Goal: Task Accomplishment & Management: Complete application form

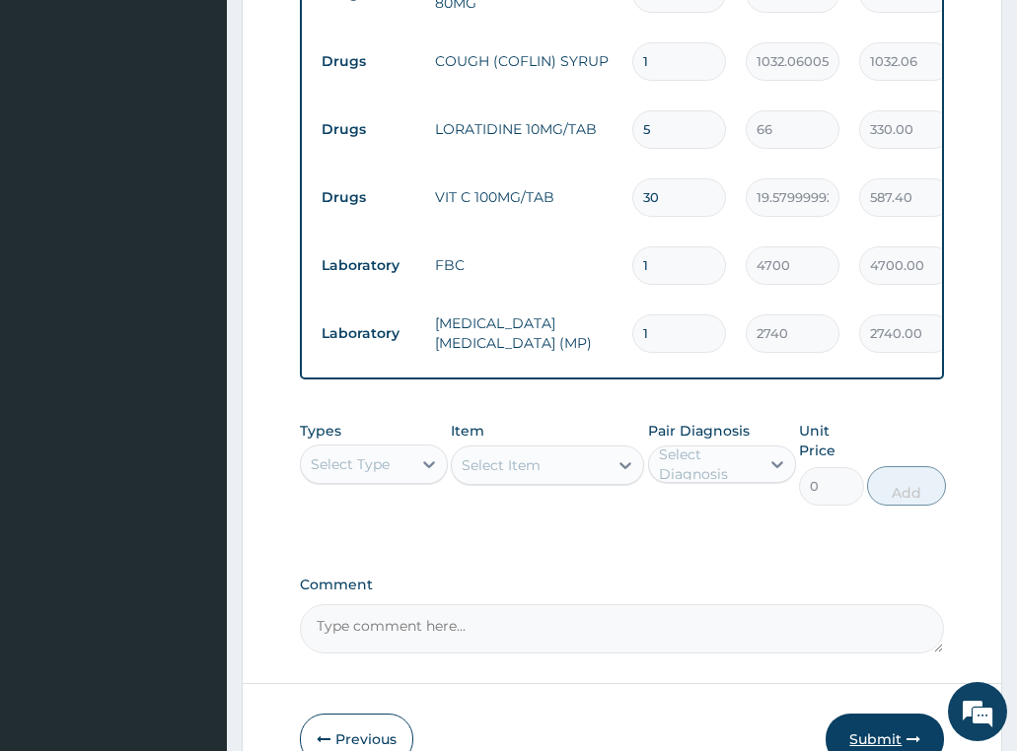
click at [875, 714] on button "Submit" at bounding box center [884, 739] width 118 height 51
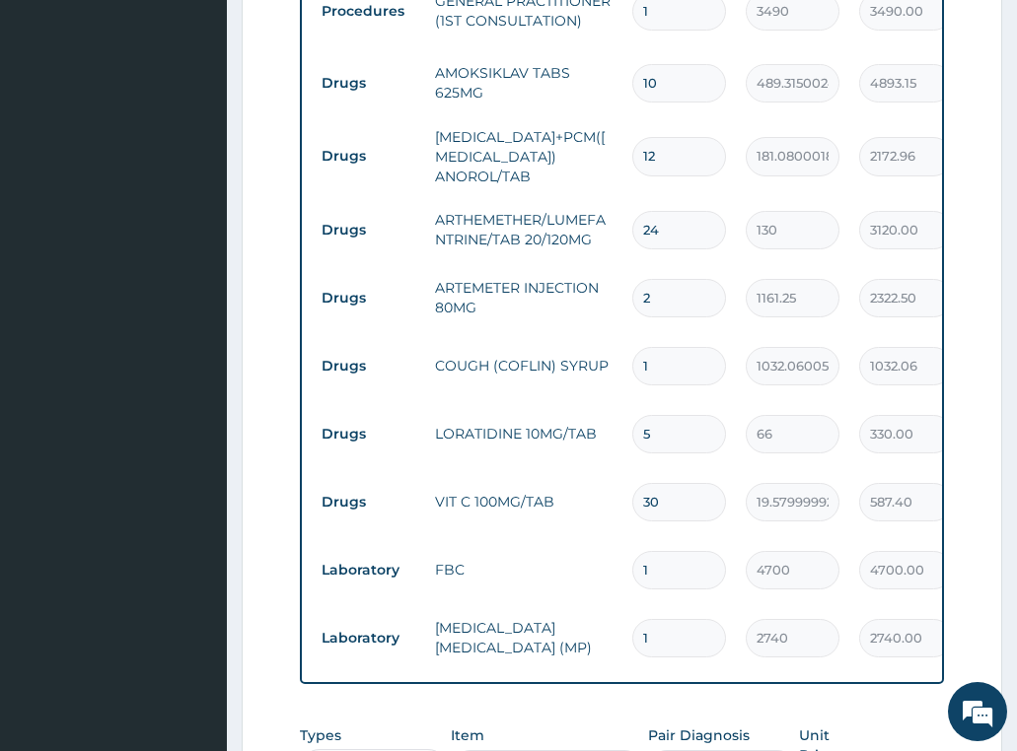
scroll to position [880, 0]
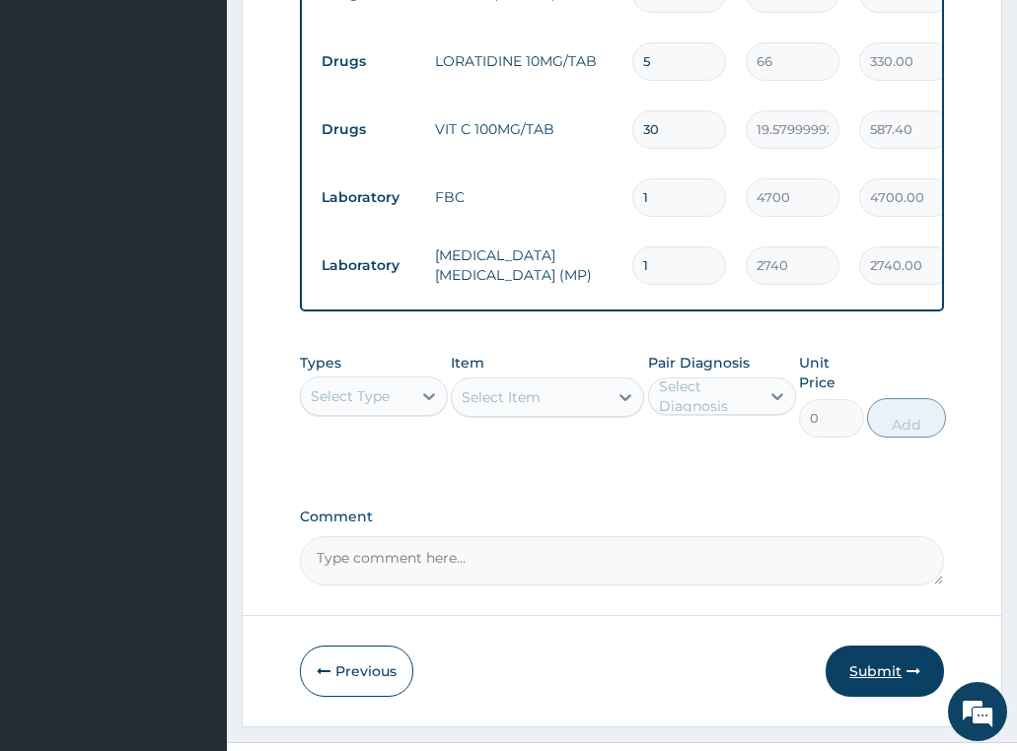
click at [881, 646] on button "Submit" at bounding box center [884, 671] width 118 height 51
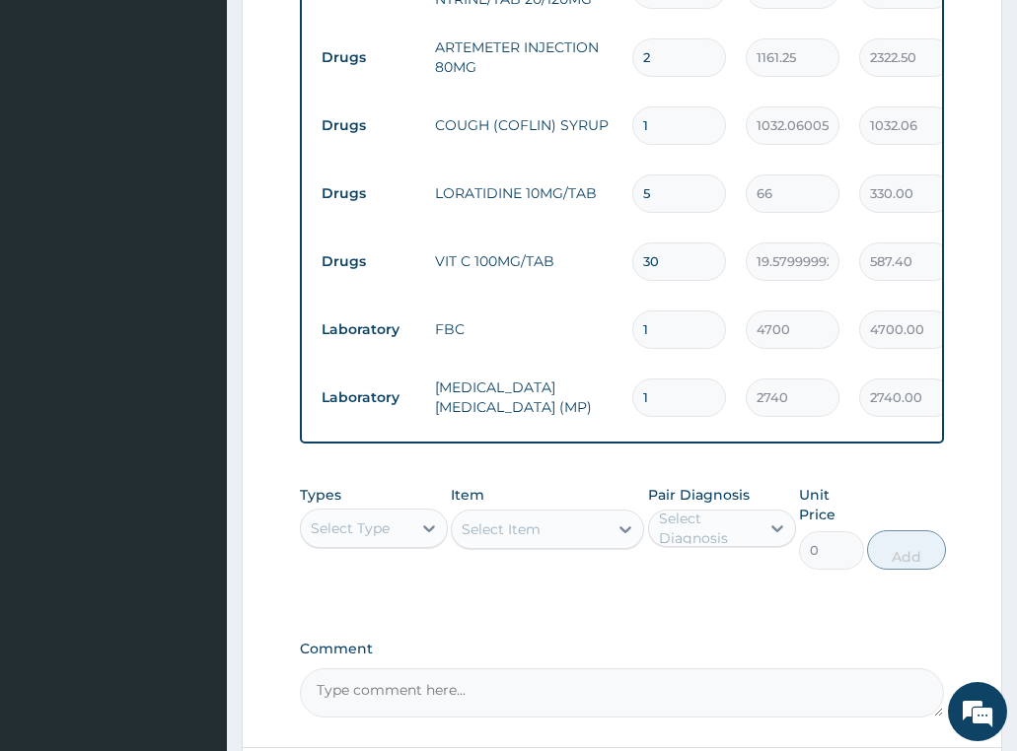
scroll to position [1243, 0]
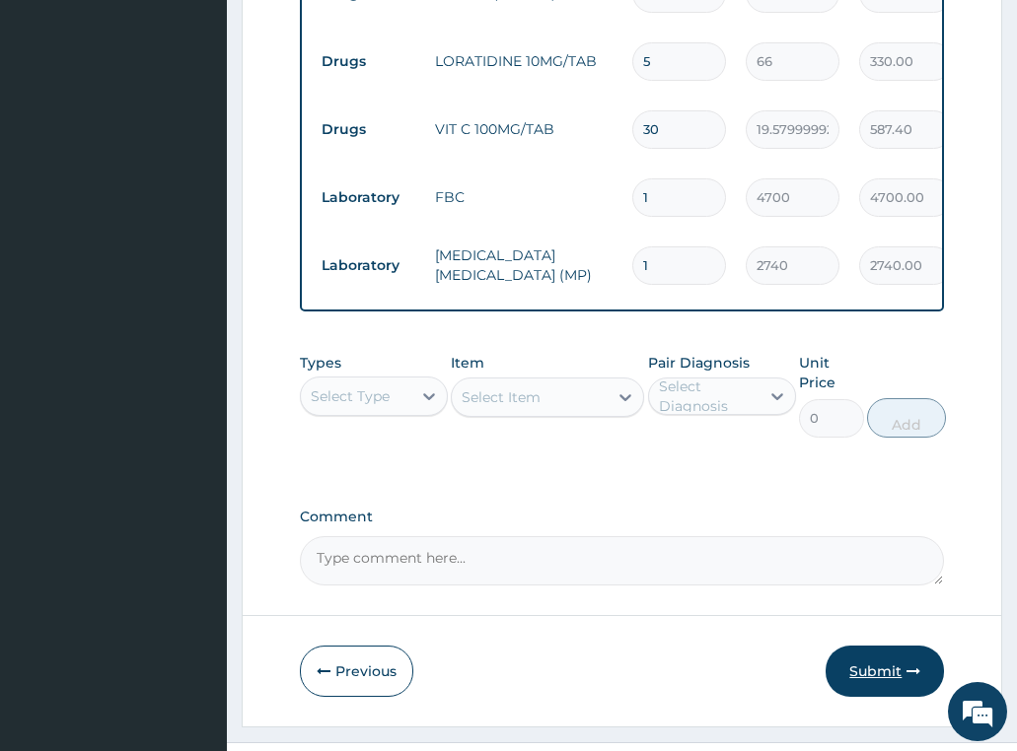
click at [879, 646] on button "Submit" at bounding box center [884, 671] width 118 height 51
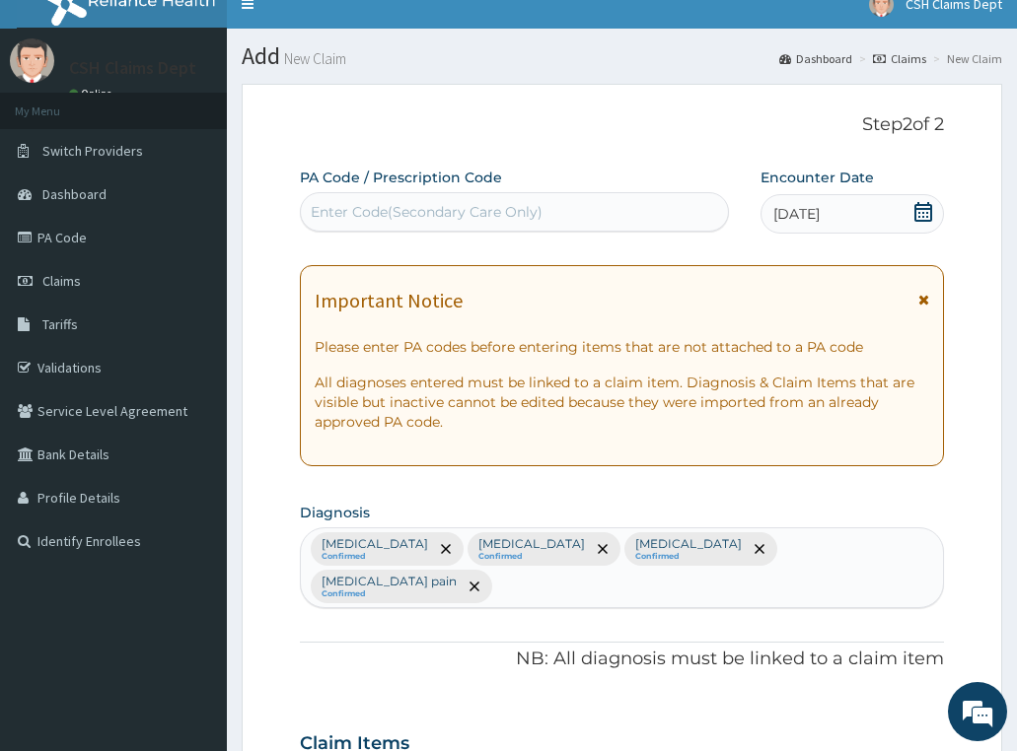
scroll to position [0, 0]
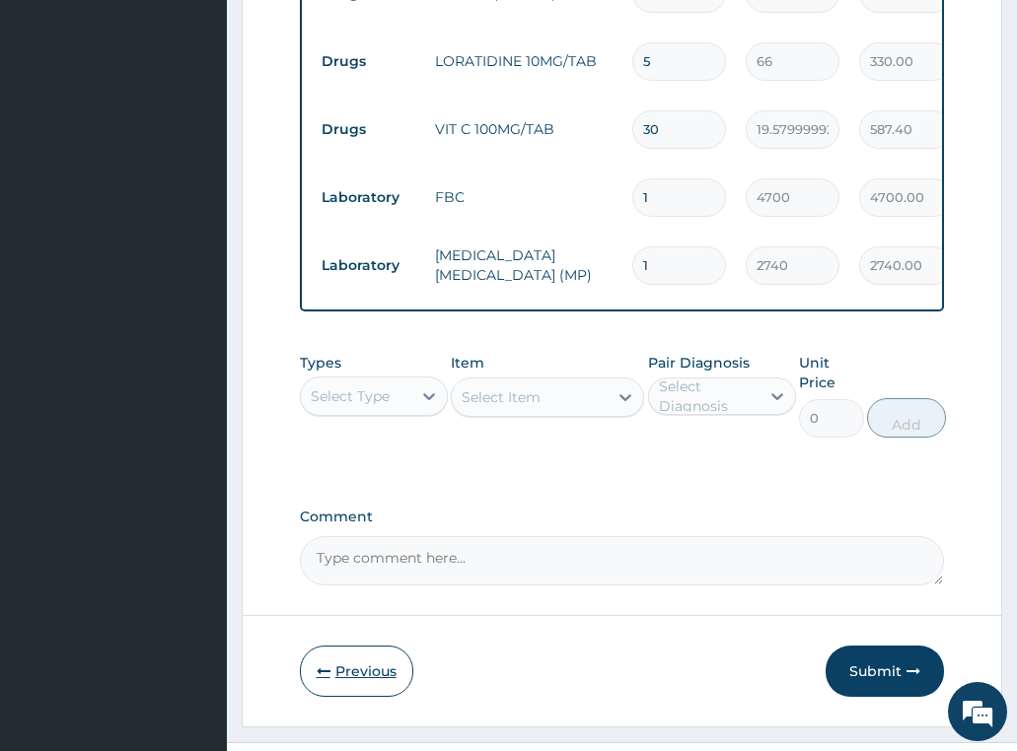
click at [355, 646] on button "Previous" at bounding box center [356, 671] width 113 height 51
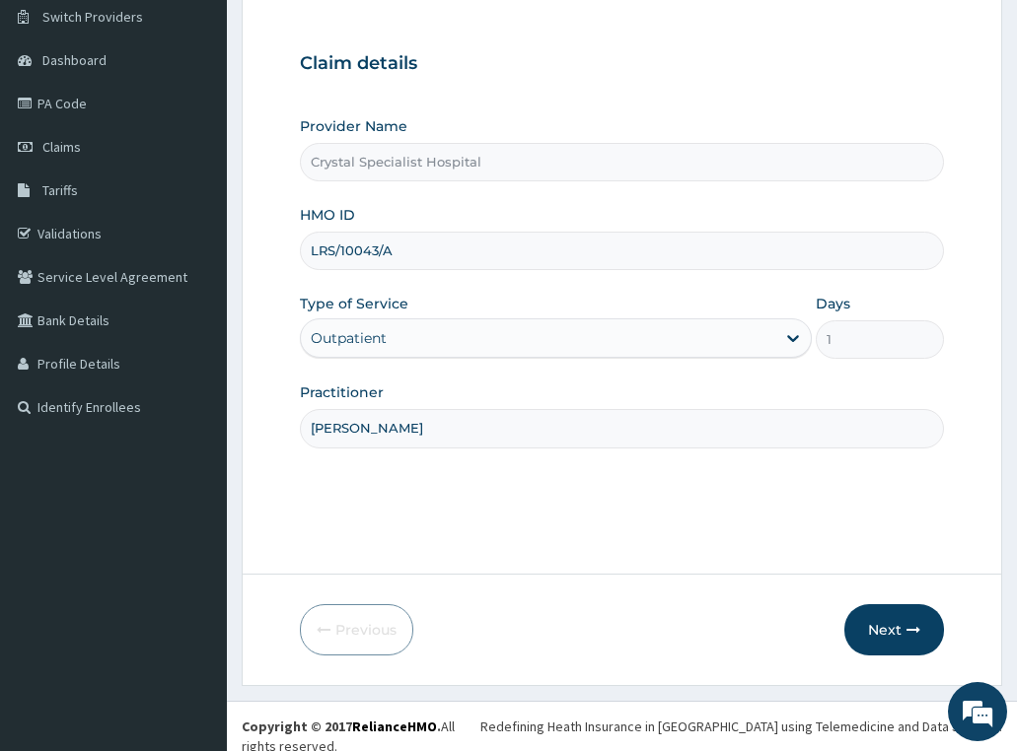
click at [322, 252] on input "LRS/10043/A" at bounding box center [622, 251] width 645 height 38
type input "LiR/10043/A"
click at [896, 632] on button "Next" at bounding box center [894, 629] width 100 height 51
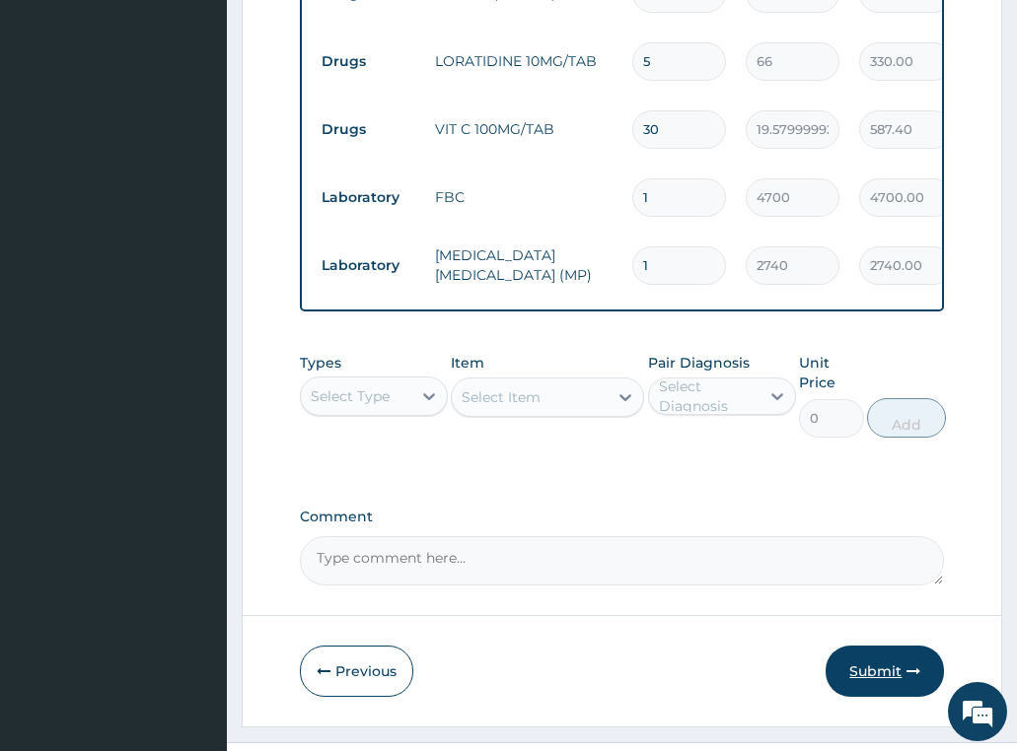
click at [907, 665] on icon "button" at bounding box center [913, 672] width 14 height 14
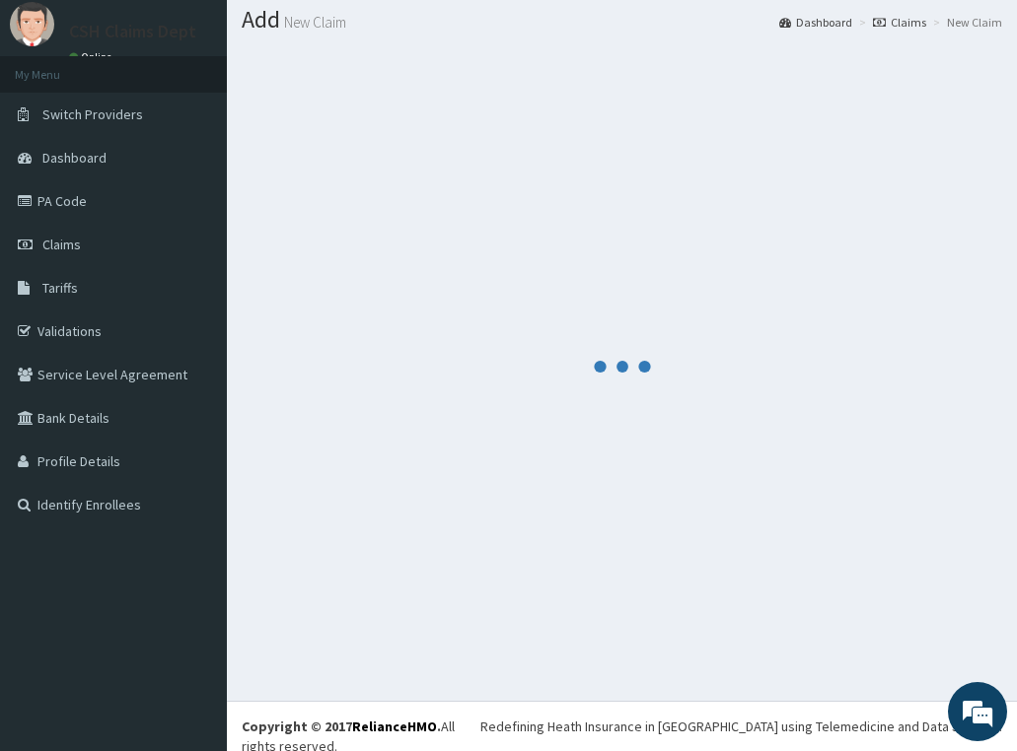
scroll to position [1243, 0]
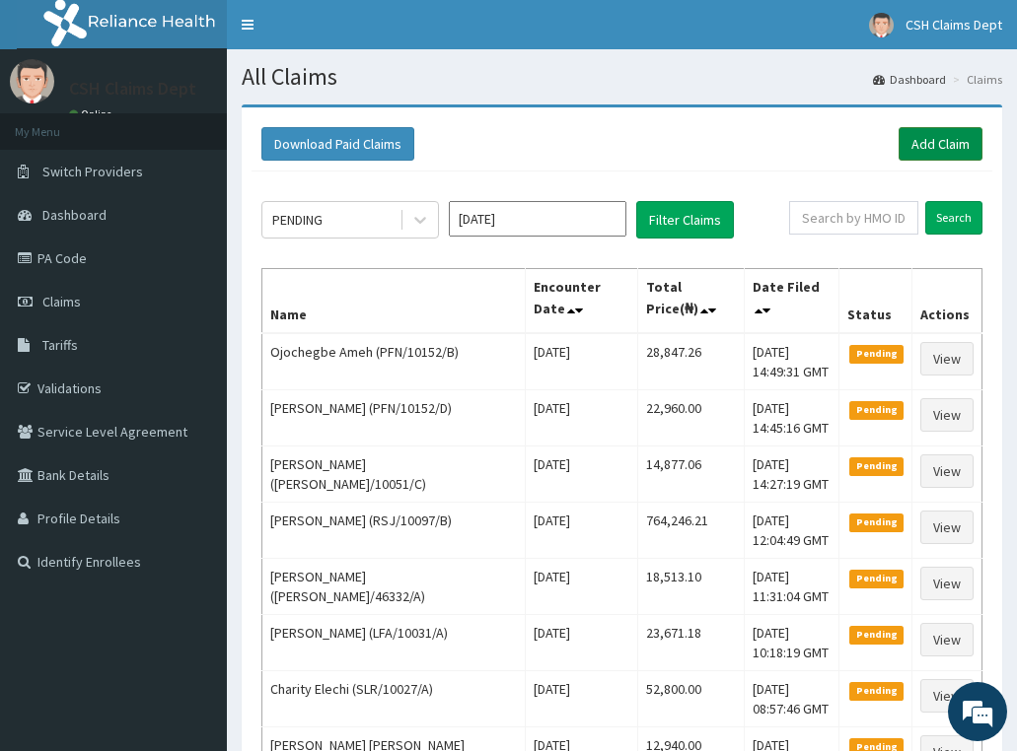
click at [957, 140] on link "Add Claim" at bounding box center [940, 144] width 84 height 34
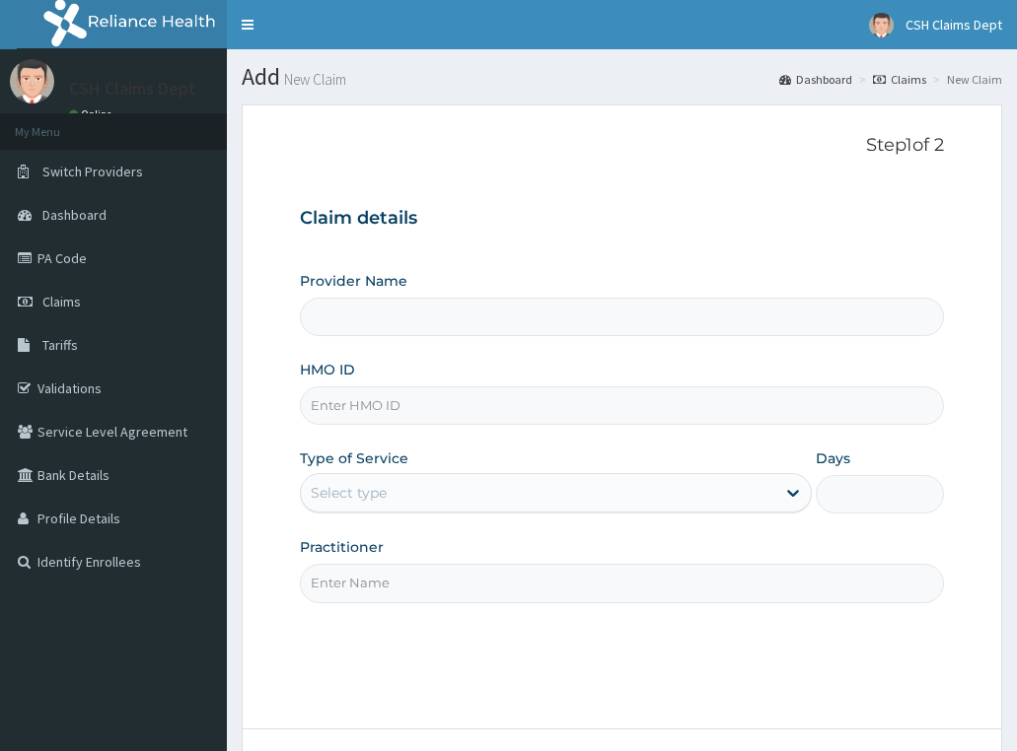
type input "Crystal Specialist Hospital"
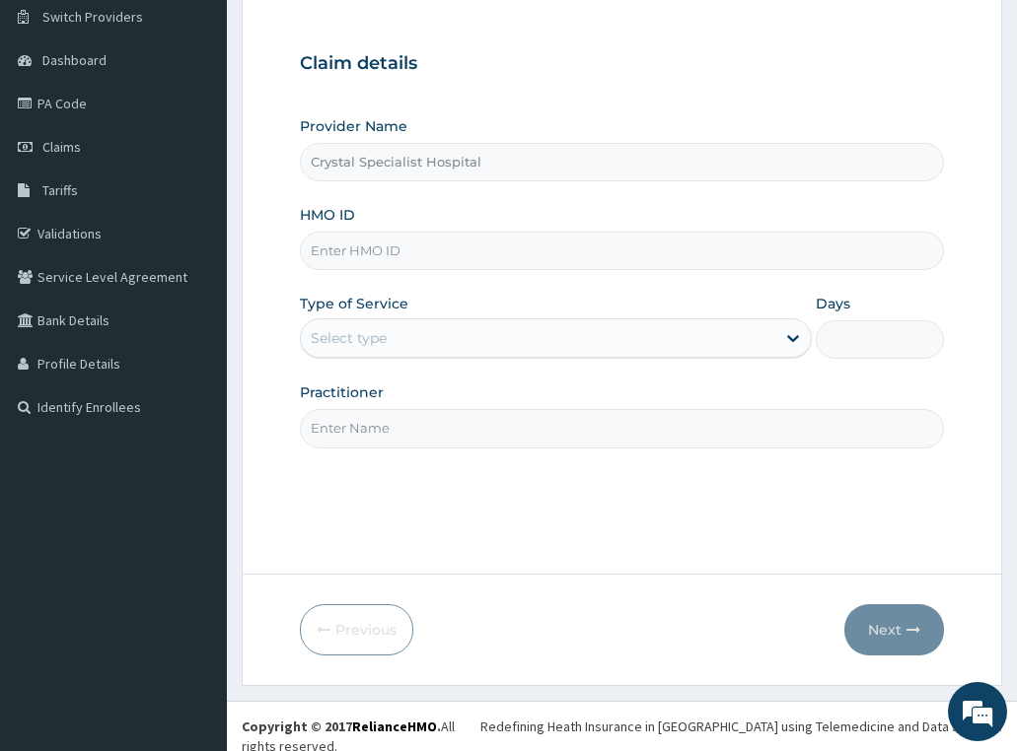
click at [448, 255] on input "HMO ID" at bounding box center [622, 251] width 645 height 38
paste input "BPN/10019/E"
type input "BPN/10019/E"
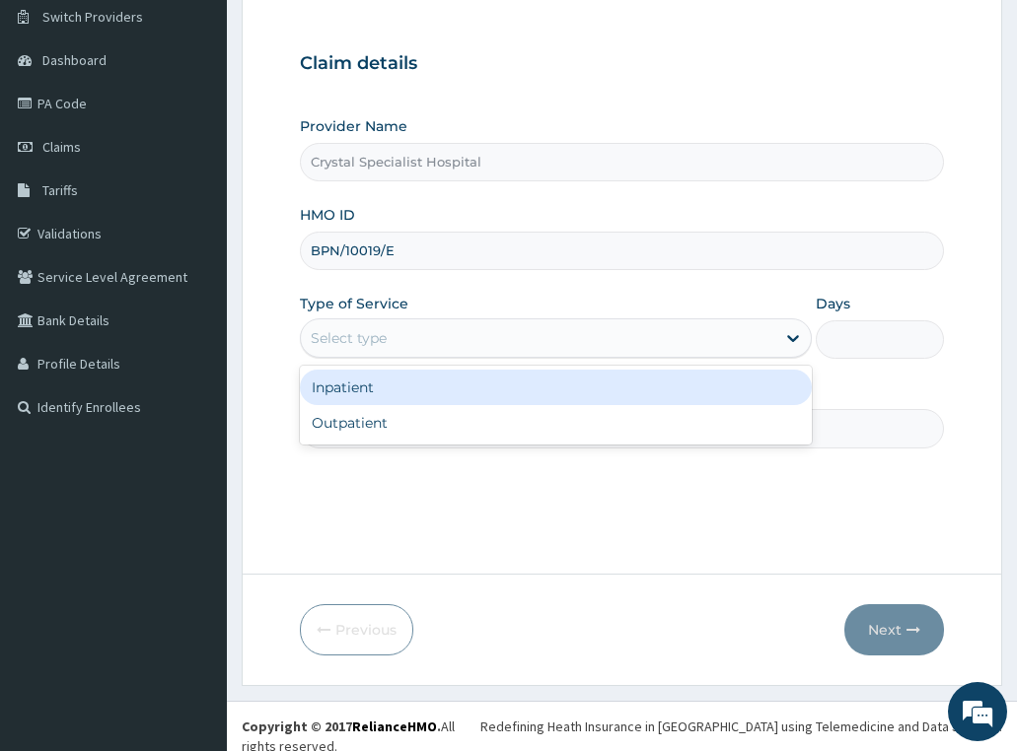
click at [410, 339] on div "Select type" at bounding box center [538, 338] width 475 height 32
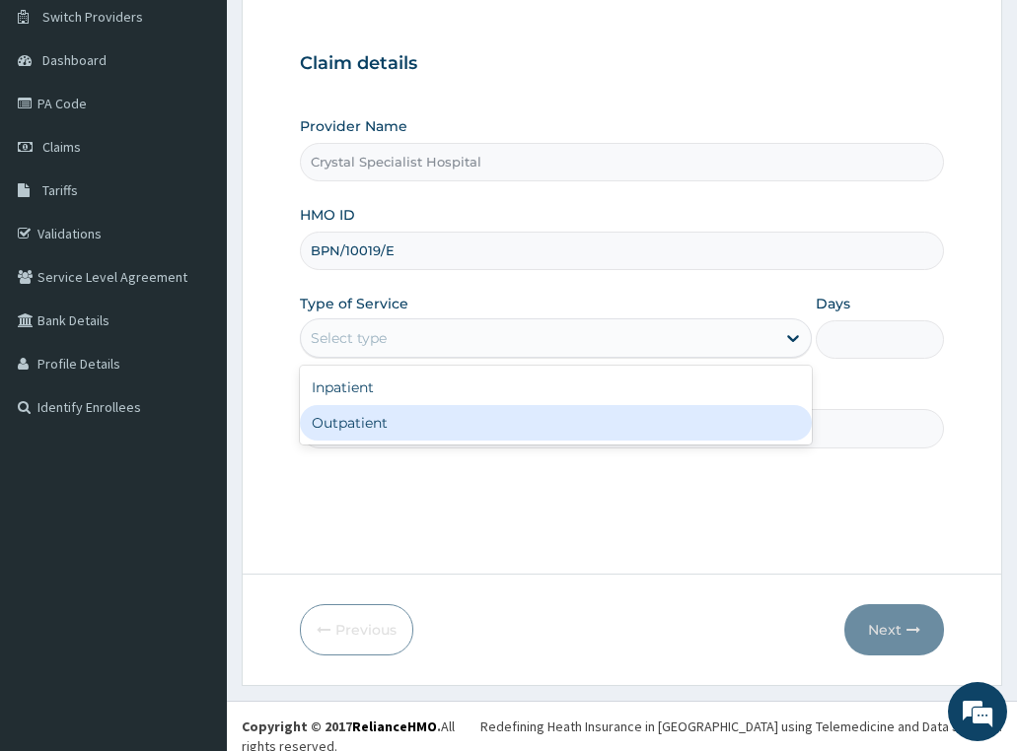
click at [393, 435] on div "Outpatient" at bounding box center [556, 422] width 513 height 35
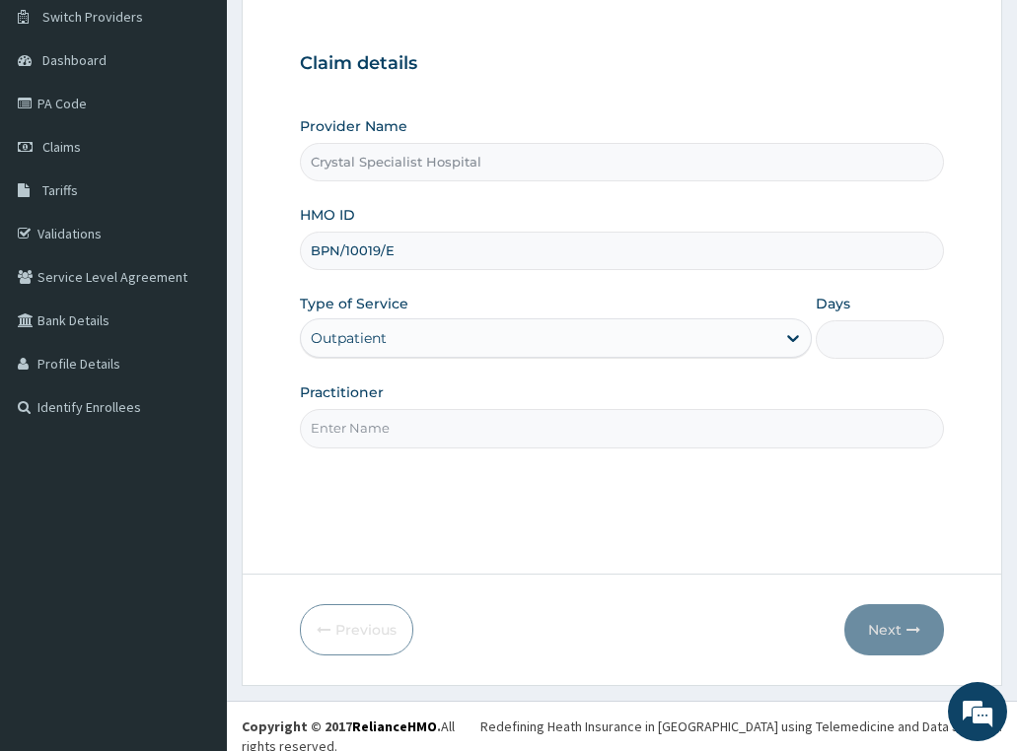
type input "1"
click at [390, 435] on input "Practitioner" at bounding box center [622, 428] width 645 height 38
type input "oyinloye"
click at [891, 622] on button "Next" at bounding box center [894, 629] width 100 height 51
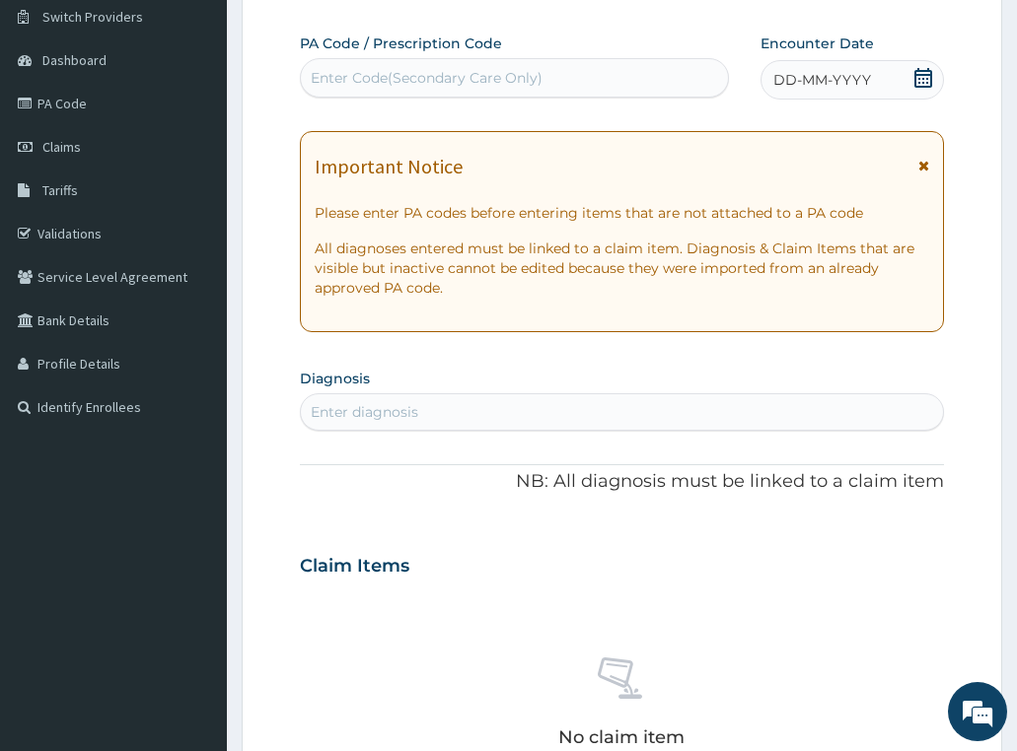
click at [915, 74] on icon at bounding box center [923, 78] width 18 height 20
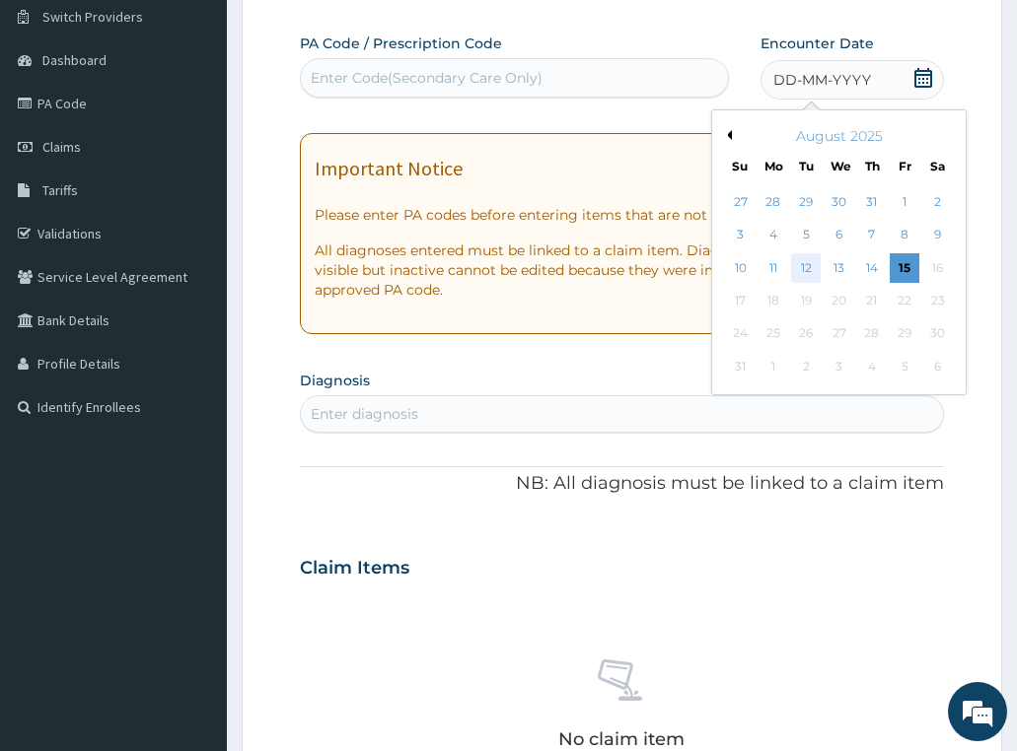
click at [809, 262] on div "12" at bounding box center [806, 268] width 30 height 30
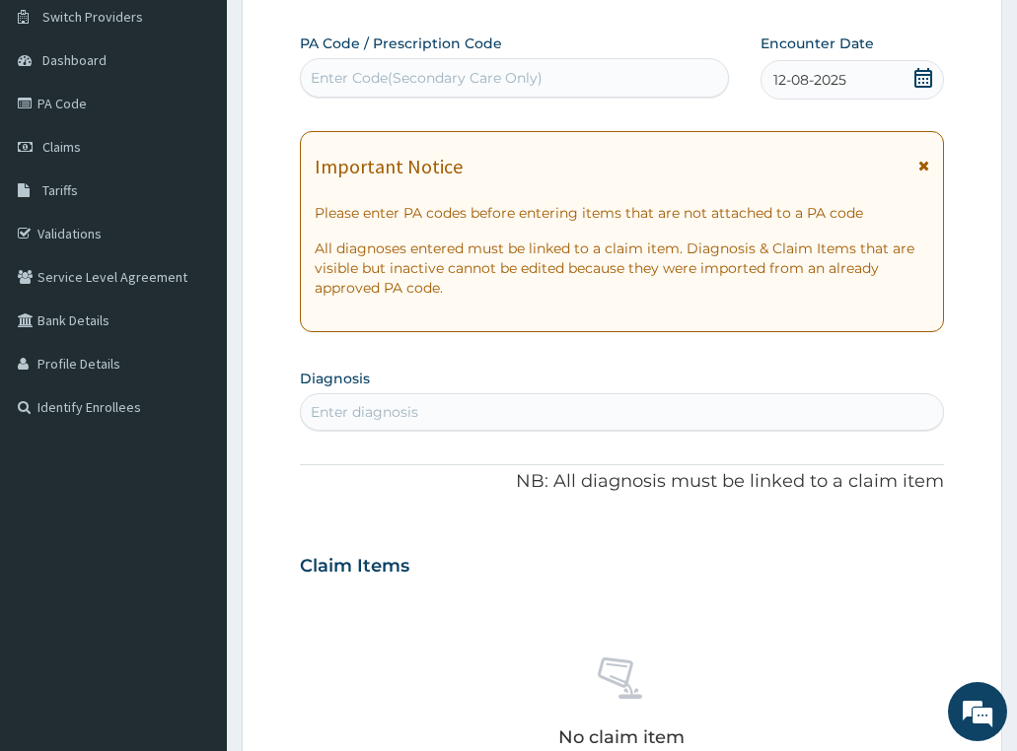
scroll to position [253, 0]
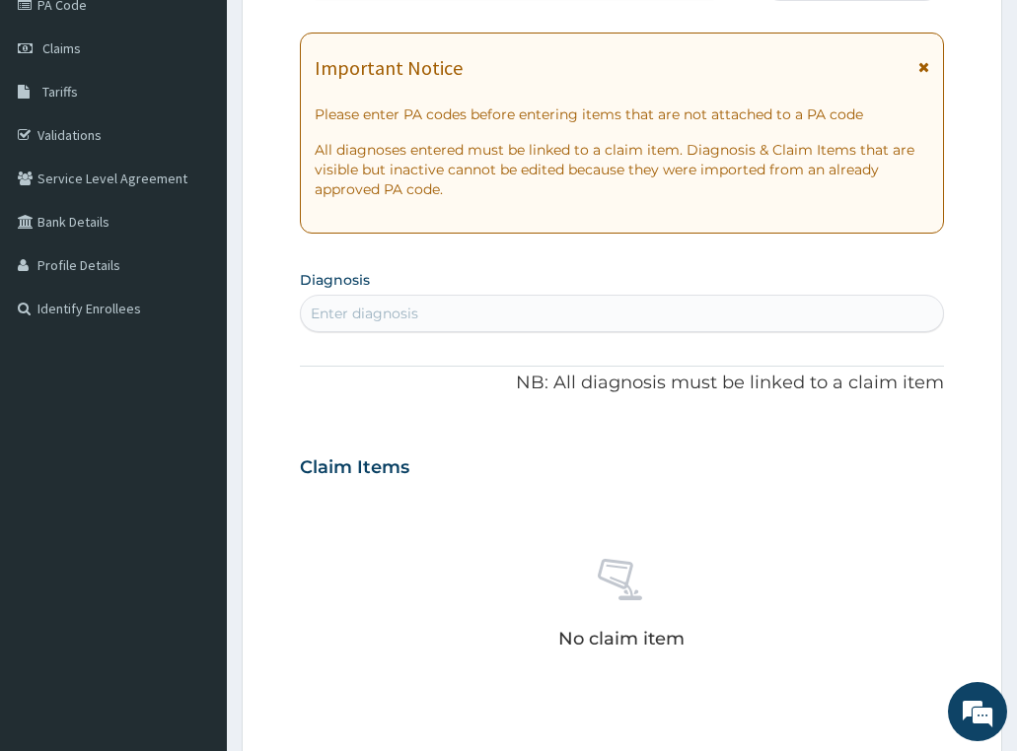
click at [527, 309] on div "Enter diagnosis" at bounding box center [622, 314] width 643 height 32
type input "[MEDICAL_DATA]"
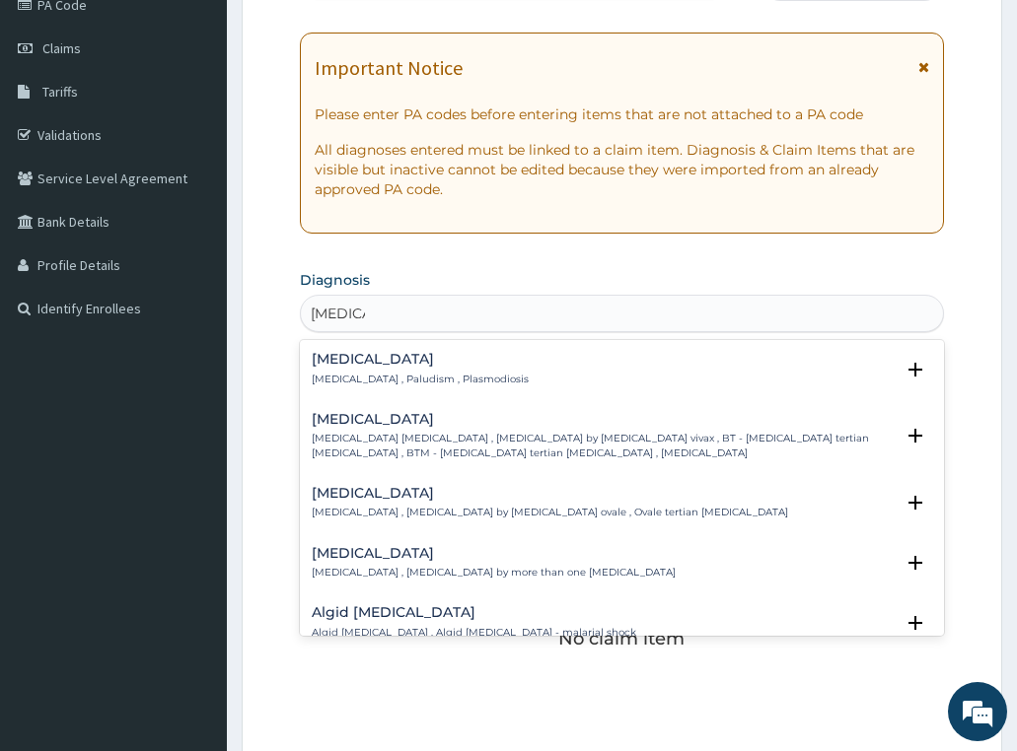
click at [385, 378] on p "Malaria , Paludism , Plasmodiosis" at bounding box center [420, 380] width 217 height 14
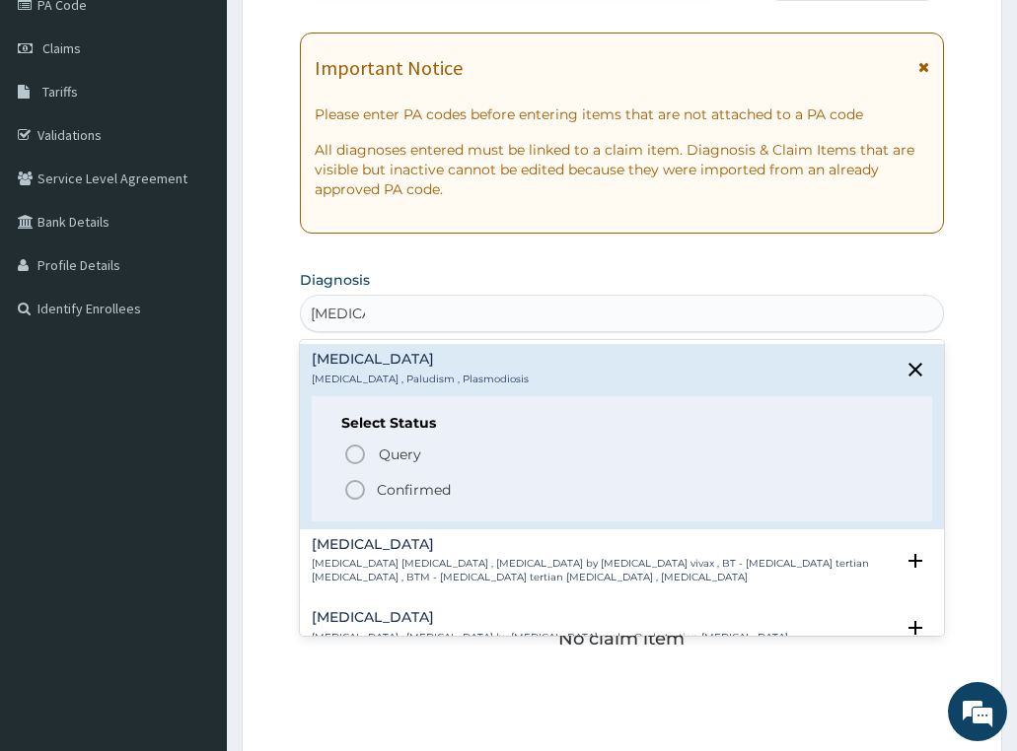
click at [429, 489] on p "Confirmed" at bounding box center [414, 490] width 74 height 20
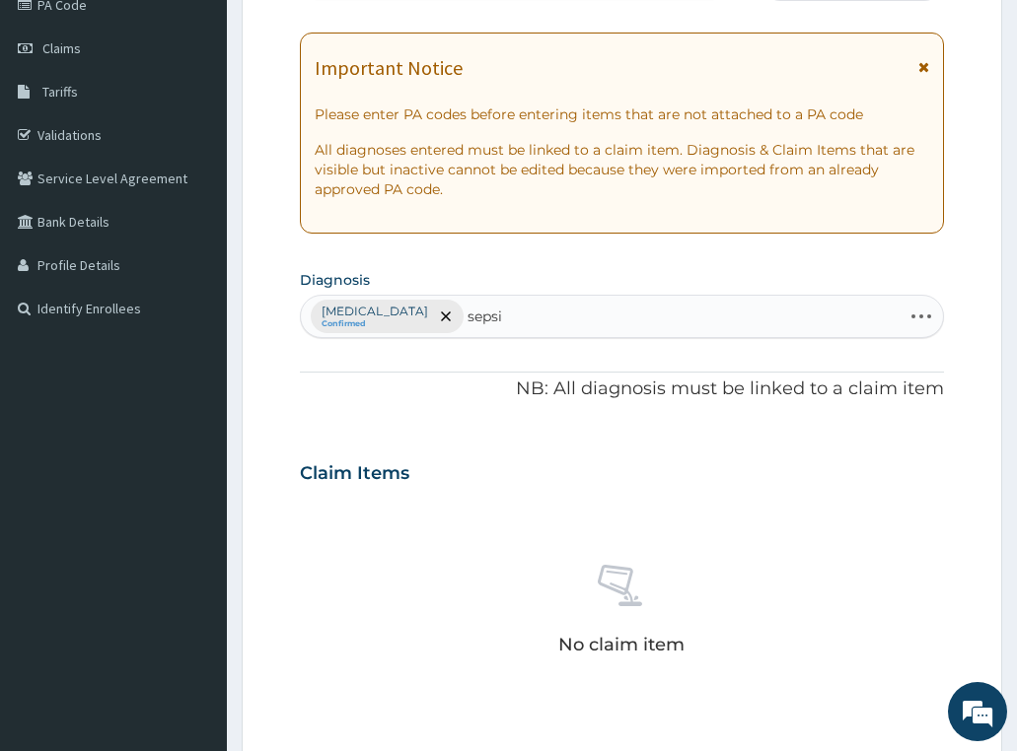
type input "sepsis"
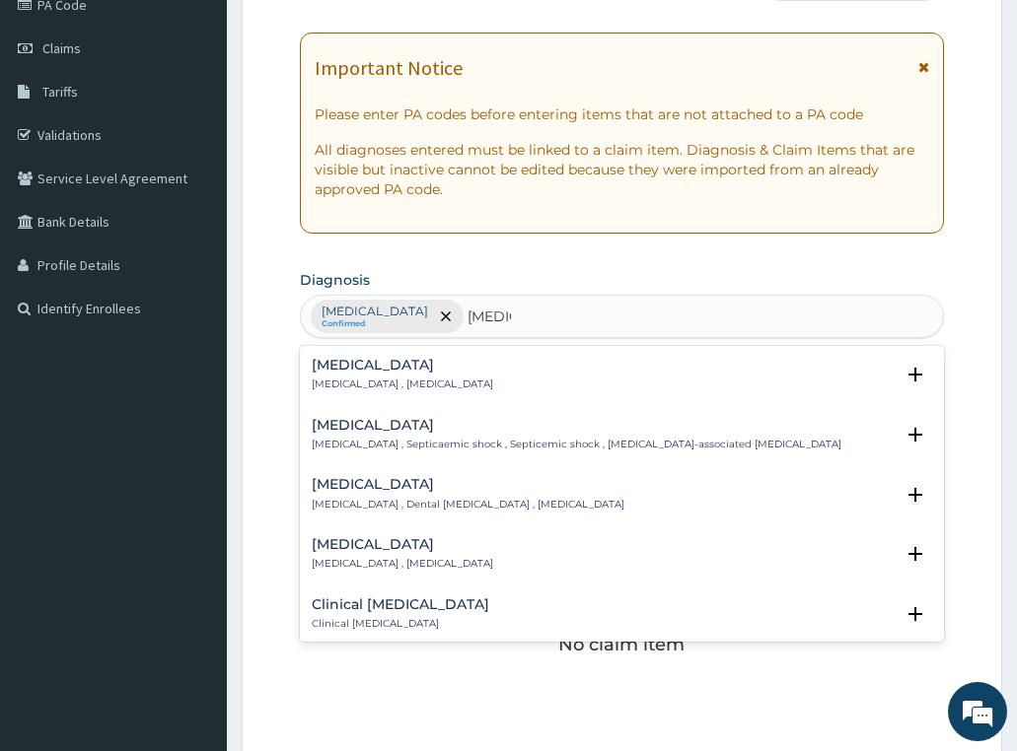
click at [351, 380] on p "Systemic infection , Sepsis" at bounding box center [402, 385] width 181 height 14
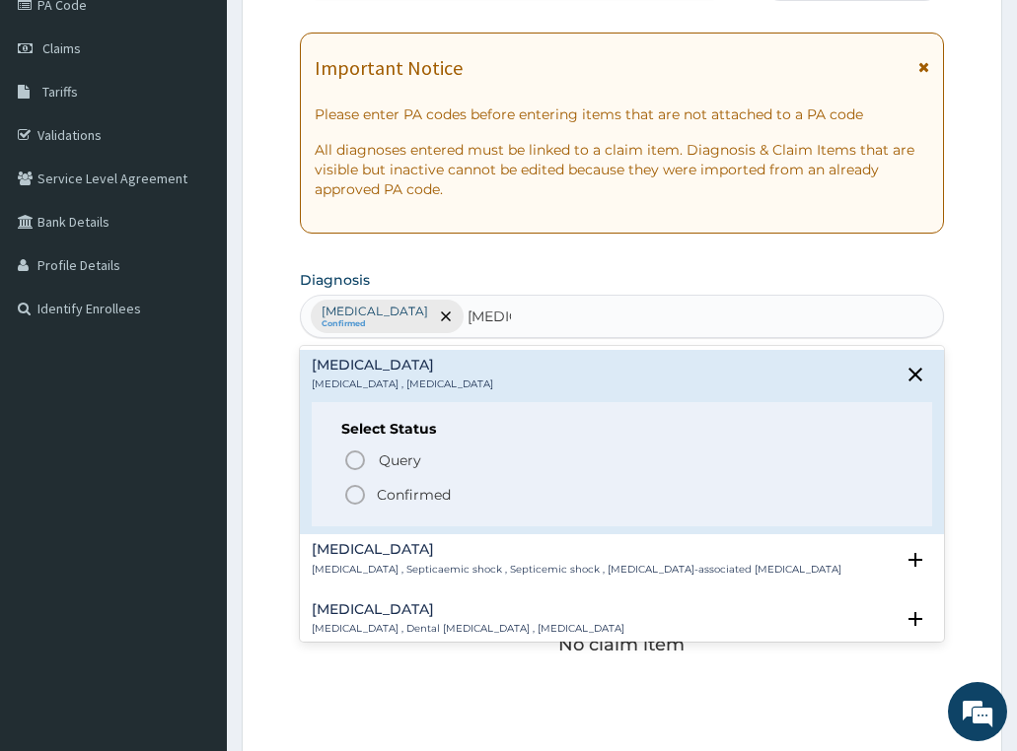
click at [401, 502] on p "Confirmed" at bounding box center [414, 495] width 74 height 20
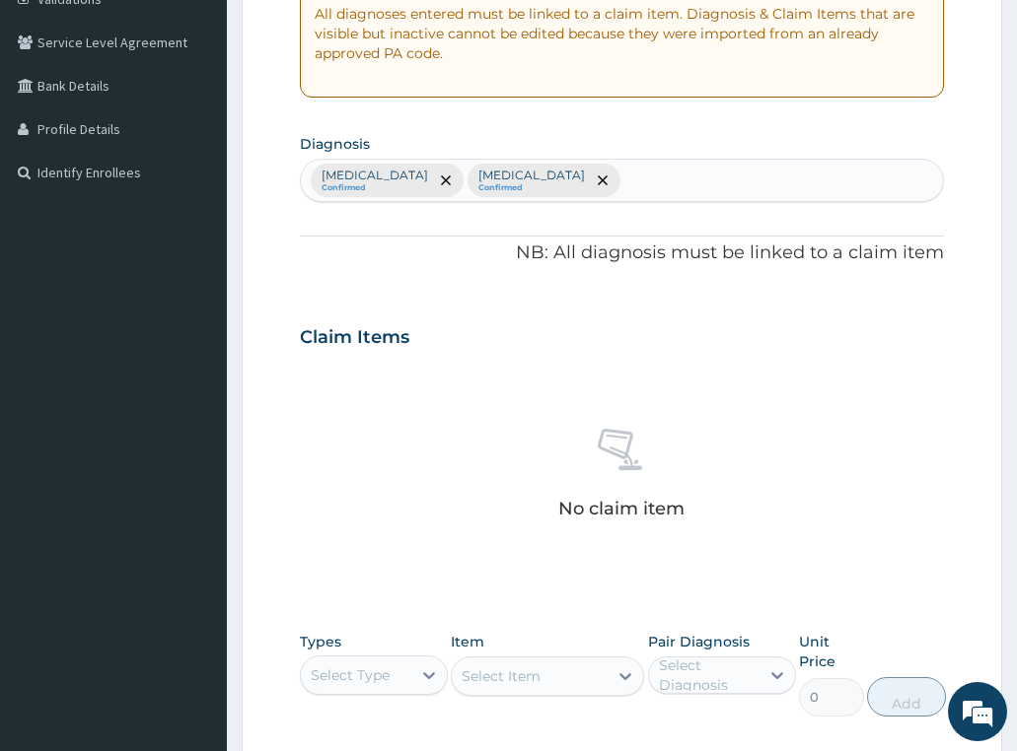
scroll to position [648, 0]
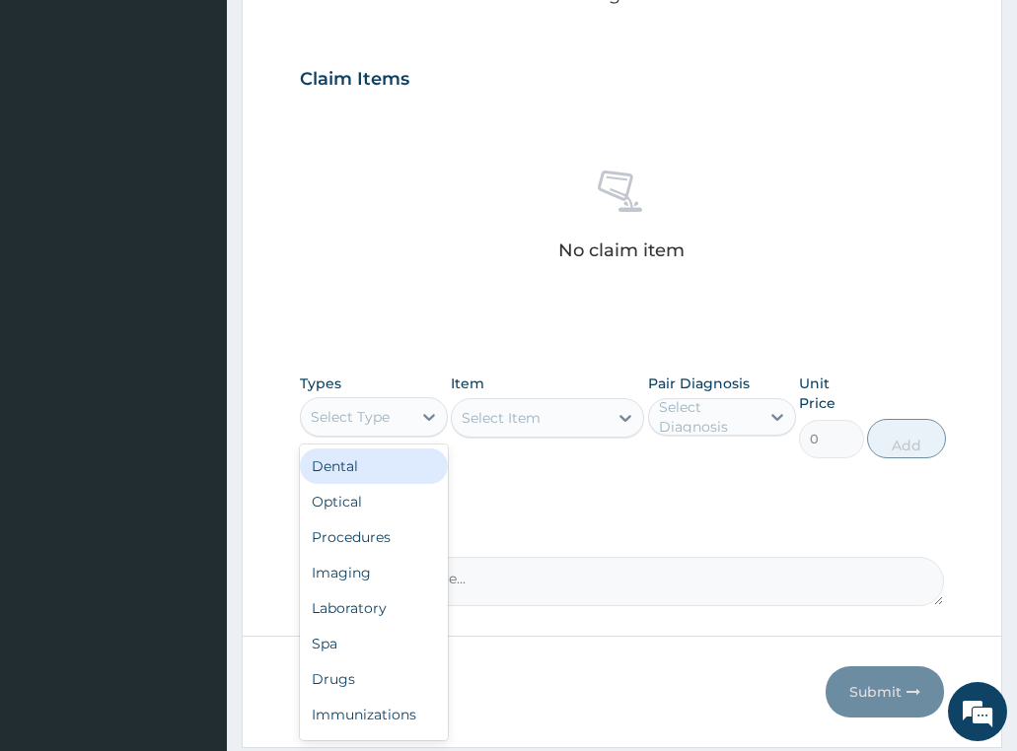
click at [353, 421] on div "Select Type" at bounding box center [350, 417] width 79 height 20
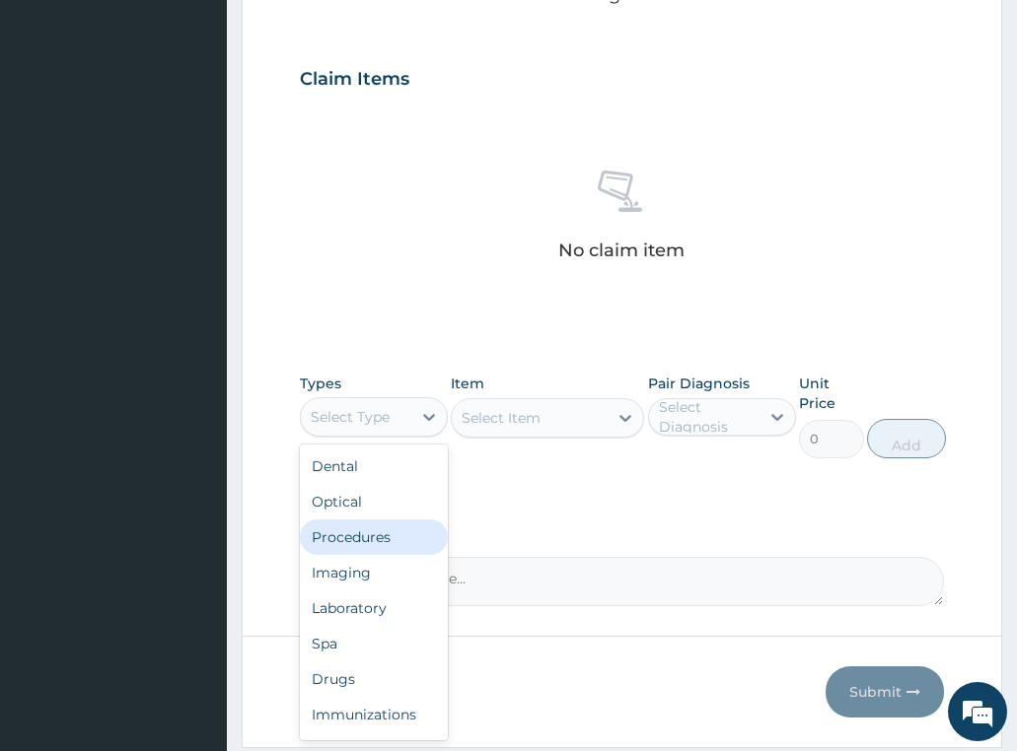
click at [342, 537] on div "Procedures" at bounding box center [374, 537] width 148 height 35
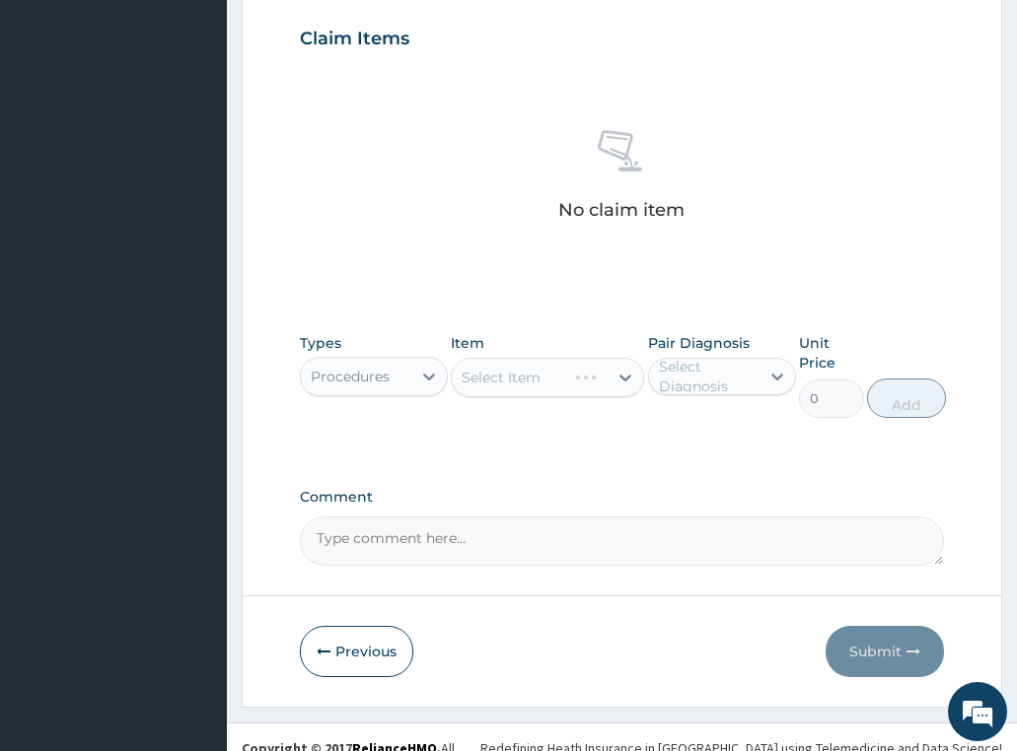
scroll to position [710, 0]
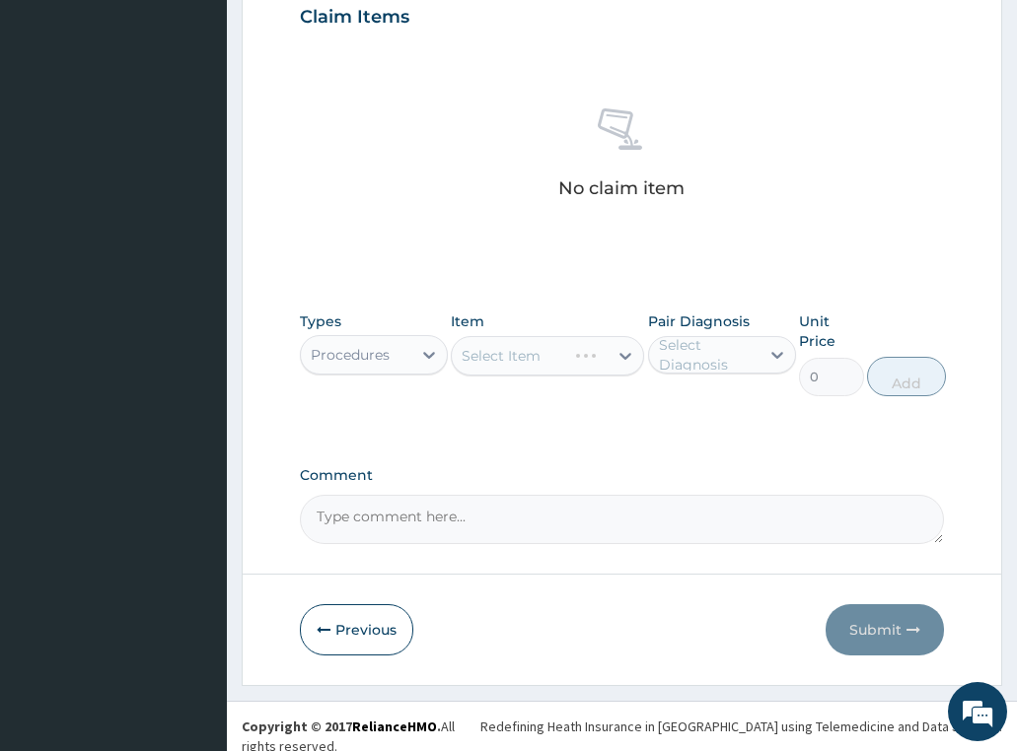
click at [521, 359] on div "Select Item" at bounding box center [547, 355] width 193 height 39
click at [521, 364] on div "Select Item" at bounding box center [547, 355] width 193 height 39
click at [502, 365] on div "Select Item" at bounding box center [547, 355] width 193 height 39
click at [490, 359] on div "Select Item" at bounding box center [500, 356] width 79 height 20
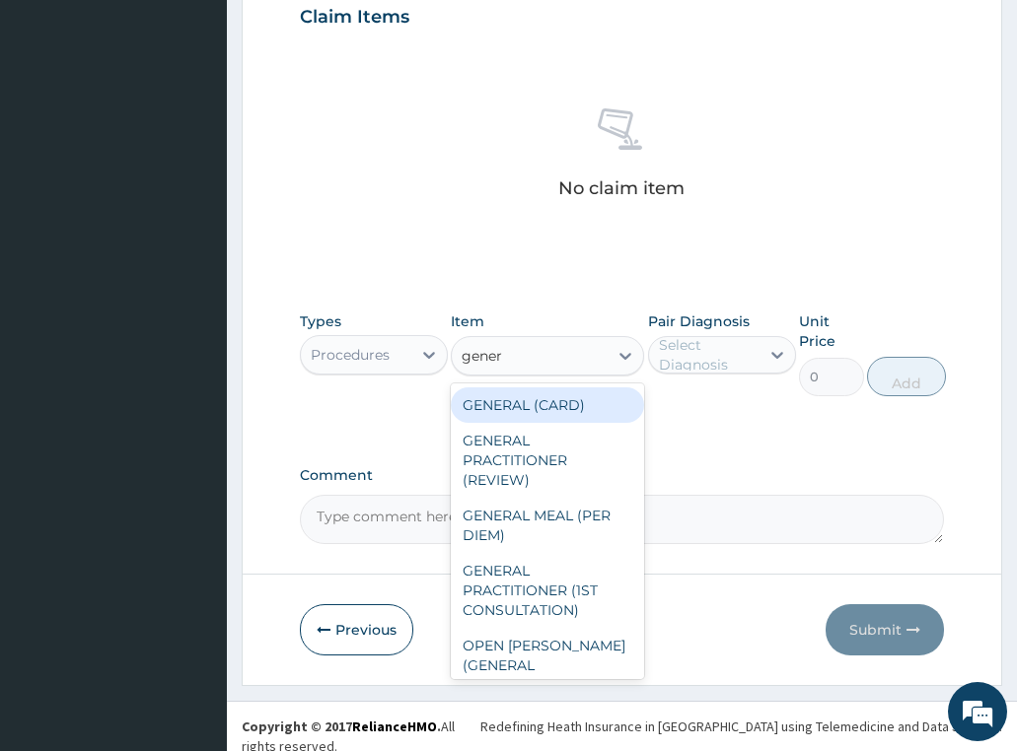
type input "genera"
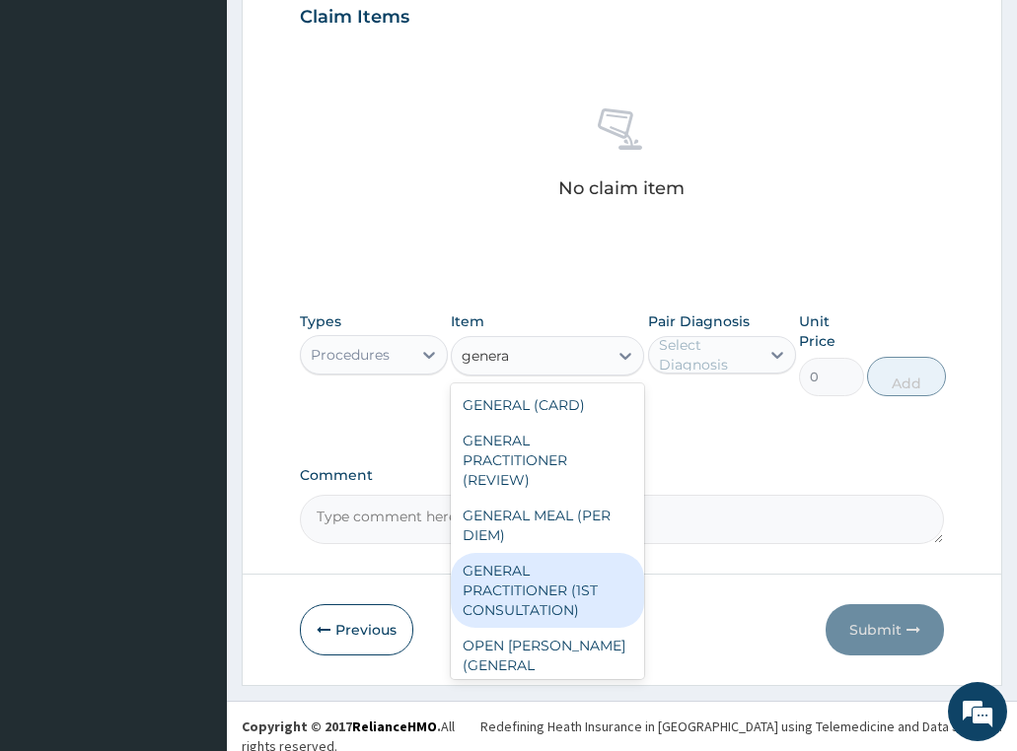
drag, startPoint x: 554, startPoint y: 599, endPoint x: 743, endPoint y: 412, distance: 265.0
click at [554, 597] on div "GENERAL PRACTITIONER (1ST CONSULTATION)" at bounding box center [547, 590] width 193 height 75
type input "3490"
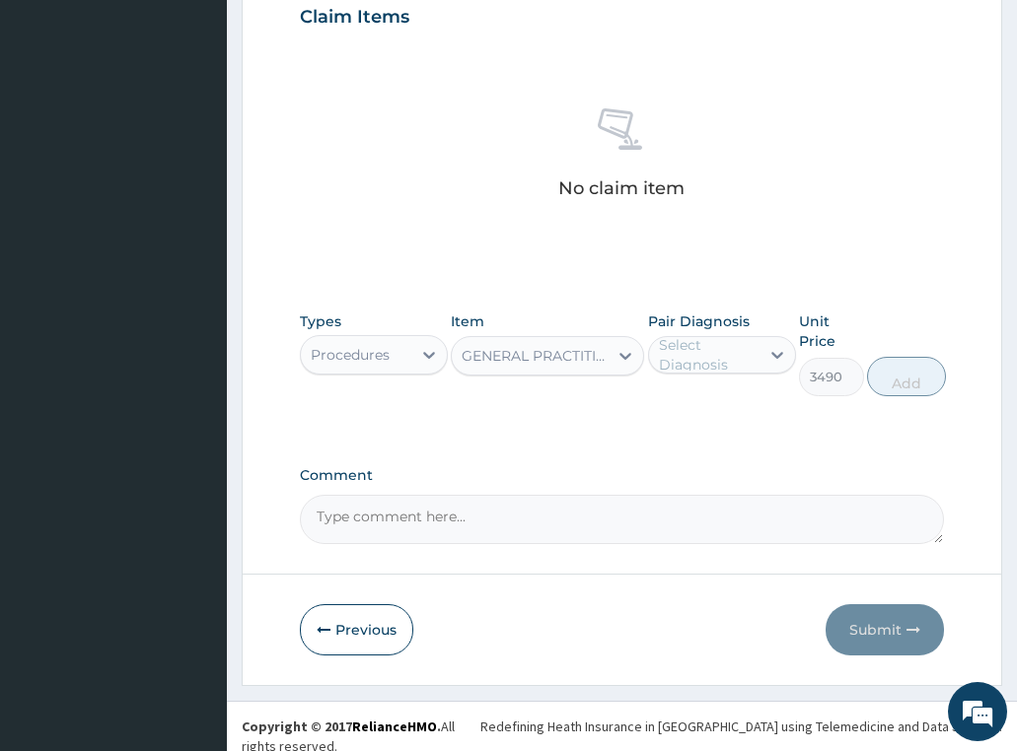
click at [743, 357] on div "Select Diagnosis" at bounding box center [708, 354] width 99 height 39
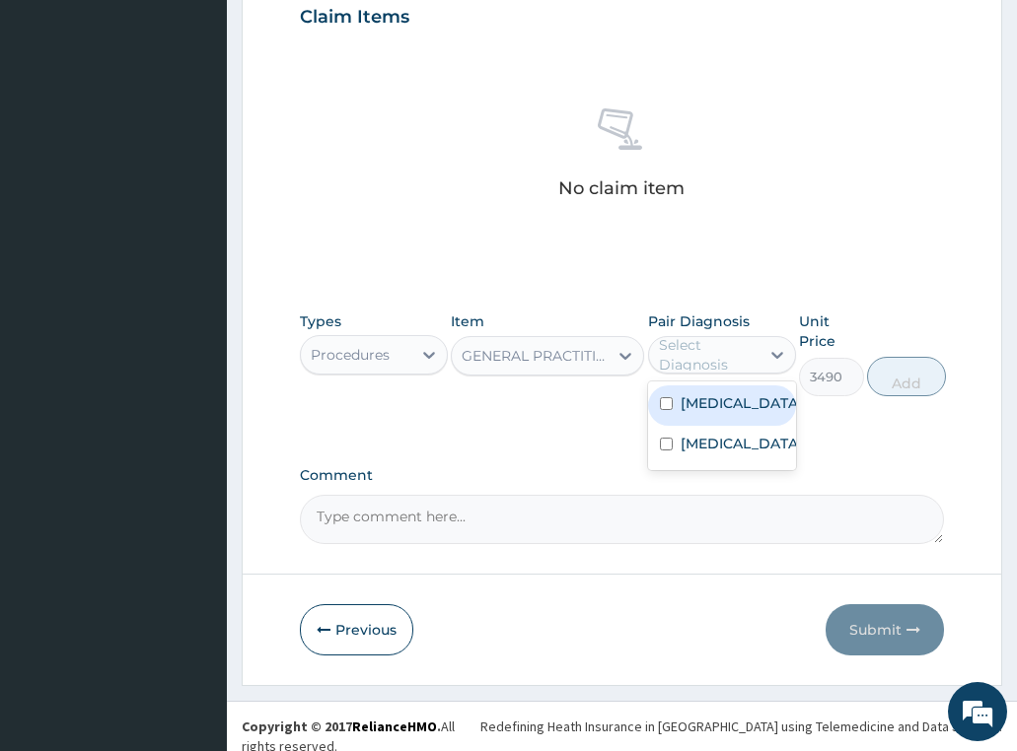
drag, startPoint x: 736, startPoint y: 403, endPoint x: 724, endPoint y: 463, distance: 61.3
click at [735, 414] on div "Malaria" at bounding box center [722, 406] width 148 height 40
checkbox input "true"
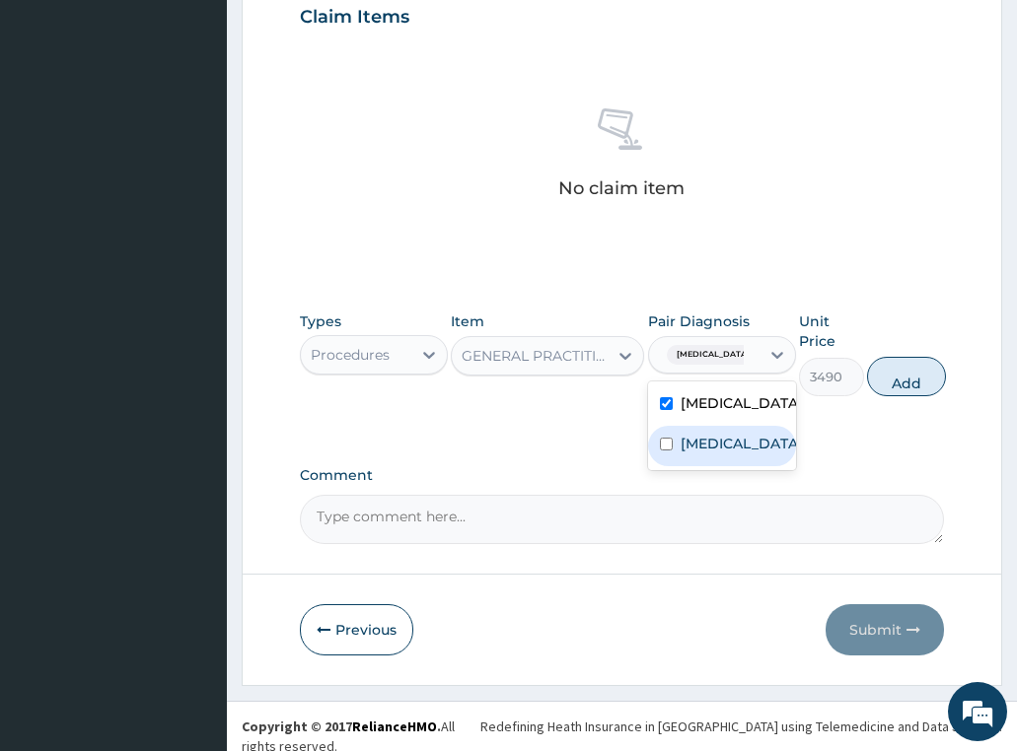
click at [723, 463] on div "Sepsis" at bounding box center [722, 446] width 148 height 40
checkbox input "true"
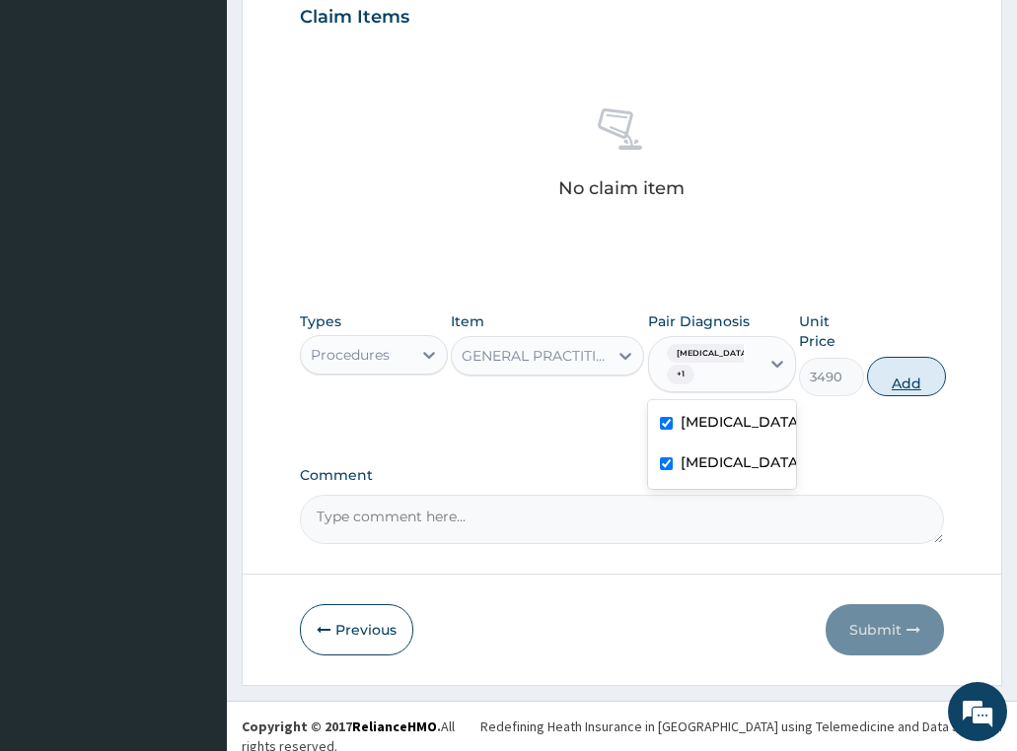
click at [881, 376] on button "Add" at bounding box center [906, 376] width 79 height 39
type input "0"
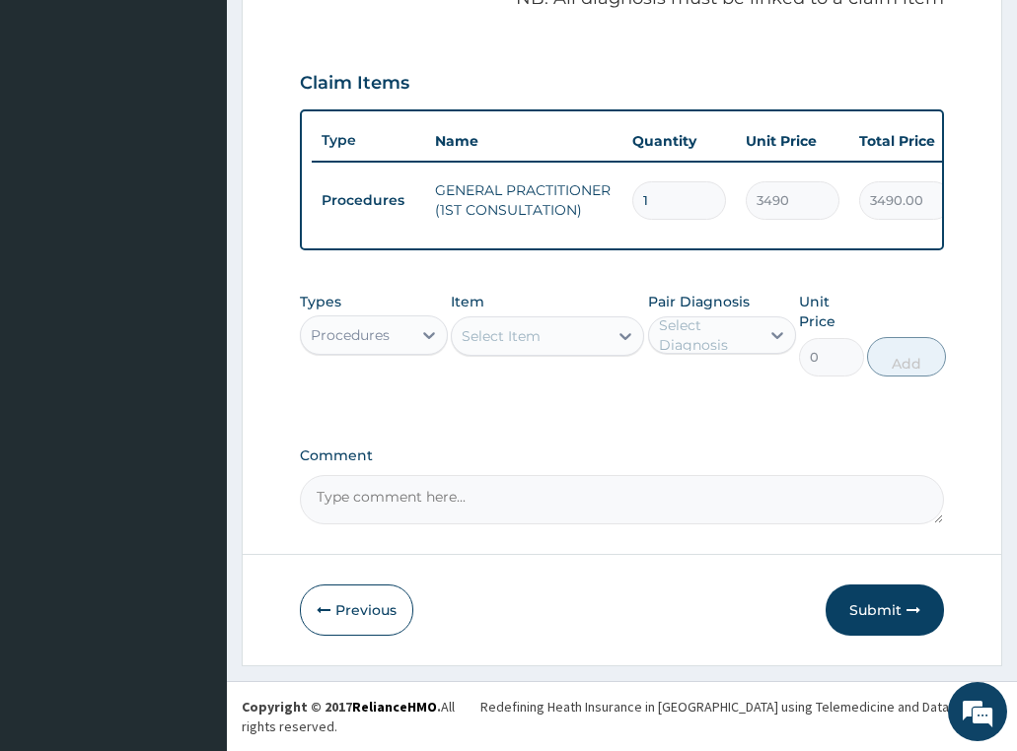
scroll to position [631, 0]
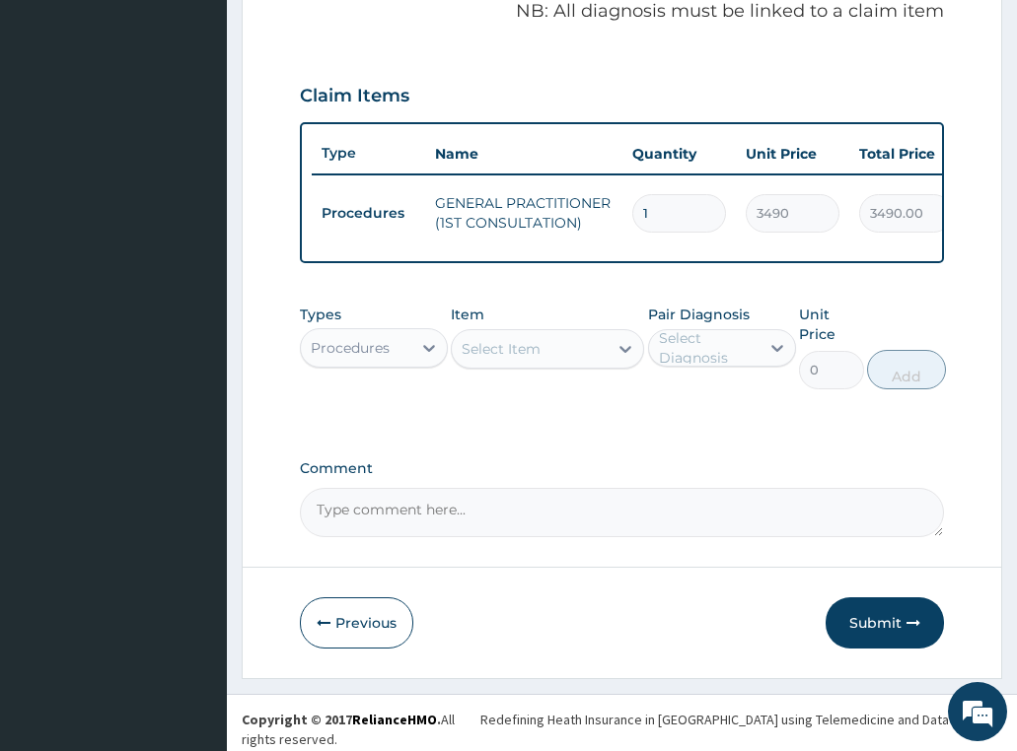
click at [364, 358] on div "Procedures" at bounding box center [350, 348] width 79 height 20
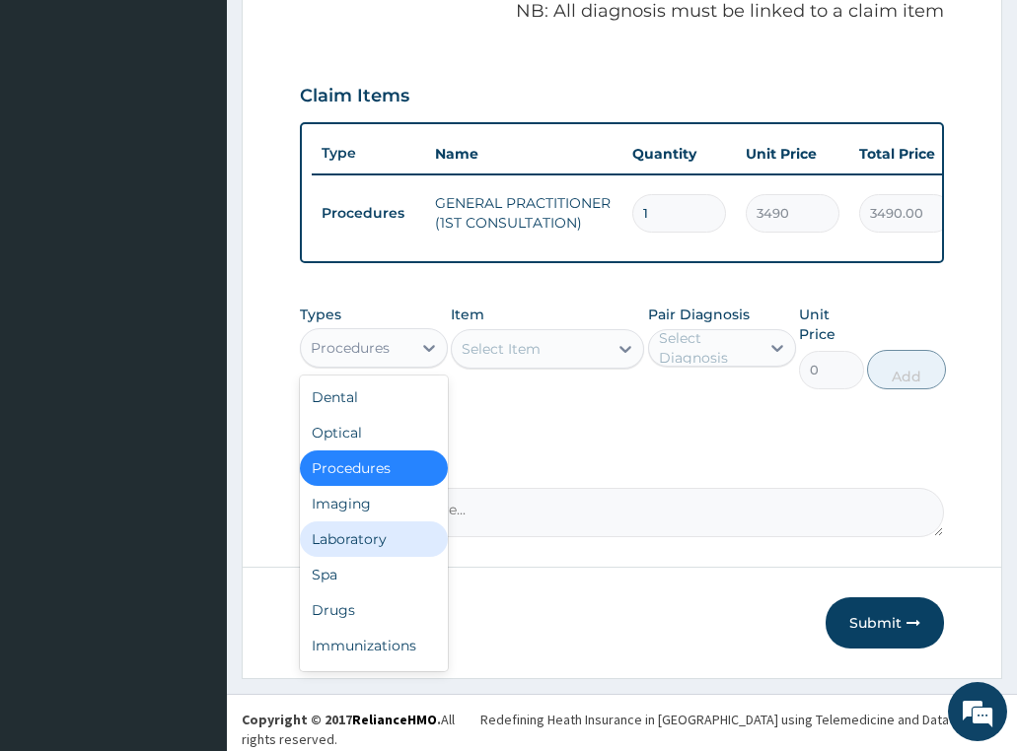
click at [371, 549] on div "Laboratory" at bounding box center [374, 539] width 148 height 35
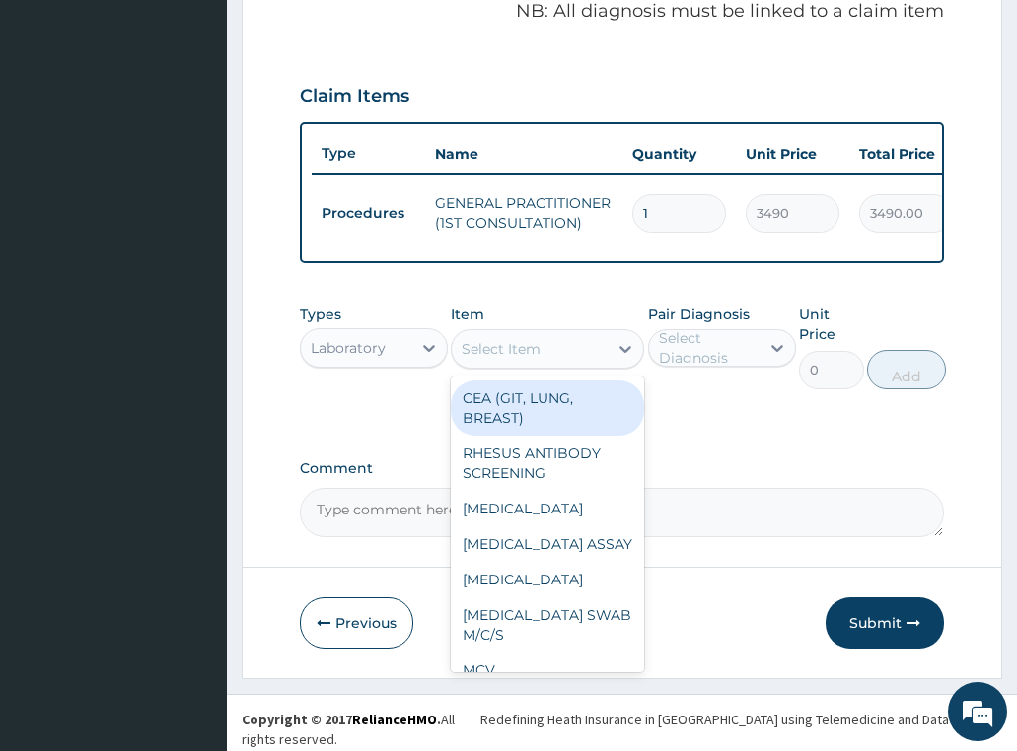
click at [549, 358] on div "Select Item" at bounding box center [530, 349] width 156 height 32
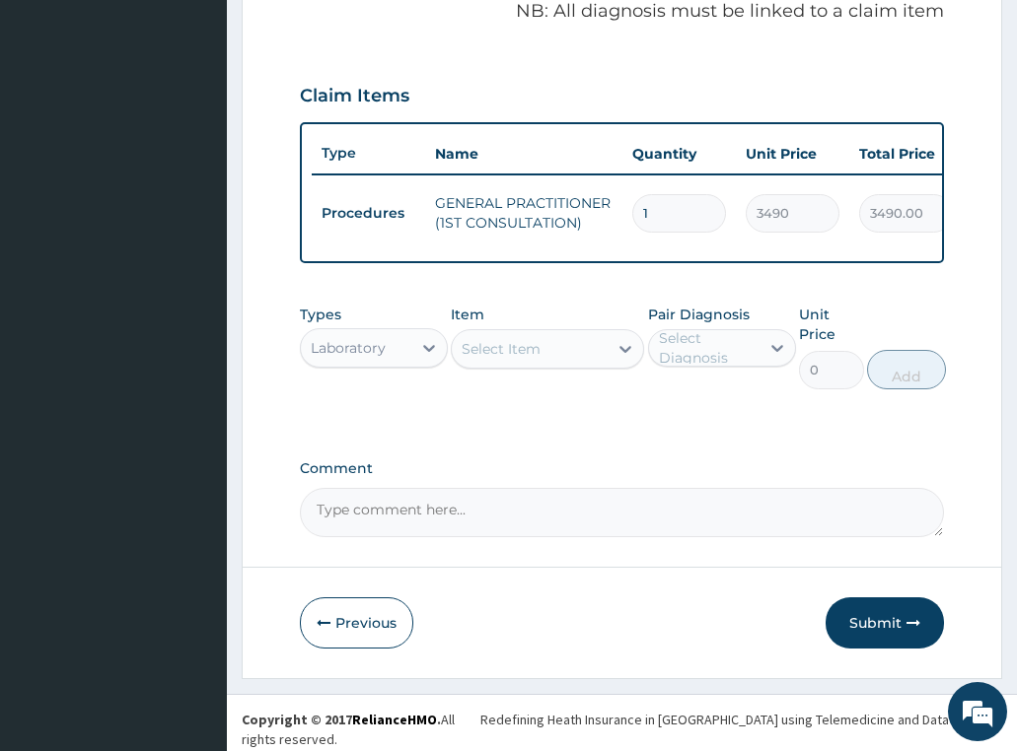
click at [526, 354] on div "Select Item" at bounding box center [500, 349] width 79 height 20
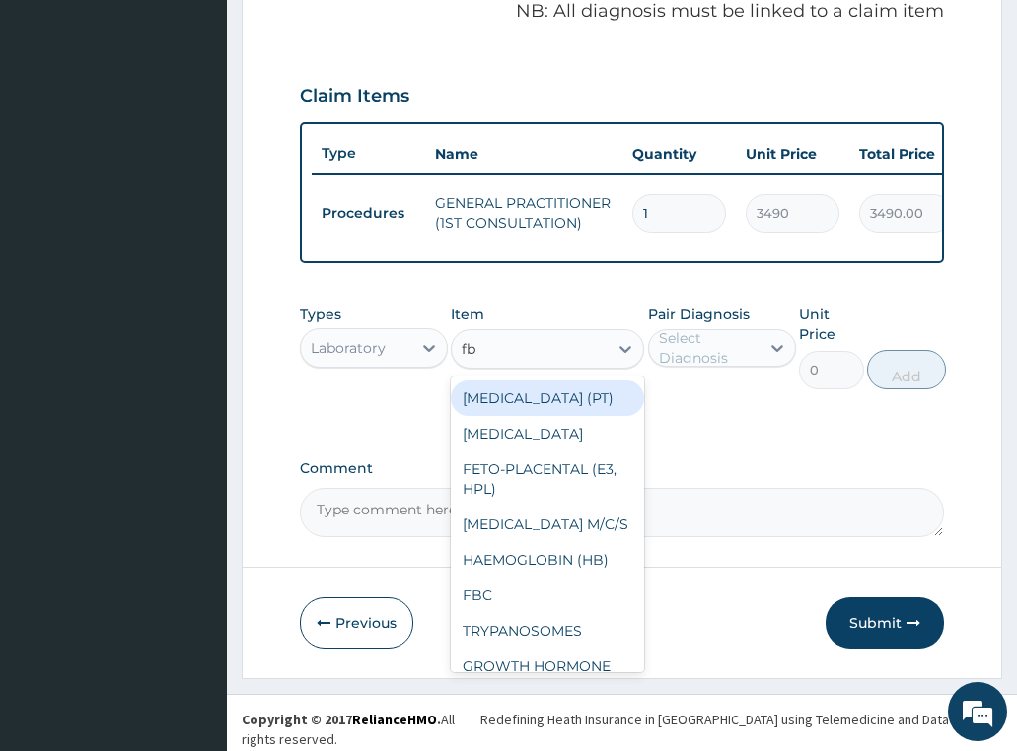
type input "fbc"
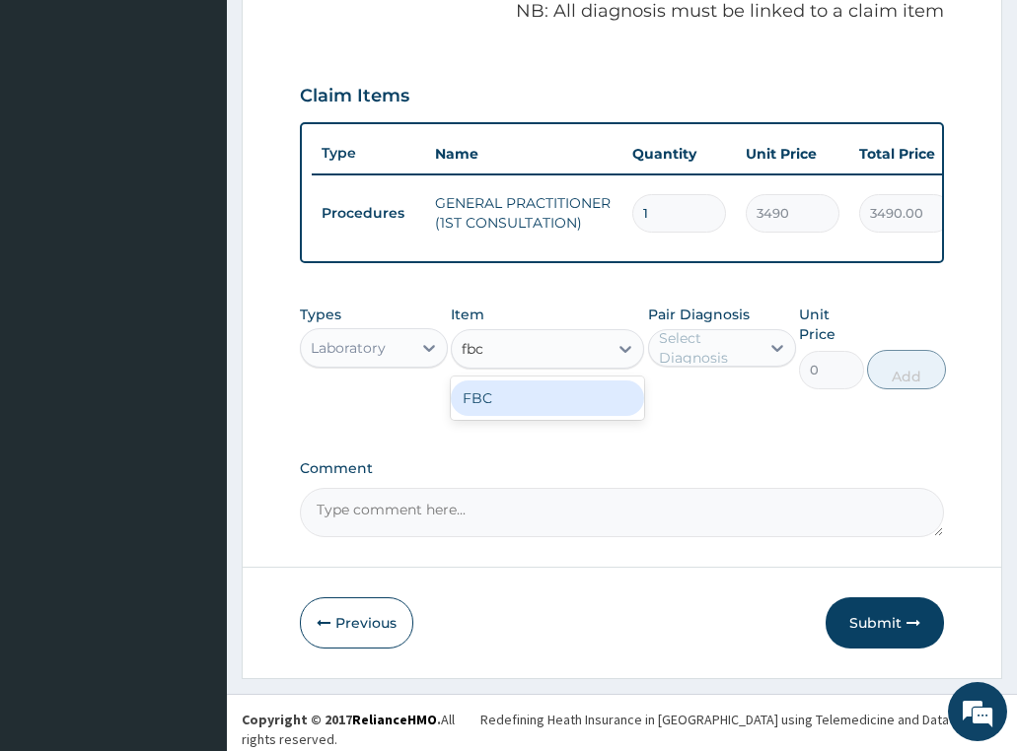
click at [589, 415] on div "FBC" at bounding box center [547, 398] width 193 height 35
type input "4700"
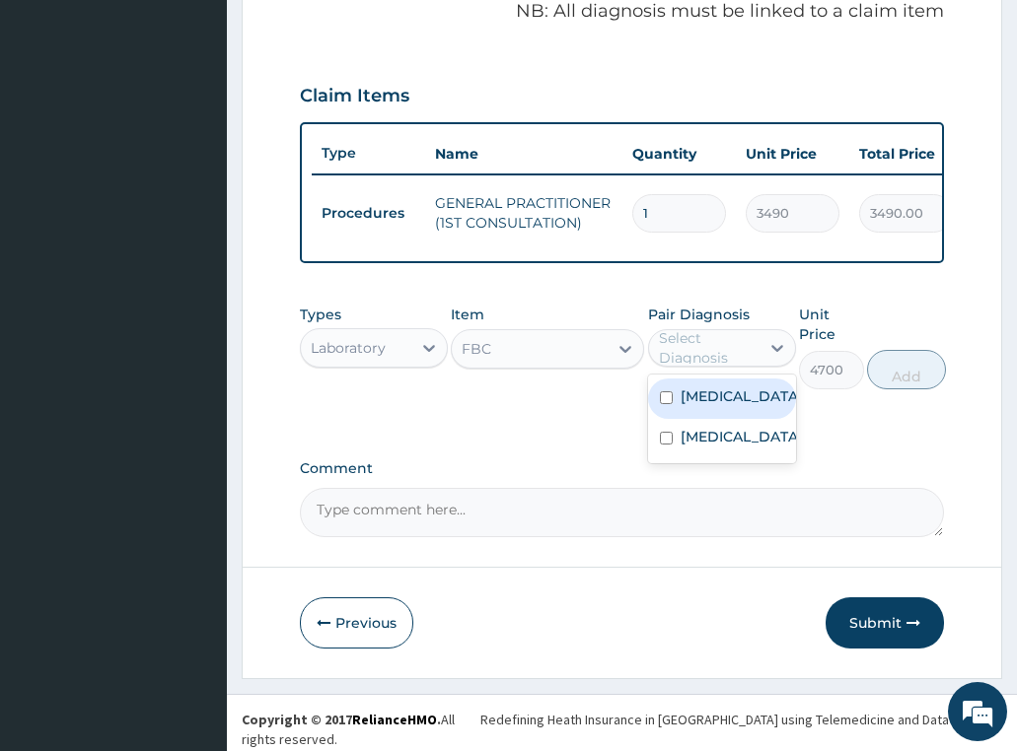
click at [692, 358] on div "Select Diagnosis" at bounding box center [708, 347] width 99 height 39
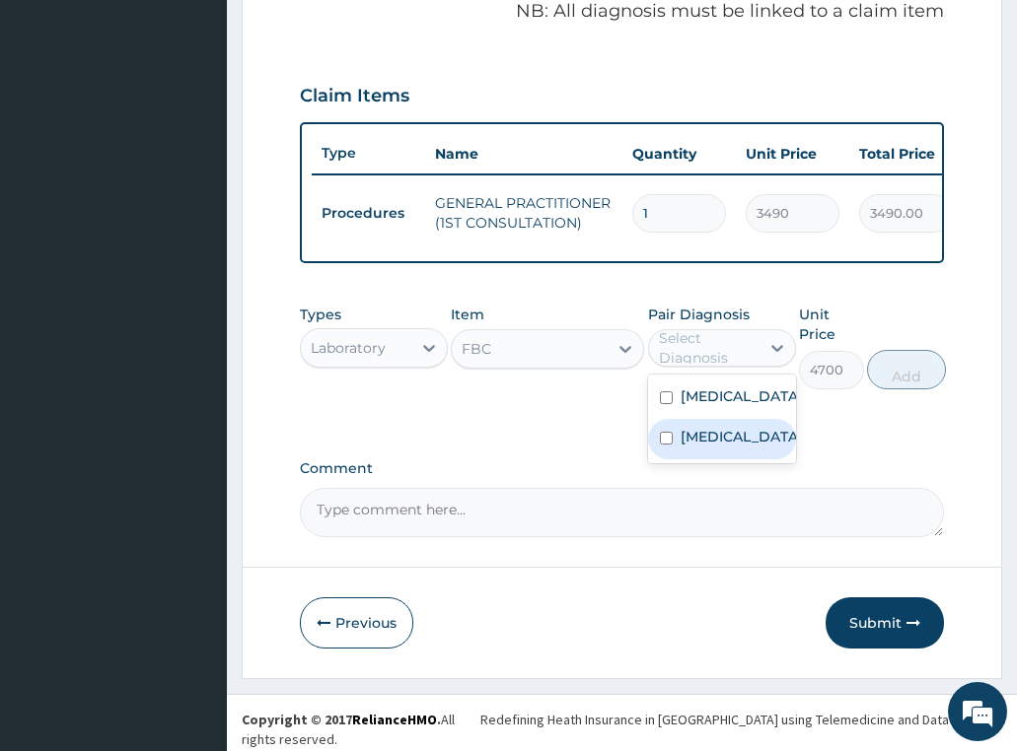
click at [707, 426] on div "[MEDICAL_DATA]" at bounding box center [722, 439] width 148 height 40
checkbox input "true"
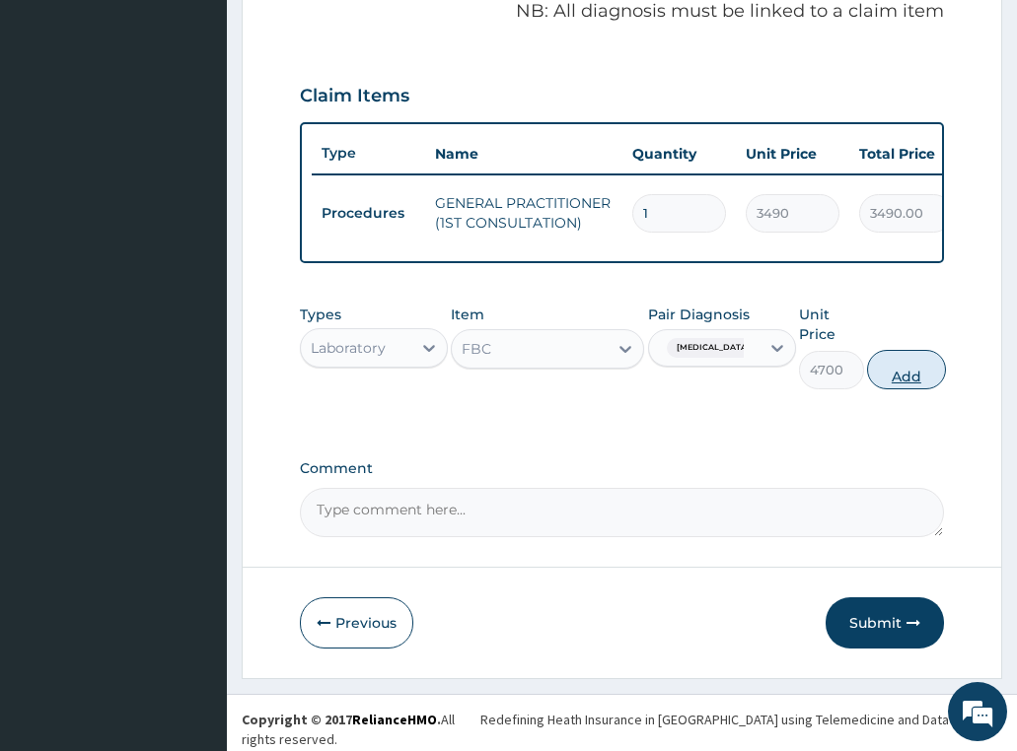
click at [907, 379] on button "Add" at bounding box center [906, 369] width 79 height 39
type input "0"
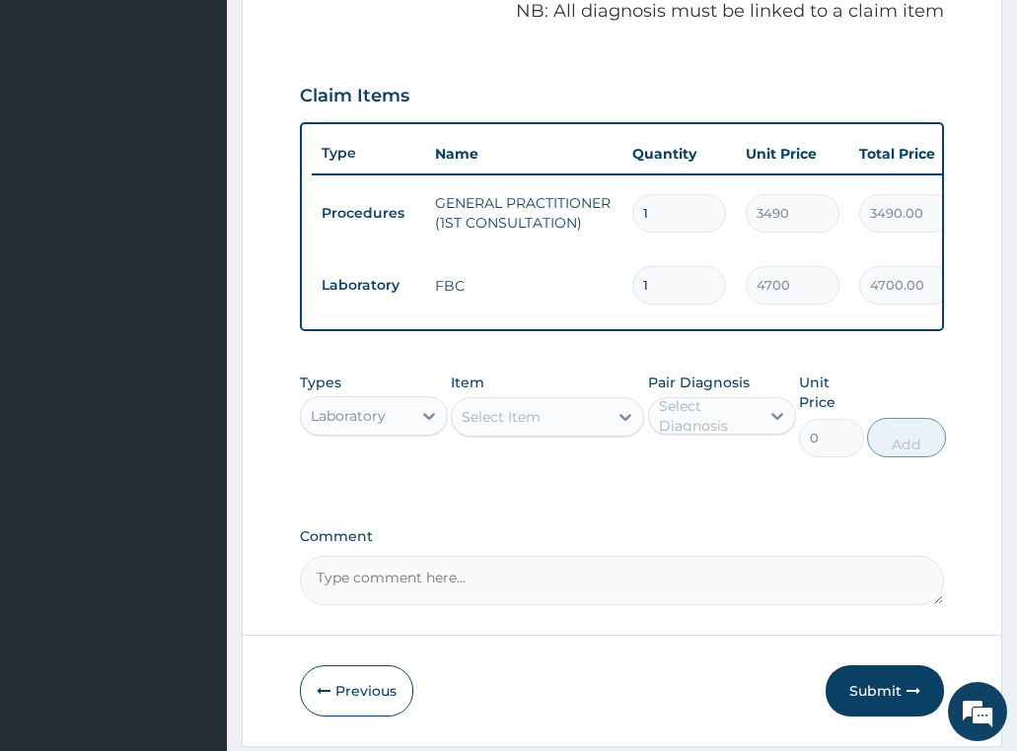
scroll to position [699, 0]
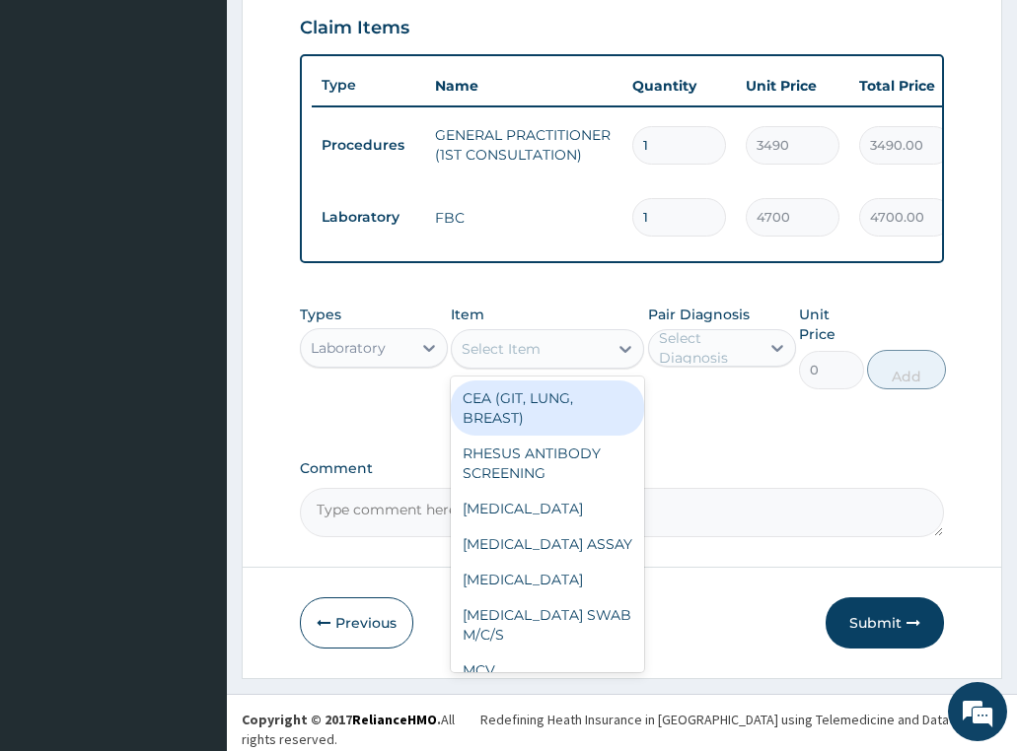
click at [504, 354] on div "Select Item" at bounding box center [500, 349] width 79 height 20
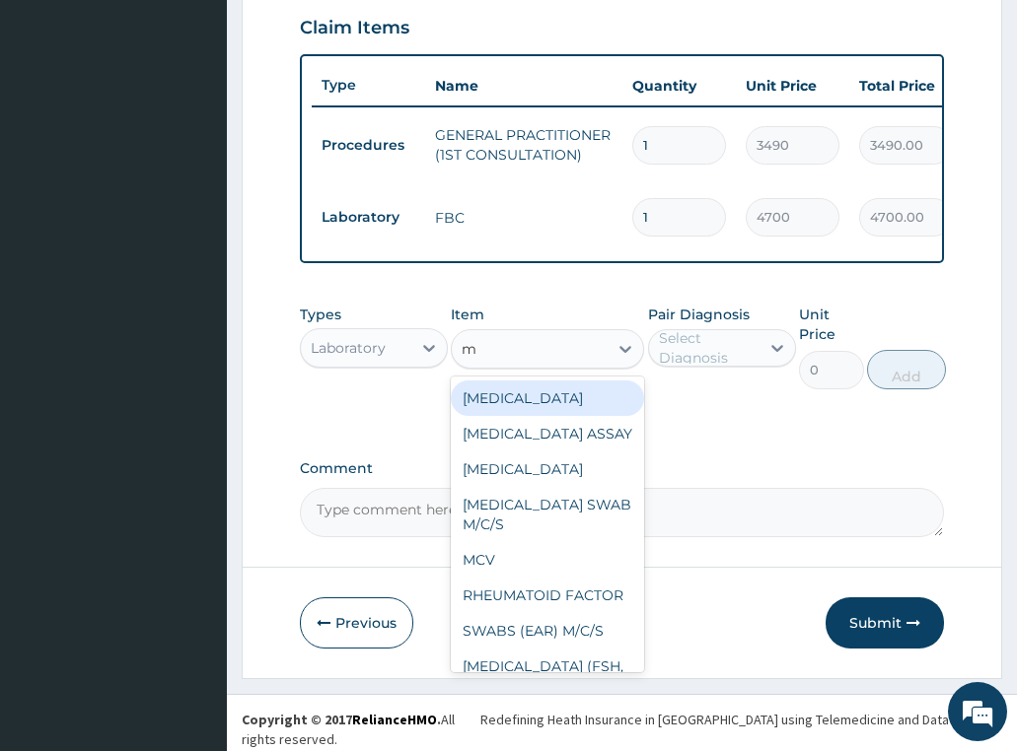
type input "mp"
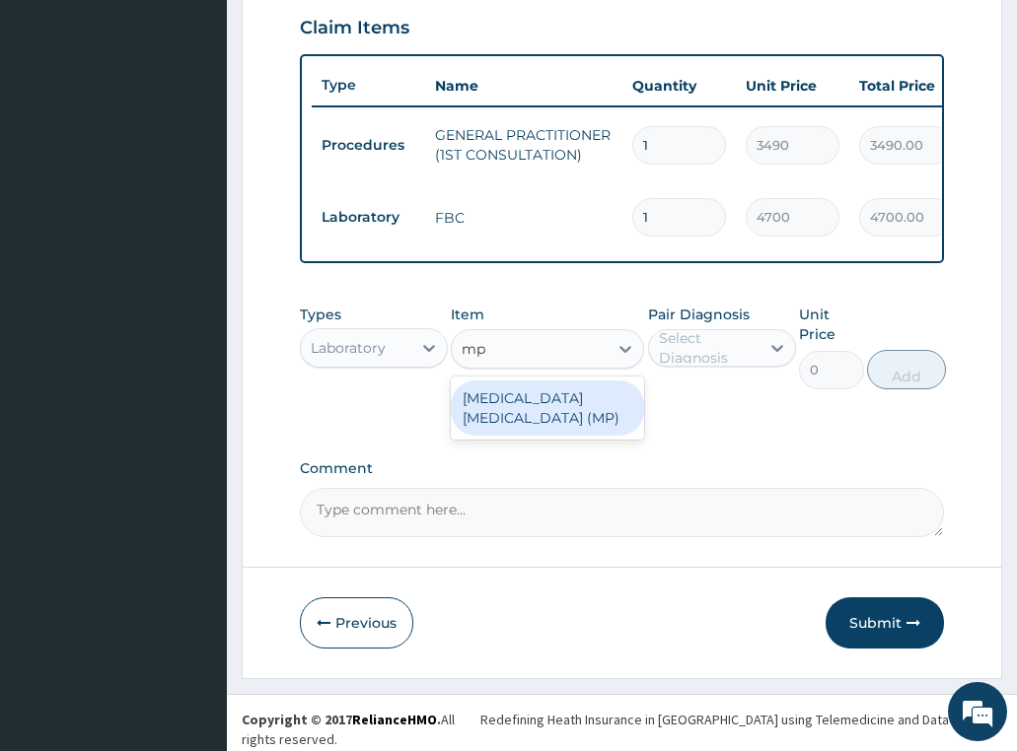
click at [559, 407] on div "[MEDICAL_DATA] [MEDICAL_DATA] (MP)" at bounding box center [547, 408] width 193 height 55
type input "2740"
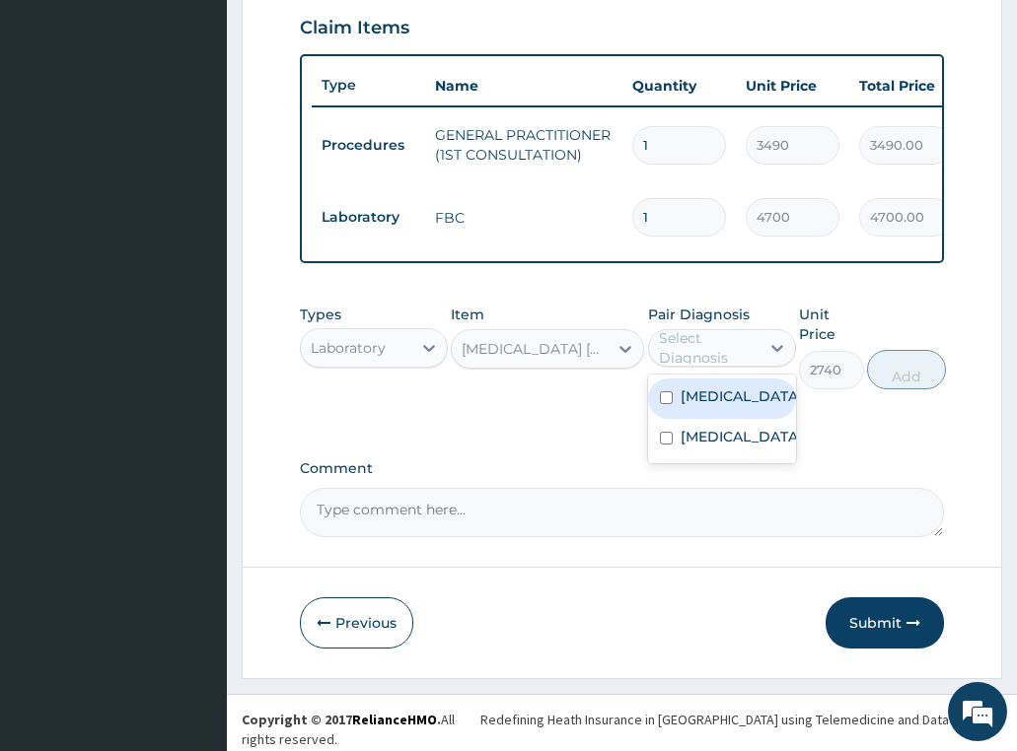
click at [702, 356] on div "Select Diagnosis" at bounding box center [708, 347] width 99 height 39
click at [720, 402] on label "[MEDICAL_DATA]" at bounding box center [741, 397] width 122 height 20
checkbox input "true"
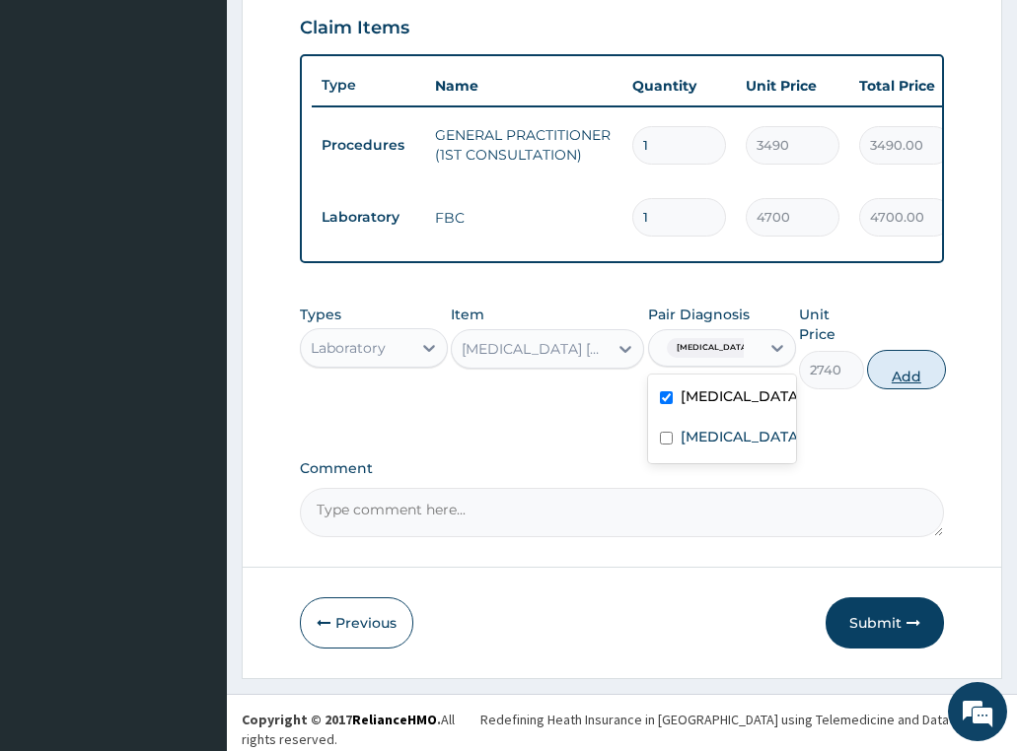
click at [897, 385] on button "Add" at bounding box center [906, 369] width 79 height 39
type input "0"
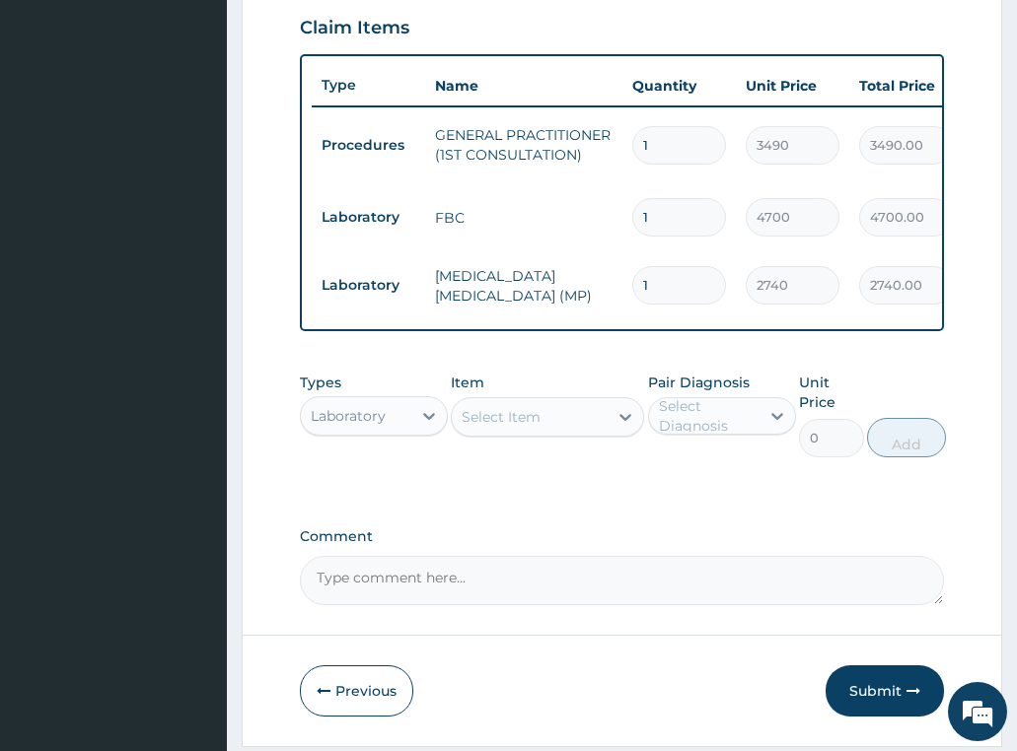
scroll to position [767, 0]
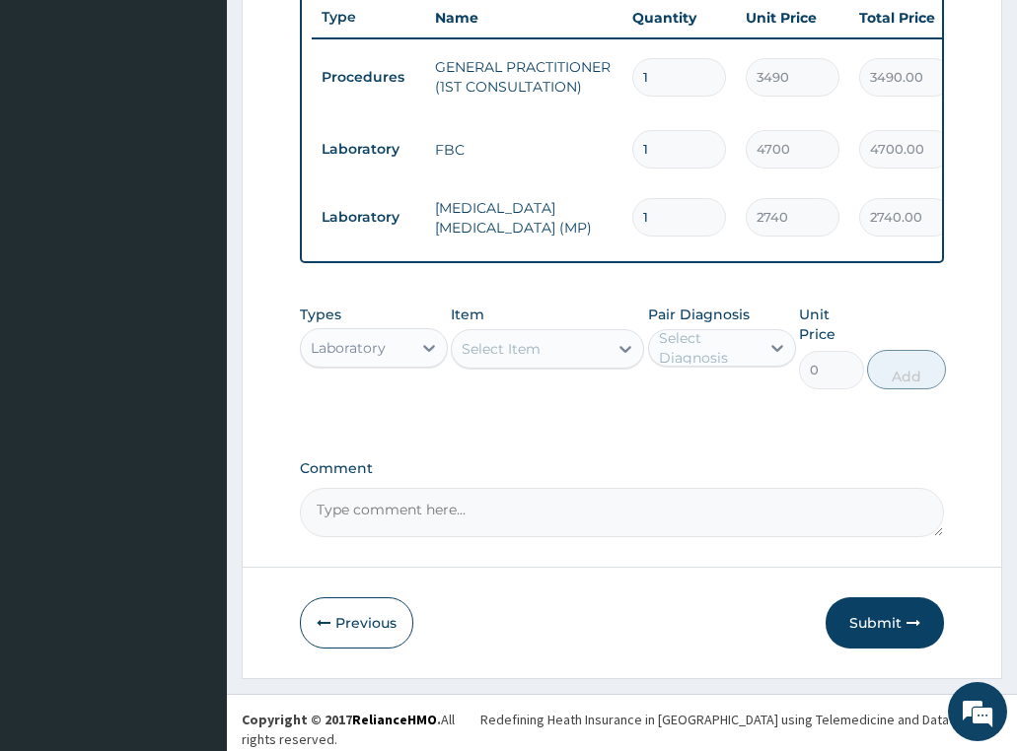
click at [384, 356] on div "Laboratory" at bounding box center [348, 348] width 75 height 20
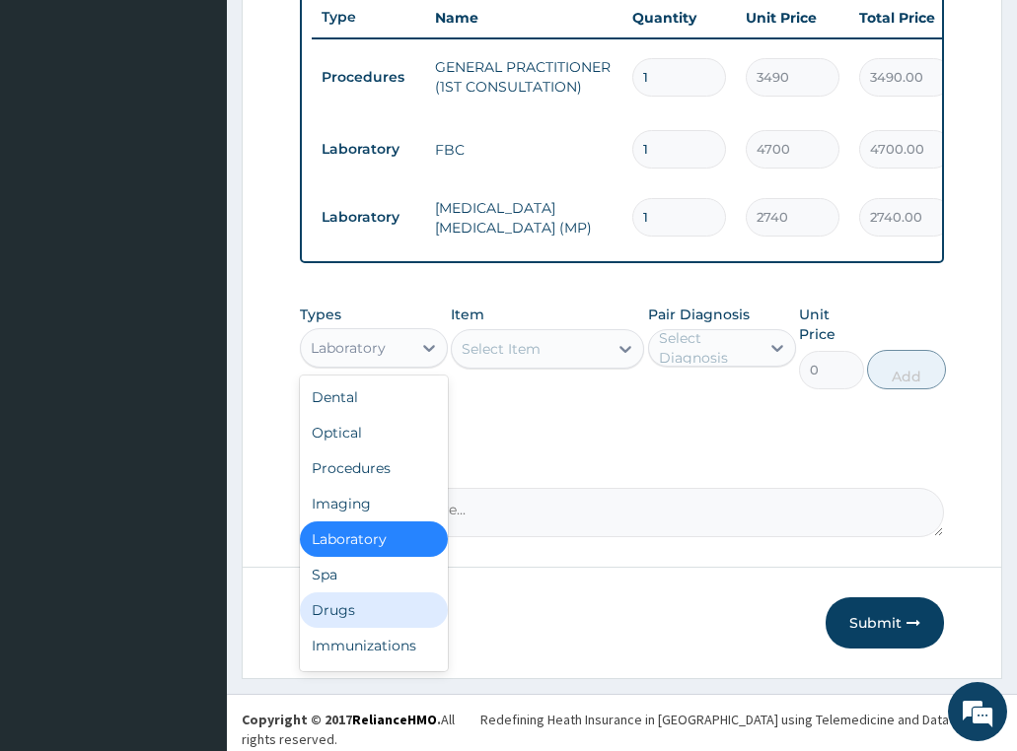
click at [359, 618] on div "Drugs" at bounding box center [374, 610] width 148 height 35
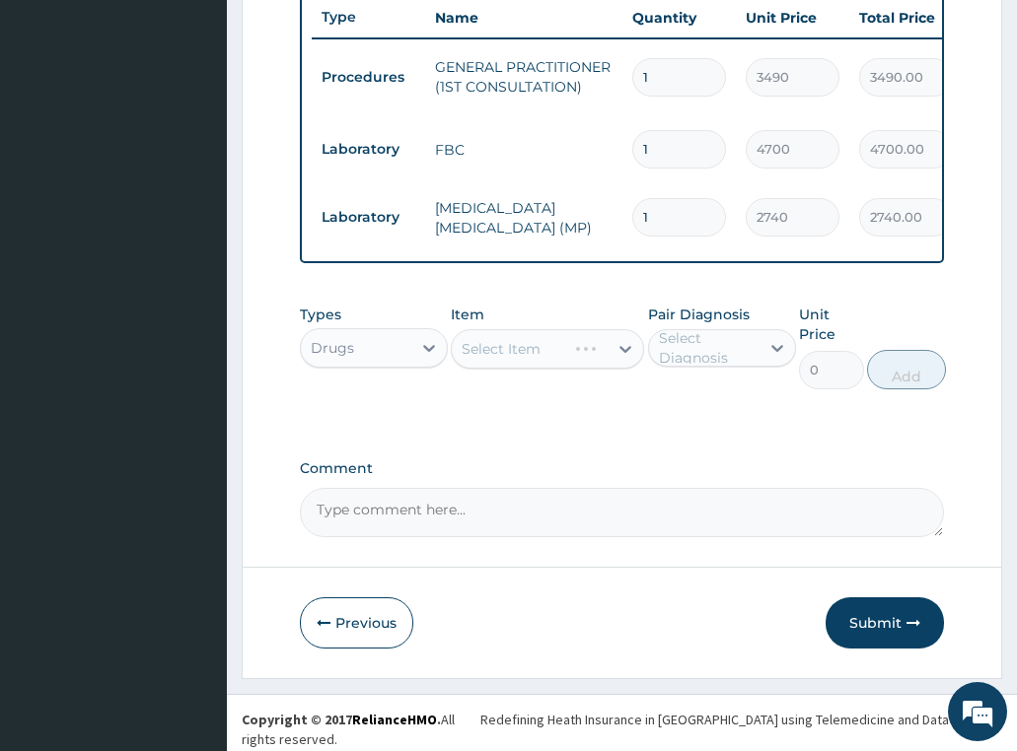
click at [564, 344] on div "Select Item" at bounding box center [547, 348] width 193 height 39
click at [513, 352] on div "Select Item" at bounding box center [500, 349] width 79 height 20
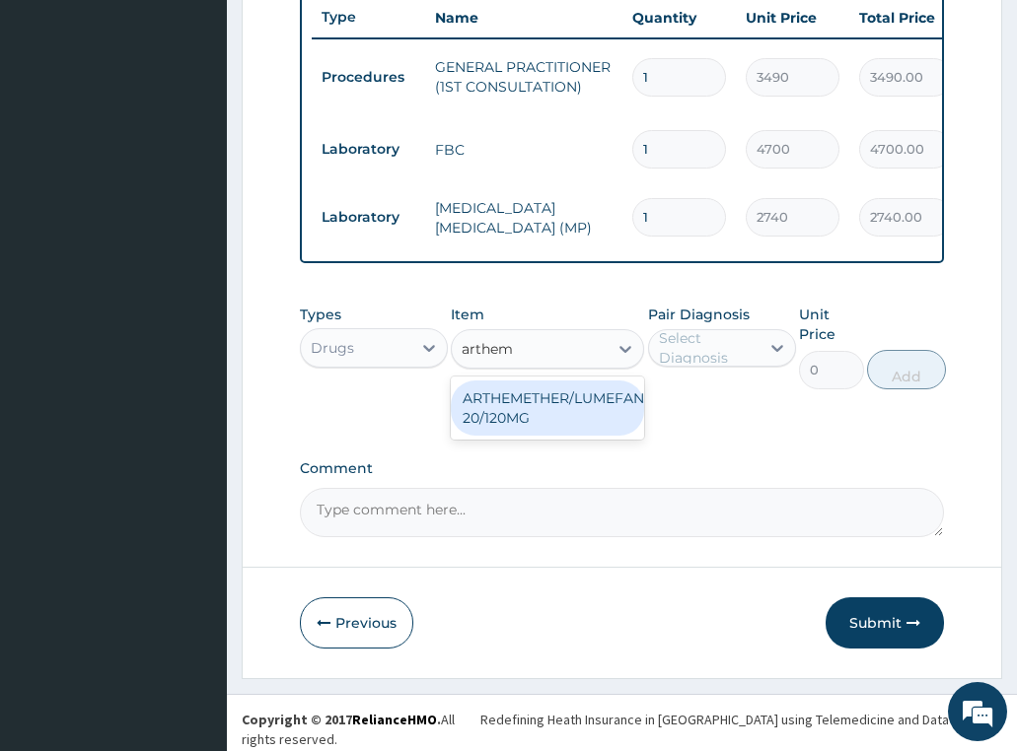
type input "artheme"
click at [511, 404] on div "ARTHEMETHER/LUMEFANTRINE/TAB 20/120MG" at bounding box center [547, 408] width 193 height 55
type input "130"
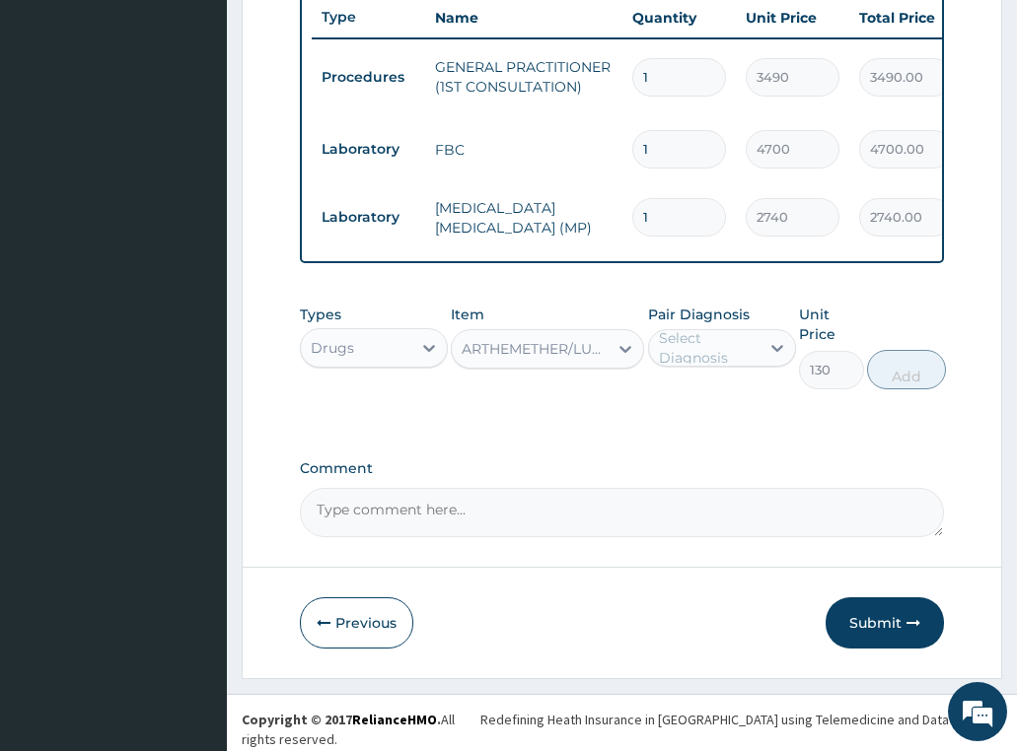
click at [718, 358] on div "Select Diagnosis" at bounding box center [708, 347] width 99 height 39
click at [712, 406] on label "[MEDICAL_DATA]" at bounding box center [741, 397] width 122 height 20
checkbox input "true"
click at [881, 376] on button "Add" at bounding box center [906, 369] width 79 height 39
type input "0"
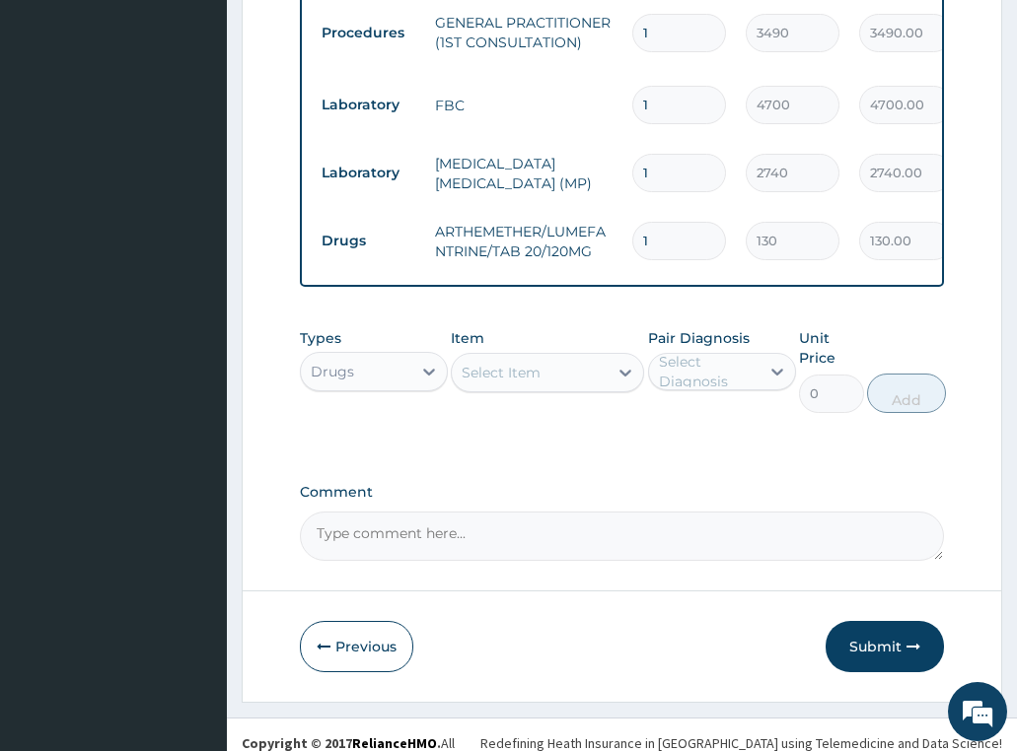
scroll to position [835, 0]
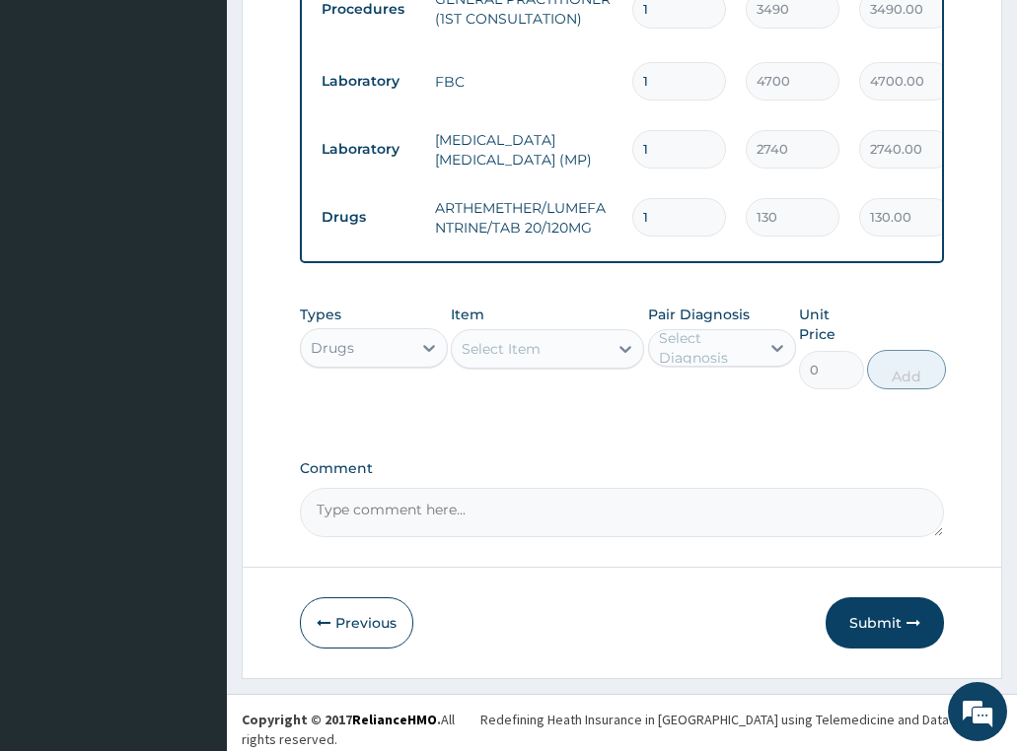
click at [540, 359] on div "Select Item" at bounding box center [530, 349] width 156 height 32
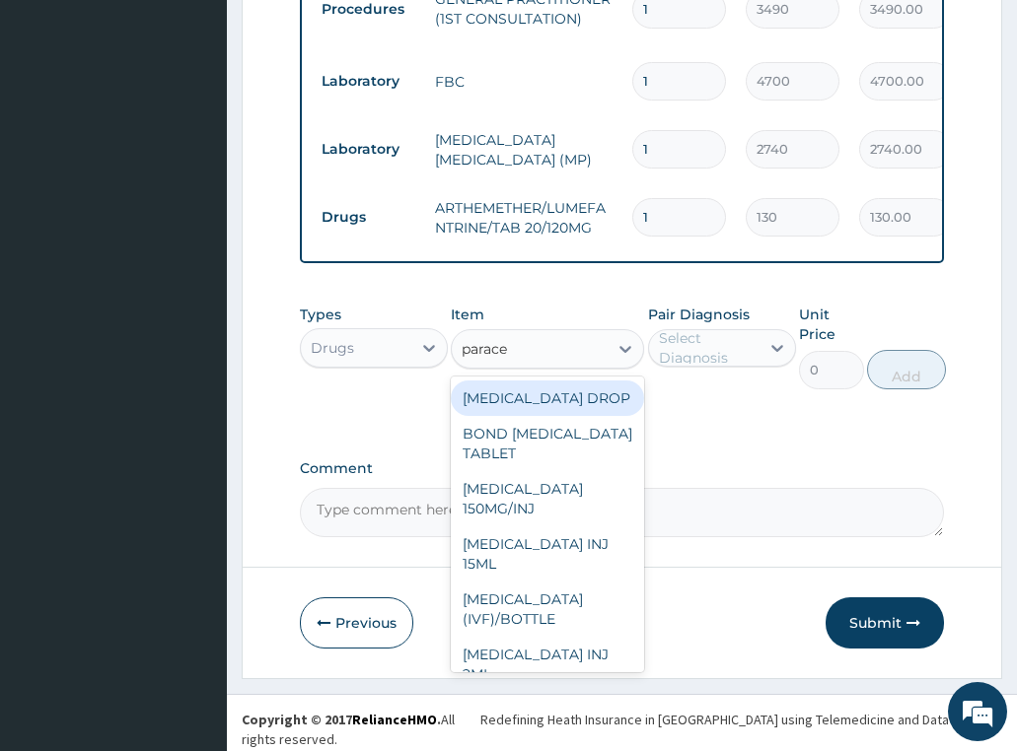
type input "paracet"
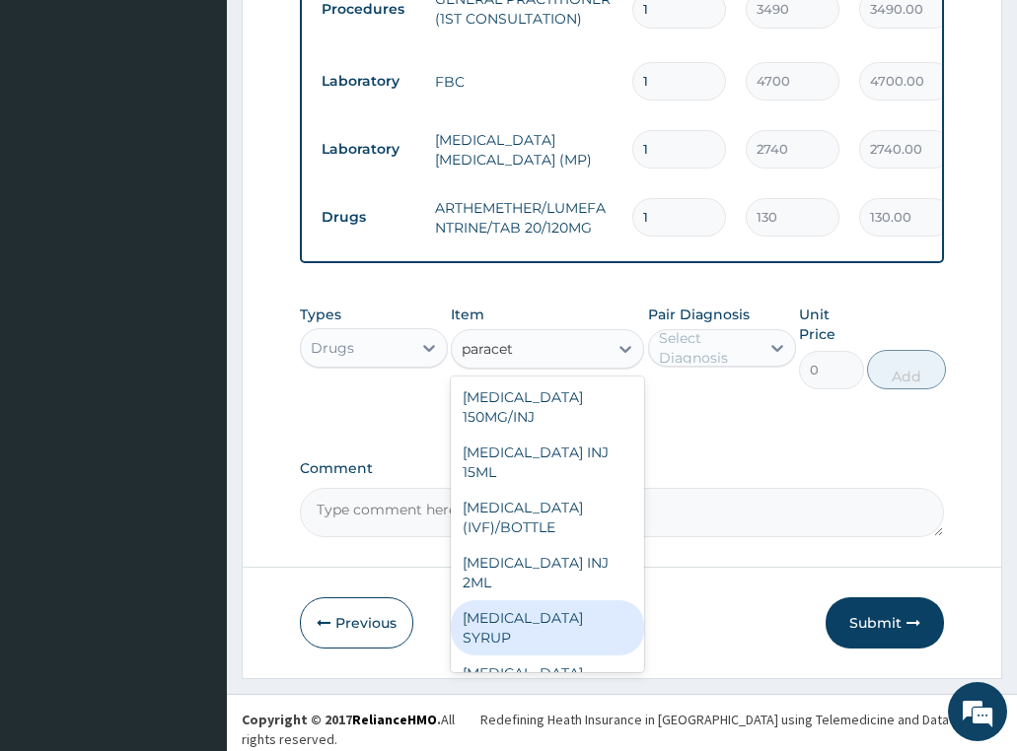
scroll to position [209, 0]
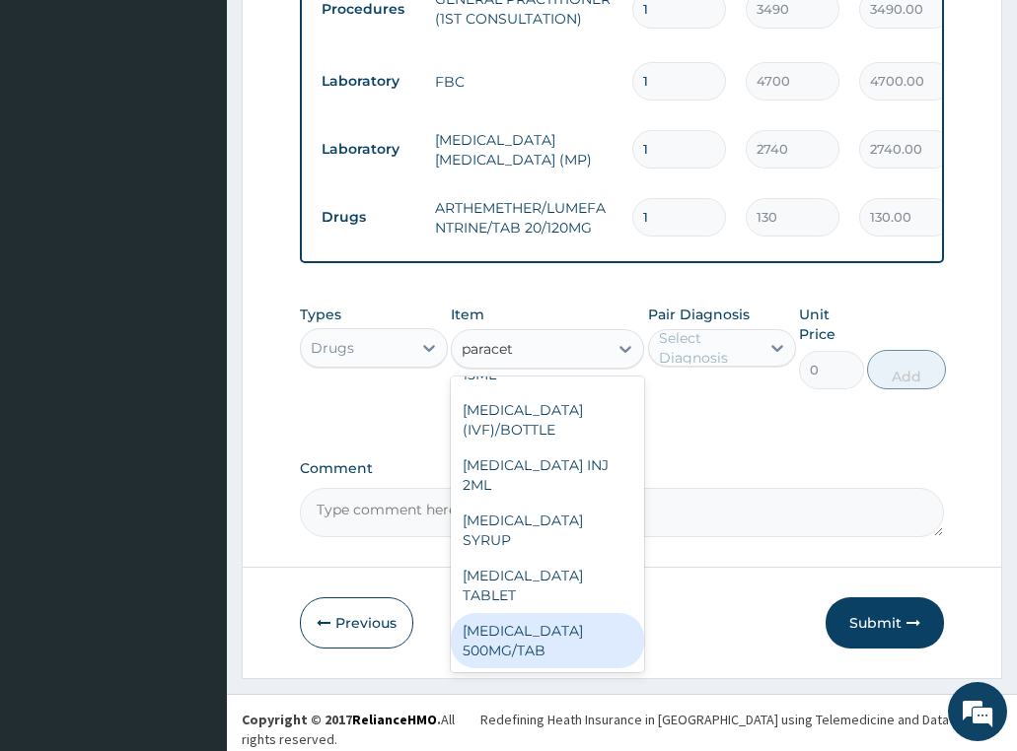
click at [546, 656] on div "[MEDICAL_DATA] 500MG/TAB" at bounding box center [547, 640] width 193 height 55
type input "22.625"
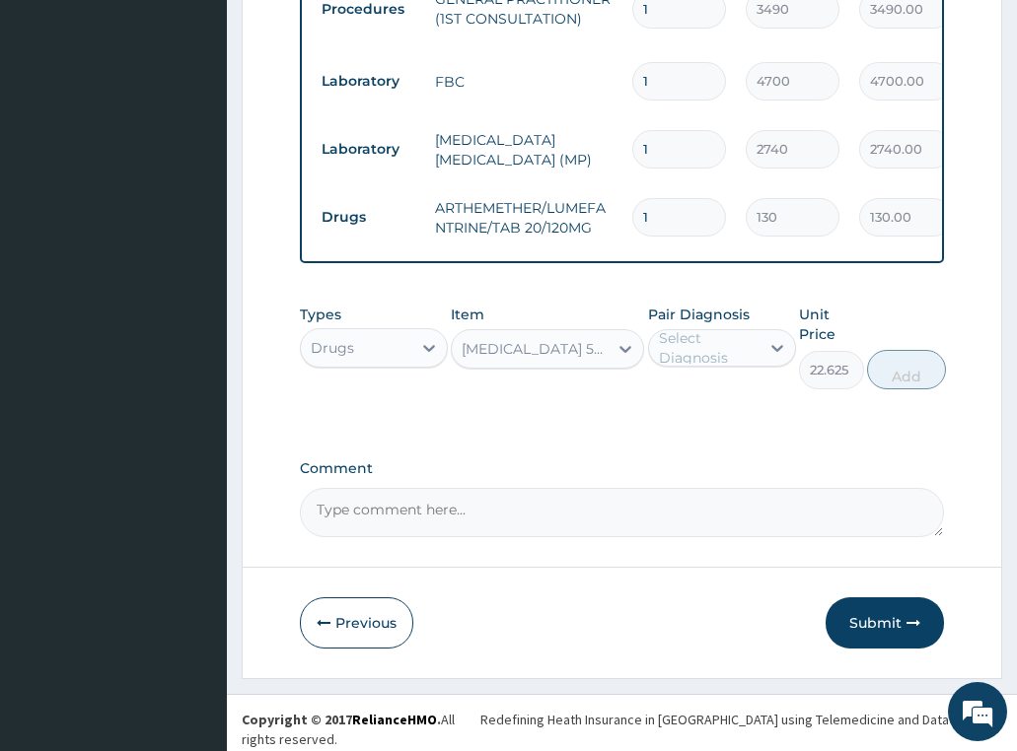
click at [746, 360] on div "Select Diagnosis" at bounding box center [708, 347] width 99 height 39
click at [729, 417] on div "[MEDICAL_DATA]" at bounding box center [722, 399] width 148 height 40
checkbox input "true"
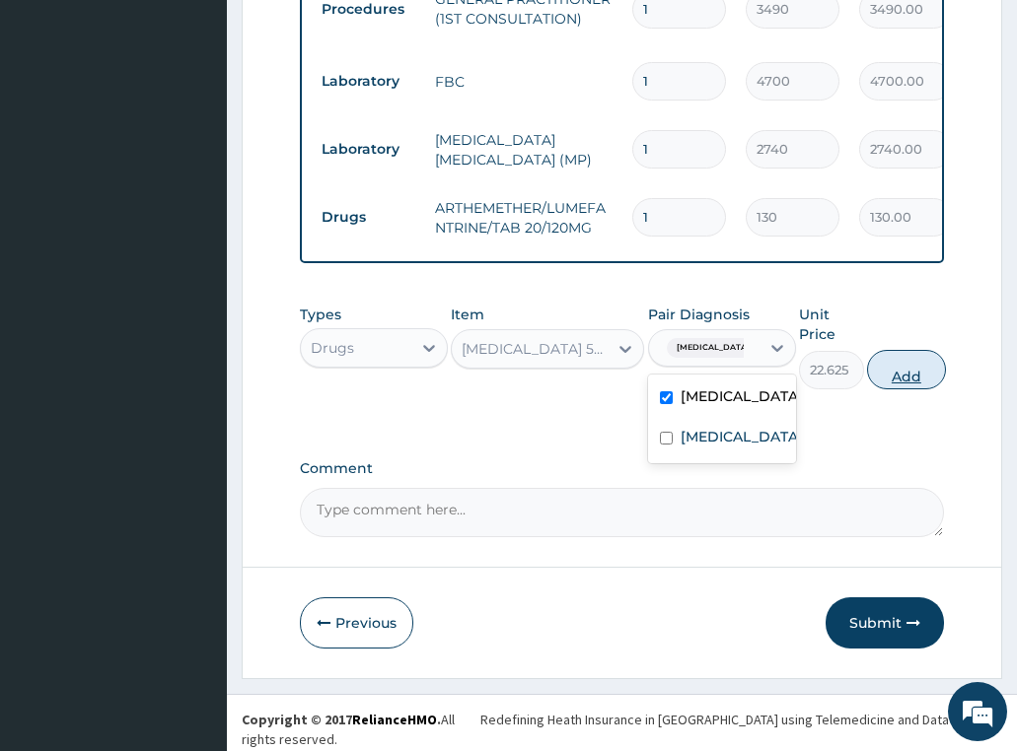
click at [898, 390] on button "Add" at bounding box center [906, 369] width 79 height 39
type input "0"
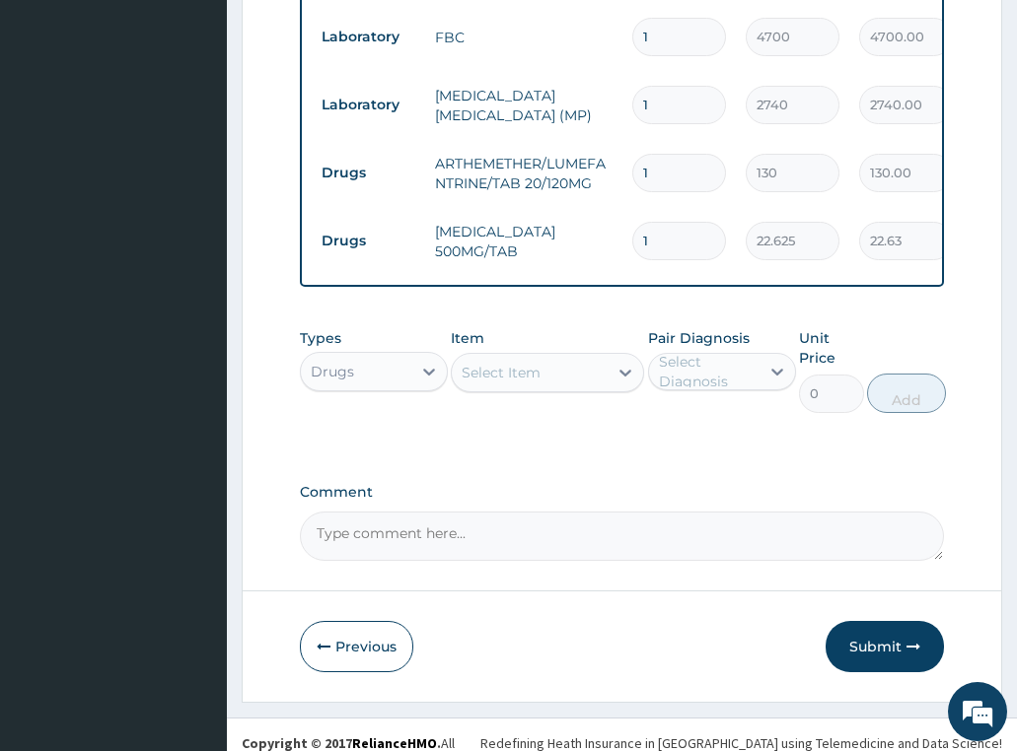
scroll to position [903, 0]
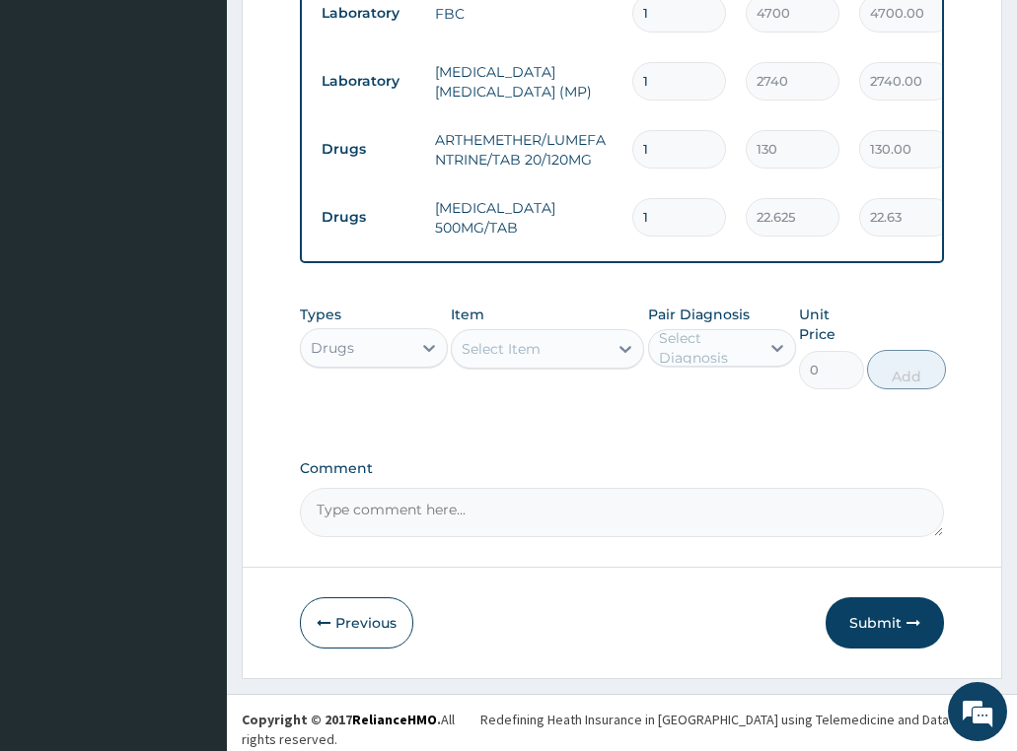
click at [536, 359] on div "Select Item" at bounding box center [500, 349] width 79 height 20
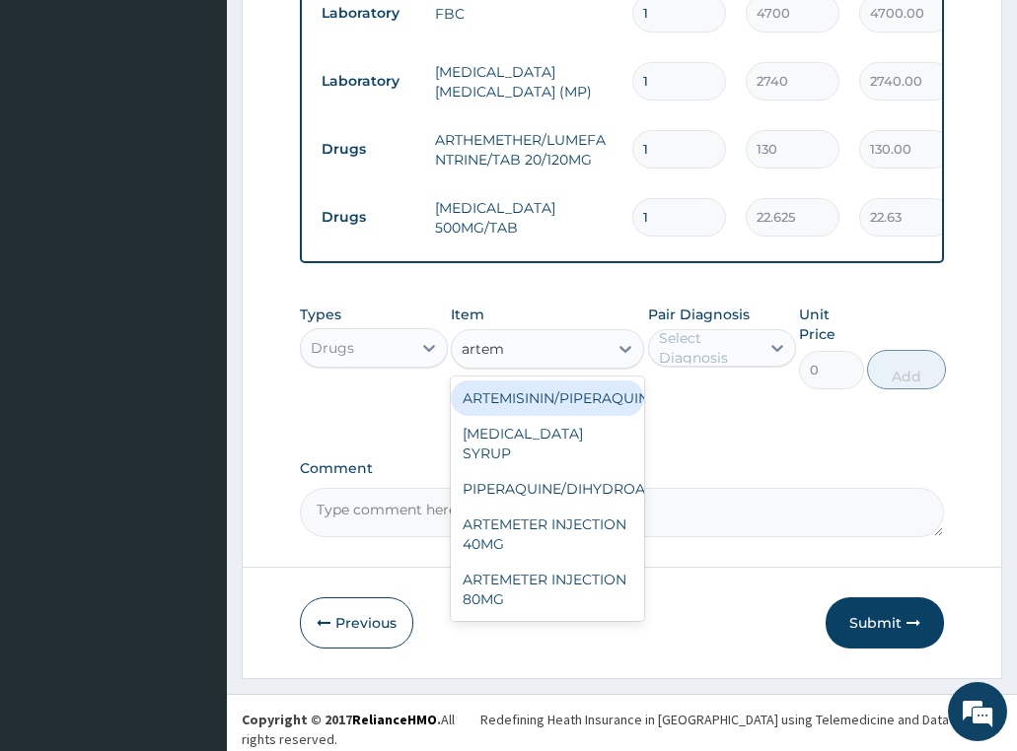
type input "arteme"
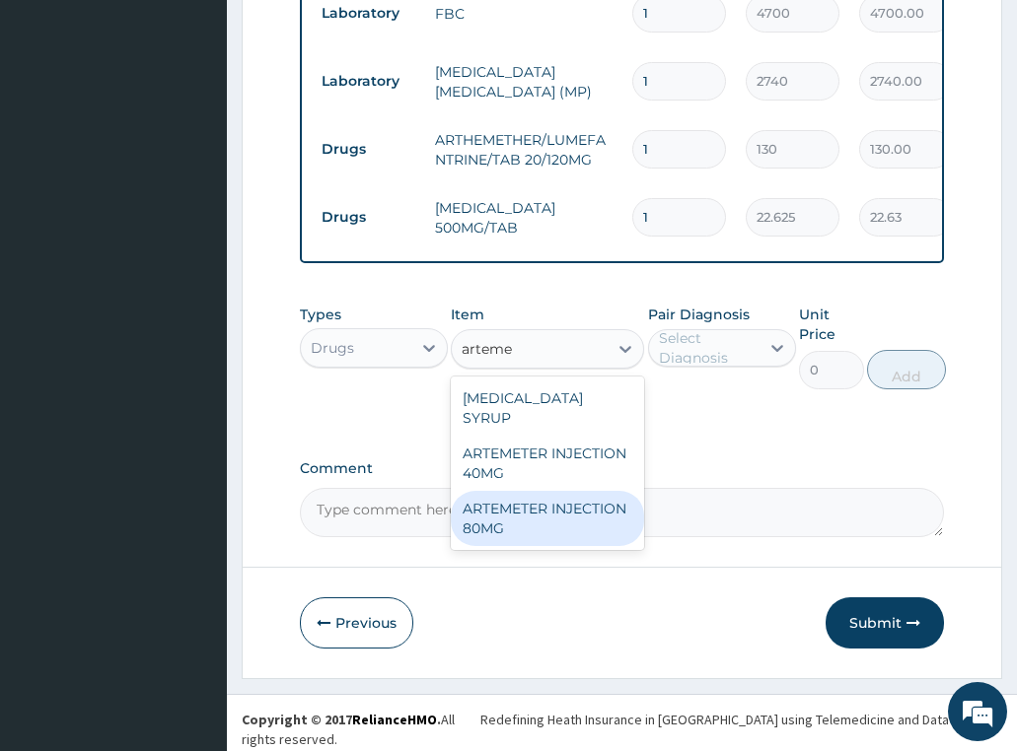
click at [553, 494] on div "ARTEMETER INJECTION 80MG" at bounding box center [547, 518] width 193 height 55
type input "1161.25"
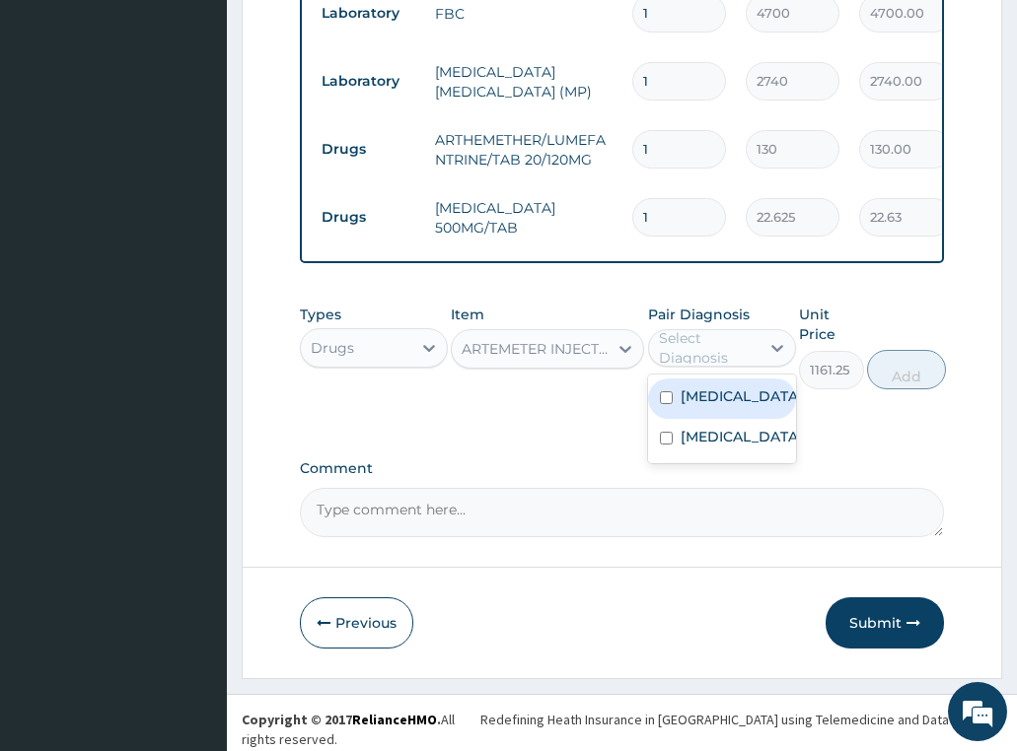
click at [684, 359] on div "Select Diagnosis" at bounding box center [708, 347] width 99 height 39
click at [706, 394] on label "Malaria" at bounding box center [741, 397] width 122 height 20
checkbox input "true"
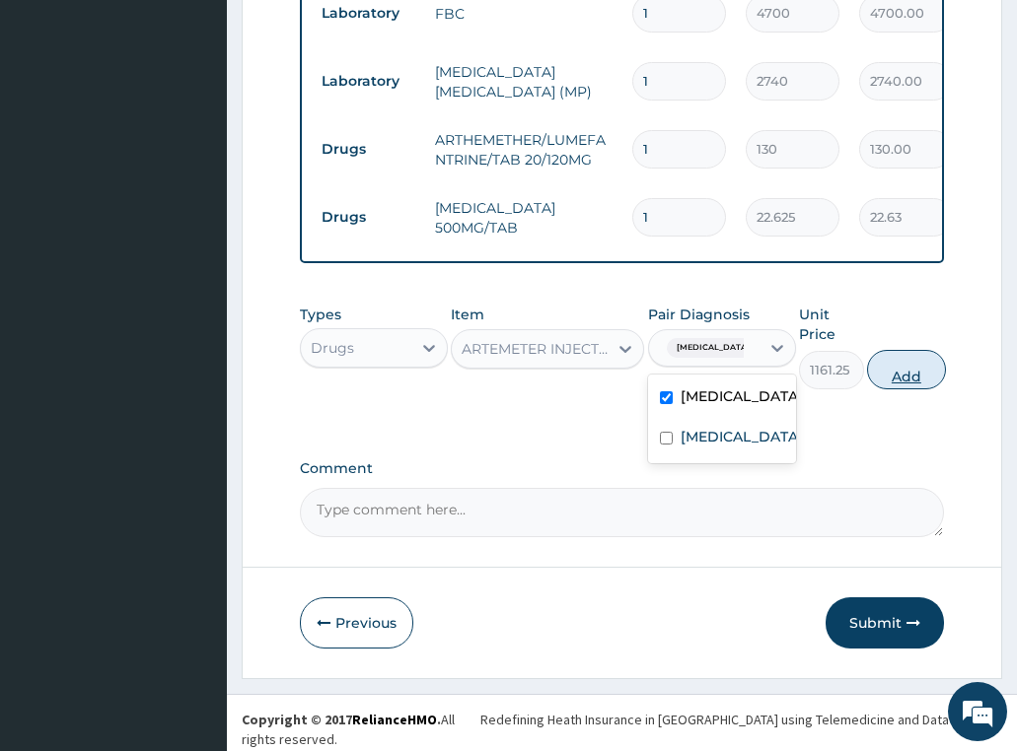
click at [911, 387] on button "Add" at bounding box center [906, 369] width 79 height 39
type input "0"
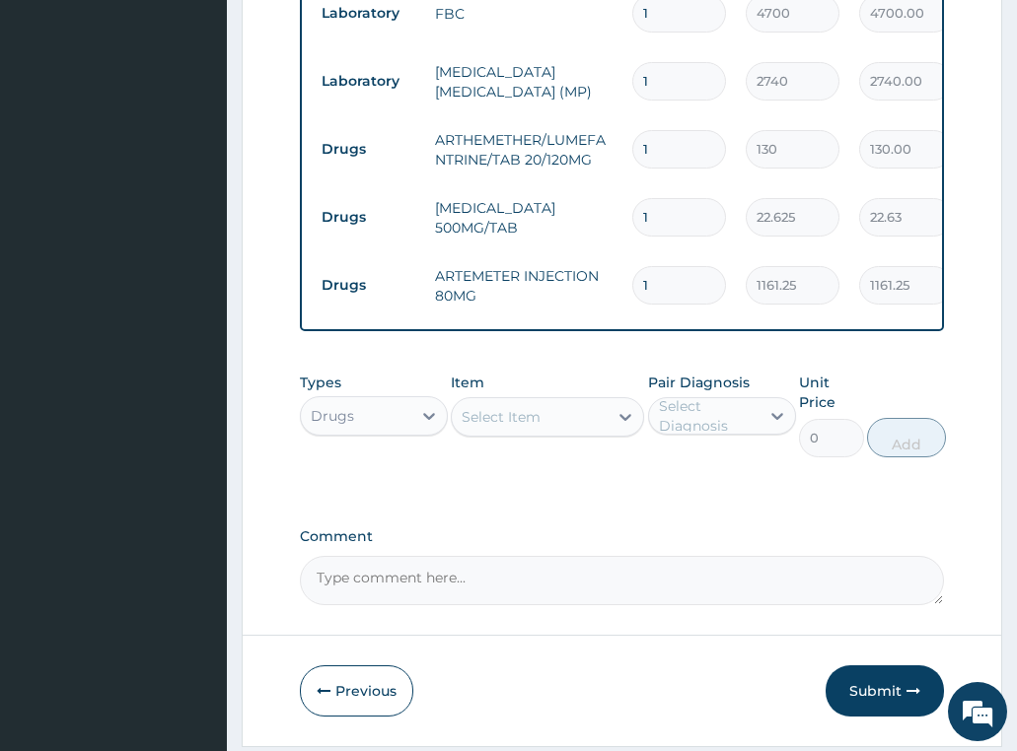
click at [570, 423] on div "Select Item" at bounding box center [530, 417] width 156 height 32
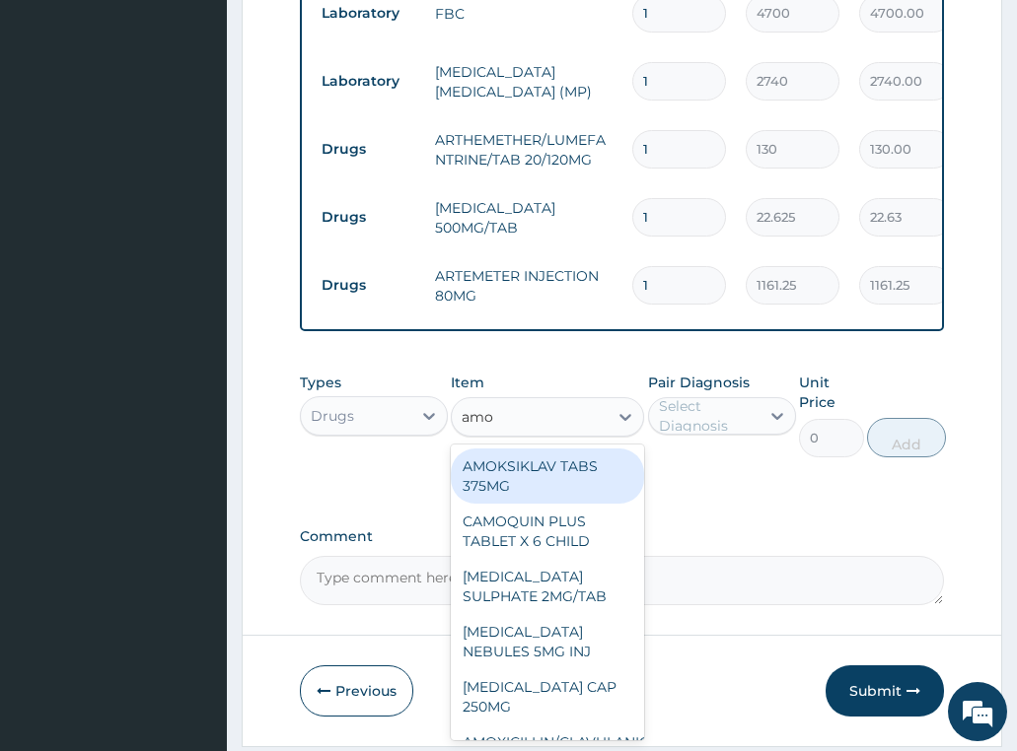
type input "amox"
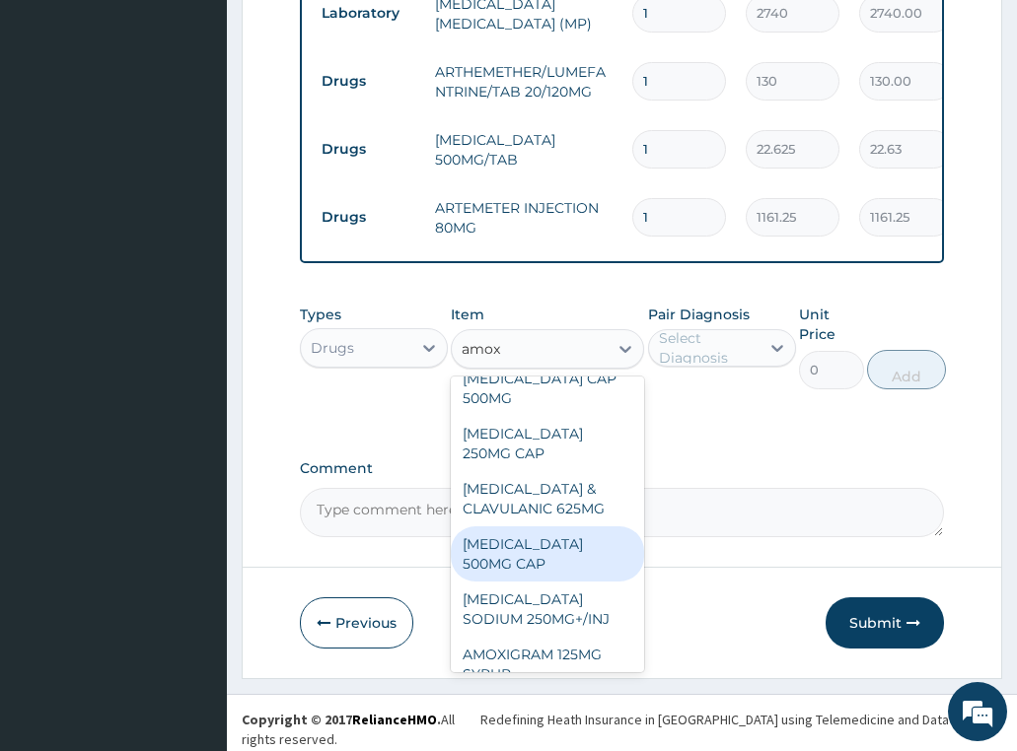
scroll to position [0, 0]
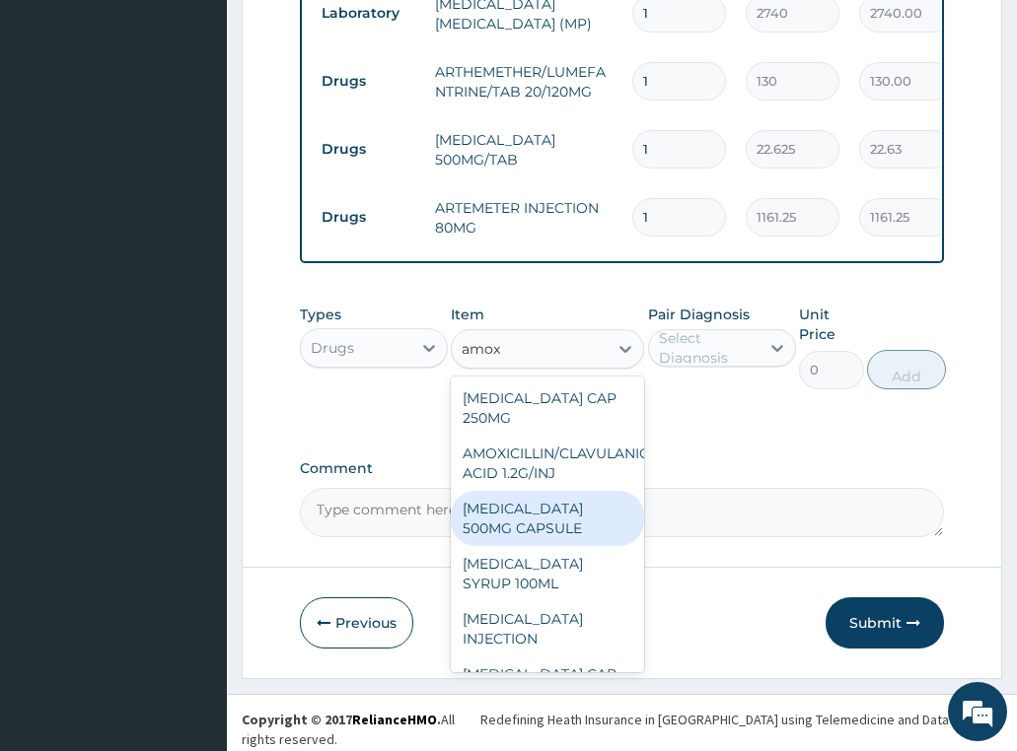
click at [534, 509] on div "AMOXIL 500MG CAPSULE" at bounding box center [547, 518] width 193 height 55
type input "225.8099975585938"
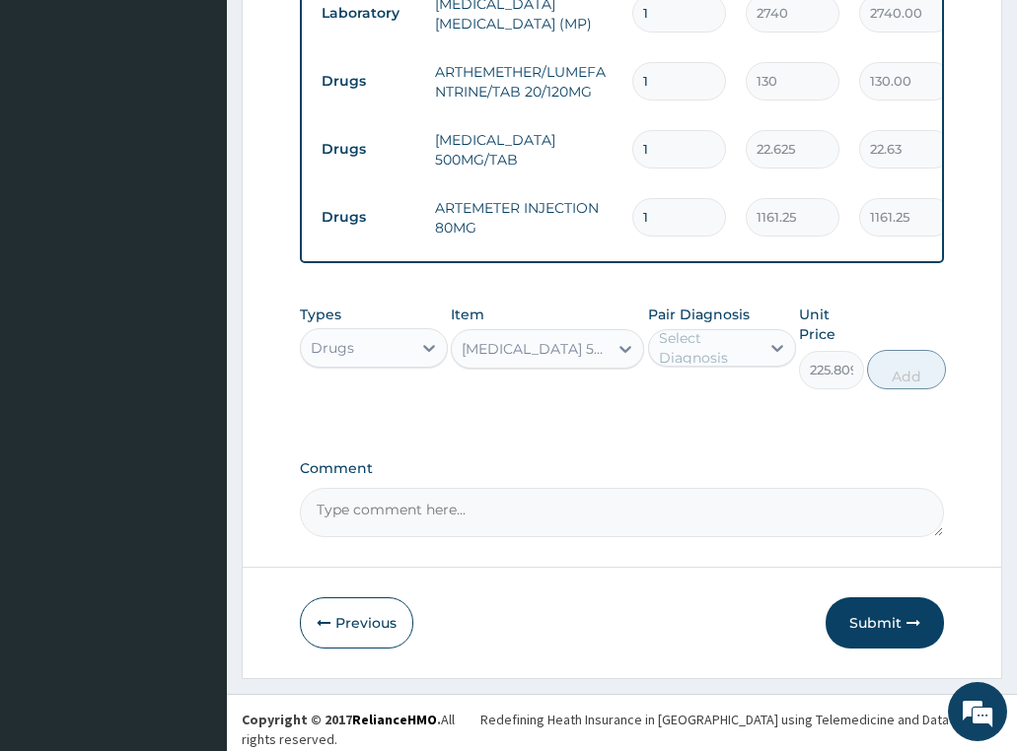
click at [698, 355] on div "Select Diagnosis" at bounding box center [708, 347] width 99 height 39
click at [700, 438] on label "Sepsis" at bounding box center [741, 437] width 122 height 20
checkbox input "true"
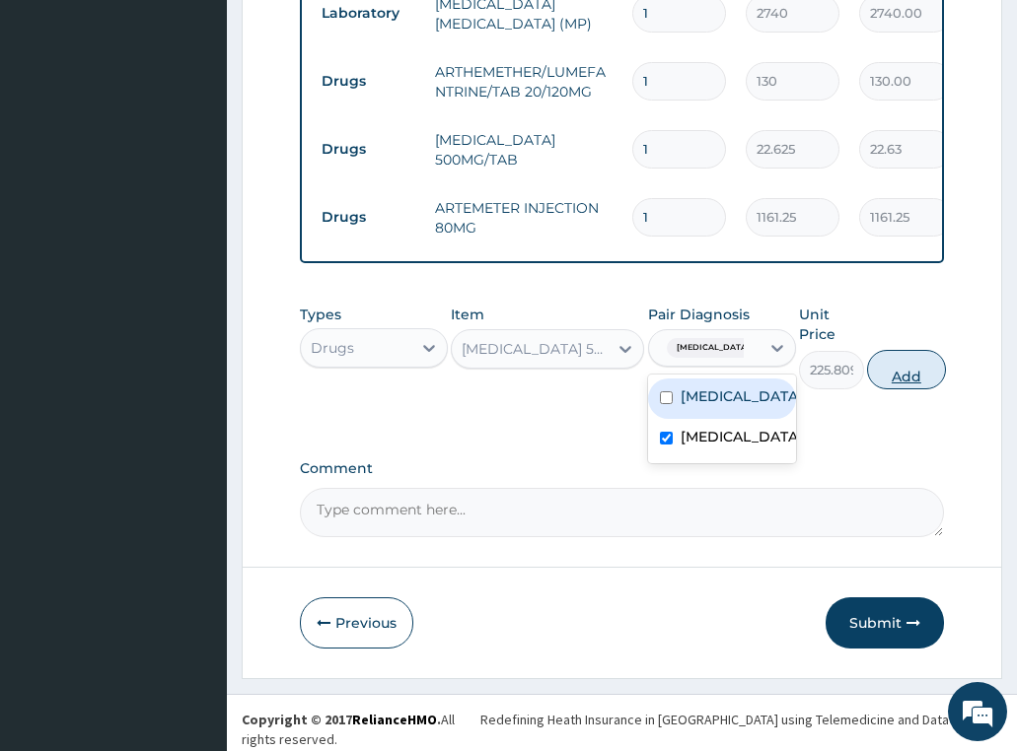
click at [924, 377] on button "Add" at bounding box center [906, 369] width 79 height 39
type input "0"
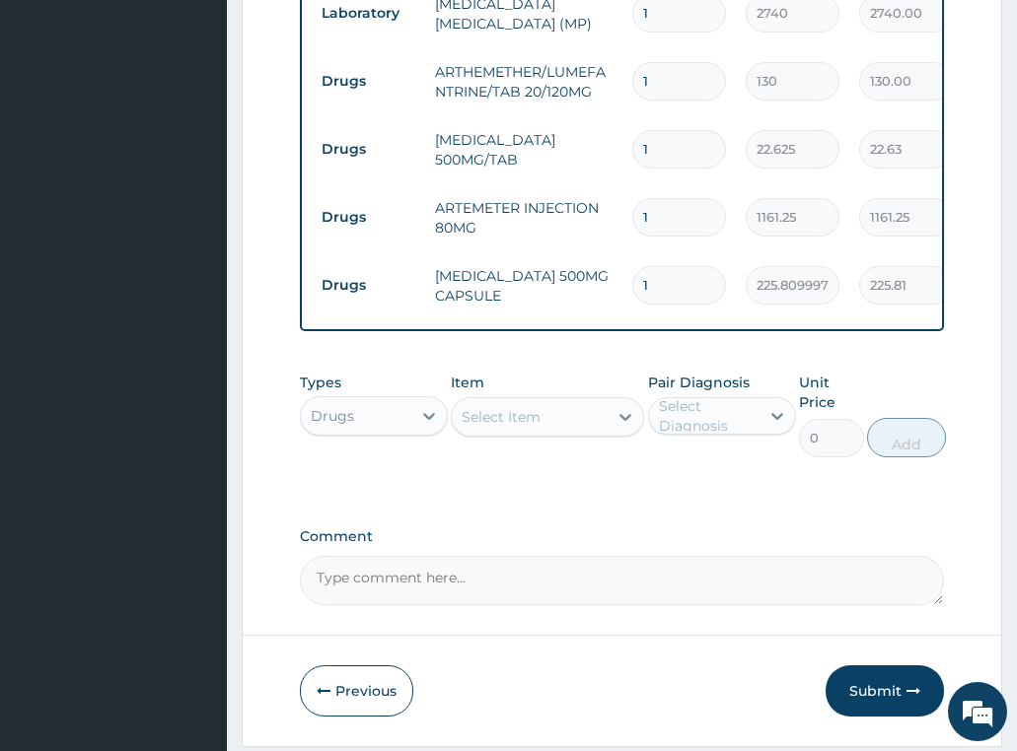
type input "15"
type input "3387.15"
type input "15"
drag, startPoint x: 673, startPoint y: 211, endPoint x: 590, endPoint y: 238, distance: 87.0
click at [590, 238] on tr "Drugs ARTEMETER INJECTION 80MG 1 1161.25 1161.25 Malaria Delete" at bounding box center [795, 217] width 966 height 68
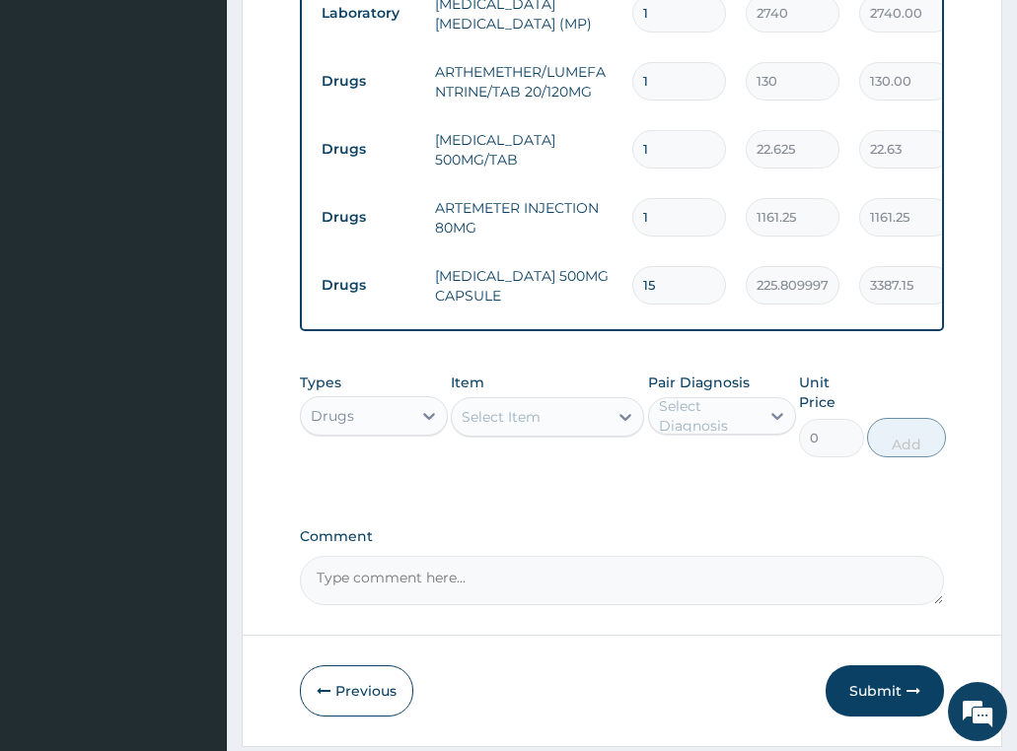
type input "2"
type input "2322.50"
type input "2"
click at [684, 148] on input "1" at bounding box center [679, 149] width 94 height 38
type input "18"
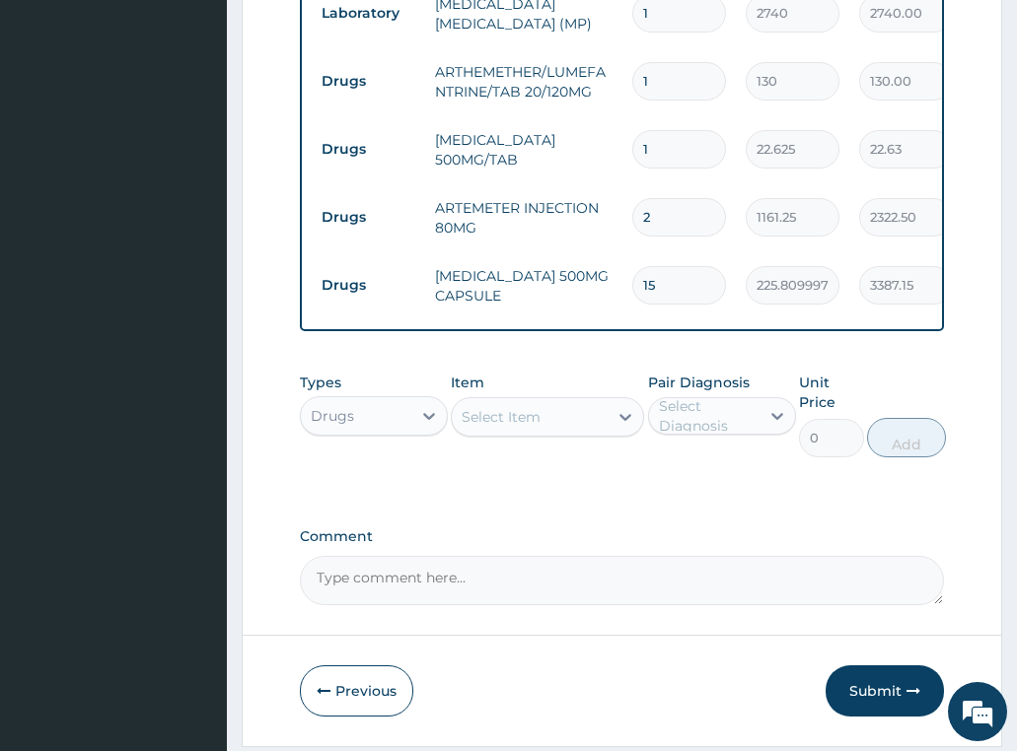
type input "407.25"
type input "18"
click at [501, 191] on td "ARTEMETER INJECTION 80MG" at bounding box center [523, 217] width 197 height 59
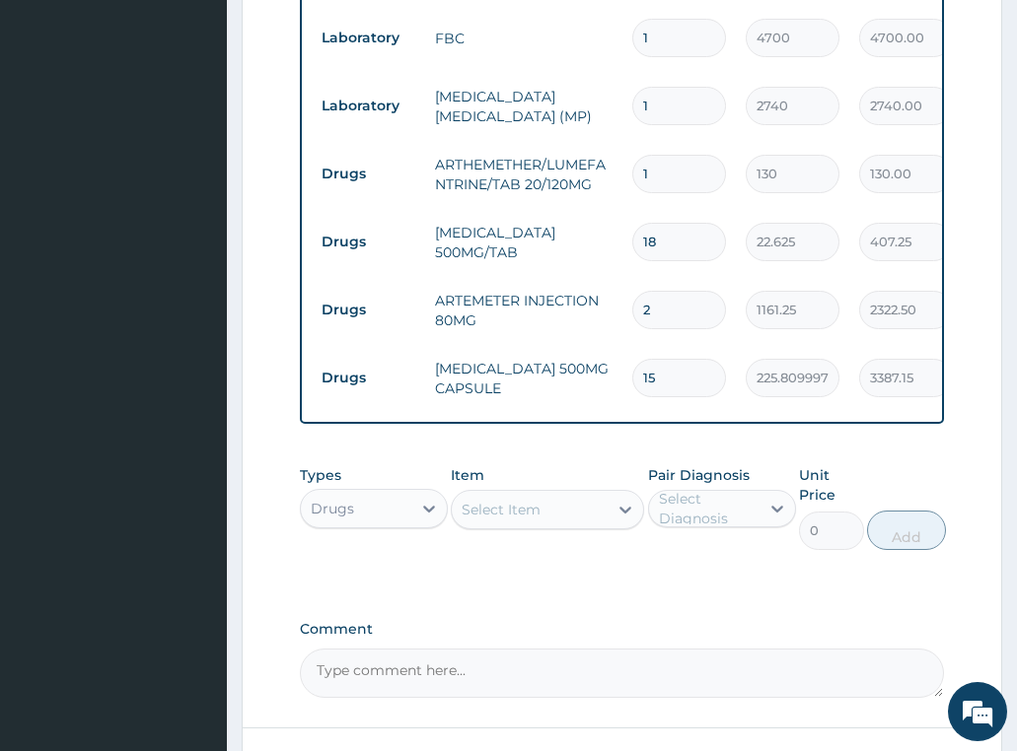
scroll to position [774, 0]
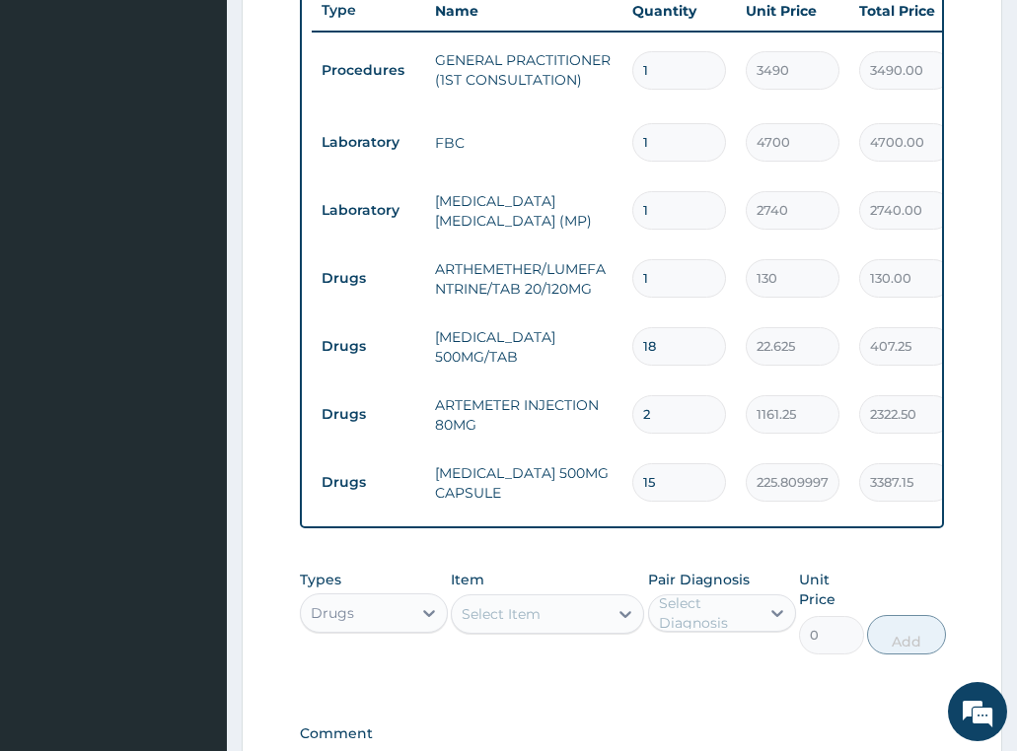
drag, startPoint x: 670, startPoint y: 279, endPoint x: 547, endPoint y: 294, distance: 123.2
click at [550, 294] on tr "Drugs ARTHEMETHER/LUMEFANTRINE/TAB 20/120MG 1 130 130.00 [MEDICAL_DATA] Delete" at bounding box center [795, 279] width 966 height 68
type input "2"
type input "260.00"
type input "24"
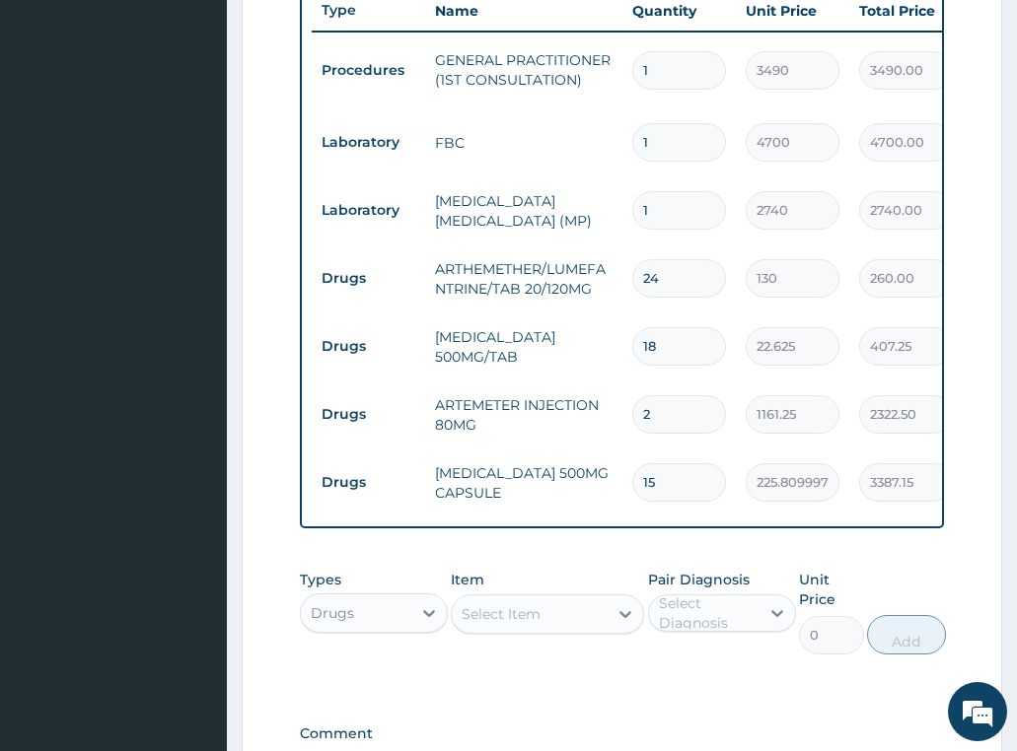
type input "3120.00"
type input "24"
click at [480, 299] on td "ARTHEMETHER/LUMEFANTRINE/TAB 20/120MG" at bounding box center [523, 278] width 197 height 59
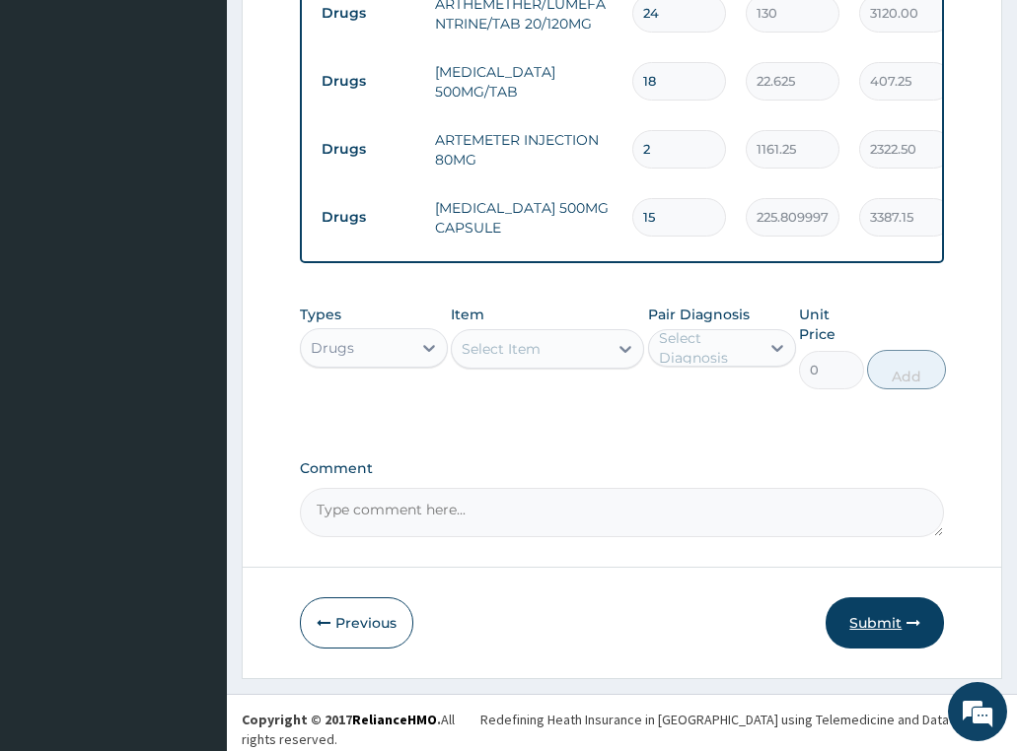
drag, startPoint x: 862, startPoint y: 631, endPoint x: 1024, endPoint y: 286, distance: 381.1
click at [863, 631] on button "Submit" at bounding box center [884, 623] width 118 height 51
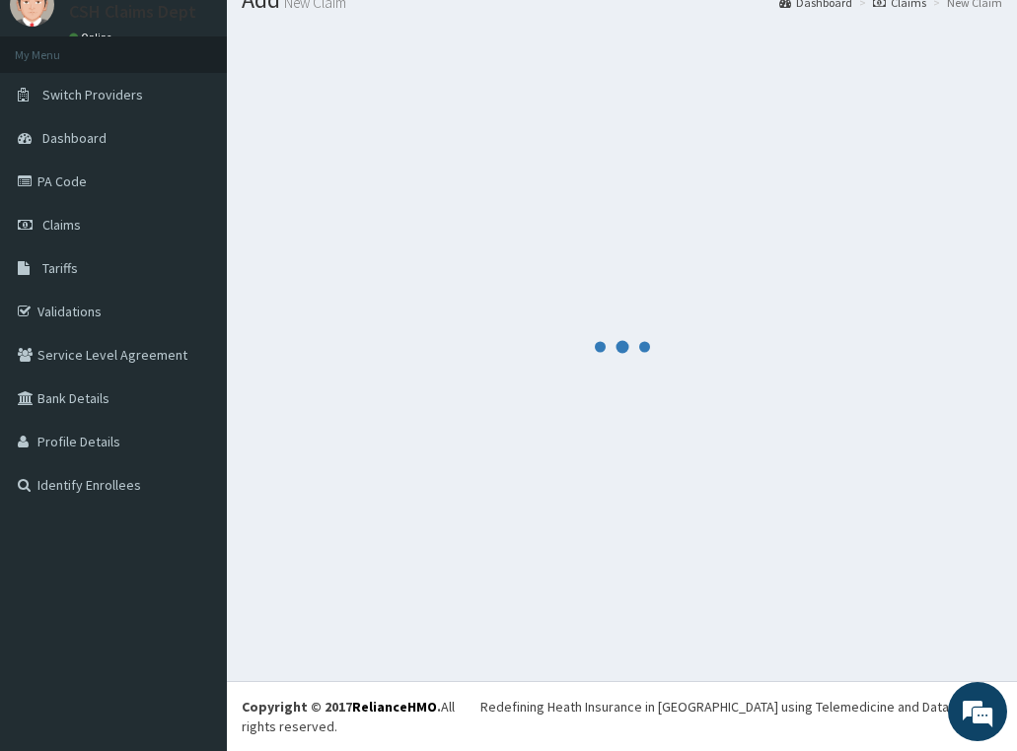
scroll to position [57, 0]
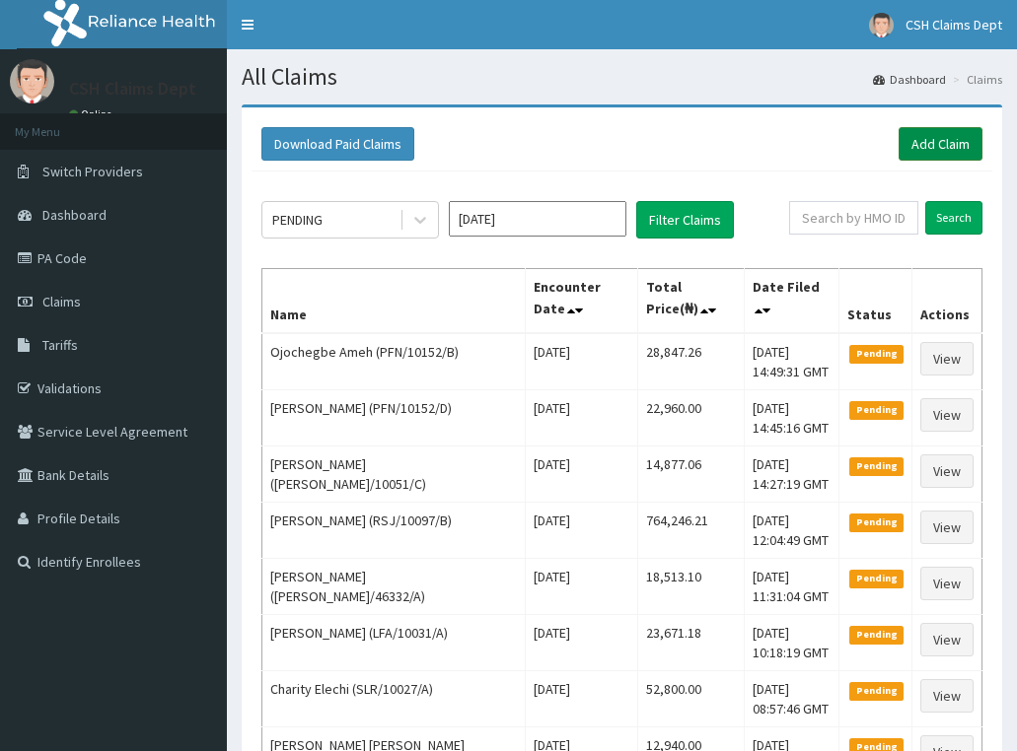
click at [952, 147] on link "Add Claim" at bounding box center [940, 144] width 84 height 34
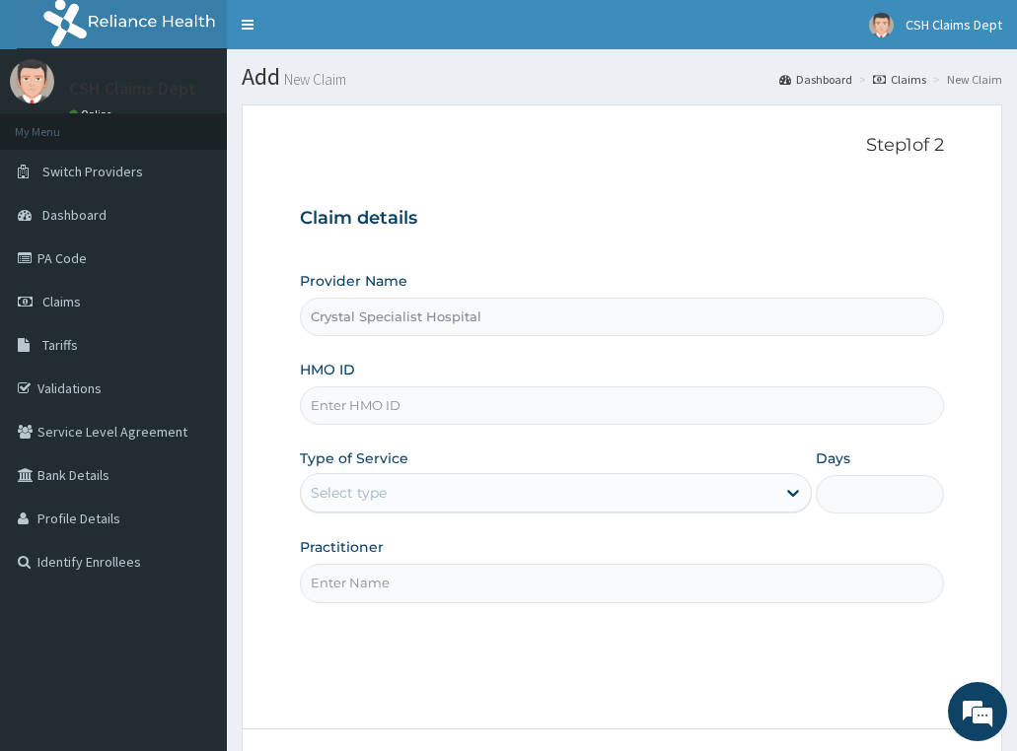
click at [603, 401] on input "HMO ID" at bounding box center [622, 406] width 645 height 38
paste input "LEF/10025/A"
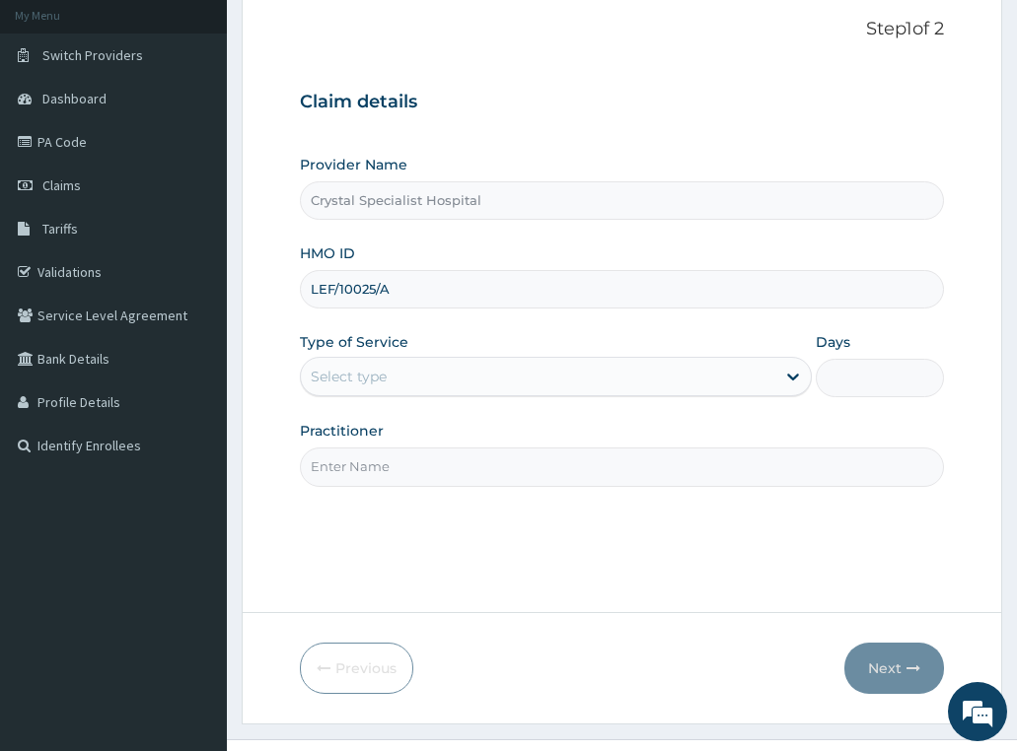
scroll to position [155, 0]
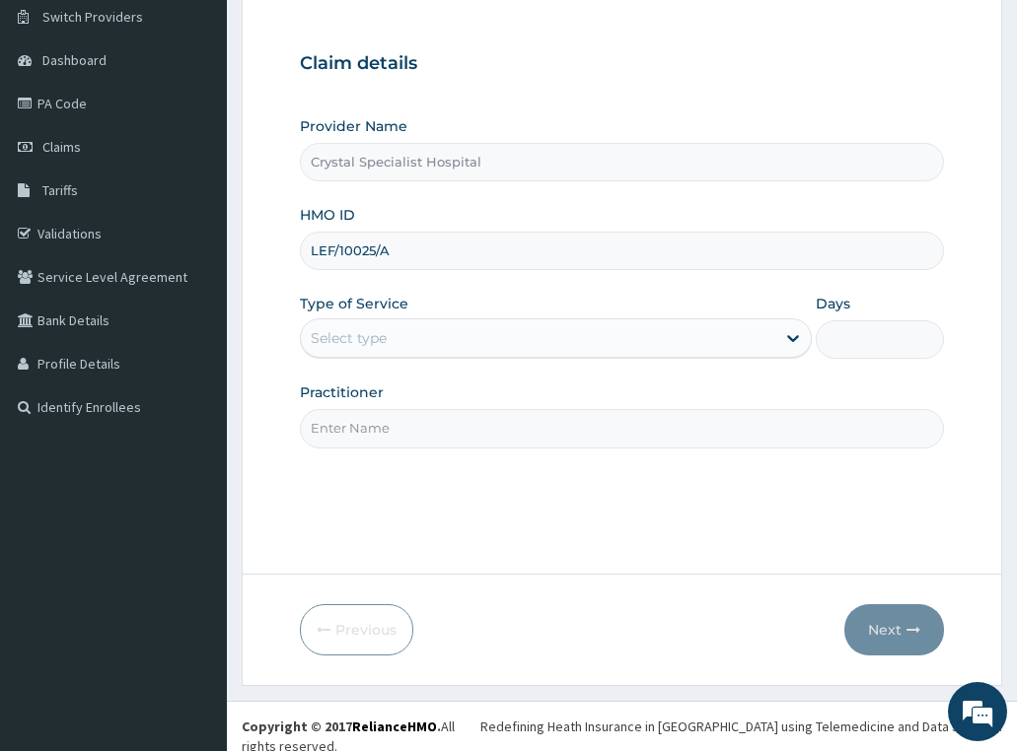
type input "LEF/10025/A"
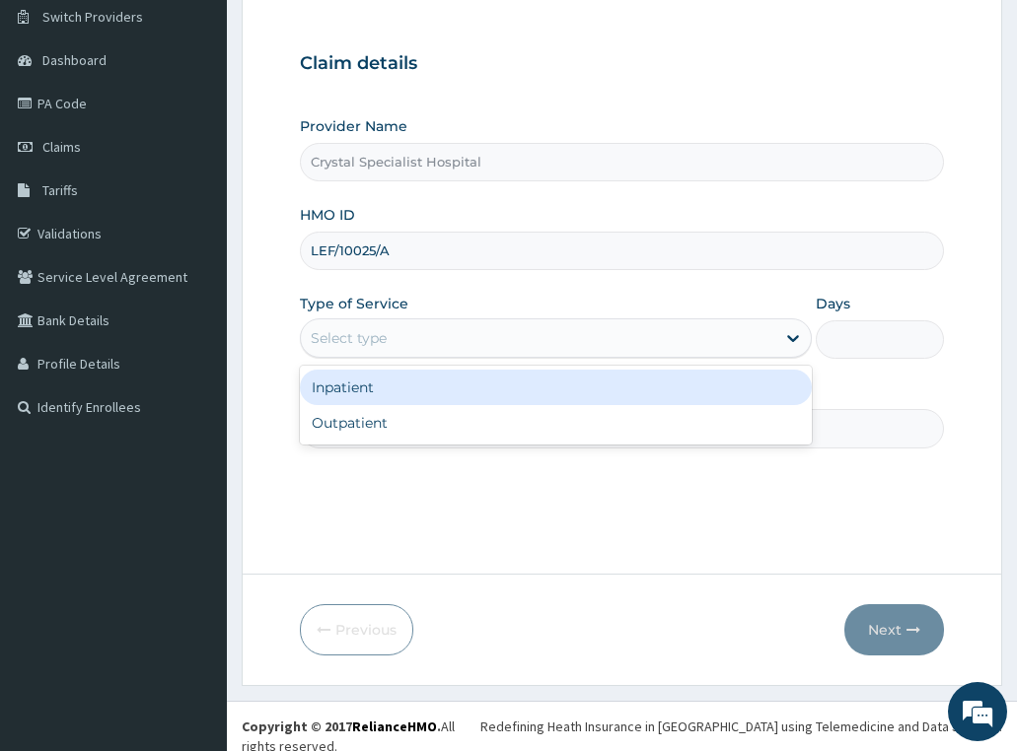
click at [502, 334] on div "Select type" at bounding box center [538, 338] width 475 height 32
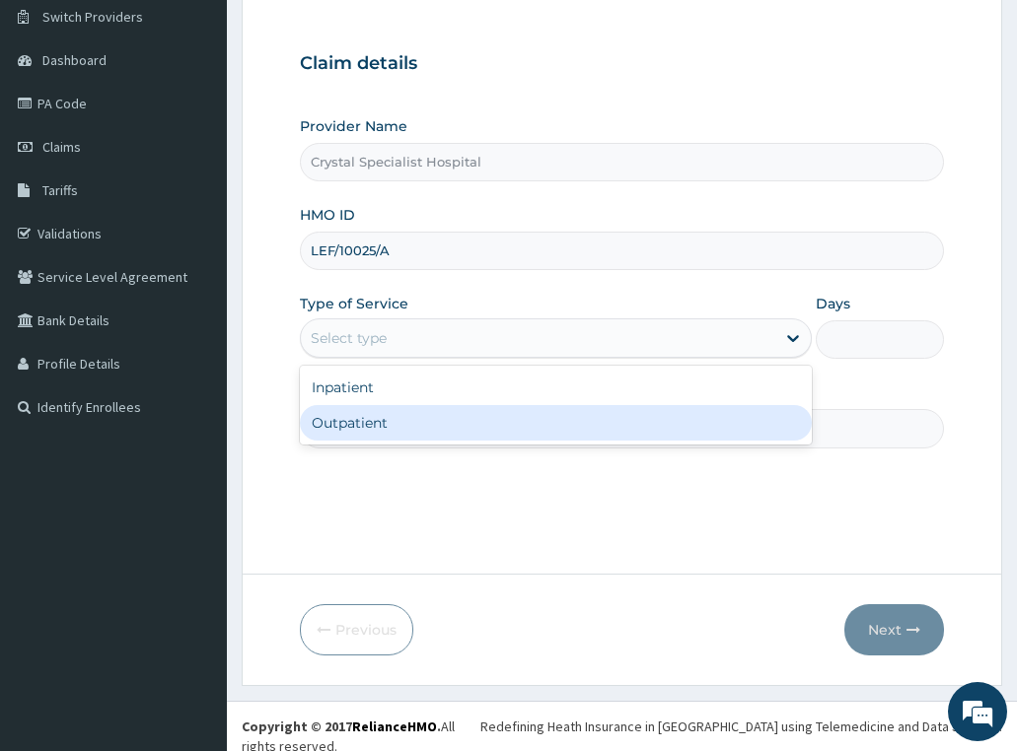
click at [500, 423] on div "Outpatient" at bounding box center [556, 422] width 513 height 35
type input "1"
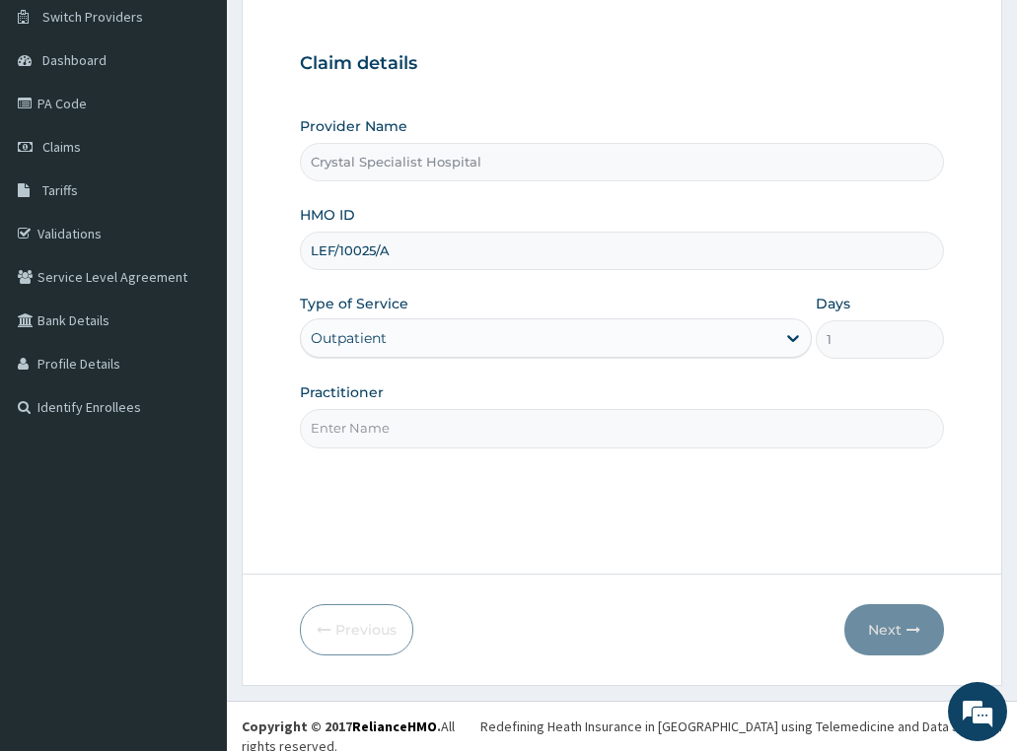
click at [500, 434] on input "Practitioner" at bounding box center [622, 428] width 645 height 38
type input "sam"
click at [900, 621] on button "Next" at bounding box center [894, 629] width 100 height 51
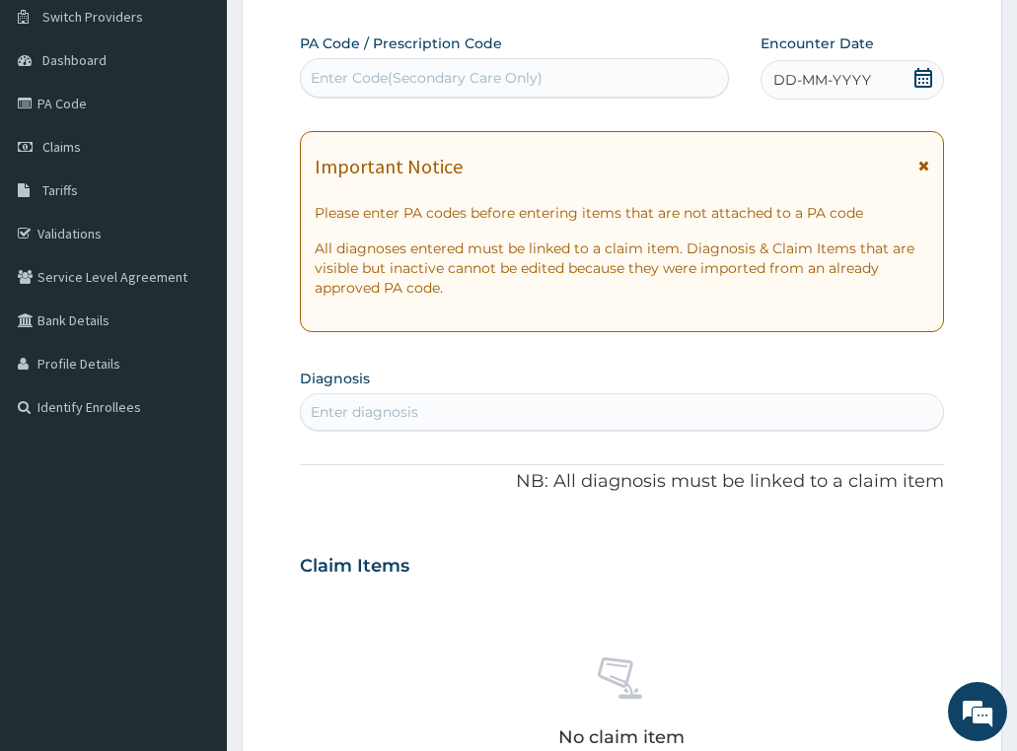
click at [917, 82] on icon at bounding box center [923, 78] width 20 height 20
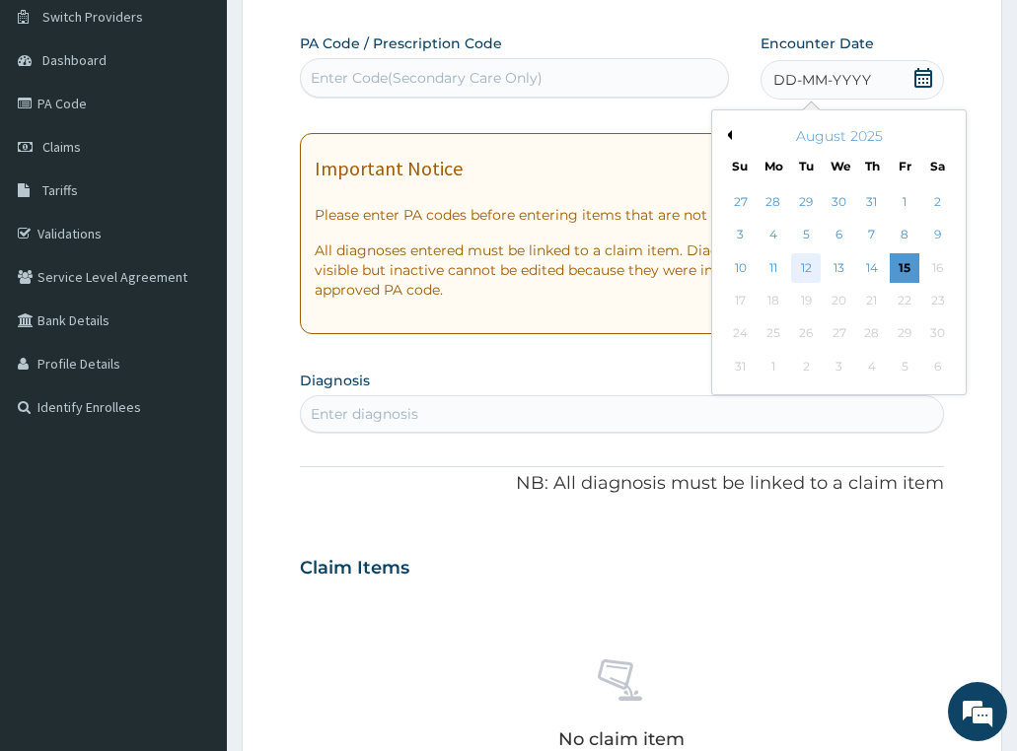
click at [807, 270] on div "12" at bounding box center [806, 268] width 30 height 30
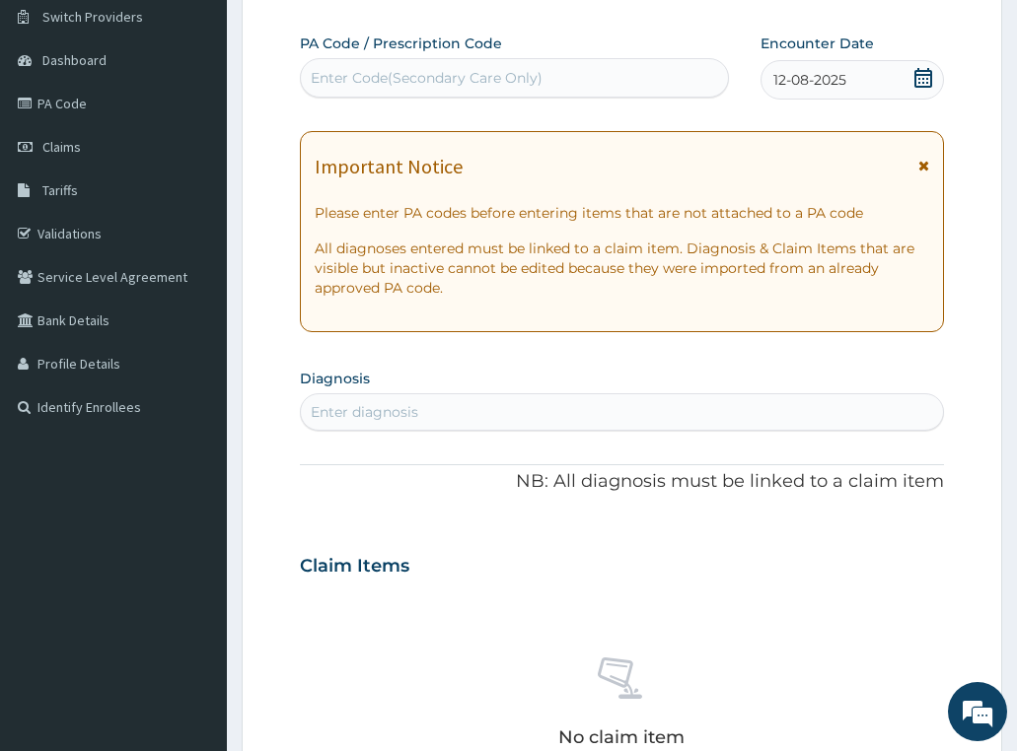
click at [345, 417] on div "Enter diagnosis" at bounding box center [364, 412] width 107 height 20
click at [337, 414] on input "malria" at bounding box center [333, 412] width 45 height 20
type input "[MEDICAL_DATA]"
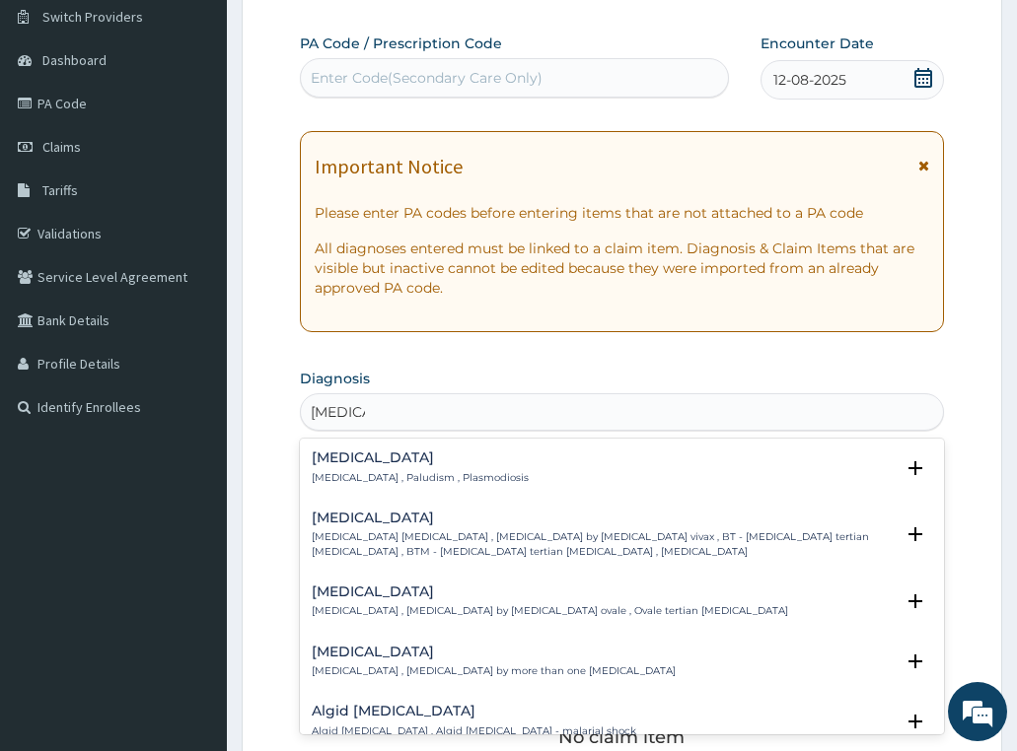
click at [342, 468] on div "Malaria Malaria , Paludism , Plasmodiosis" at bounding box center [420, 468] width 217 height 35
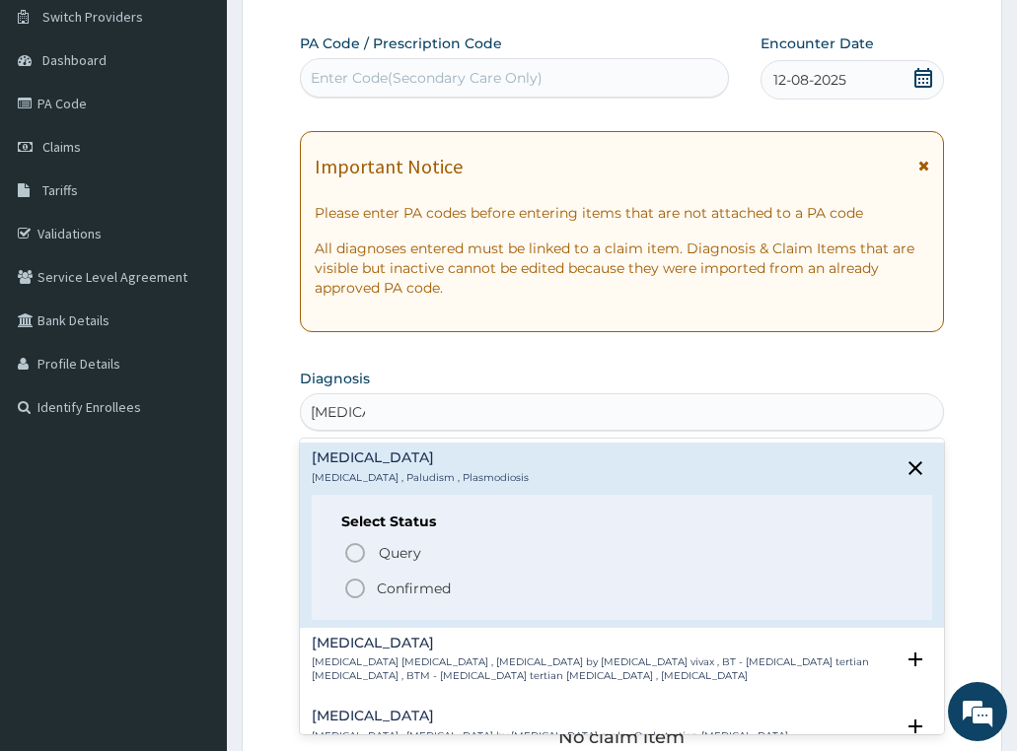
click at [414, 584] on p "Confirmed" at bounding box center [414, 589] width 74 height 20
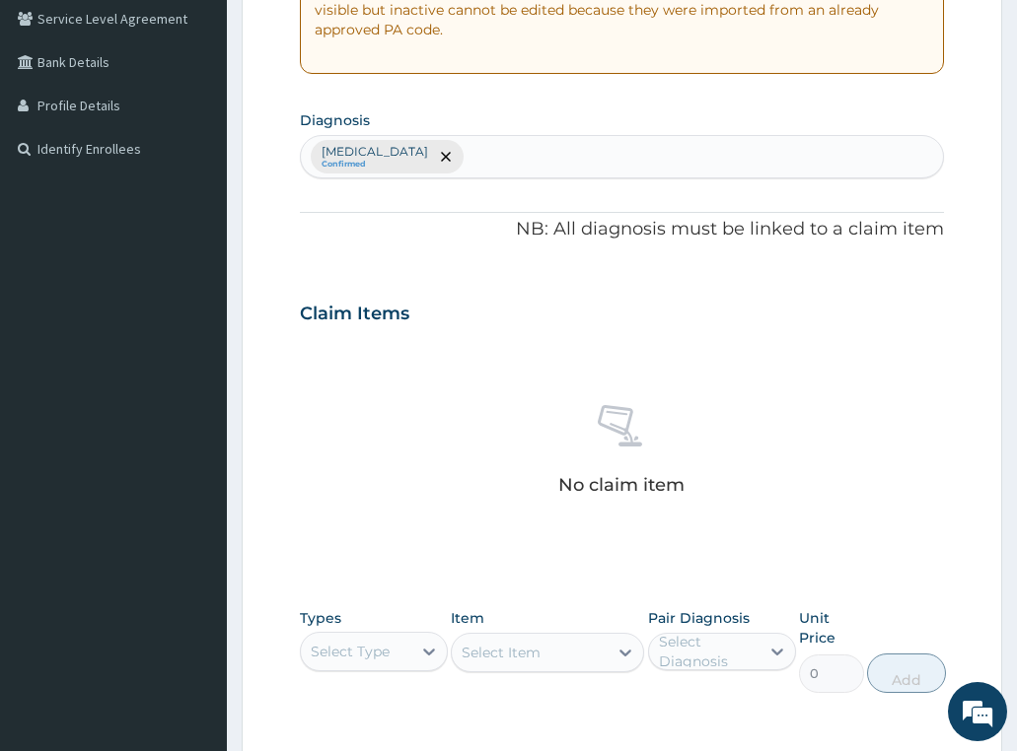
scroll to position [451, 0]
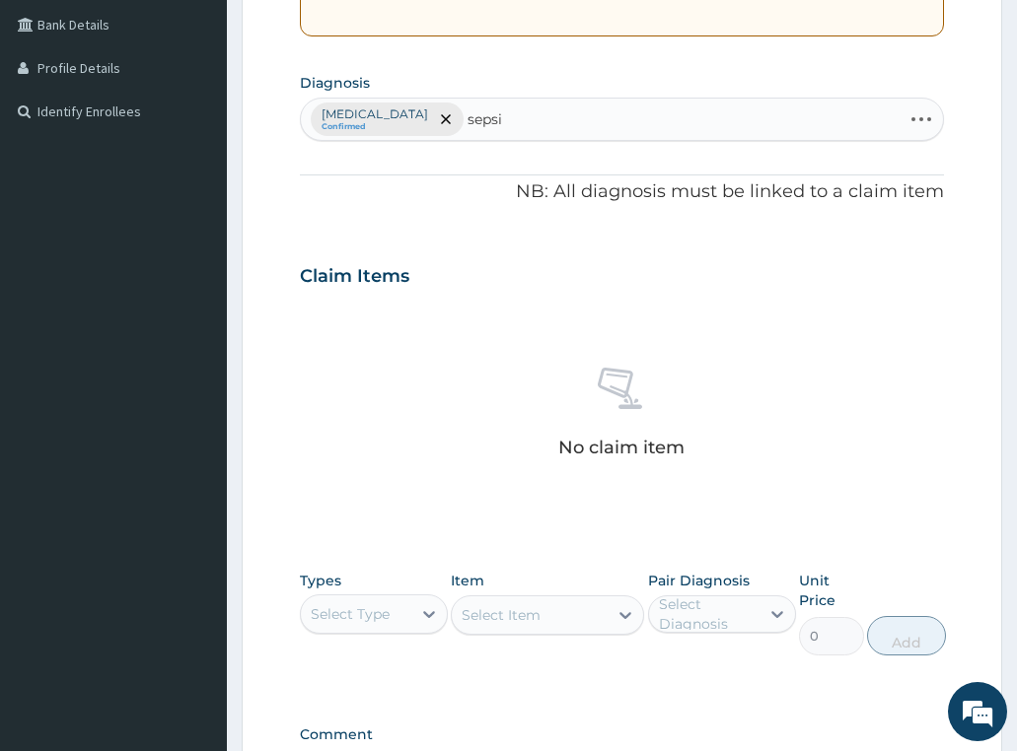
type input "sepsis"
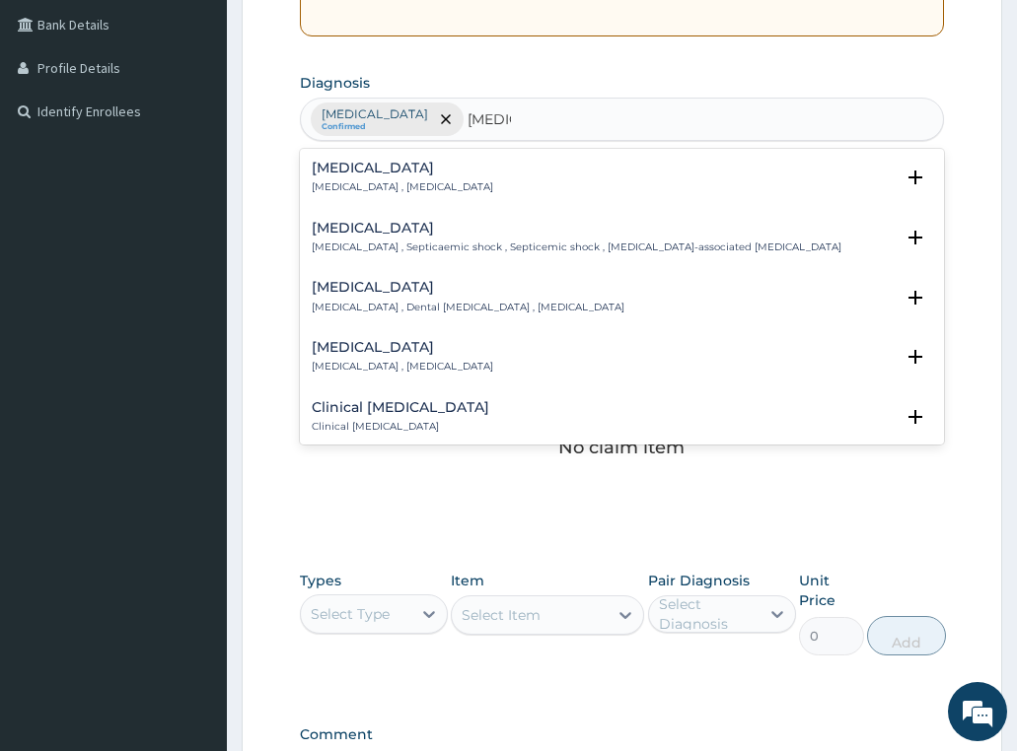
click at [333, 177] on div "Sepsis Systemic infection , Sepsis" at bounding box center [402, 178] width 181 height 35
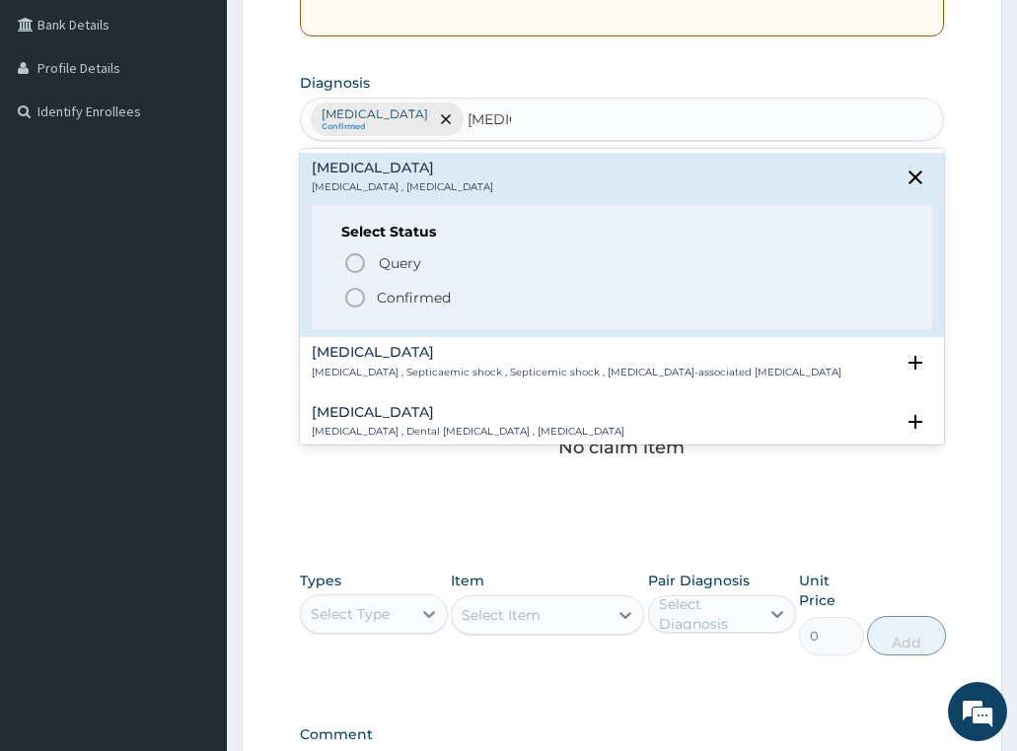
click at [411, 299] on p "Confirmed" at bounding box center [414, 298] width 74 height 20
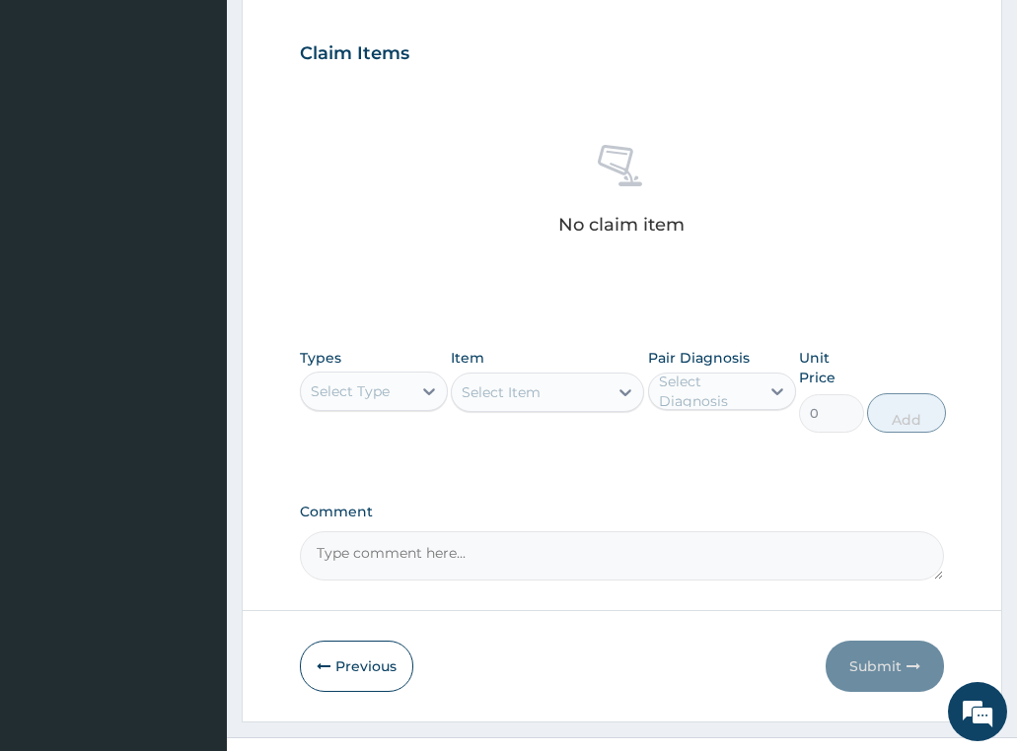
scroll to position [710, 0]
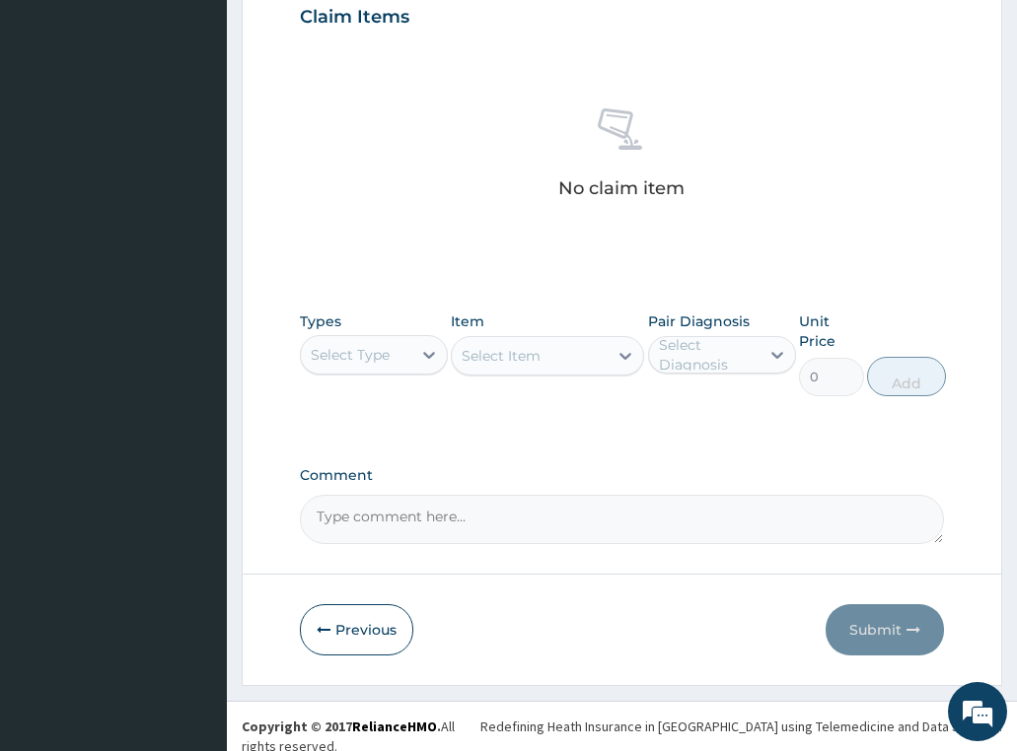
click at [378, 349] on div "Select Type" at bounding box center [350, 355] width 79 height 20
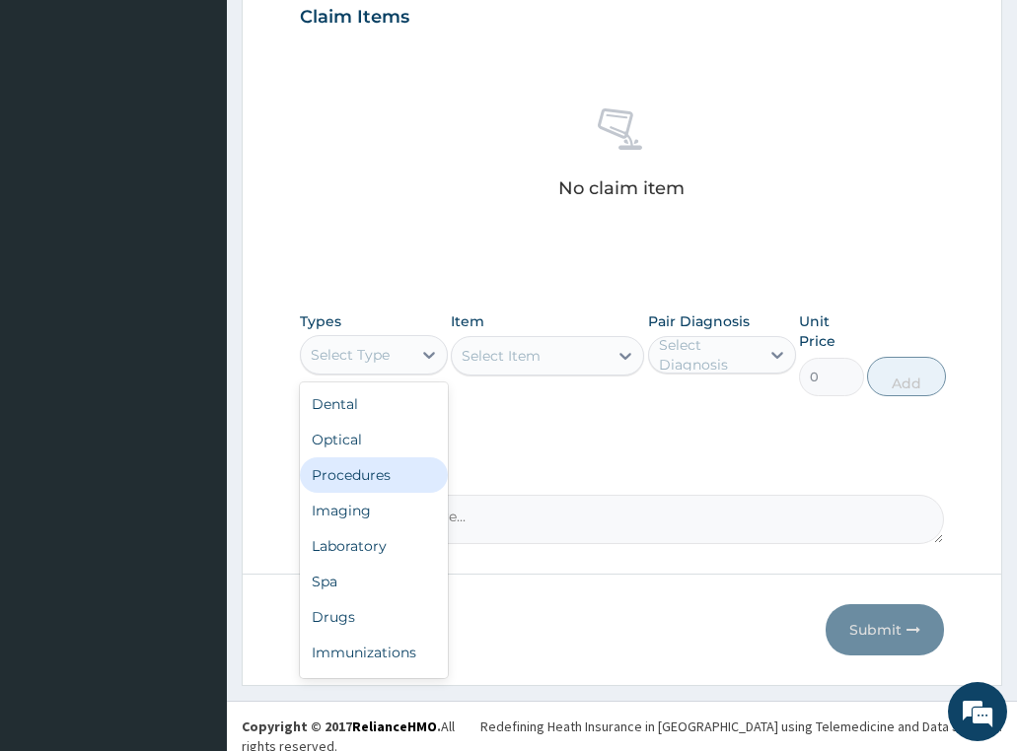
click at [374, 464] on div "Procedures" at bounding box center [374, 475] width 148 height 35
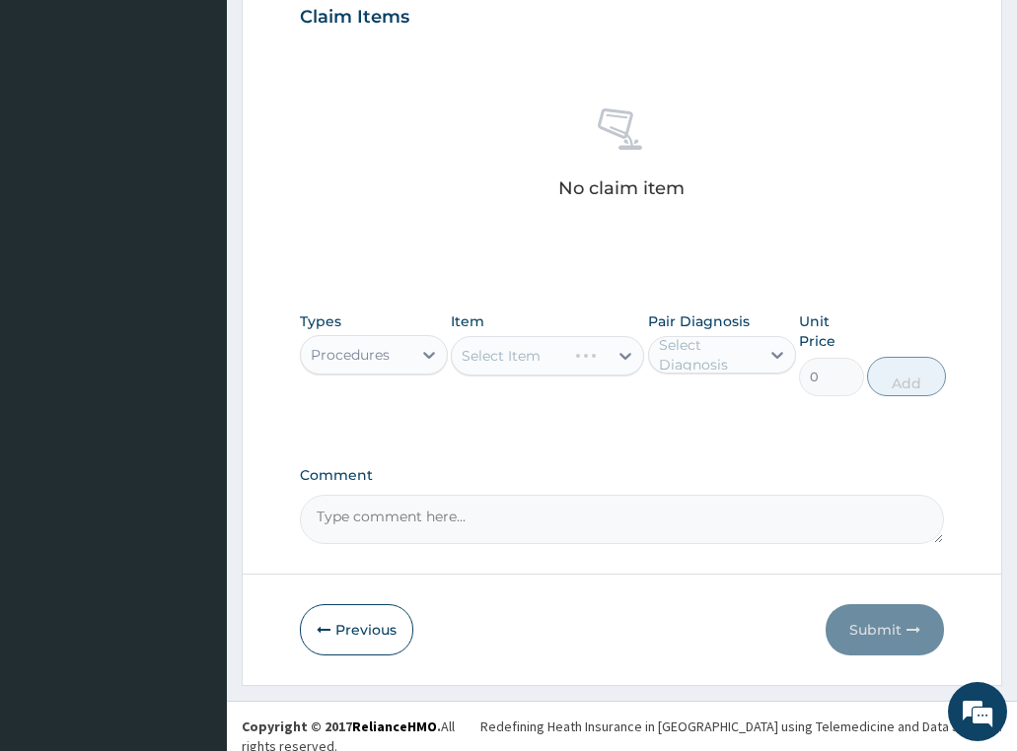
click at [522, 334] on div "Item Select Item" at bounding box center [547, 354] width 193 height 85
click at [364, 623] on button "Previous" at bounding box center [356, 629] width 113 height 51
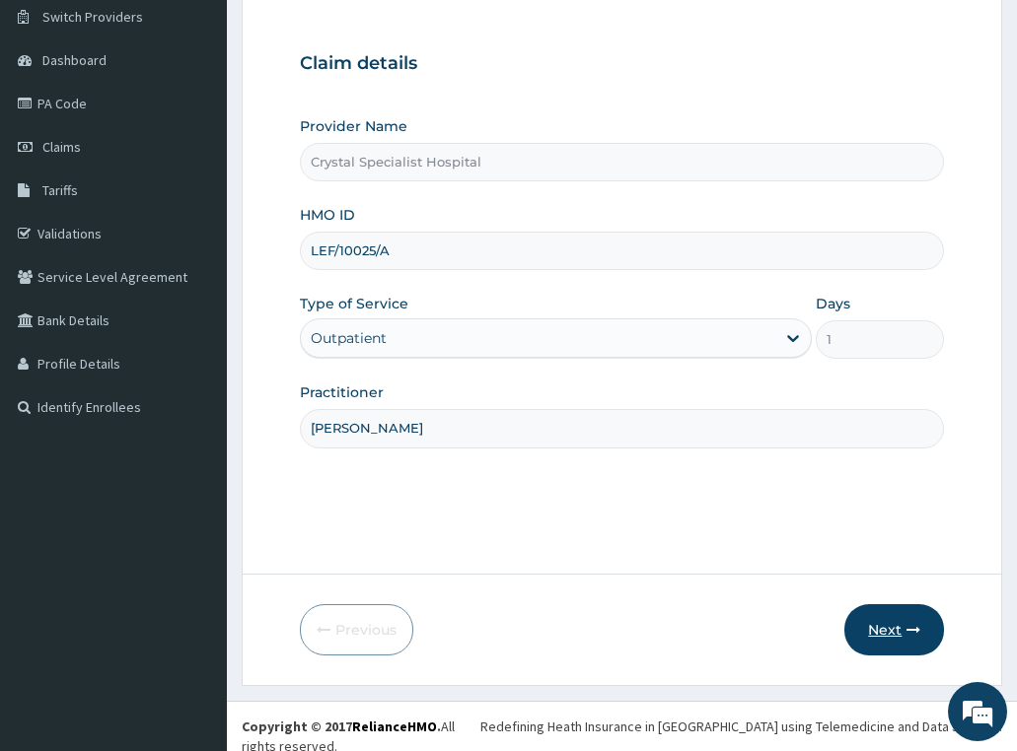
click at [887, 633] on button "Next" at bounding box center [894, 629] width 100 height 51
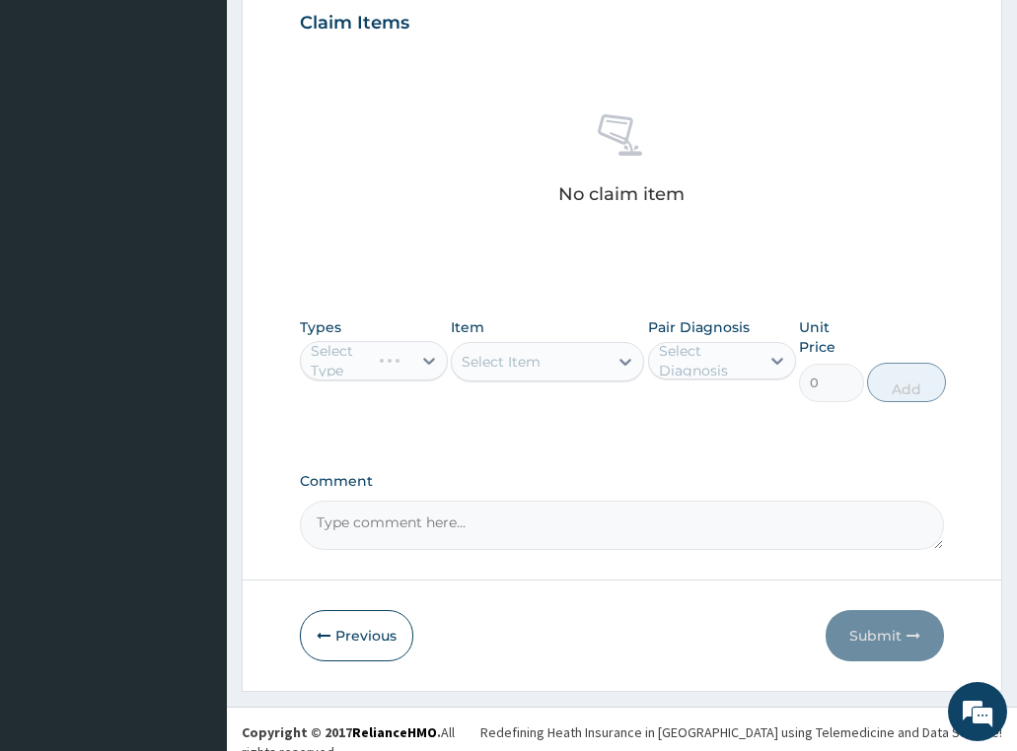
scroll to position [710, 0]
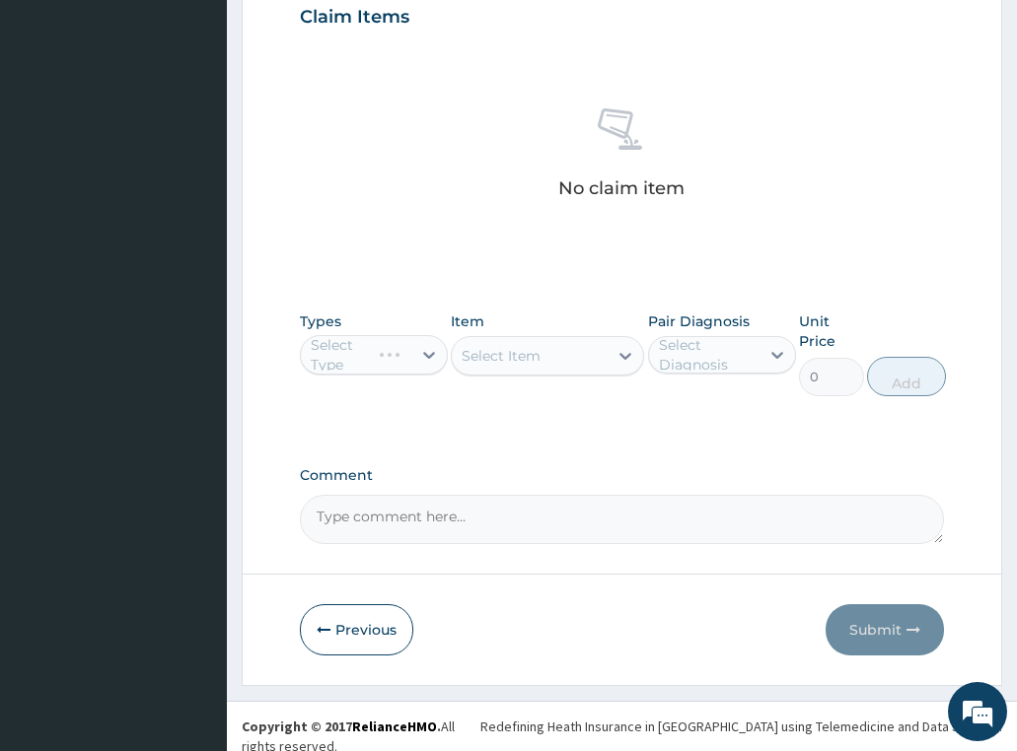
click at [519, 357] on div "Select Item" at bounding box center [547, 355] width 193 height 39
click at [509, 368] on div "Select Item" at bounding box center [547, 355] width 193 height 39
click at [366, 348] on div "Select Type" at bounding box center [374, 354] width 148 height 39
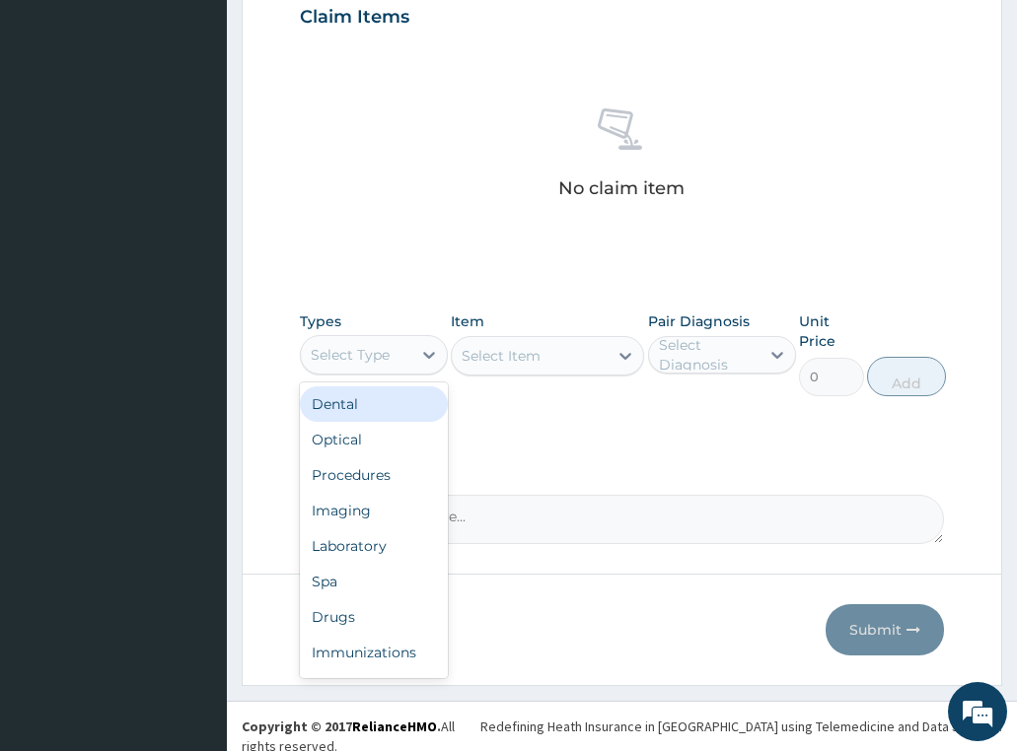
click at [373, 359] on div "Select Type" at bounding box center [350, 355] width 79 height 20
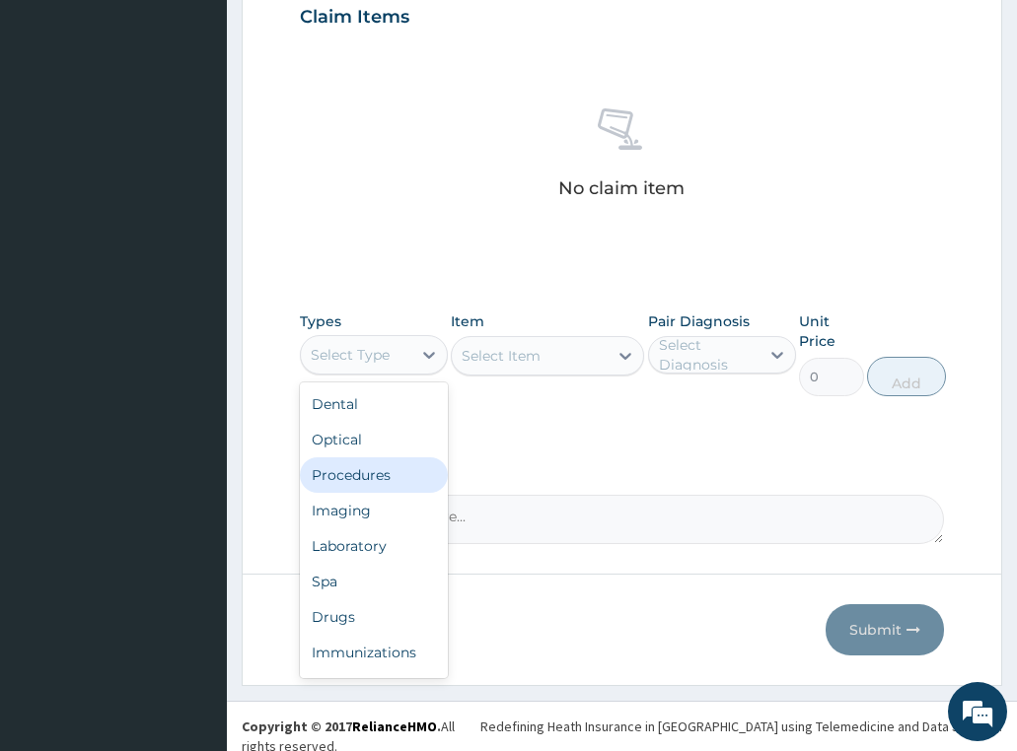
click at [359, 469] on div "Procedures" at bounding box center [374, 475] width 148 height 35
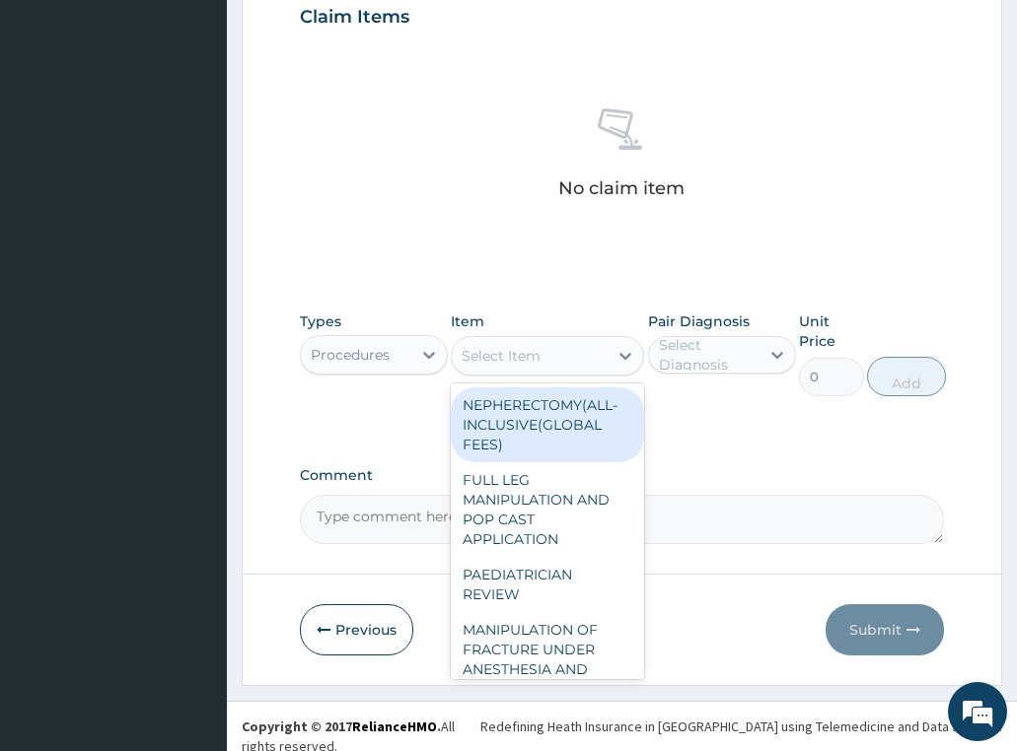
click at [532, 357] on div "Select Item" at bounding box center [500, 356] width 79 height 20
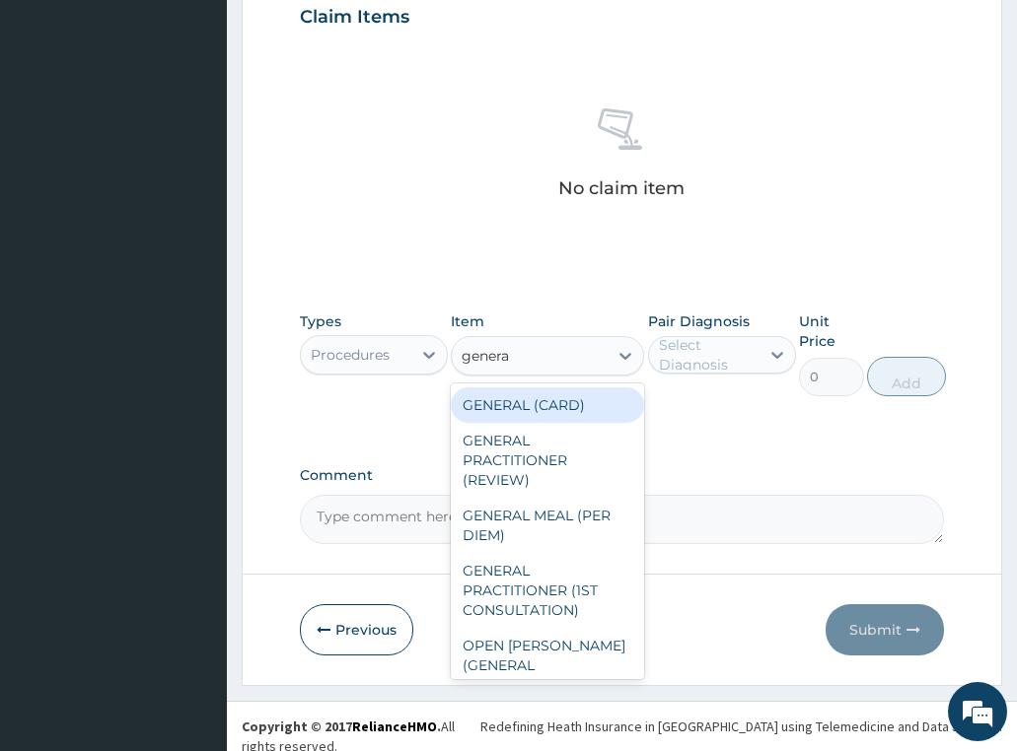
type input "general"
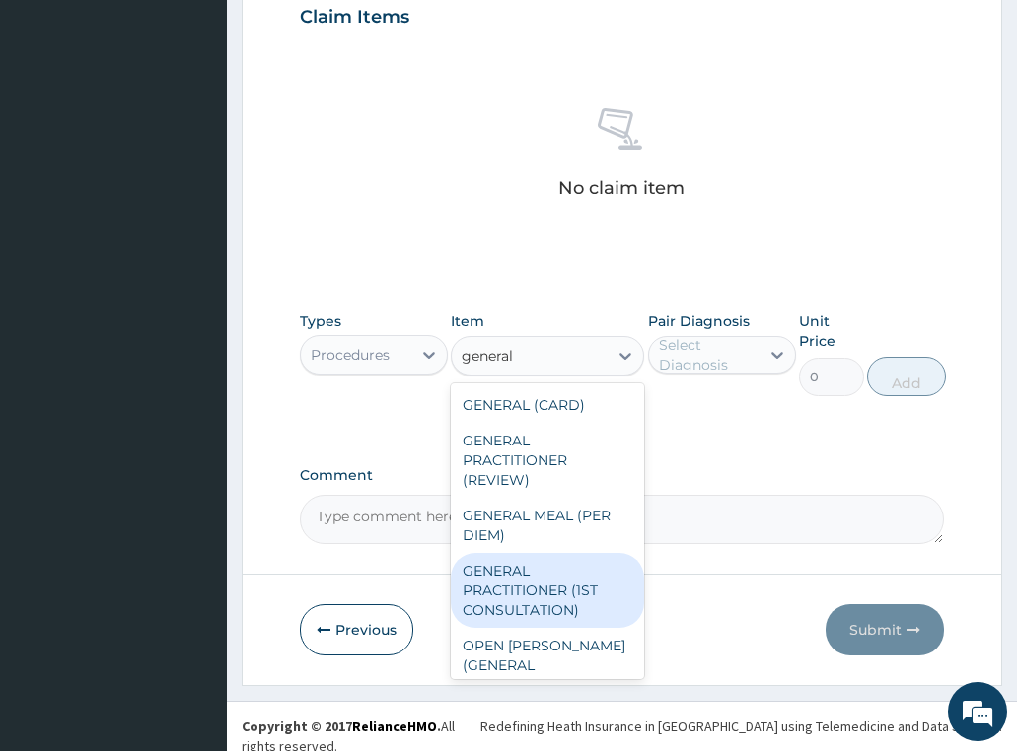
click at [525, 592] on div "GENERAL PRACTITIONER (1ST CONSULTATION)" at bounding box center [547, 590] width 193 height 75
type input "3490"
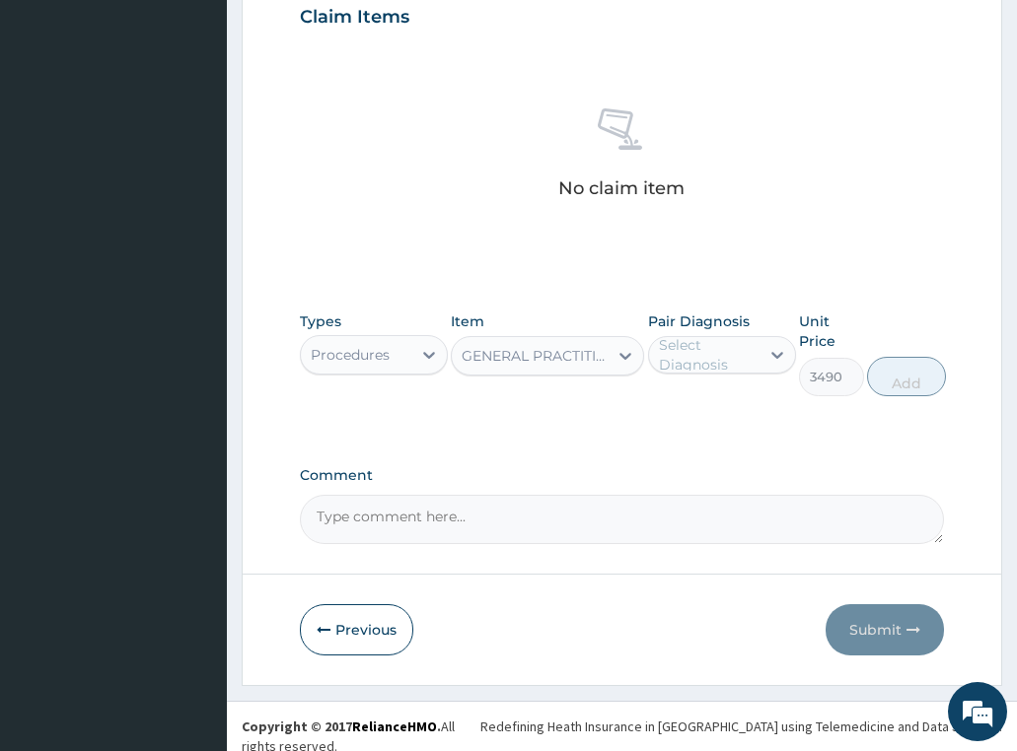
click at [700, 357] on div "Select Diagnosis" at bounding box center [708, 354] width 99 height 39
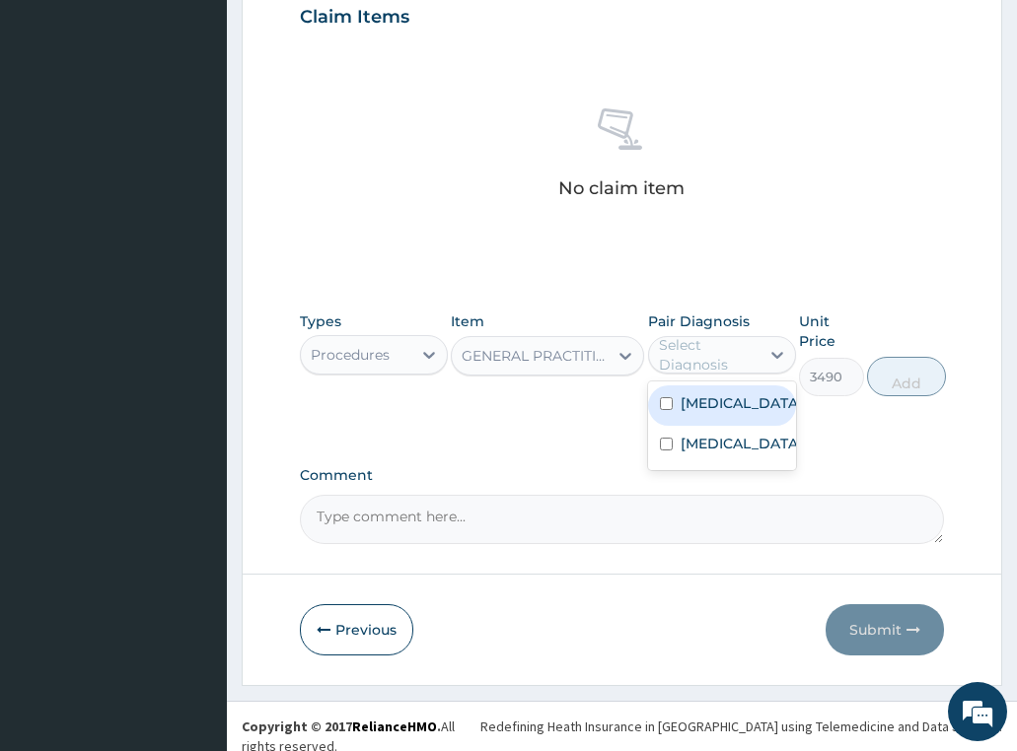
click at [693, 395] on label "Malaria" at bounding box center [741, 403] width 122 height 20
checkbox input "true"
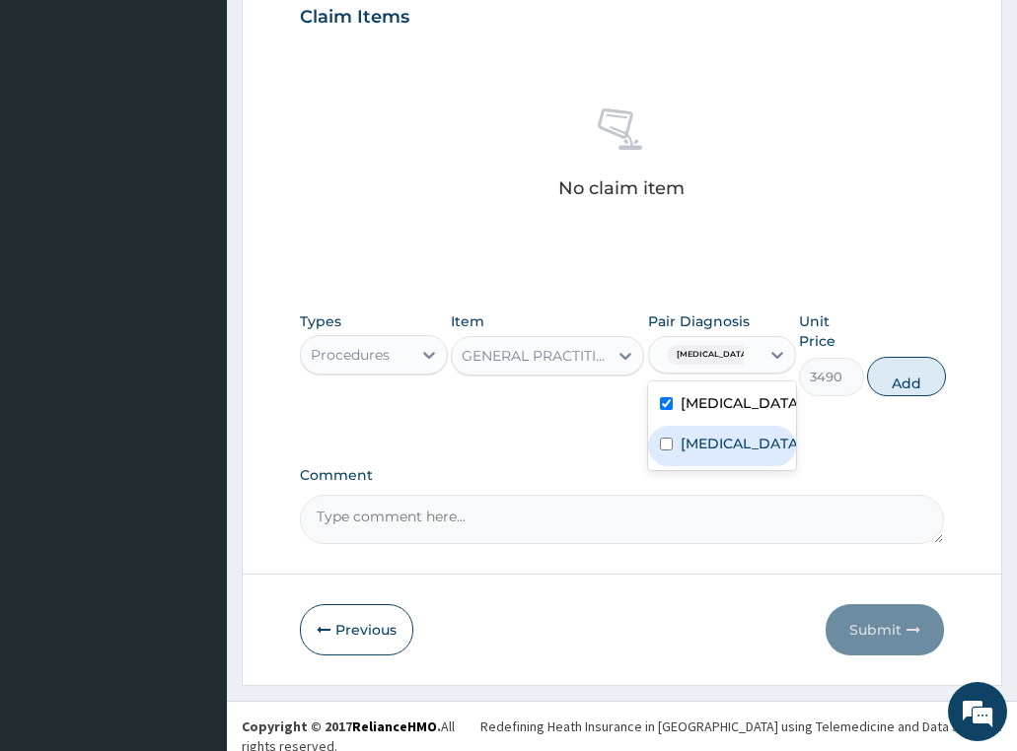
click at [706, 444] on label "Sepsis" at bounding box center [741, 444] width 122 height 20
checkbox input "true"
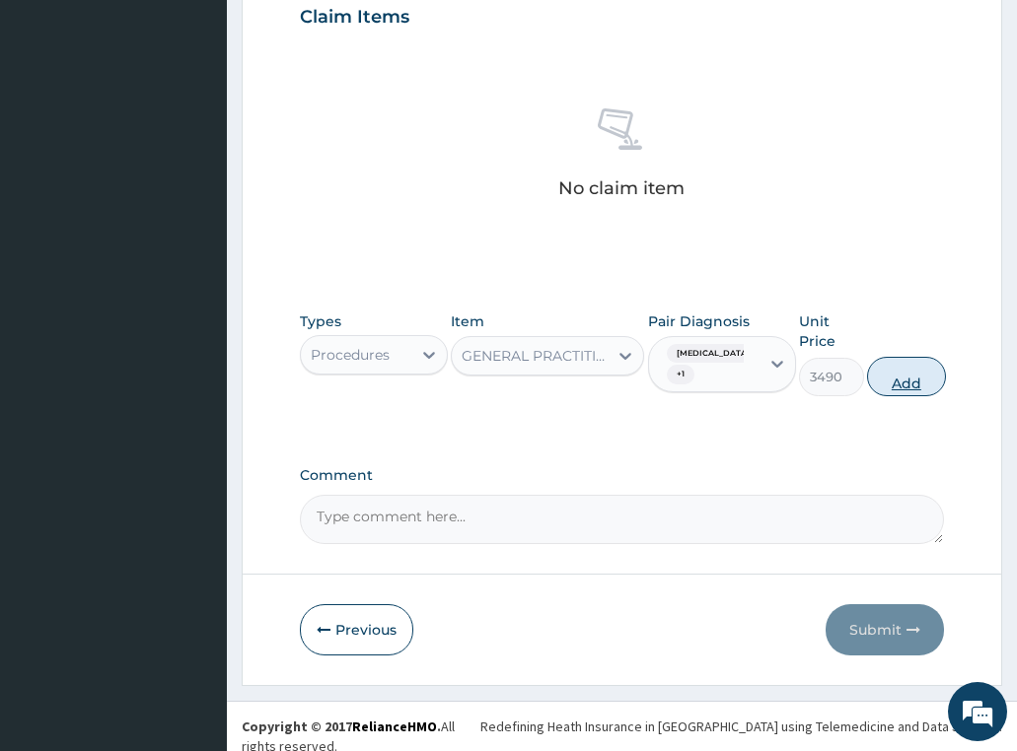
click at [909, 376] on button "Add" at bounding box center [906, 376] width 79 height 39
type input "0"
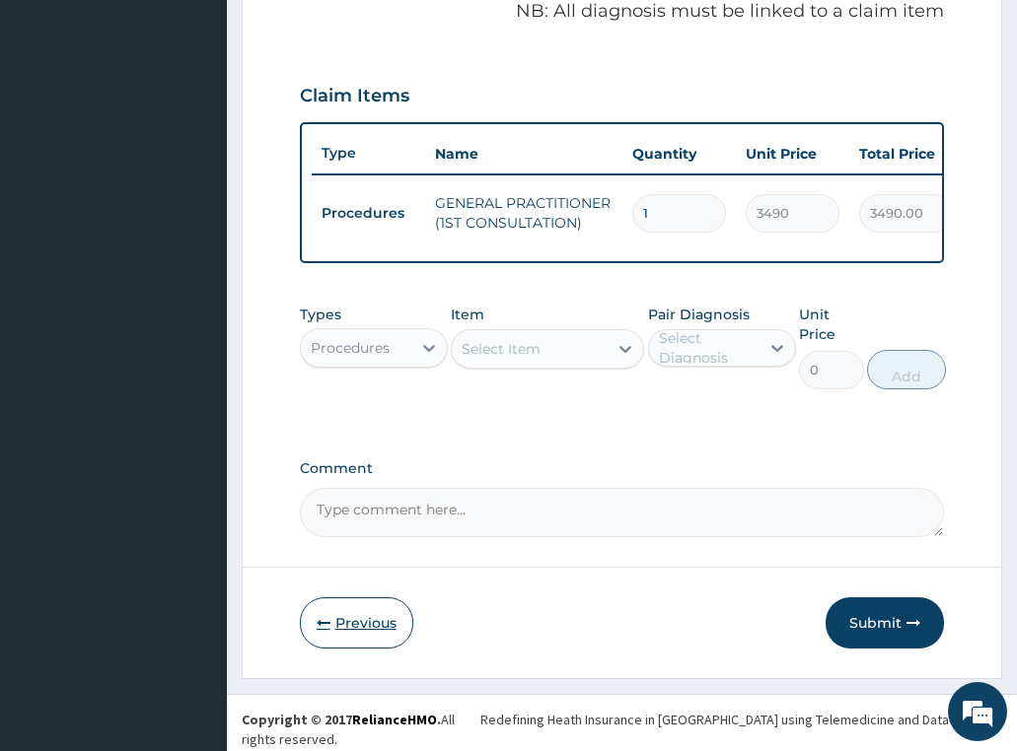
click at [334, 639] on button "Previous" at bounding box center [356, 623] width 113 height 51
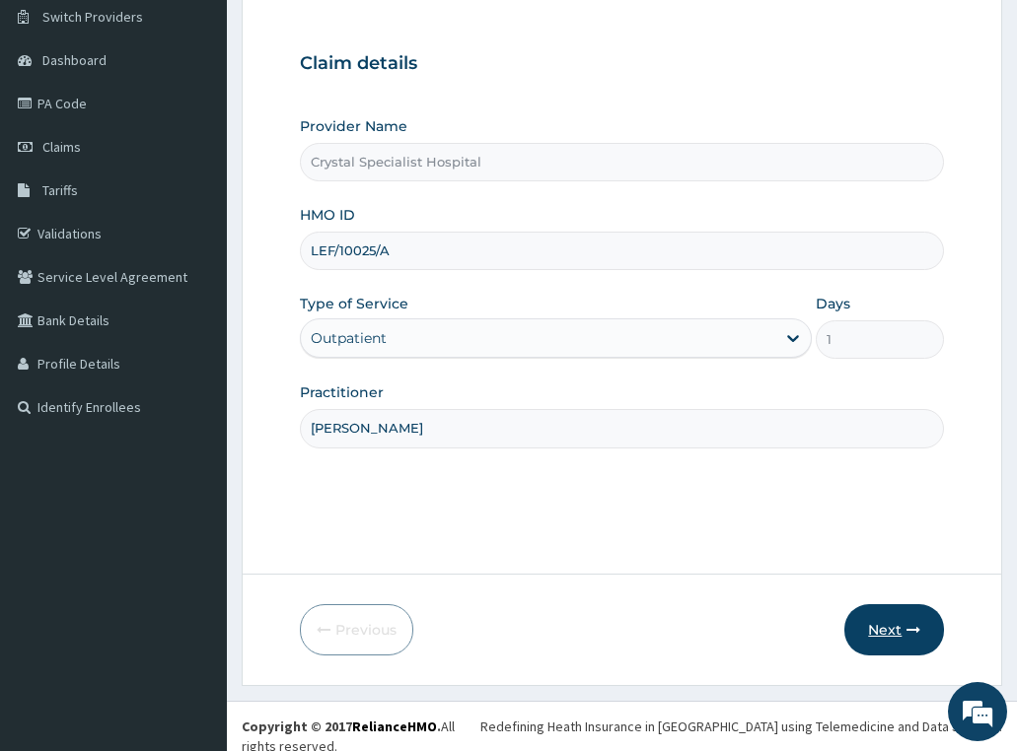
click at [913, 630] on icon "button" at bounding box center [913, 630] width 14 height 14
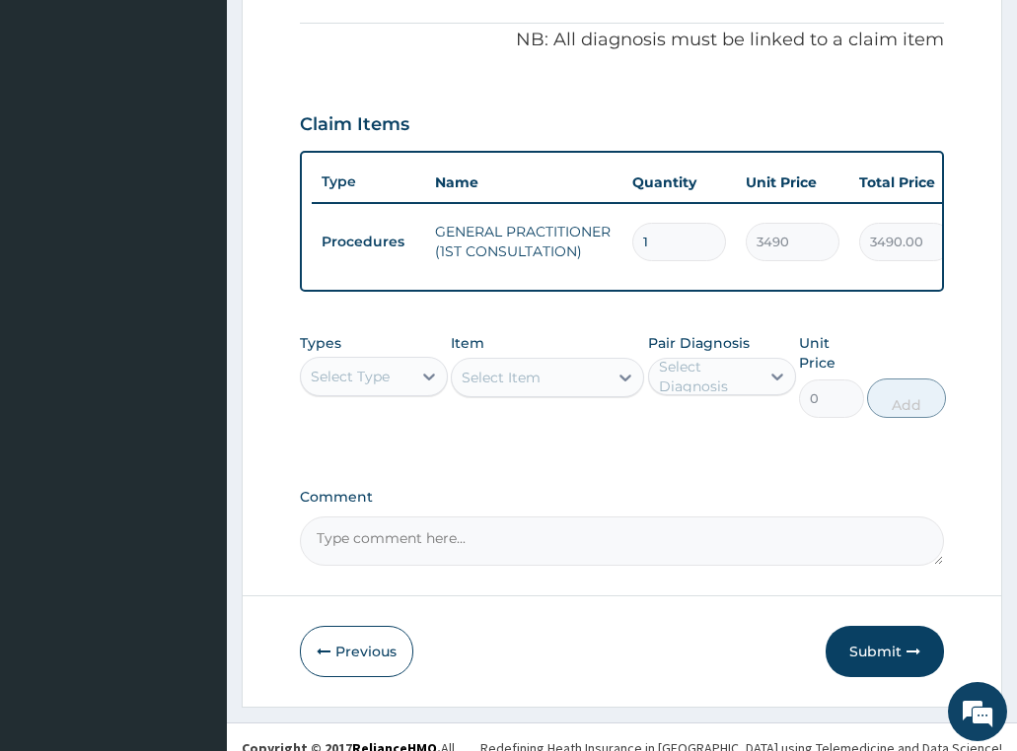
scroll to position [631, 0]
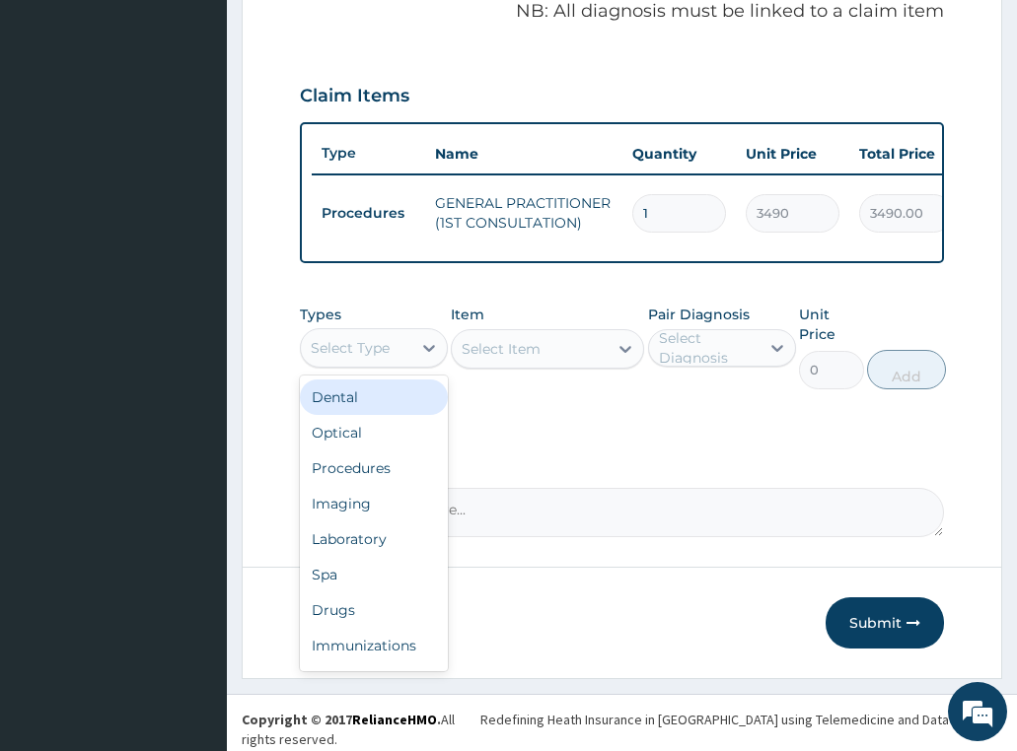
click at [341, 352] on div "Select Type" at bounding box center [350, 348] width 79 height 20
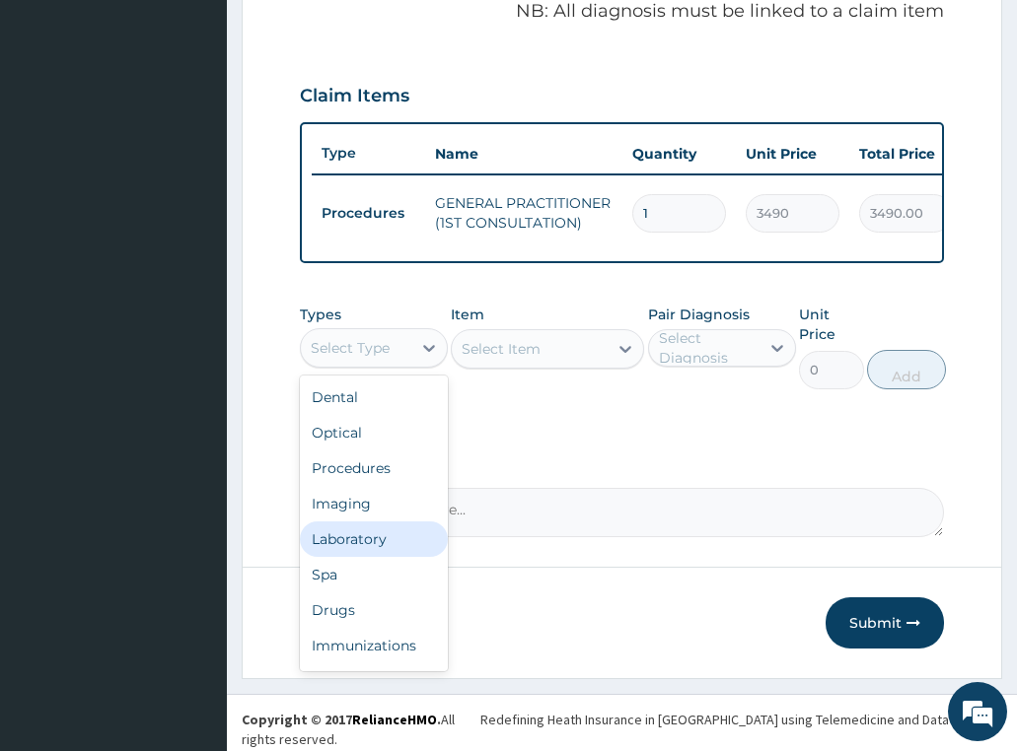
click at [341, 538] on div "Laboratory" at bounding box center [374, 539] width 148 height 35
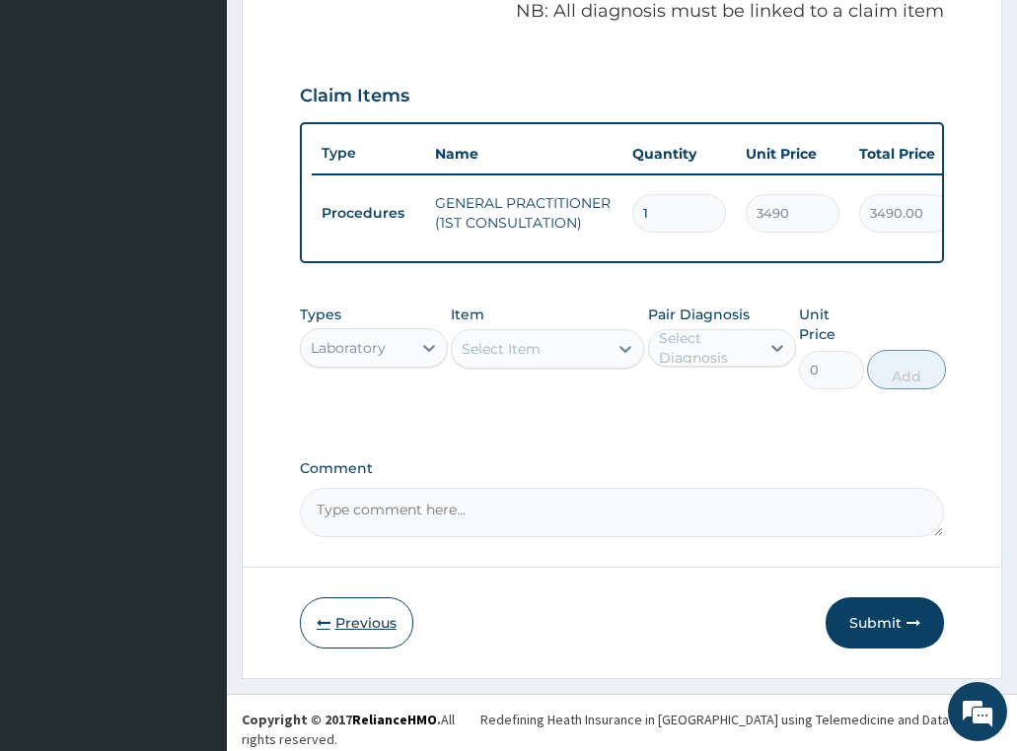
click at [367, 638] on button "Previous" at bounding box center [356, 623] width 113 height 51
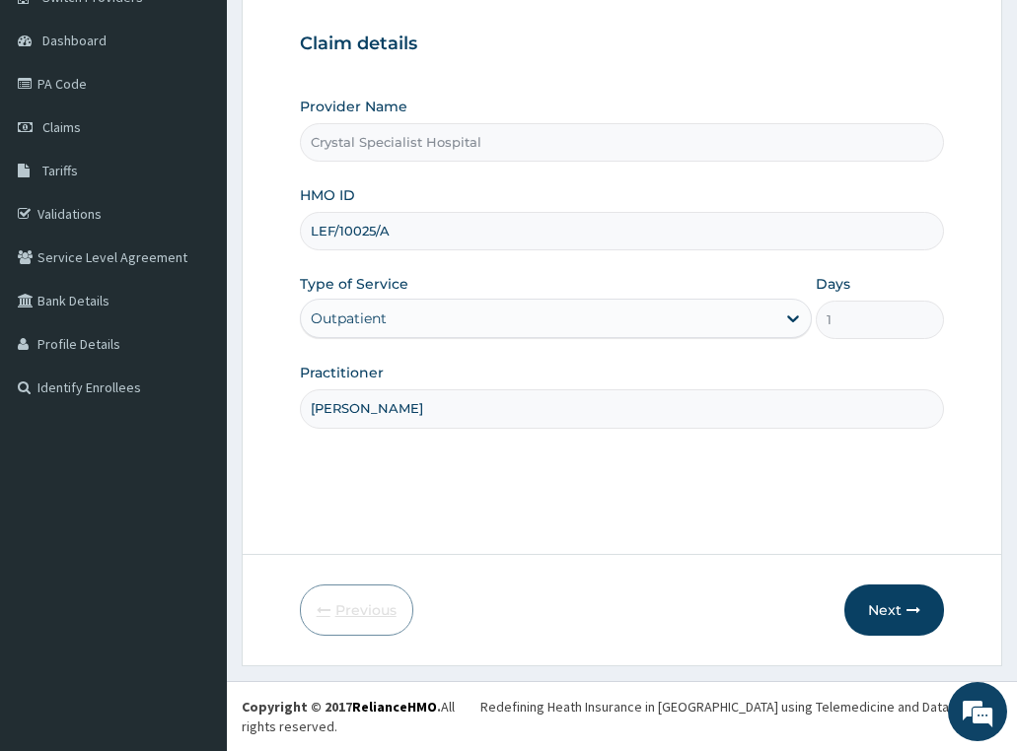
scroll to position [155, 0]
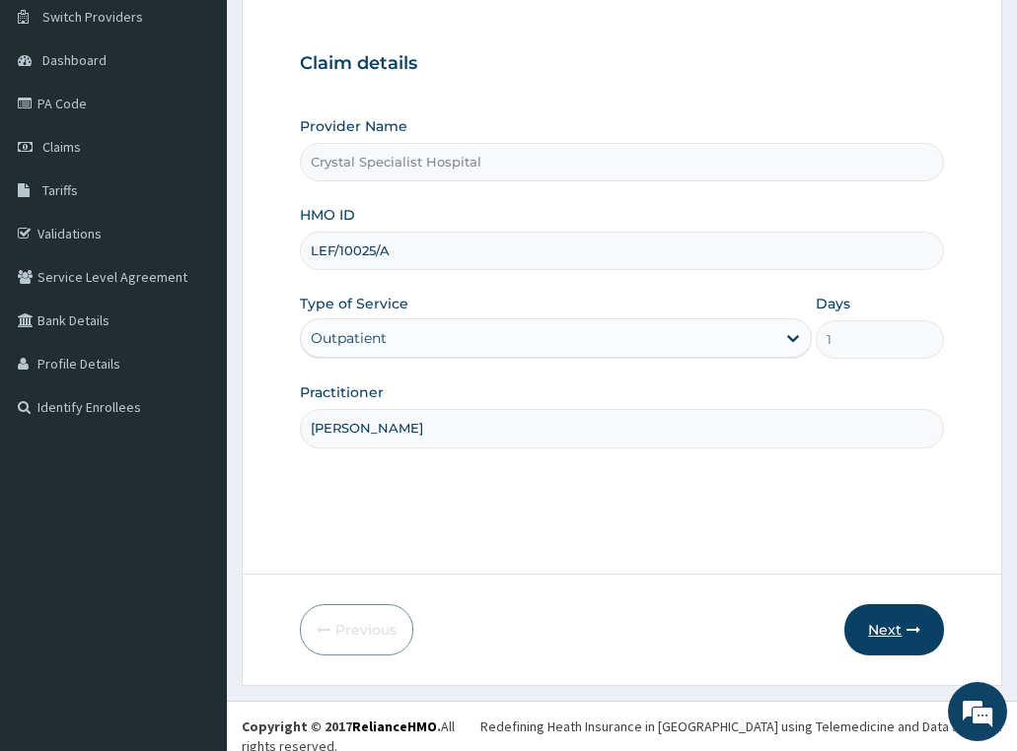
click at [898, 615] on button "Next" at bounding box center [894, 629] width 100 height 51
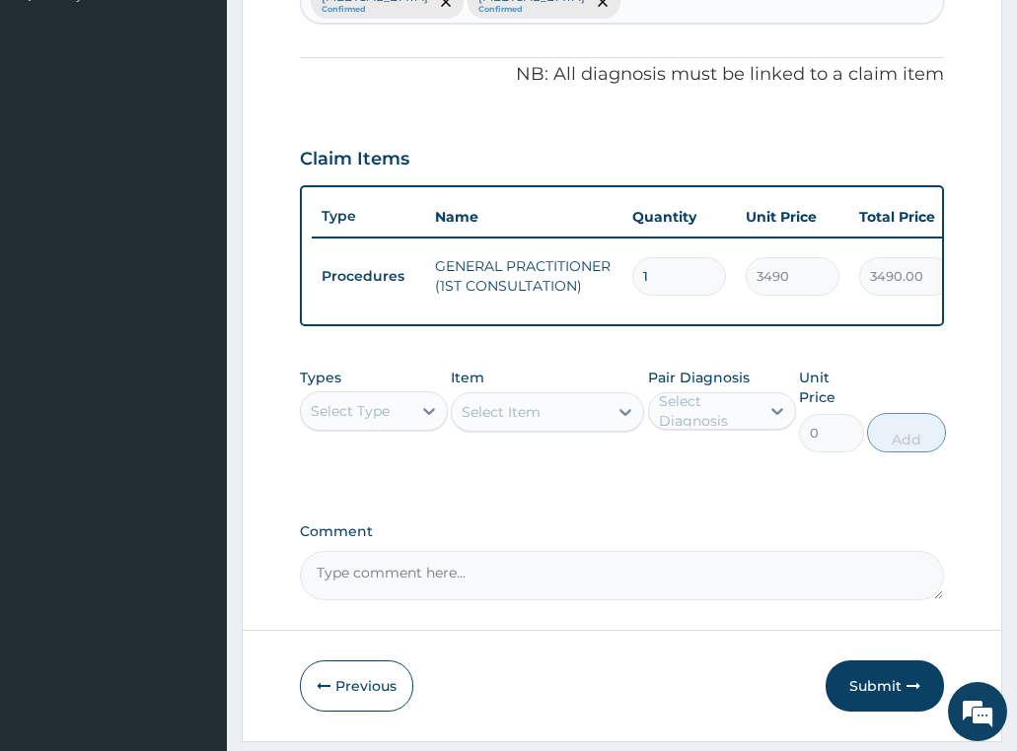
scroll to position [631, 0]
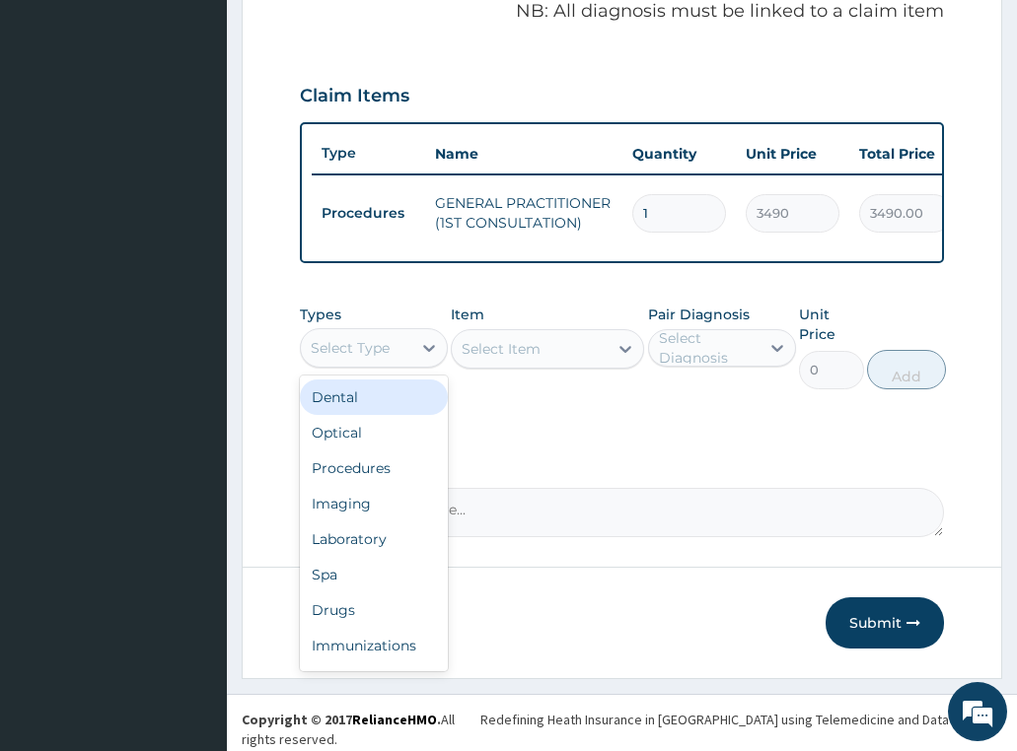
click at [386, 345] on div "Select Type" at bounding box center [350, 348] width 79 height 20
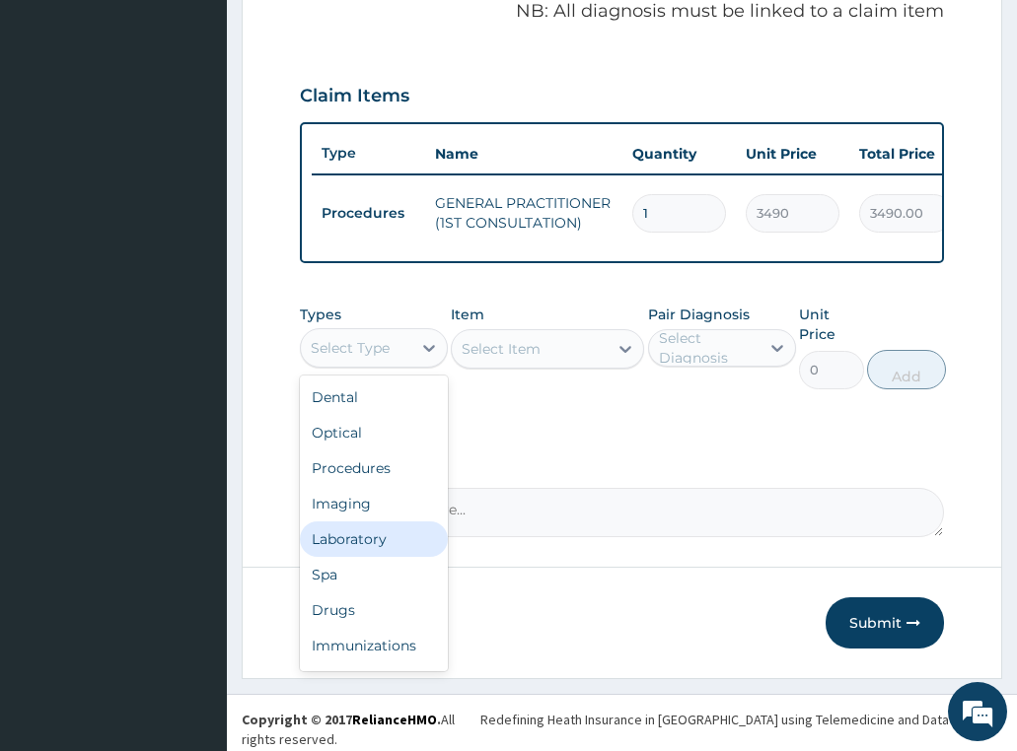
click at [350, 554] on div "Laboratory" at bounding box center [374, 539] width 148 height 35
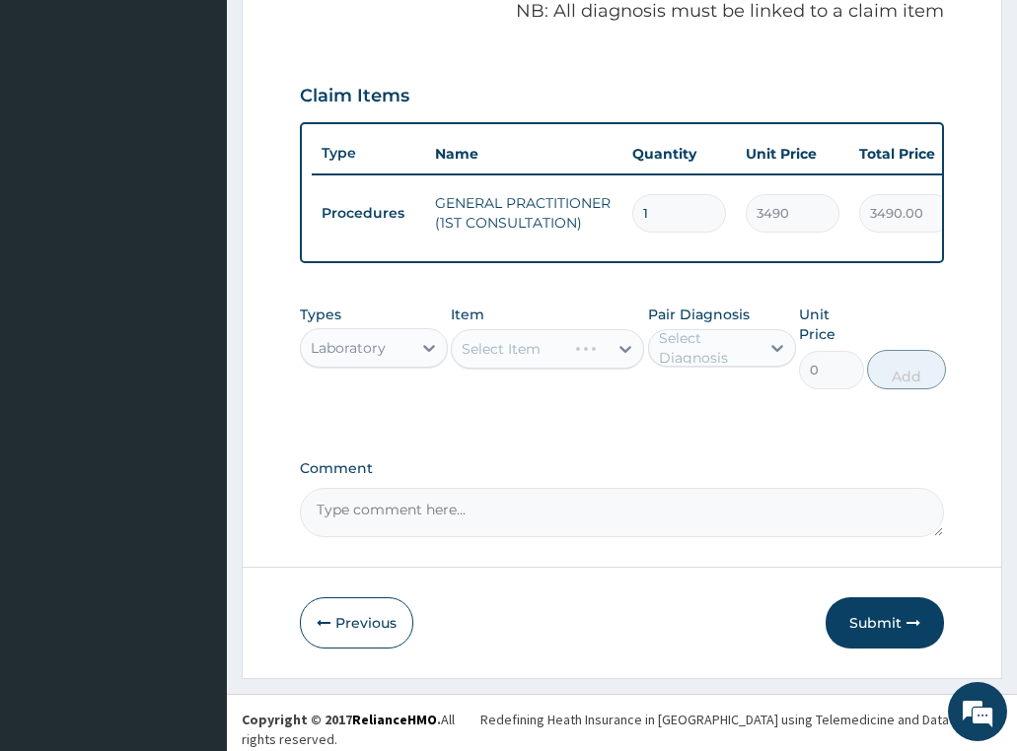
click at [512, 360] on div "Select Item" at bounding box center [547, 348] width 193 height 39
click at [481, 363] on div "Select Item" at bounding box center [547, 348] width 193 height 39
click at [536, 343] on div "Select Item" at bounding box center [530, 349] width 156 height 32
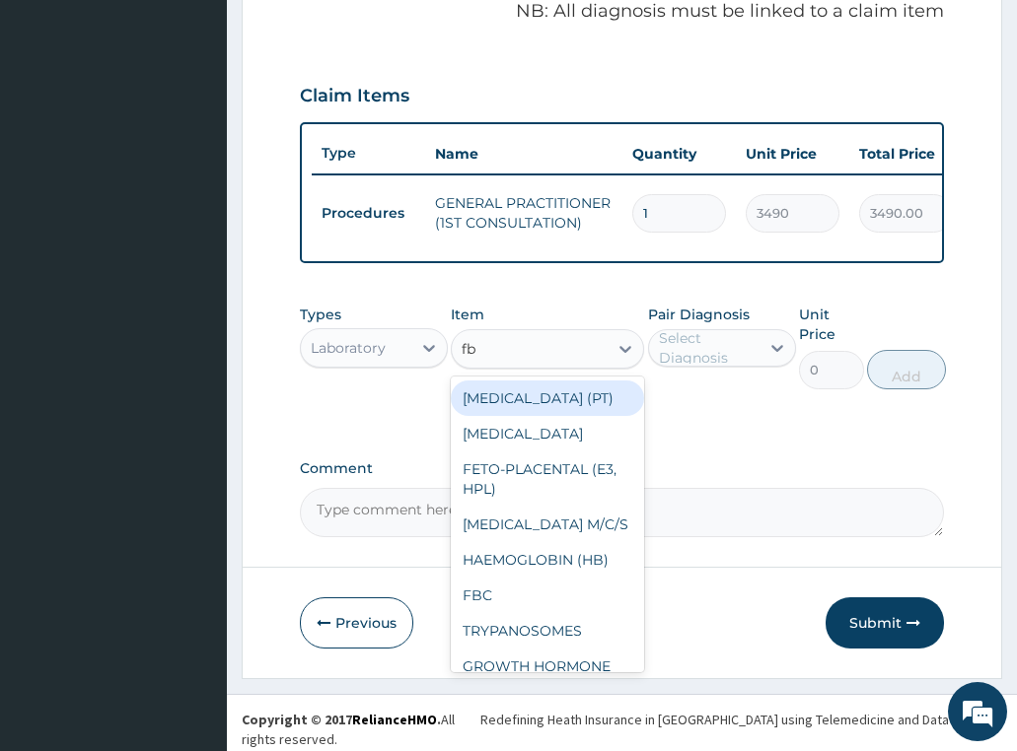
type input "fbc"
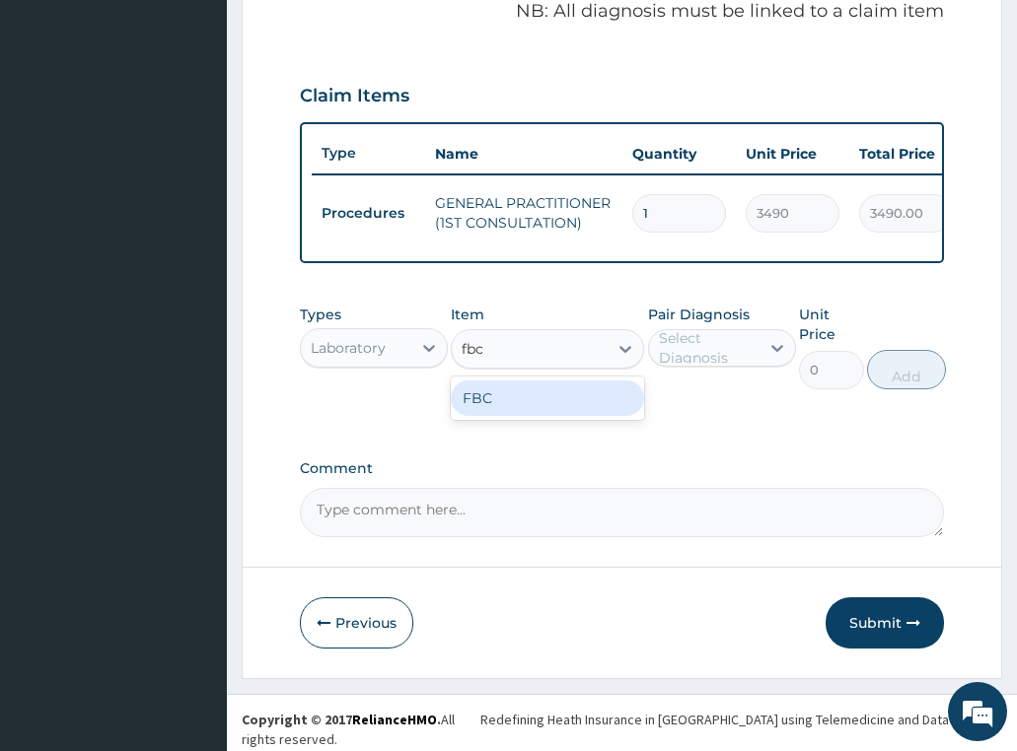
drag, startPoint x: 547, startPoint y: 402, endPoint x: 603, endPoint y: 389, distance: 56.9
click at [548, 403] on div "FBC" at bounding box center [547, 398] width 193 height 35
type input "4700"
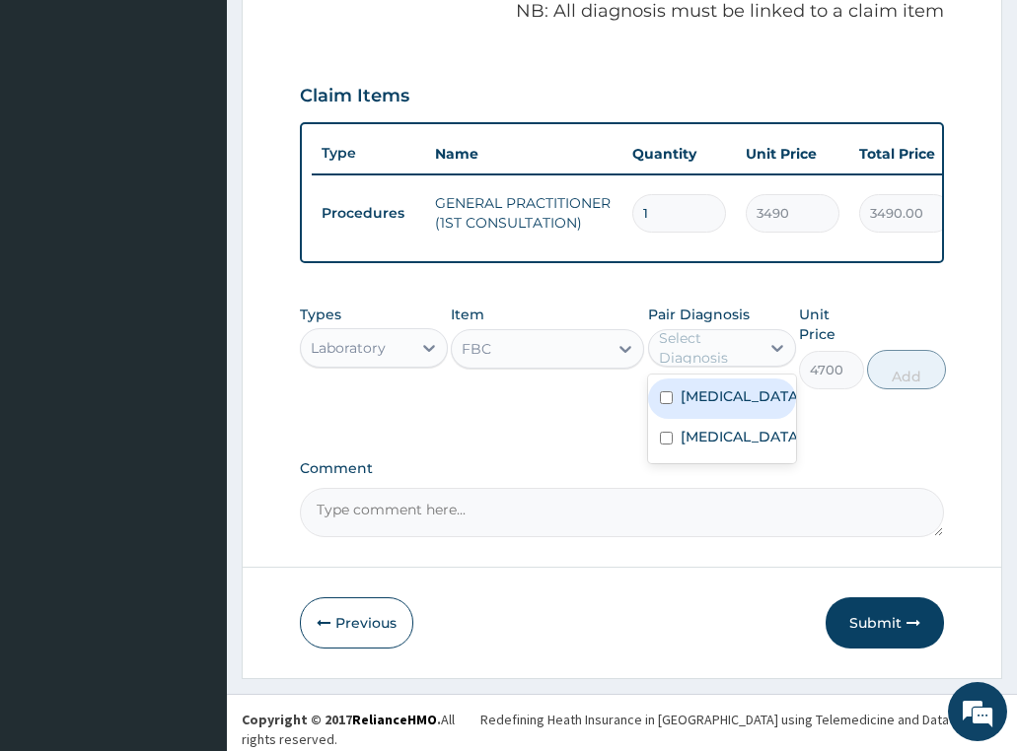
click at [731, 344] on div "Select Diagnosis" at bounding box center [708, 347] width 99 height 39
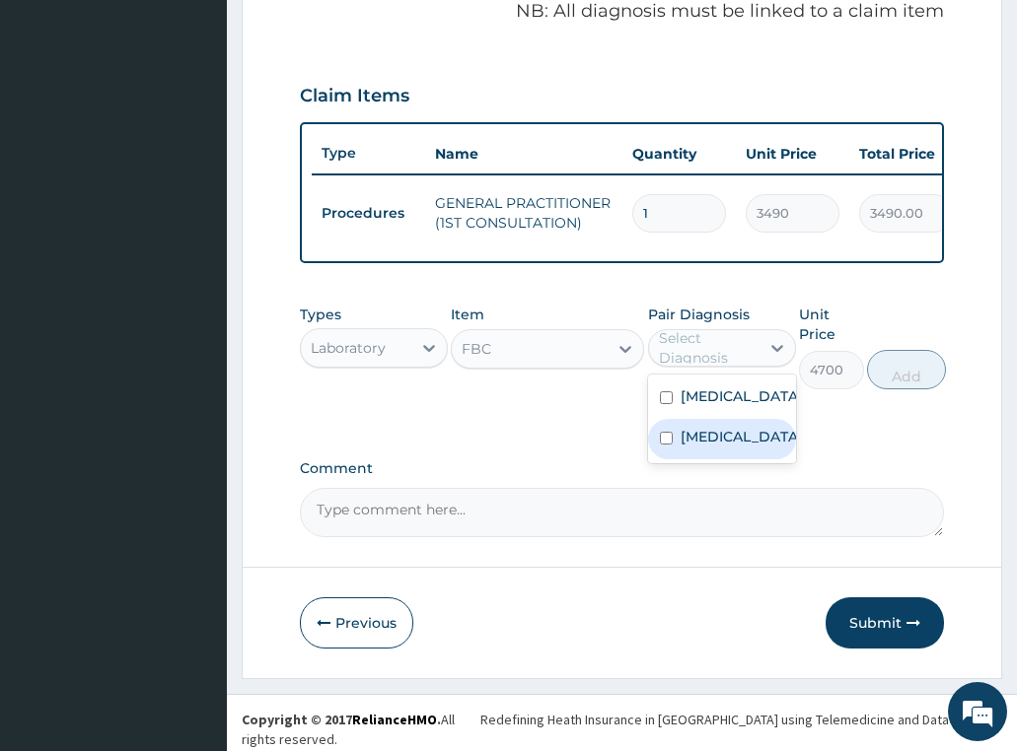
click at [723, 432] on div "[MEDICAL_DATA]" at bounding box center [722, 439] width 148 height 40
checkbox input "true"
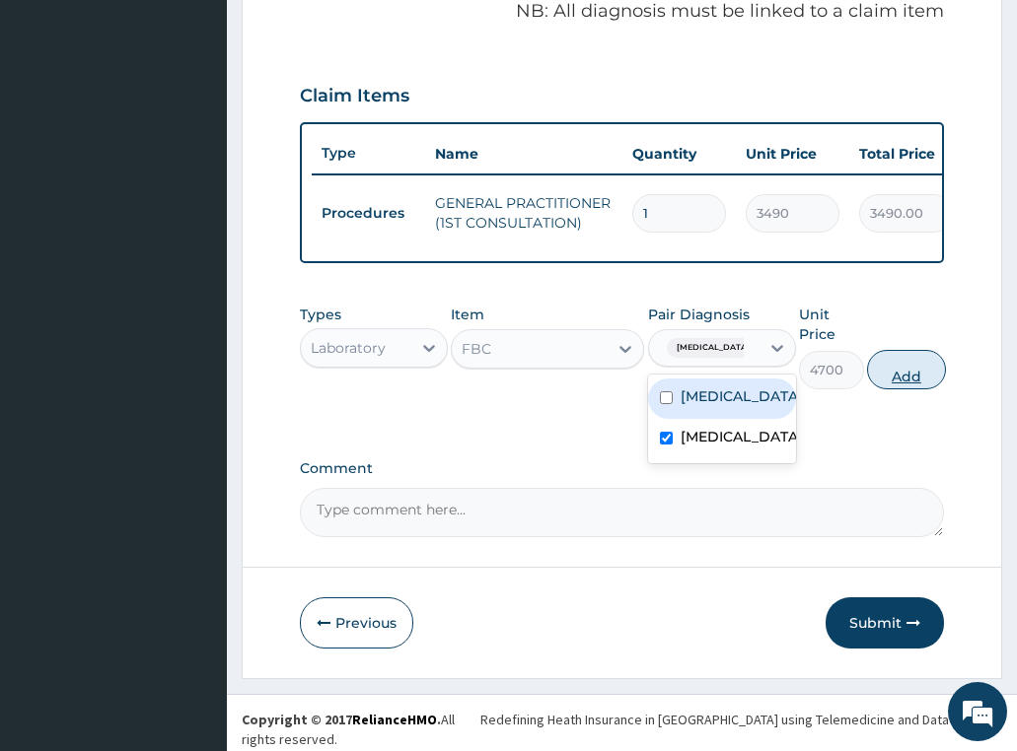
click at [934, 368] on button "Add" at bounding box center [906, 369] width 79 height 39
type input "0"
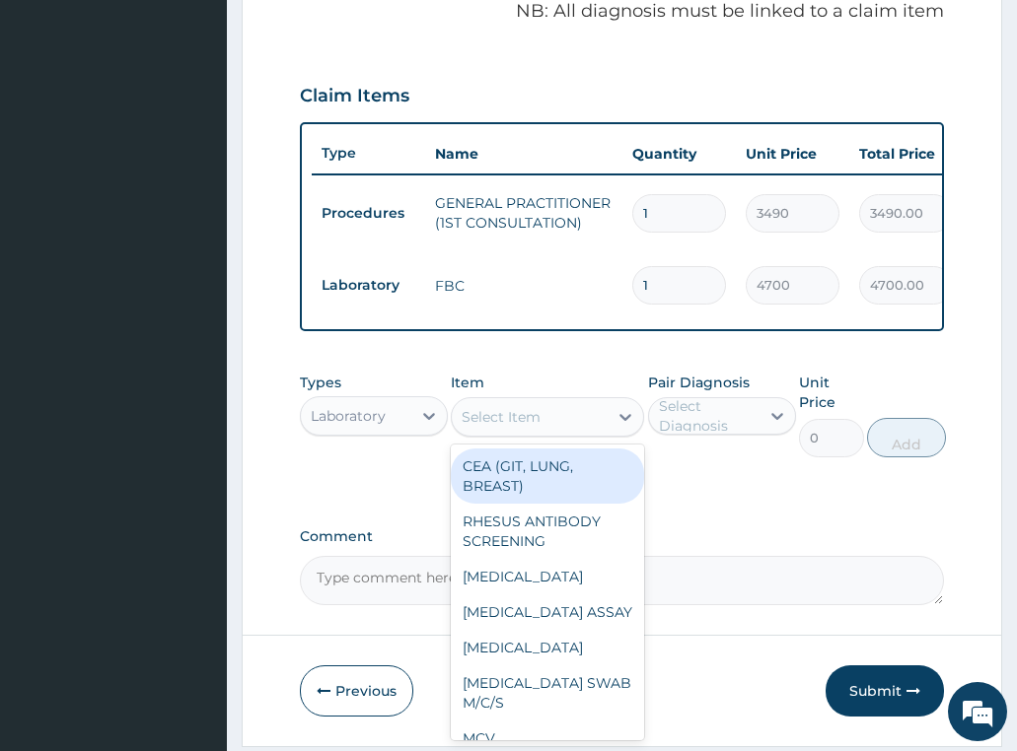
click at [490, 416] on div "Select Item" at bounding box center [500, 417] width 79 height 20
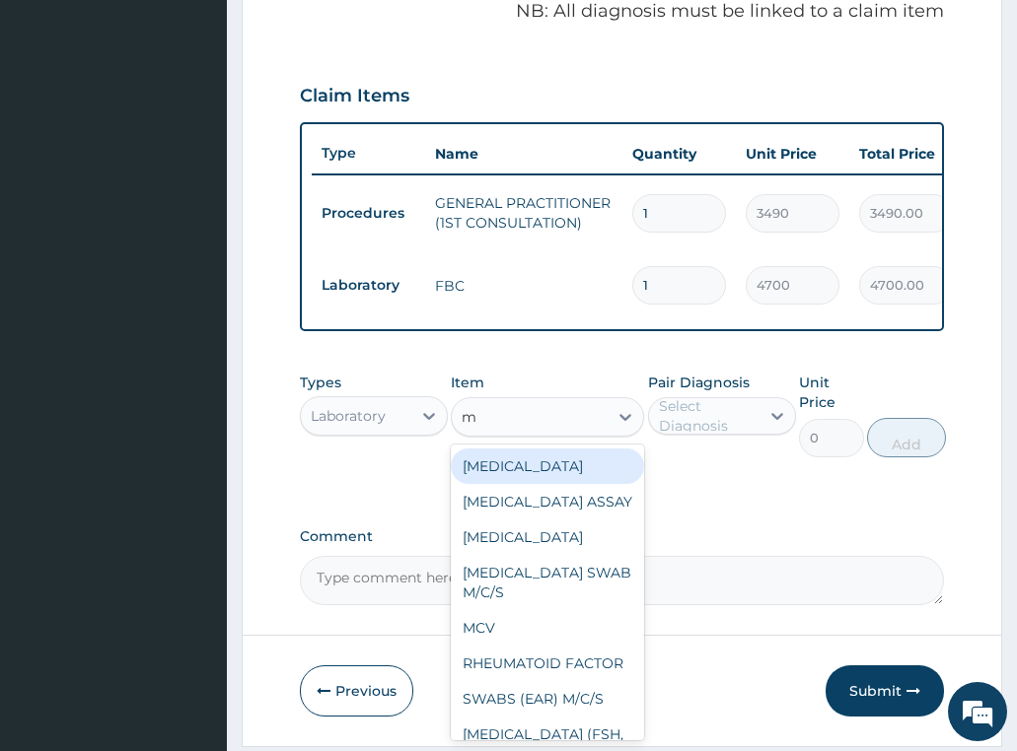
type input "mp"
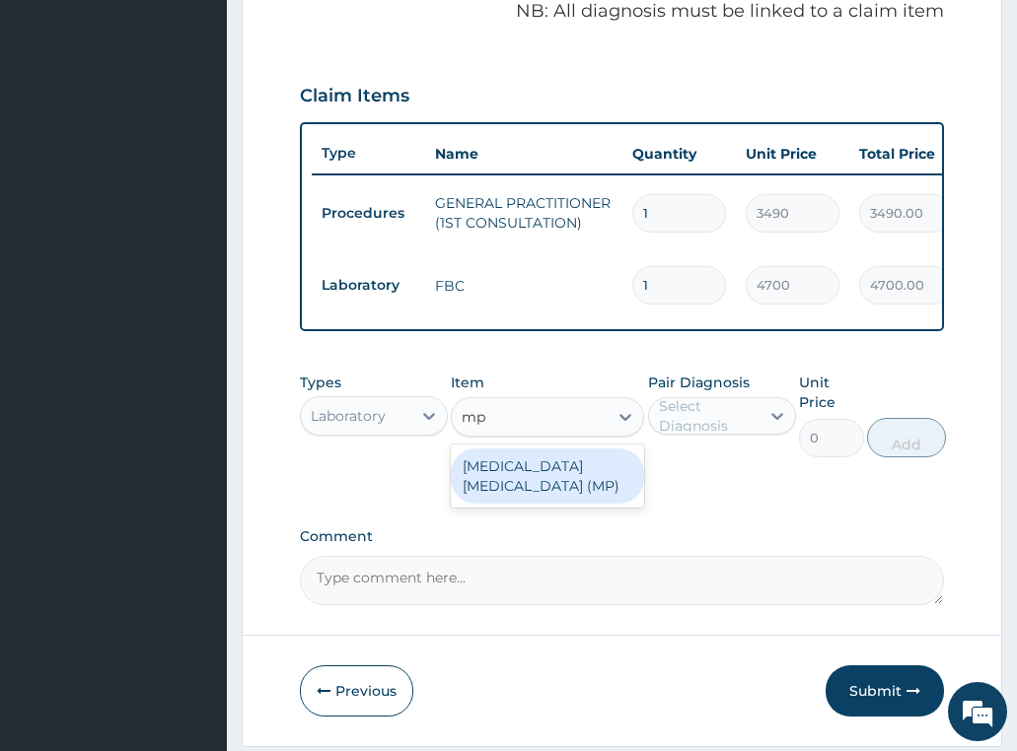
click at [564, 486] on div "[MEDICAL_DATA] [MEDICAL_DATA] (MP)" at bounding box center [547, 476] width 193 height 55
type input "2740"
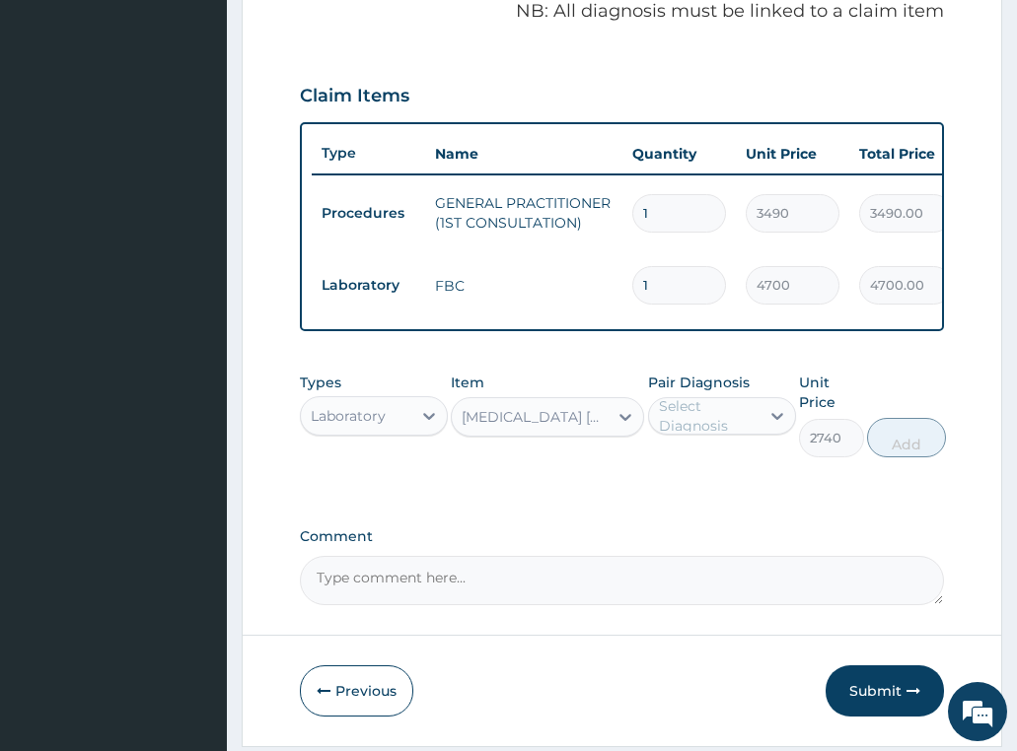
click at [669, 408] on div "Select Diagnosis" at bounding box center [708, 415] width 99 height 39
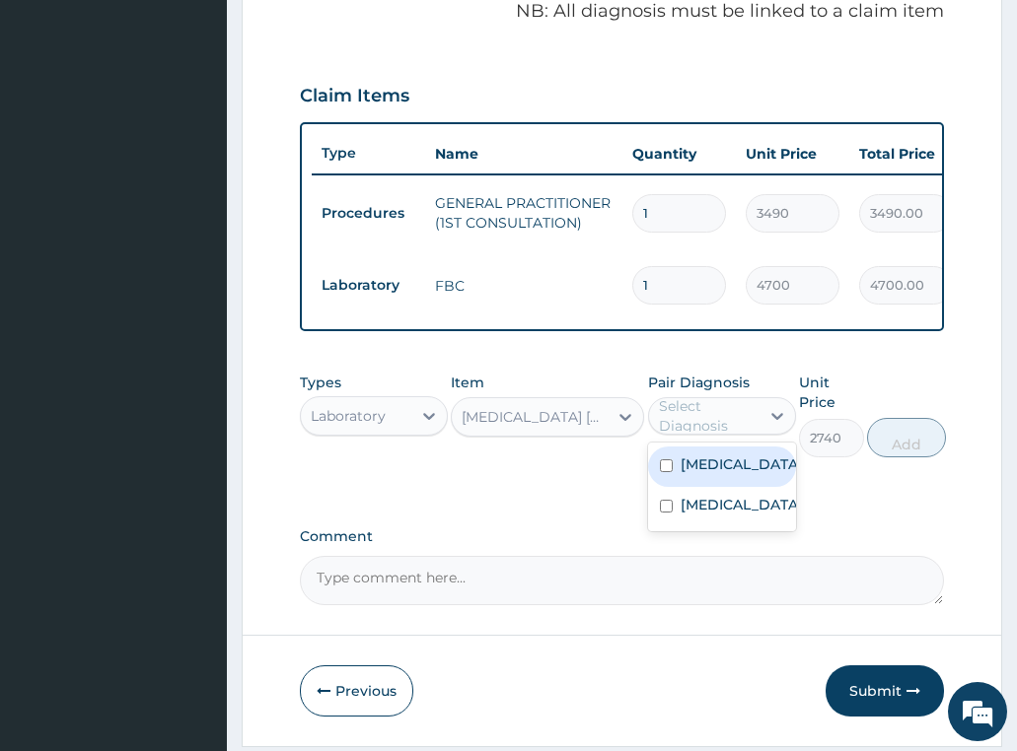
click at [758, 477] on div "[MEDICAL_DATA]" at bounding box center [722, 467] width 148 height 40
checkbox input "true"
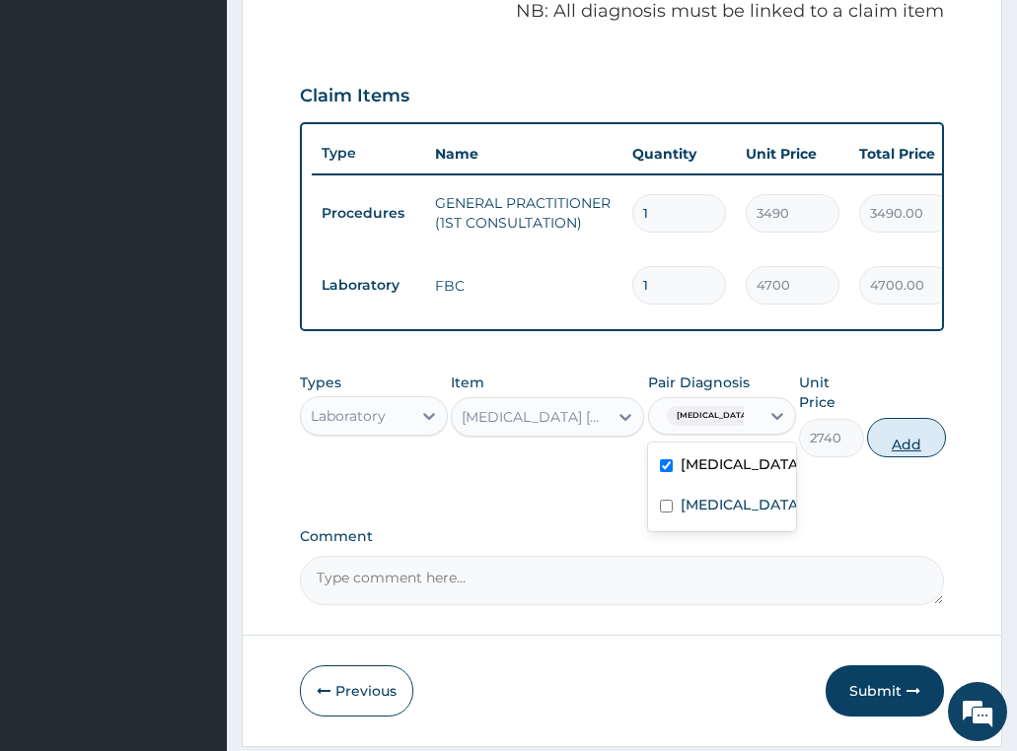
click at [898, 457] on button "Add" at bounding box center [906, 437] width 79 height 39
type input "0"
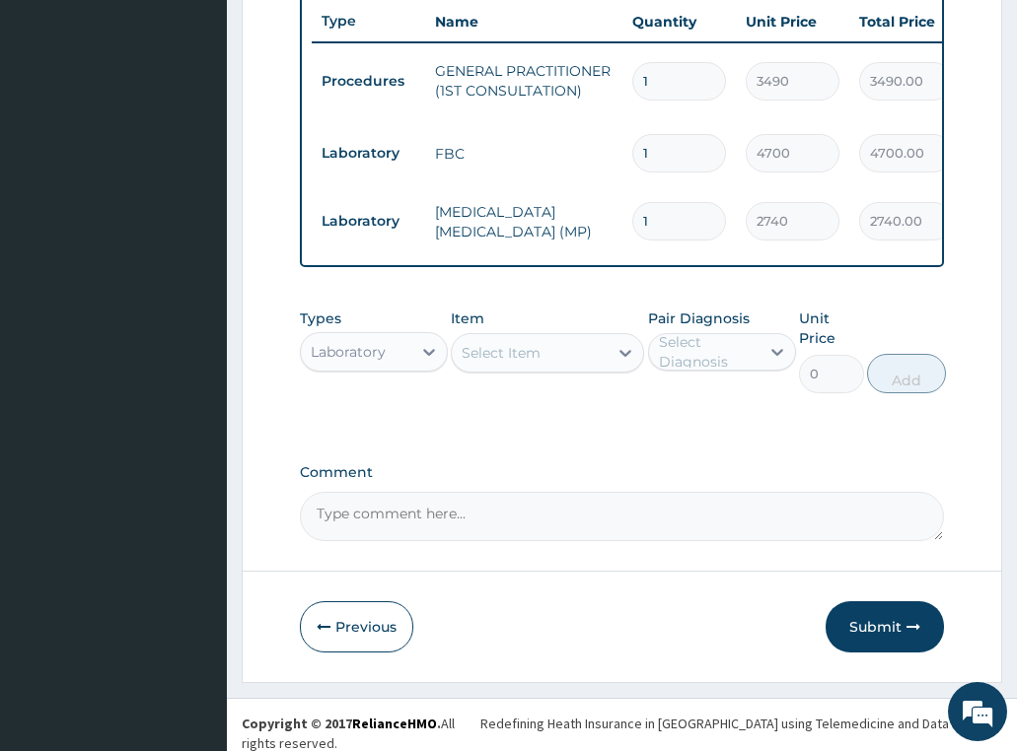
scroll to position [767, 0]
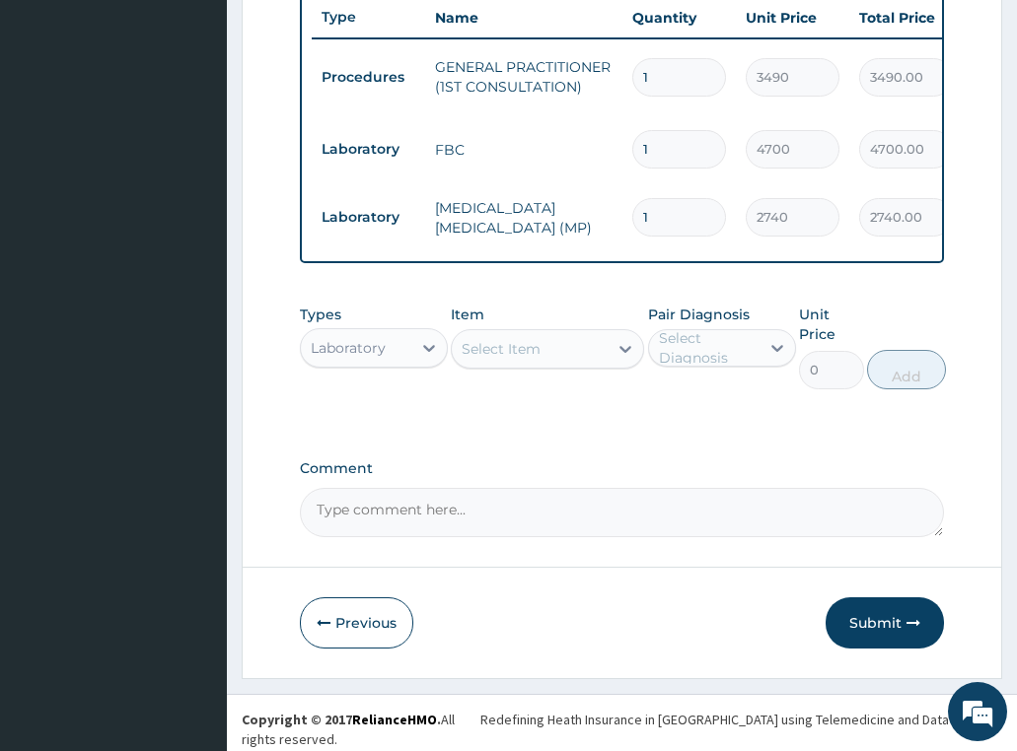
click at [372, 358] on div "Laboratory" at bounding box center [348, 348] width 75 height 20
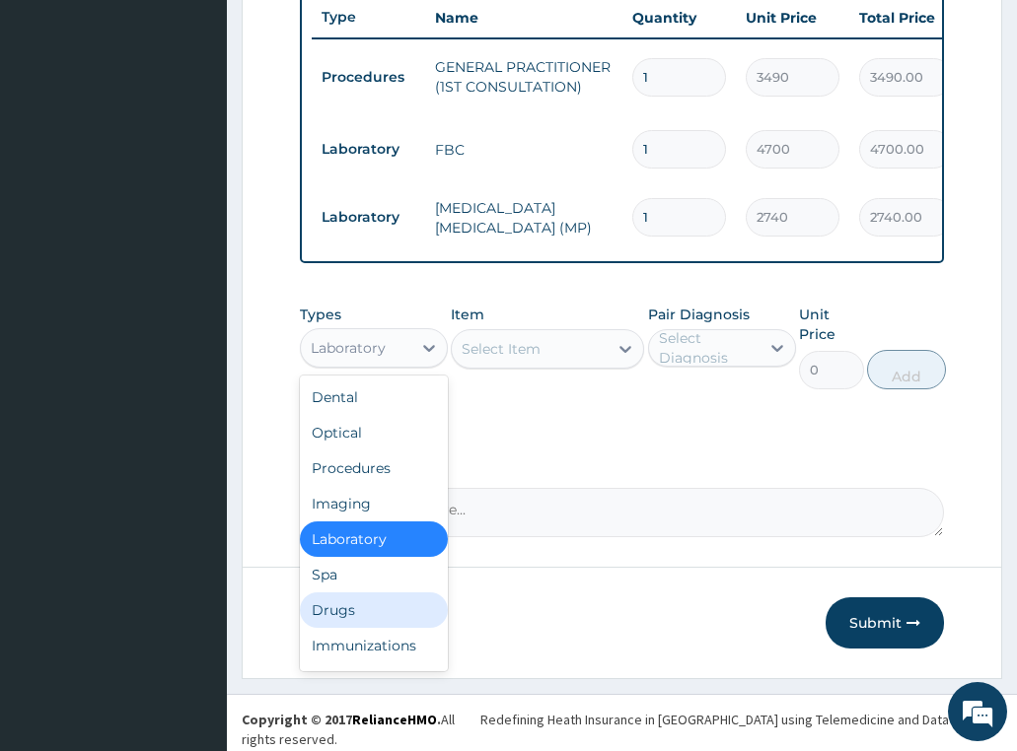
click at [332, 616] on div "Drugs" at bounding box center [374, 610] width 148 height 35
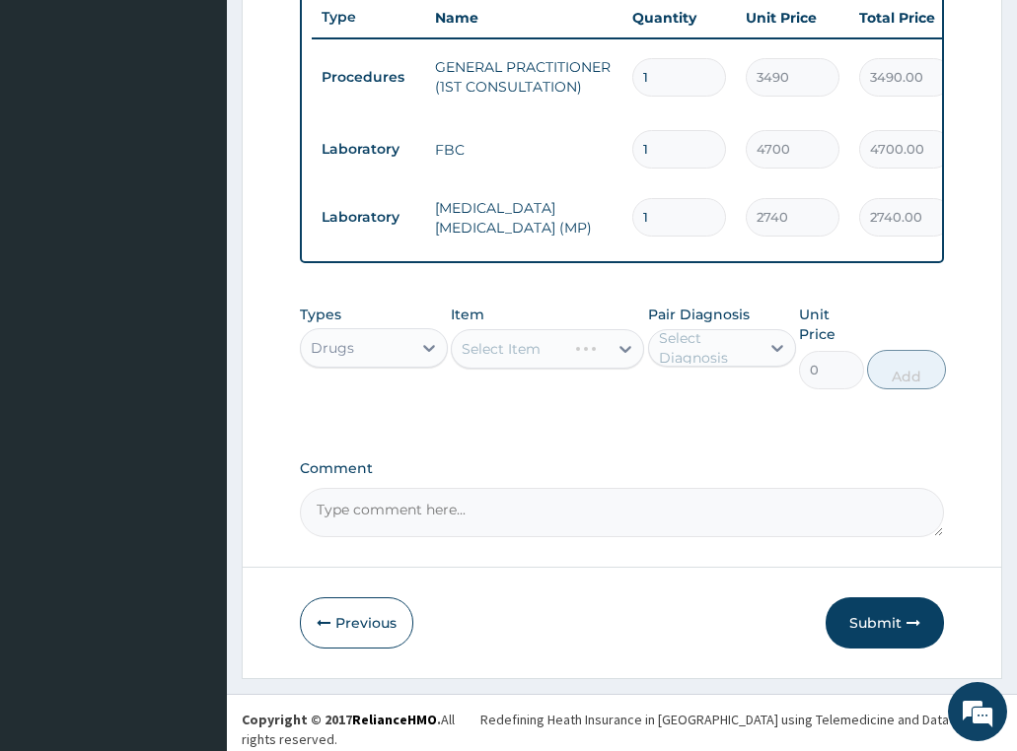
click at [510, 357] on div "Select Item" at bounding box center [547, 348] width 193 height 39
click at [543, 361] on div "Select Item" at bounding box center [547, 348] width 193 height 39
click at [516, 363] on div "Select Item" at bounding box center [547, 348] width 193 height 39
click at [538, 361] on div "Select Item" at bounding box center [547, 348] width 193 height 39
click at [517, 352] on div "Select Item" at bounding box center [500, 349] width 79 height 20
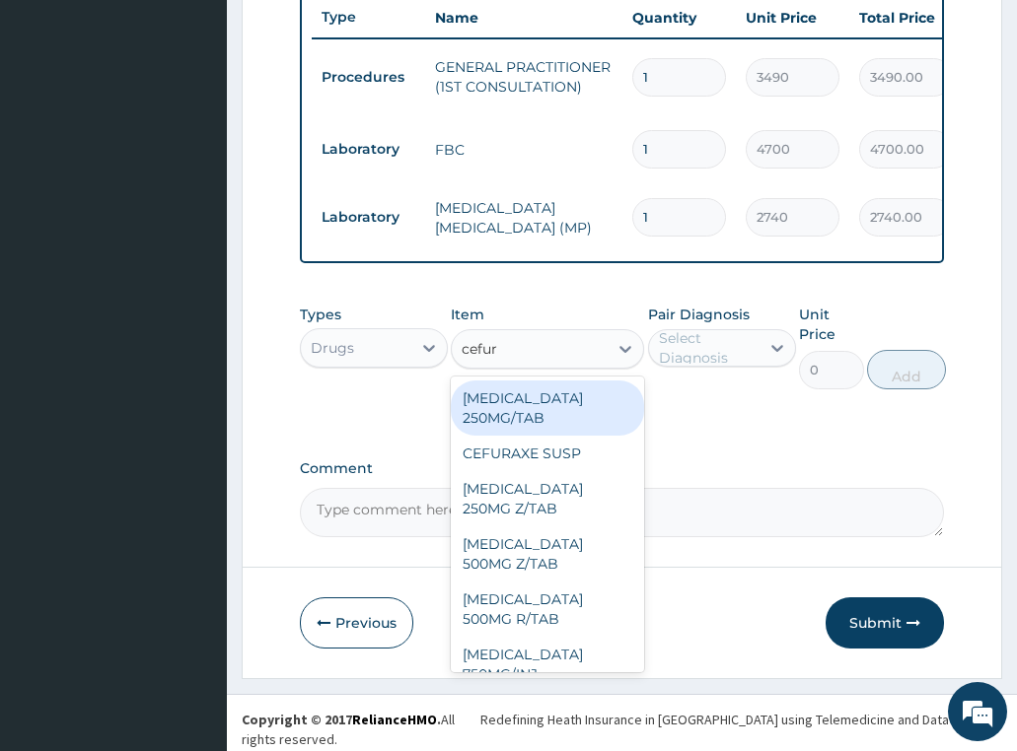
type input "cefuro"
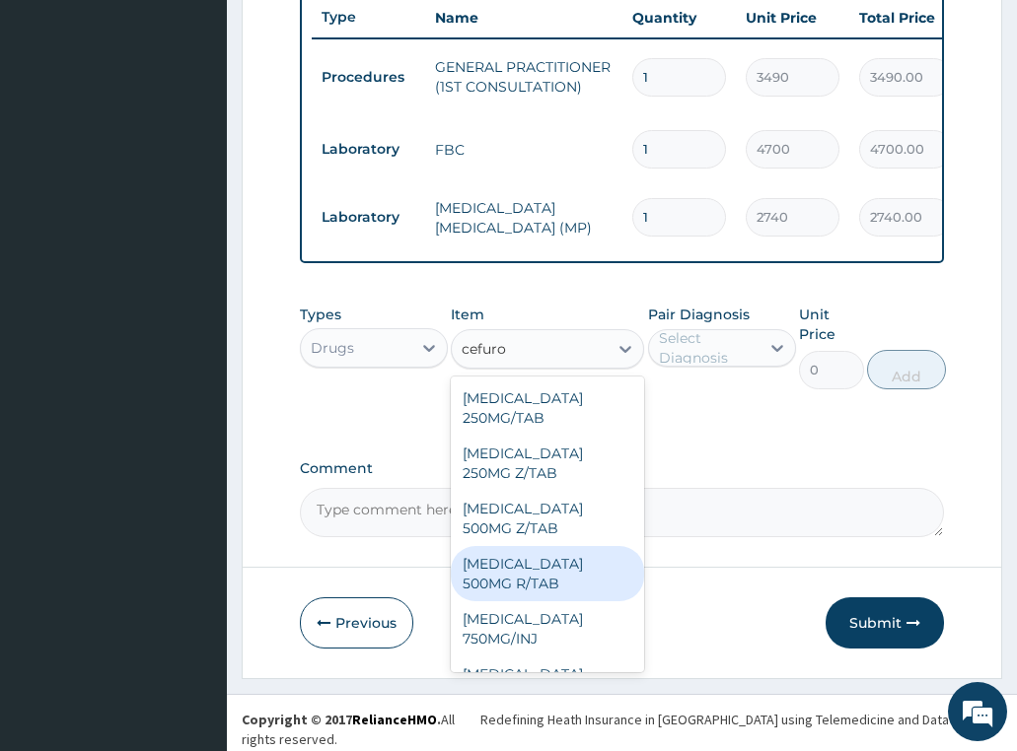
click at [575, 563] on div "[MEDICAL_DATA] 500MG R/TAB" at bounding box center [547, 573] width 193 height 55
type input "667.614990234375"
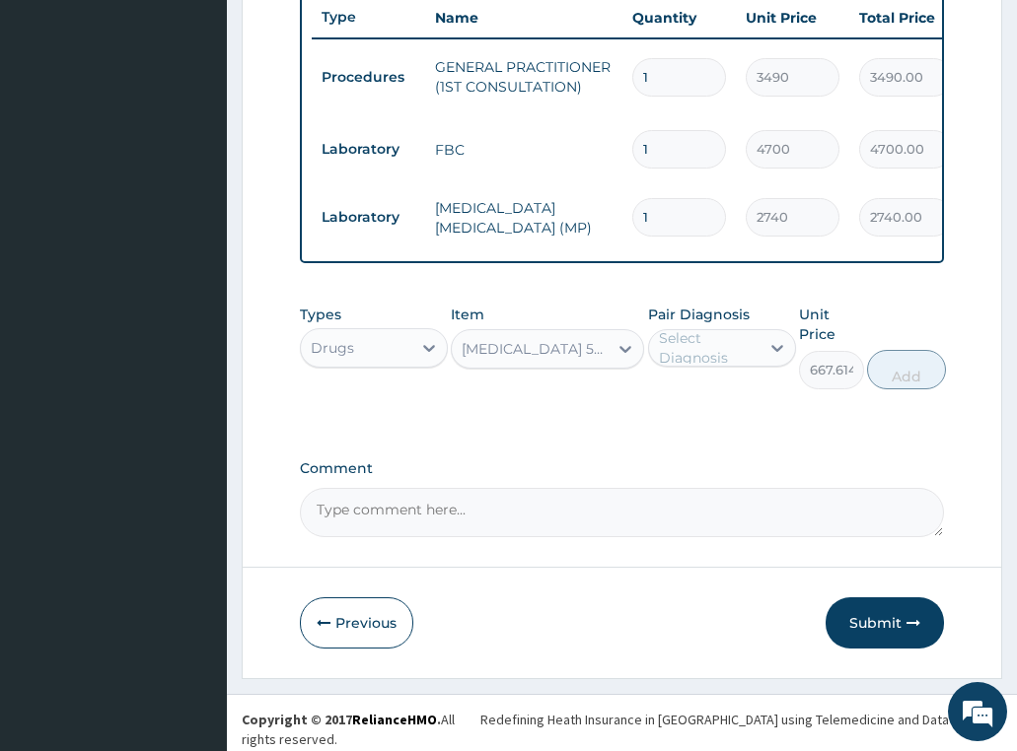
click at [742, 350] on div "Select Diagnosis" at bounding box center [708, 347] width 99 height 39
click at [737, 428] on div "[MEDICAL_DATA]" at bounding box center [722, 439] width 148 height 40
checkbox input "true"
click at [921, 373] on button "Add" at bounding box center [906, 369] width 79 height 39
type input "0"
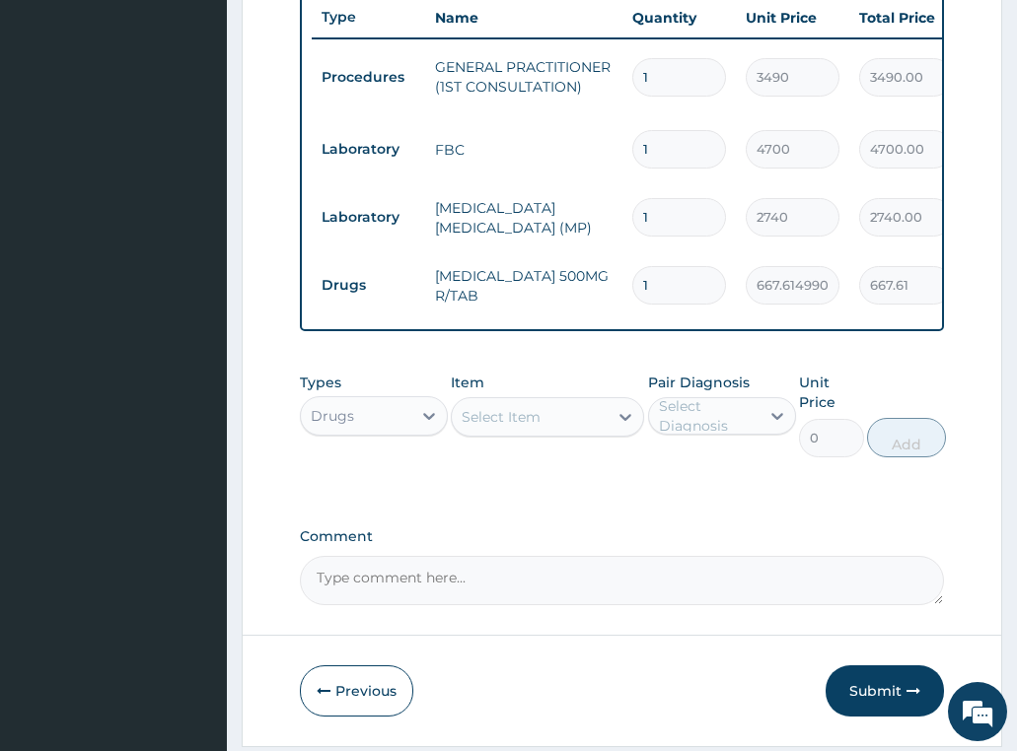
click at [665, 278] on input "1" at bounding box center [679, 285] width 94 height 38
type input "14"
type input "9346.61"
type input "14"
click at [878, 699] on button "Submit" at bounding box center [884, 691] width 118 height 51
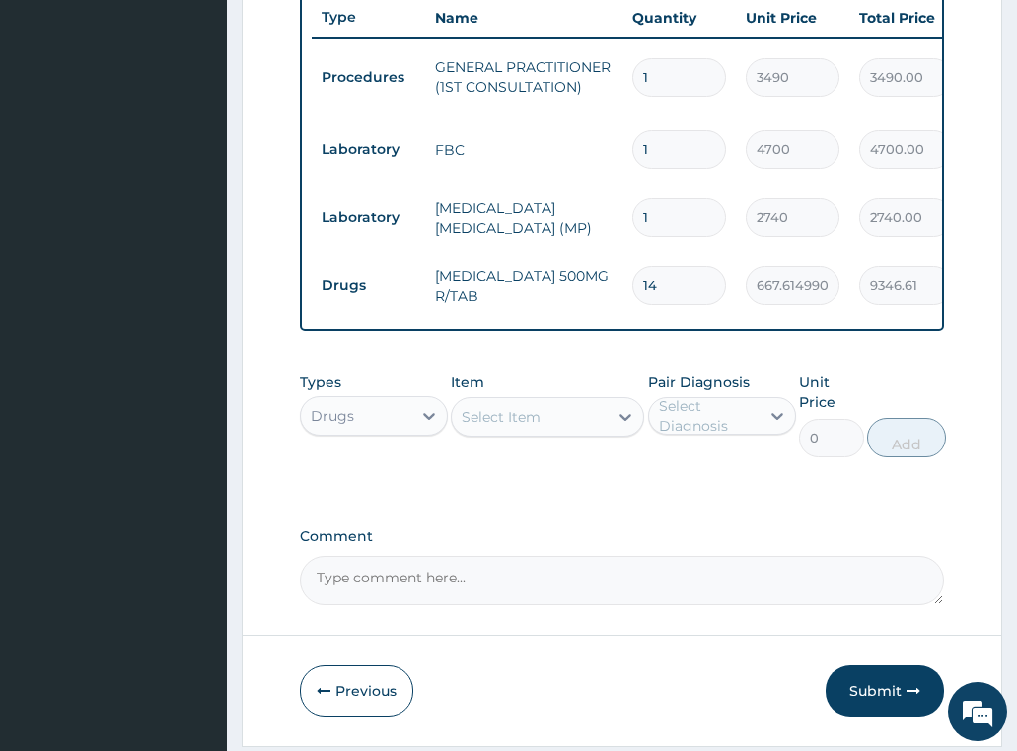
scroll to position [57, 0]
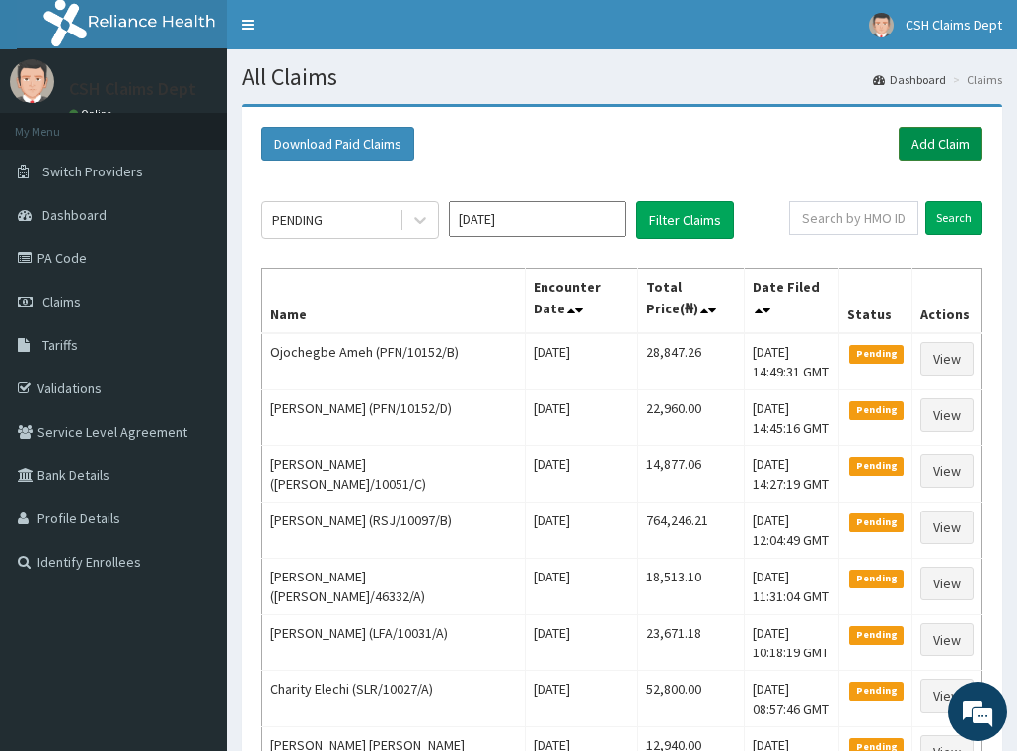
click at [922, 133] on link "Add Claim" at bounding box center [940, 144] width 84 height 34
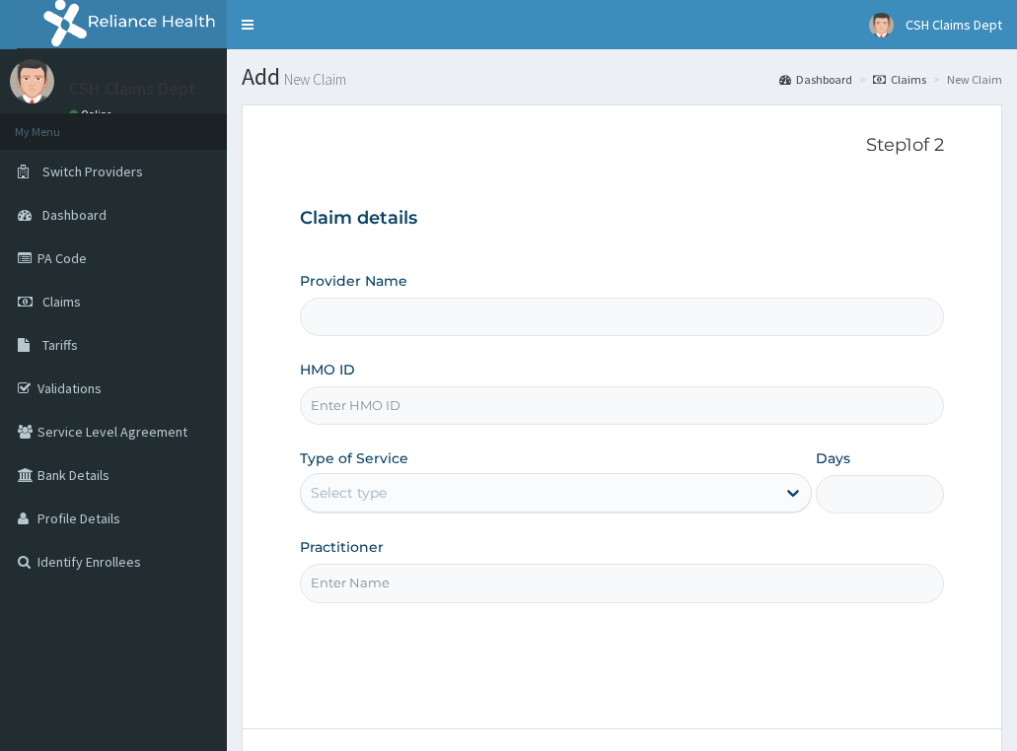
type input "Crystal Specialist Hospital"
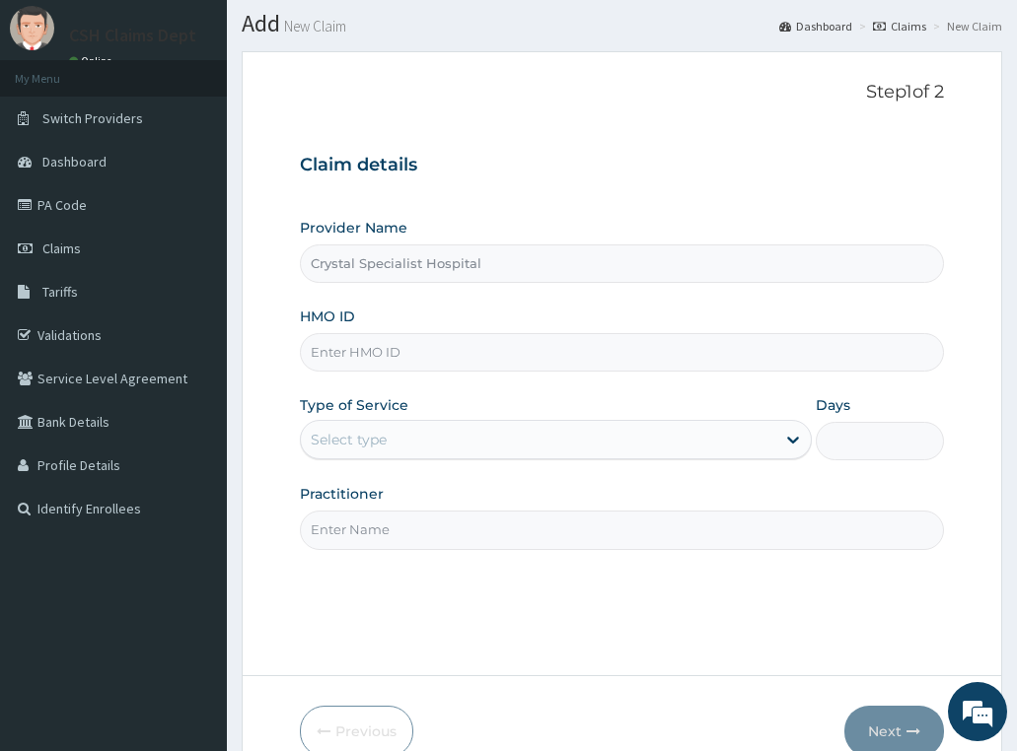
scroll to position [99, 0]
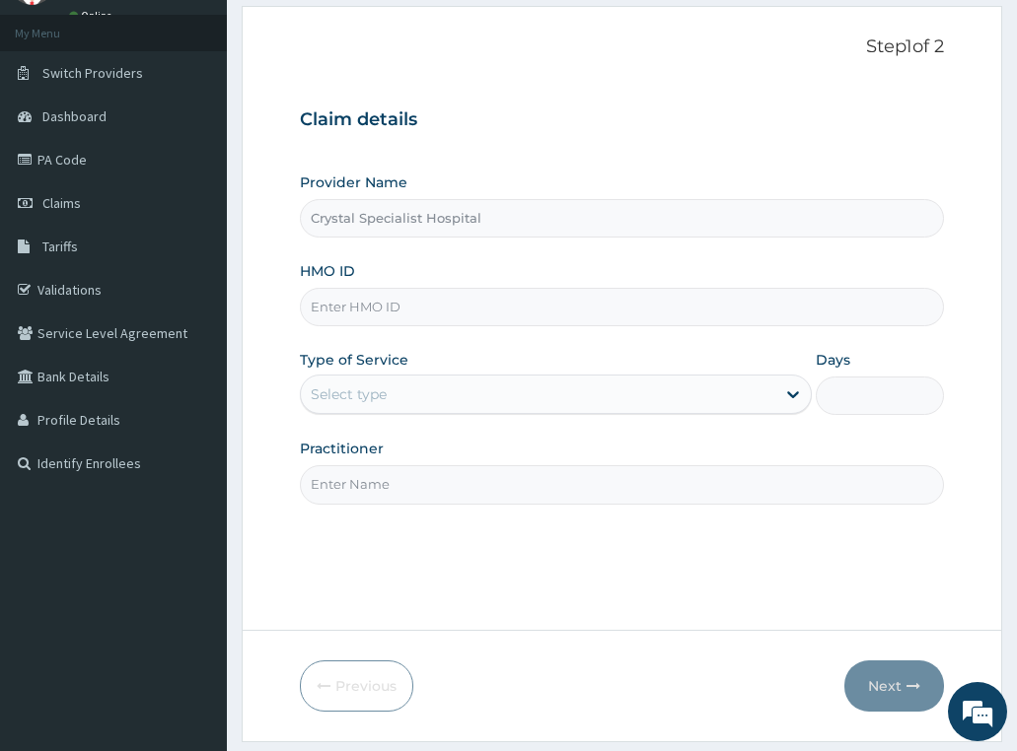
click at [375, 319] on input "HMO ID" at bounding box center [622, 307] width 645 height 38
paste input "KCS/10088/A"
type input "KCS/10088/A"
click at [379, 386] on div "Select type" at bounding box center [349, 395] width 76 height 20
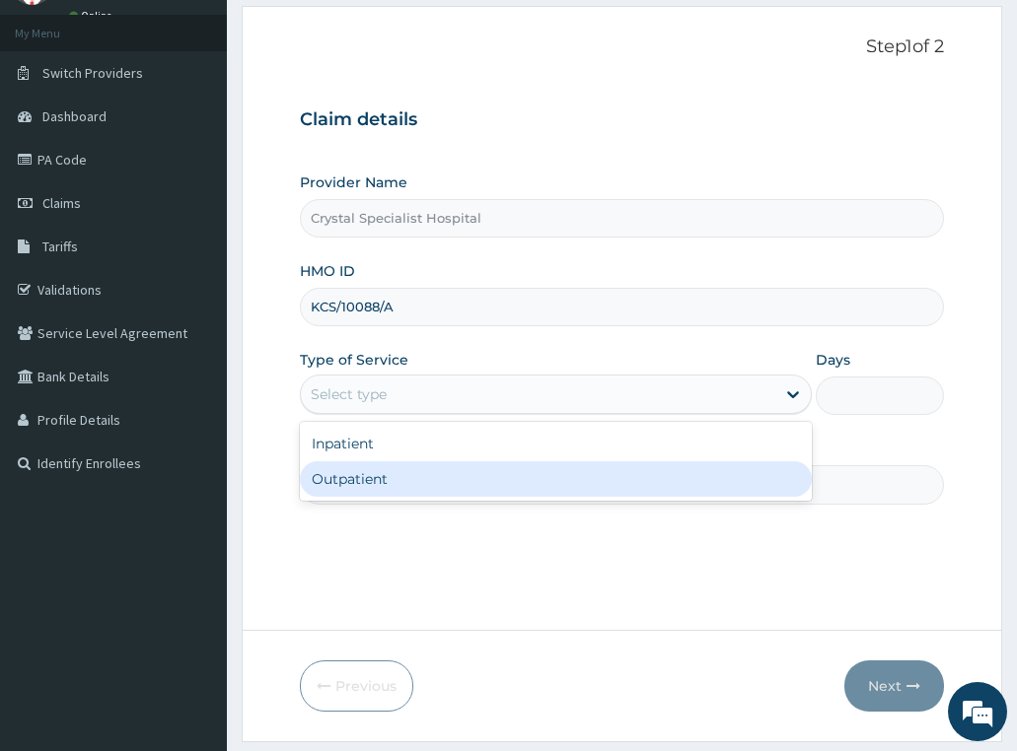
click at [399, 485] on div "Outpatient" at bounding box center [556, 478] width 513 height 35
type input "1"
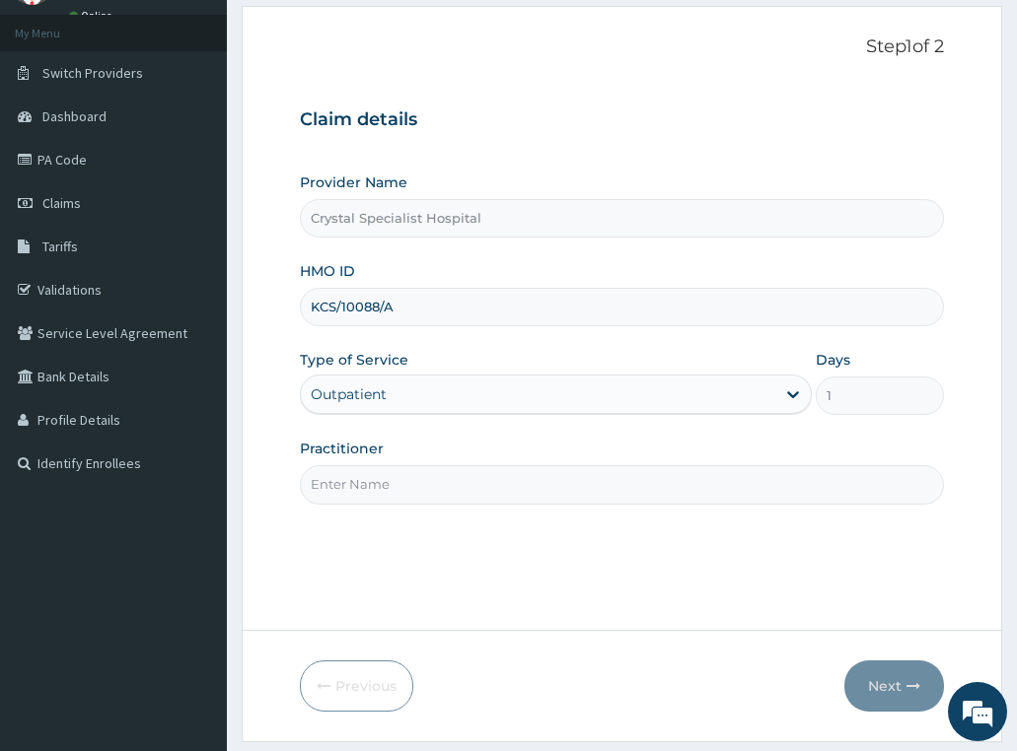
click at [398, 491] on input "Practitioner" at bounding box center [622, 484] width 645 height 38
type input "olusoji"
click at [887, 682] on button "Next" at bounding box center [894, 686] width 100 height 51
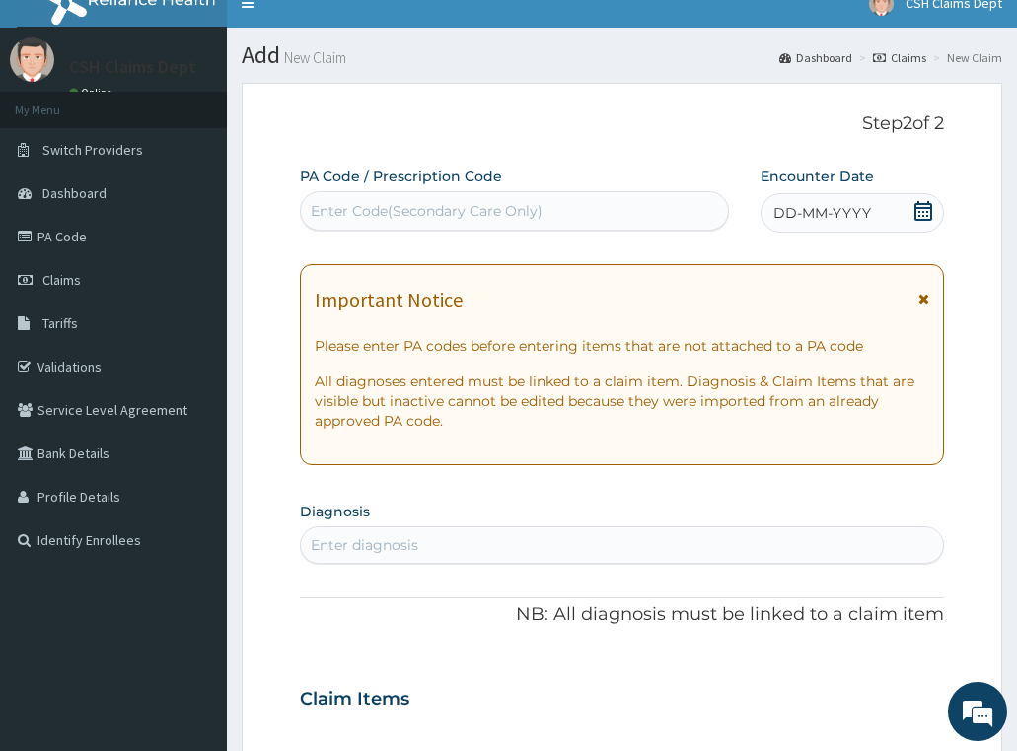
scroll to position [0, 0]
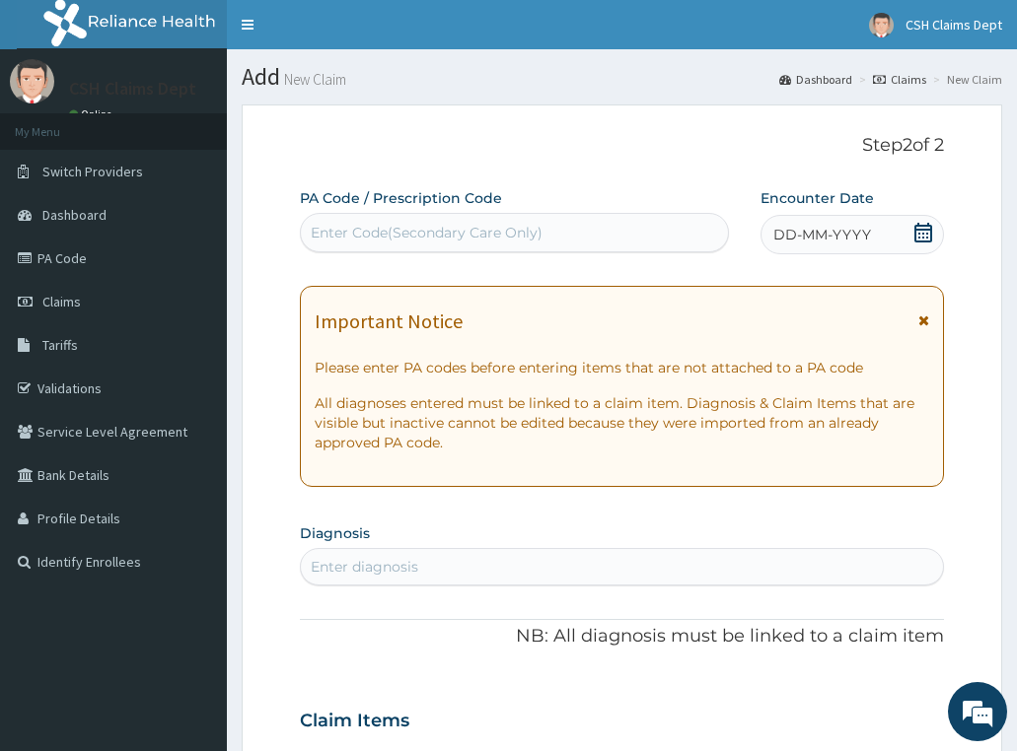
click at [619, 230] on div "Enter Code(Secondary Care Only)" at bounding box center [514, 233] width 427 height 32
paste input "PA/F9C495"
type input "PA/F9C495"
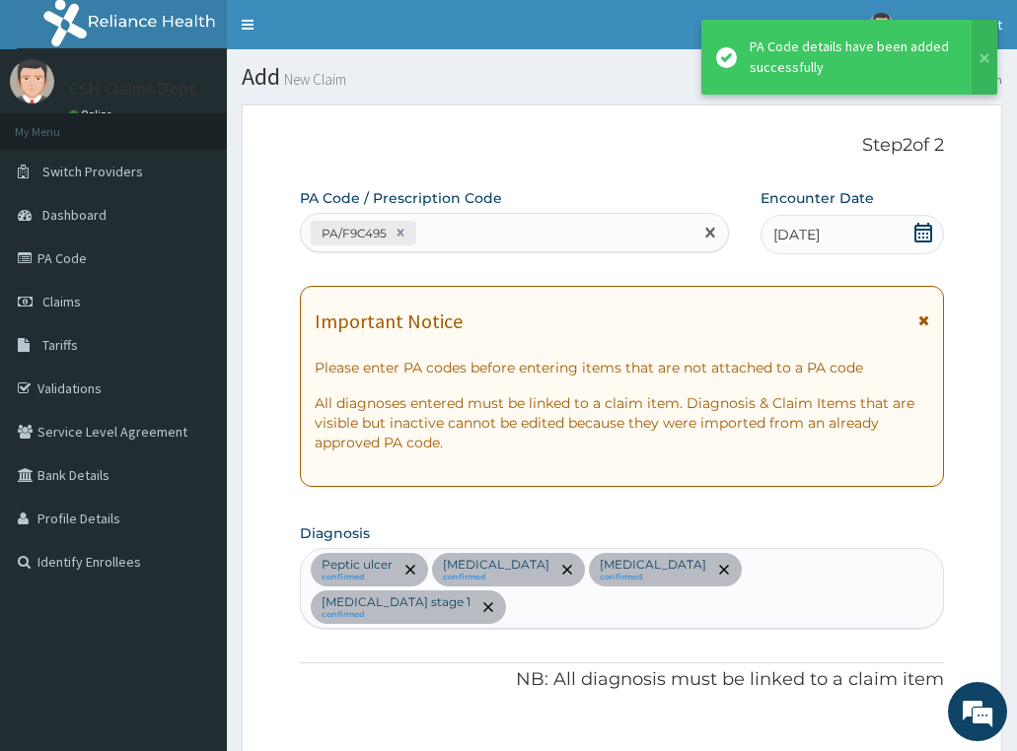
click at [463, 240] on div "PA/F9C495" at bounding box center [496, 233] width 391 height 33
paste input "PA/658D8E"
type input "PA/658D8E"
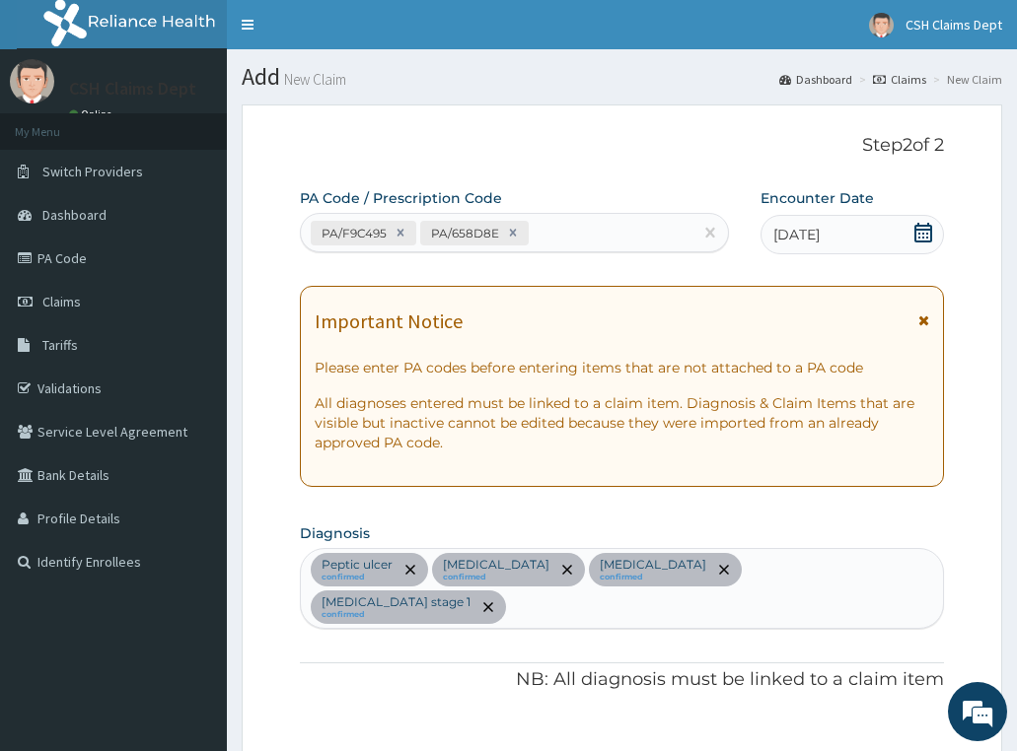
scroll to position [805, 0]
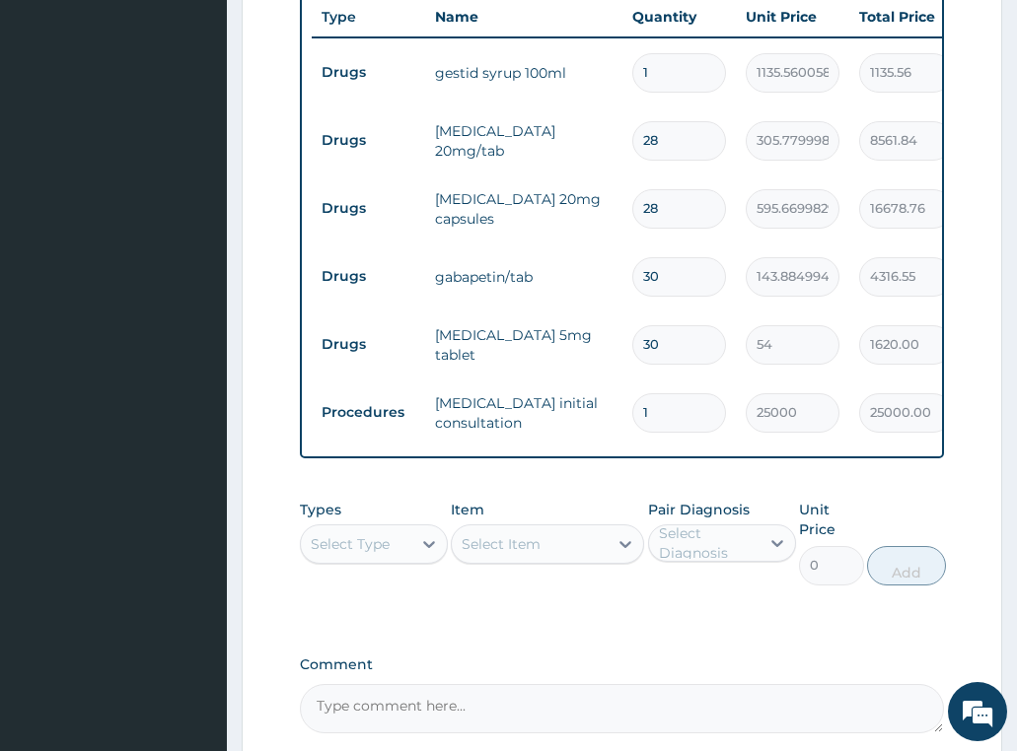
drag, startPoint x: 690, startPoint y: 300, endPoint x: 628, endPoint y: 314, distance: 63.6
click at [628, 316] on td "30" at bounding box center [678, 345] width 113 height 58
type input "1"
type input "54.00"
type input "14"
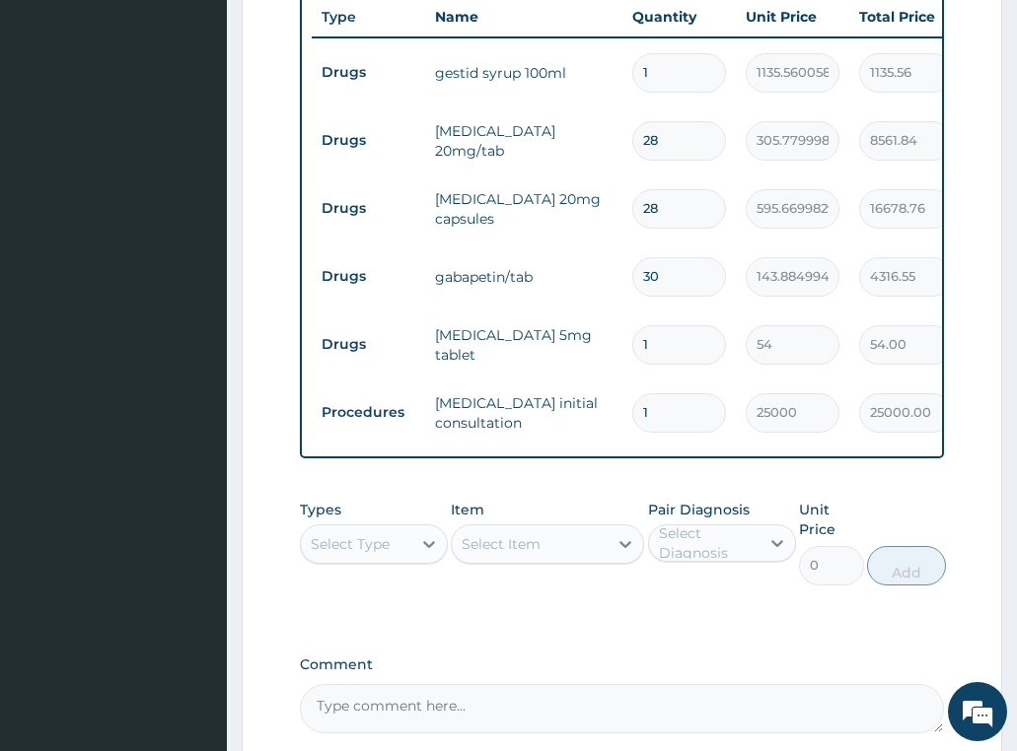
type input "756.00"
type input "14"
drag, startPoint x: 674, startPoint y: 234, endPoint x: 622, endPoint y: 246, distance: 52.6
click at [622, 248] on td "30" at bounding box center [678, 277] width 113 height 58
type input "1"
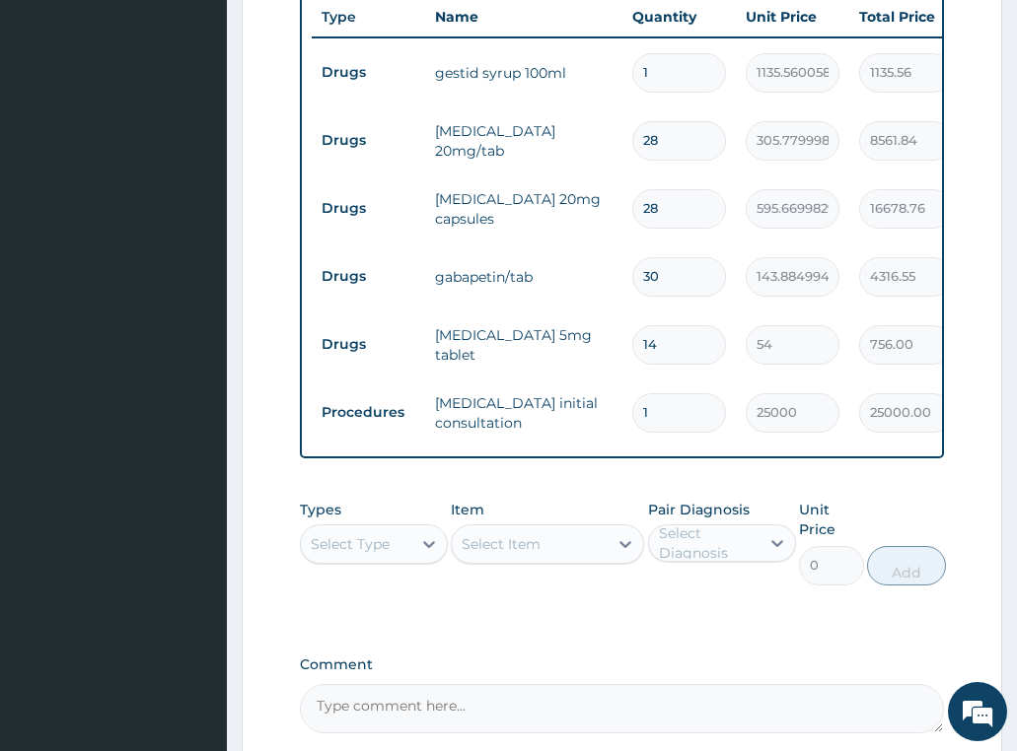
type input "143.88"
type input "14"
type input "2014.39"
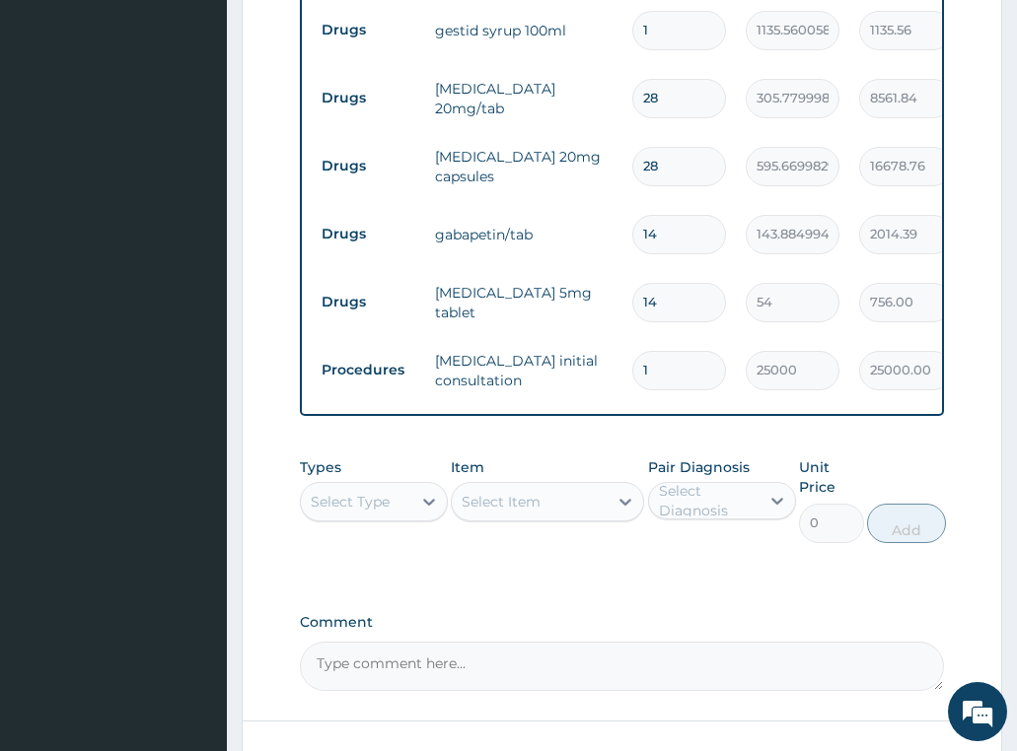
scroll to position [903, 0]
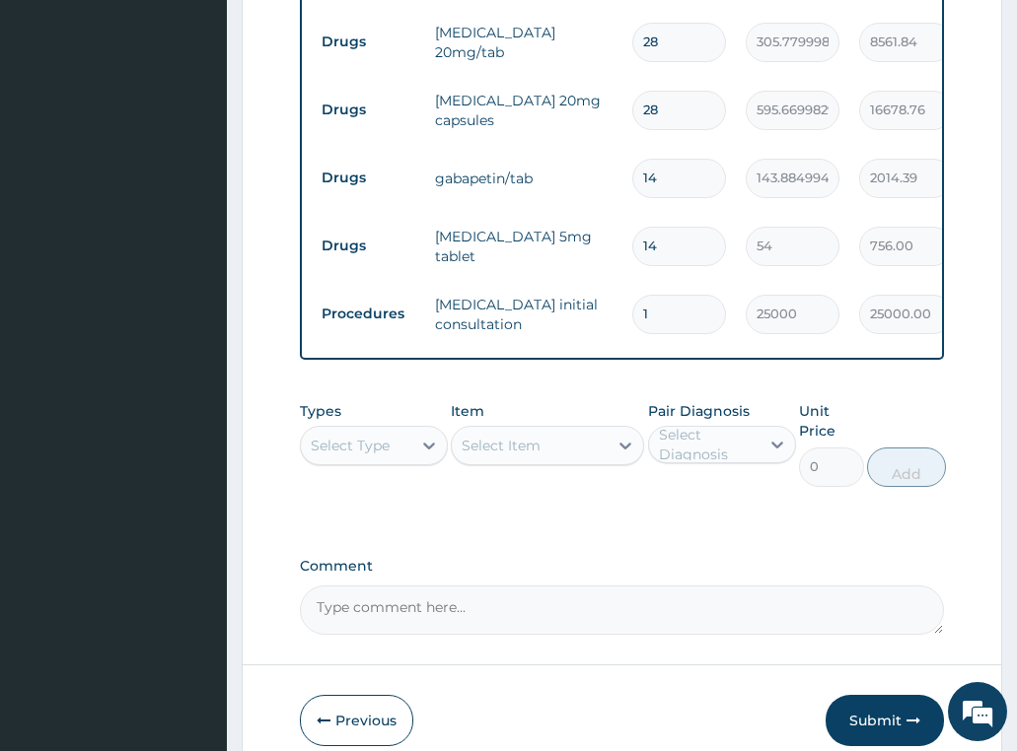
type input "14"
click at [349, 436] on div "Select Type" at bounding box center [350, 446] width 79 height 20
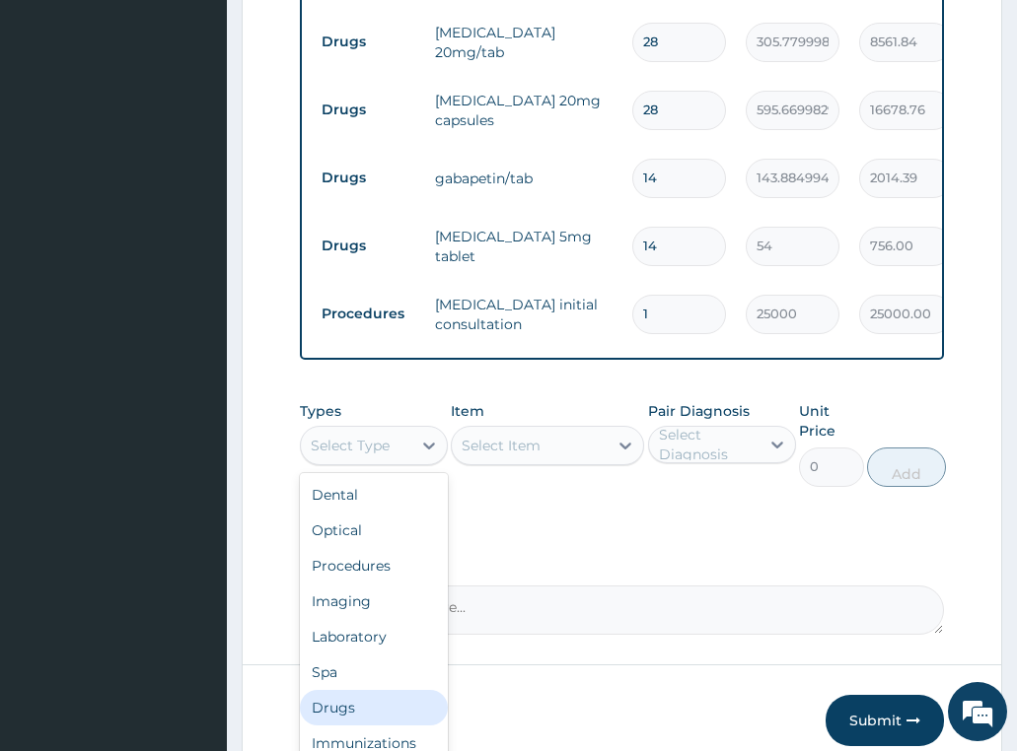
click at [339, 690] on div "Drugs" at bounding box center [374, 707] width 148 height 35
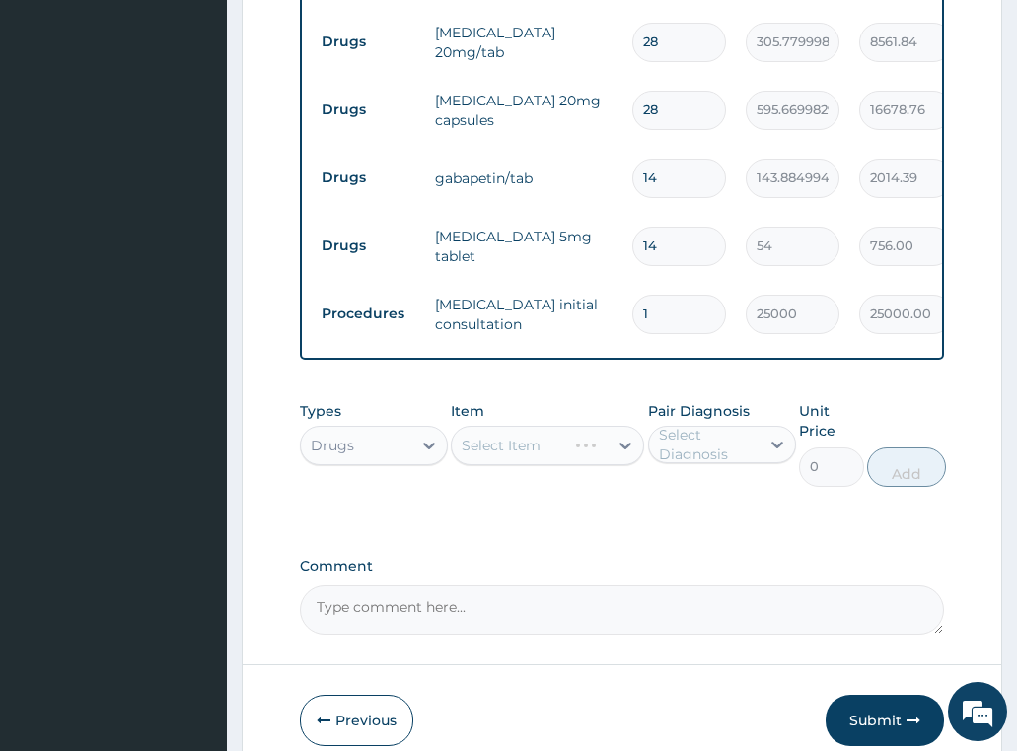
click at [524, 426] on div "Select Item" at bounding box center [547, 445] width 193 height 39
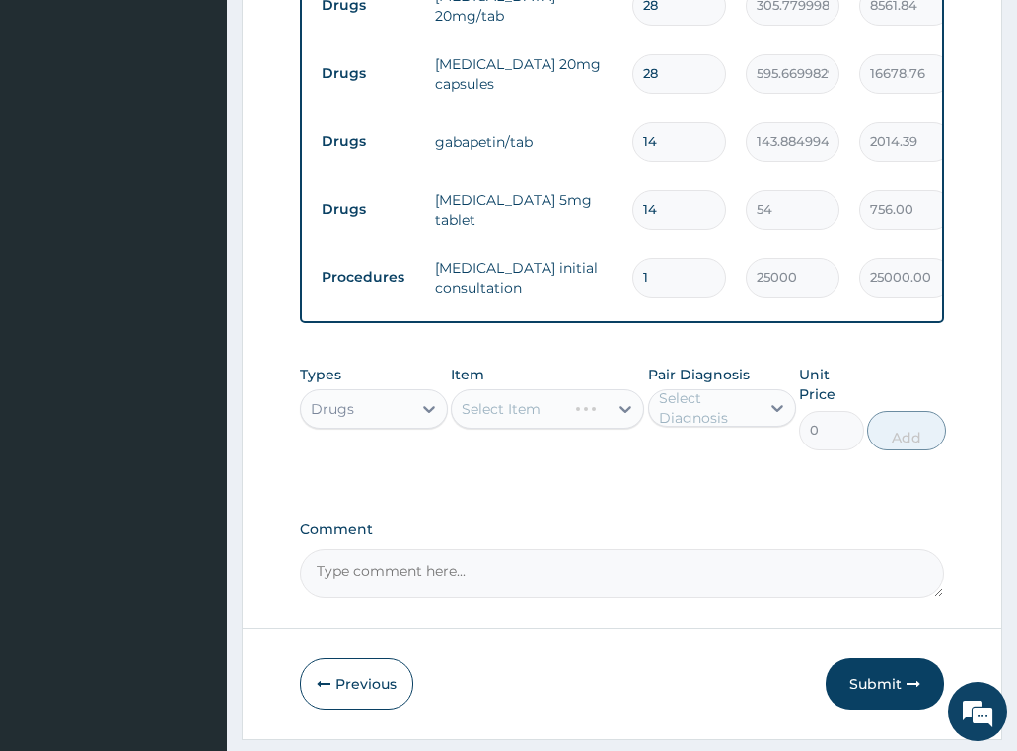
scroll to position [971, 0]
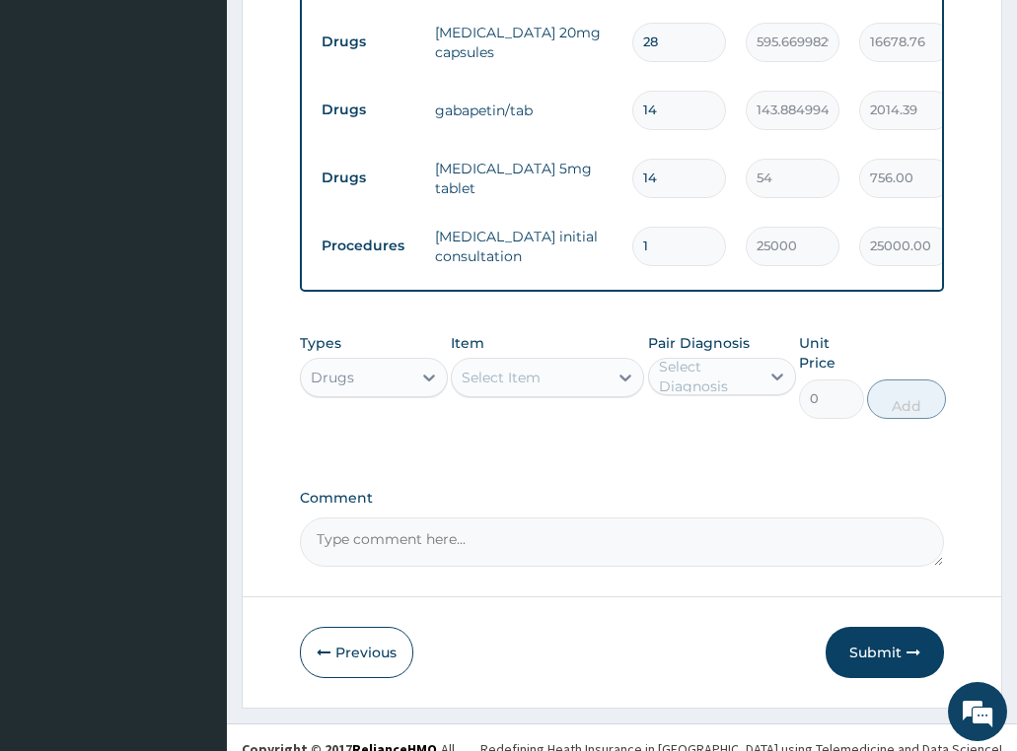
click at [504, 368] on div "Select Item" at bounding box center [500, 378] width 79 height 20
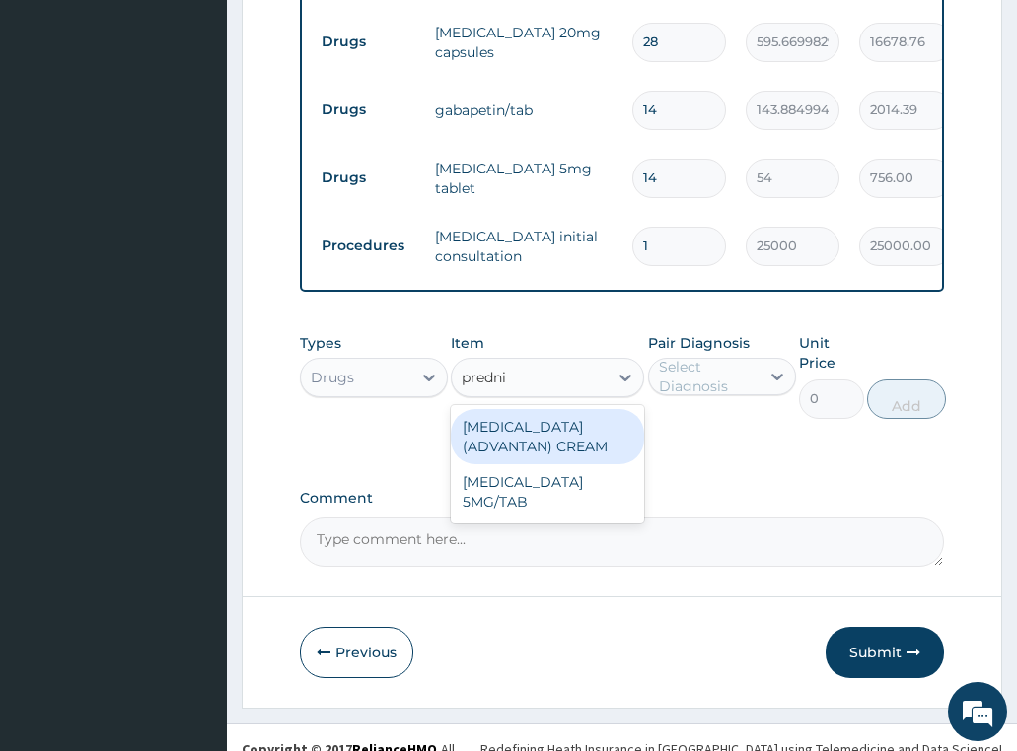
type input "prednis"
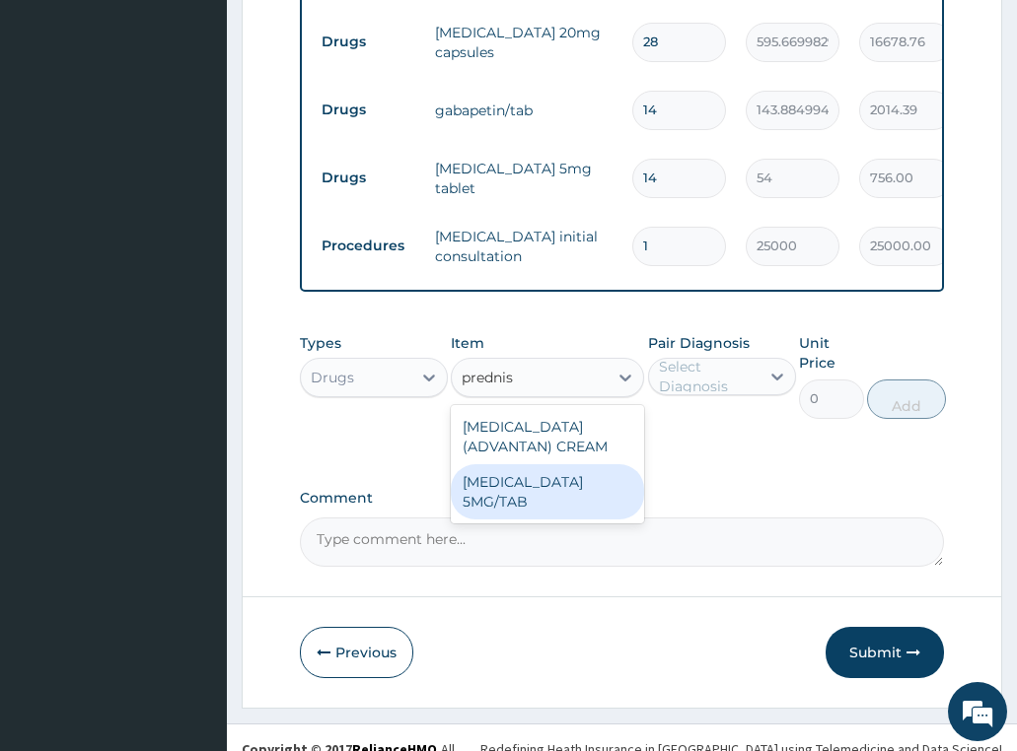
click at [540, 470] on div "[MEDICAL_DATA] 5MG/TAB" at bounding box center [547, 491] width 193 height 55
type input "21"
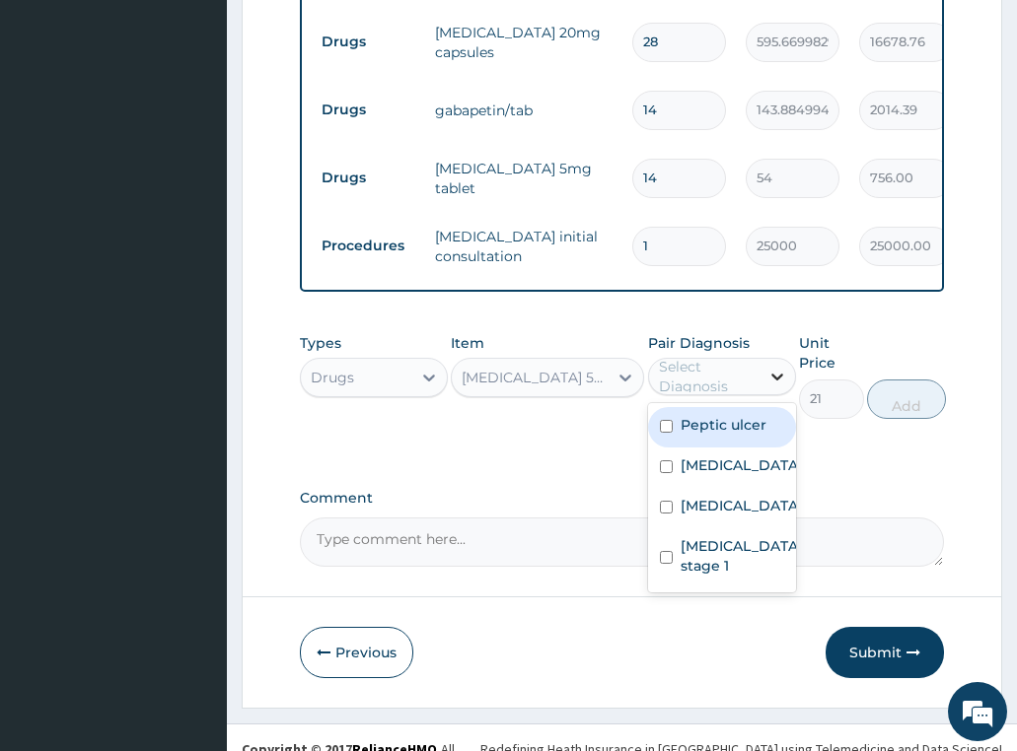
click at [779, 367] on icon at bounding box center [777, 377] width 20 height 20
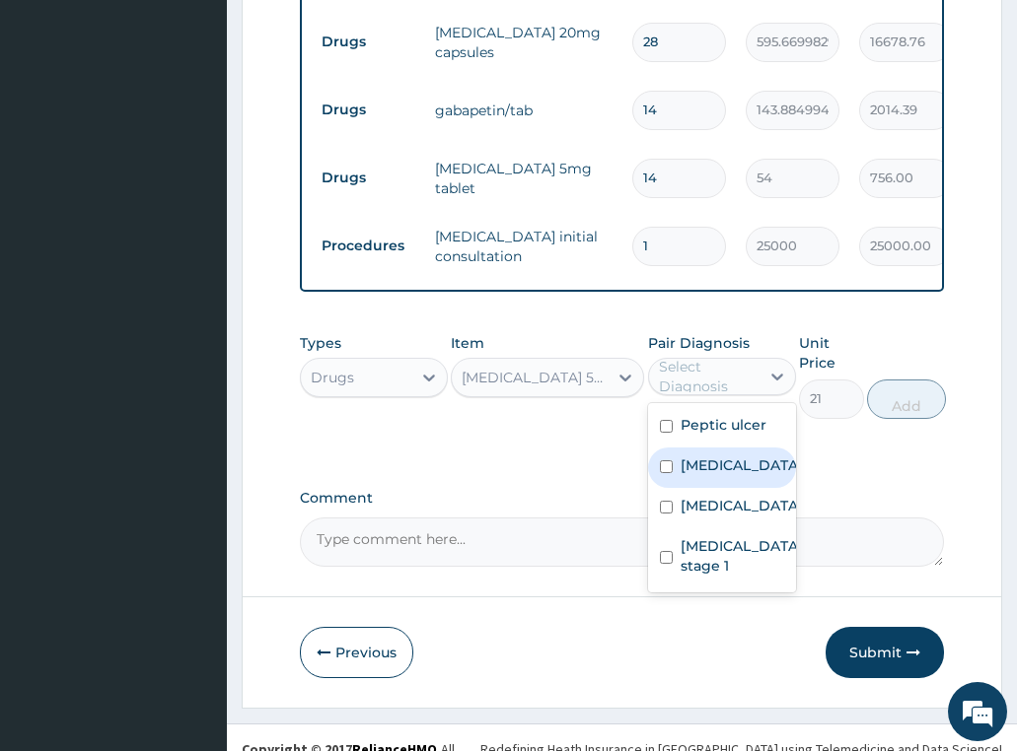
click at [731, 456] on label "Spondylosis" at bounding box center [741, 466] width 122 height 20
checkbox input "true"
click at [890, 385] on button "Add" at bounding box center [906, 399] width 79 height 39
type input "0"
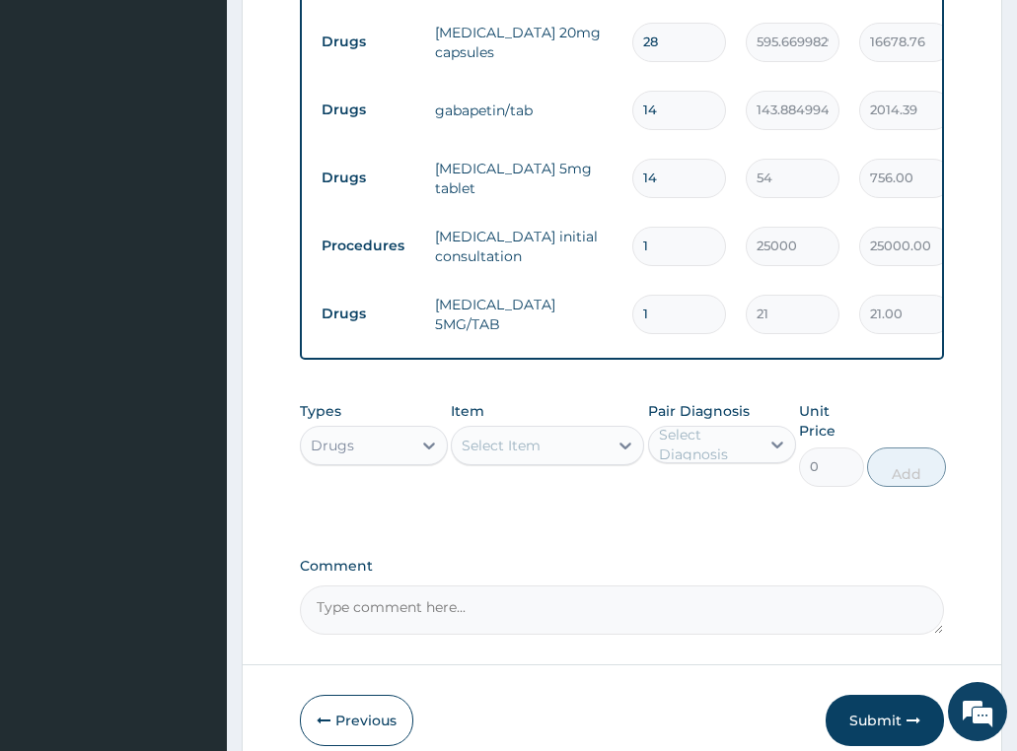
click at [520, 436] on div "Select Item" at bounding box center [500, 446] width 79 height 20
click at [688, 295] on input "1" at bounding box center [679, 314] width 94 height 38
drag, startPoint x: 688, startPoint y: 278, endPoint x: 623, endPoint y: 278, distance: 65.1
click at [623, 285] on td "1" at bounding box center [678, 314] width 113 height 58
type input "4"
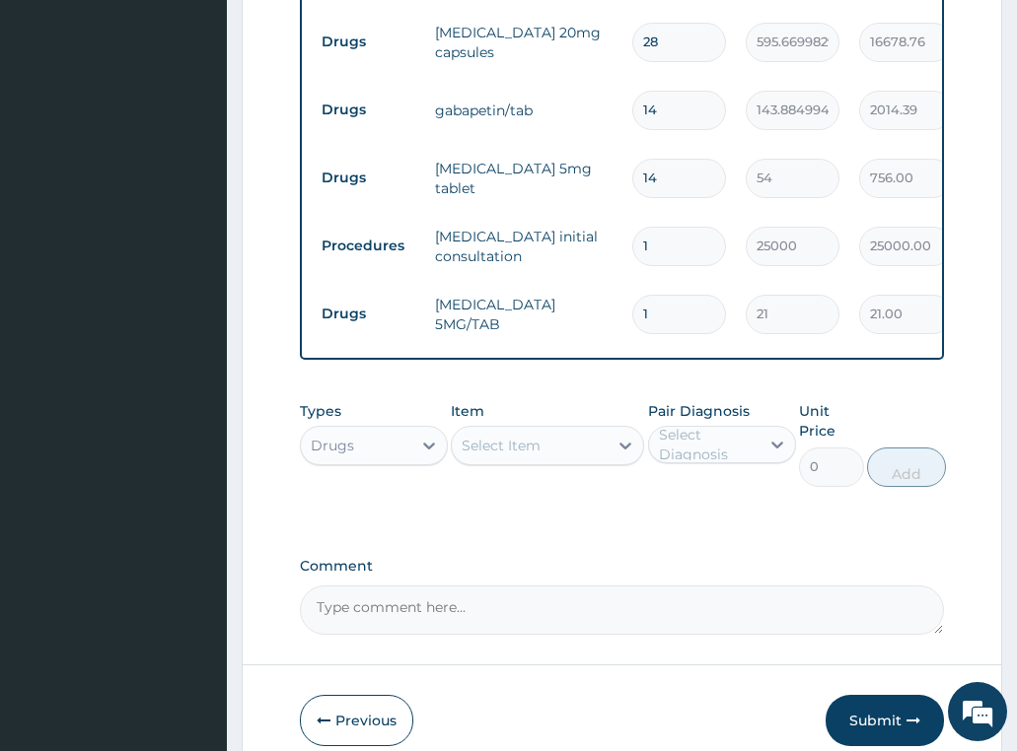
type input "84.00"
type input "48"
type input "1008.00"
type input "48"
click at [876, 695] on button "Submit" at bounding box center [884, 720] width 118 height 51
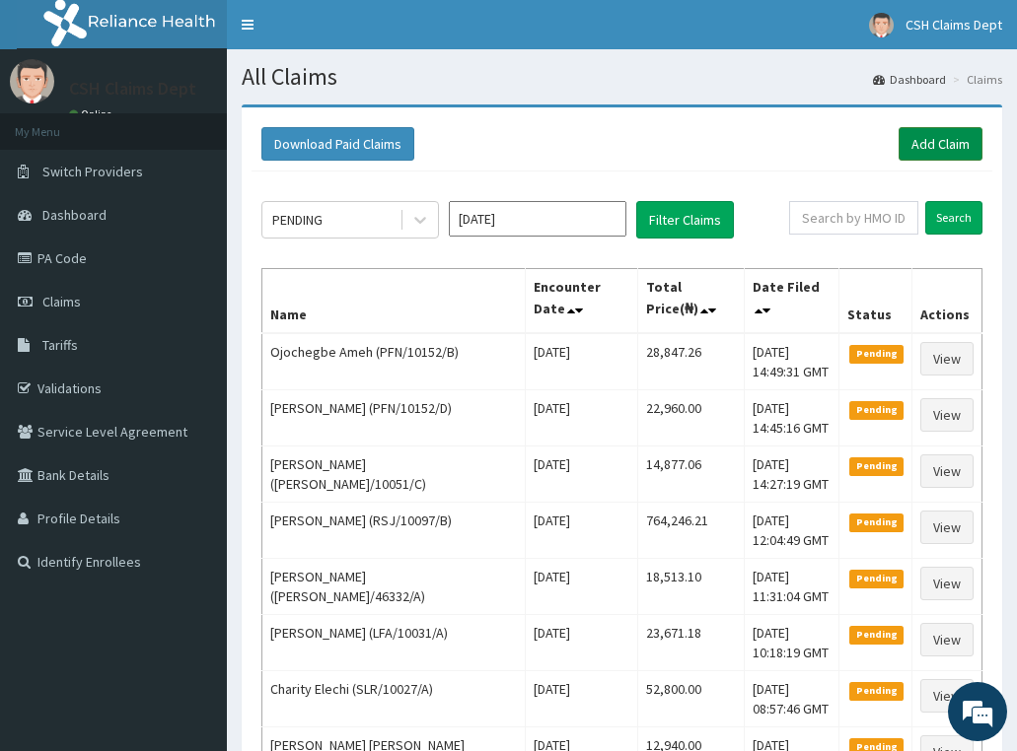
click at [936, 137] on link "Add Claim" at bounding box center [940, 144] width 84 height 34
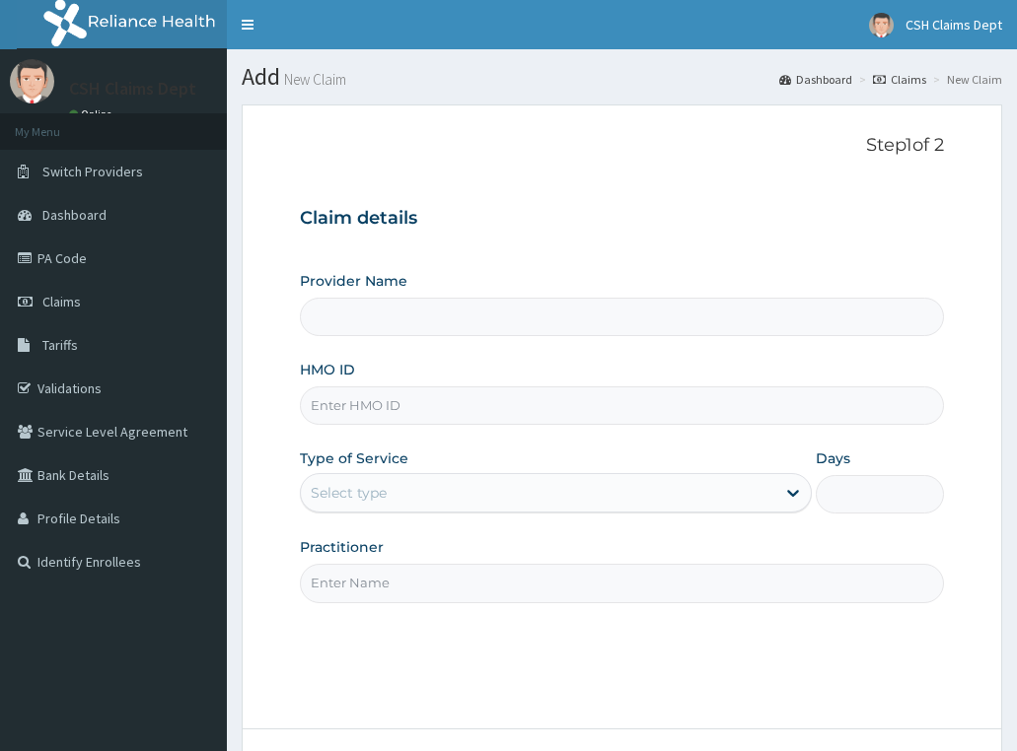
type input "Crystal Specialist Hospital"
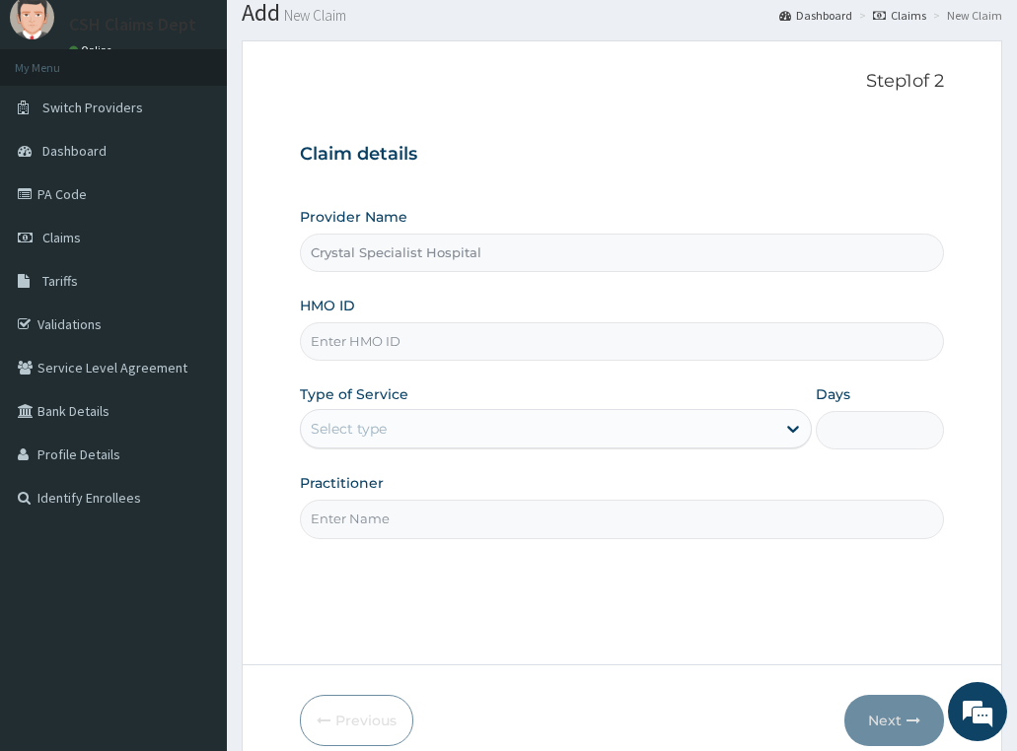
scroll to position [99, 0]
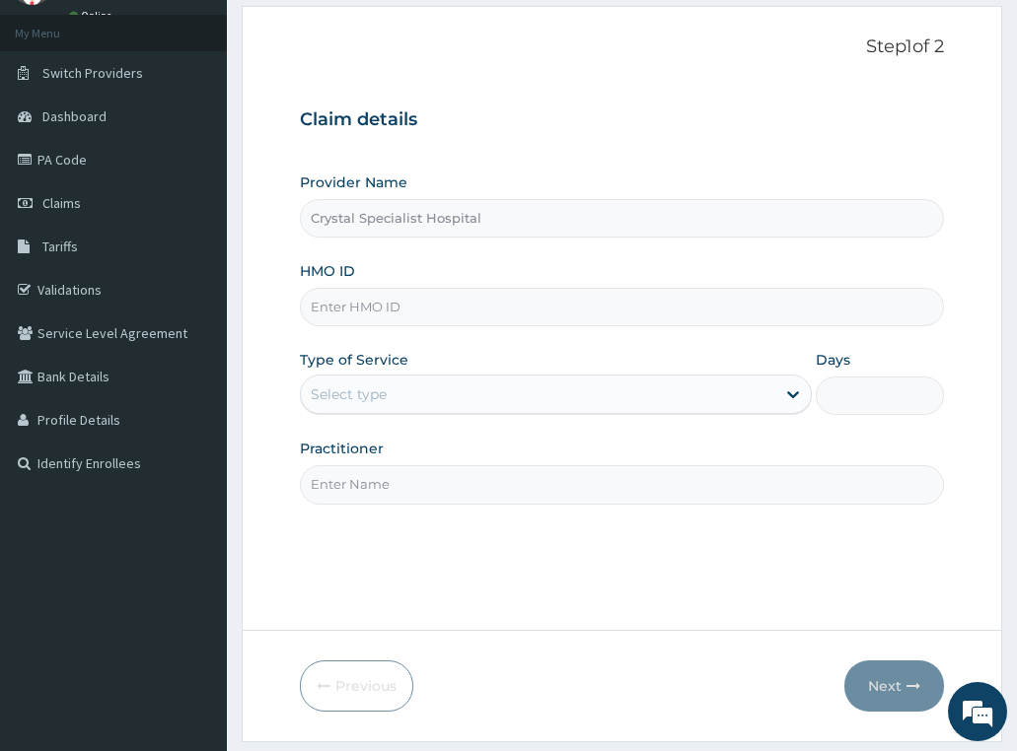
click at [483, 302] on input "HMO ID" at bounding box center [622, 307] width 645 height 38
paste input "HIA/10230/A"
type input "HIA/10230/A"
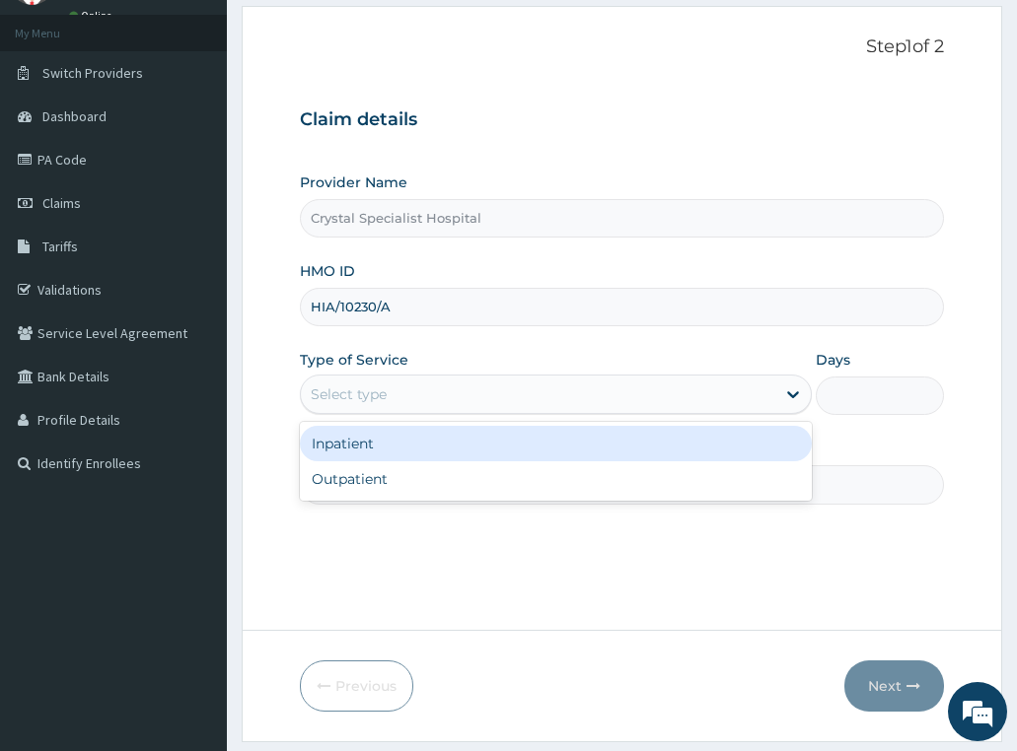
click at [515, 398] on div "Select type" at bounding box center [538, 395] width 475 height 32
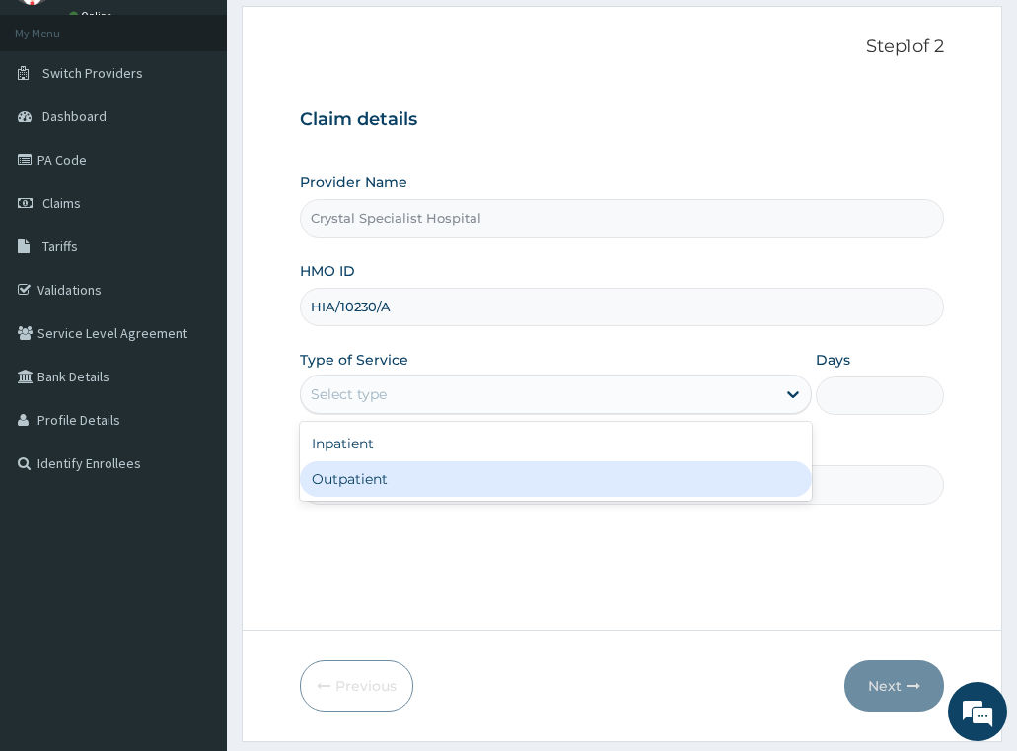
click at [437, 493] on div "Outpatient" at bounding box center [556, 478] width 513 height 35
type input "1"
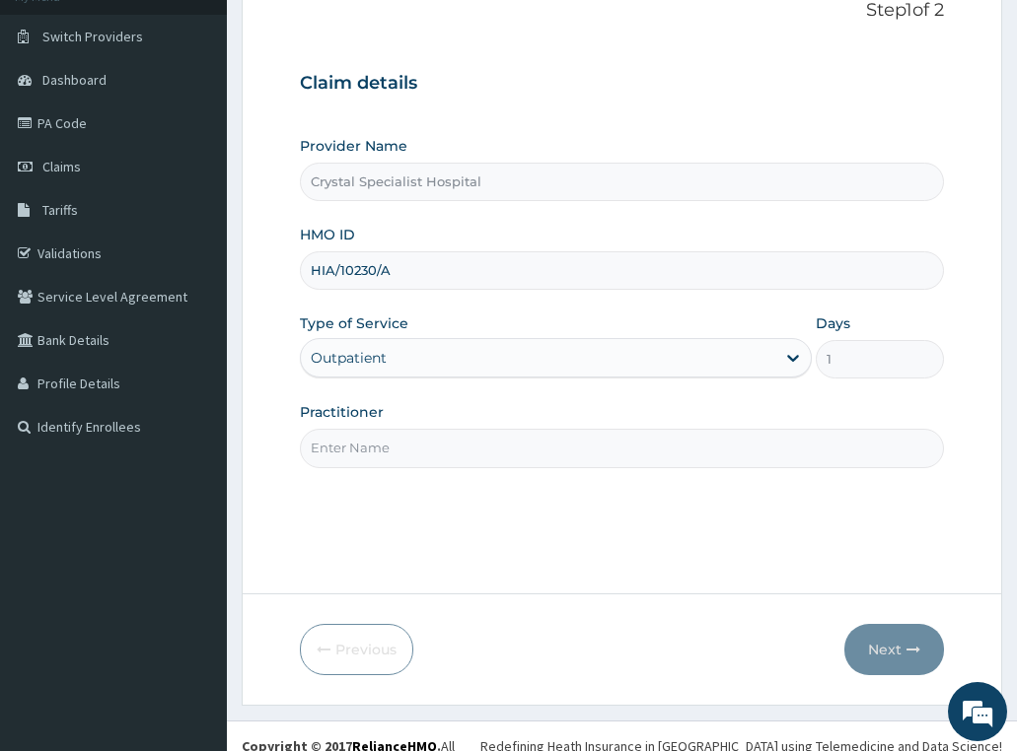
scroll to position [155, 0]
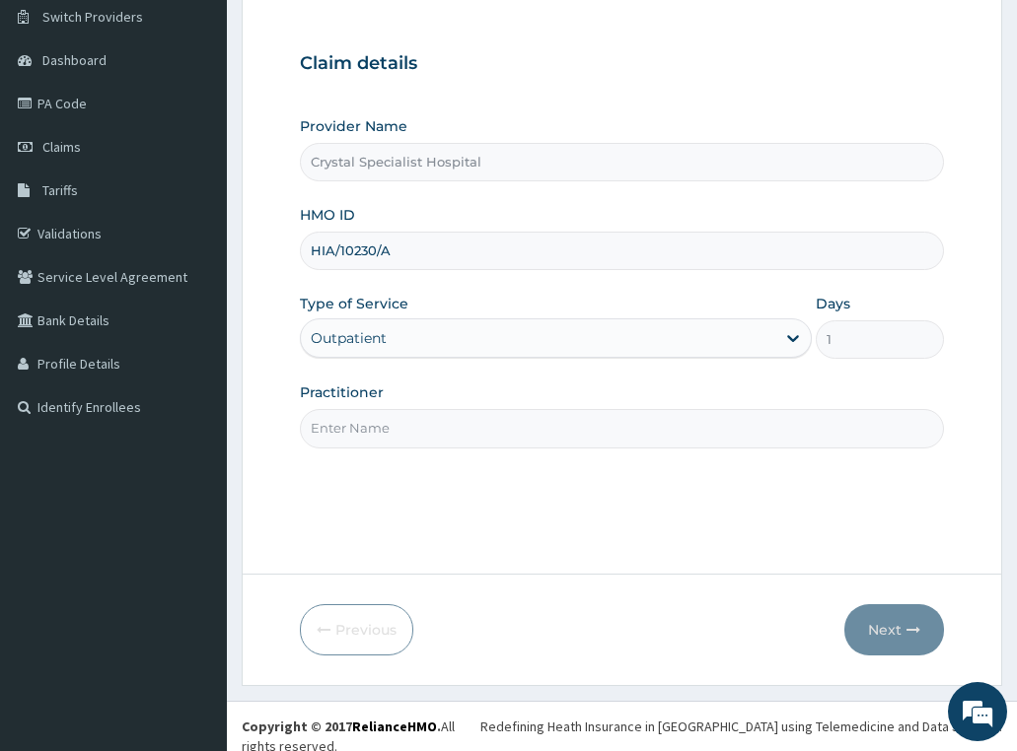
click at [441, 433] on input "Practitioner" at bounding box center [622, 428] width 645 height 38
type input "p"
type input "olusoji"
click at [873, 627] on button "Next" at bounding box center [894, 629] width 100 height 51
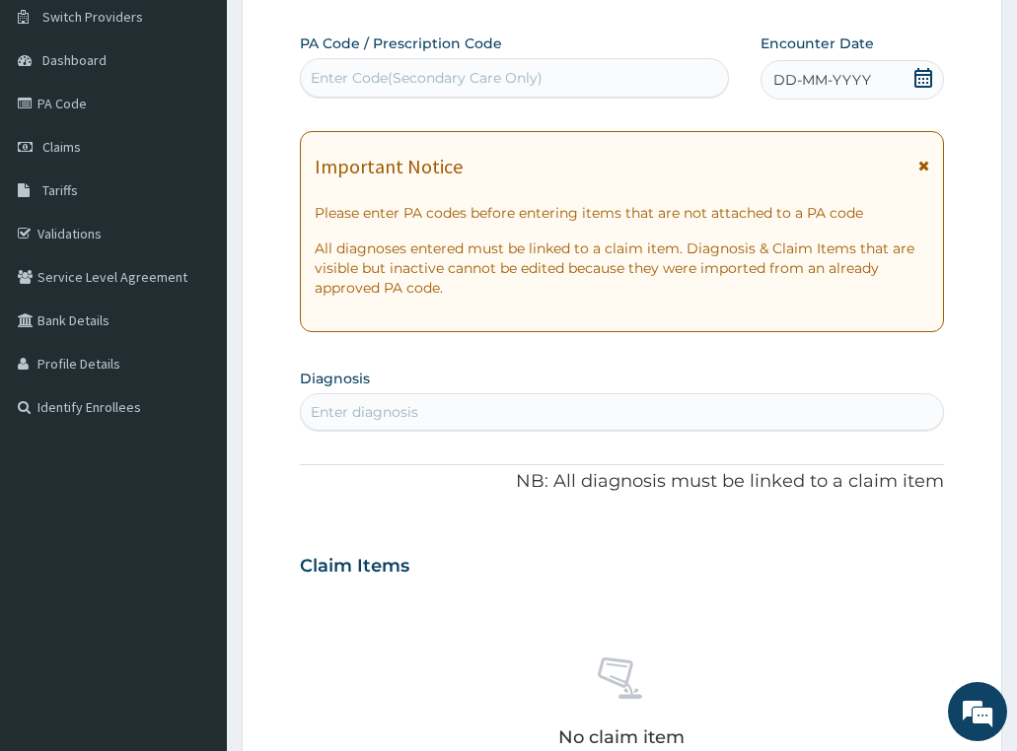
click at [552, 81] on div "Enter Code(Secondary Care Only)" at bounding box center [514, 78] width 427 height 32
paste input "PA/E2EEA0"
type input "PA/E2EEA0"
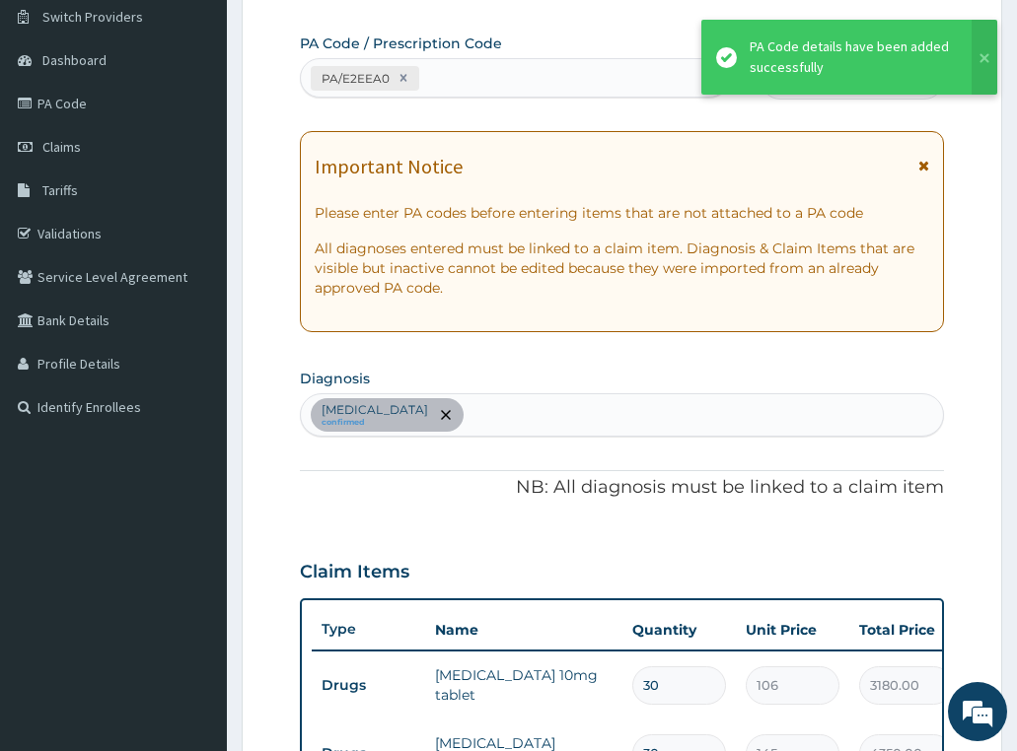
scroll to position [177, 0]
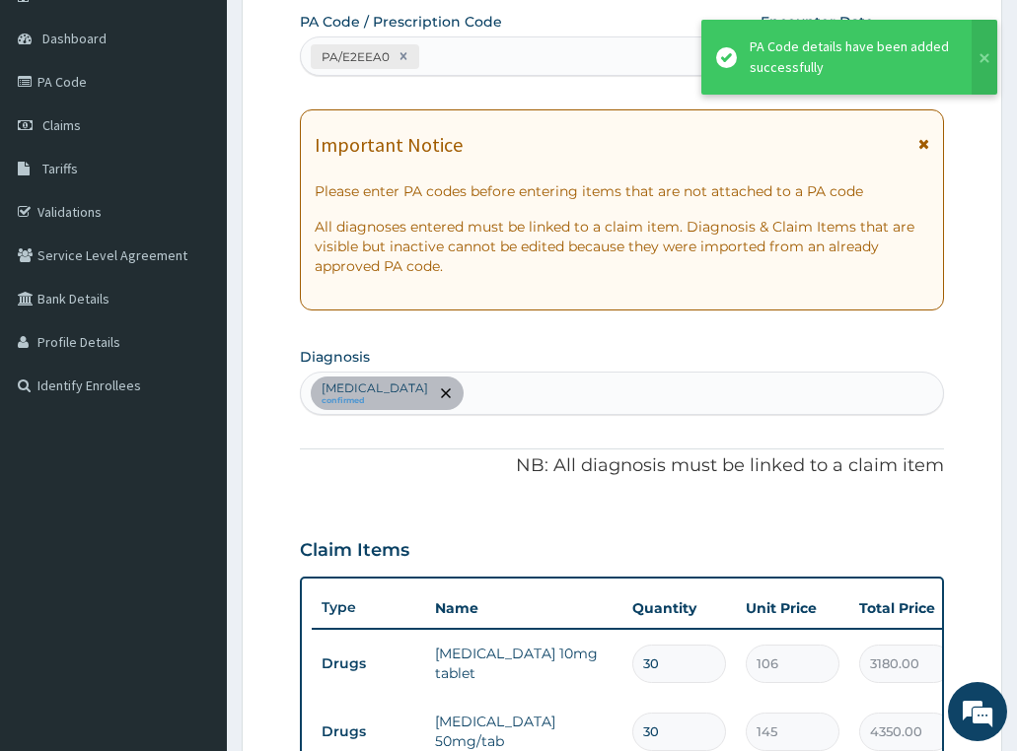
click at [543, 67] on div "PA/E2EEA0" at bounding box center [496, 56] width 391 height 33
paste input "PA/1E546B"
type input "PA/1E546B"
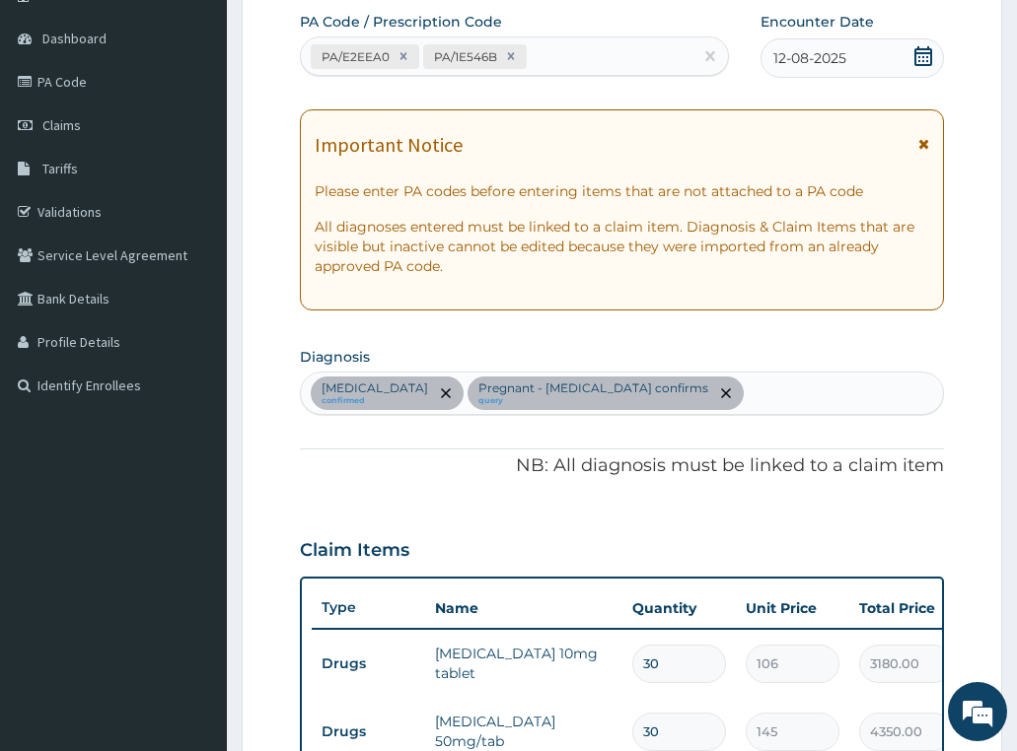
scroll to position [601, 0]
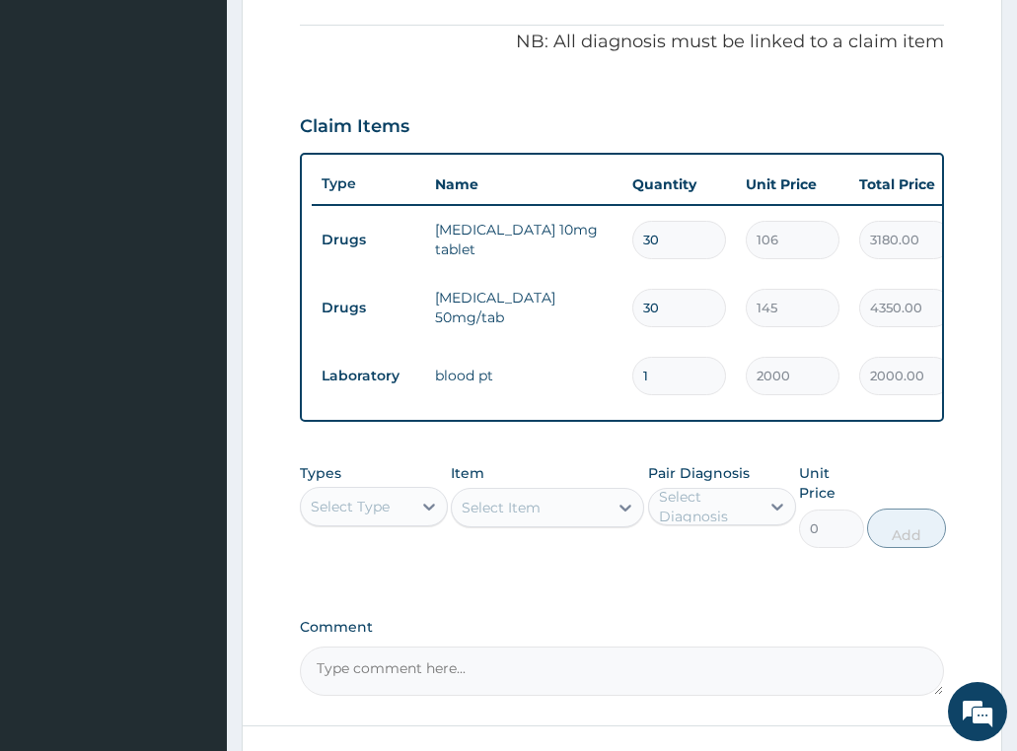
click at [353, 517] on div "Select Type" at bounding box center [350, 507] width 79 height 20
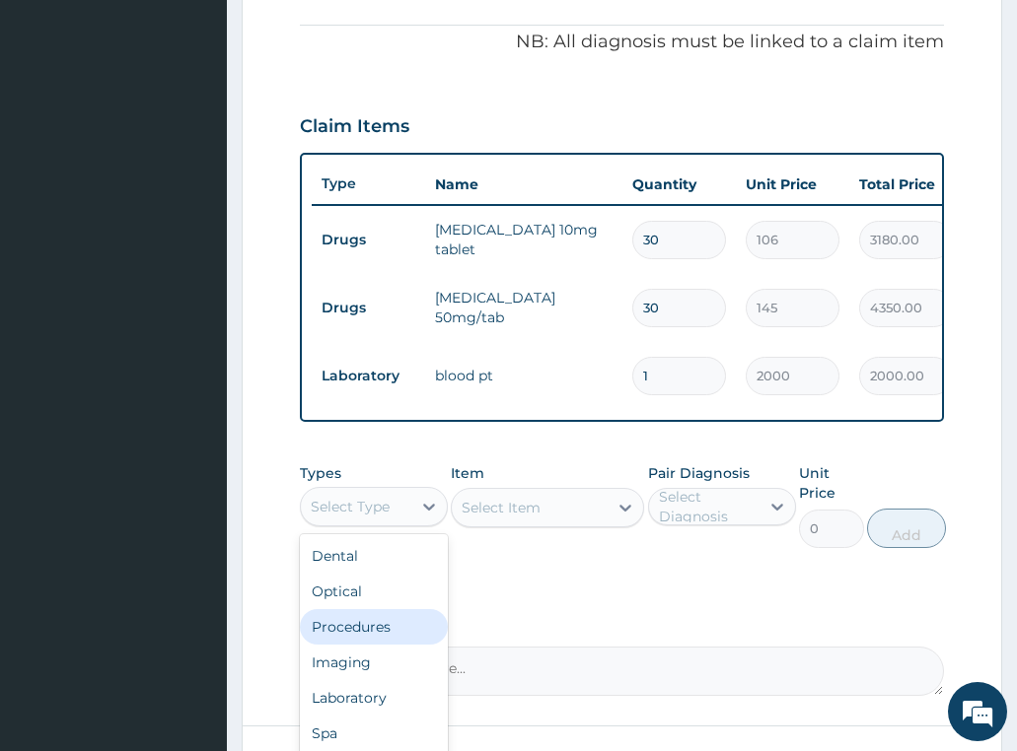
click at [371, 645] on div "Procedures" at bounding box center [374, 626] width 148 height 35
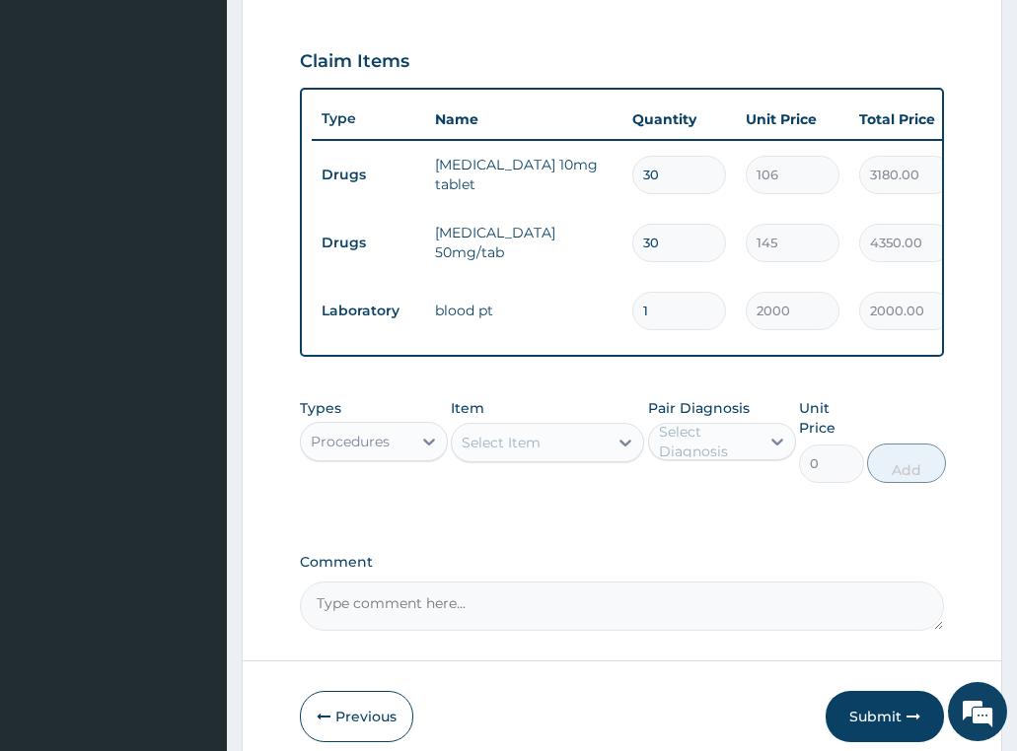
scroll to position [699, 0]
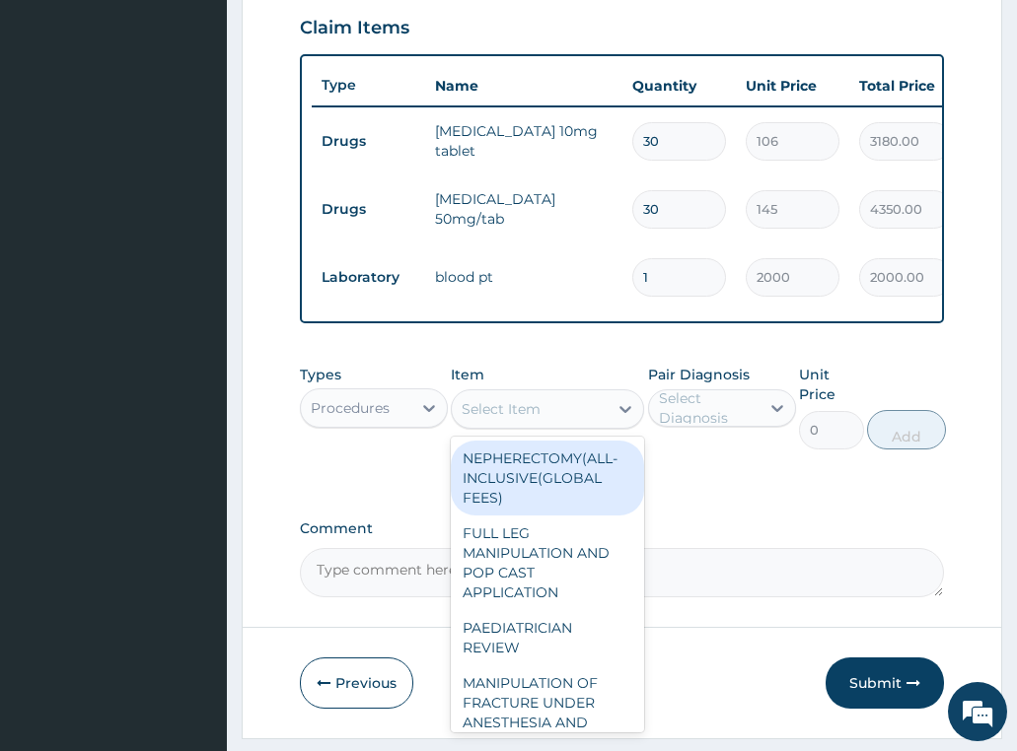
click at [514, 419] on div "Select Item" at bounding box center [500, 409] width 79 height 20
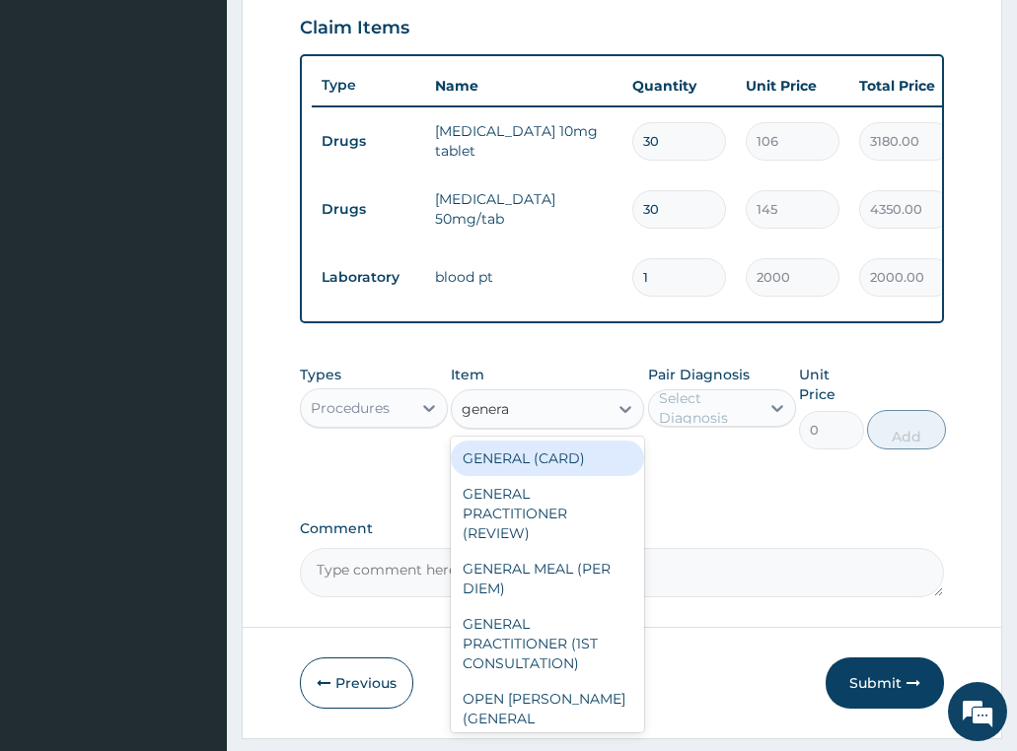
type input "general"
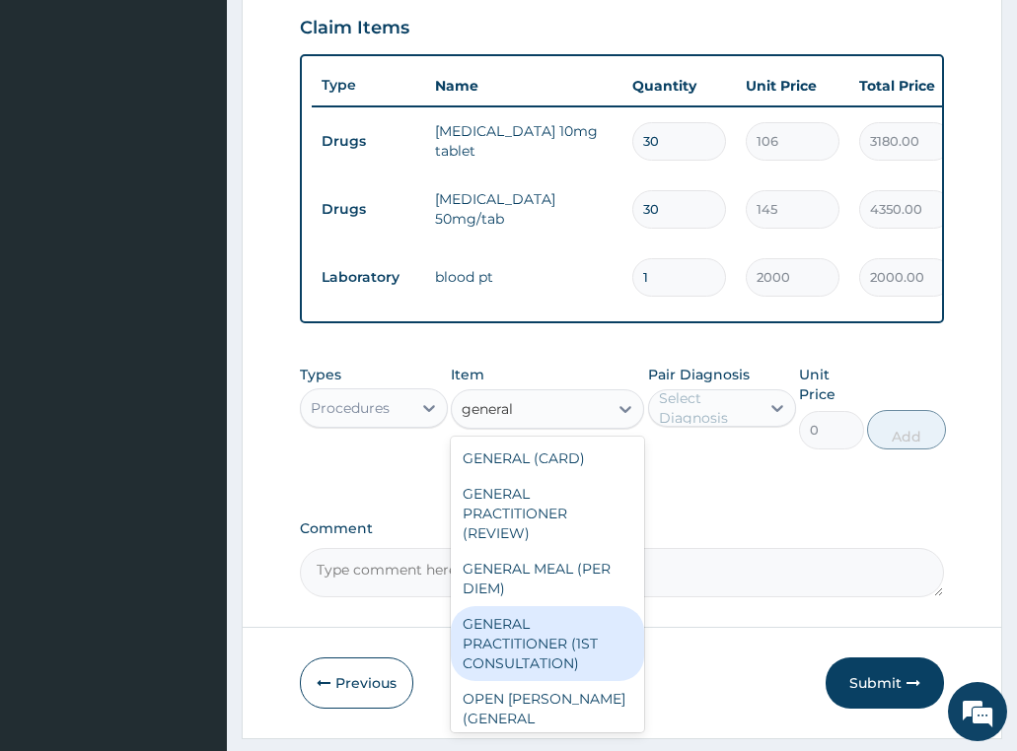
click at [565, 665] on div "GENERAL PRACTITIONER (1ST CONSULTATION)" at bounding box center [547, 643] width 193 height 75
type input "3490"
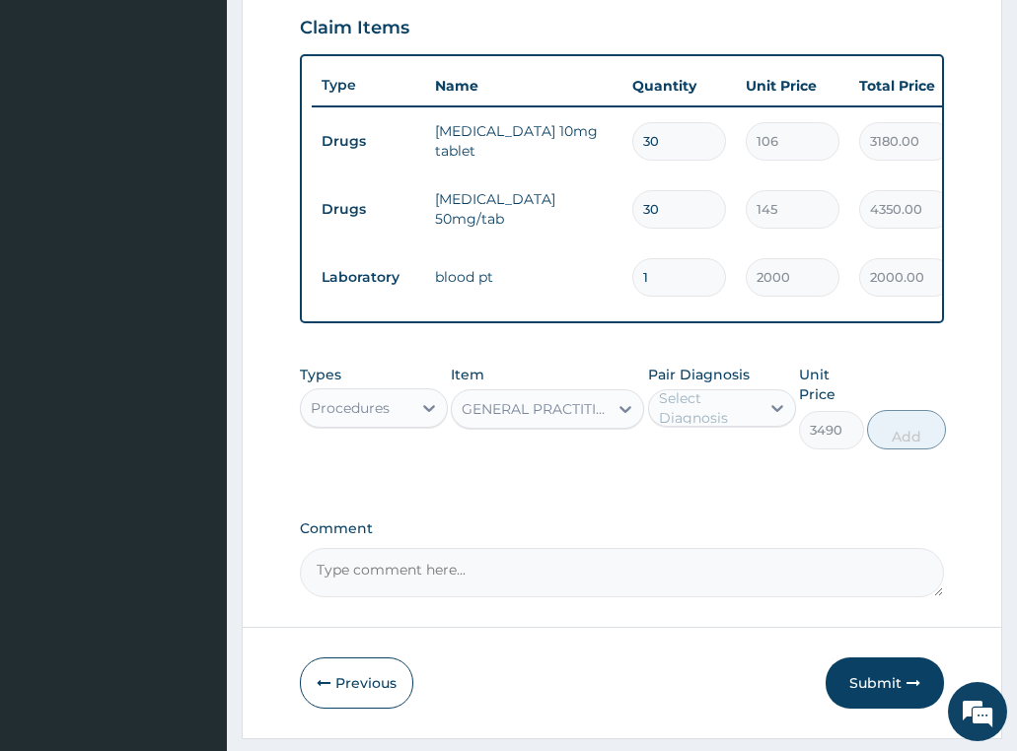
click at [709, 428] on div "Select Diagnosis" at bounding box center [708, 408] width 99 height 39
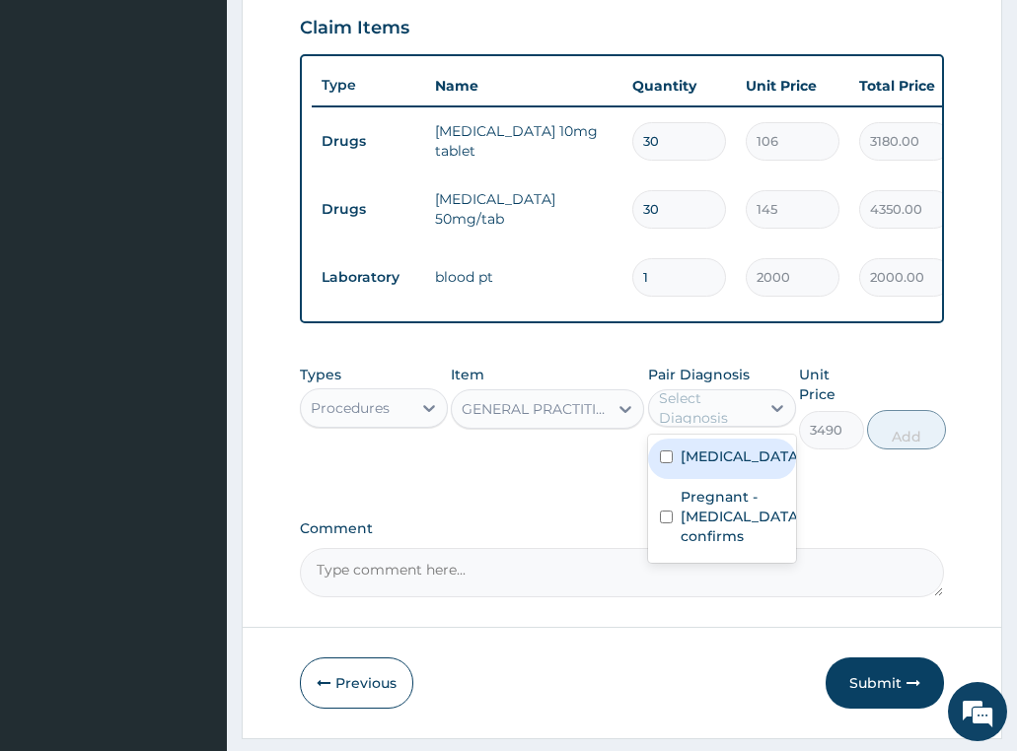
click at [706, 466] on label "[MEDICAL_DATA]" at bounding box center [741, 457] width 122 height 20
checkbox input "true"
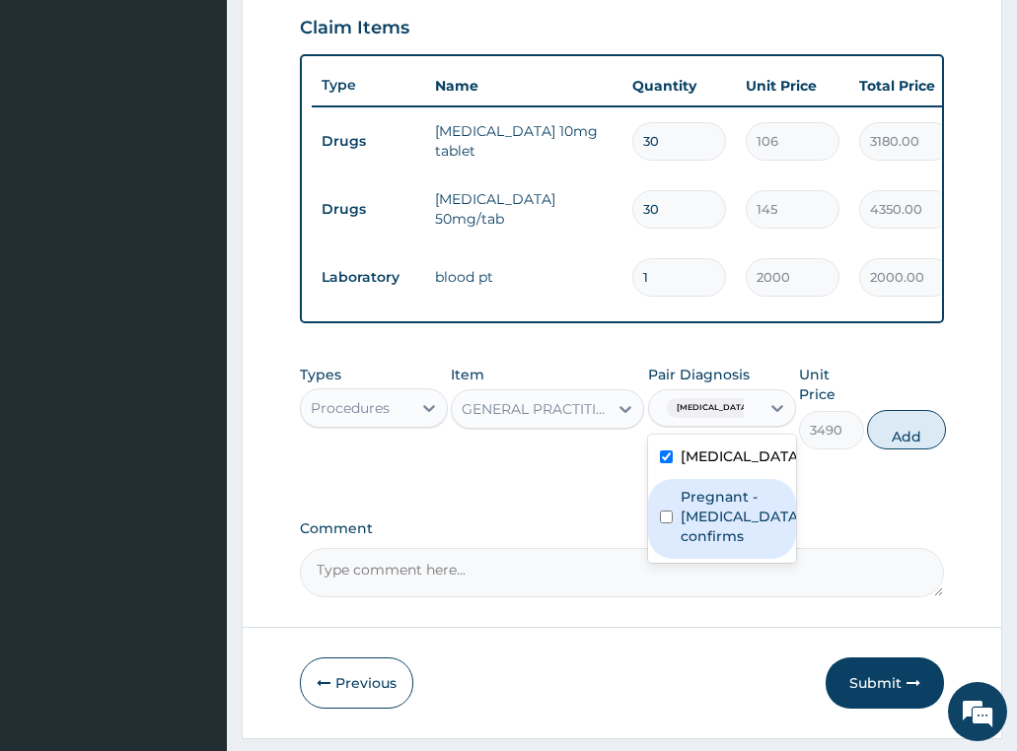
click at [704, 546] on label "Pregnant - [MEDICAL_DATA] confirms" at bounding box center [741, 516] width 122 height 59
checkbox input "true"
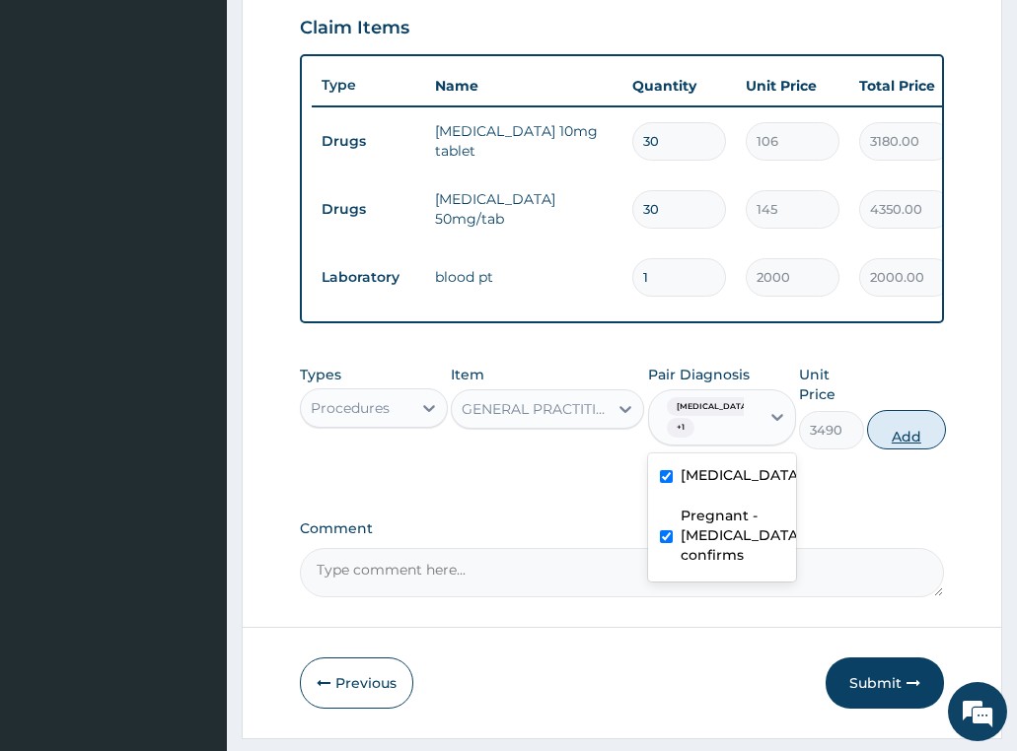
click at [899, 450] on button "Add" at bounding box center [906, 429] width 79 height 39
type input "0"
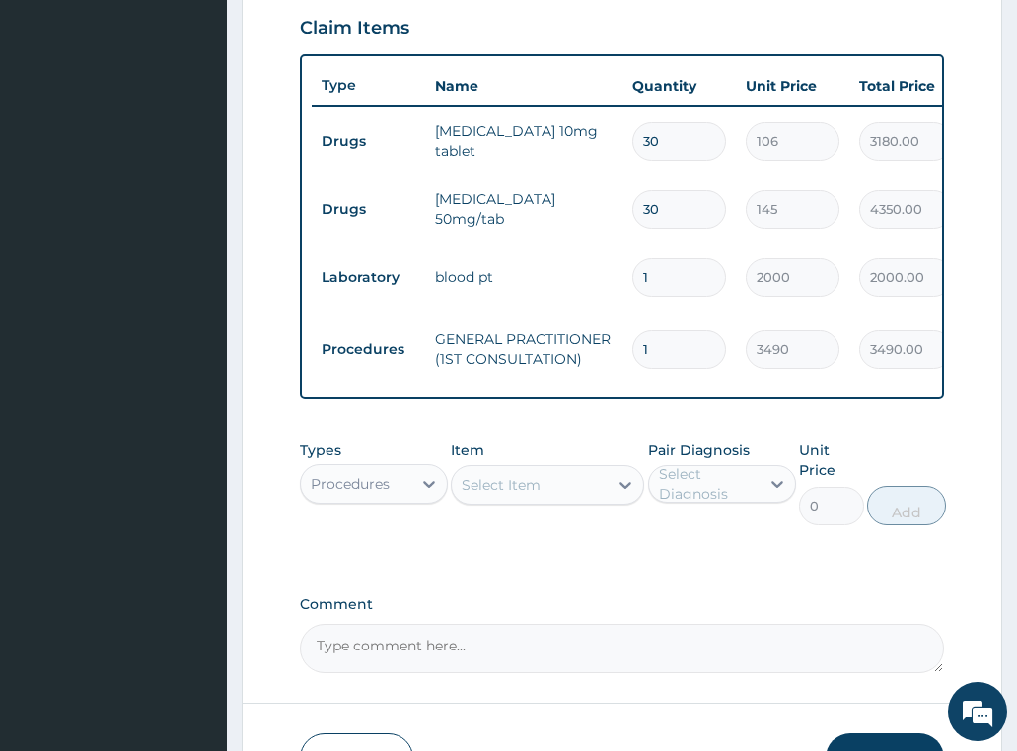
scroll to position [798, 0]
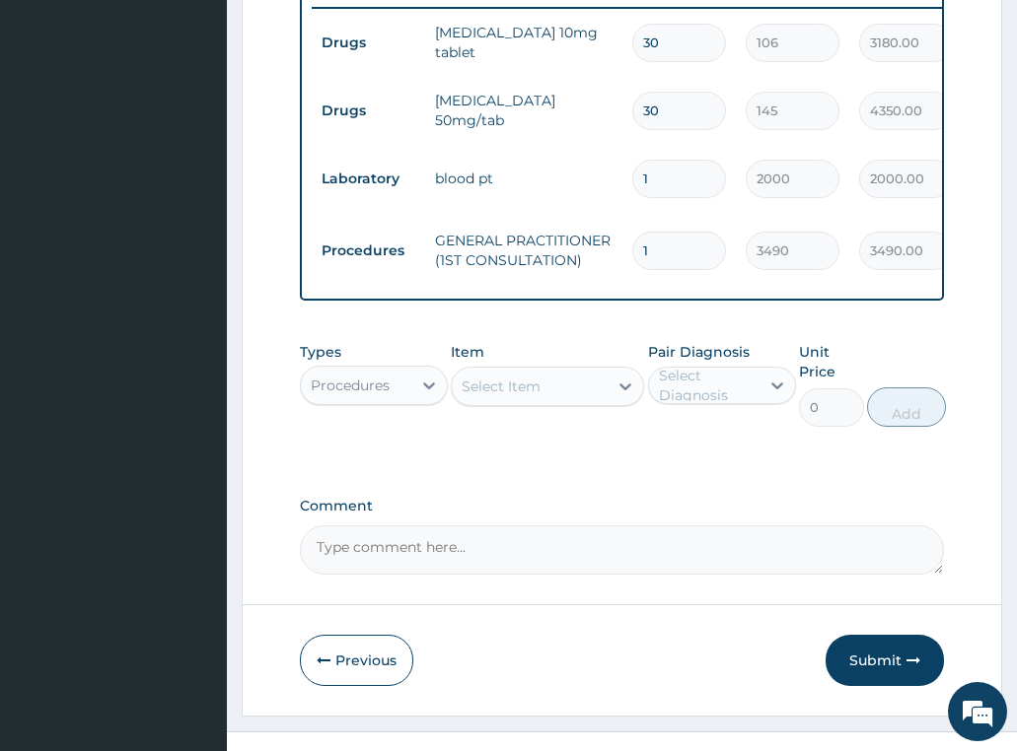
click at [384, 395] on div "Procedures" at bounding box center [350, 386] width 79 height 20
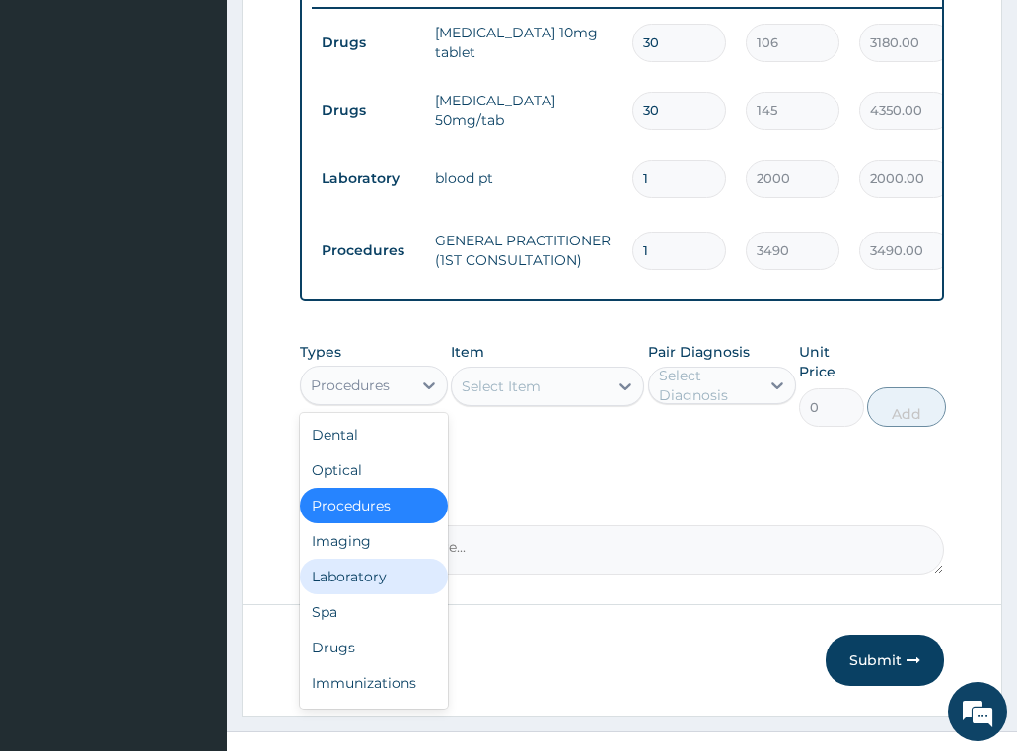
click at [373, 595] on div "Laboratory" at bounding box center [374, 576] width 148 height 35
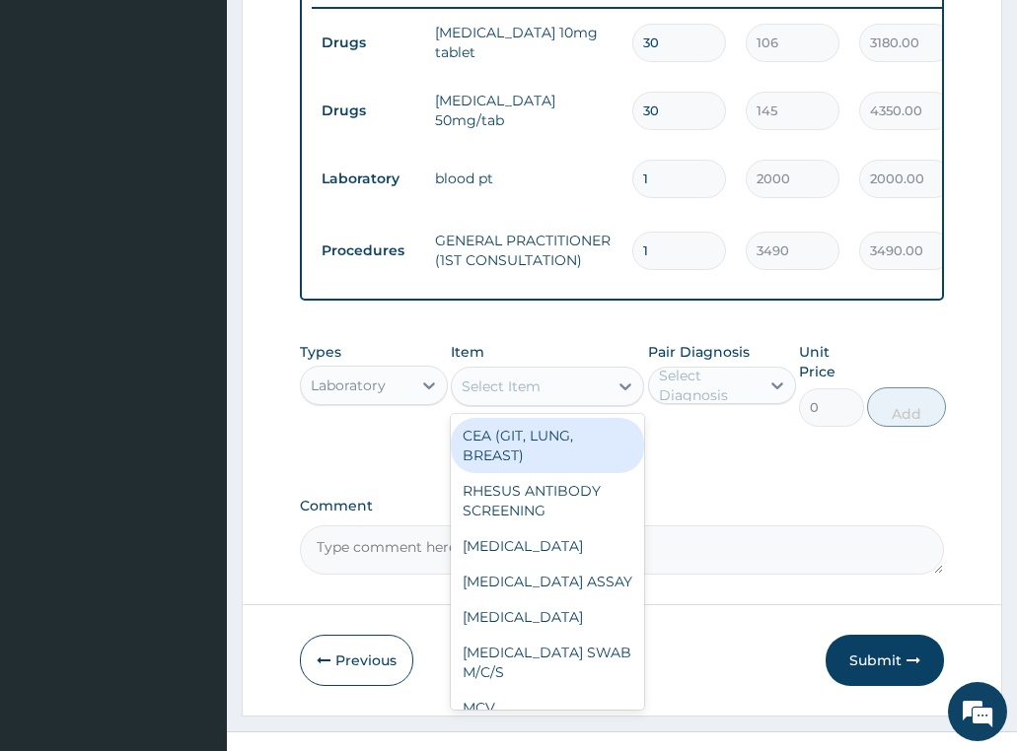
click at [521, 396] on div "Select Item" at bounding box center [500, 387] width 79 height 20
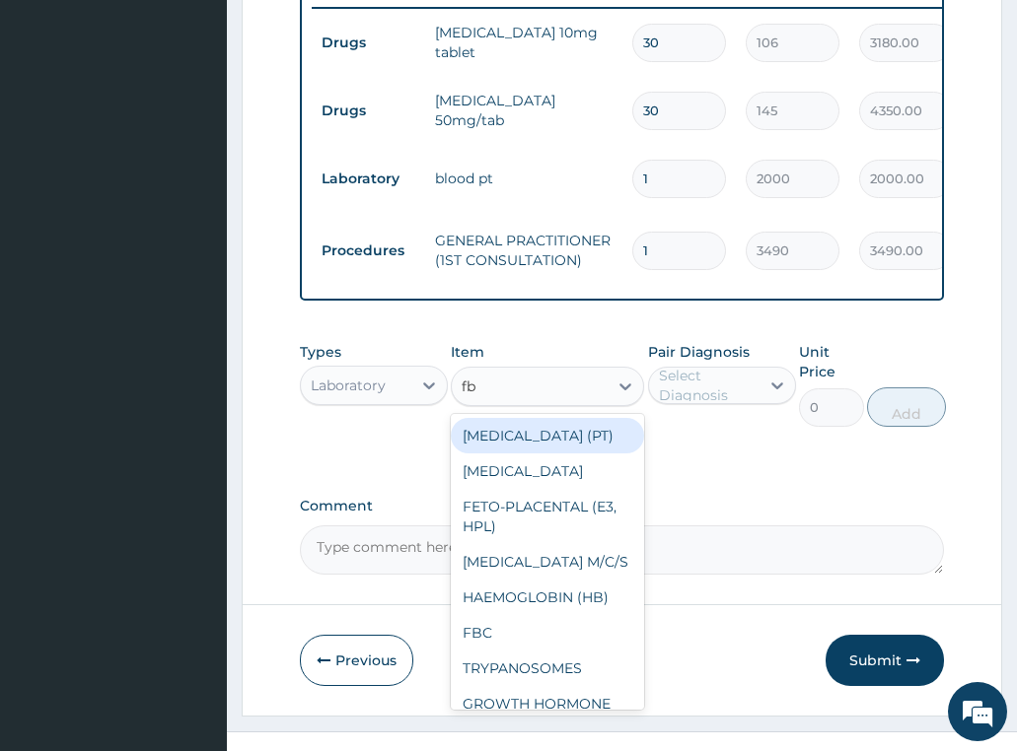
type input "fbc"
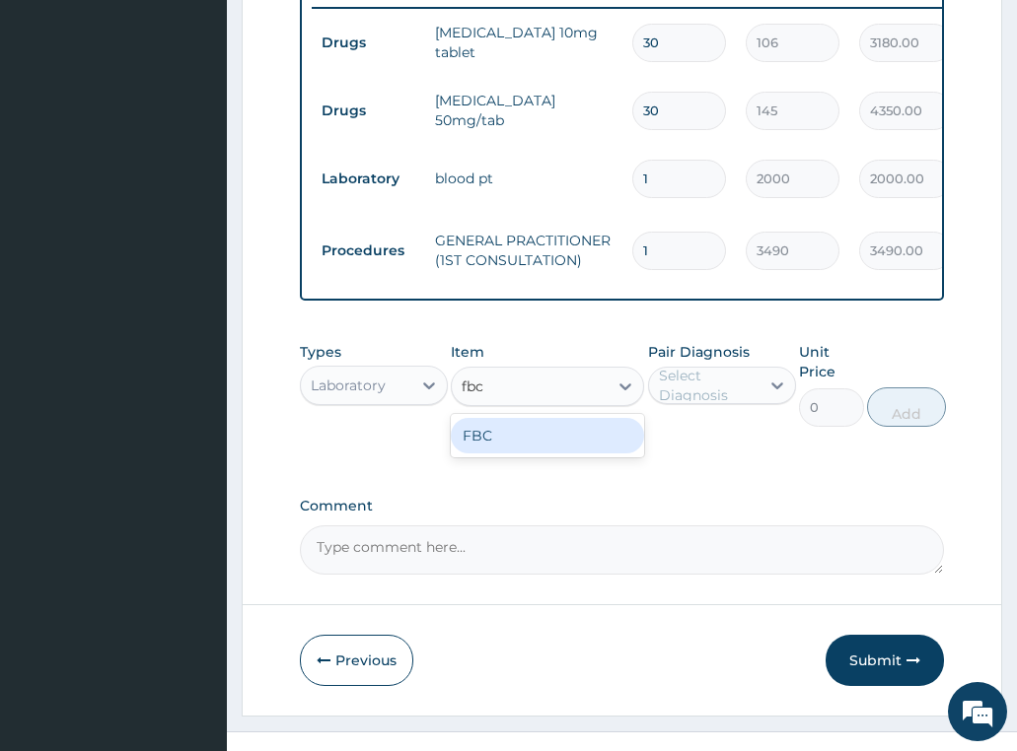
click at [519, 454] on div "FBC" at bounding box center [547, 435] width 193 height 35
type input "4700"
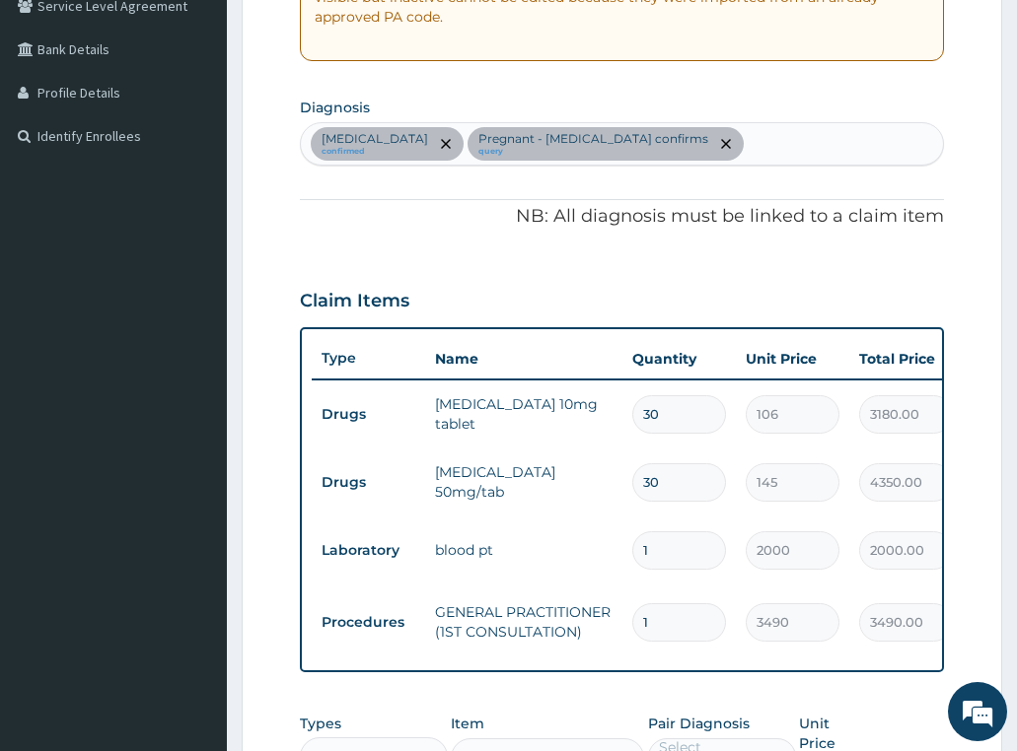
scroll to position [403, 0]
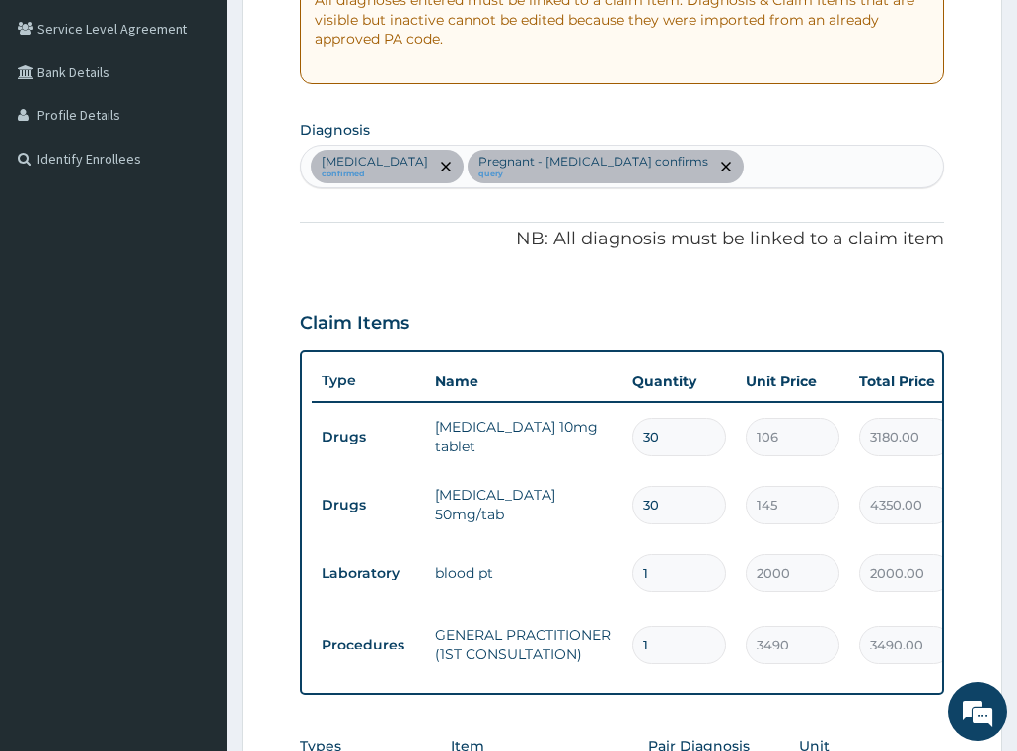
click at [787, 176] on div "[MEDICAL_DATA] confirmed Pregnant - [MEDICAL_DATA] confirms query" at bounding box center [622, 166] width 643 height 41
type input "[MEDICAL_DATA]"
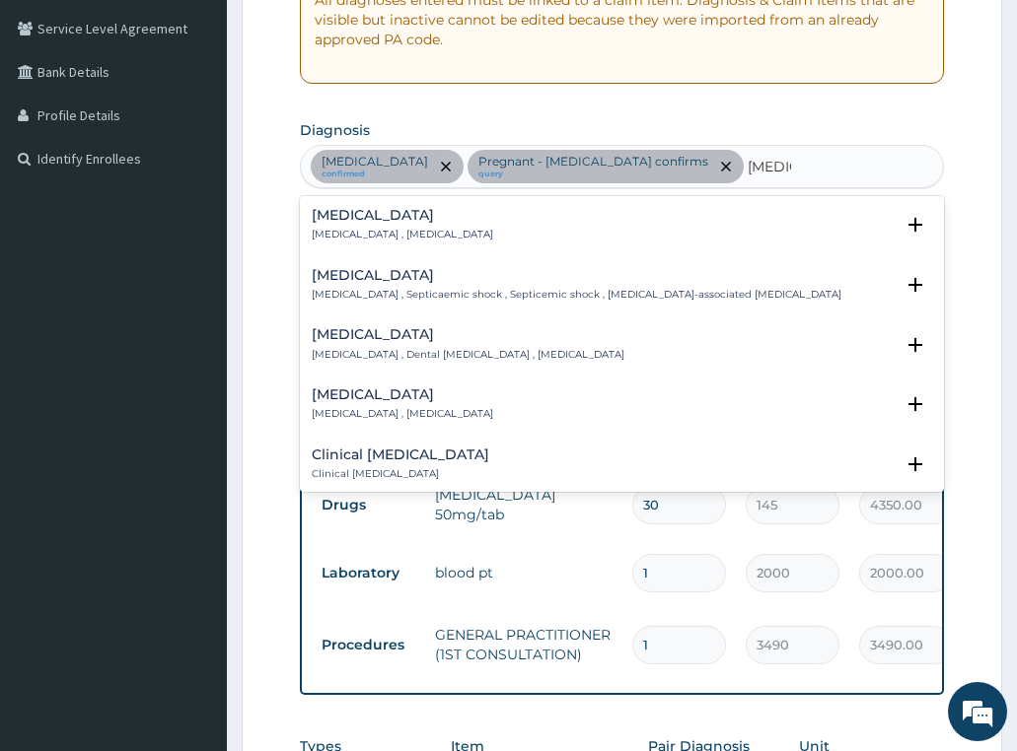
click at [360, 230] on p "[MEDICAL_DATA] , [MEDICAL_DATA]" at bounding box center [402, 235] width 181 height 14
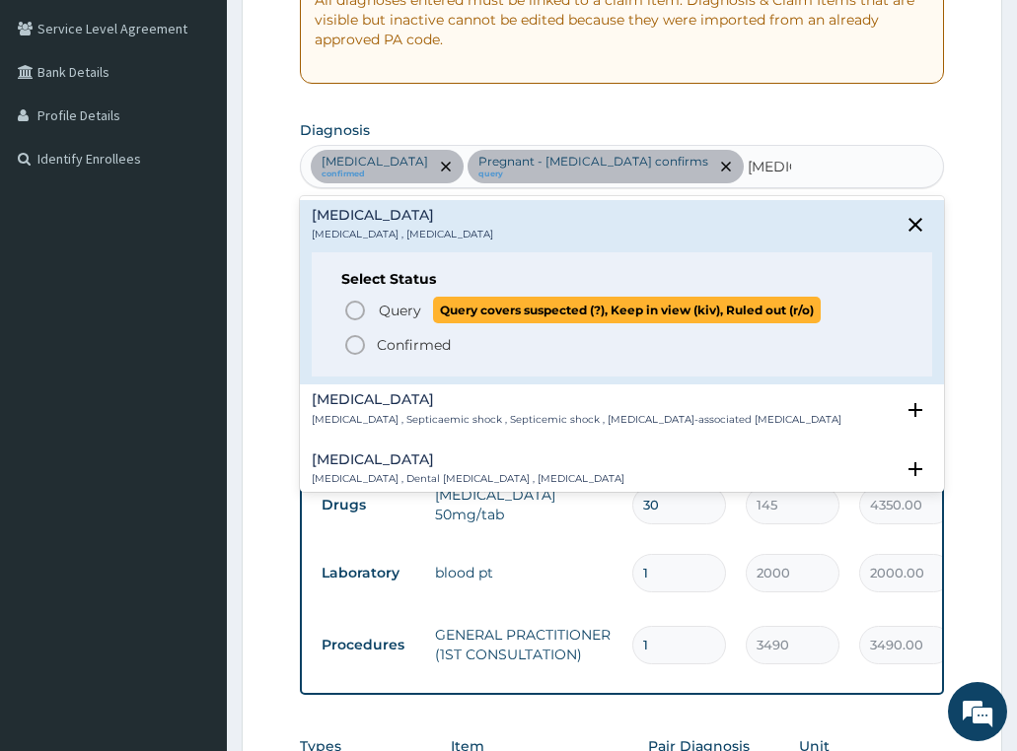
click at [390, 311] on span "Query" at bounding box center [400, 311] width 42 height 20
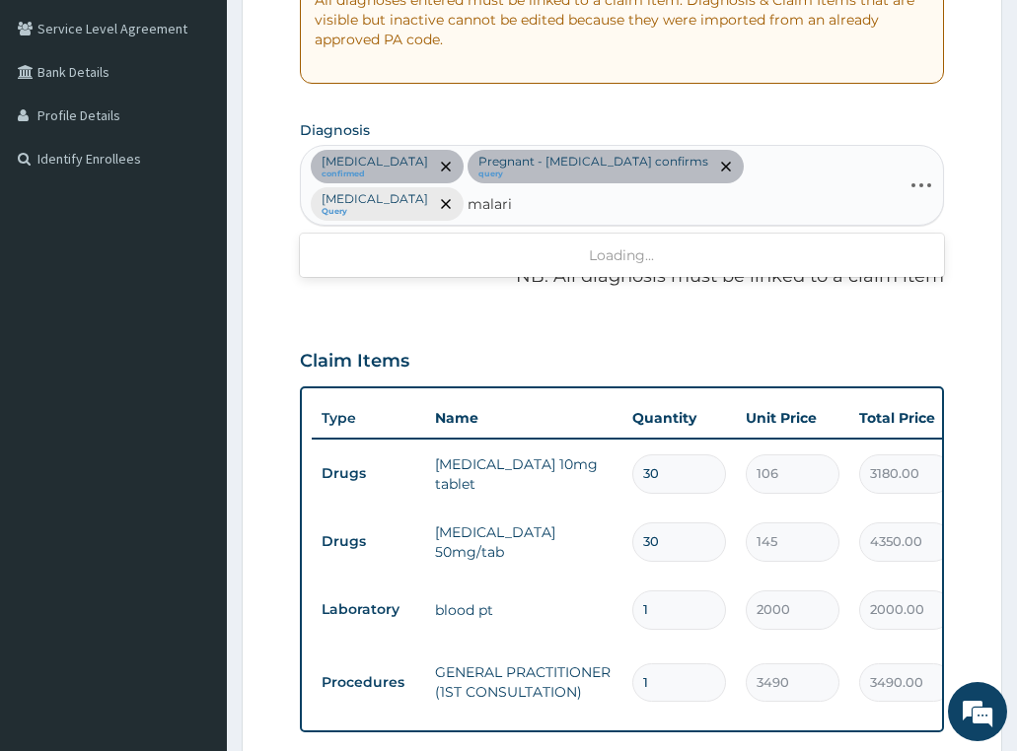
type input "[MEDICAL_DATA]"
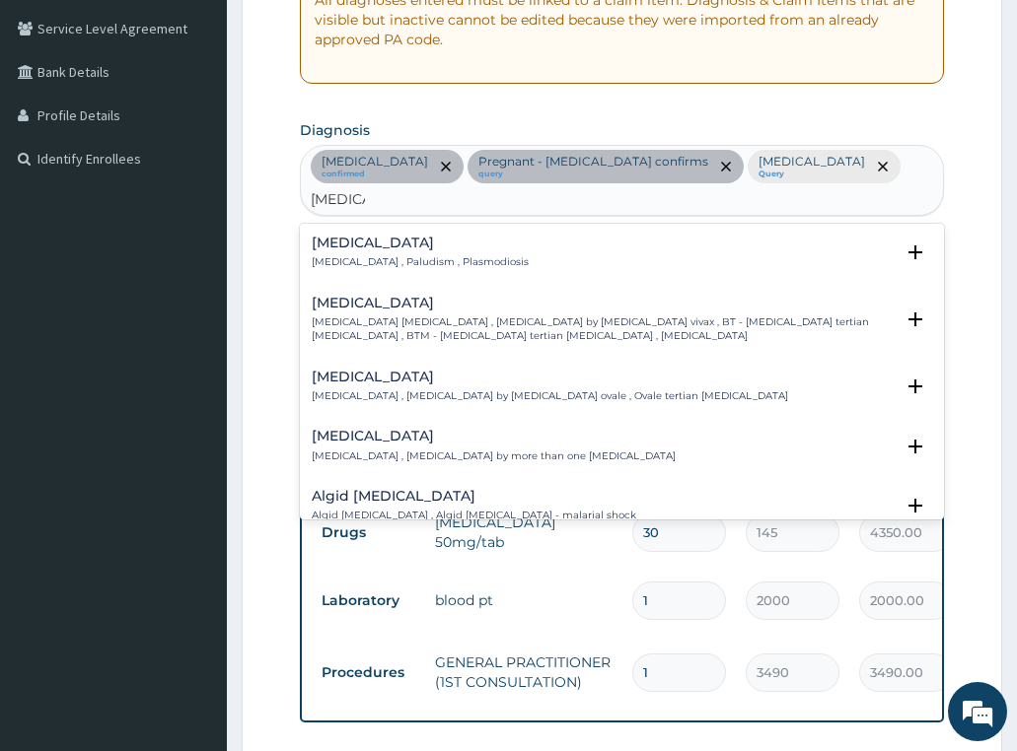
click at [379, 255] on p "[MEDICAL_DATA] , Paludism , Plasmodiosis" at bounding box center [420, 262] width 217 height 14
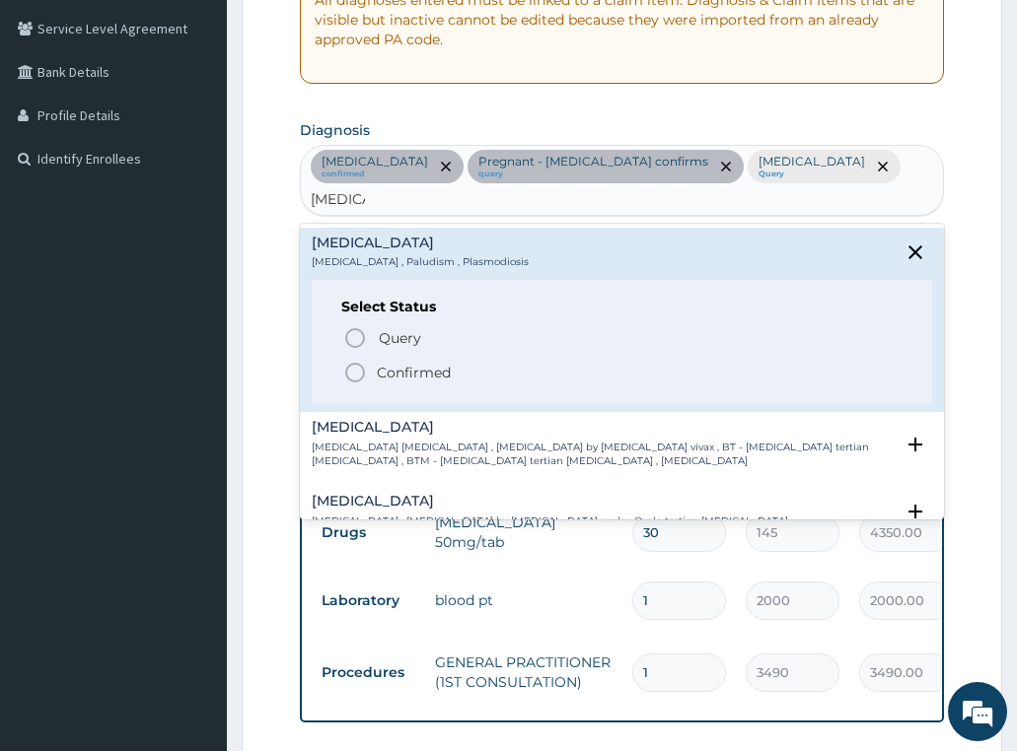
click at [413, 363] on p "Confirmed" at bounding box center [414, 373] width 74 height 20
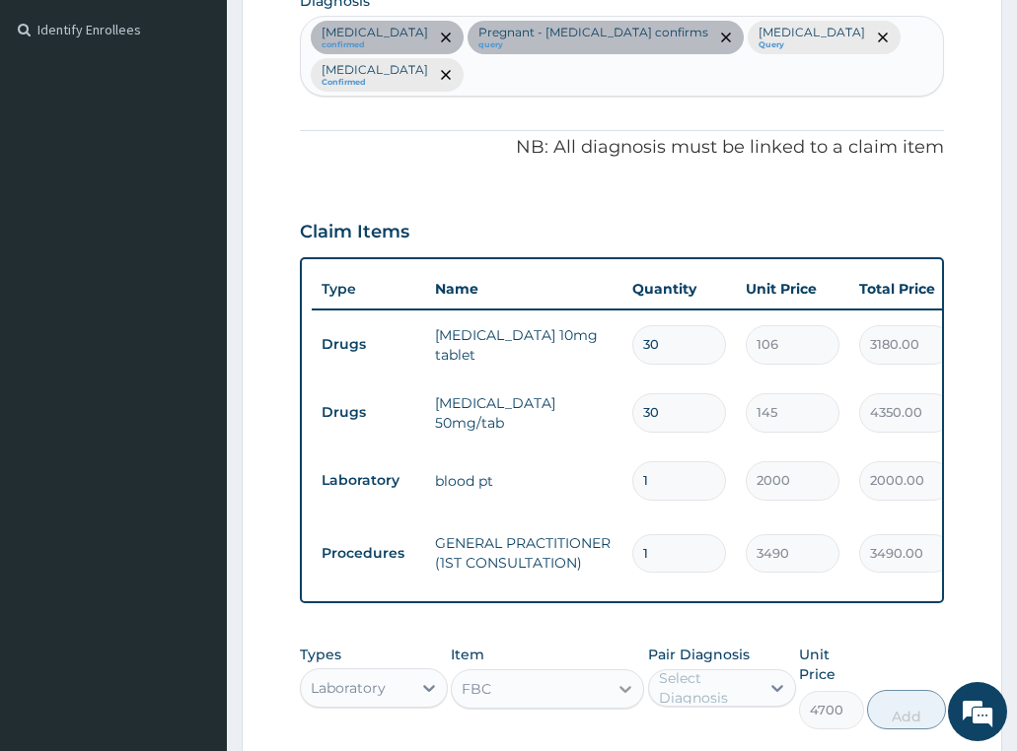
scroll to position [798, 0]
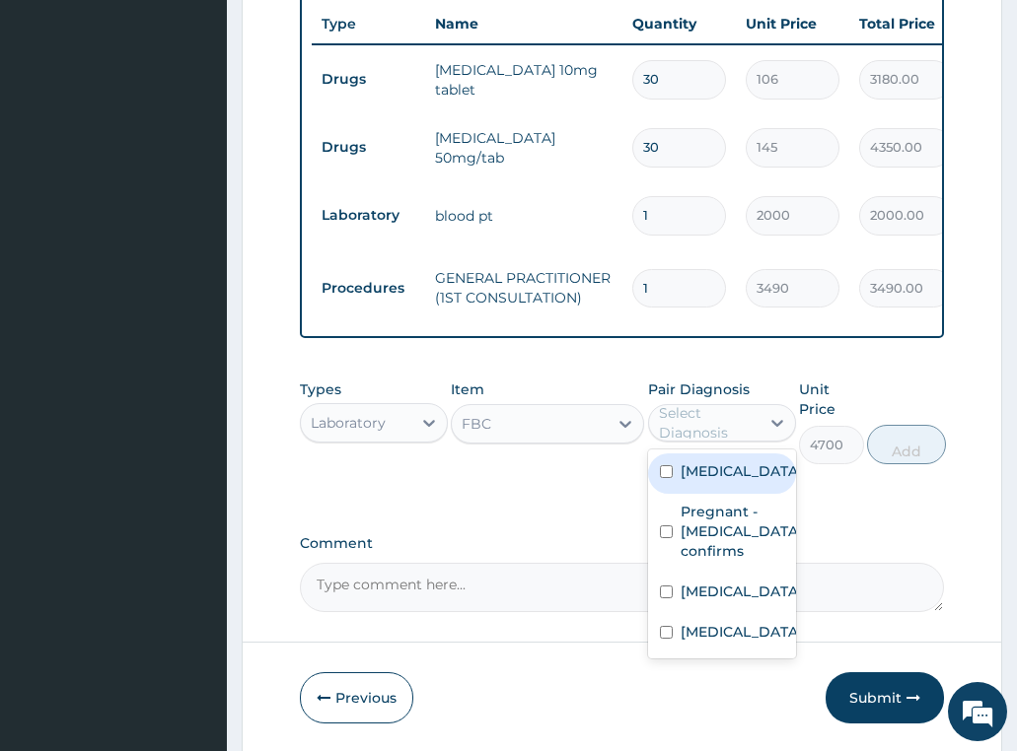
drag, startPoint x: 717, startPoint y: 413, endPoint x: 731, endPoint y: 438, distance: 28.3
click at [718, 413] on div "Select Diagnosis" at bounding box center [708, 422] width 99 height 39
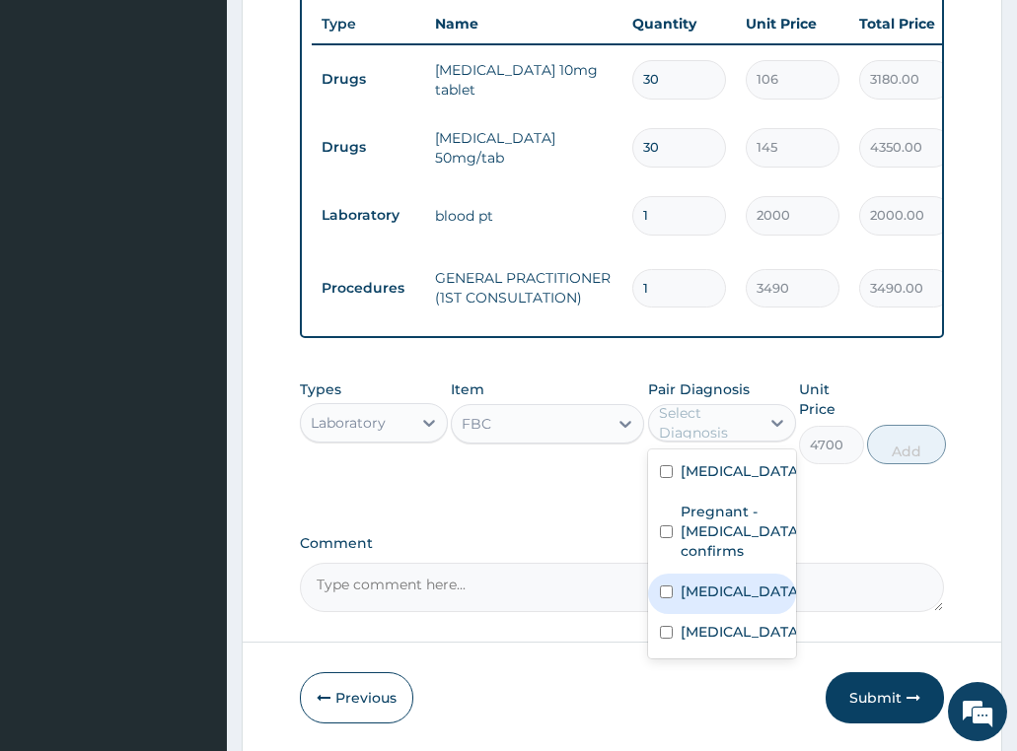
click at [699, 598] on label "[MEDICAL_DATA]" at bounding box center [741, 592] width 122 height 20
checkbox input "true"
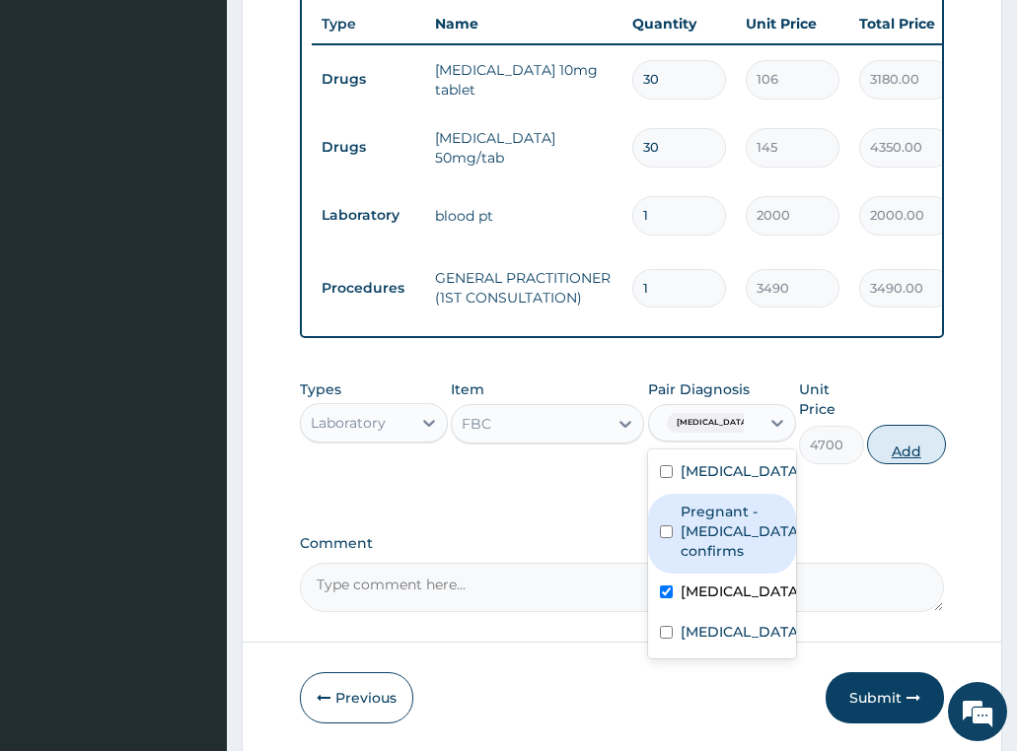
click at [910, 425] on button "Add" at bounding box center [906, 444] width 79 height 39
type input "0"
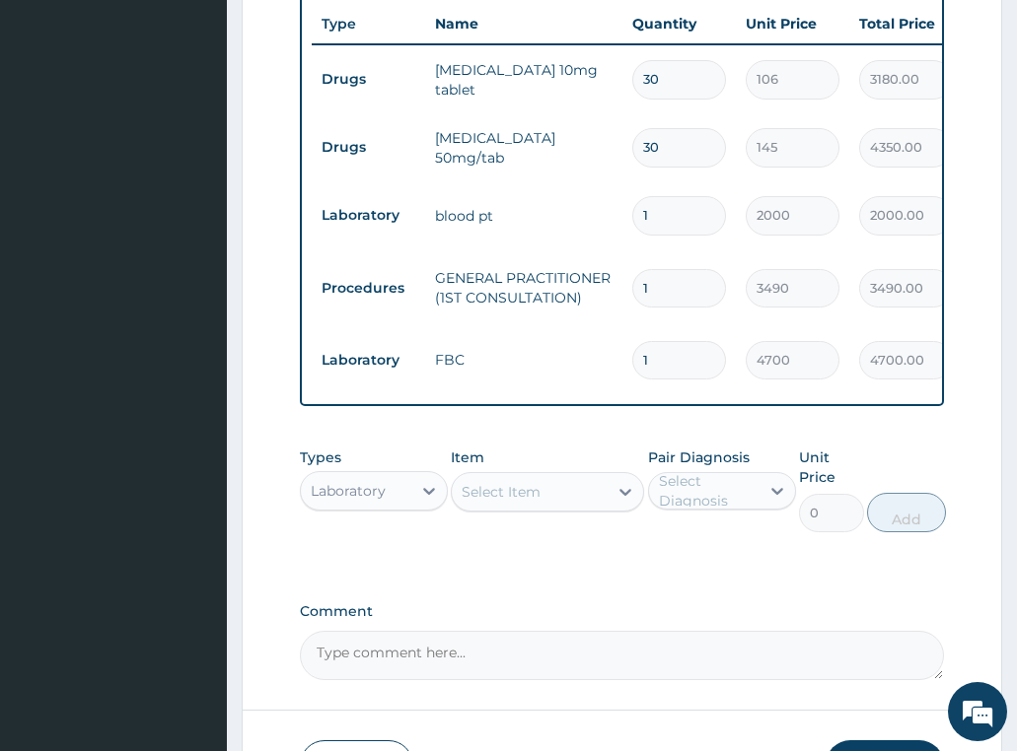
click at [506, 482] on div "Select Item" at bounding box center [500, 492] width 79 height 20
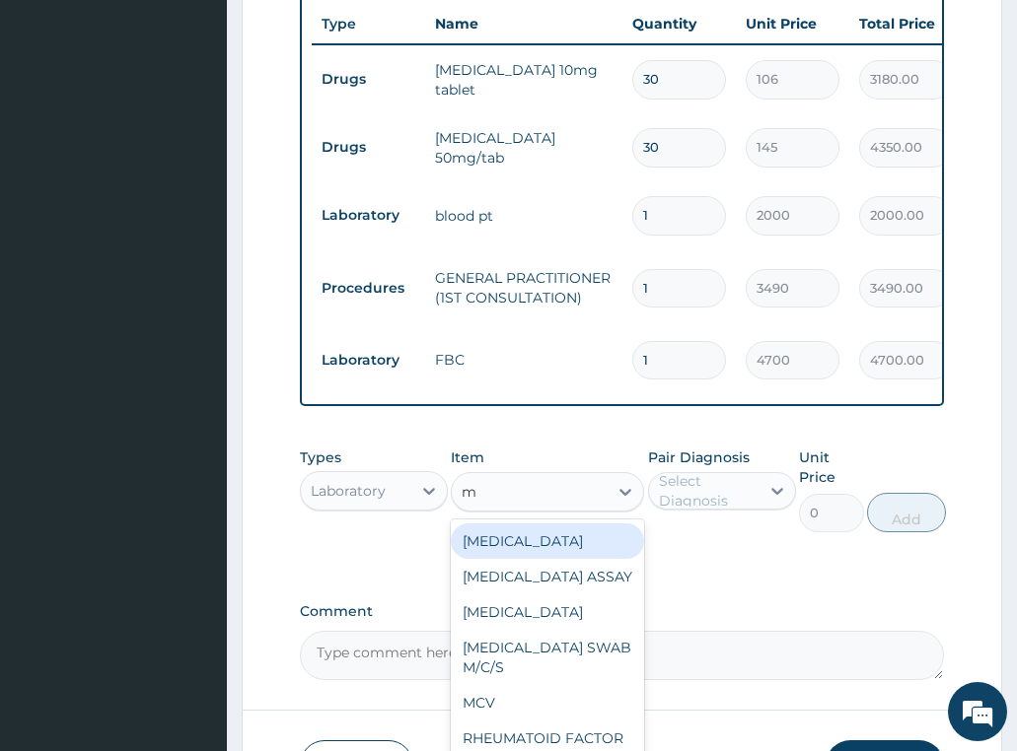
type input "mp"
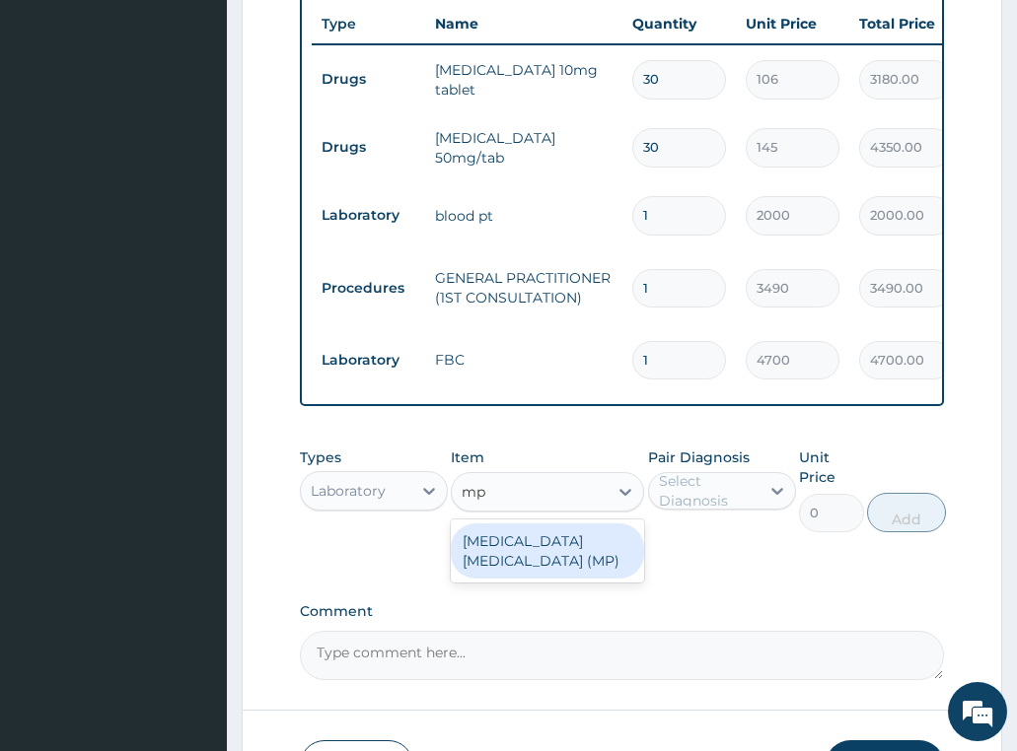
click at [530, 535] on div "[MEDICAL_DATA] [MEDICAL_DATA] (MP)" at bounding box center [547, 551] width 193 height 55
type input "2740"
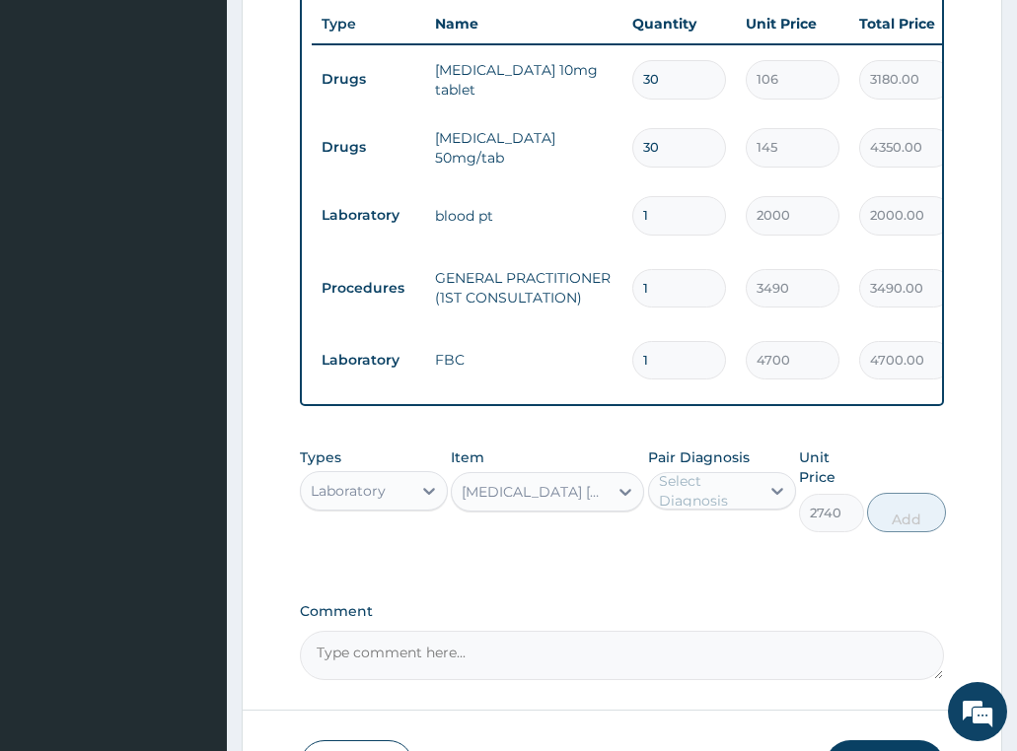
click at [649, 475] on div "Select Diagnosis" at bounding box center [704, 491] width 110 height 32
click at [702, 471] on div "Select Diagnosis" at bounding box center [708, 490] width 99 height 39
click at [714, 471] on div "Select Diagnosis" at bounding box center [708, 490] width 99 height 39
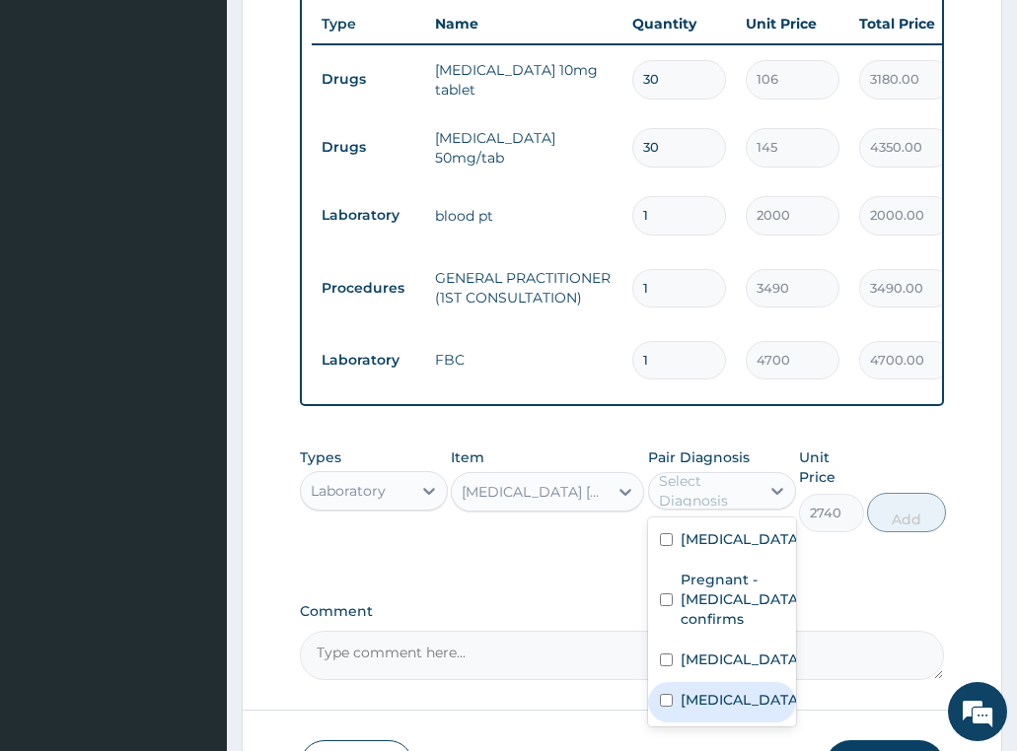
drag, startPoint x: 716, startPoint y: 695, endPoint x: 844, endPoint y: 561, distance: 185.5
click at [715, 696] on label "[MEDICAL_DATA]" at bounding box center [741, 700] width 122 height 20
checkbox input "true"
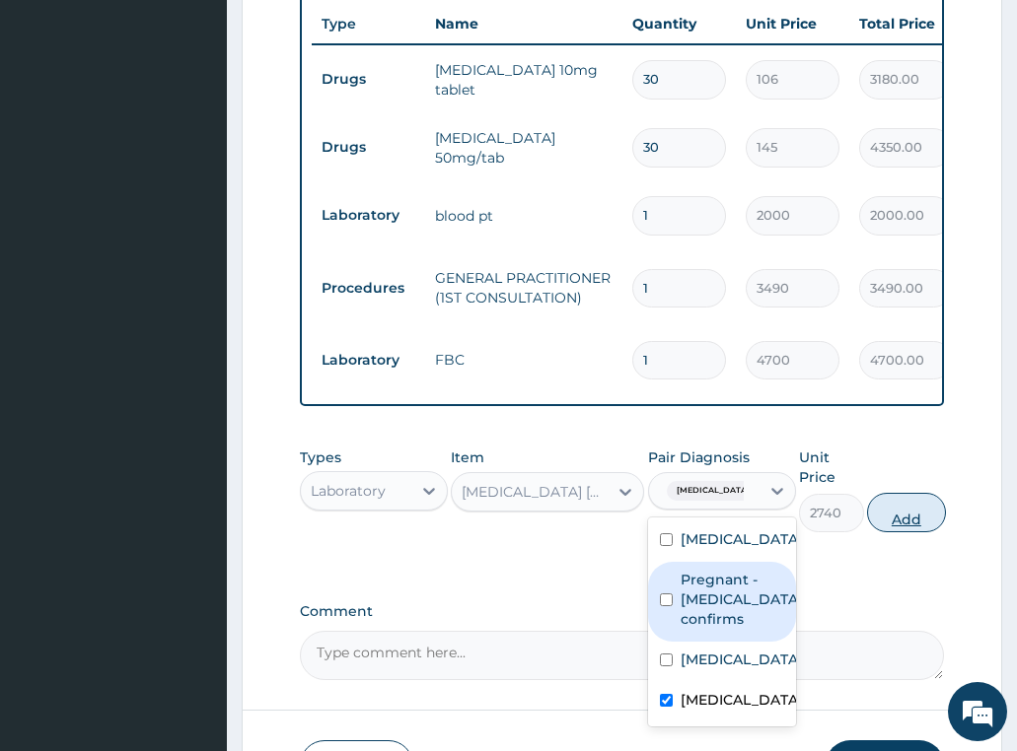
click at [905, 494] on button "Add" at bounding box center [906, 512] width 79 height 39
type input "0"
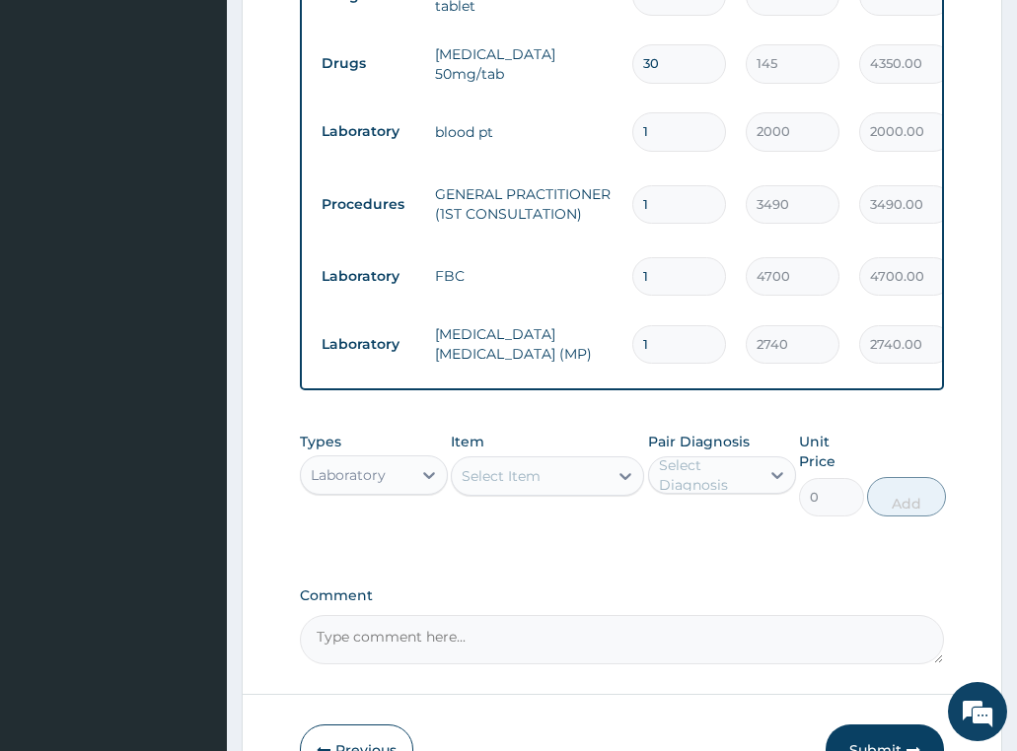
scroll to position [979, 0]
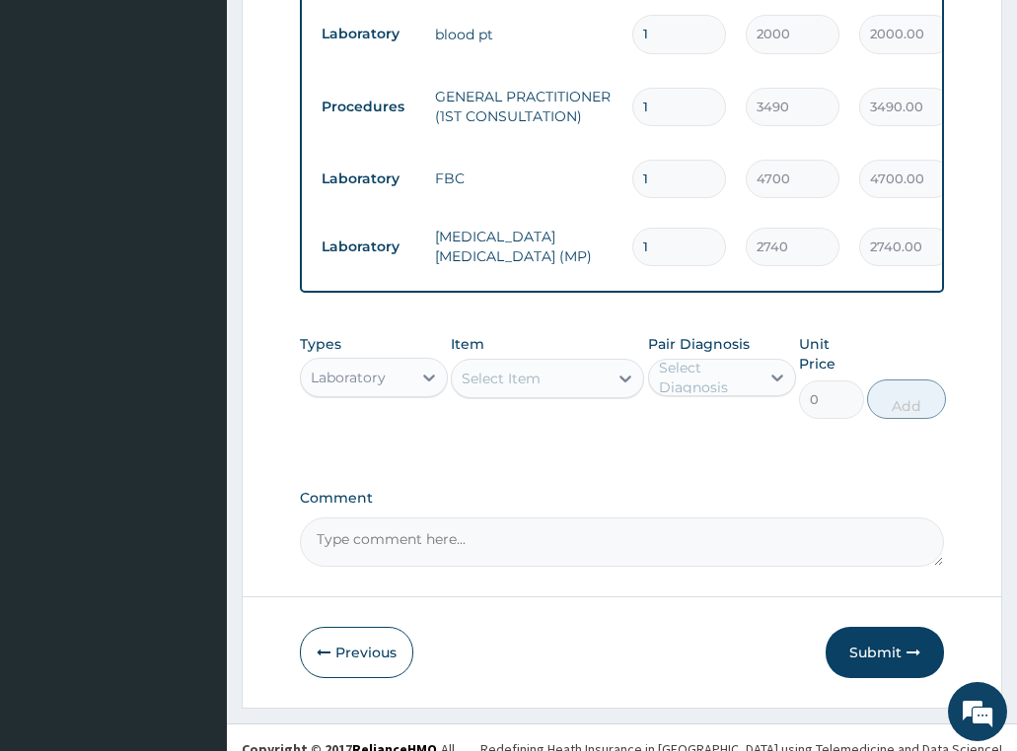
click at [384, 368] on div "Laboratory" at bounding box center [348, 378] width 75 height 20
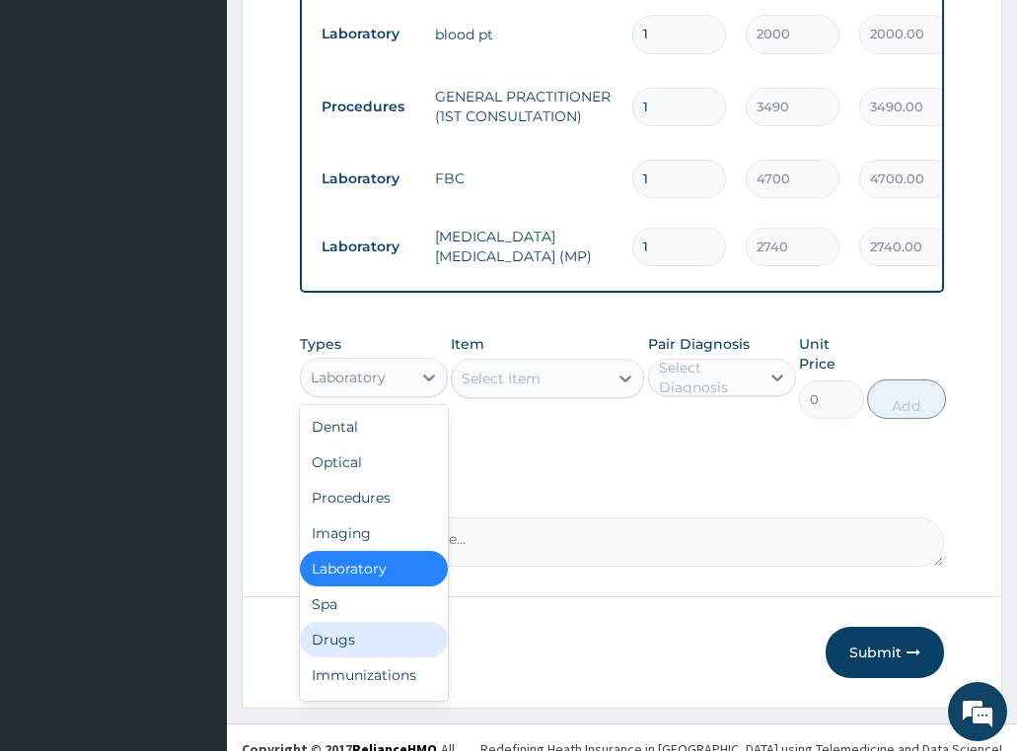
drag, startPoint x: 348, startPoint y: 619, endPoint x: 340, endPoint y: 423, distance: 196.4
click at [347, 622] on div "Drugs" at bounding box center [374, 639] width 148 height 35
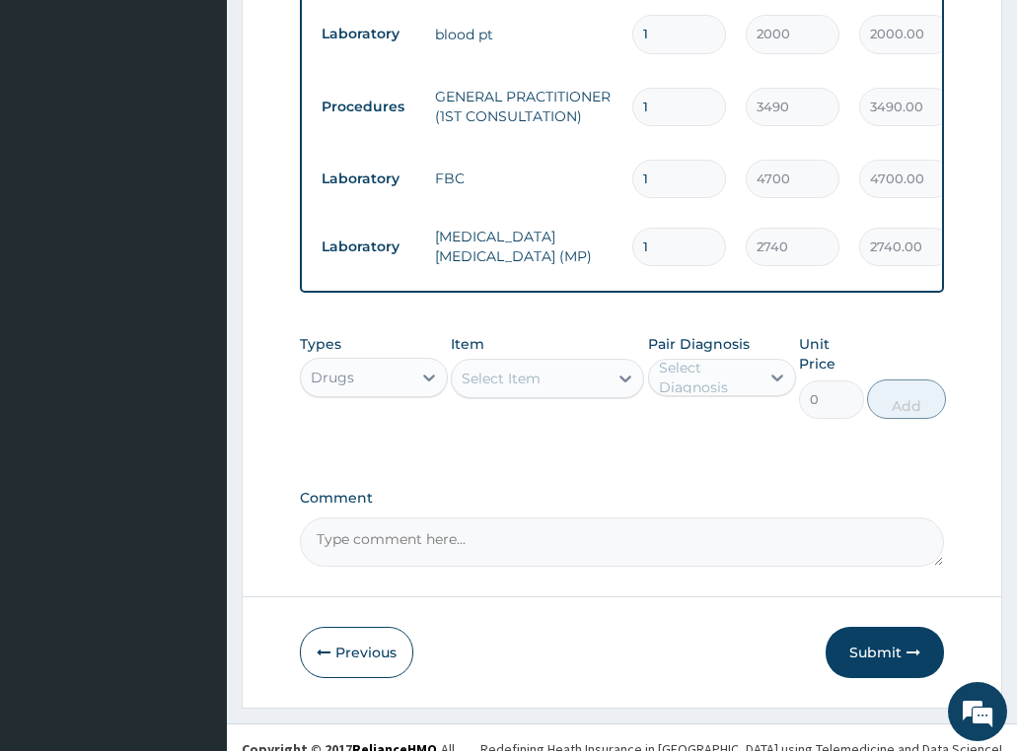
click at [562, 363] on div "Select Item" at bounding box center [530, 379] width 156 height 32
click at [545, 363] on div "Select Item" at bounding box center [530, 379] width 156 height 32
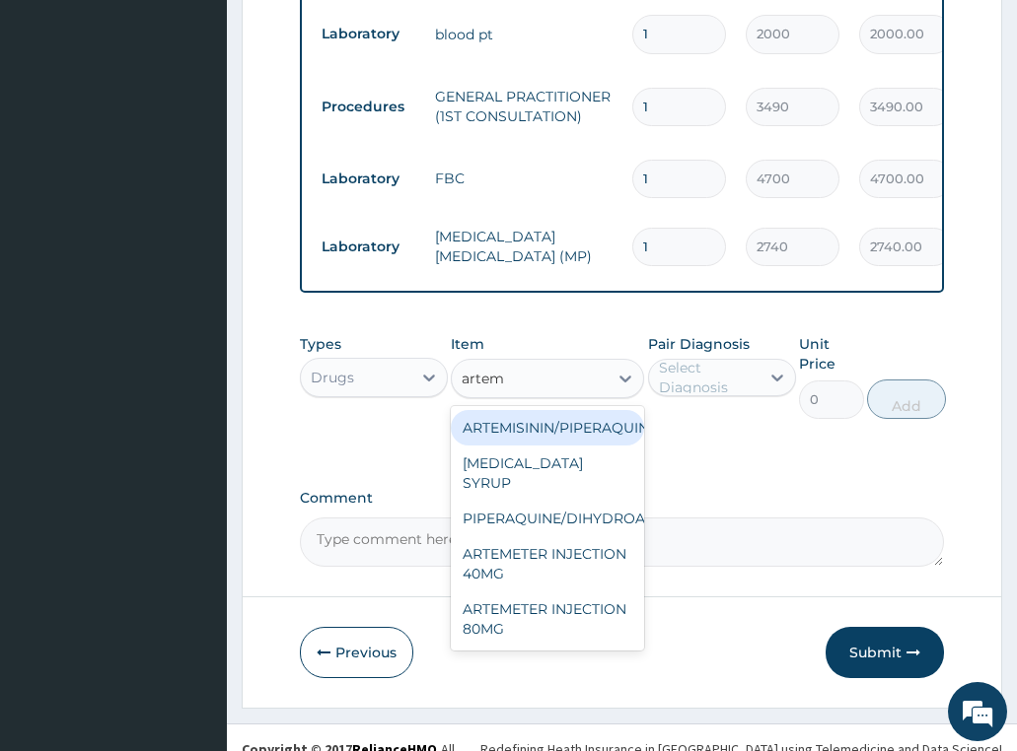
type input "arteme"
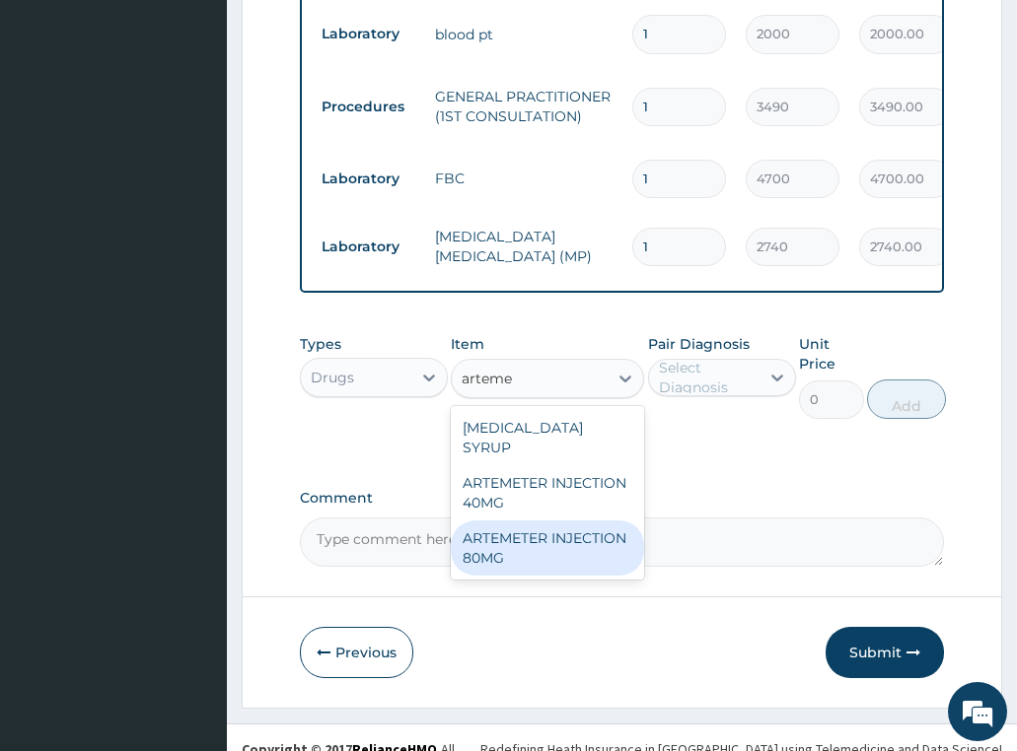
click at [569, 521] on div "ARTEMETER INJECTION 80MG" at bounding box center [547, 548] width 193 height 55
type input "1161.25"
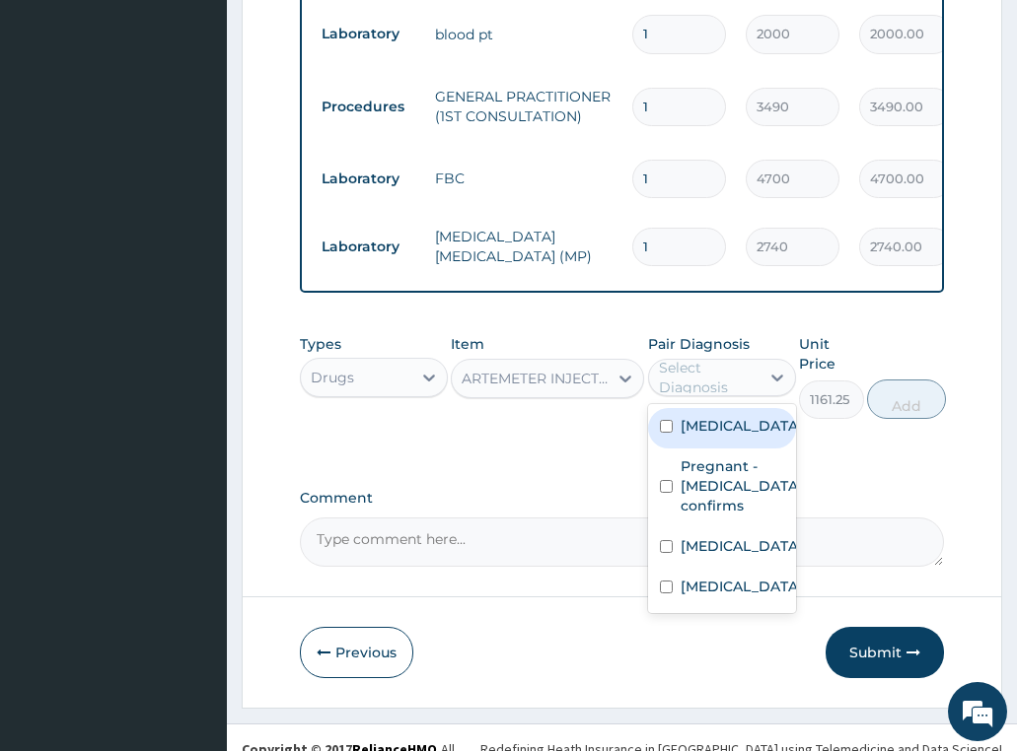
click at [732, 358] on div "Select Diagnosis" at bounding box center [708, 377] width 99 height 39
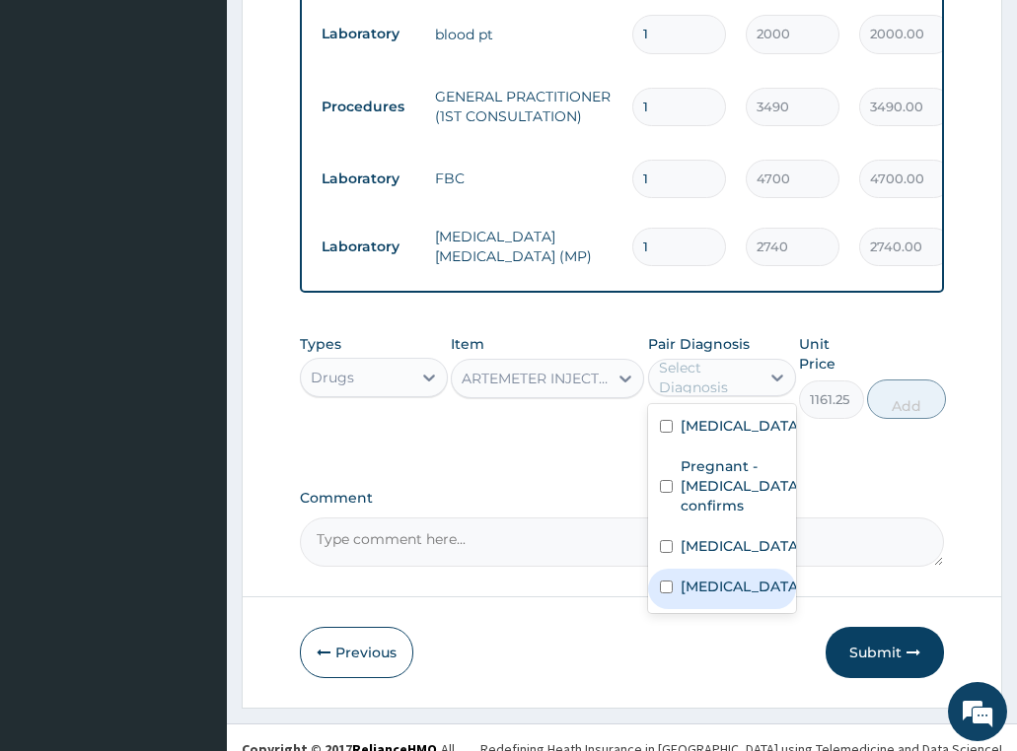
click at [724, 577] on label "[MEDICAL_DATA]" at bounding box center [741, 587] width 122 height 20
checkbox input "true"
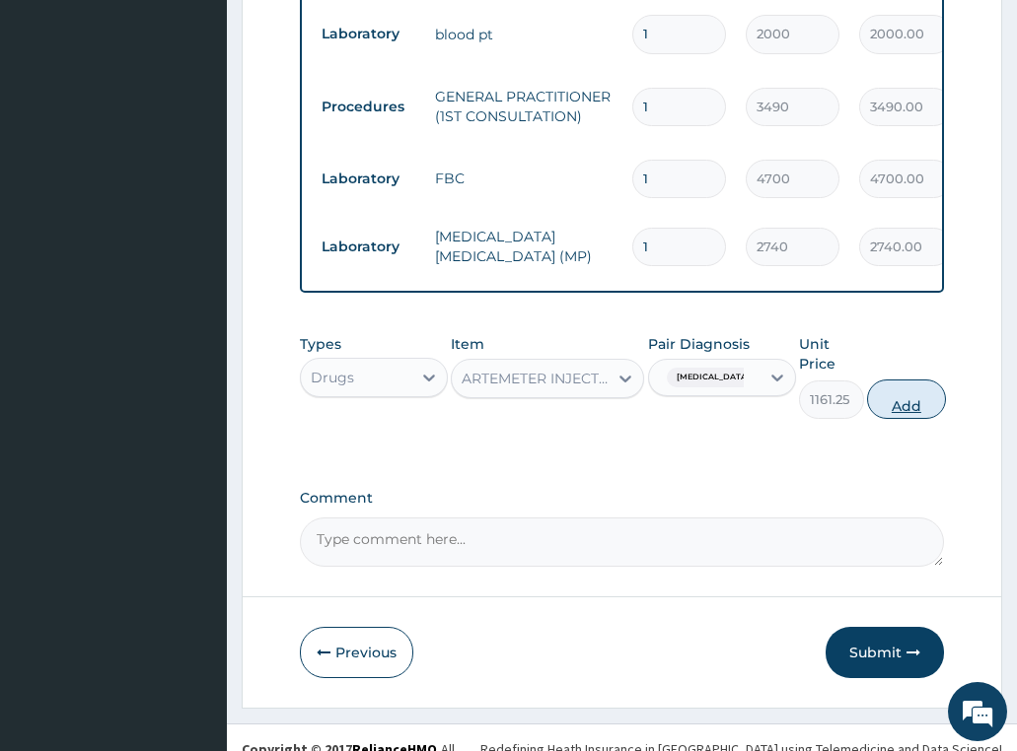
click at [912, 387] on button "Add" at bounding box center [906, 399] width 79 height 39
type input "0"
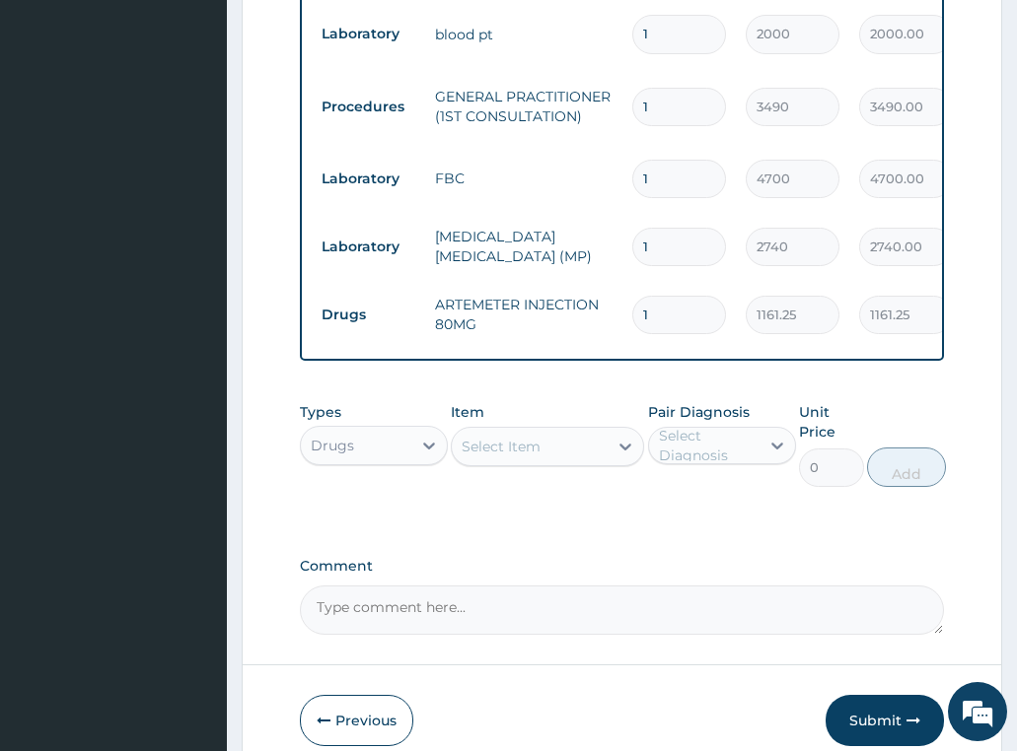
click at [547, 431] on div "Select Item" at bounding box center [530, 447] width 156 height 32
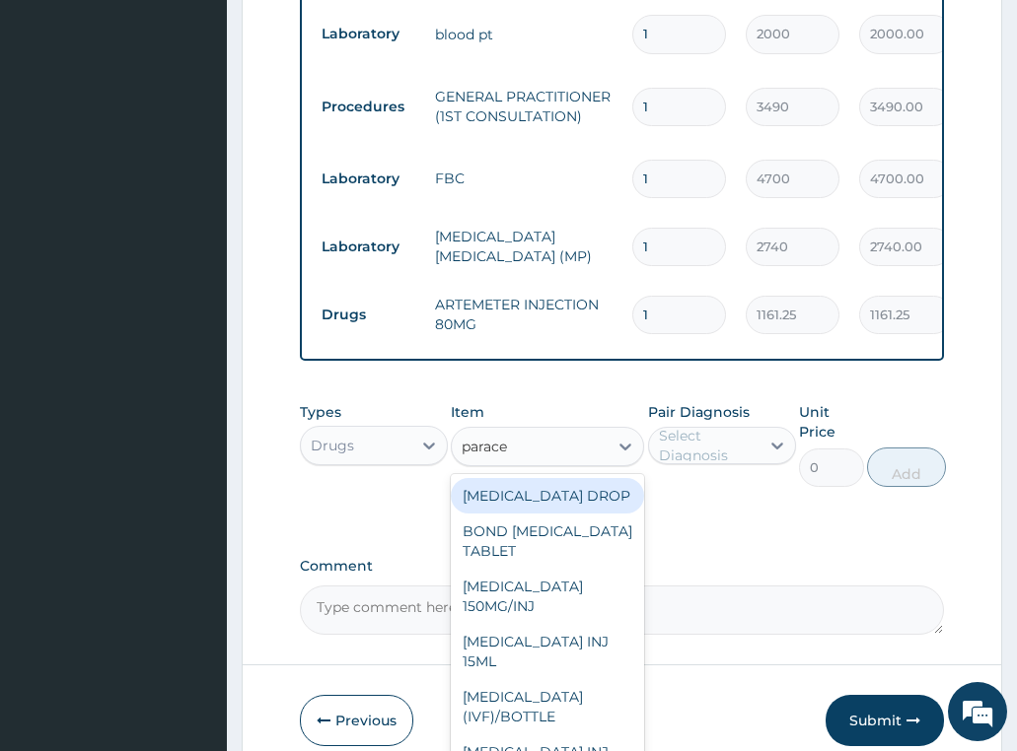
type input "paracet"
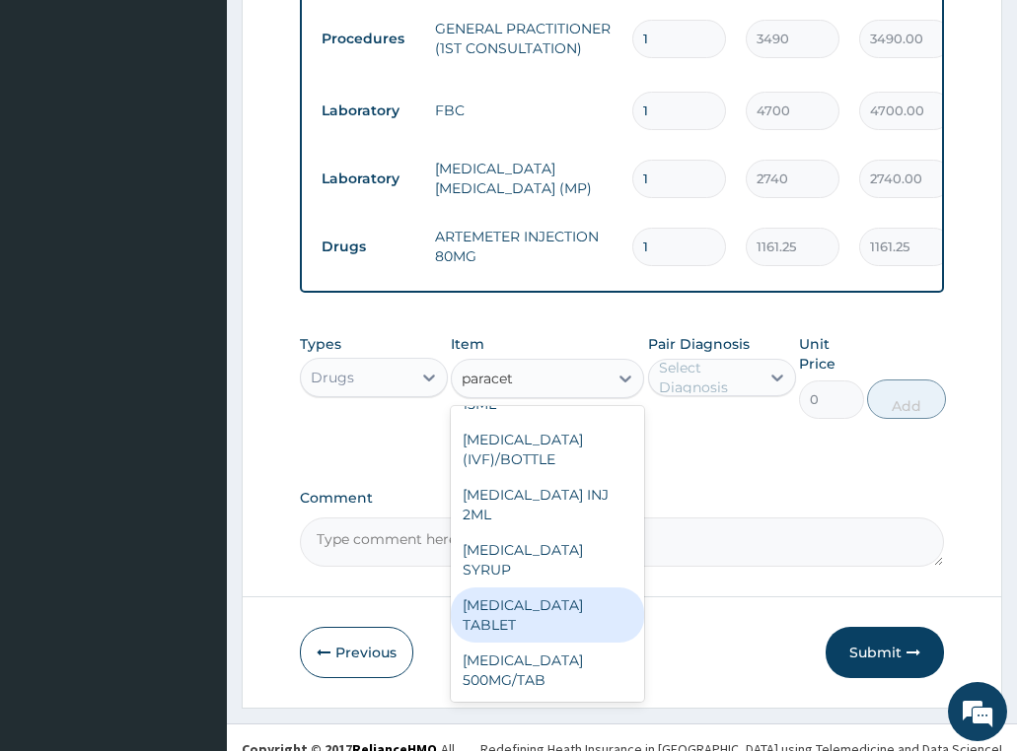
scroll to position [209, 0]
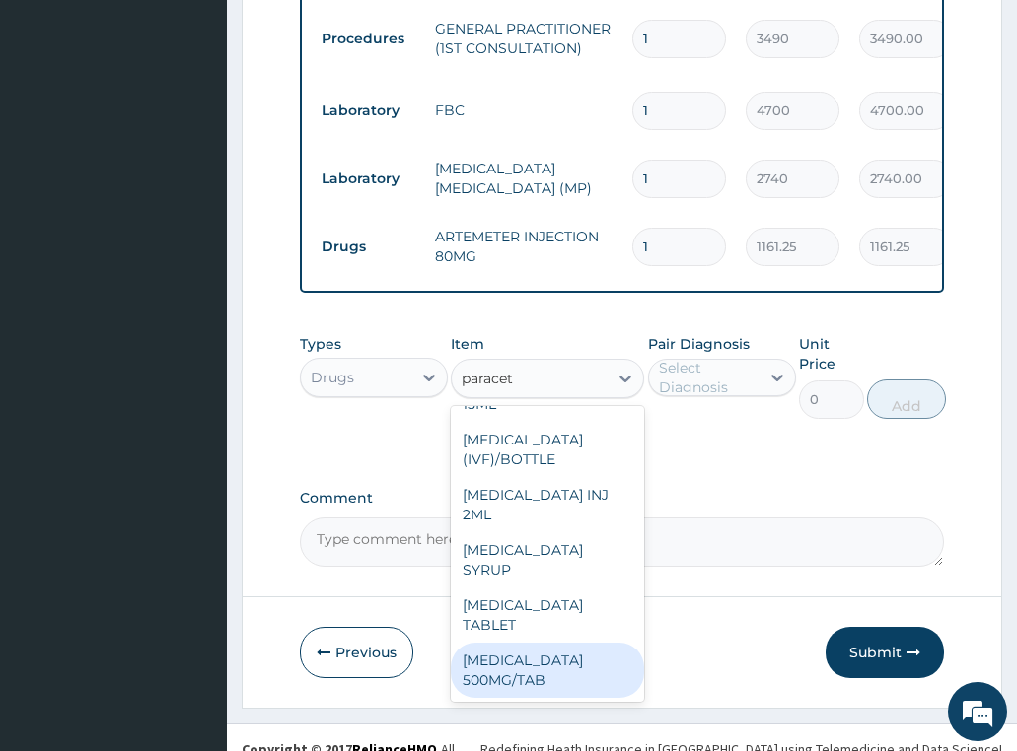
click at [524, 657] on div "[MEDICAL_DATA] 500MG/TAB" at bounding box center [547, 670] width 193 height 55
type input "22.625"
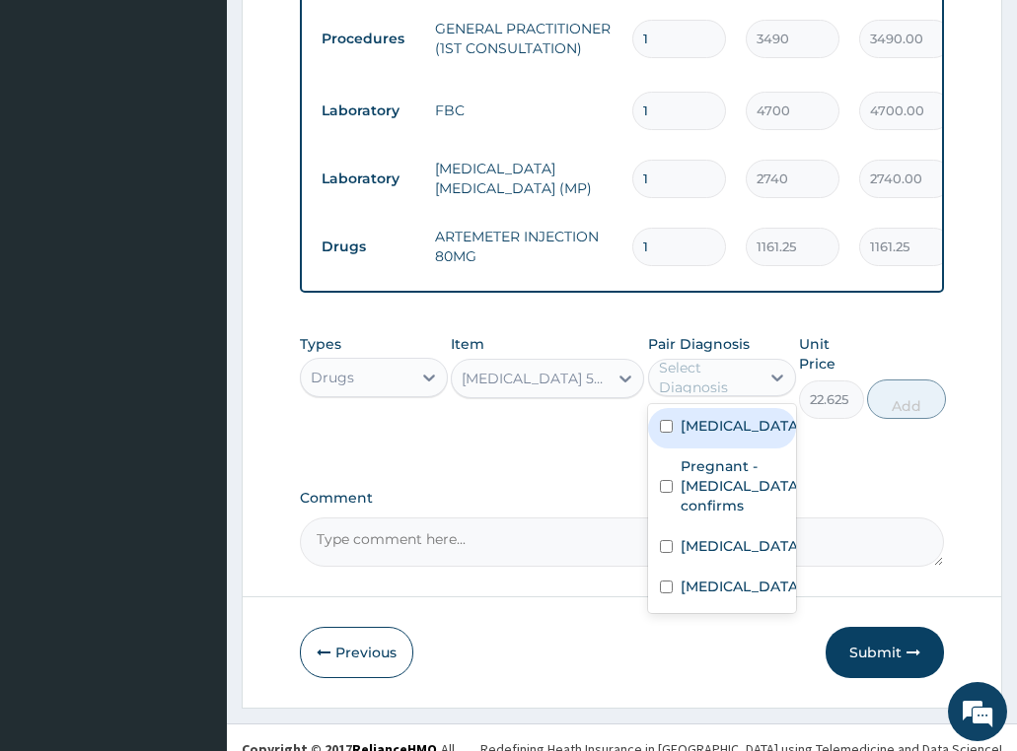
click at [690, 362] on div "Select Diagnosis" at bounding box center [708, 377] width 99 height 39
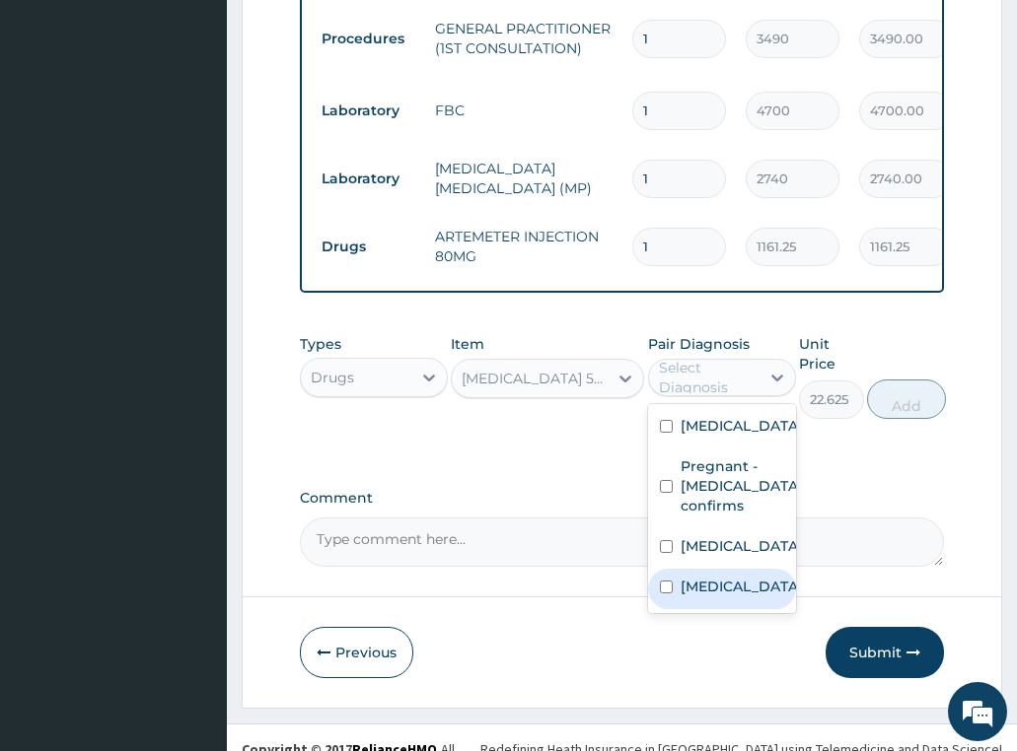
click at [689, 577] on label "[MEDICAL_DATA]" at bounding box center [741, 587] width 122 height 20
checkbox input "true"
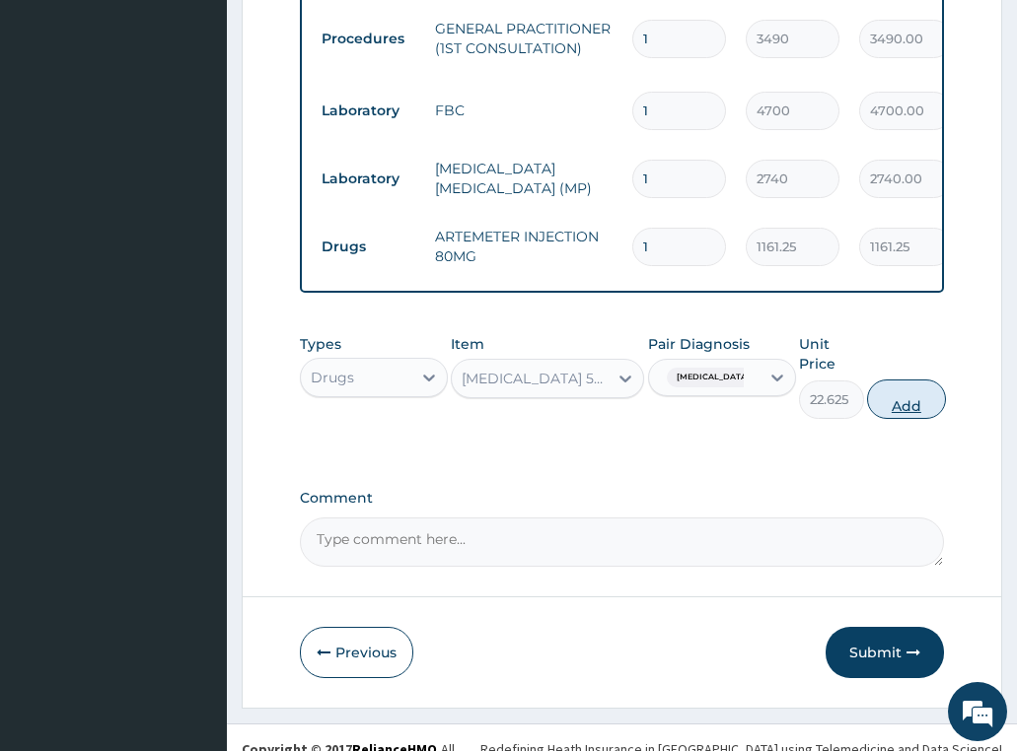
click at [896, 386] on button "Add" at bounding box center [906, 399] width 79 height 39
type input "0"
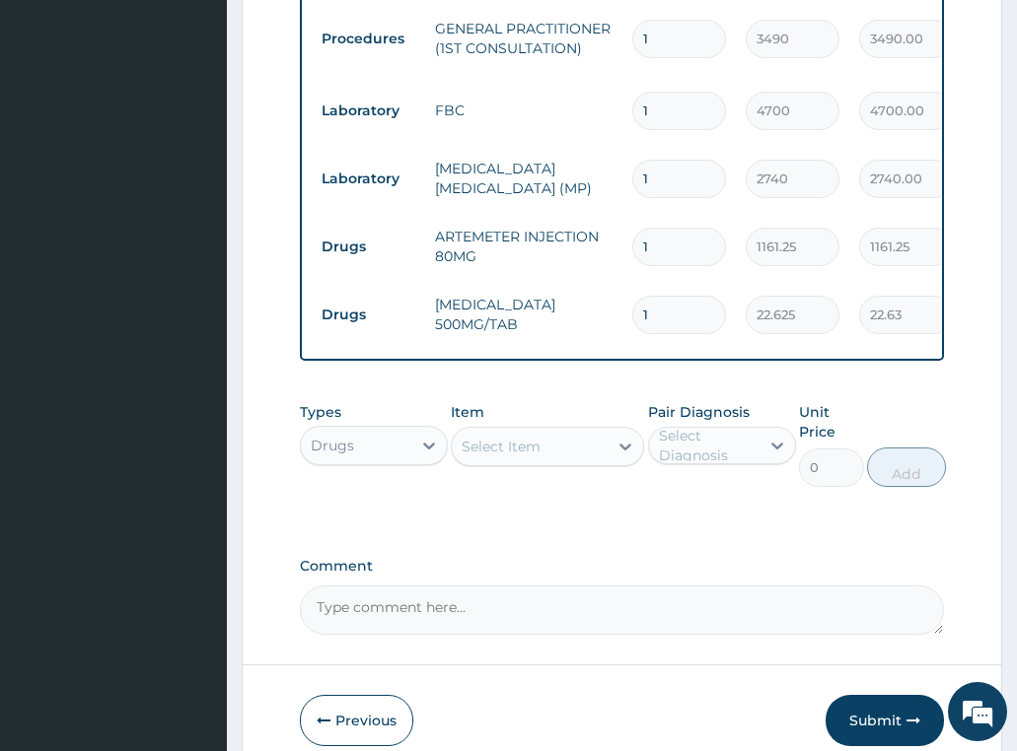
type input "18"
type input "407.25"
type input "18"
drag, startPoint x: 679, startPoint y: 204, endPoint x: 586, endPoint y: 220, distance: 95.0
click at [586, 220] on tr "Drugs ARTEMETER INJECTION 80MG 1 1161.25 1161.25 [MEDICAL_DATA] Delete" at bounding box center [795, 247] width 966 height 68
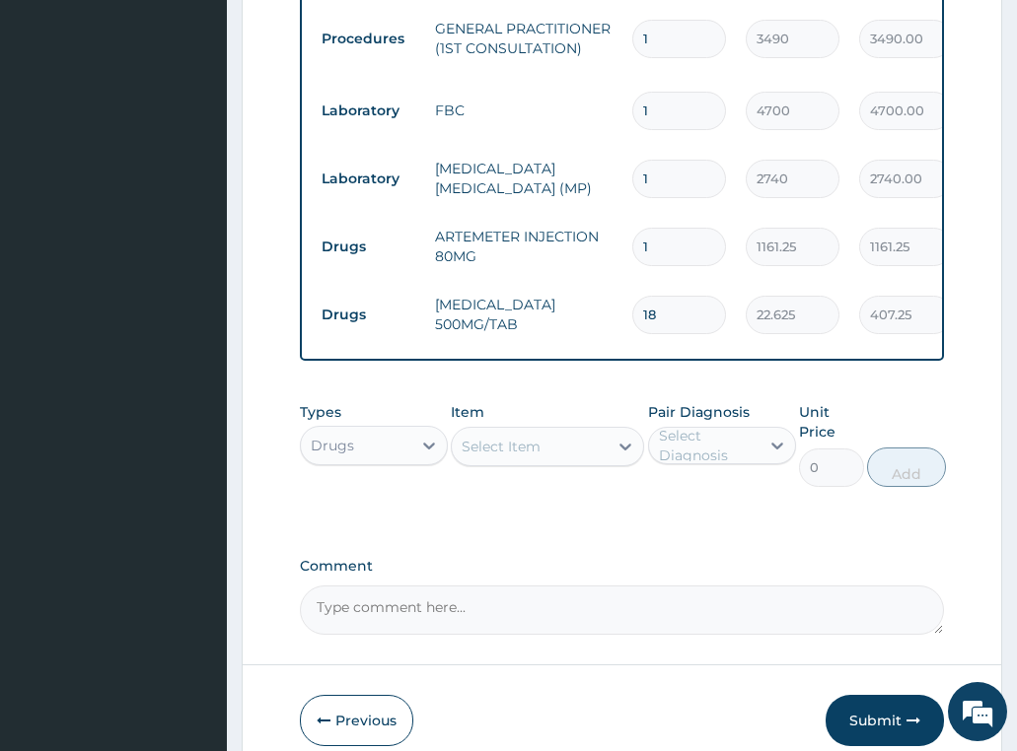
type input "2"
type input "2322.50"
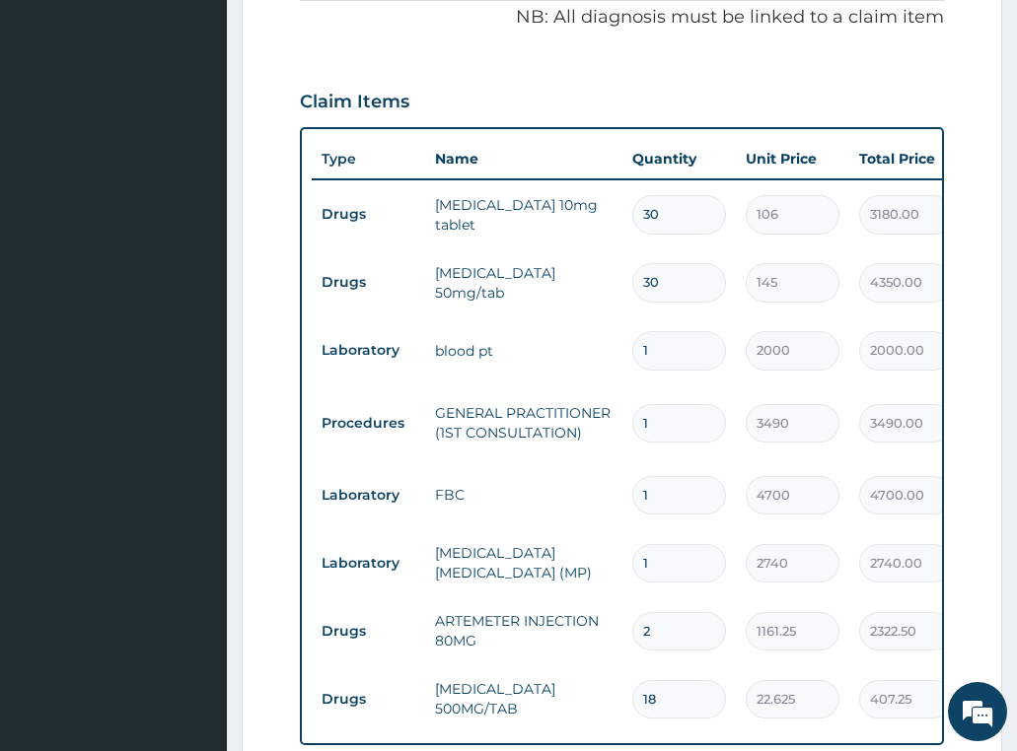
scroll to position [653, 0]
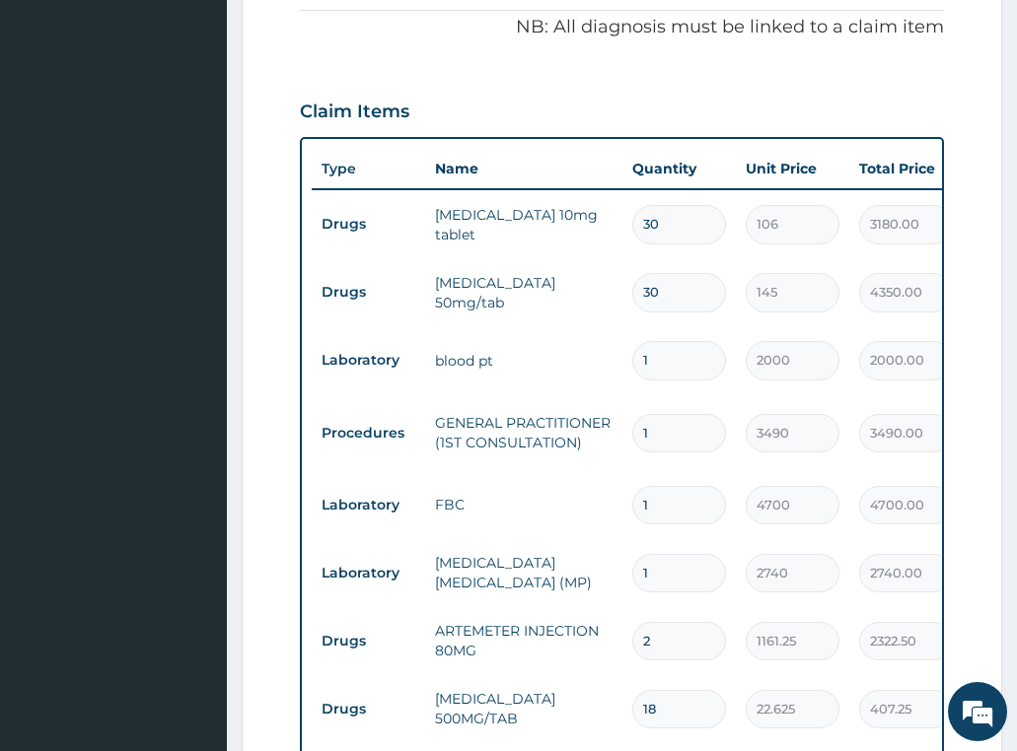
type input "2"
drag, startPoint x: 687, startPoint y: 251, endPoint x: 617, endPoint y: 255, distance: 70.1
click at [617, 258] on tr "Drugs [MEDICAL_DATA] 50mg/tab 30 145 4350.00 [MEDICAL_DATA] Delete" at bounding box center [795, 292] width 966 height 68
type input "1"
type input "145.00"
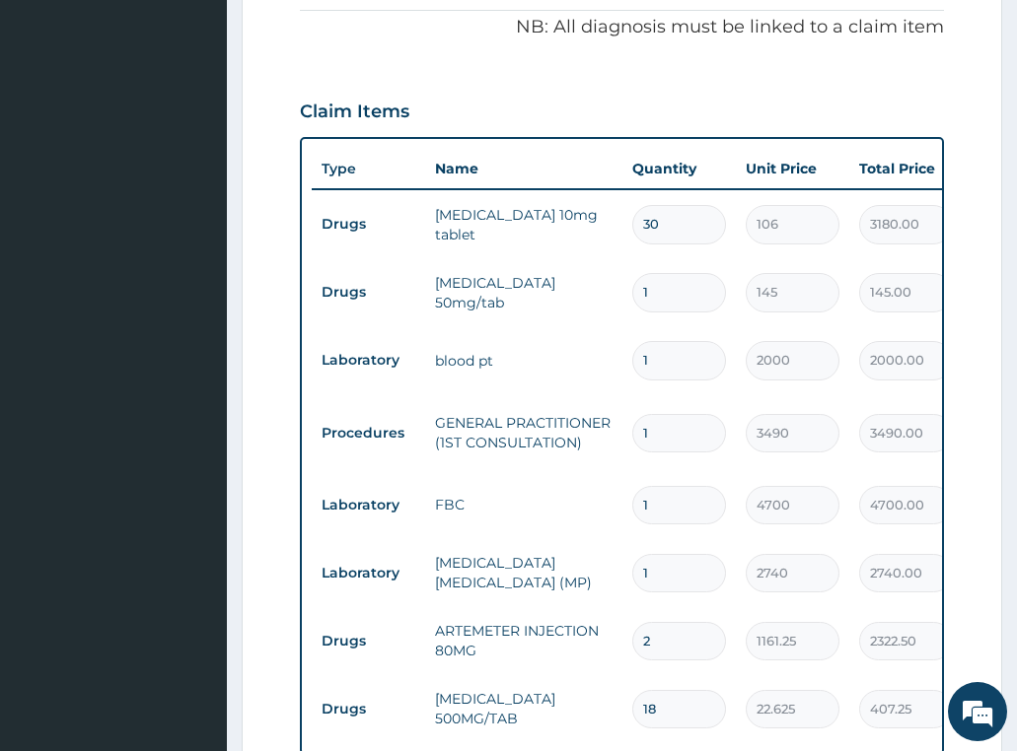
type input "14"
type input "2030.00"
type input "14"
drag, startPoint x: 680, startPoint y: 187, endPoint x: 559, endPoint y: 200, distance: 122.0
click at [569, 201] on tr "Drugs [MEDICAL_DATA] 10mg tablet 30 106 3180.00 [MEDICAL_DATA] Delete" at bounding box center [795, 224] width 966 height 68
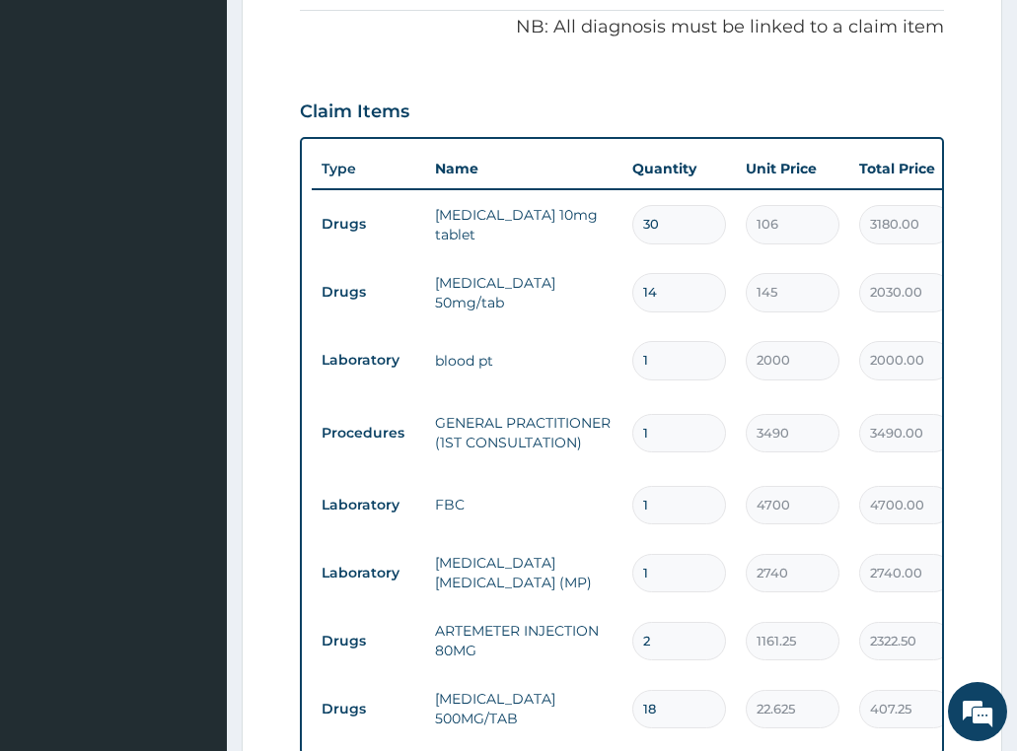
type input "1"
type input "106.00"
type input "14"
type input "1484.00"
type input "14"
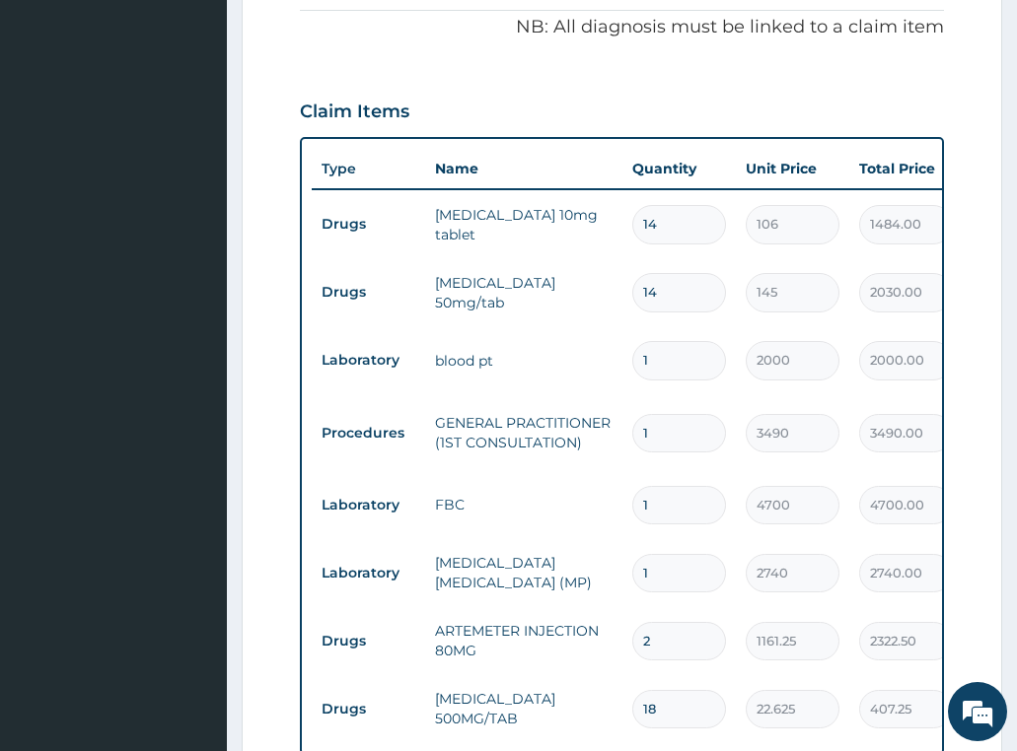
click at [563, 277] on tr "Drugs [MEDICAL_DATA] 50mg/tab 14 145 2030.00 [MEDICAL_DATA] Delete" at bounding box center [795, 292] width 966 height 68
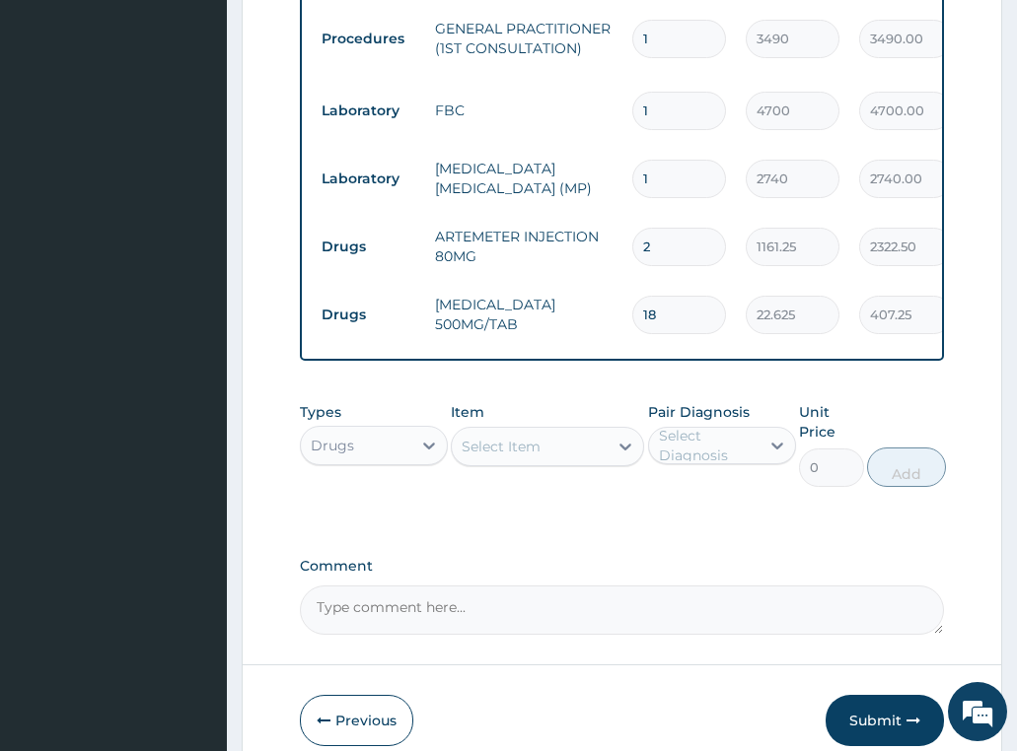
drag, startPoint x: 901, startPoint y: 694, endPoint x: 1020, endPoint y: 89, distance: 616.9
click at [901, 695] on button "Submit" at bounding box center [884, 720] width 118 height 51
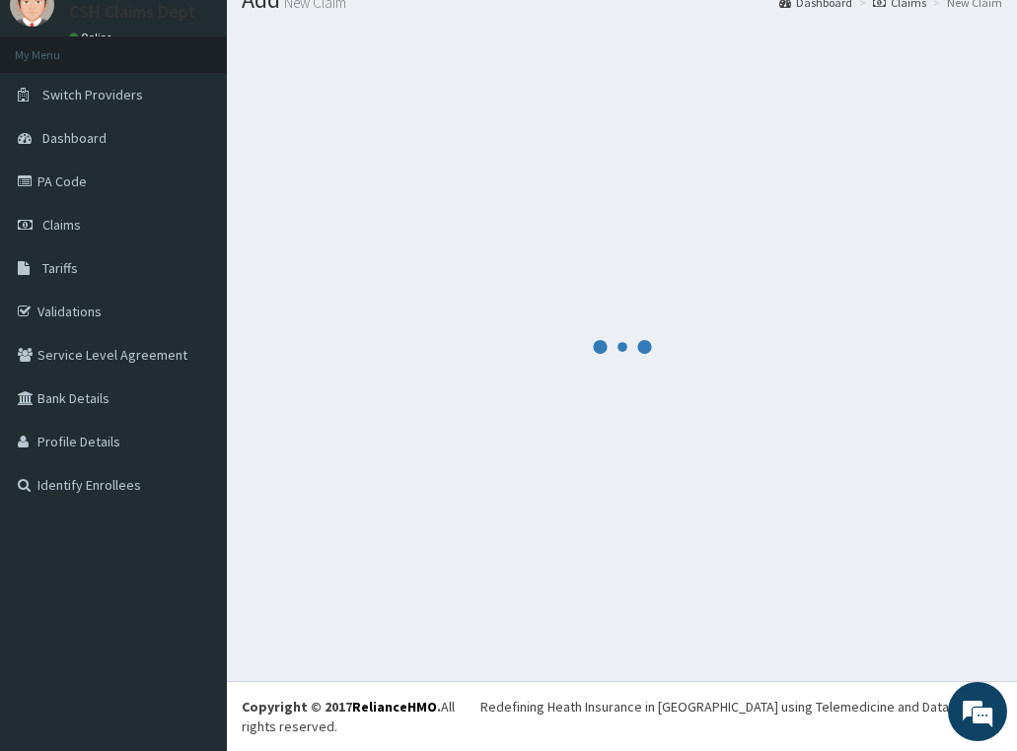
scroll to position [57, 0]
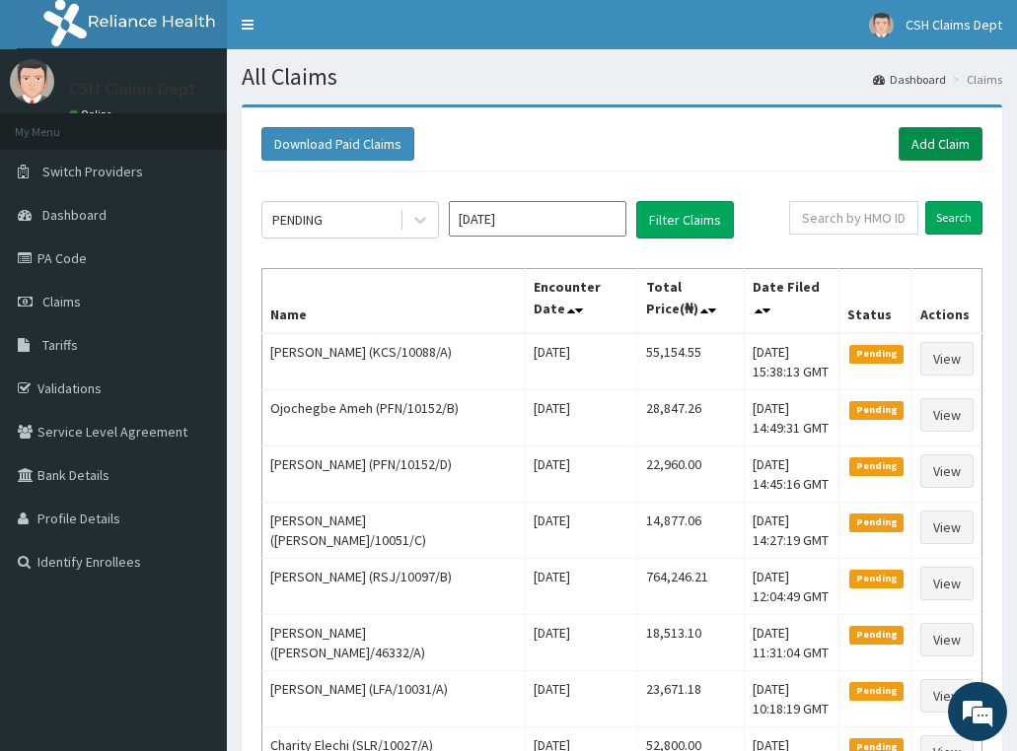
click at [927, 134] on link "Add Claim" at bounding box center [940, 144] width 84 height 34
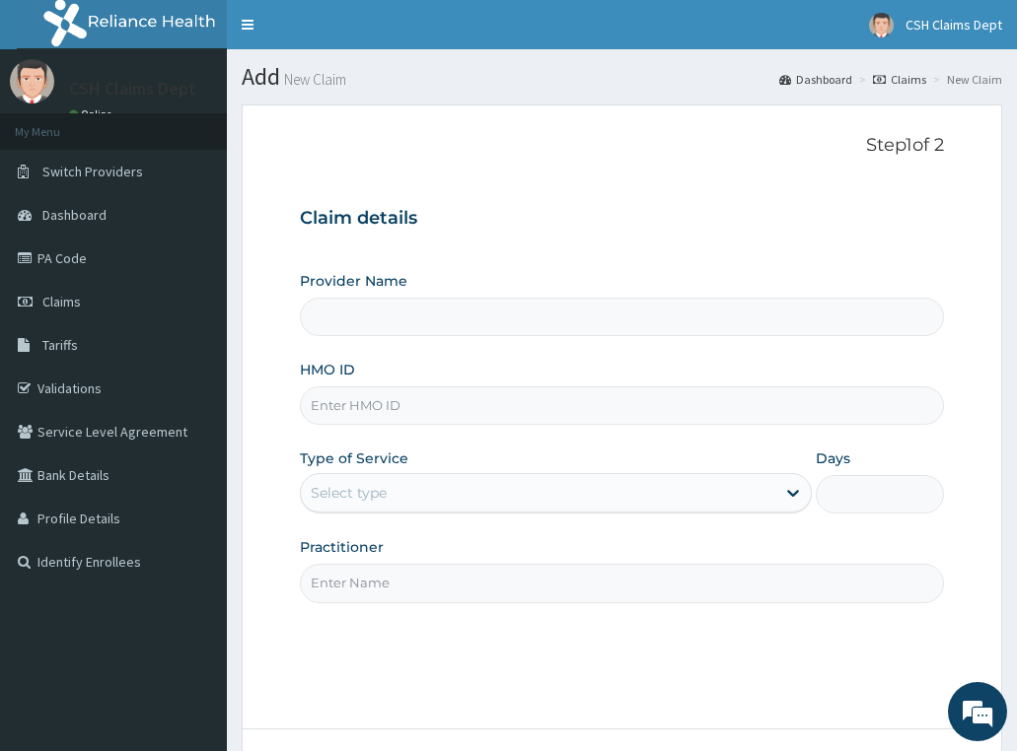
type input "Crystal Specialist Hospital"
click at [433, 404] on input "HMO ID" at bounding box center [622, 406] width 645 height 38
paste input "PIT/10041/A"
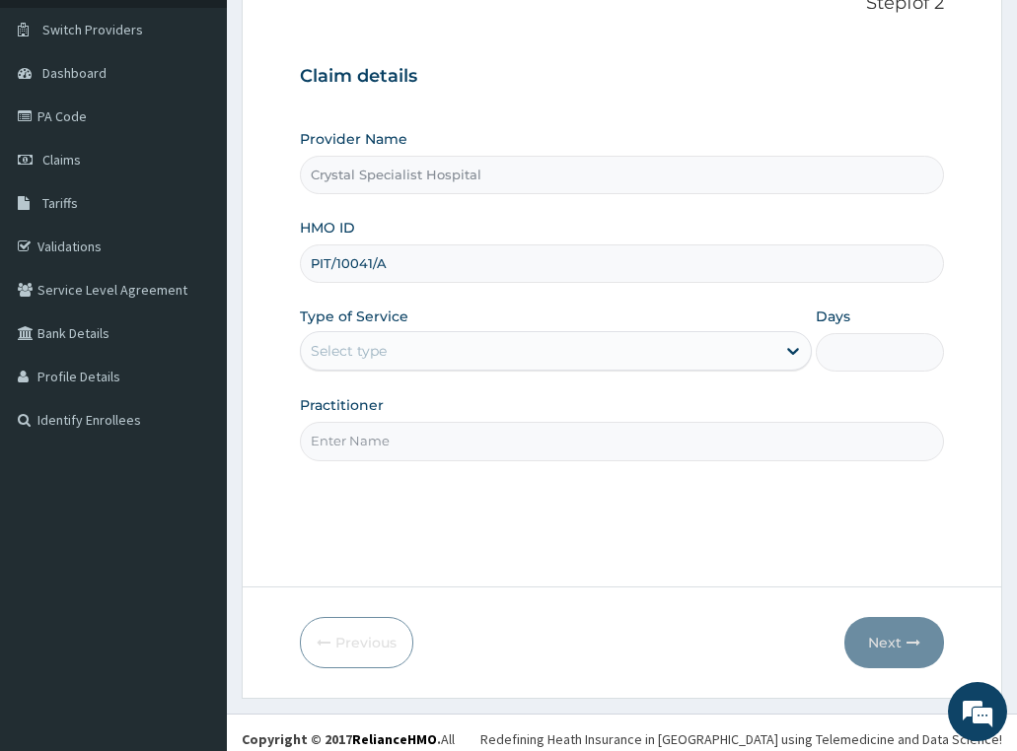
scroll to position [155, 0]
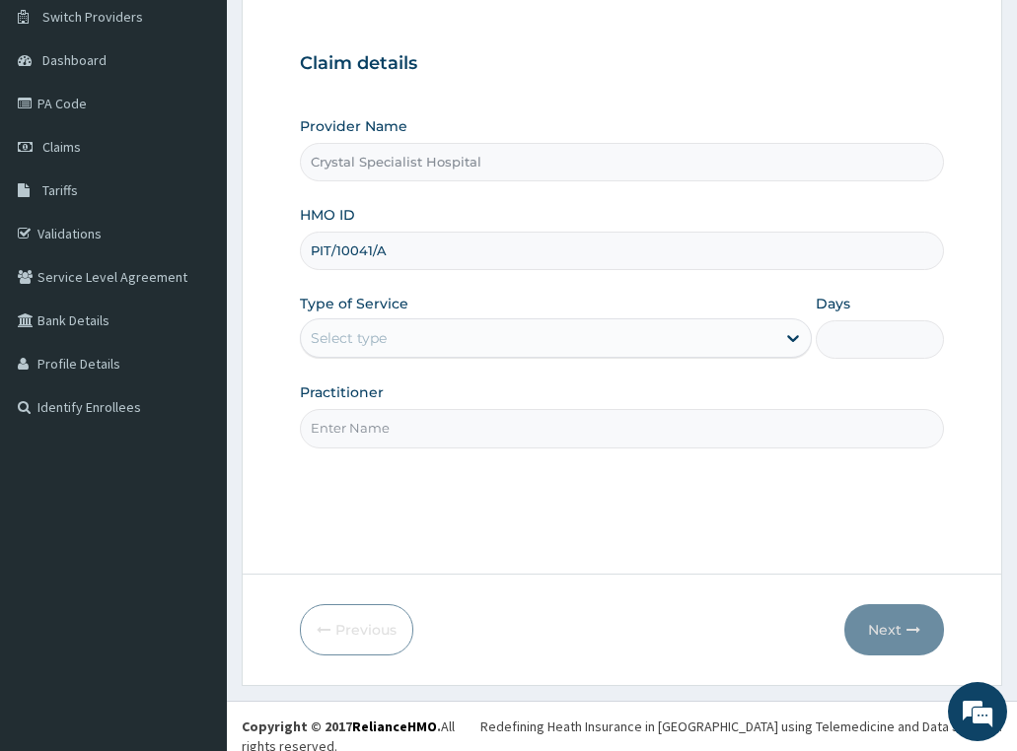
type input "PIT/10041/A"
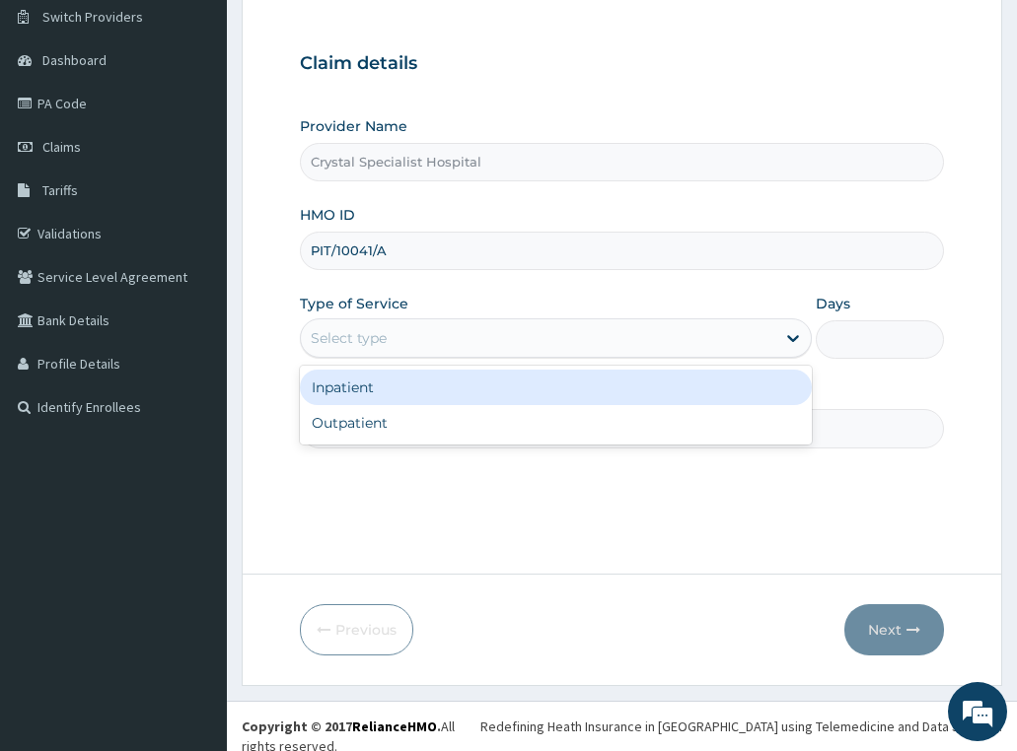
click at [400, 343] on div "Select type" at bounding box center [538, 338] width 475 height 32
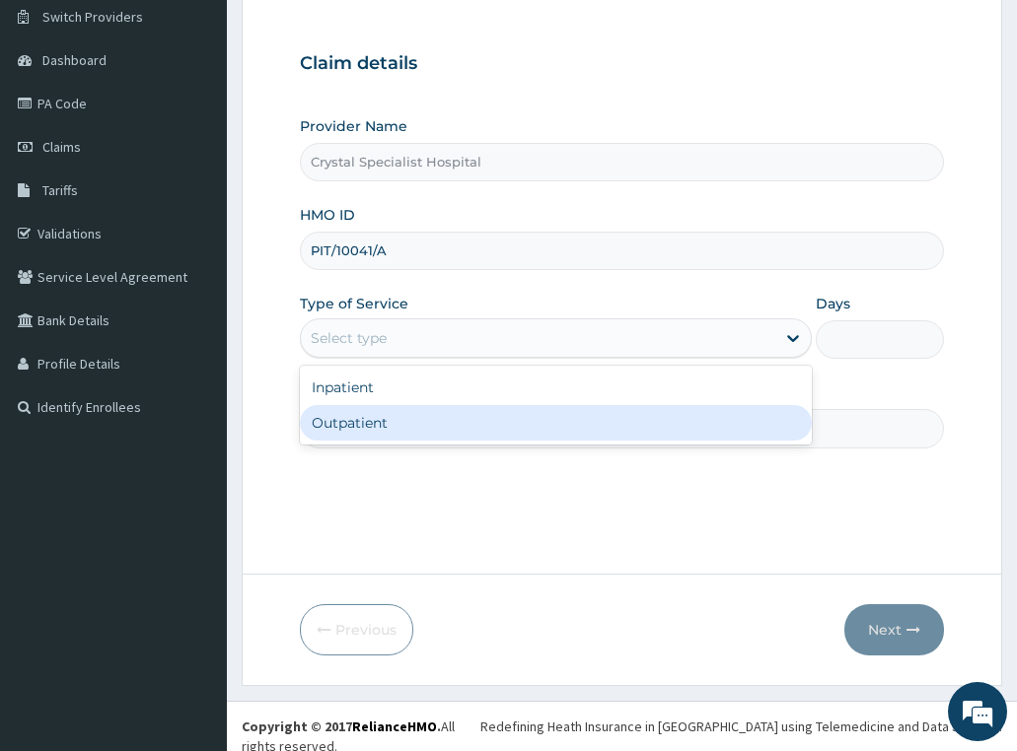
click at [384, 422] on div "Outpatient" at bounding box center [556, 422] width 513 height 35
type input "1"
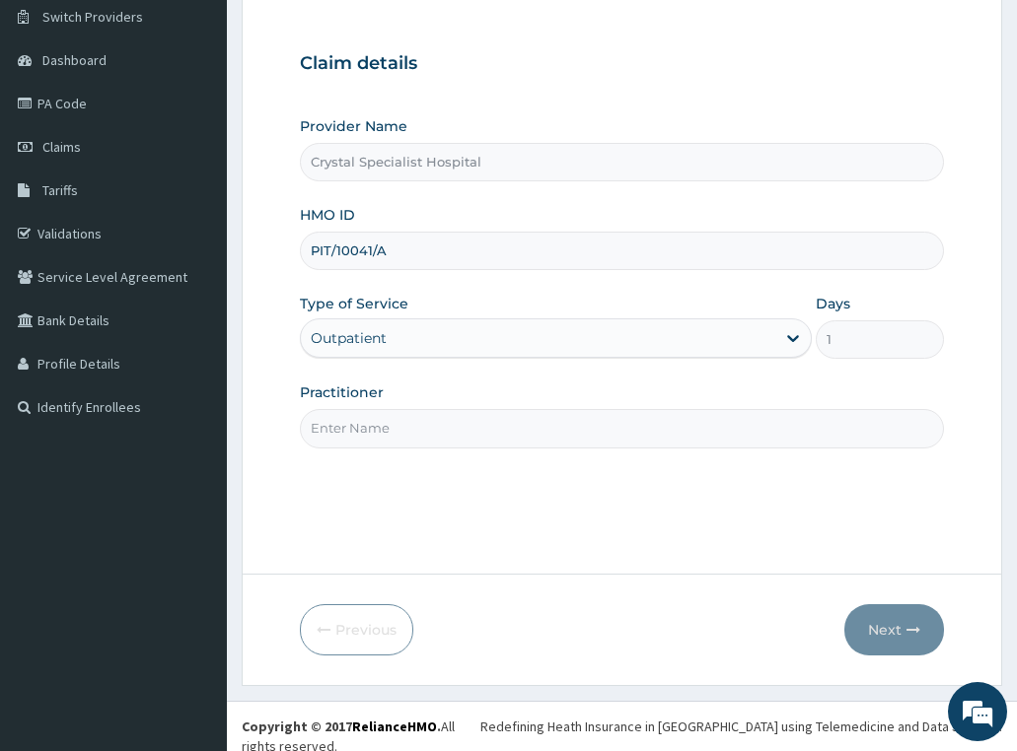
click at [438, 424] on input "Practitioner" at bounding box center [622, 428] width 645 height 38
type input "olusoji"
drag, startPoint x: 889, startPoint y: 626, endPoint x: 958, endPoint y: 409, distance: 227.4
click at [891, 626] on button "Next" at bounding box center [894, 629] width 100 height 51
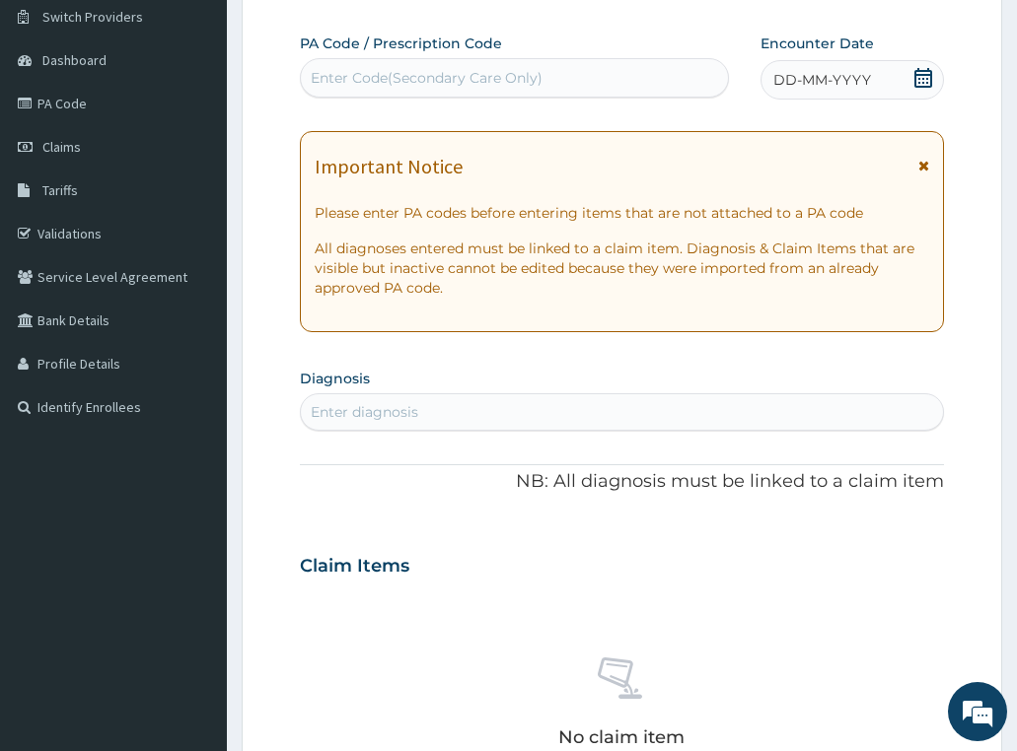
click at [919, 76] on icon at bounding box center [923, 78] width 20 height 20
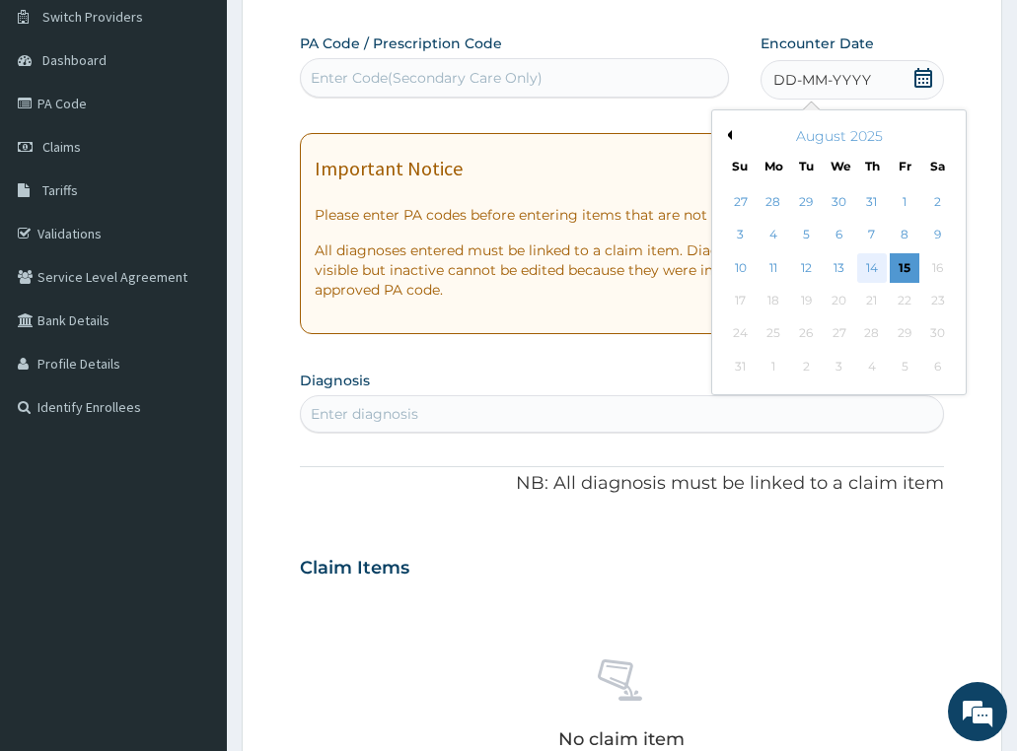
click at [878, 264] on div "14" at bounding box center [872, 268] width 30 height 30
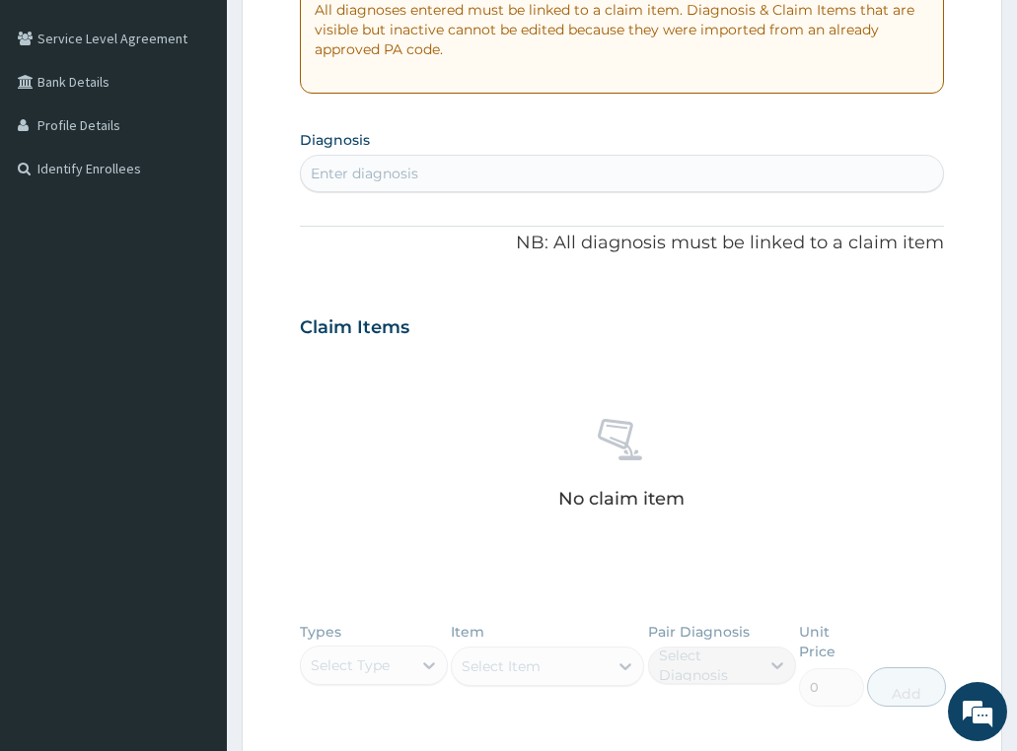
scroll to position [451, 0]
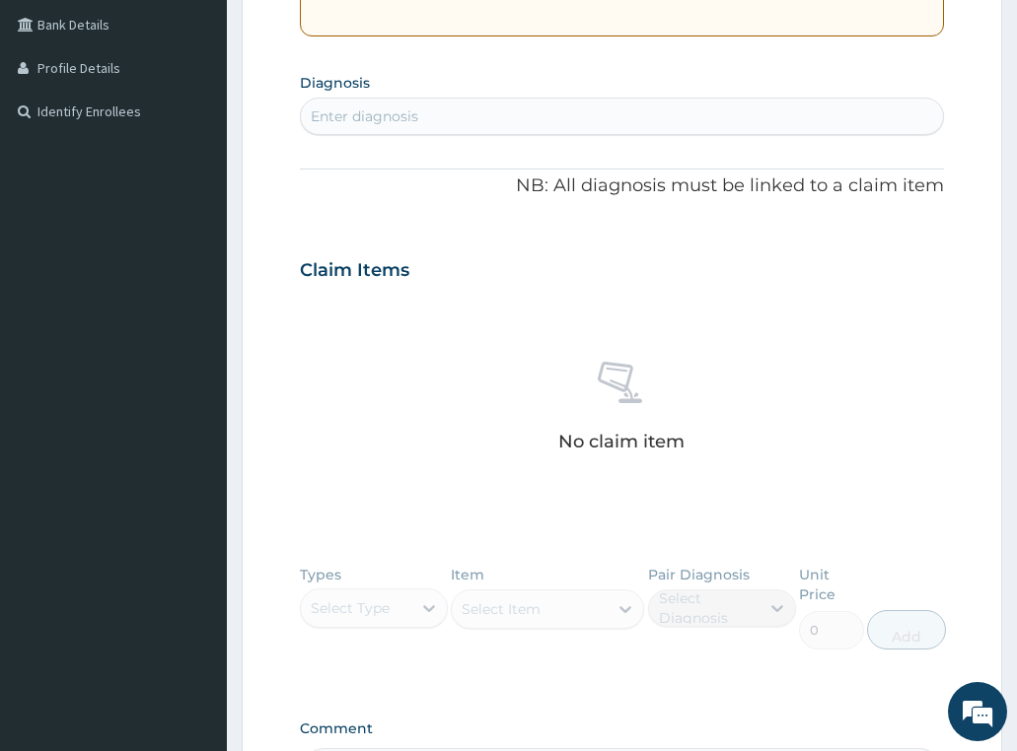
click at [414, 116] on div "Enter diagnosis" at bounding box center [364, 116] width 107 height 20
type input "malaria"
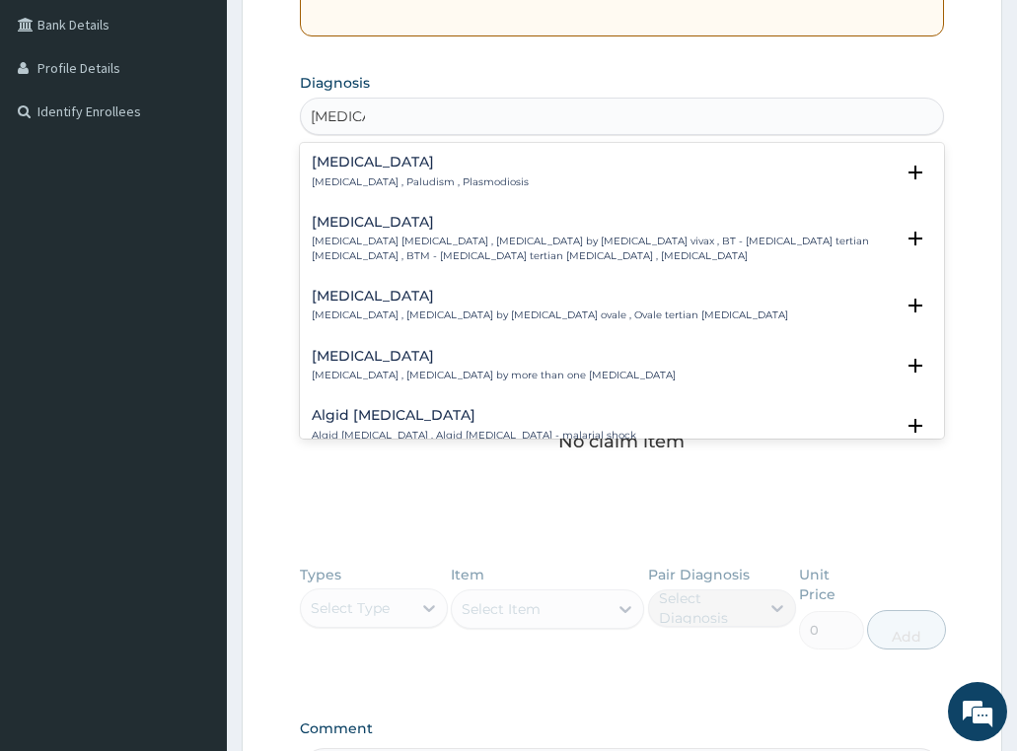
click at [400, 172] on div "Malaria Malaria , Paludism , Plasmodiosis" at bounding box center [420, 172] width 217 height 35
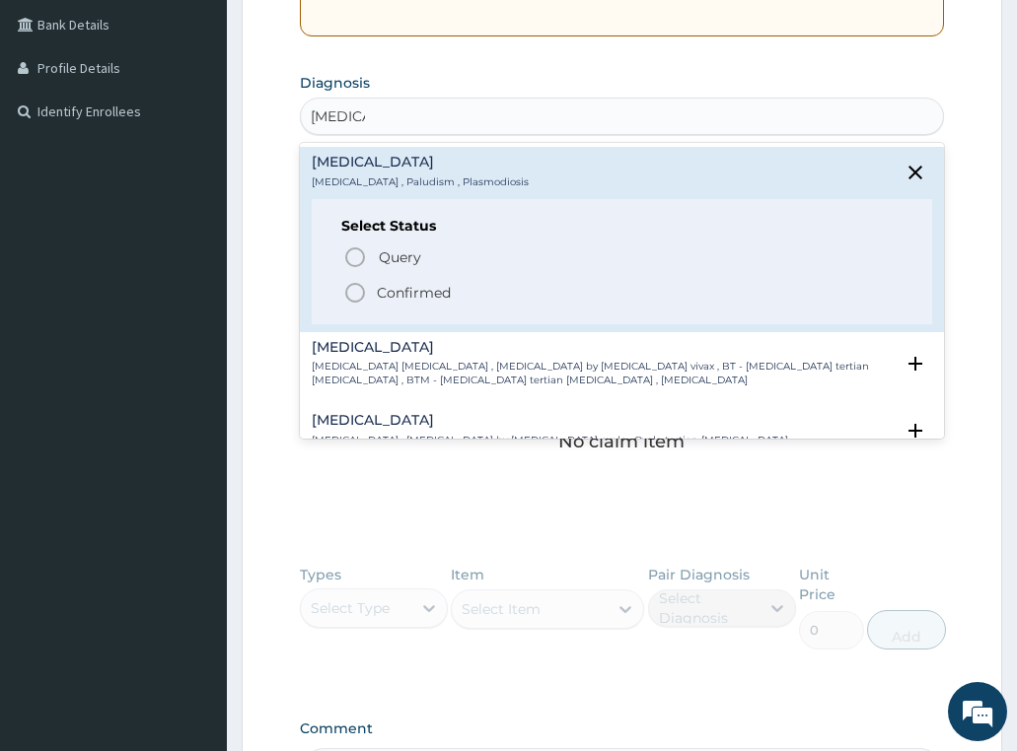
click at [415, 295] on p "Confirmed" at bounding box center [414, 293] width 74 height 20
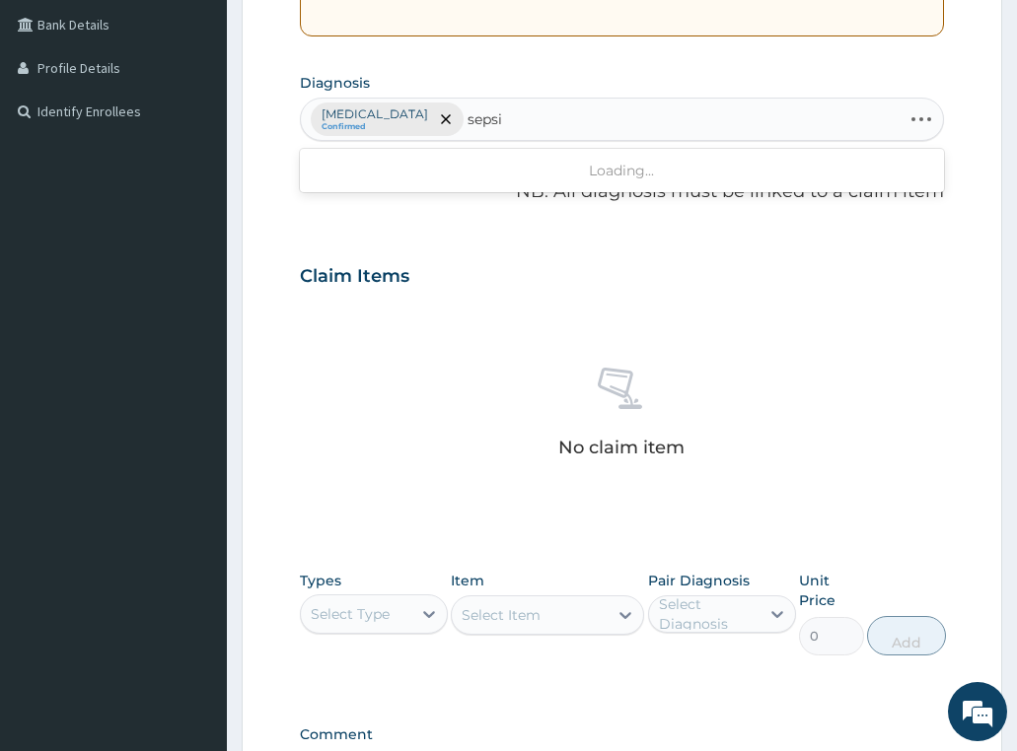
type input "sepsis"
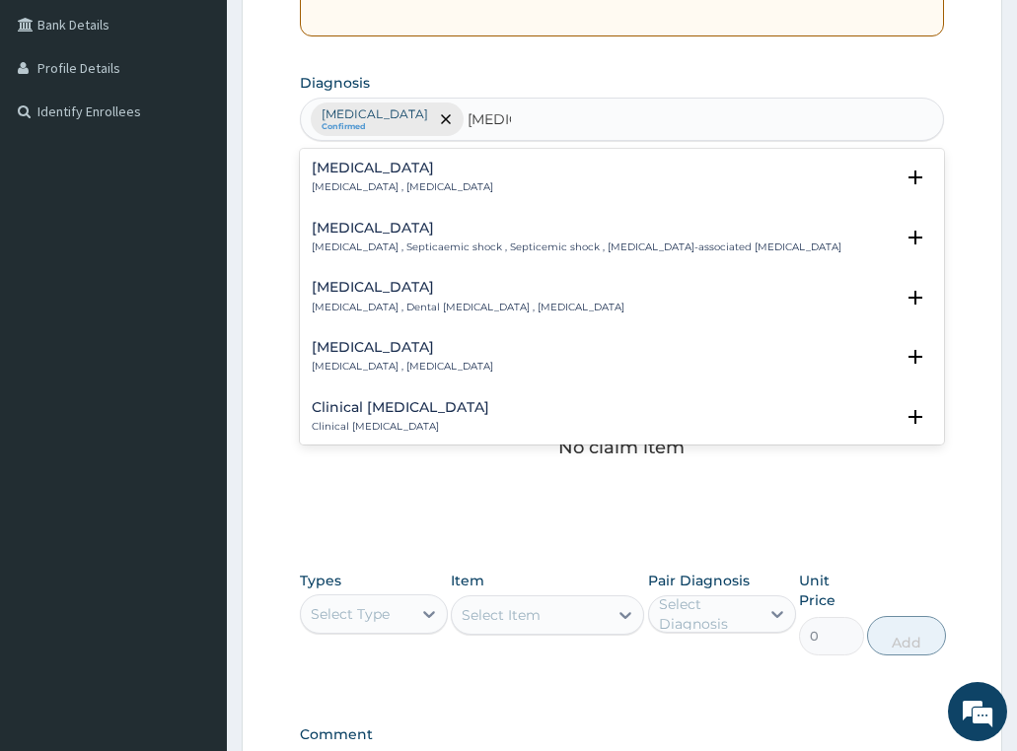
click at [349, 179] on div "Sepsis Systemic infection , Sepsis" at bounding box center [402, 178] width 181 height 35
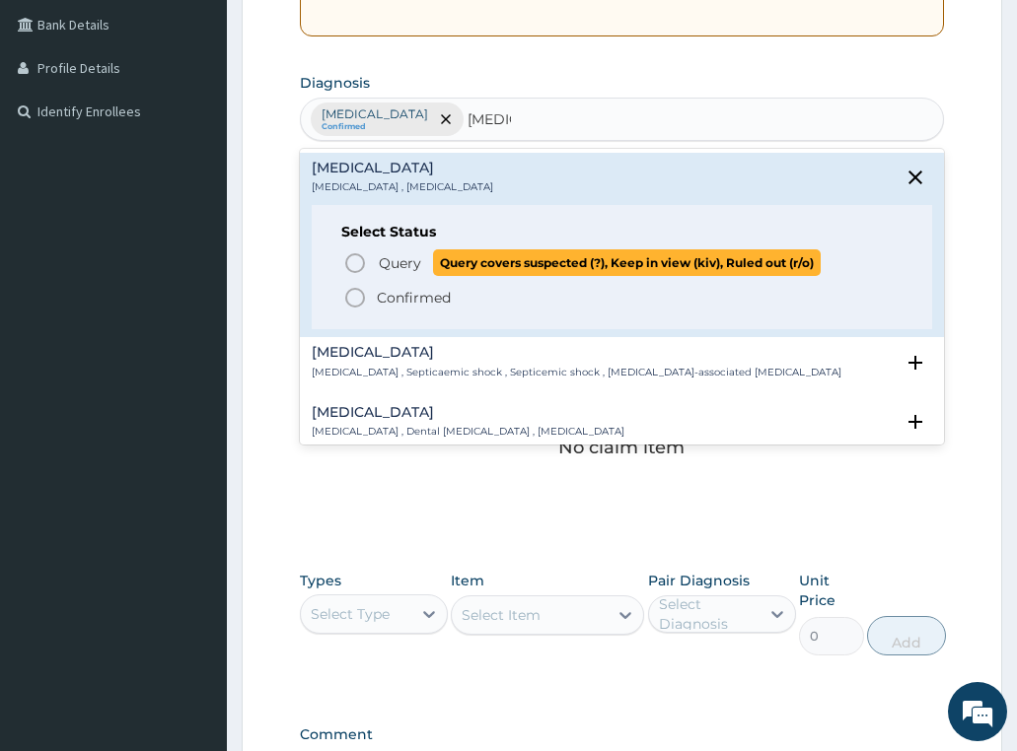
click at [387, 267] on span "Query" at bounding box center [400, 263] width 42 height 20
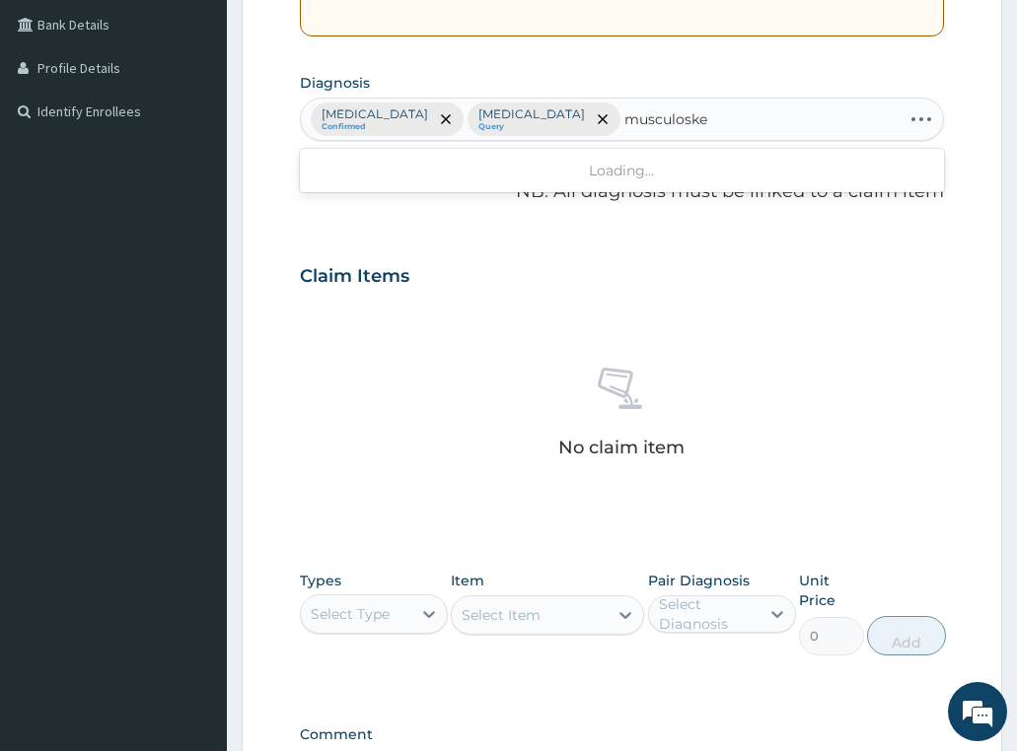
type input "musculoskel"
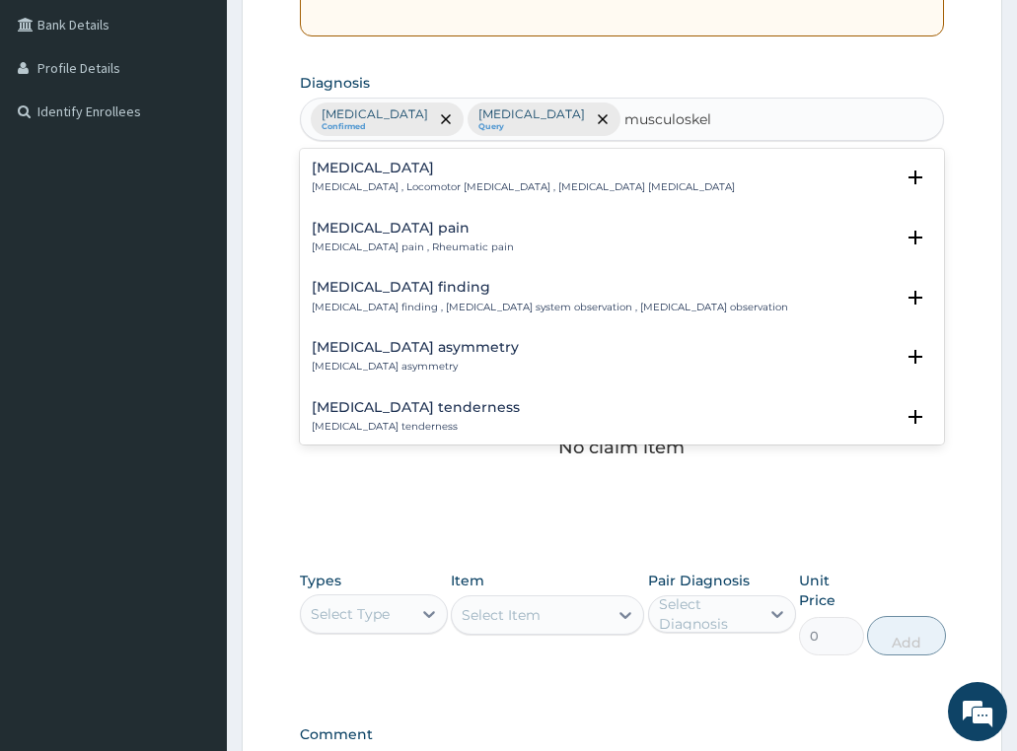
click at [357, 238] on div "Musculoskeletal pain Musculoskeletal pain , Rheumatic pain" at bounding box center [413, 238] width 202 height 35
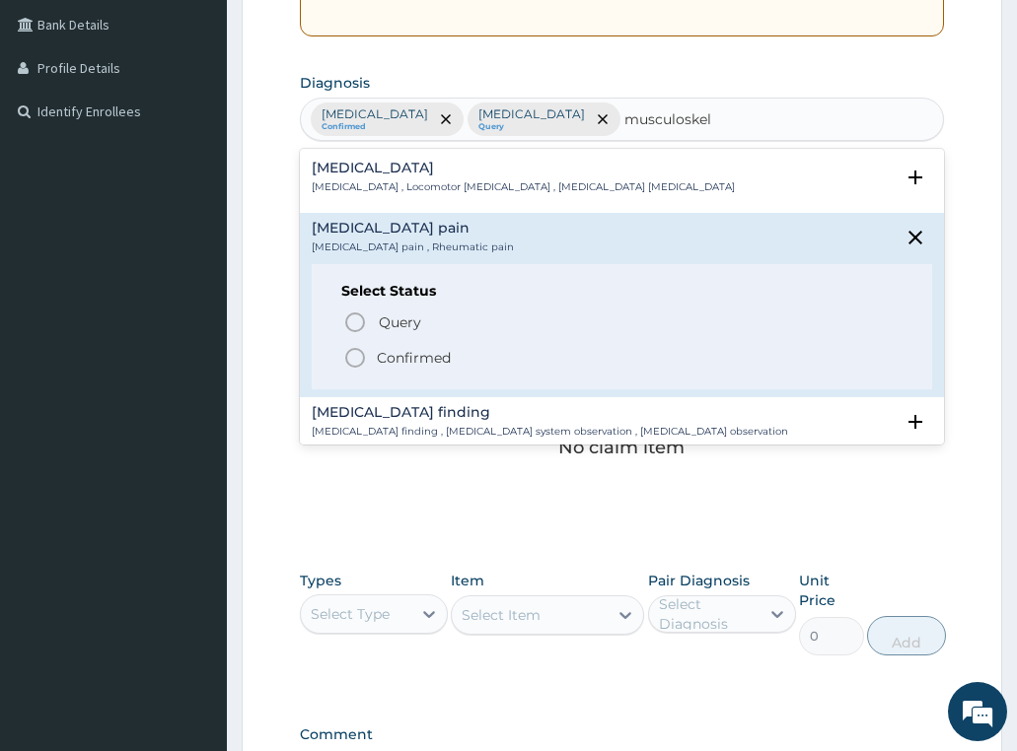
click at [428, 368] on span "Confirmed" at bounding box center [623, 358] width 560 height 24
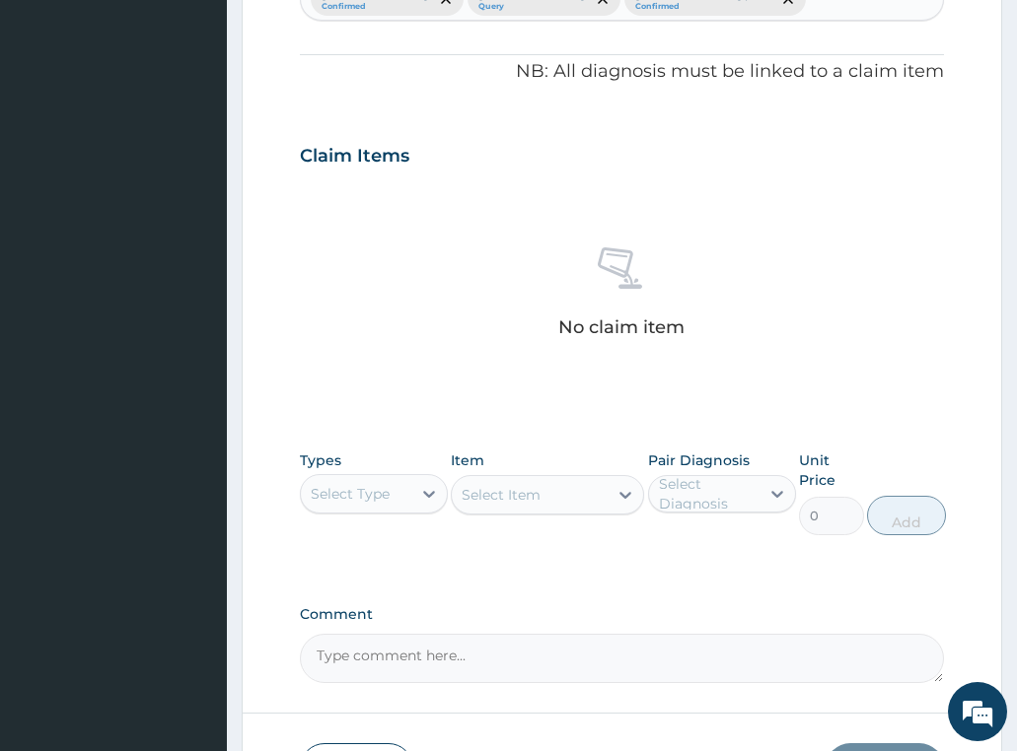
scroll to position [710, 0]
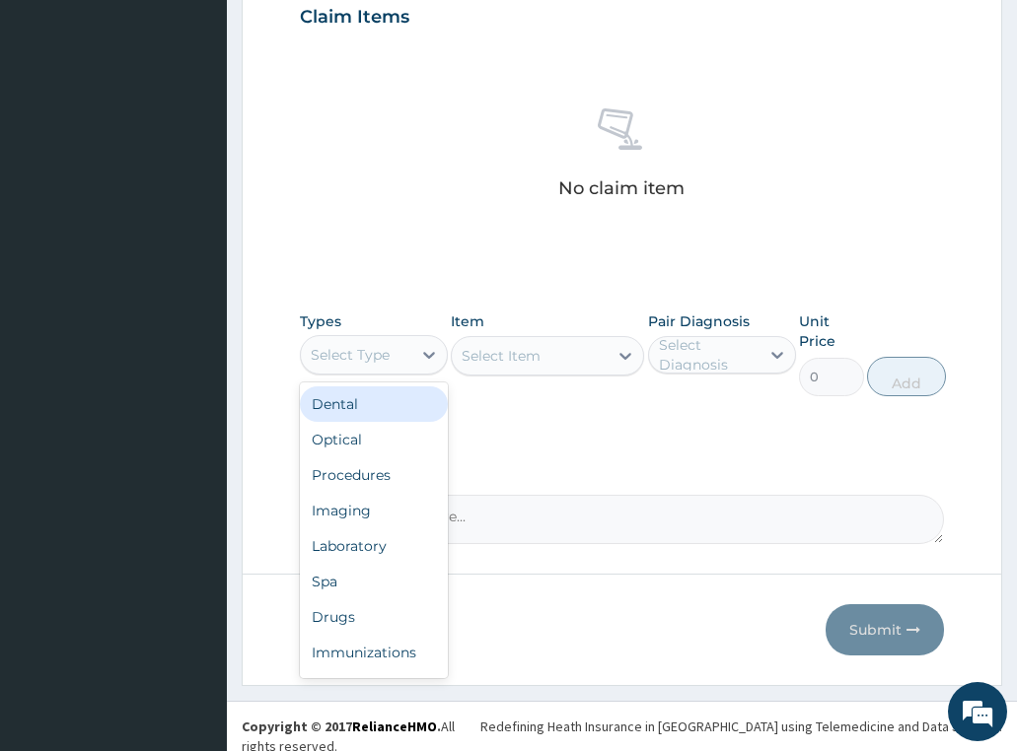
drag, startPoint x: 390, startPoint y: 357, endPoint x: 376, endPoint y: 444, distance: 87.9
click at [390, 358] on div "Select Type" at bounding box center [356, 355] width 110 height 32
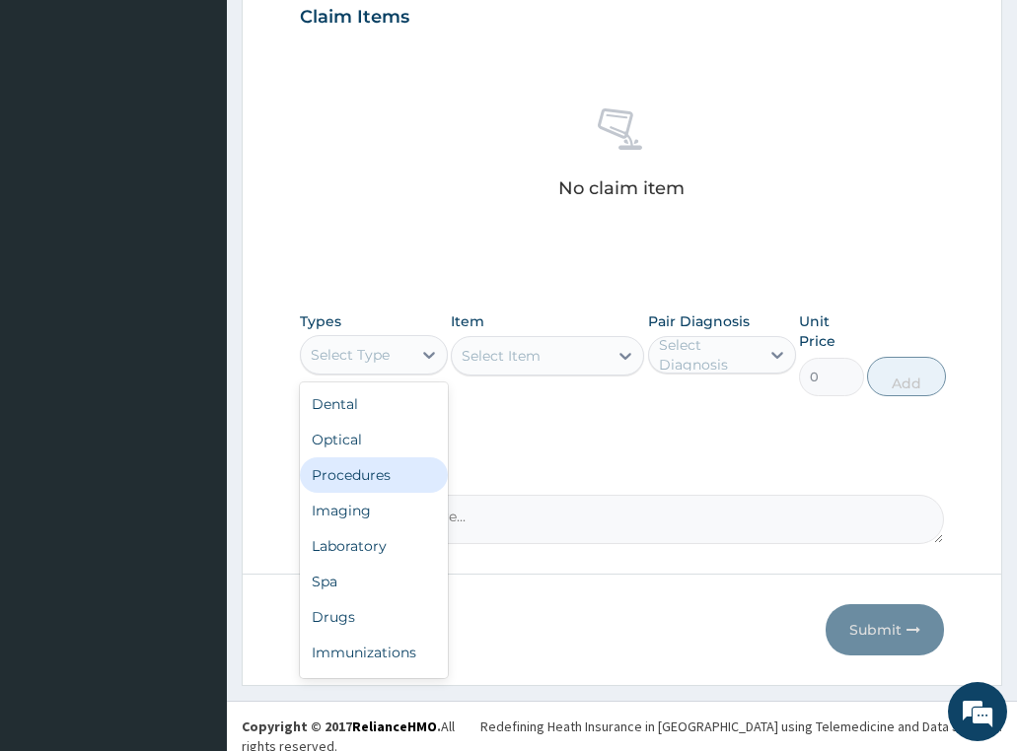
click at [365, 482] on div "Procedures" at bounding box center [374, 475] width 148 height 35
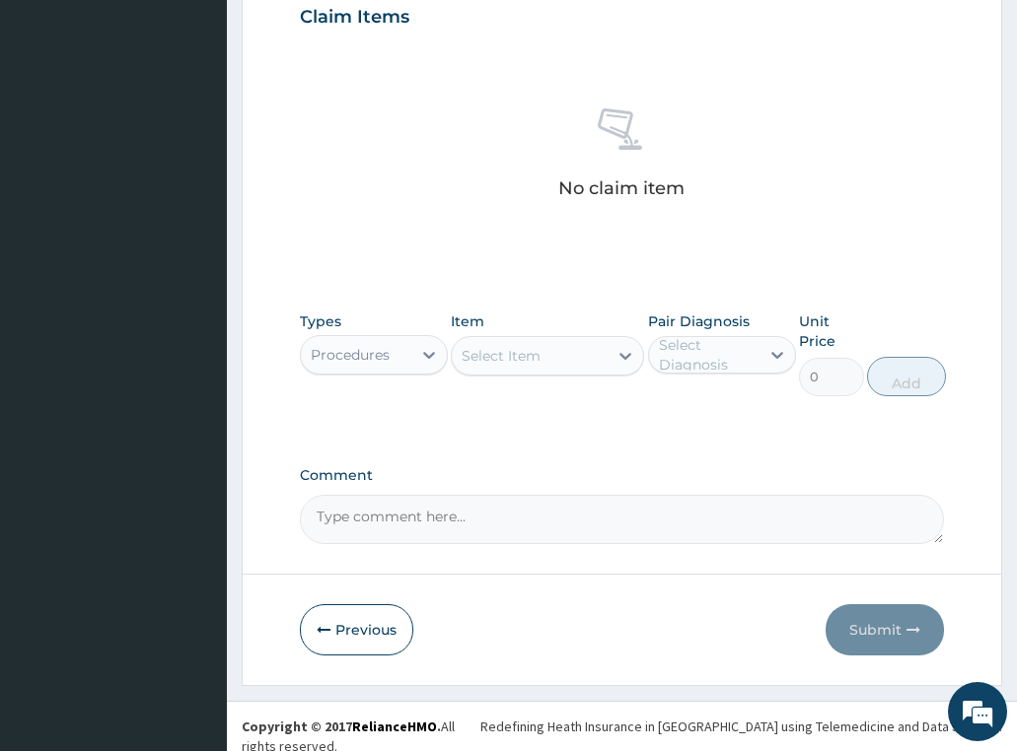
click at [542, 378] on div "Item Select Item" at bounding box center [547, 354] width 193 height 85
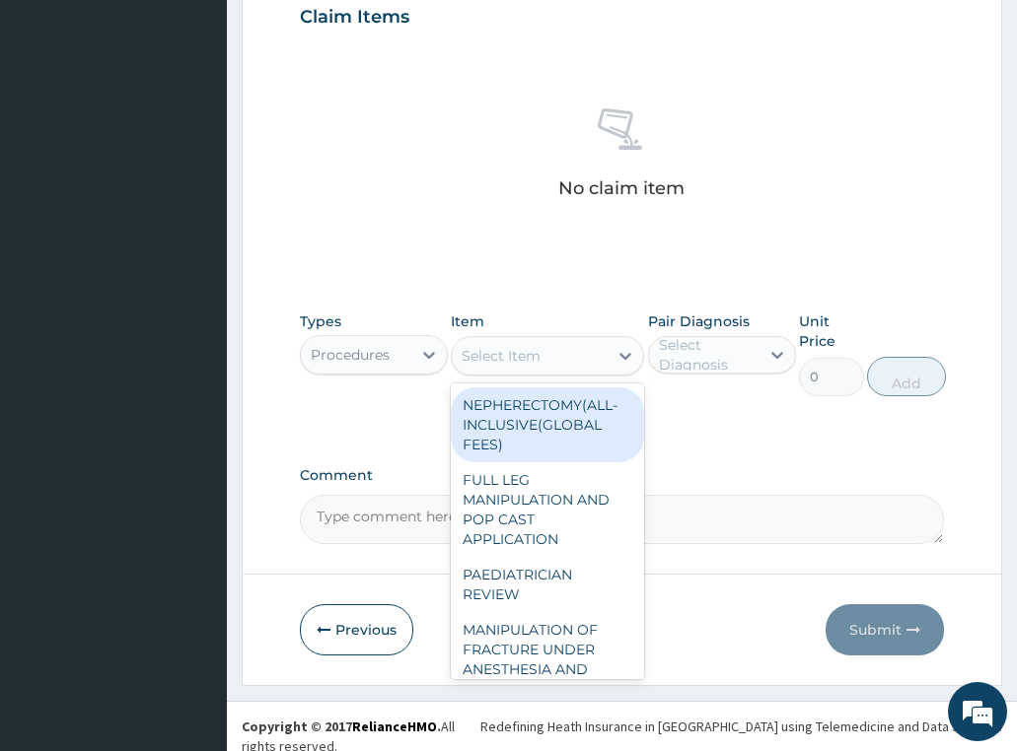
click at [540, 362] on div "Select Item" at bounding box center [530, 356] width 156 height 32
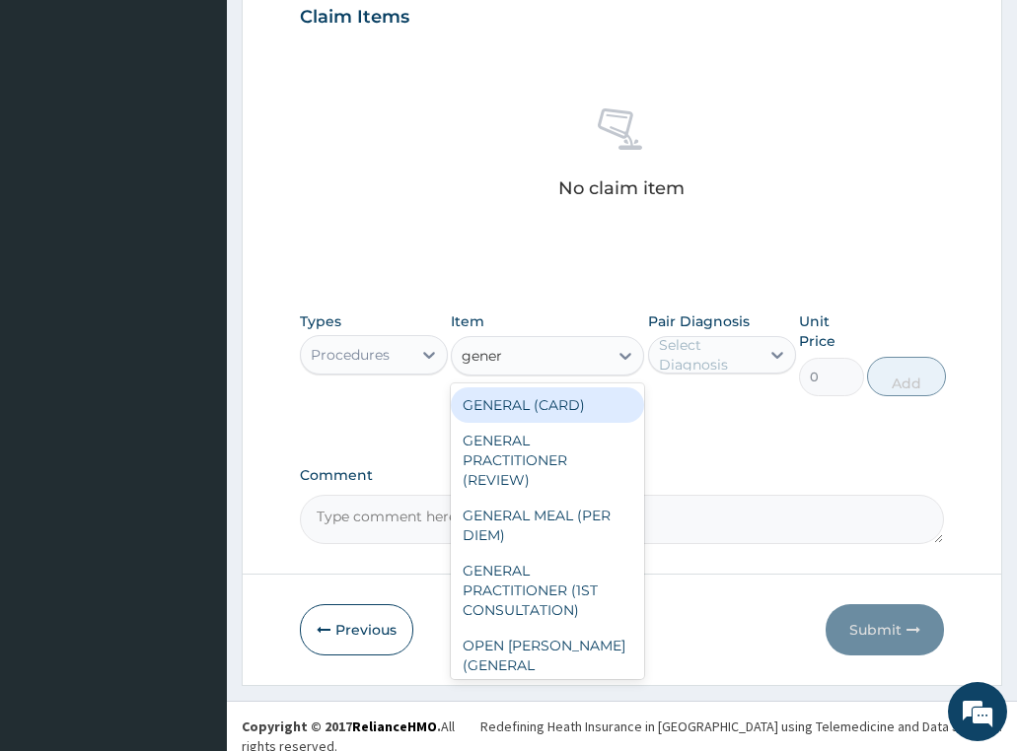
type input "genera"
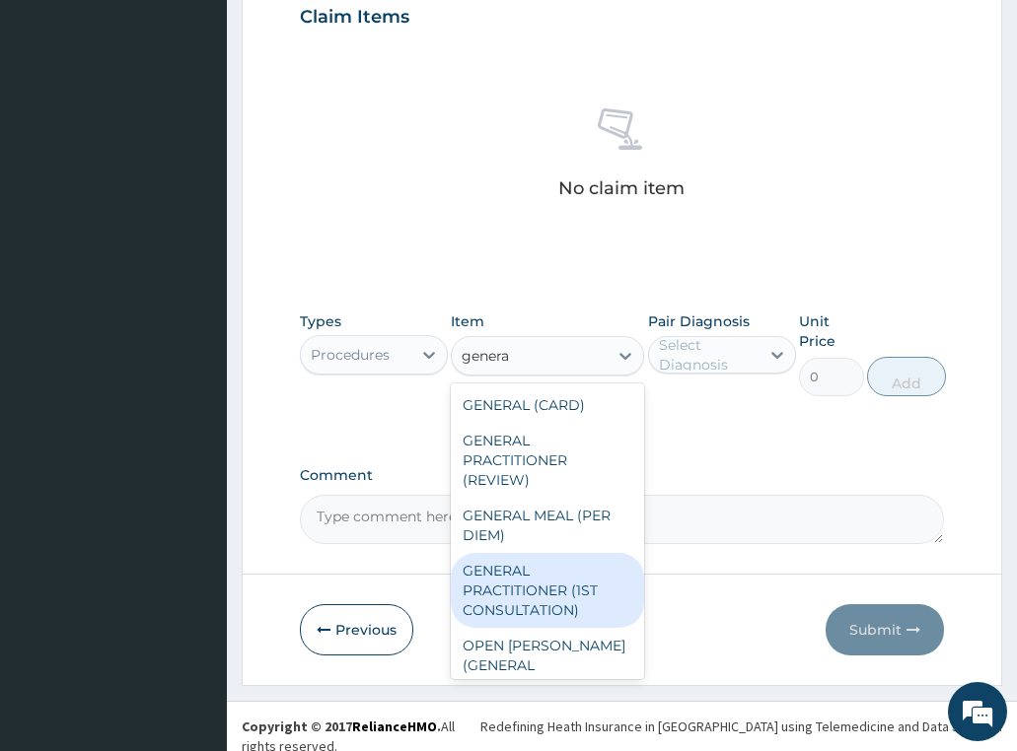
click at [505, 612] on div "GENERAL PRACTITIONER (1ST CONSULTATION)" at bounding box center [547, 590] width 193 height 75
type input "3490"
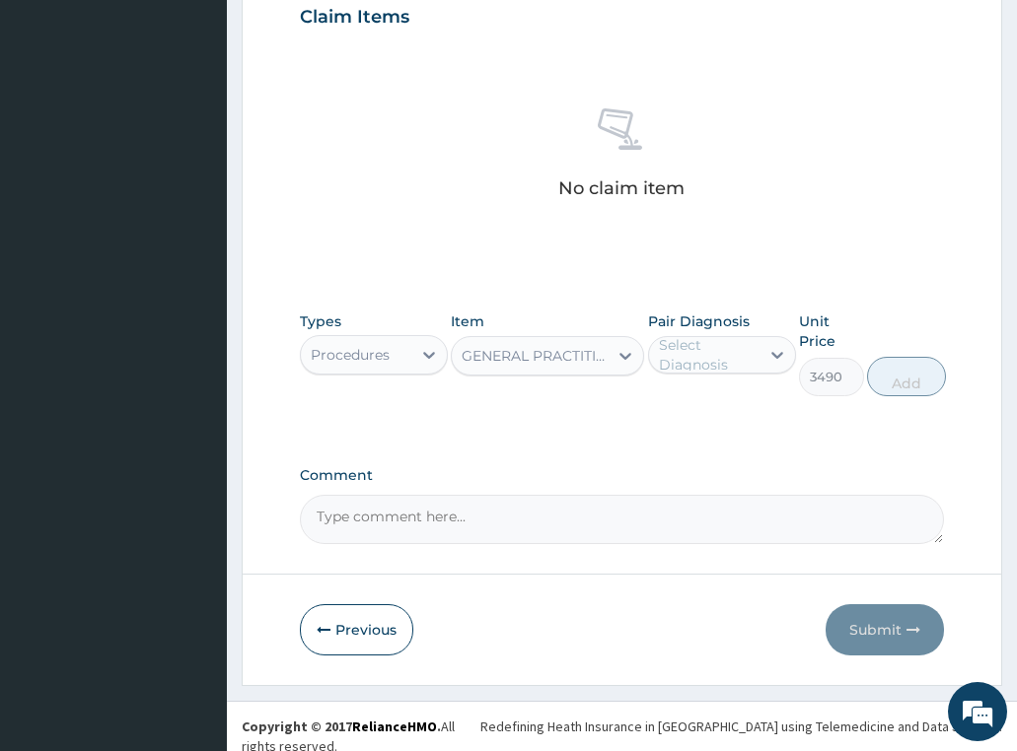
click at [703, 367] on div "Select Diagnosis" at bounding box center [708, 354] width 99 height 39
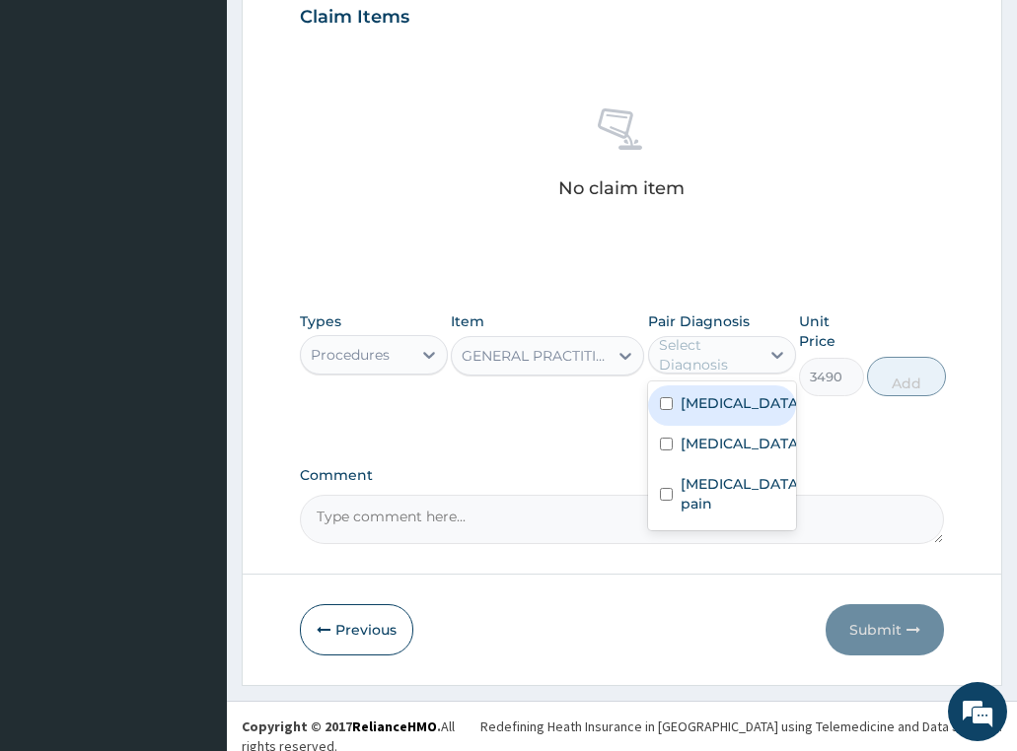
click at [705, 393] on label "Malaria" at bounding box center [741, 403] width 122 height 20
checkbox input "true"
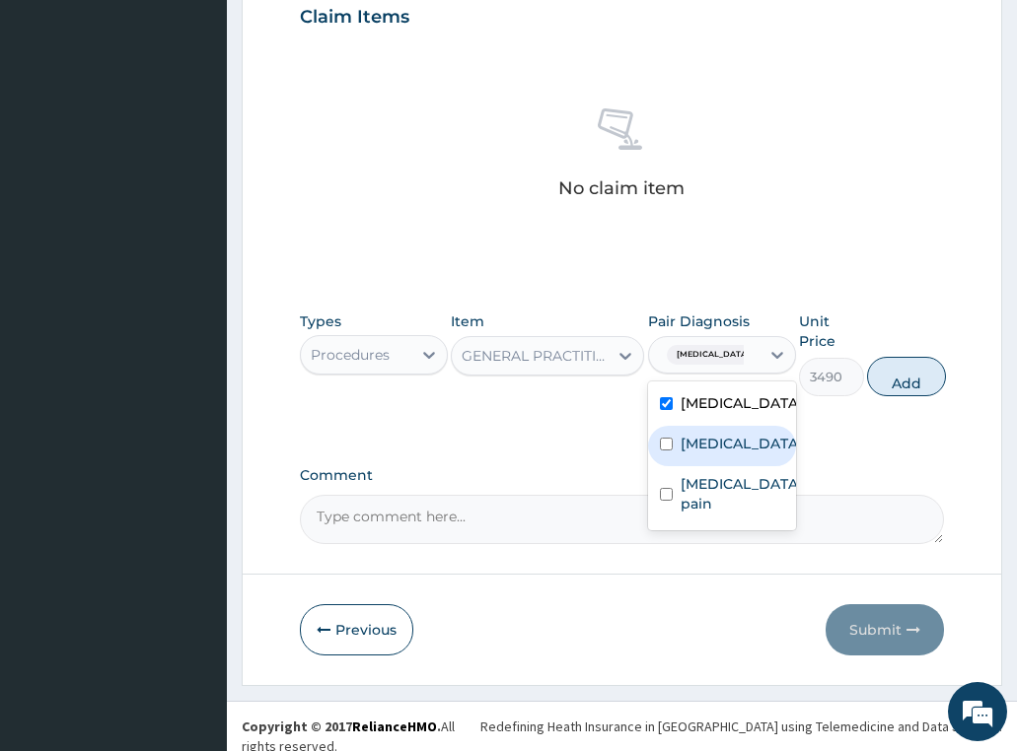
click at [712, 452] on label "Sepsis" at bounding box center [741, 444] width 122 height 20
checkbox input "true"
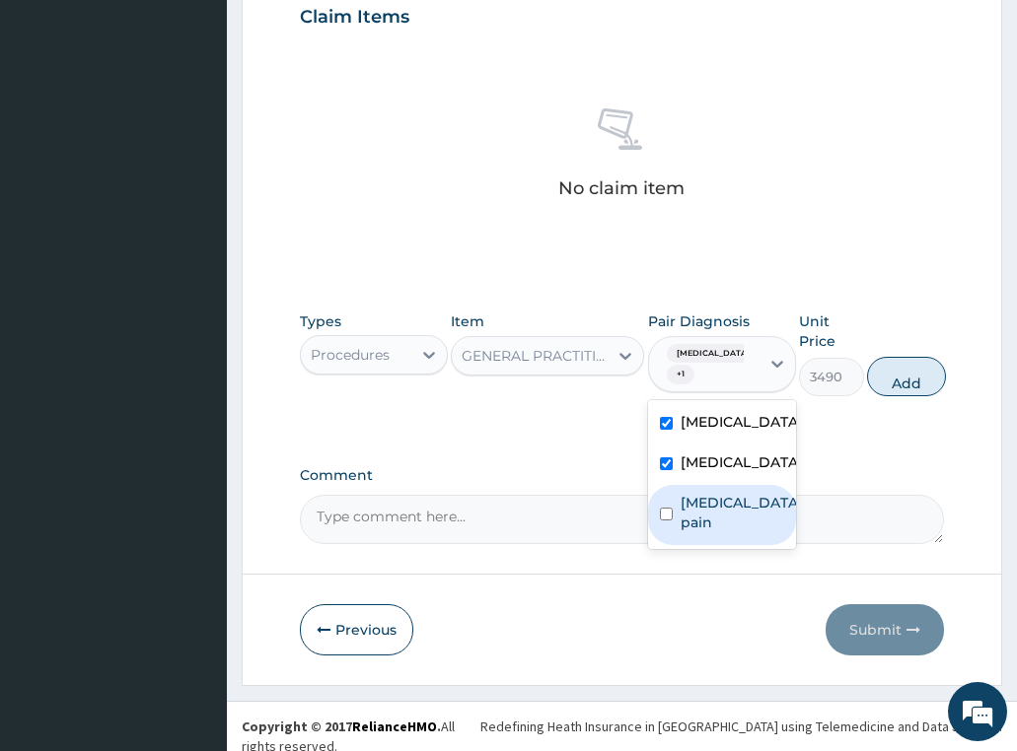
click at [719, 498] on label "[MEDICAL_DATA] pain" at bounding box center [741, 512] width 122 height 39
checkbox input "true"
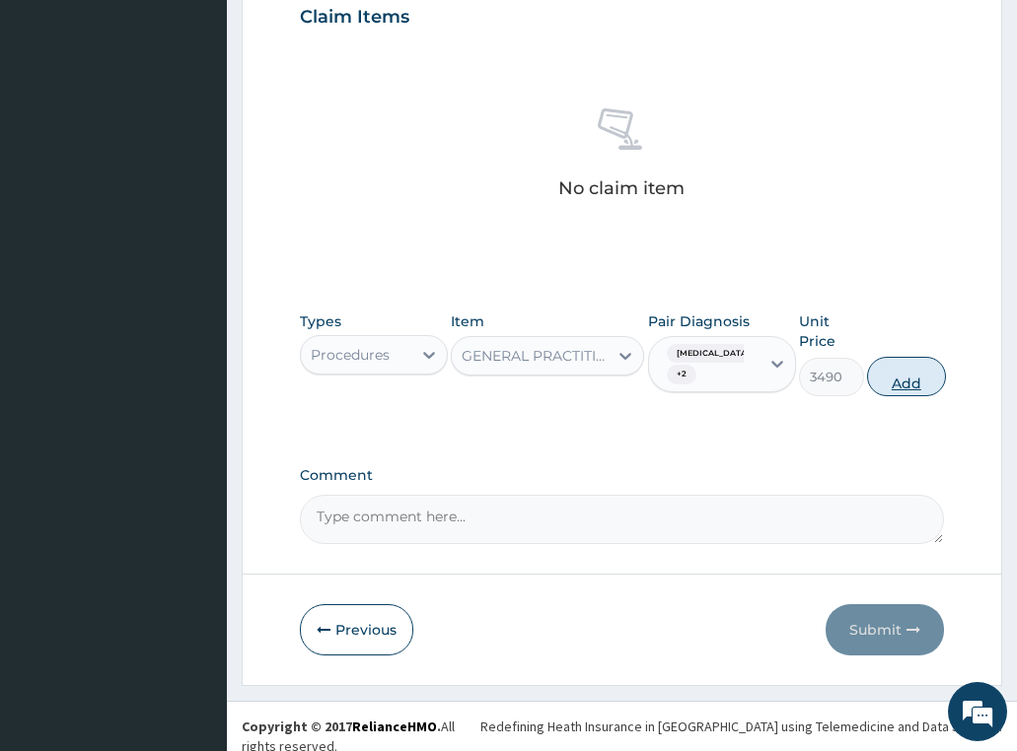
click at [921, 366] on button "Add" at bounding box center [906, 376] width 79 height 39
type input "0"
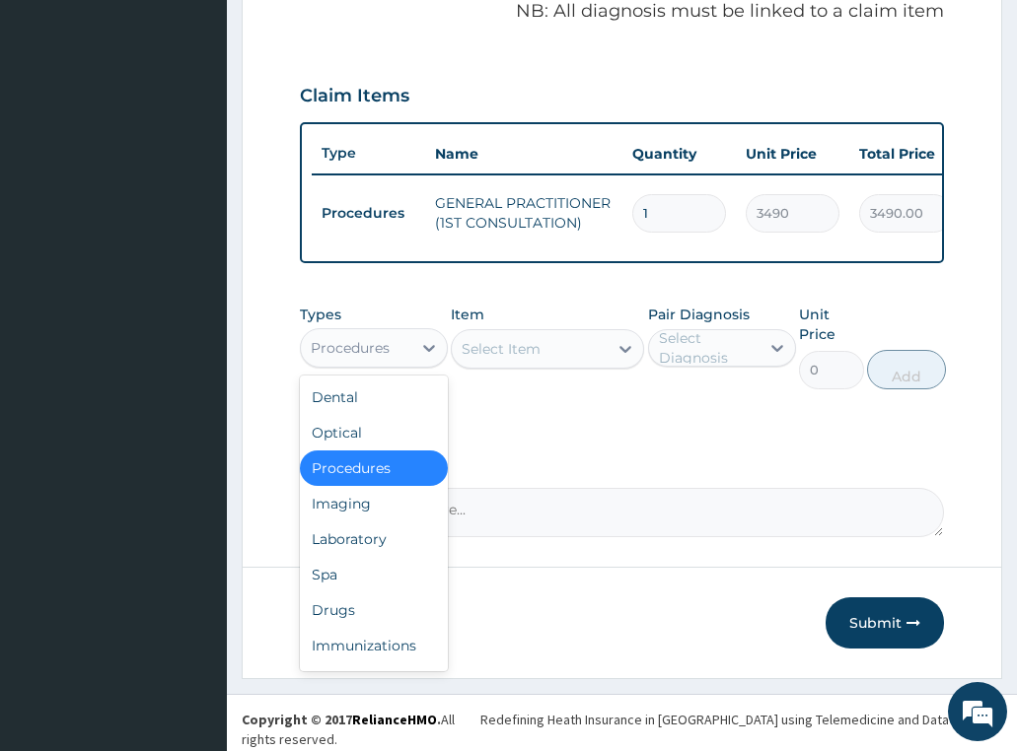
click at [340, 354] on div "Procedures" at bounding box center [350, 348] width 79 height 20
click at [346, 533] on div "Laboratory" at bounding box center [374, 539] width 148 height 35
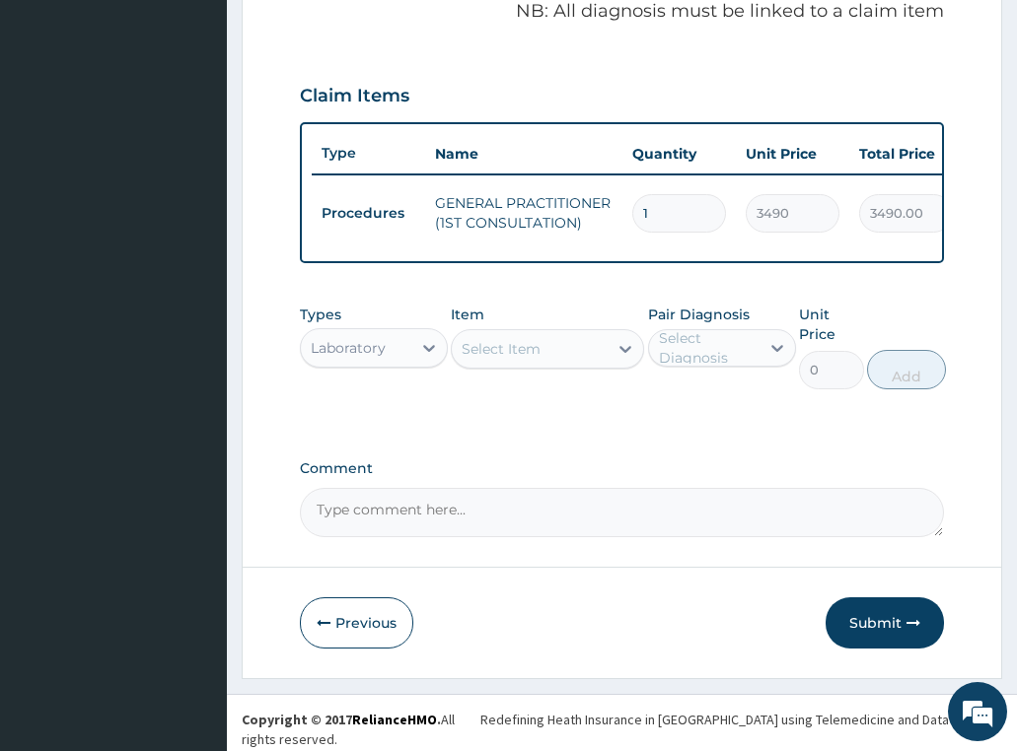
click at [524, 359] on div "Select Item" at bounding box center [500, 349] width 79 height 20
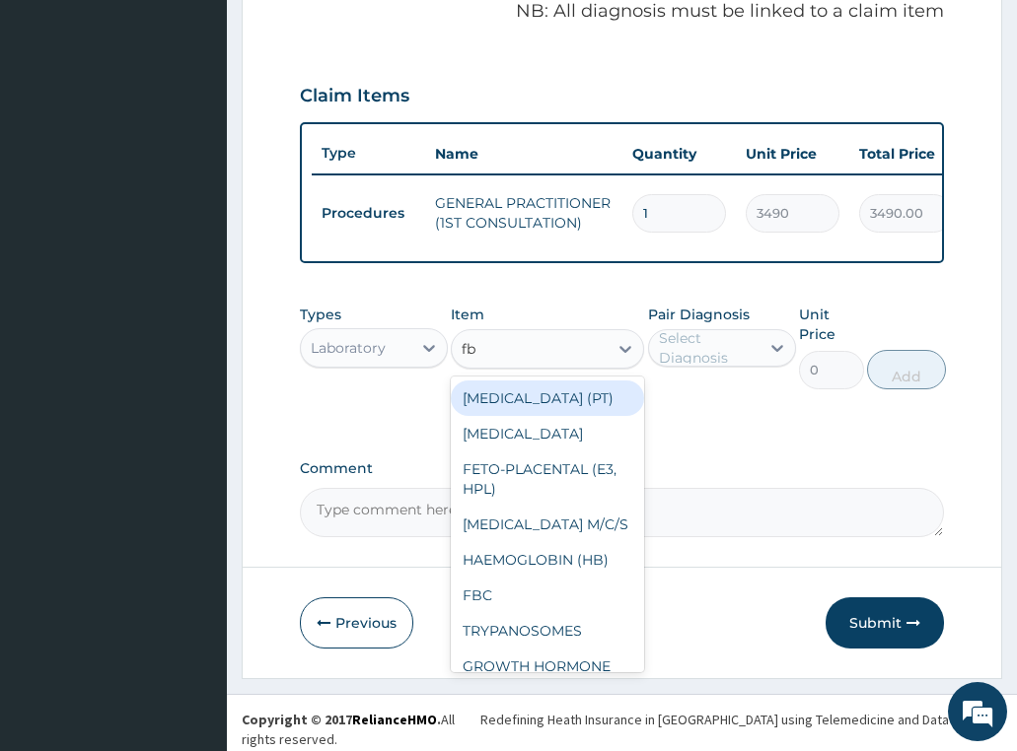
type input "fbc"
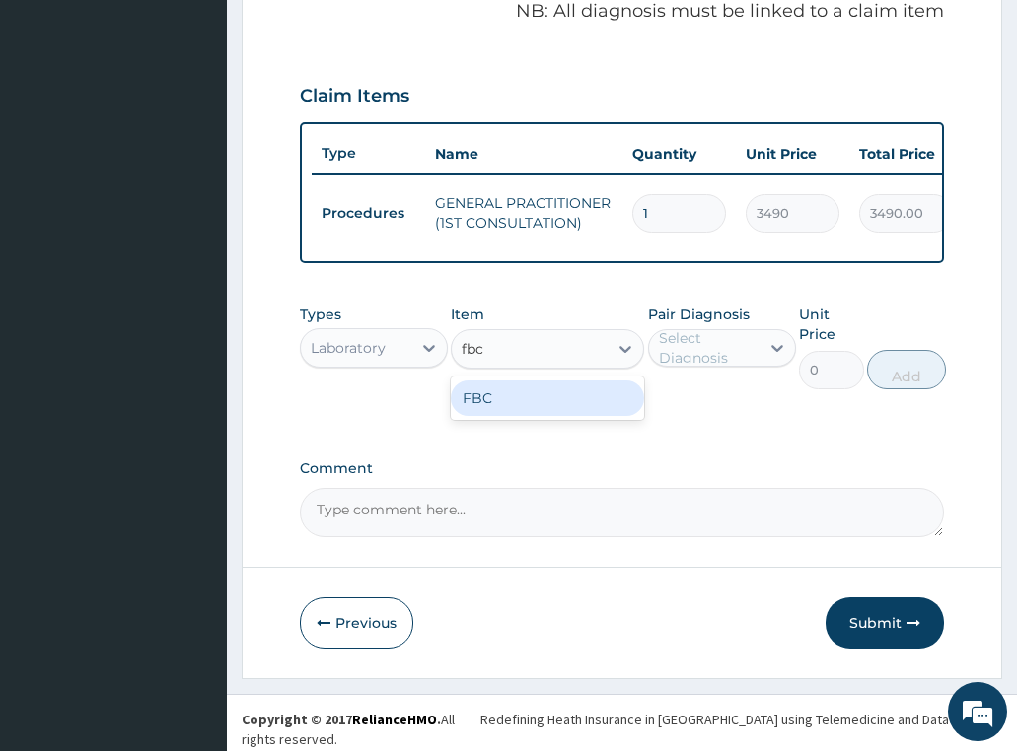
click at [541, 416] on div "FBC" at bounding box center [547, 398] width 193 height 35
type input "4700"
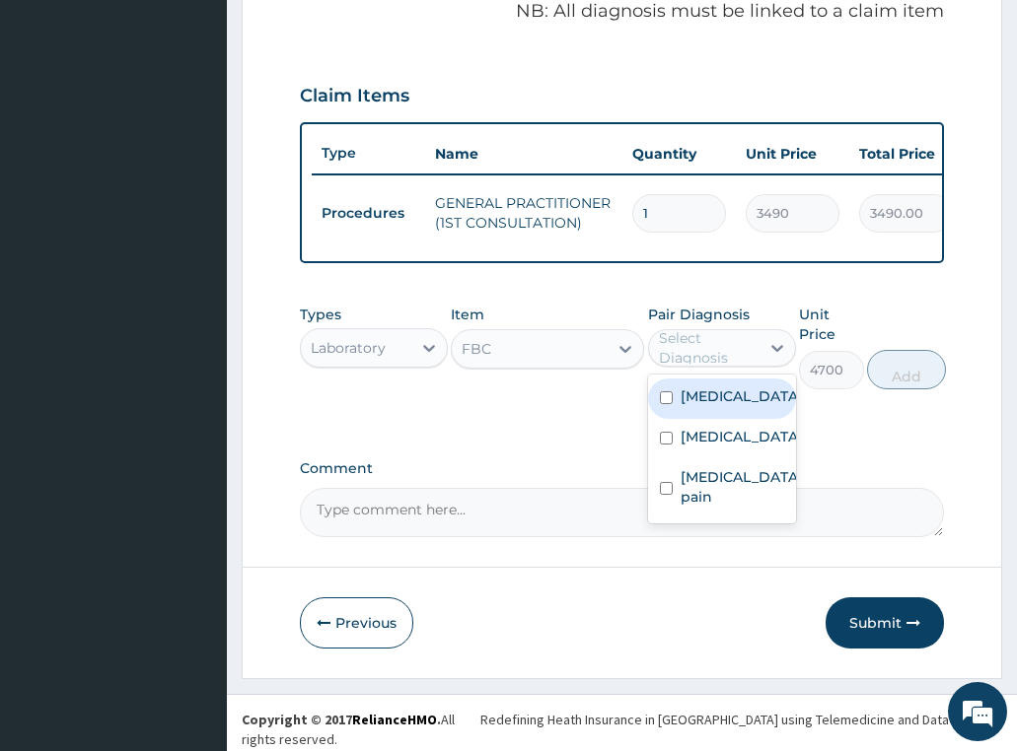
click at [713, 361] on div "Select Diagnosis" at bounding box center [708, 347] width 99 height 39
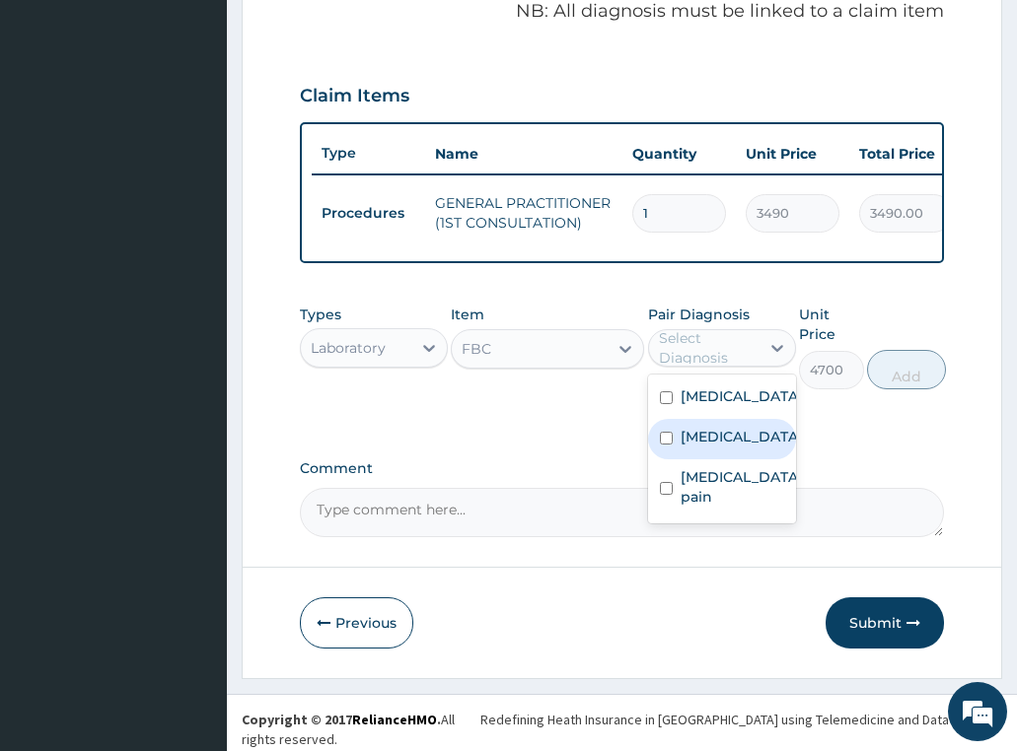
click at [726, 453] on div "Sepsis" at bounding box center [722, 439] width 148 height 40
checkbox input "true"
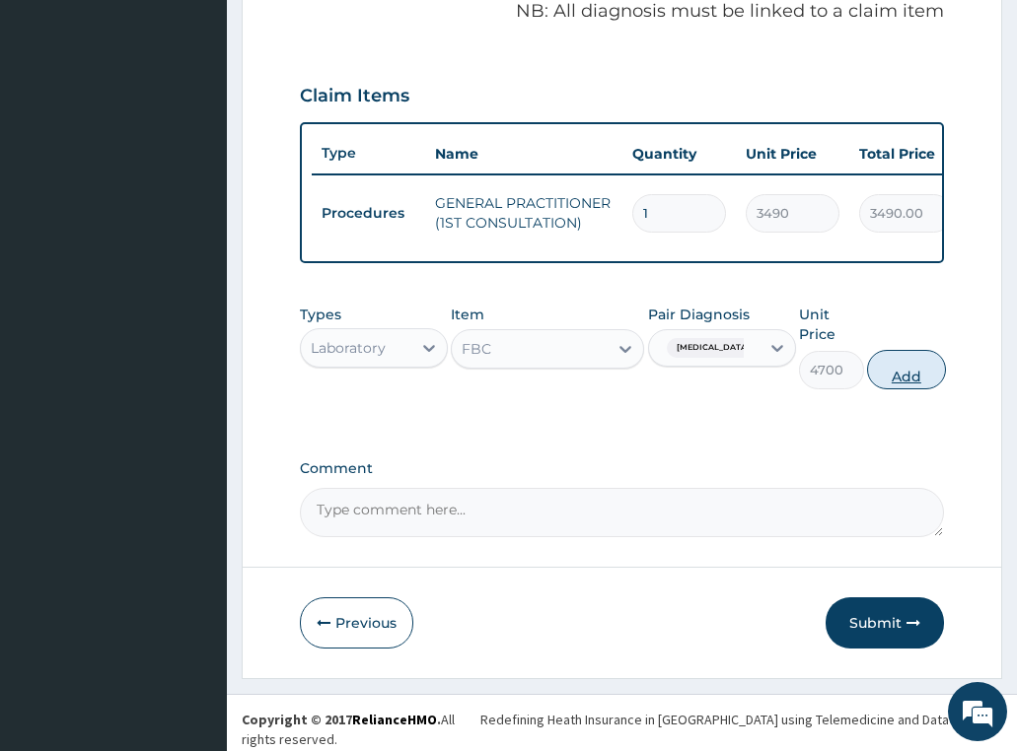
click at [929, 379] on button "Add" at bounding box center [906, 369] width 79 height 39
type input "0"
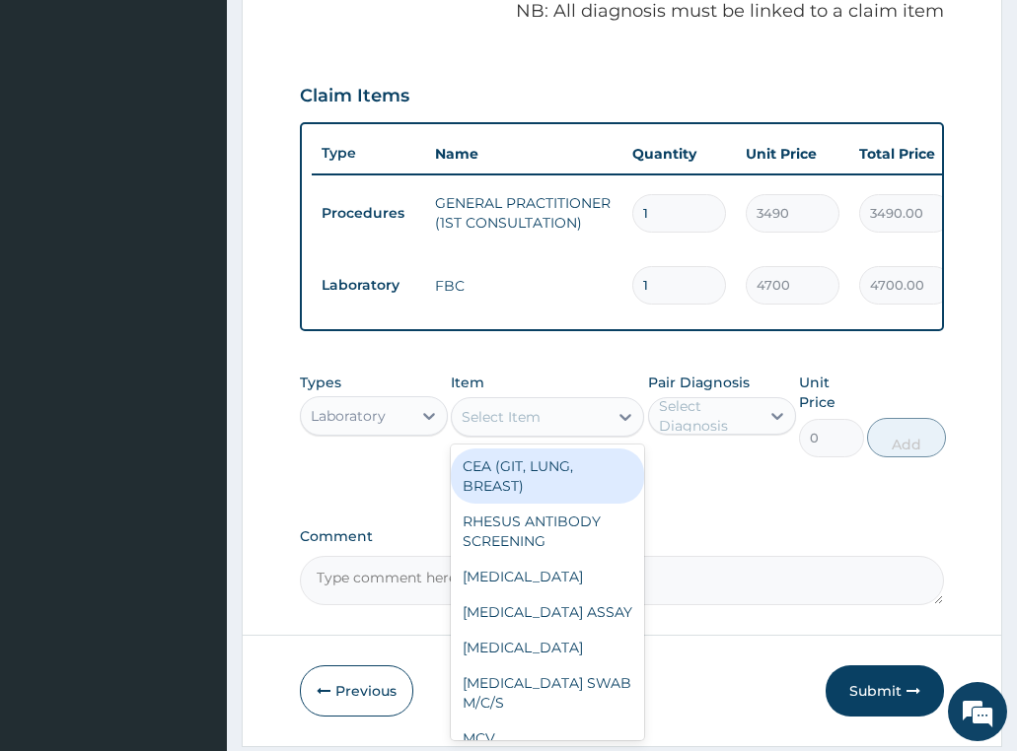
click at [543, 425] on div "Select Item" at bounding box center [530, 417] width 156 height 32
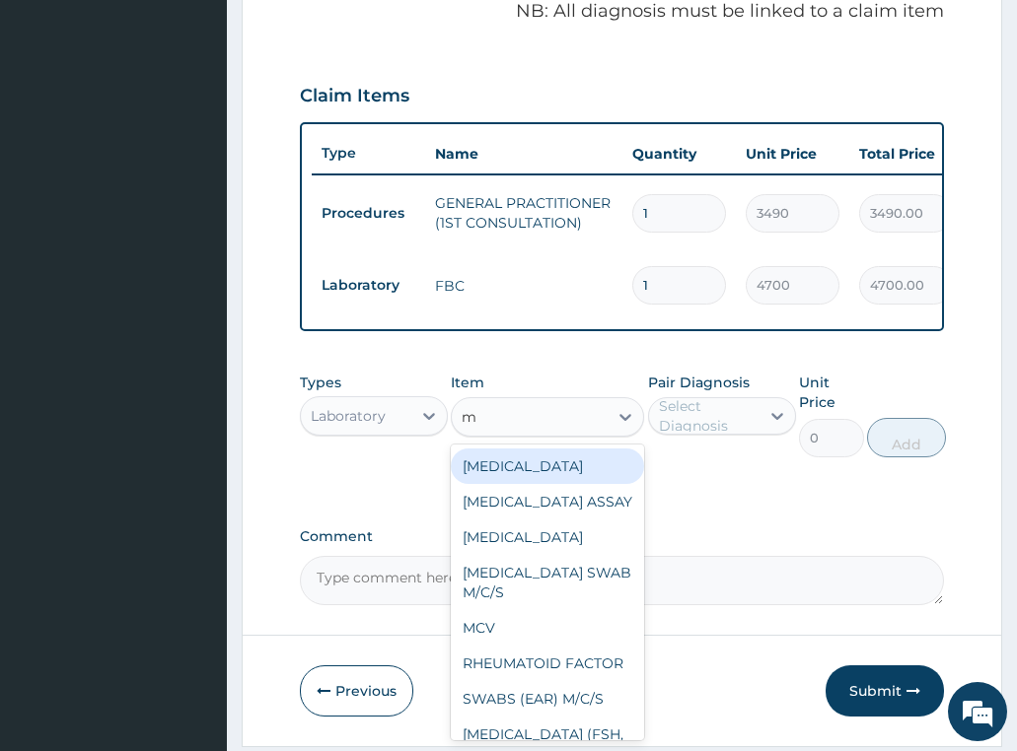
type input "mp"
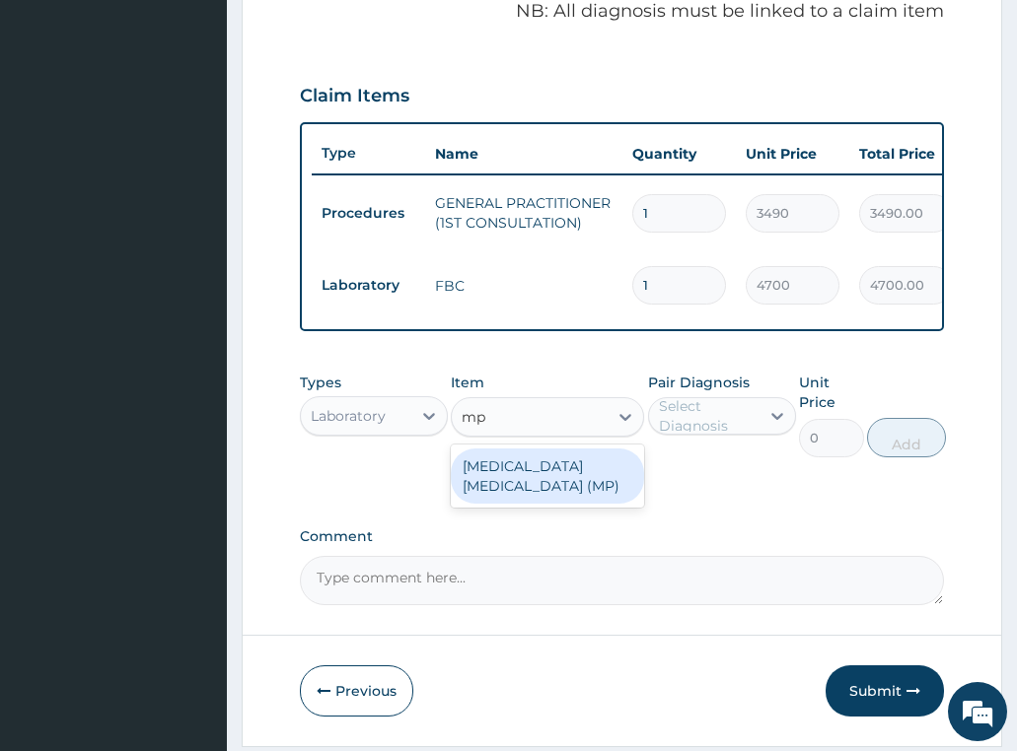
drag, startPoint x: 549, startPoint y: 476, endPoint x: 610, endPoint y: 454, distance: 65.2
click at [549, 477] on div "MALARIA PARASITE (MP)" at bounding box center [547, 476] width 193 height 55
type input "2740"
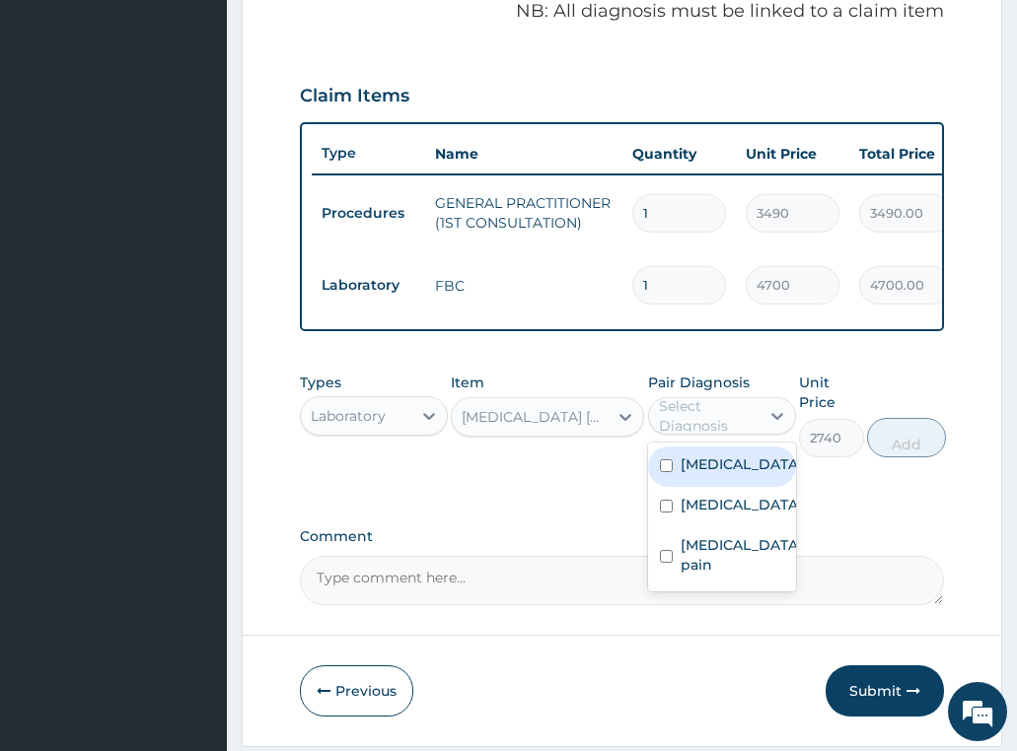
click at [742, 428] on div "Select Diagnosis" at bounding box center [708, 415] width 99 height 39
click at [727, 474] on label "Malaria" at bounding box center [741, 465] width 122 height 20
checkbox input "true"
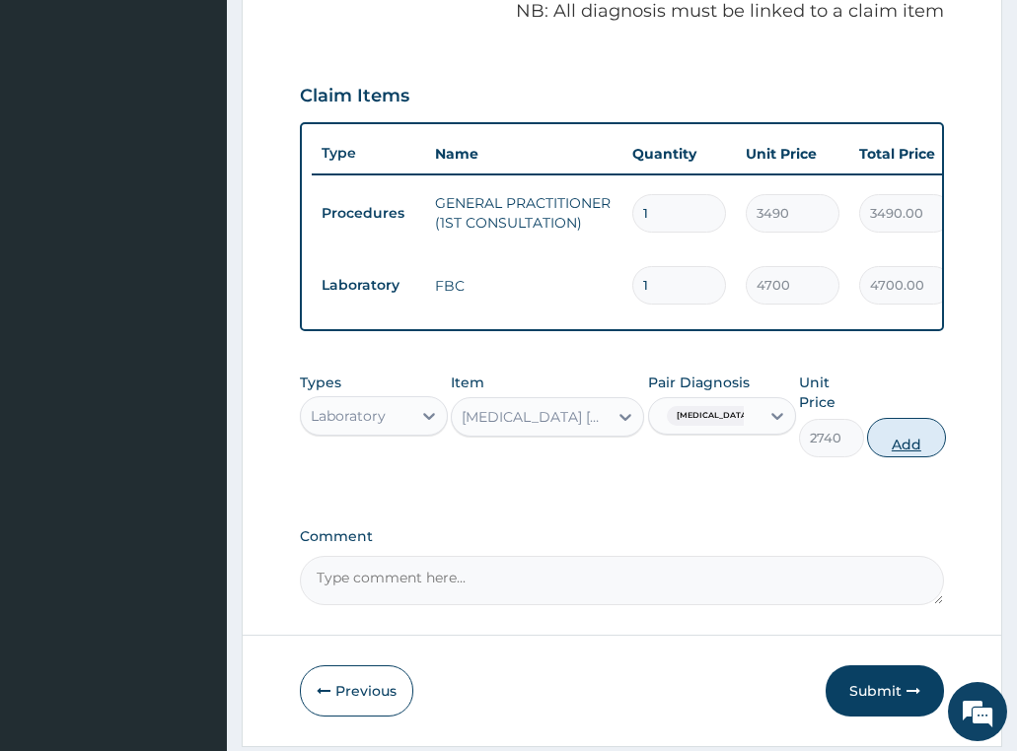
click at [896, 450] on button "Add" at bounding box center [906, 437] width 79 height 39
type input "0"
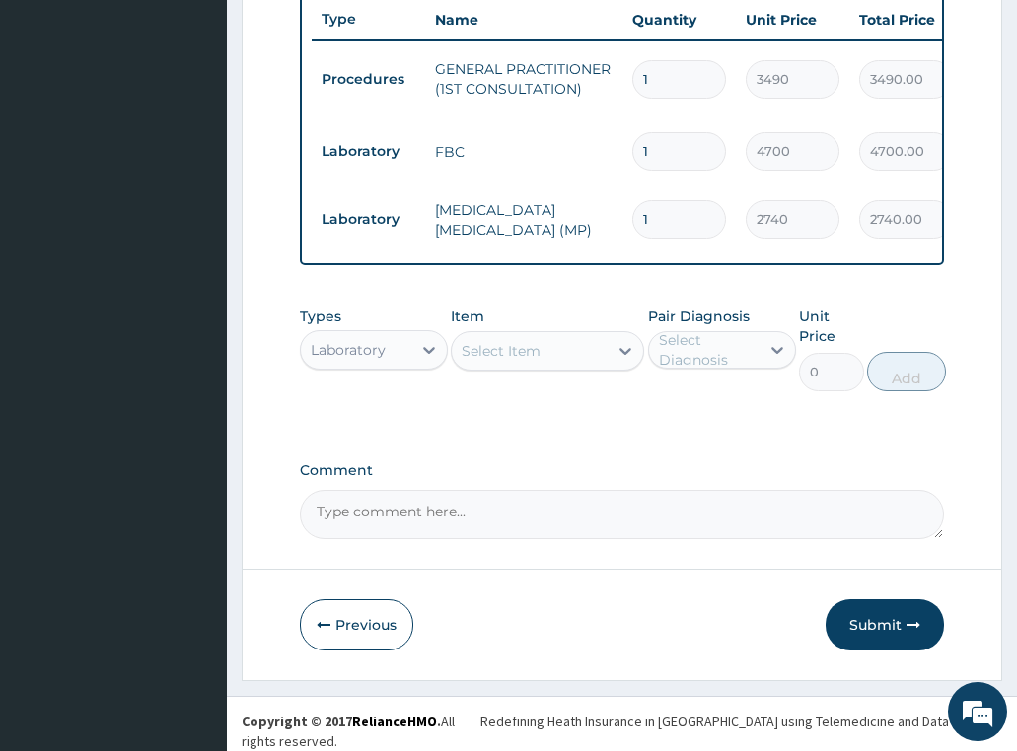
scroll to position [767, 0]
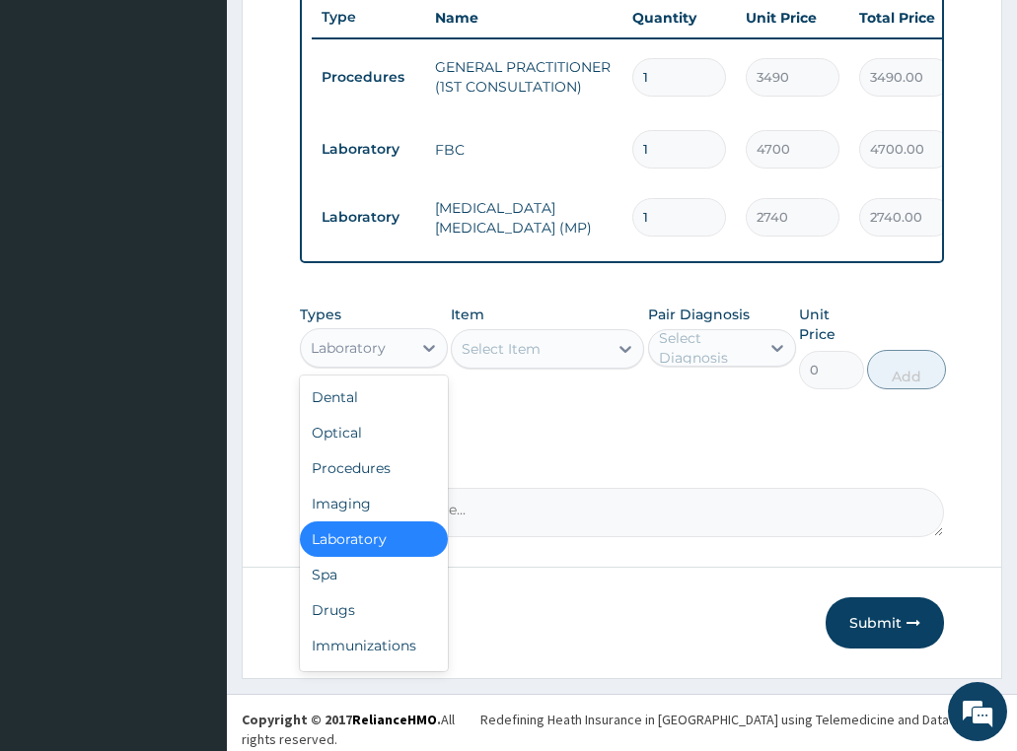
click at [355, 357] on div "Laboratory" at bounding box center [348, 348] width 75 height 20
click at [341, 621] on div "Drugs" at bounding box center [374, 610] width 148 height 35
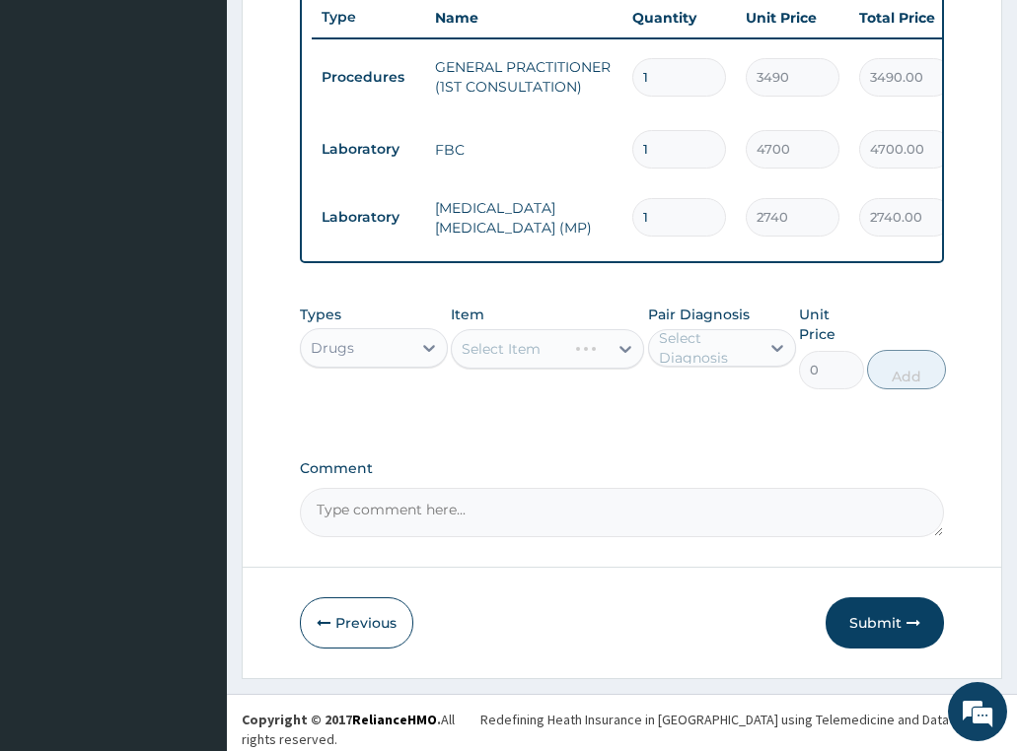
click at [514, 357] on div "Select Item" at bounding box center [547, 348] width 193 height 39
click at [517, 361] on div "Select Item" at bounding box center [547, 348] width 193 height 39
click at [568, 359] on div "Select Item" at bounding box center [530, 349] width 156 height 32
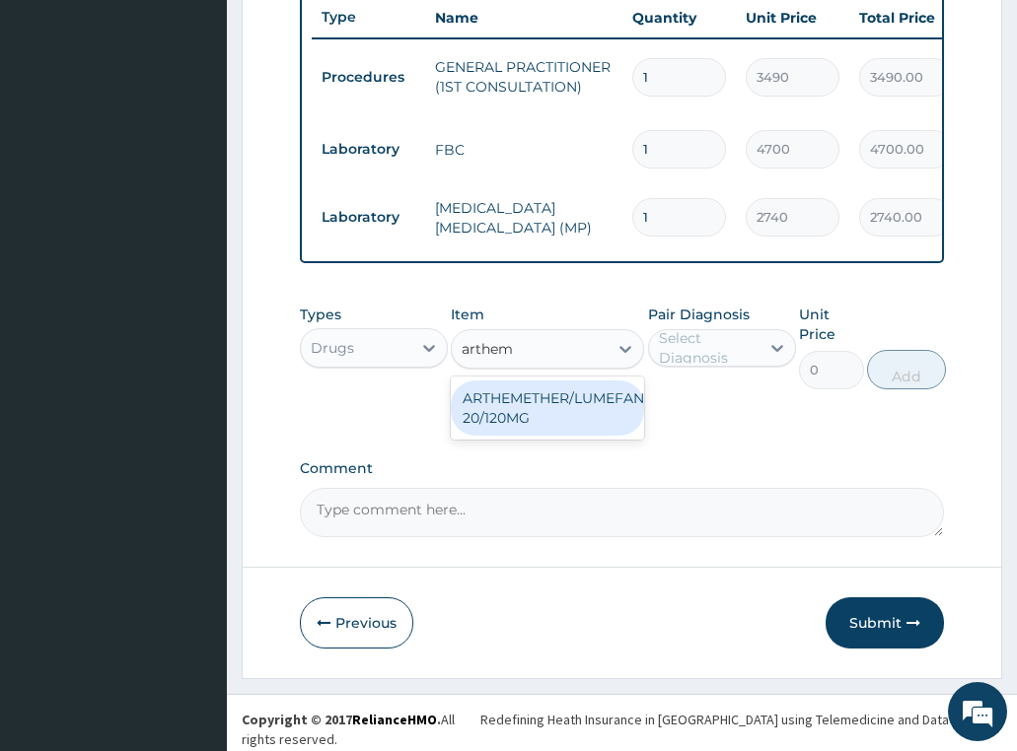
type input "artheme"
click at [562, 404] on div "ARTHEMETHER/LUMEFANTRINE/TAB 20/120MG" at bounding box center [547, 408] width 193 height 55
type input "130"
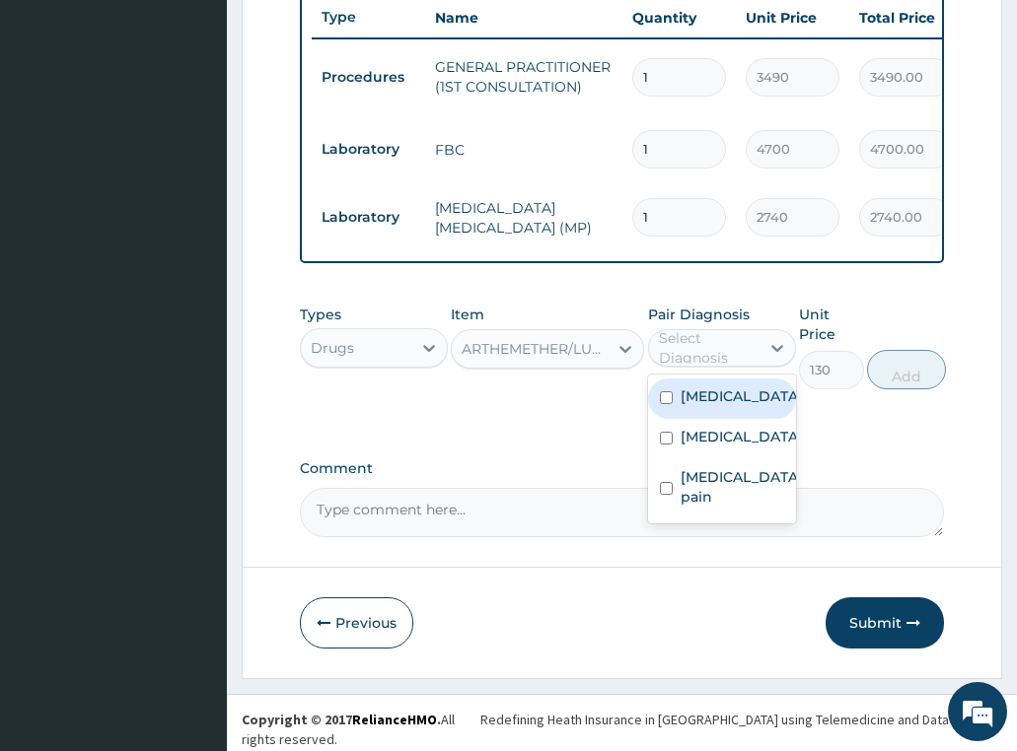
click at [709, 336] on div "Select Diagnosis" at bounding box center [722, 347] width 148 height 37
click at [710, 406] on label "Malaria" at bounding box center [741, 397] width 122 height 20
checkbox input "true"
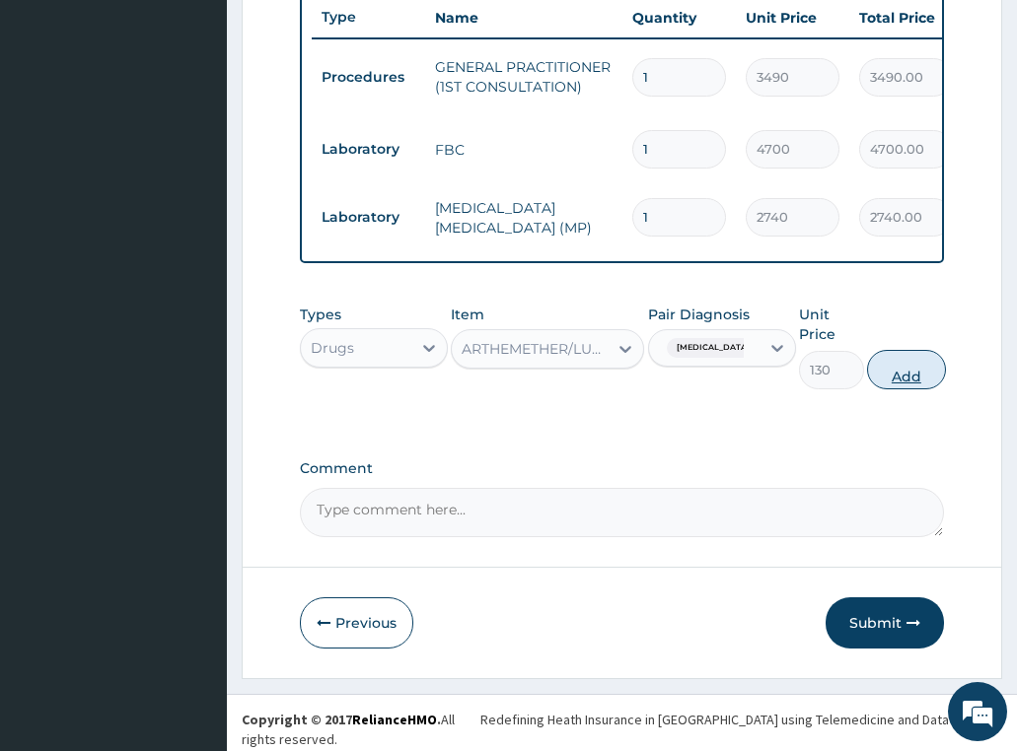
click at [921, 379] on button "Add" at bounding box center [906, 369] width 79 height 39
type input "0"
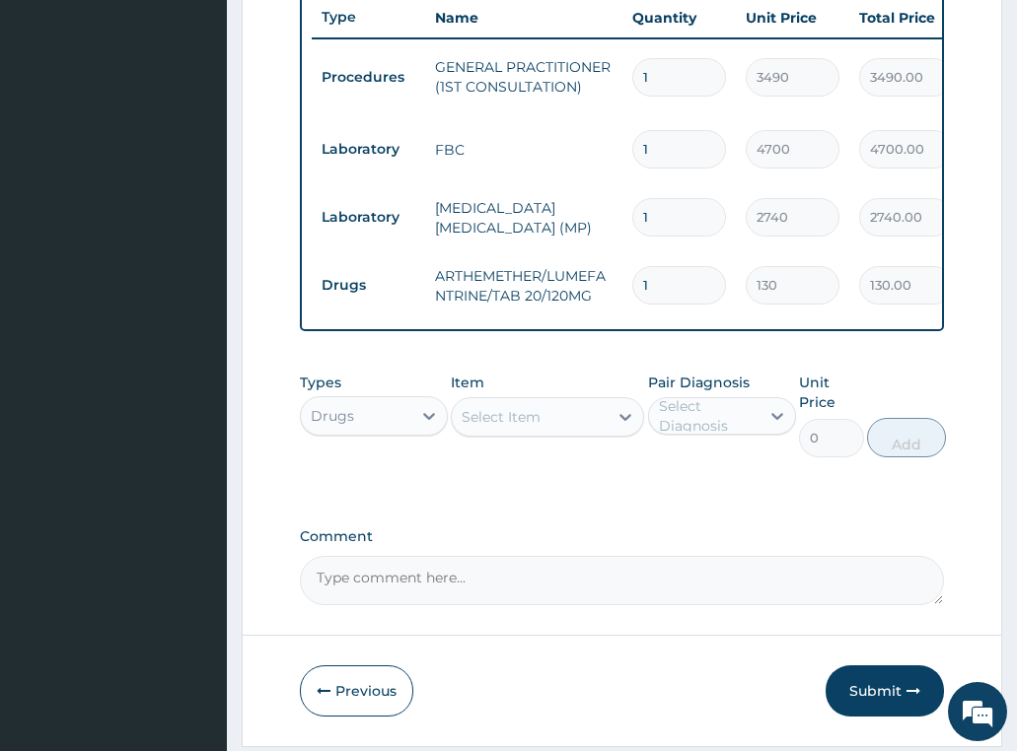
click at [523, 427] on div "Select Item" at bounding box center [500, 417] width 79 height 20
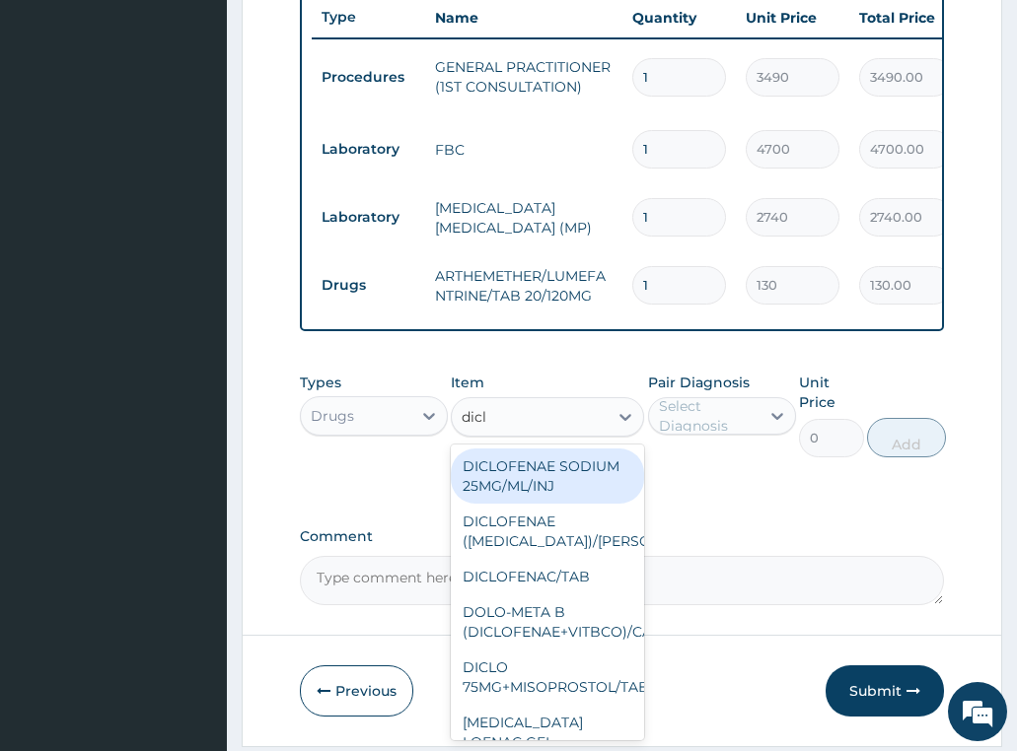
type input "diclo"
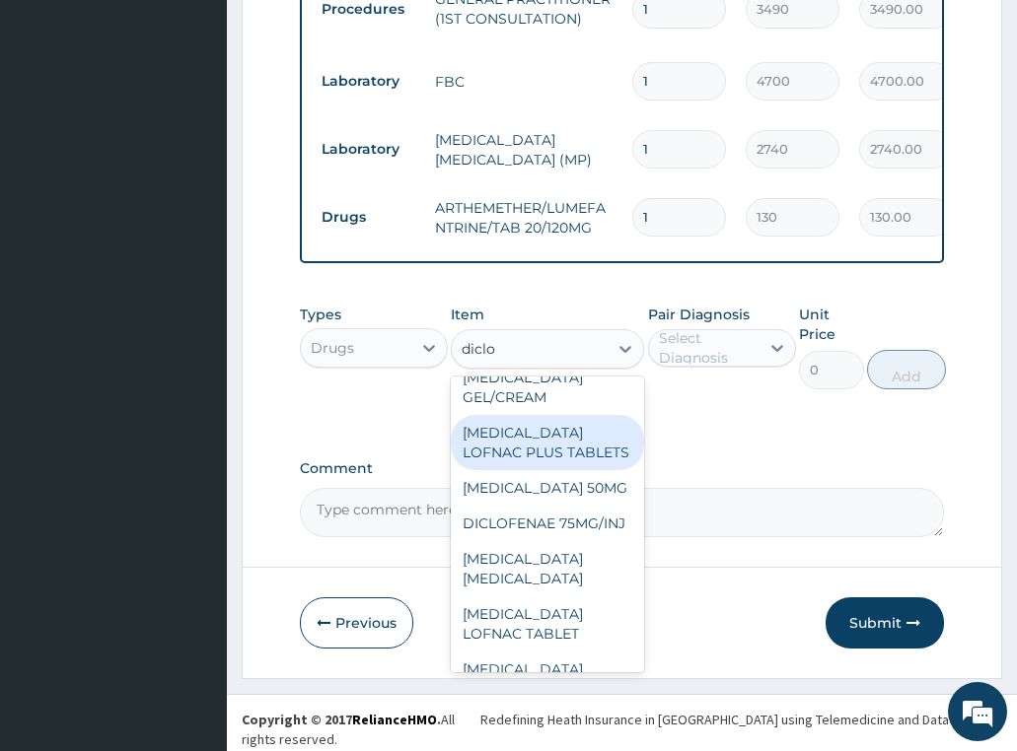
scroll to position [394, 0]
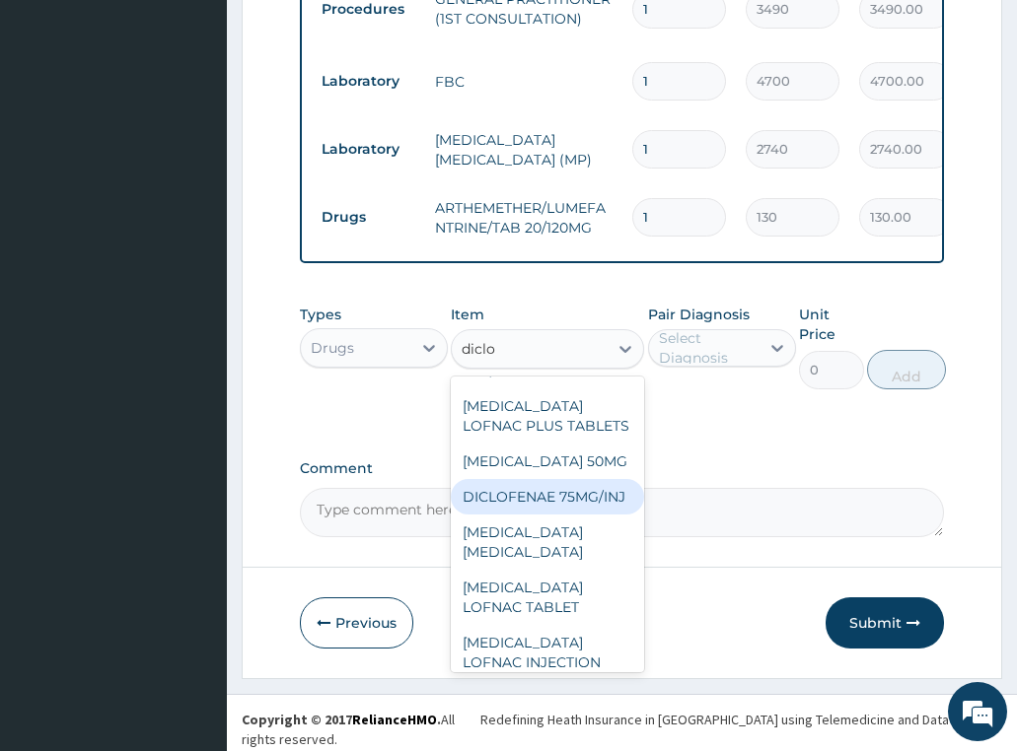
drag, startPoint x: 546, startPoint y: 593, endPoint x: 591, endPoint y: 483, distance: 118.1
click at [545, 515] on div "DICLOFENAE 75MG/INJ" at bounding box center [547, 496] width 193 height 35
type input "169.3049926757812"
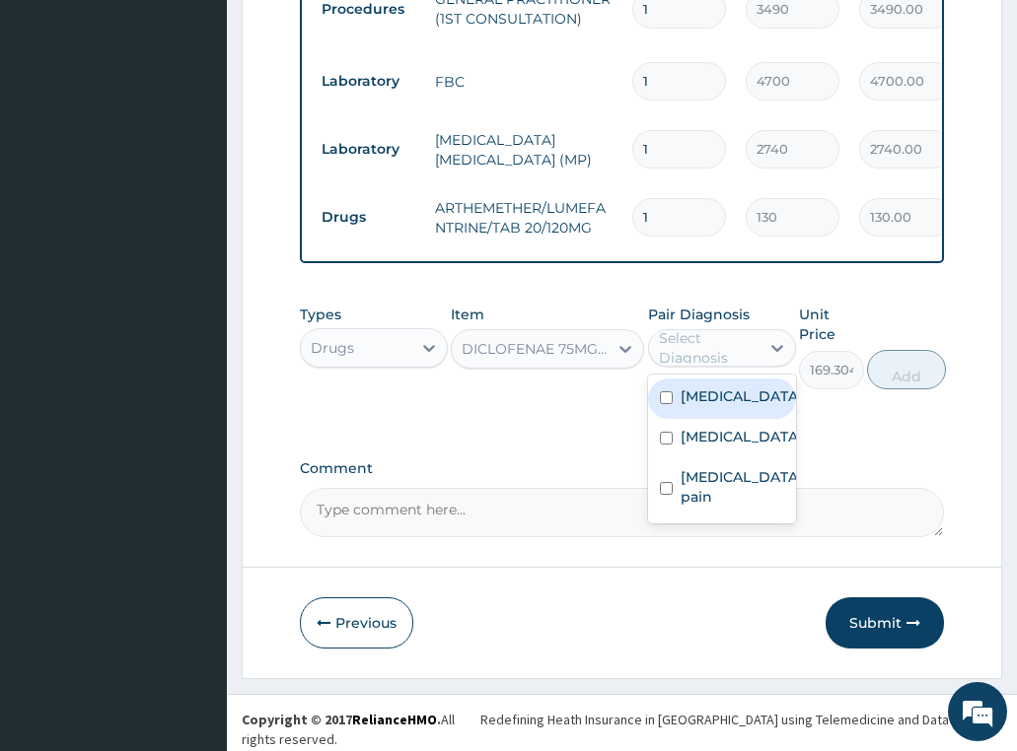
click at [714, 343] on div "Select Diagnosis" at bounding box center [708, 347] width 99 height 39
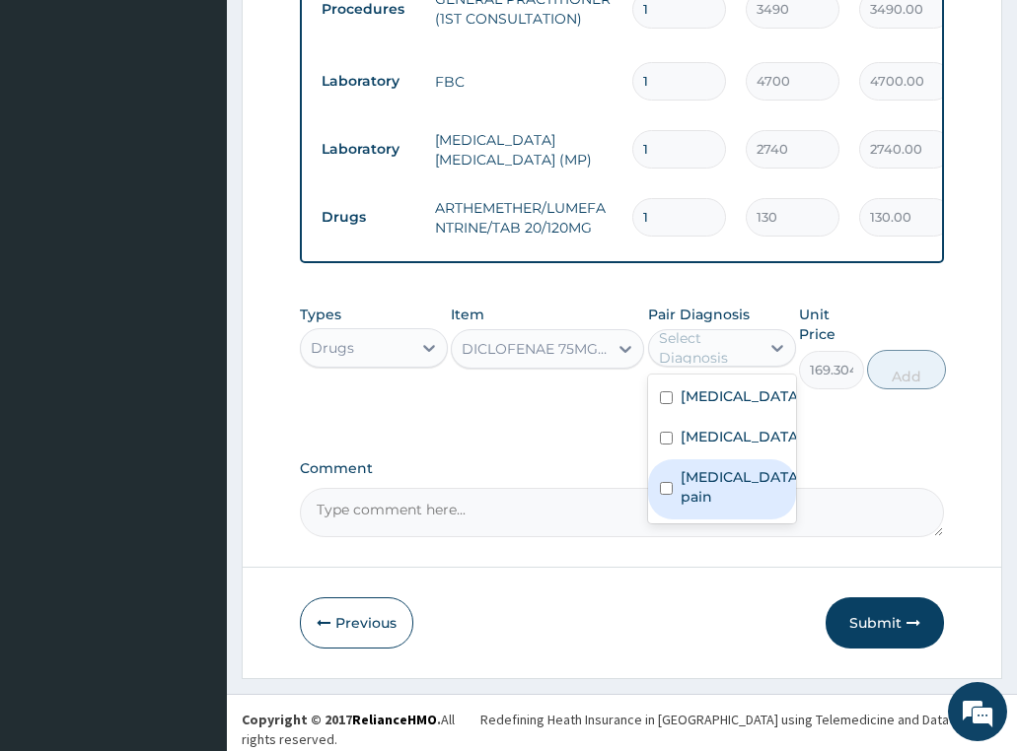
drag, startPoint x: 696, startPoint y: 508, endPoint x: 821, endPoint y: 435, distance: 144.9
click at [697, 507] on label "Musculoskeletal pain" at bounding box center [741, 486] width 122 height 39
checkbox input "true"
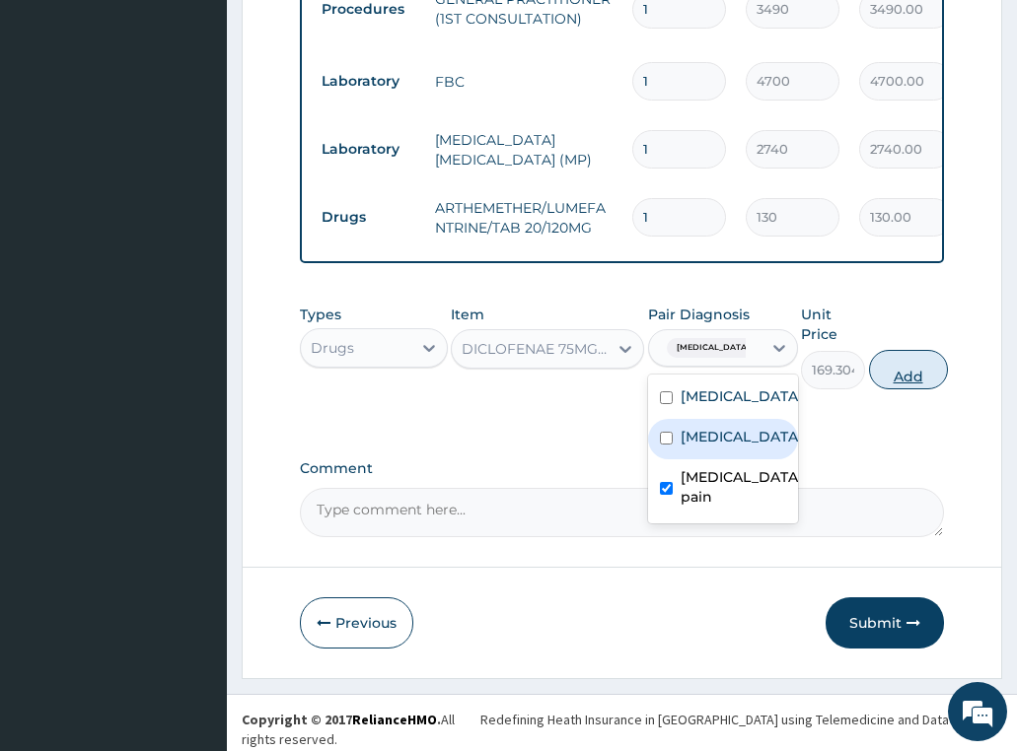
click at [919, 375] on button "Add" at bounding box center [908, 369] width 79 height 39
type input "0"
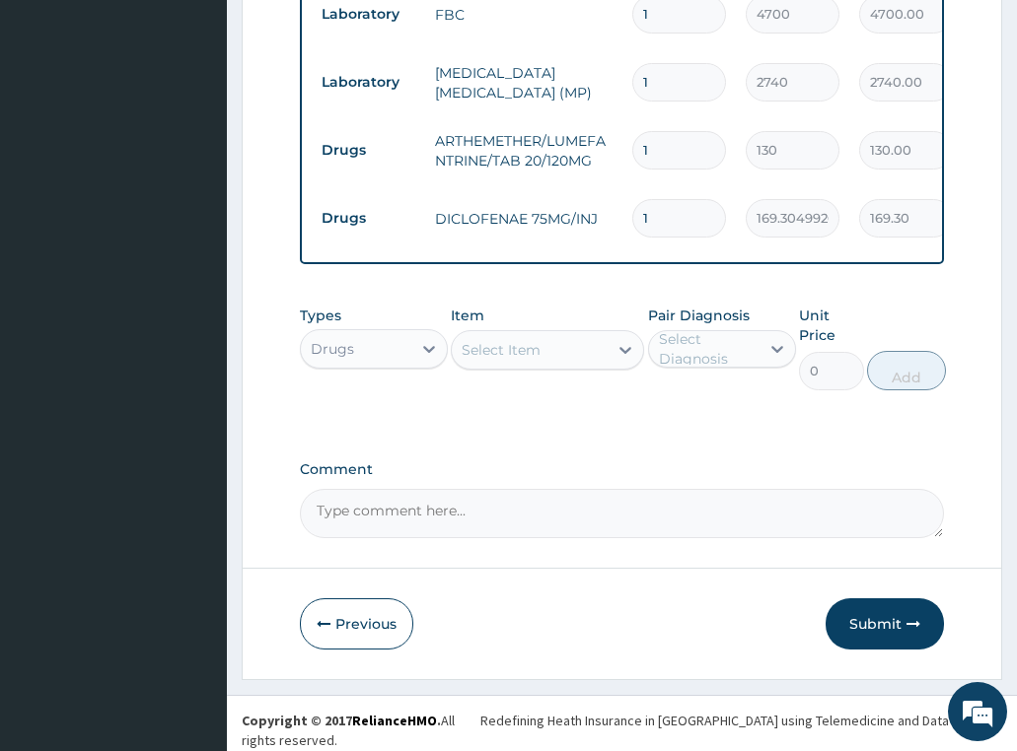
scroll to position [903, 0]
click at [546, 363] on div "Select Item" at bounding box center [530, 349] width 156 height 32
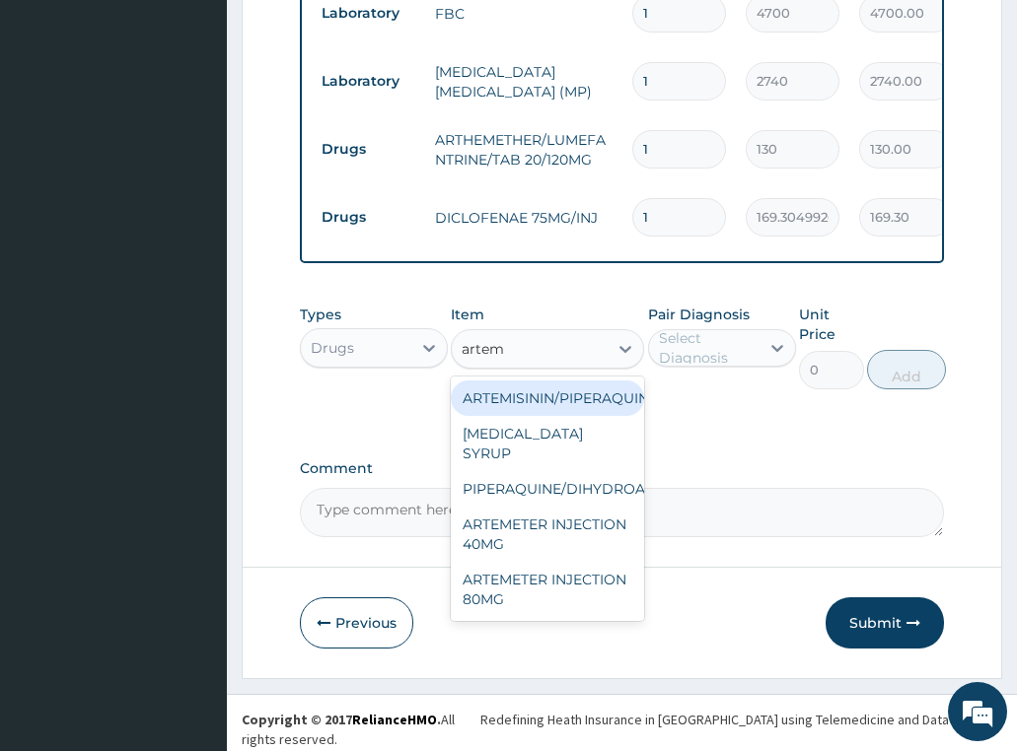
type input "arteme"
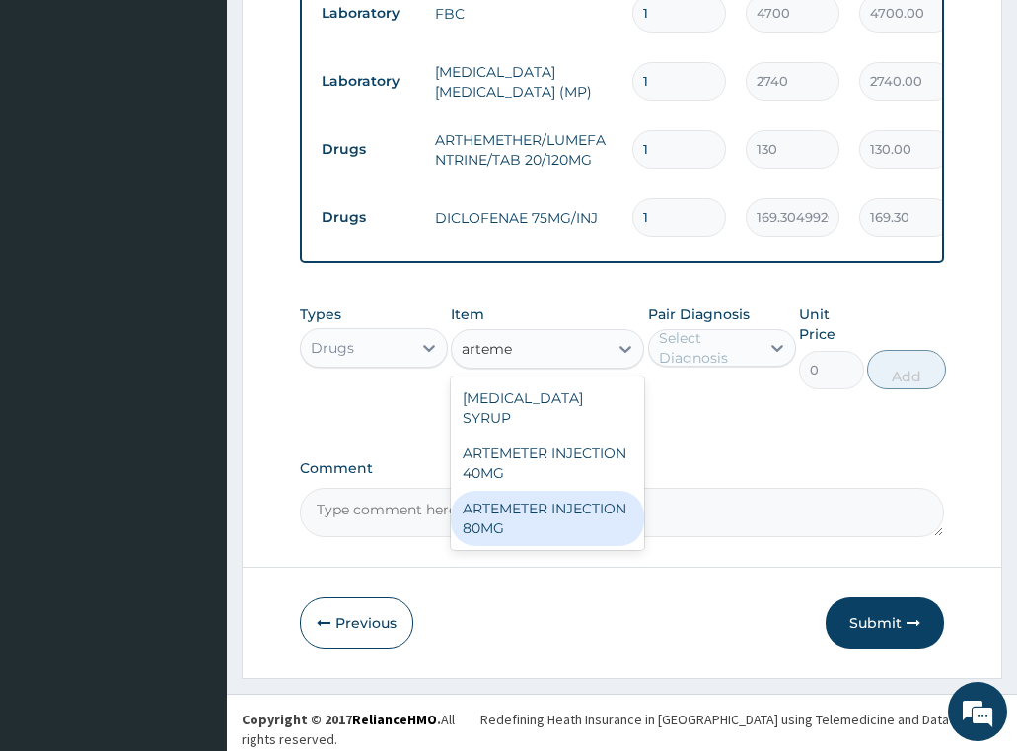
click at [566, 512] on div "ARTEMETER INJECTION 80MG" at bounding box center [547, 518] width 193 height 55
type input "1161.25"
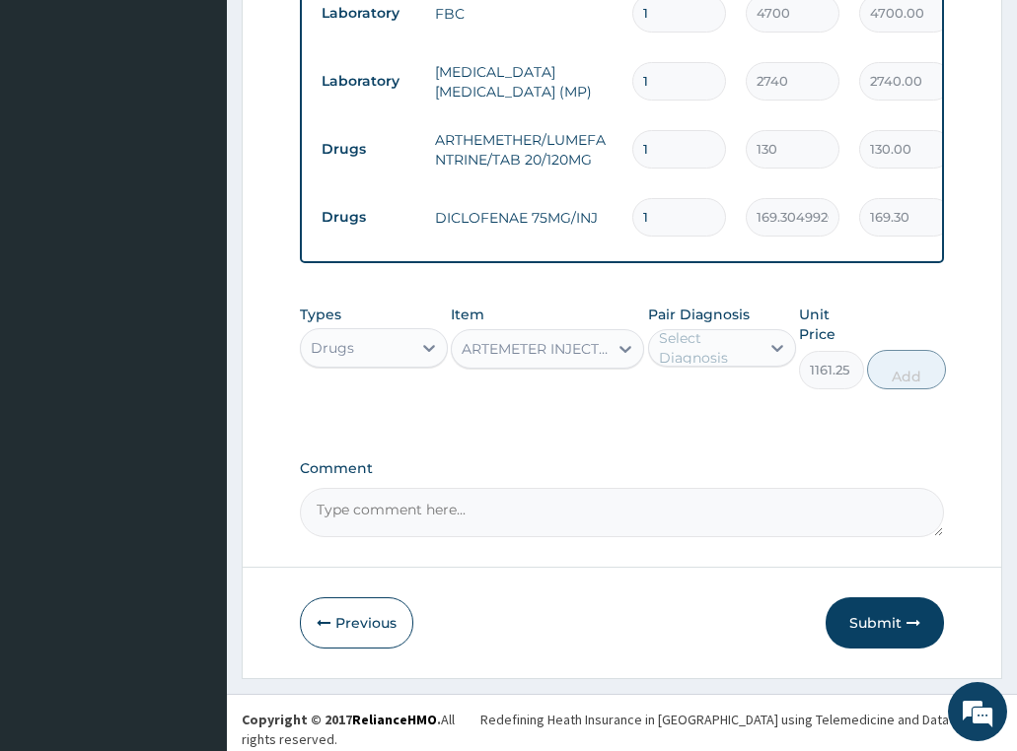
click at [722, 356] on div "Select Diagnosis" at bounding box center [708, 347] width 99 height 39
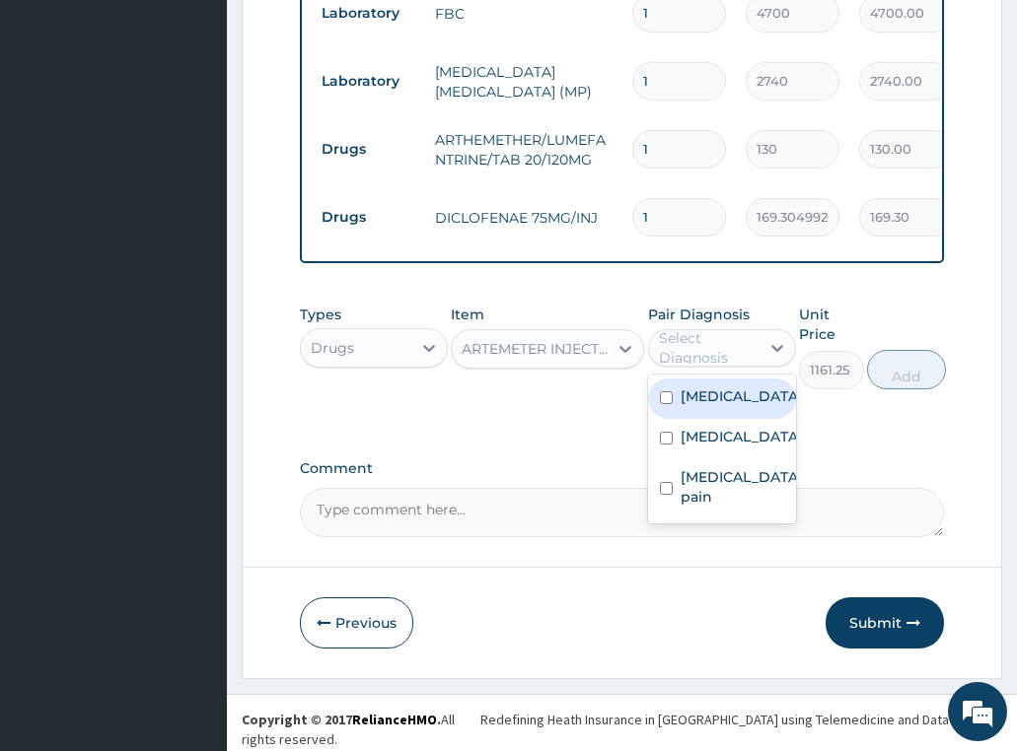
click at [717, 406] on label "[MEDICAL_DATA]" at bounding box center [741, 397] width 122 height 20
checkbox input "true"
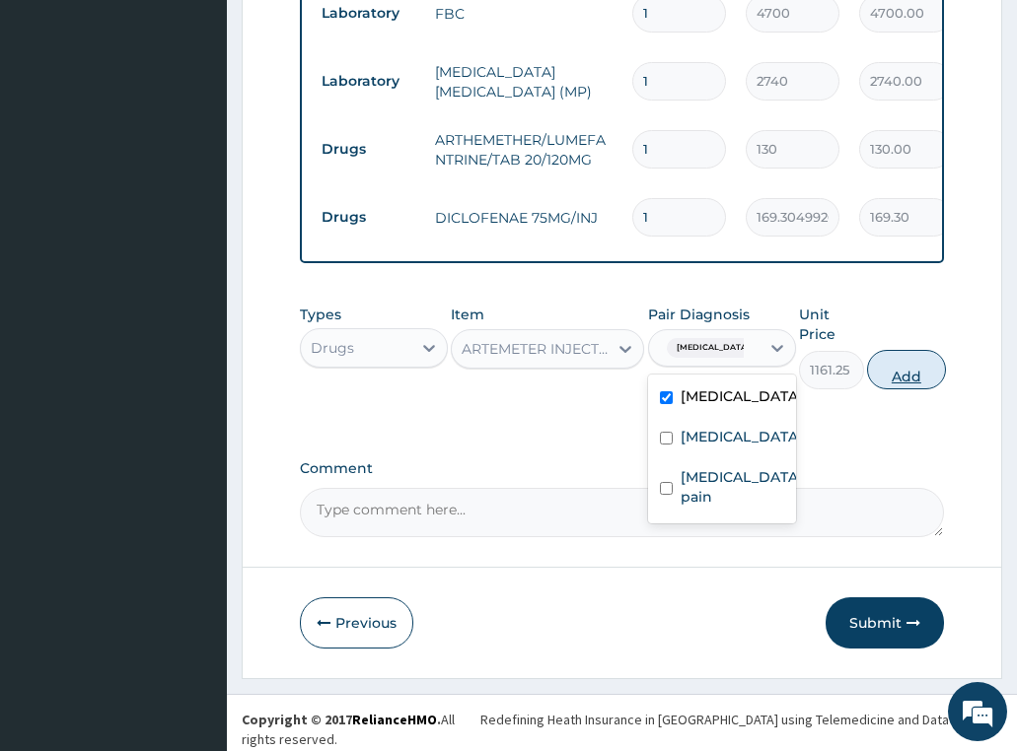
click at [915, 370] on button "Add" at bounding box center [906, 369] width 79 height 39
type input "0"
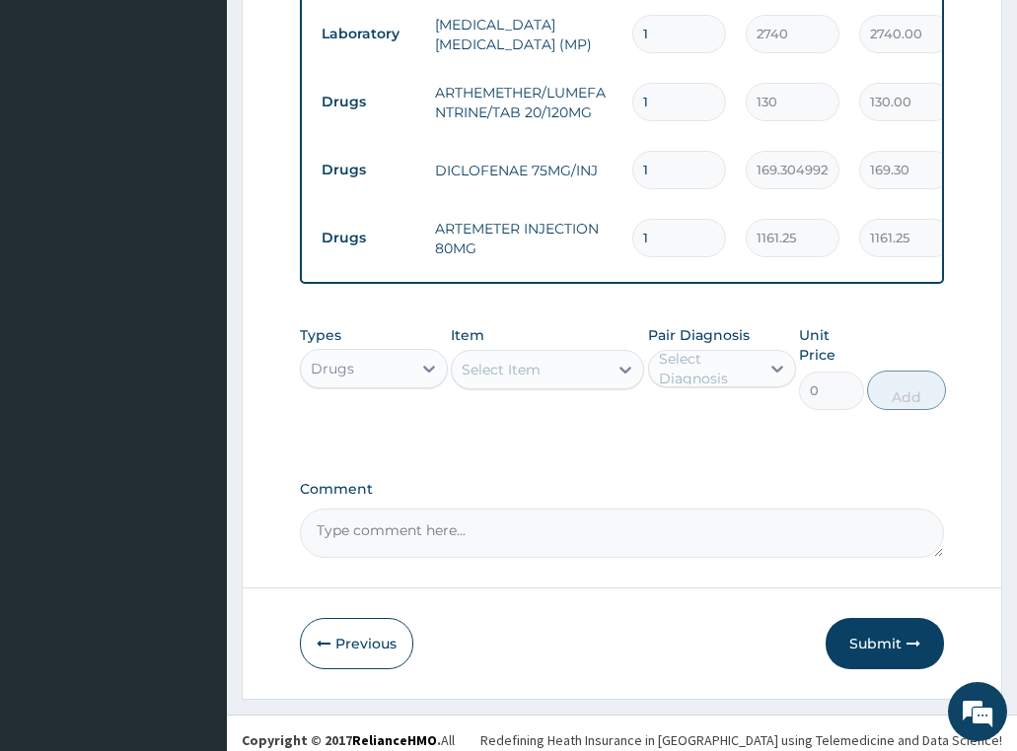
scroll to position [971, 0]
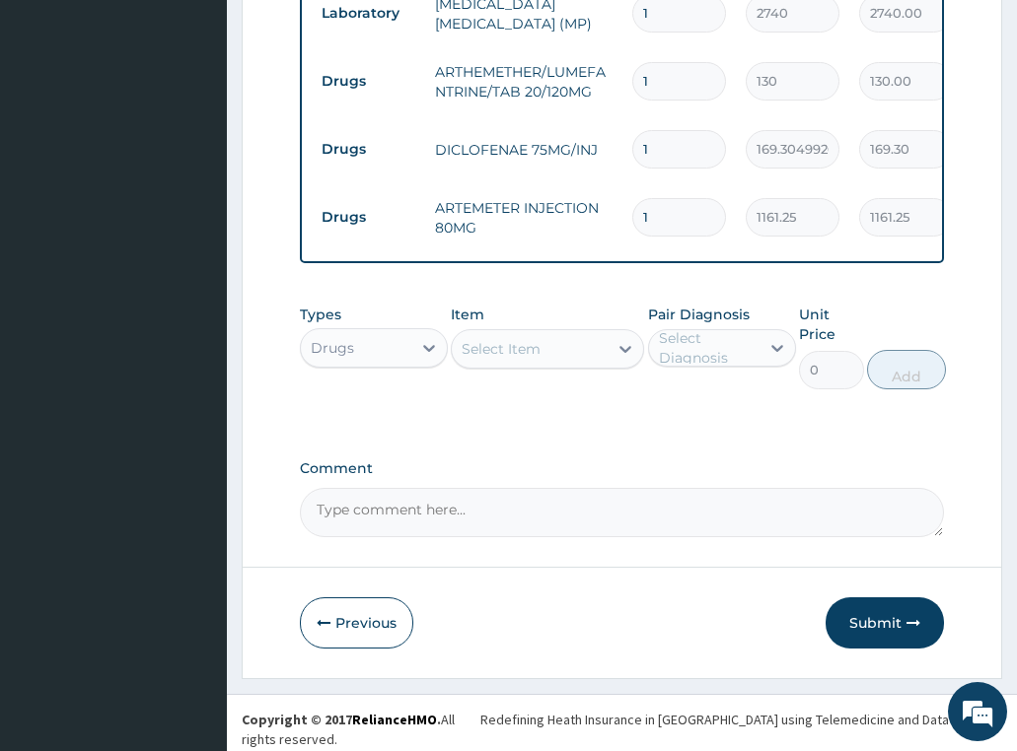
click at [574, 355] on div "Select Item" at bounding box center [530, 349] width 156 height 32
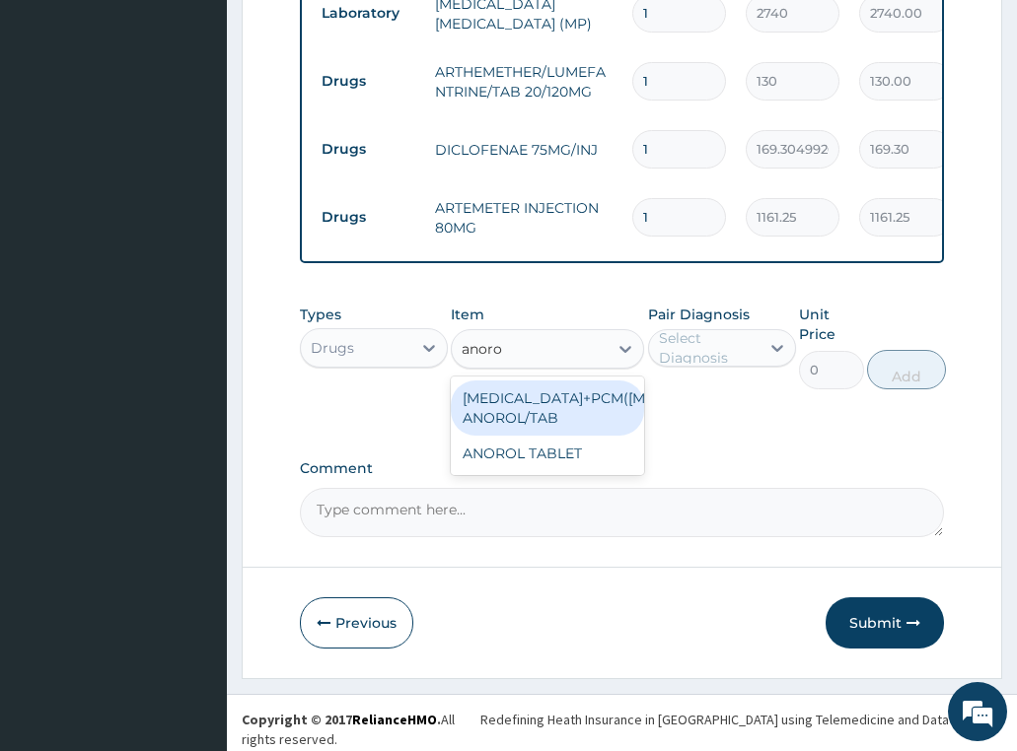
type input "anorol"
click at [572, 411] on div "[MEDICAL_DATA]+PCM([MEDICAL_DATA]) ANOROL/TAB" at bounding box center [547, 408] width 193 height 55
type input "181.0800018310547"
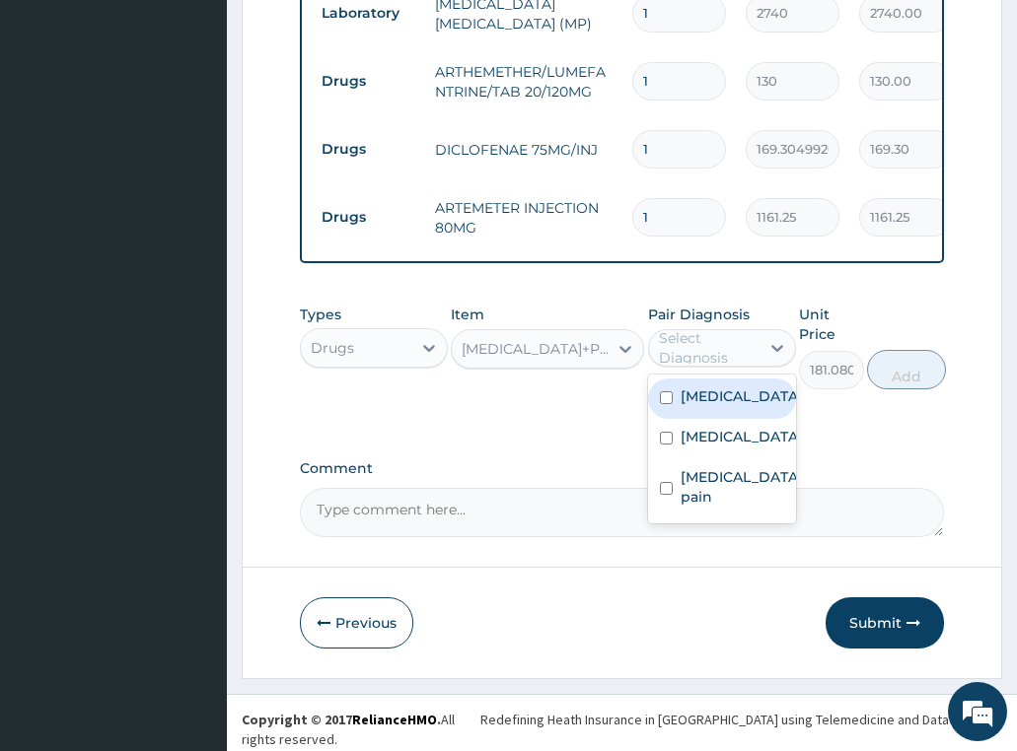
click at [712, 360] on div "Select Diagnosis" at bounding box center [708, 347] width 99 height 39
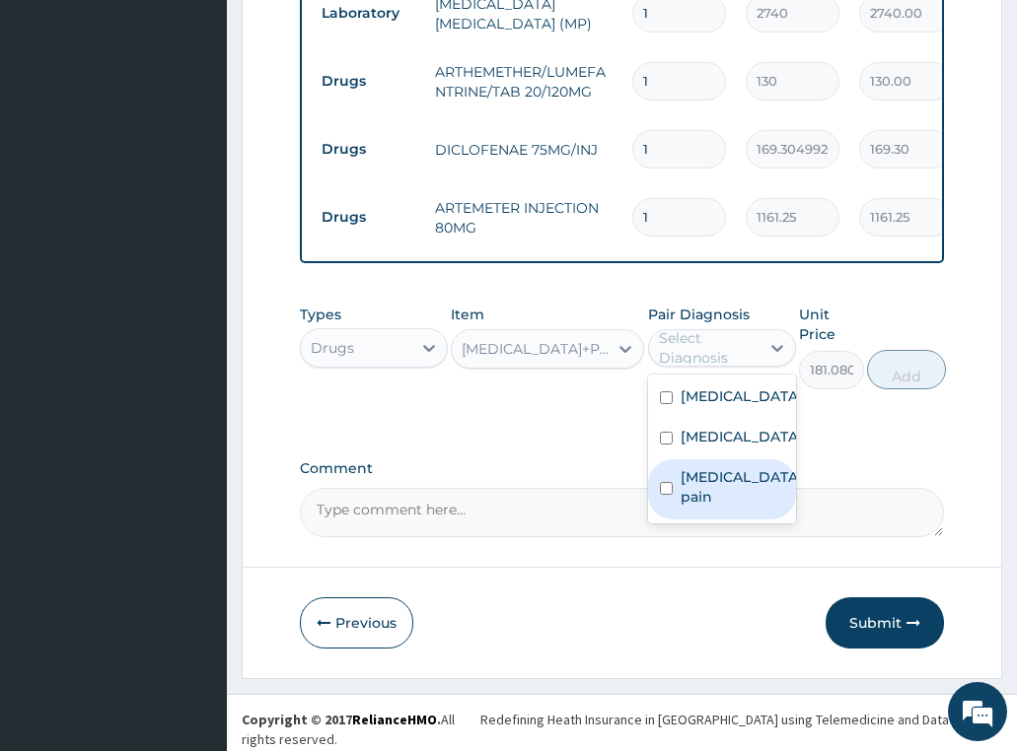
click at [732, 483] on label "Musculoskeletal pain" at bounding box center [741, 486] width 122 height 39
checkbox input "true"
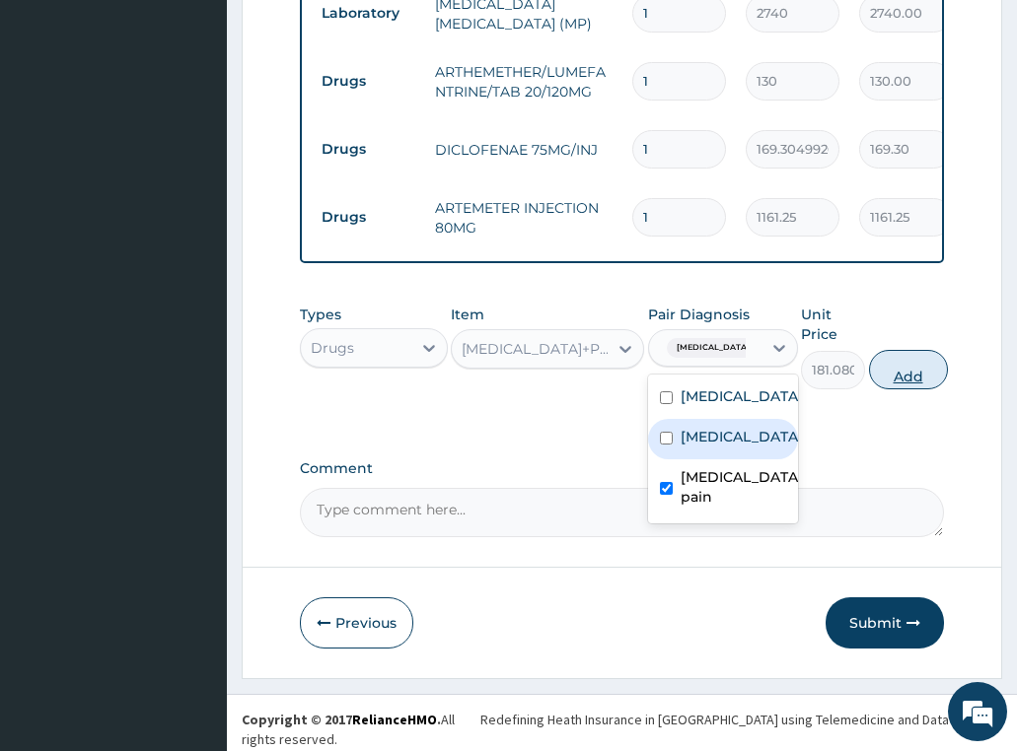
click at [915, 373] on button "Add" at bounding box center [908, 369] width 79 height 39
type input "0"
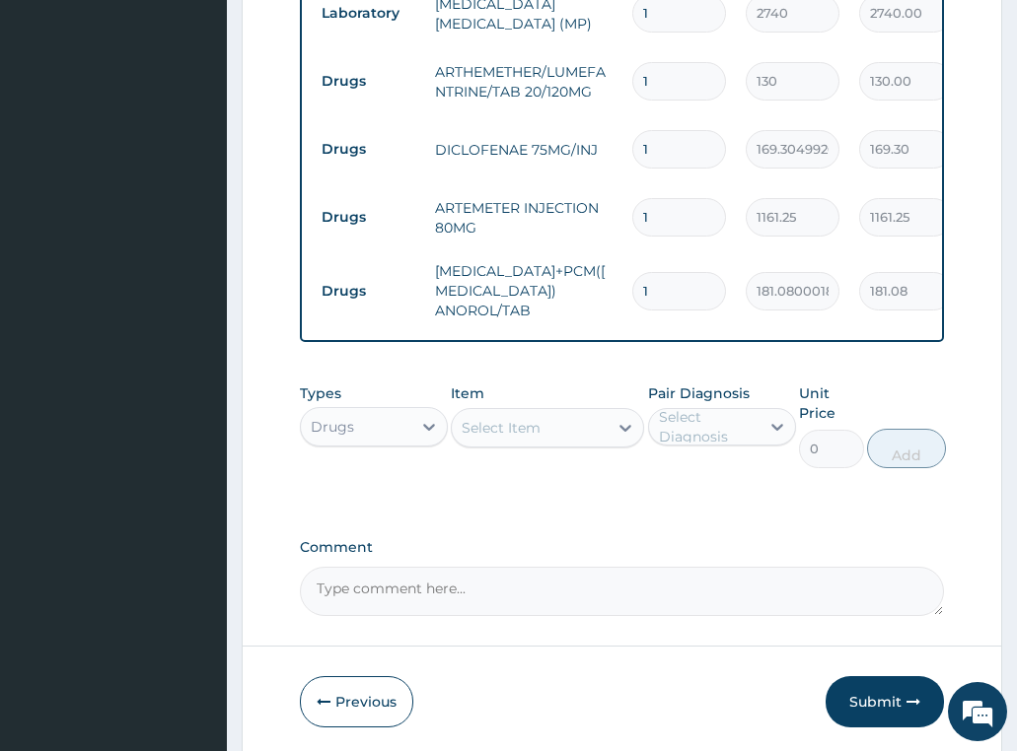
drag, startPoint x: 659, startPoint y: 277, endPoint x: 561, endPoint y: 291, distance: 98.6
click at [561, 291] on tr "Drugs ORPHENADRINE+PCM(MARGESIC) ANOROL/TAB 1 181.0800018310547 181.08 Musculos…" at bounding box center [795, 290] width 966 height 79
type input "2"
type input "362.16"
type input "20"
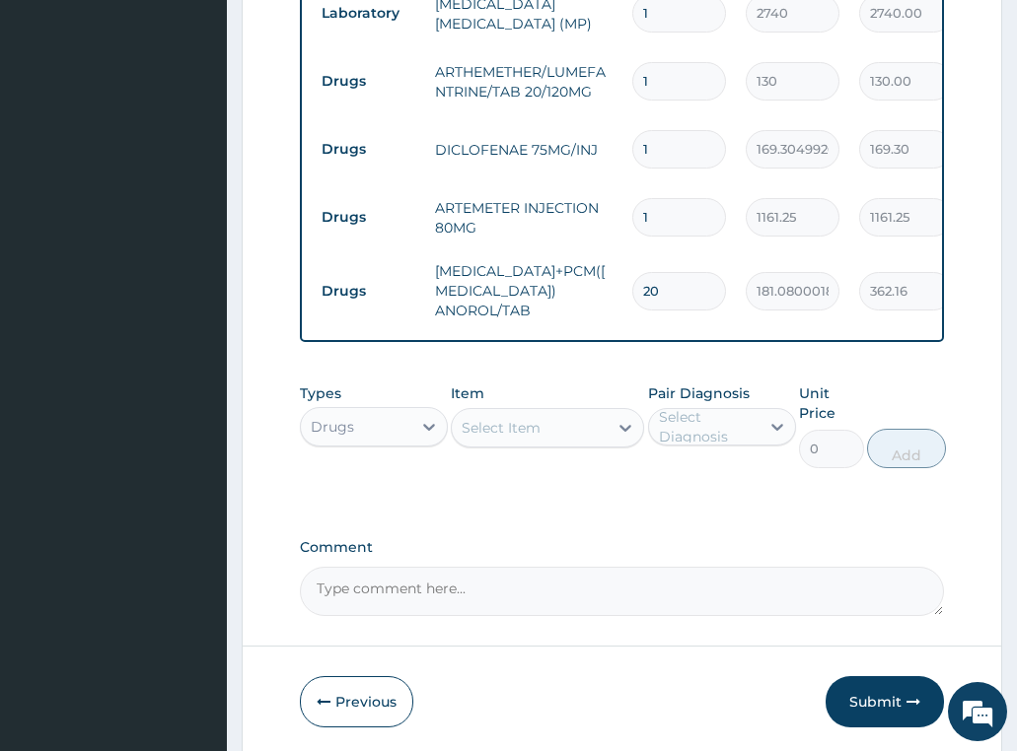
type input "3621.60"
type input "20"
drag, startPoint x: 674, startPoint y: 209, endPoint x: 536, endPoint y: 248, distance: 142.6
click at [536, 248] on tbody "Procedures GENERAL PRACTITIONER (1ST CONSULTATION) 1 3490 3490.00 Malaria + 2 D…" at bounding box center [795, 82] width 966 height 497
type input "2"
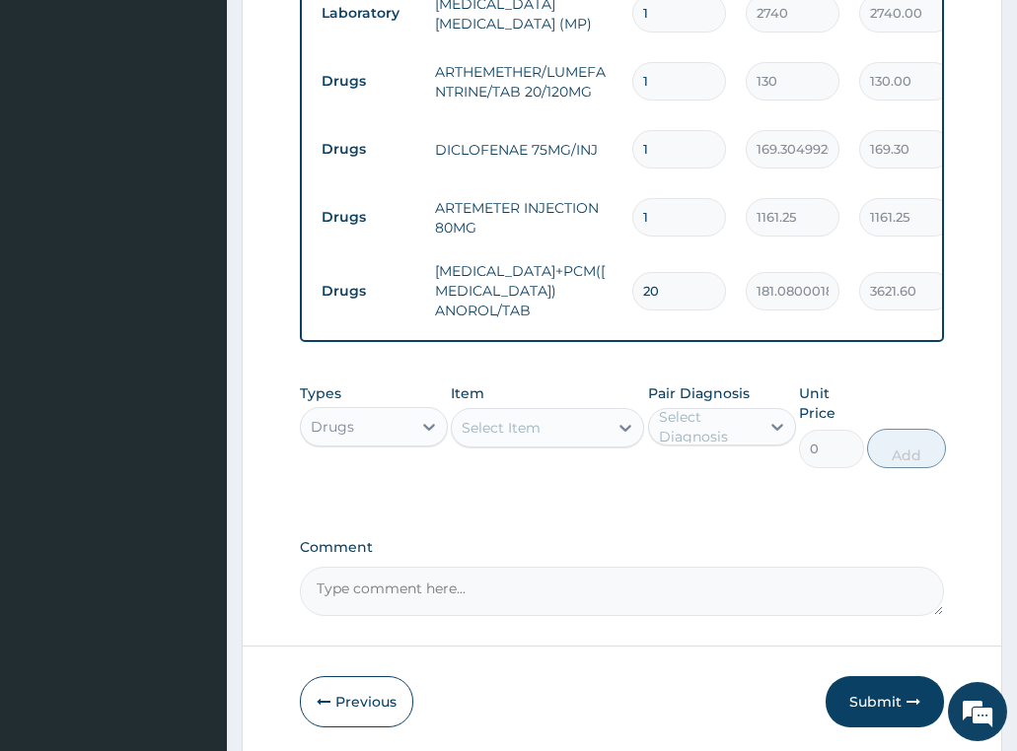
type input "2322.50"
type input "2"
drag, startPoint x: 636, startPoint y: 83, endPoint x: 612, endPoint y: 86, distance: 23.9
click at [612, 86] on tr "Drugs ARTHEMETHER/LUMEFANTRINE/TAB 20/120MG 1 130 130.00 [MEDICAL_DATA] Delete" at bounding box center [795, 81] width 966 height 68
type input "2"
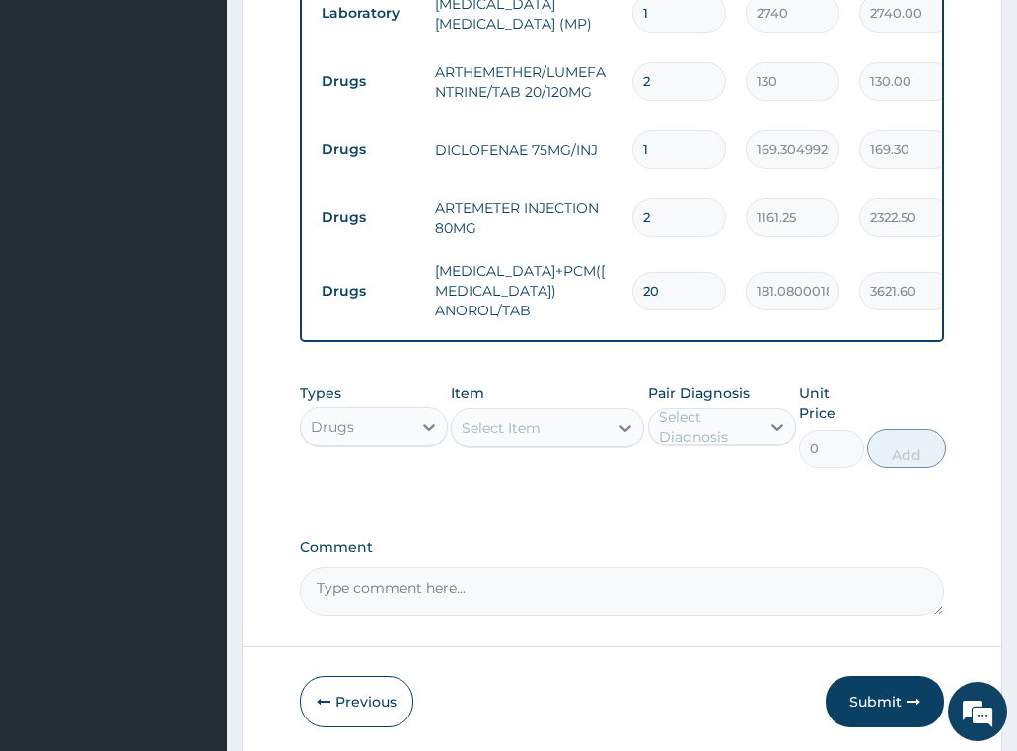
type input "260.00"
type input "24"
type input "3120.00"
type input "24"
click at [482, 174] on tr "Drugs DICLOFENAE 75MG/INJ 1 169.3049926757812 169.30 Musculoskeletal pain Delete" at bounding box center [795, 149] width 966 height 68
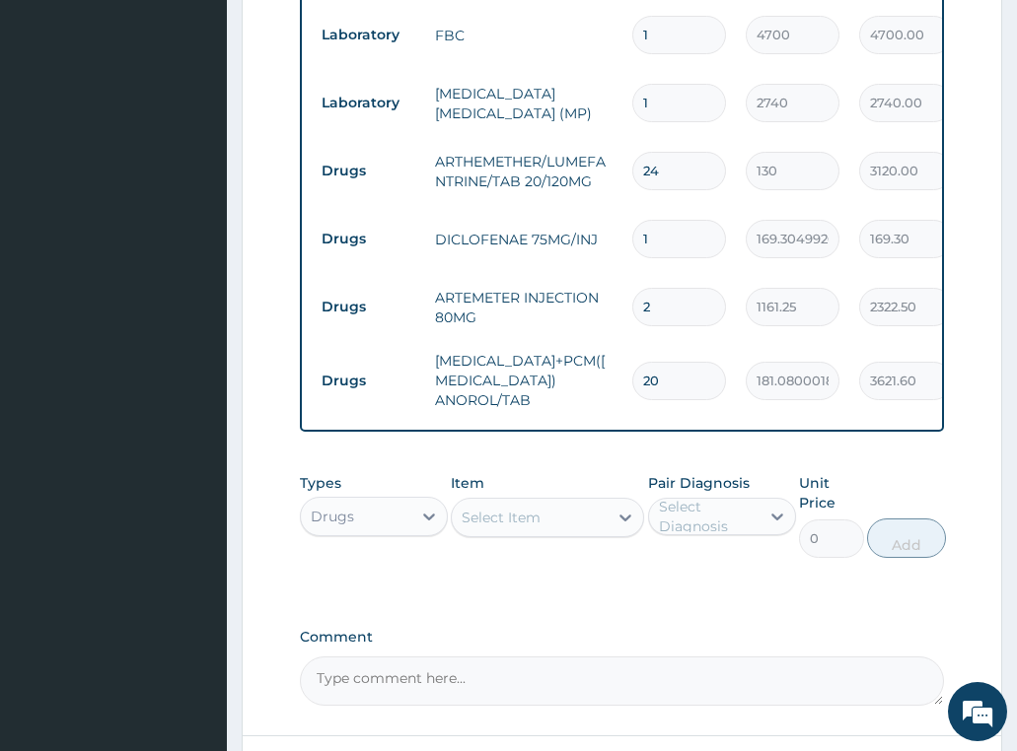
scroll to position [1039, 0]
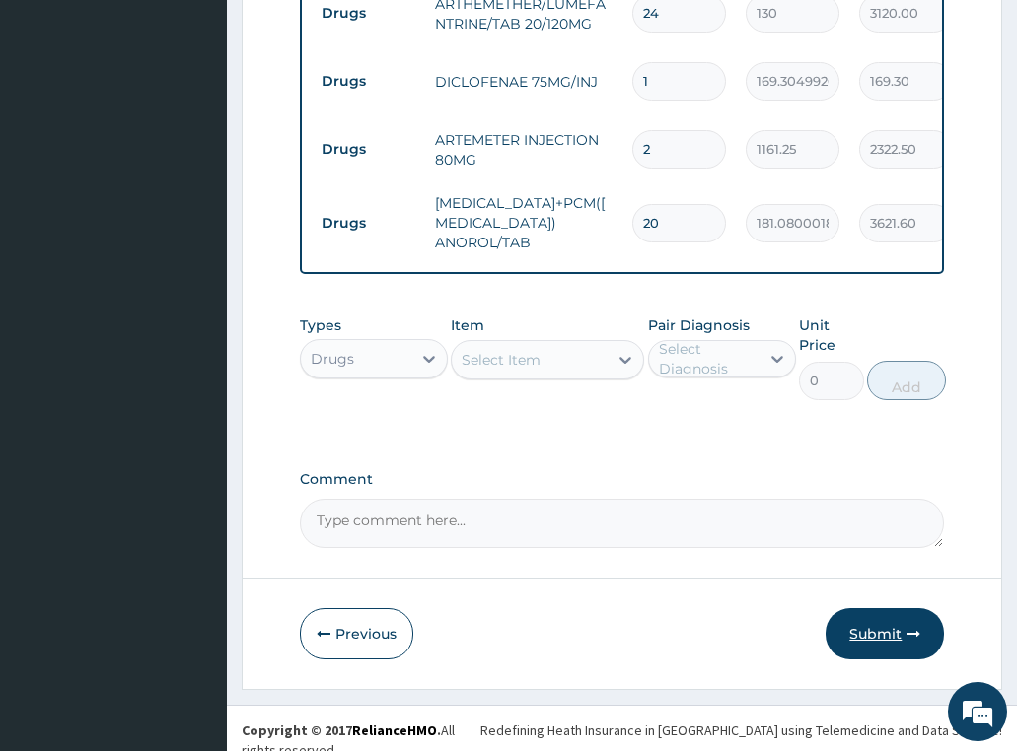
click at [868, 637] on button "Submit" at bounding box center [884, 633] width 118 height 51
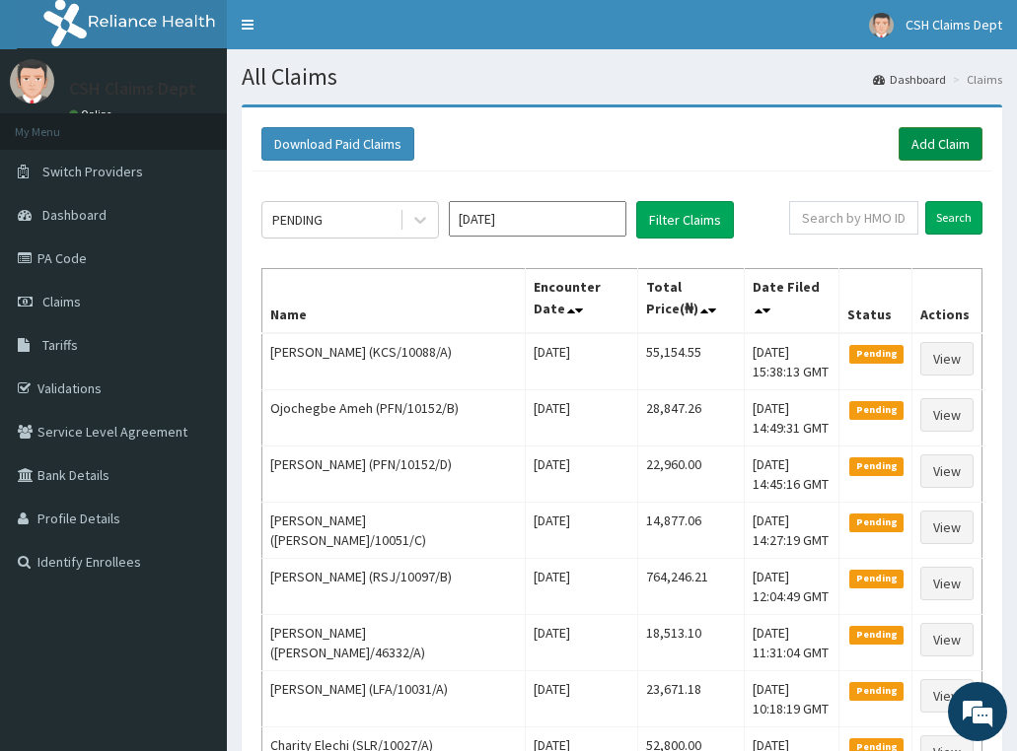
click at [958, 144] on link "Add Claim" at bounding box center [940, 144] width 84 height 34
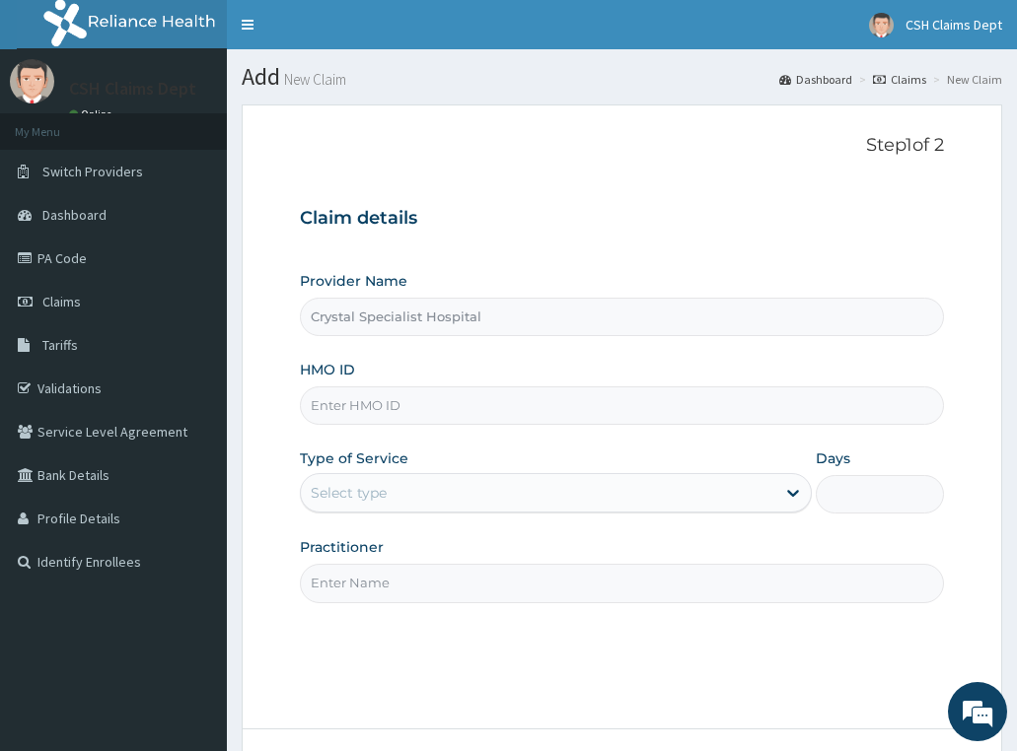
scroll to position [155, 0]
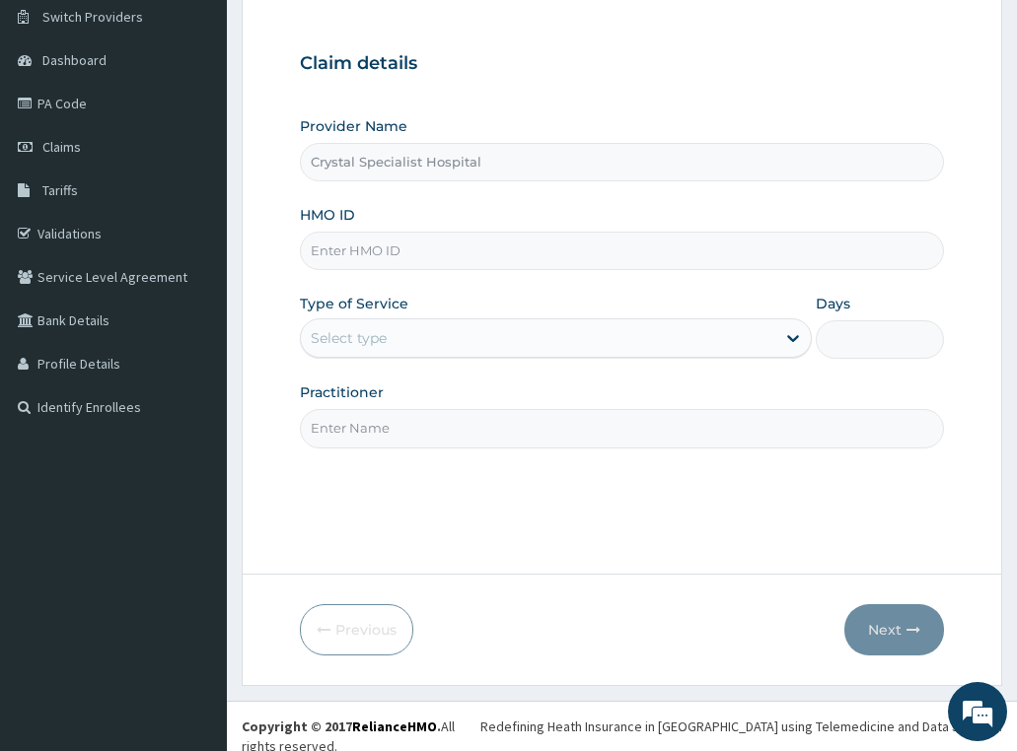
click at [480, 253] on input "HMO ID" at bounding box center [622, 251] width 645 height 38
paste input "PFN/10186/F"
type input "PFN/10186/F"
click at [461, 325] on div "Select type" at bounding box center [538, 338] width 475 height 32
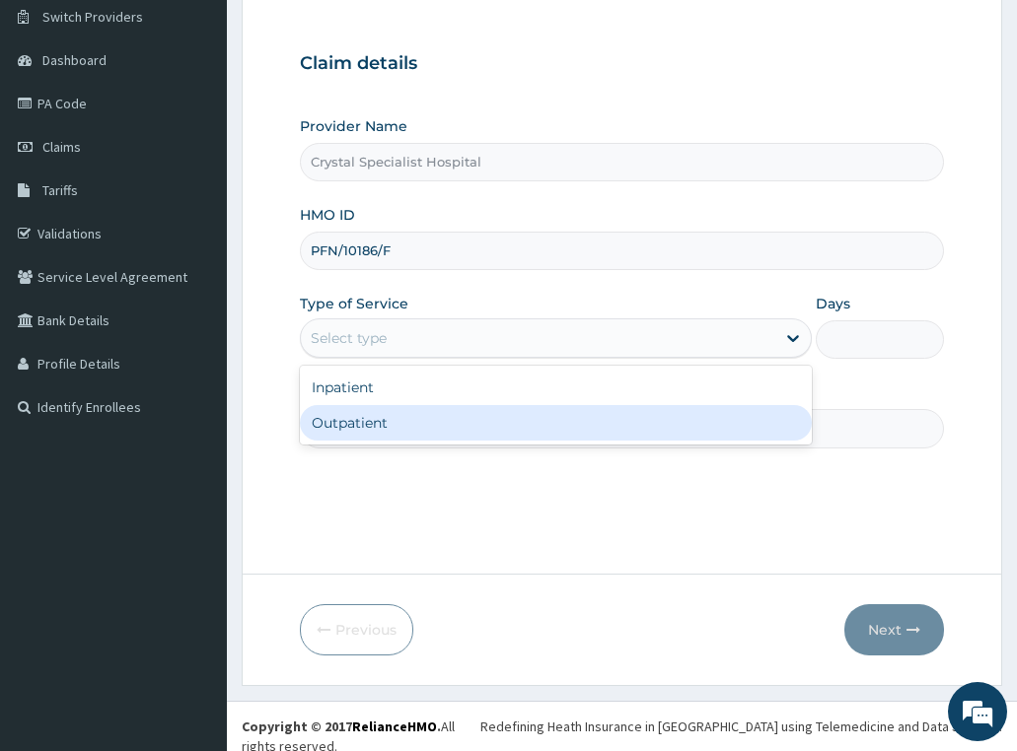
click at [413, 424] on div "Outpatient" at bounding box center [556, 422] width 513 height 35
type input "1"
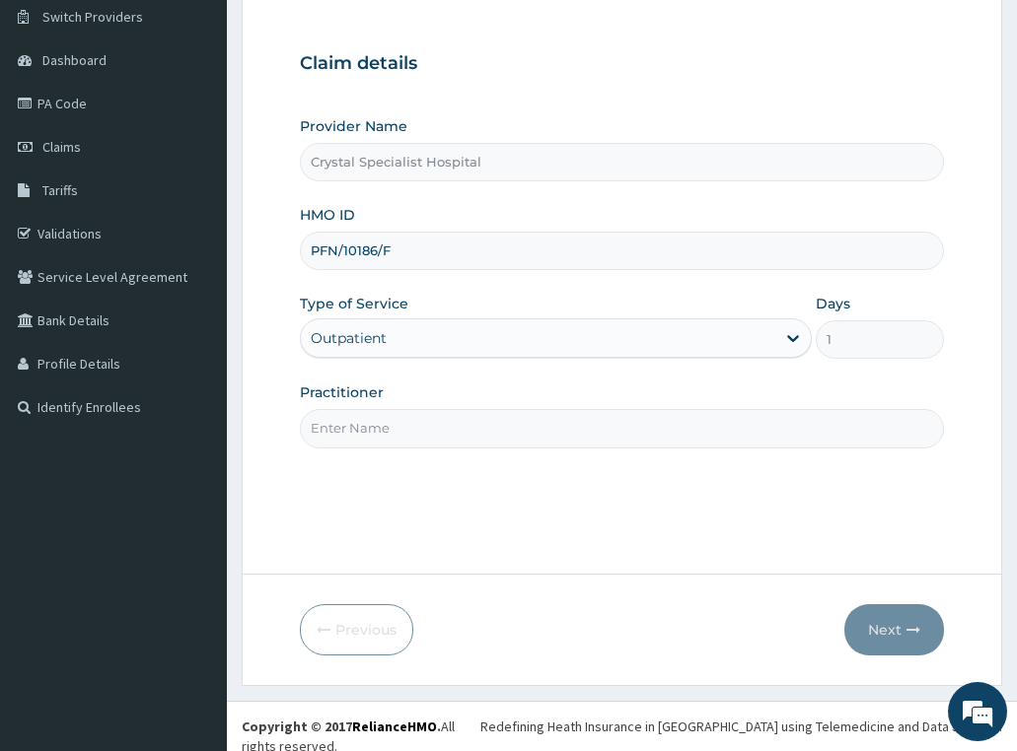
click at [399, 432] on input "Practitioner" at bounding box center [622, 428] width 645 height 38
type input "oyinloye"
click at [895, 634] on button "Next" at bounding box center [894, 629] width 100 height 51
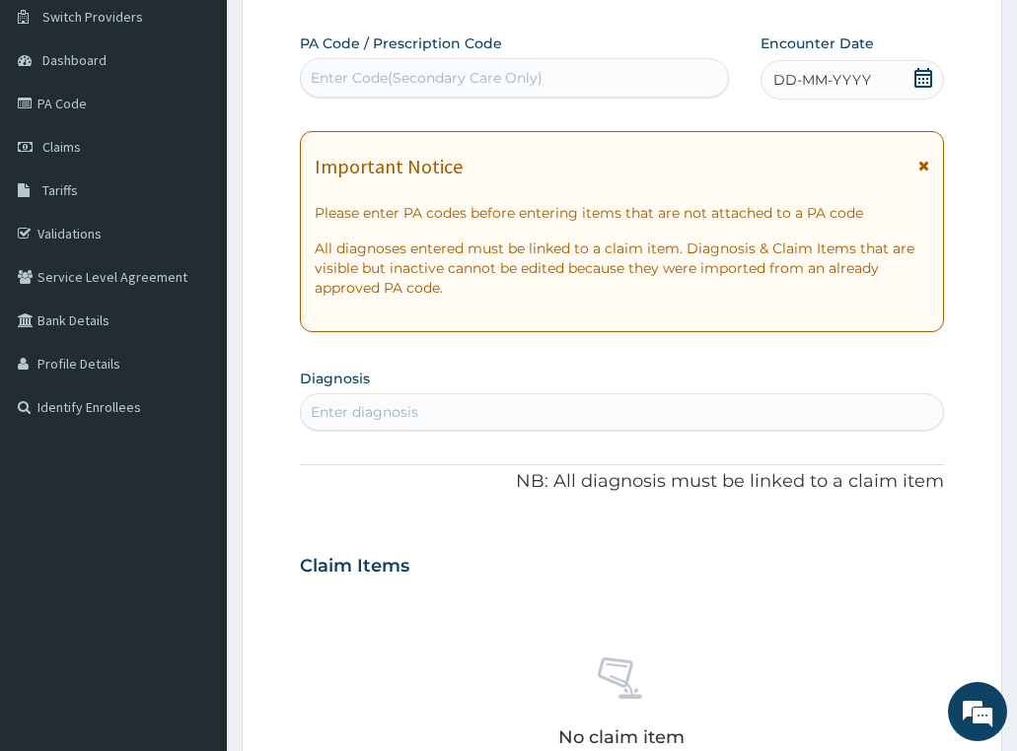
click at [346, 83] on div "Enter Code(Secondary Care Only)" at bounding box center [427, 78] width 232 height 20
paste input "PA/8CA205"
type input "PA/8CA205"
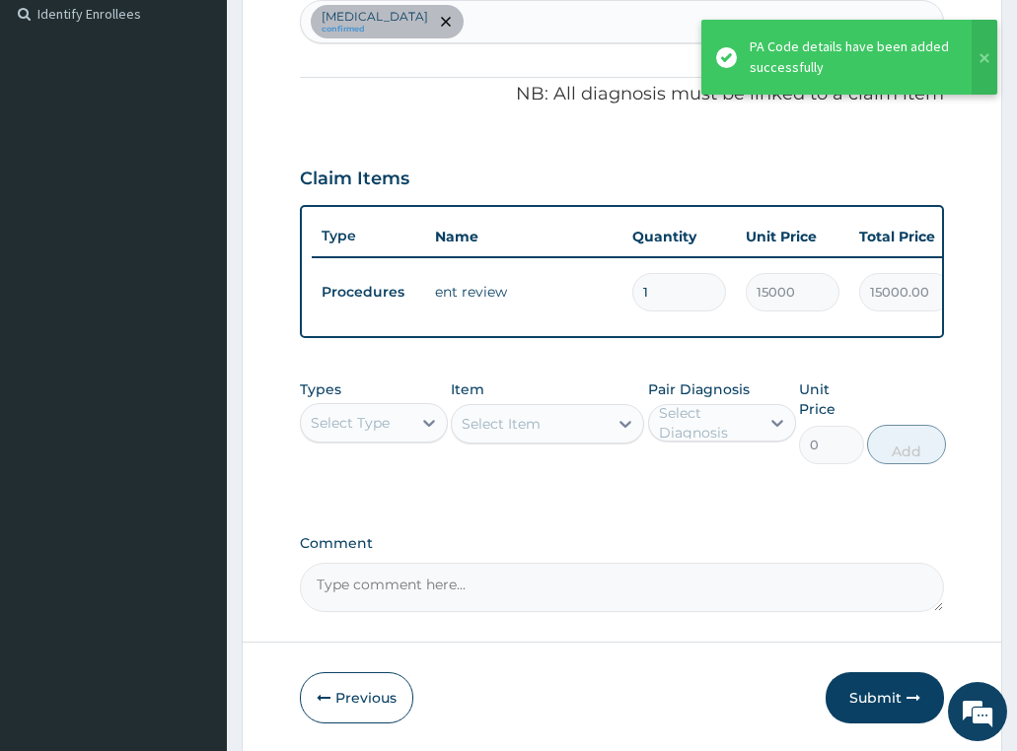
scroll to position [549, 0]
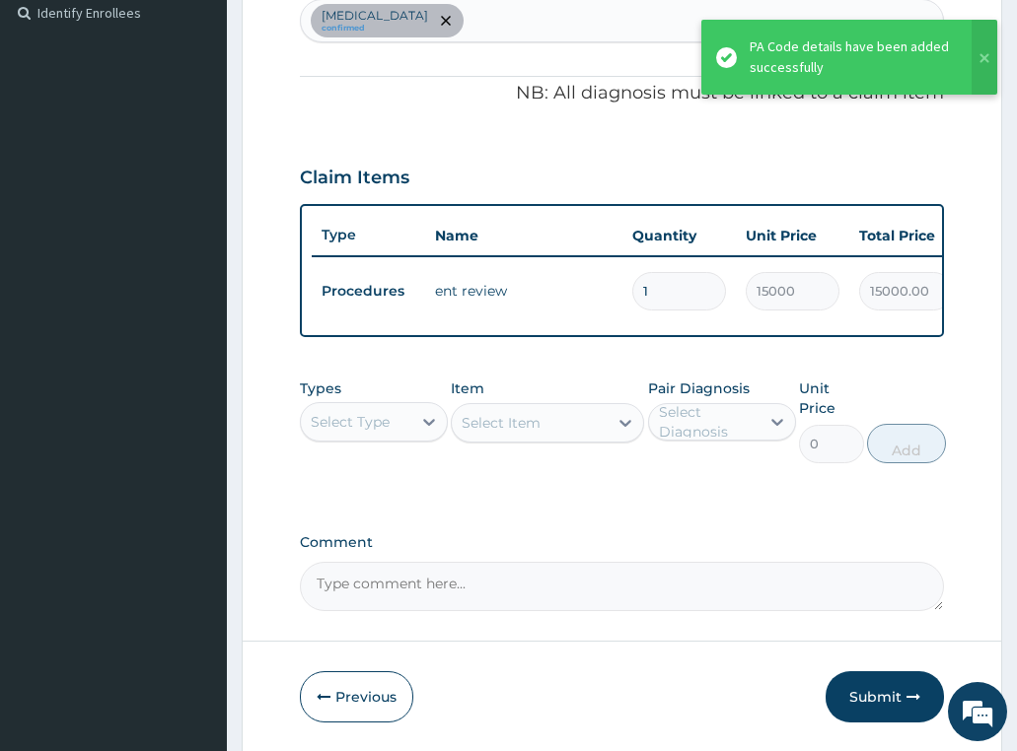
click at [365, 438] on div "Select Type" at bounding box center [356, 422] width 110 height 32
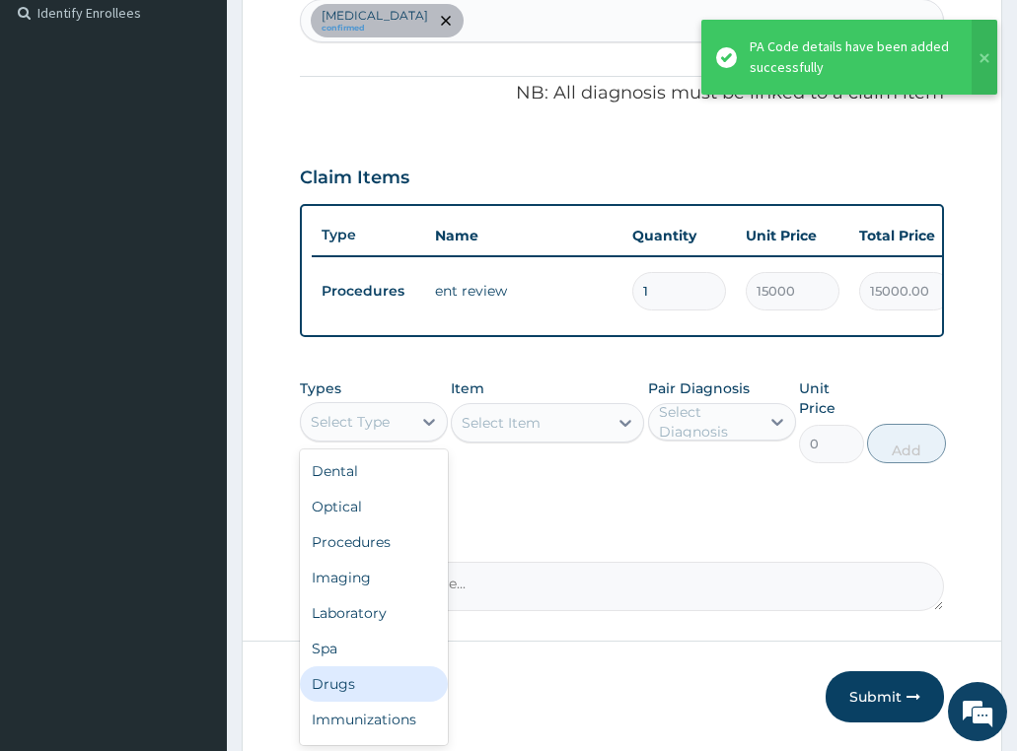
drag, startPoint x: 368, startPoint y: 689, endPoint x: 458, endPoint y: 241, distance: 457.6
click at [368, 688] on div "Drugs" at bounding box center [374, 684] width 148 height 35
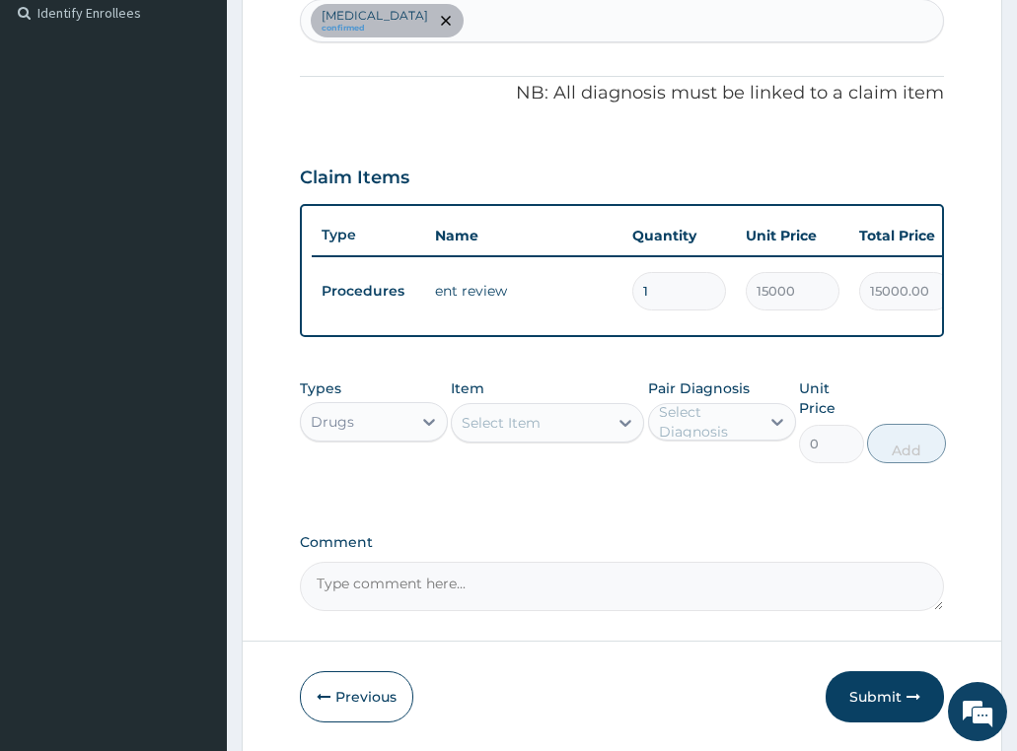
click at [511, 433] on div "Select Item" at bounding box center [500, 423] width 79 height 20
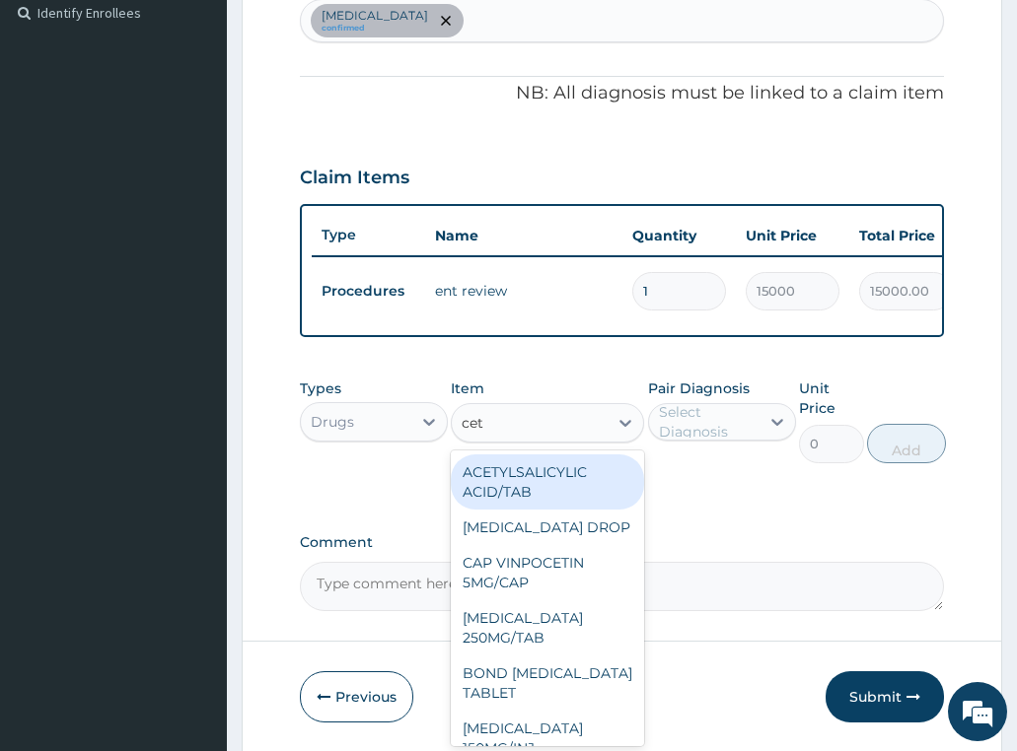
type input "cetr"
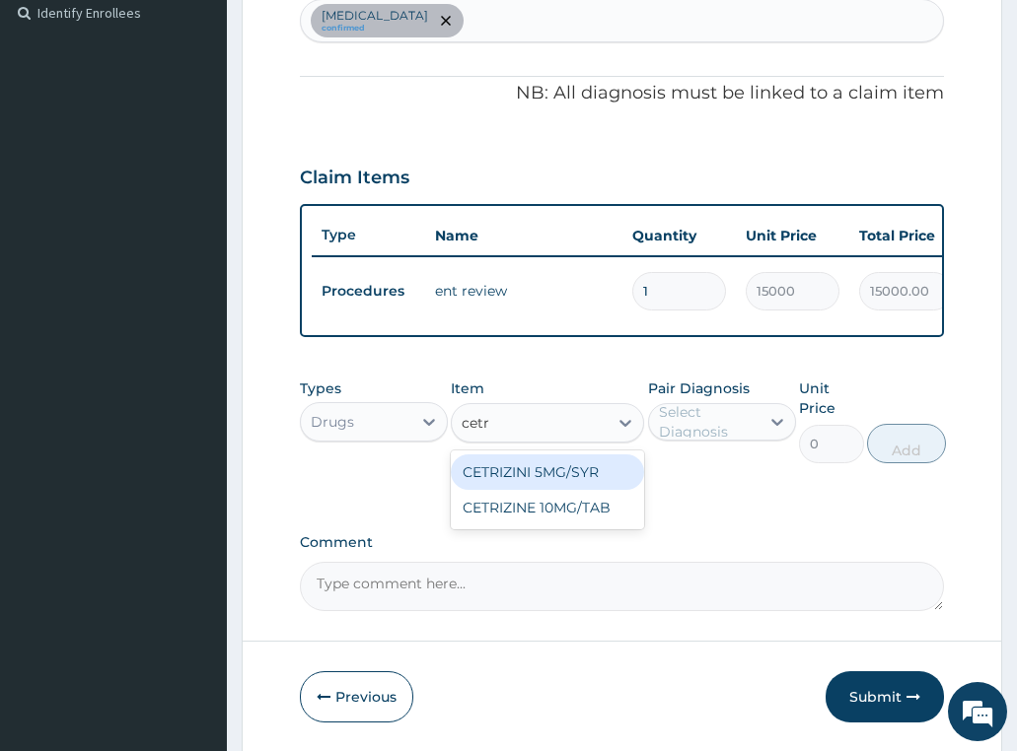
click at [598, 480] on div "CETRIZINI 5MG/SYR" at bounding box center [547, 472] width 193 height 35
type input "2302.679931640625"
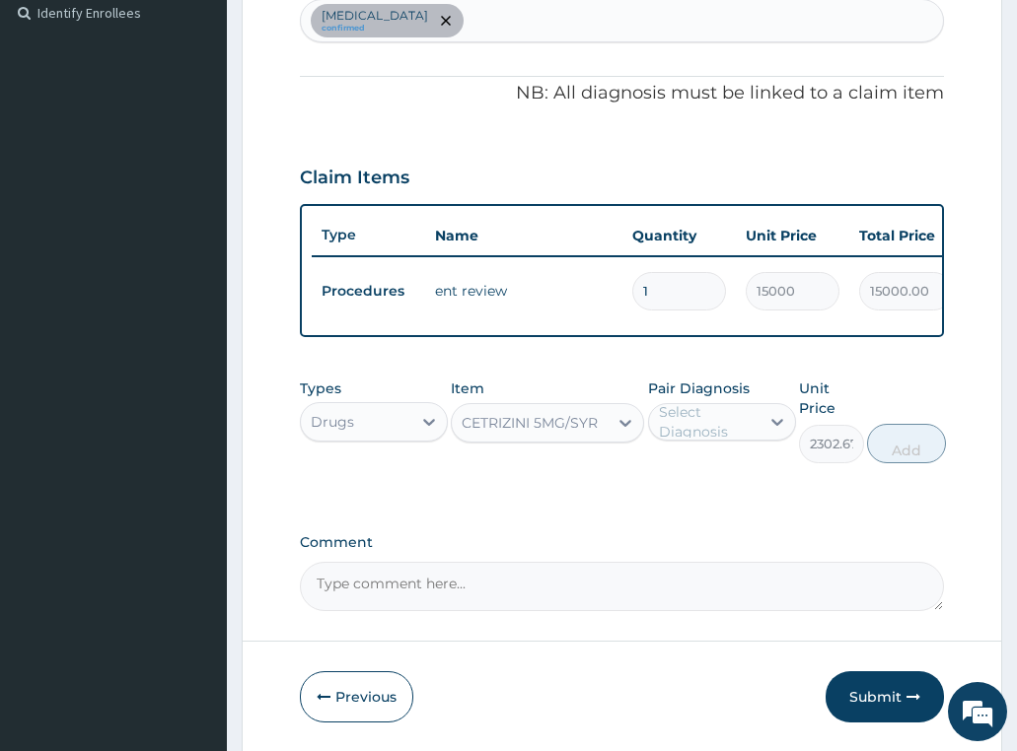
click at [684, 436] on div "Select Diagnosis" at bounding box center [708, 421] width 99 height 39
click at [700, 480] on label "[MEDICAL_DATA]" at bounding box center [741, 471] width 122 height 20
checkbox input "true"
click at [905, 463] on button "Add" at bounding box center [906, 443] width 79 height 39
type input "0"
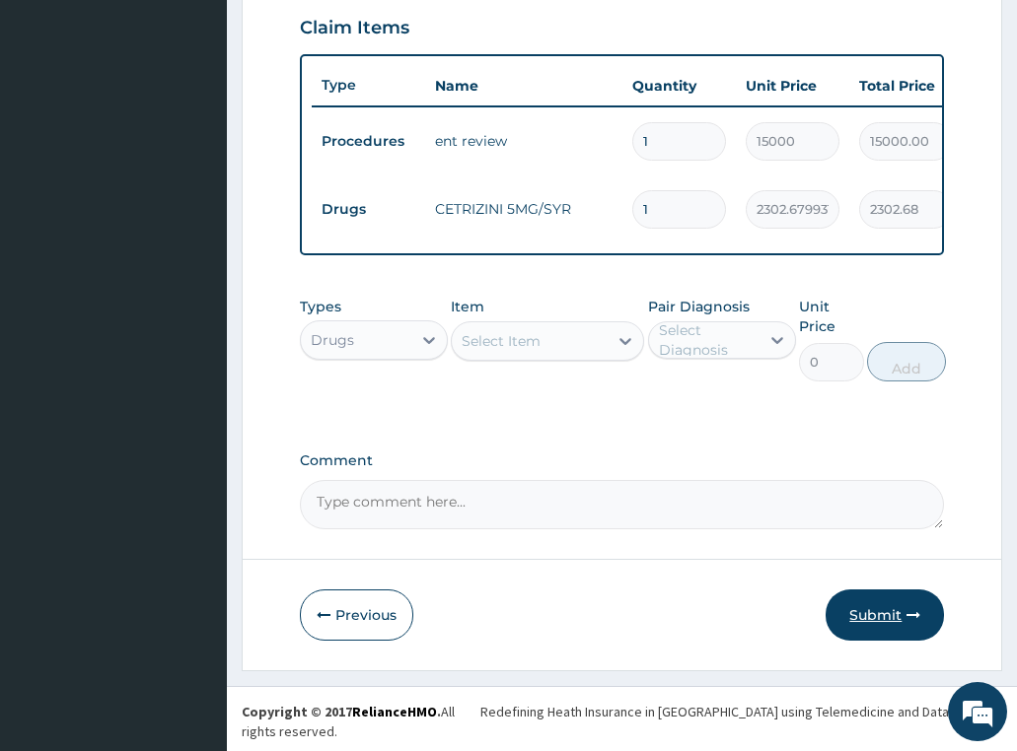
drag, startPoint x: 855, startPoint y: 624, endPoint x: 1004, endPoint y: 380, distance: 286.3
click at [859, 620] on button "Submit" at bounding box center [884, 615] width 118 height 51
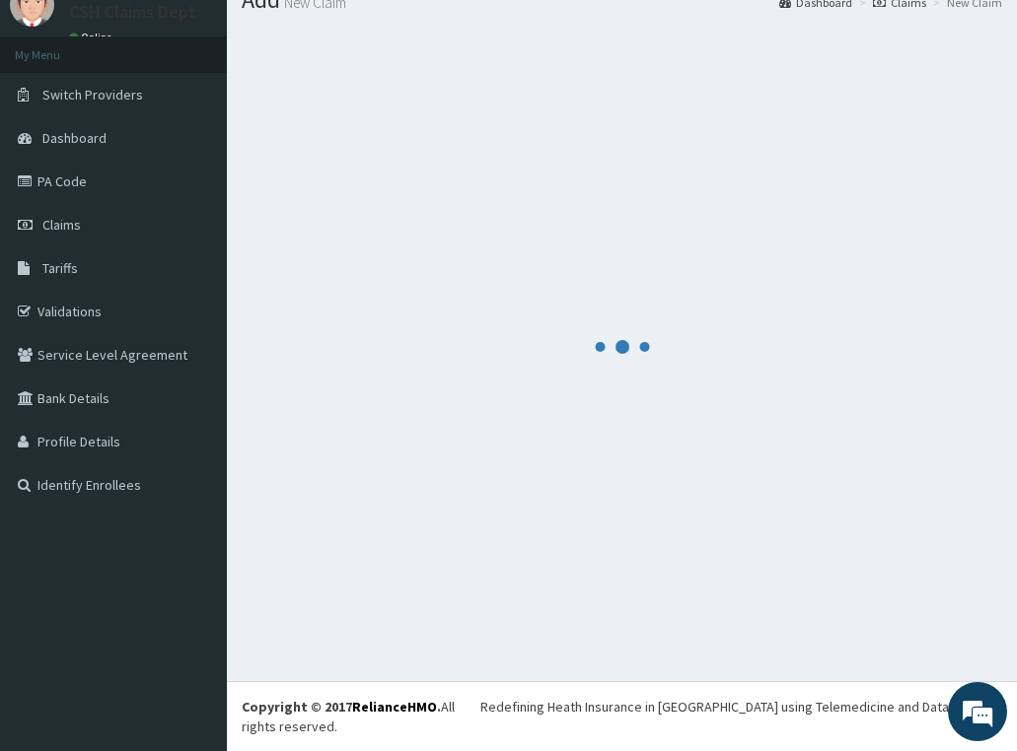
scroll to position [57, 0]
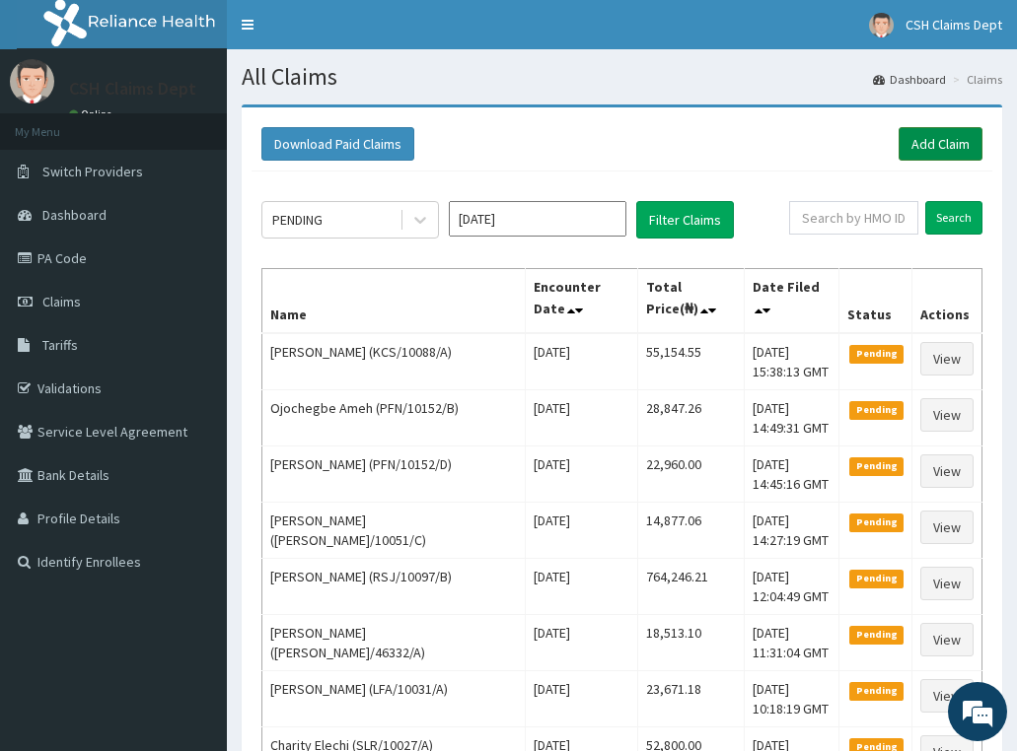
click at [922, 148] on link "Add Claim" at bounding box center [940, 144] width 84 height 34
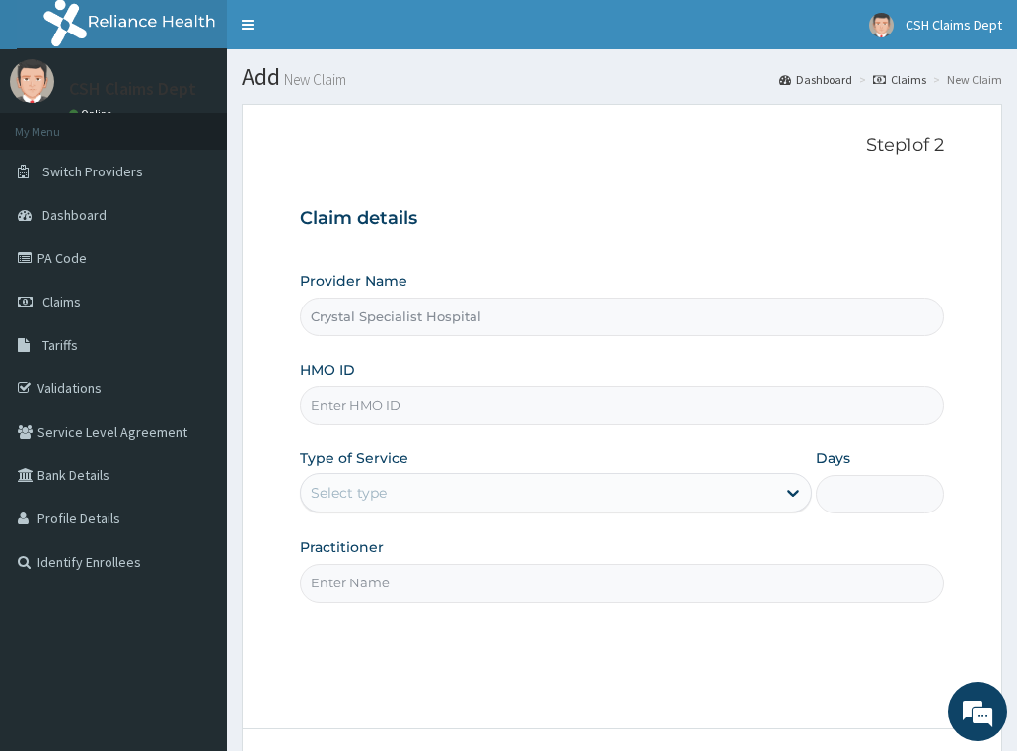
type input "Crystal Specialist Hospital"
click at [404, 407] on input "HMO ID" at bounding box center [622, 406] width 645 height 38
paste input "TFE/11476/A"
type input "TFE/11476/A"
click at [372, 472] on div "Type of Service Select type" at bounding box center [556, 481] width 513 height 65
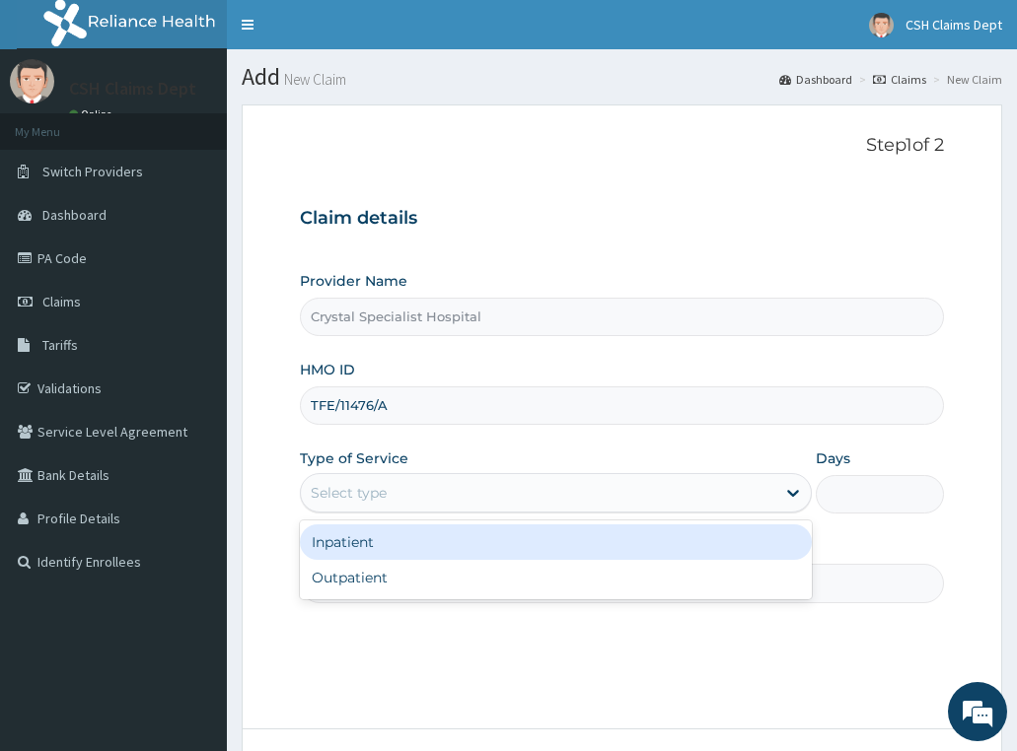
click at [363, 498] on div "Select type" at bounding box center [349, 493] width 76 height 20
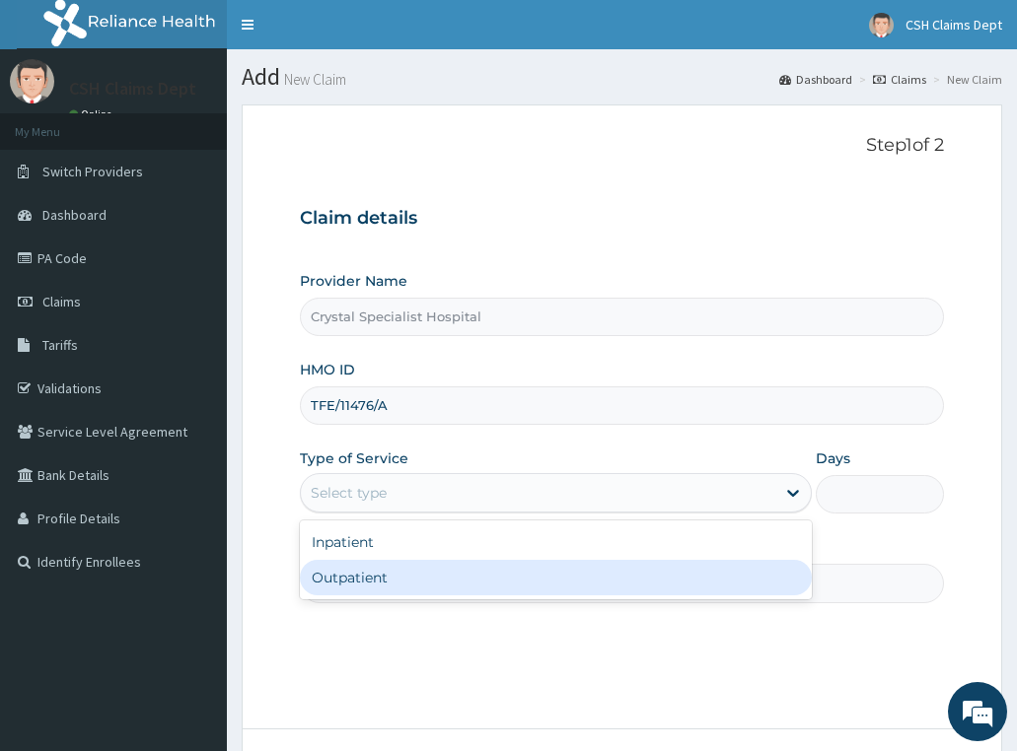
click at [358, 572] on div "Outpatient" at bounding box center [556, 577] width 513 height 35
type input "1"
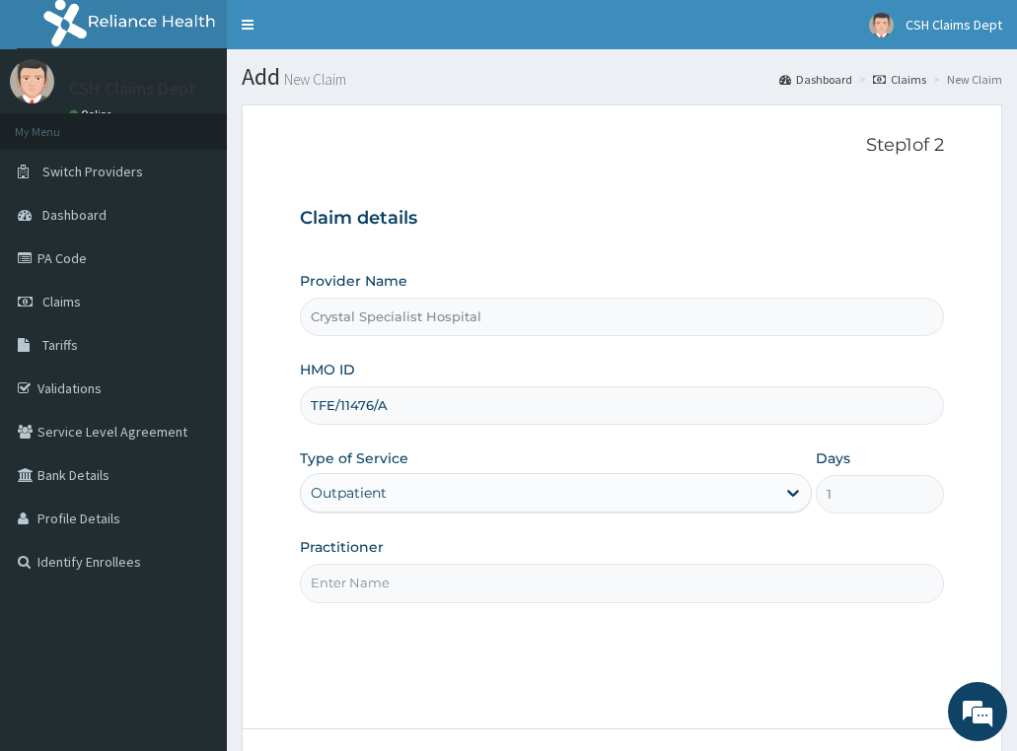
click at [358, 591] on input "Practitioner" at bounding box center [622, 583] width 645 height 38
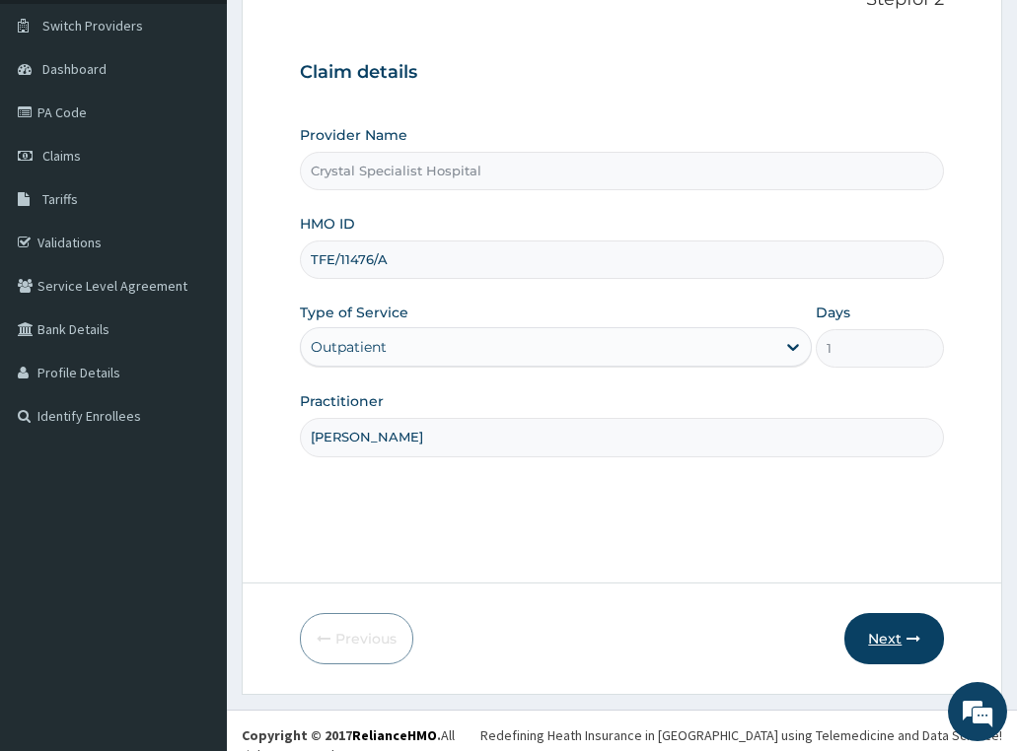
scroll to position [155, 0]
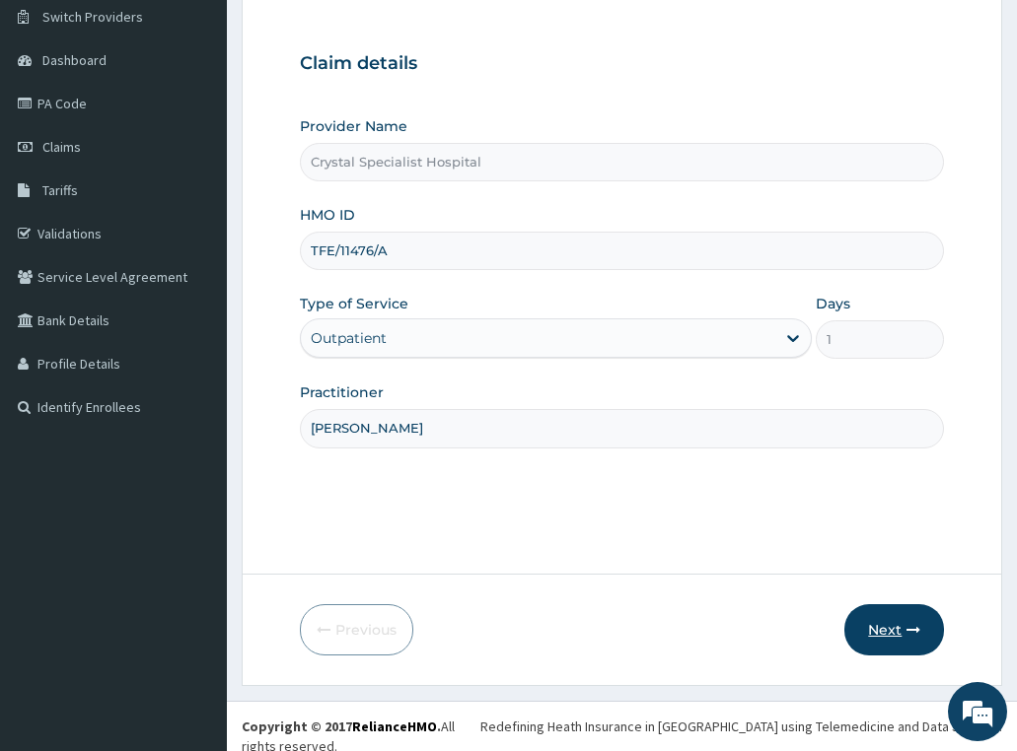
type input "[PERSON_NAME]"
click at [906, 623] on icon "button" at bounding box center [913, 630] width 14 height 14
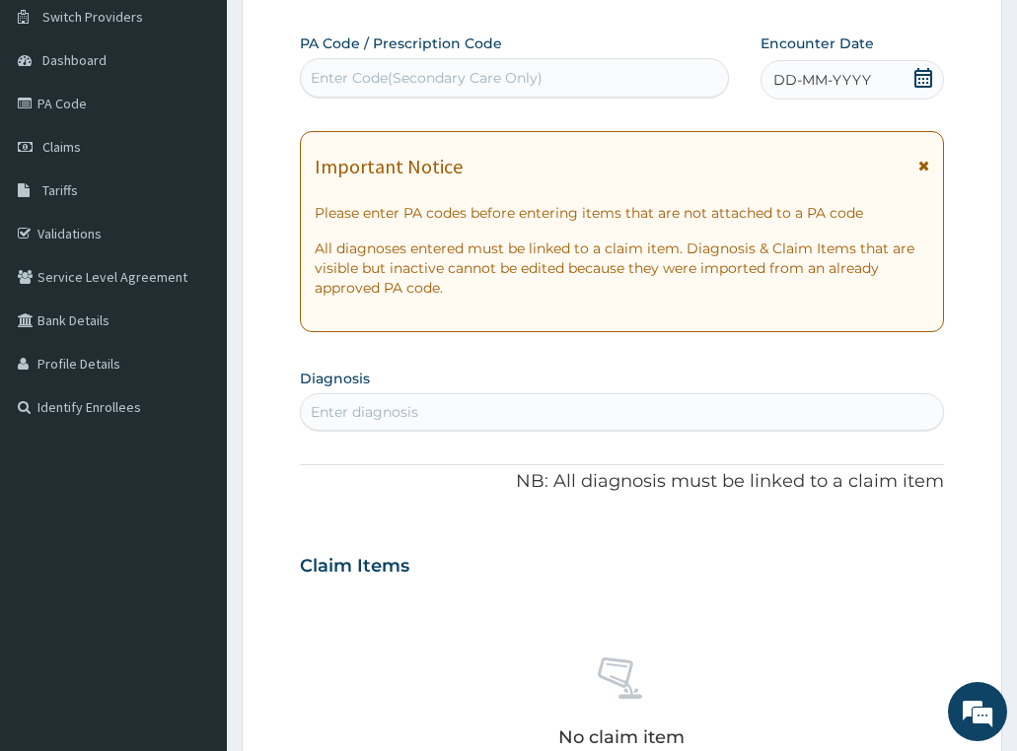
scroll to position [0, 0]
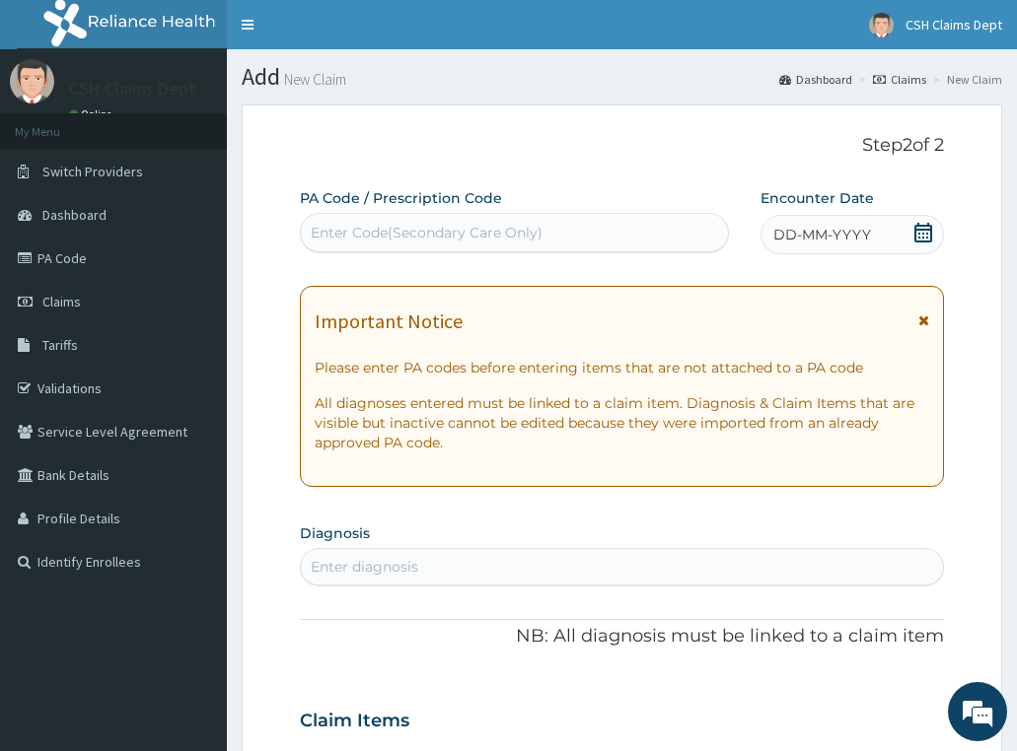
click at [412, 234] on div "Enter Code(Secondary Care Only)" at bounding box center [427, 233] width 232 height 20
paste input "PA/3EF8EC"
type input "PA/3EF8EC"
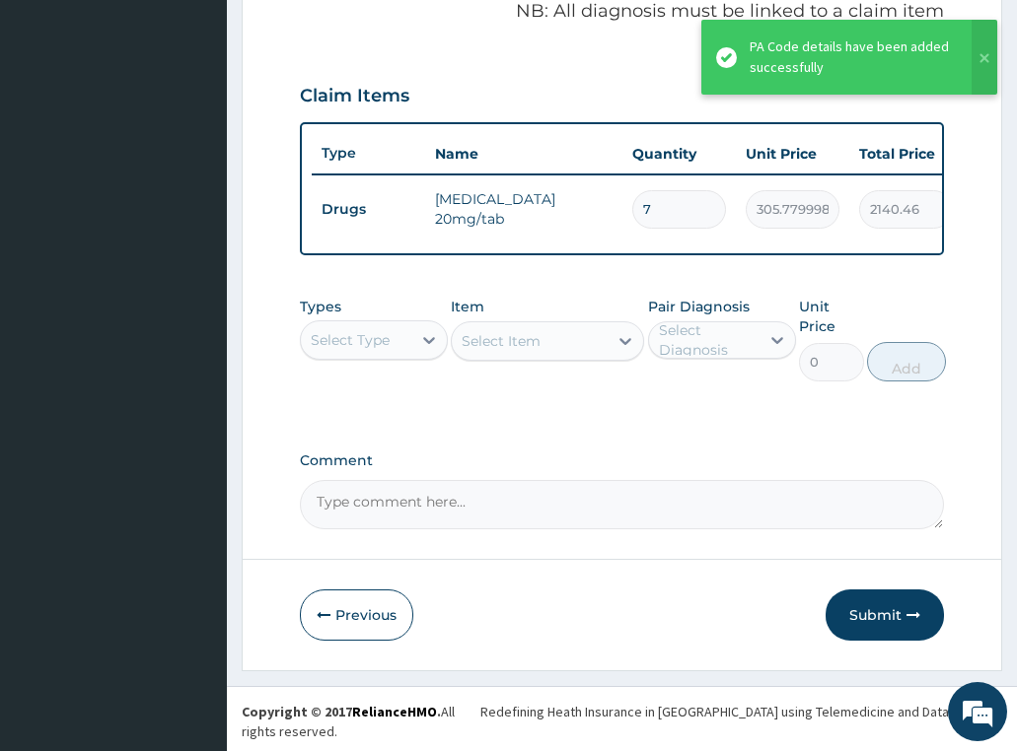
scroll to position [434, 0]
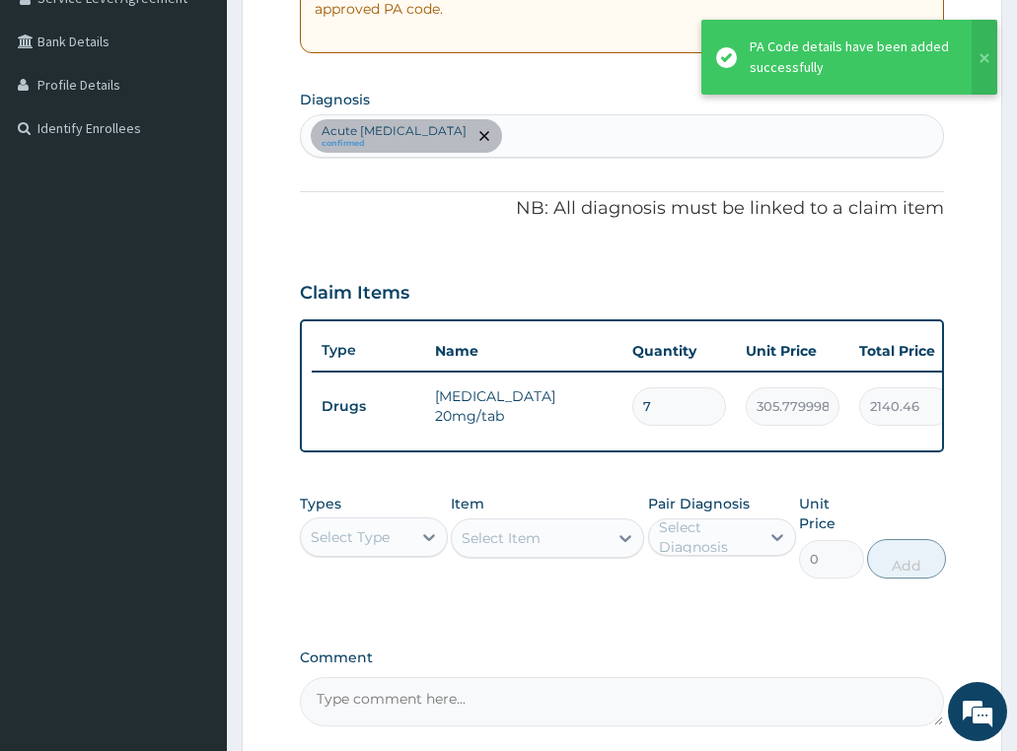
click at [489, 134] on div "Acute [MEDICAL_DATA] confirmed" at bounding box center [622, 135] width 643 height 41
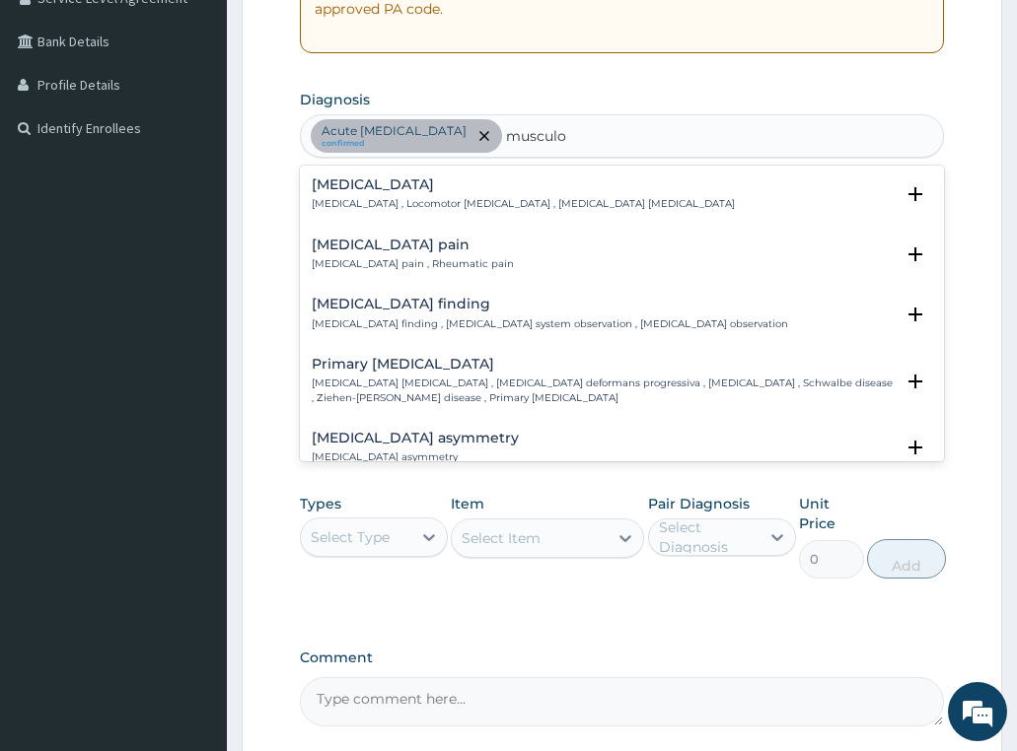
type input "musculos"
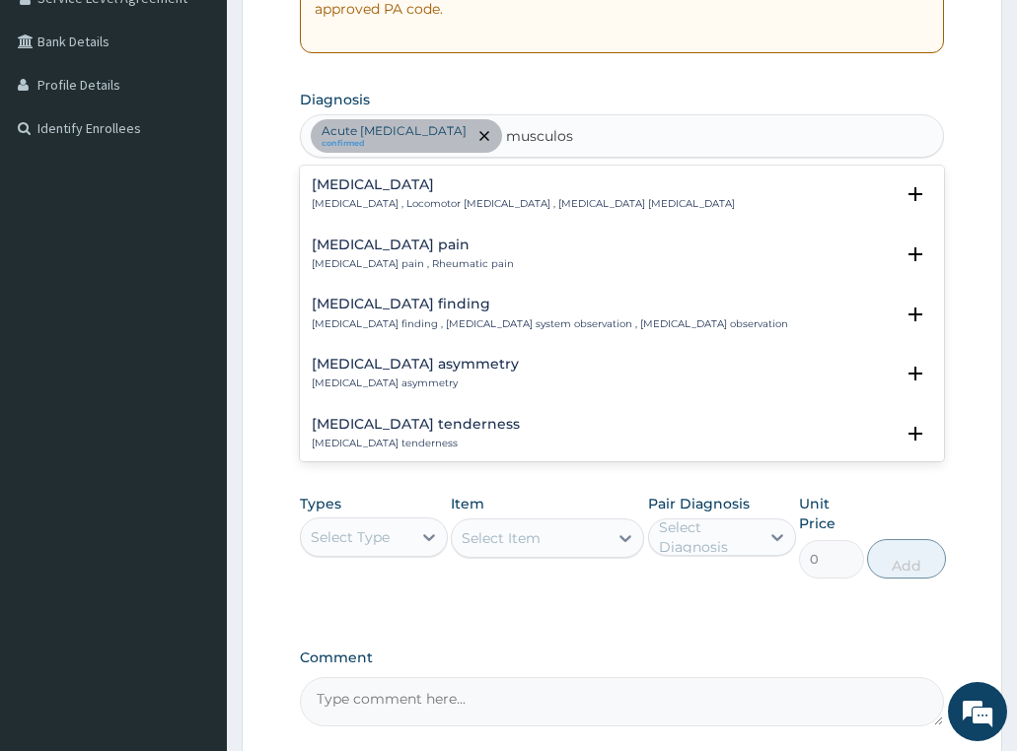
click at [389, 248] on h4 "Musculoskeletal pain" at bounding box center [413, 245] width 202 height 15
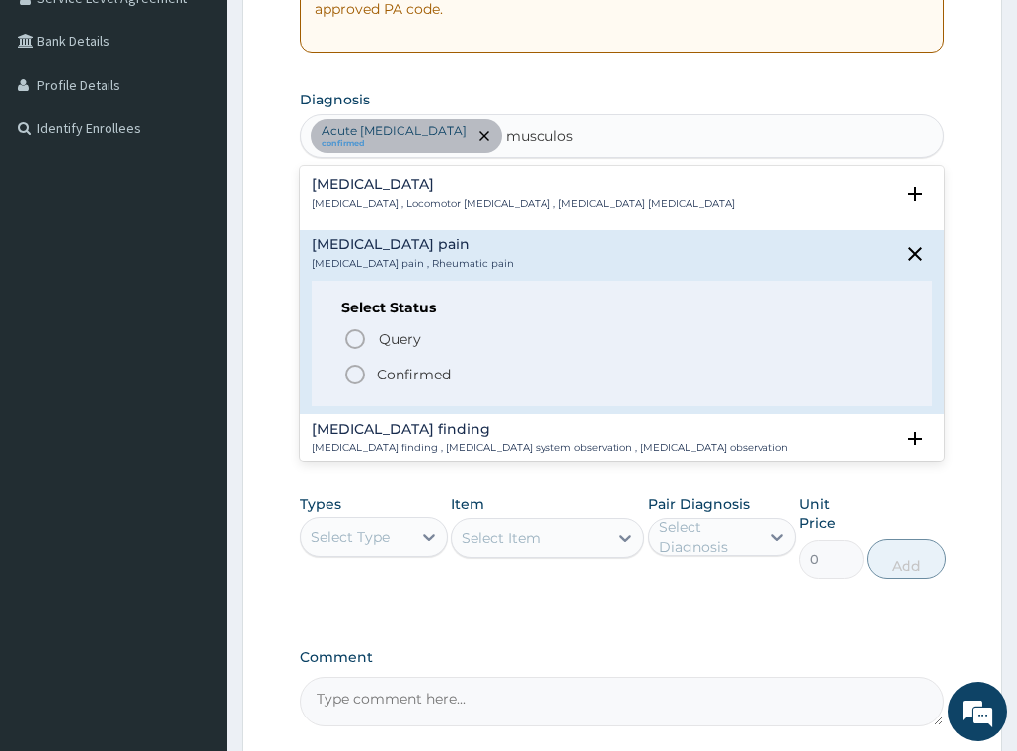
click at [427, 372] on p "Confirmed" at bounding box center [414, 375] width 74 height 20
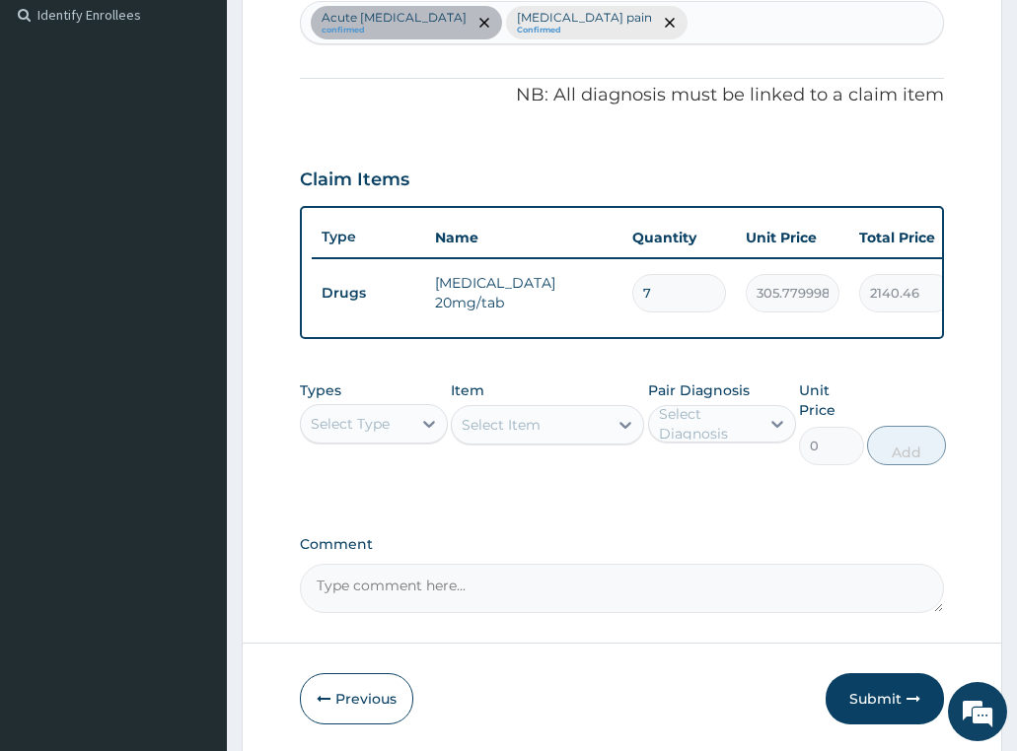
scroll to position [631, 0]
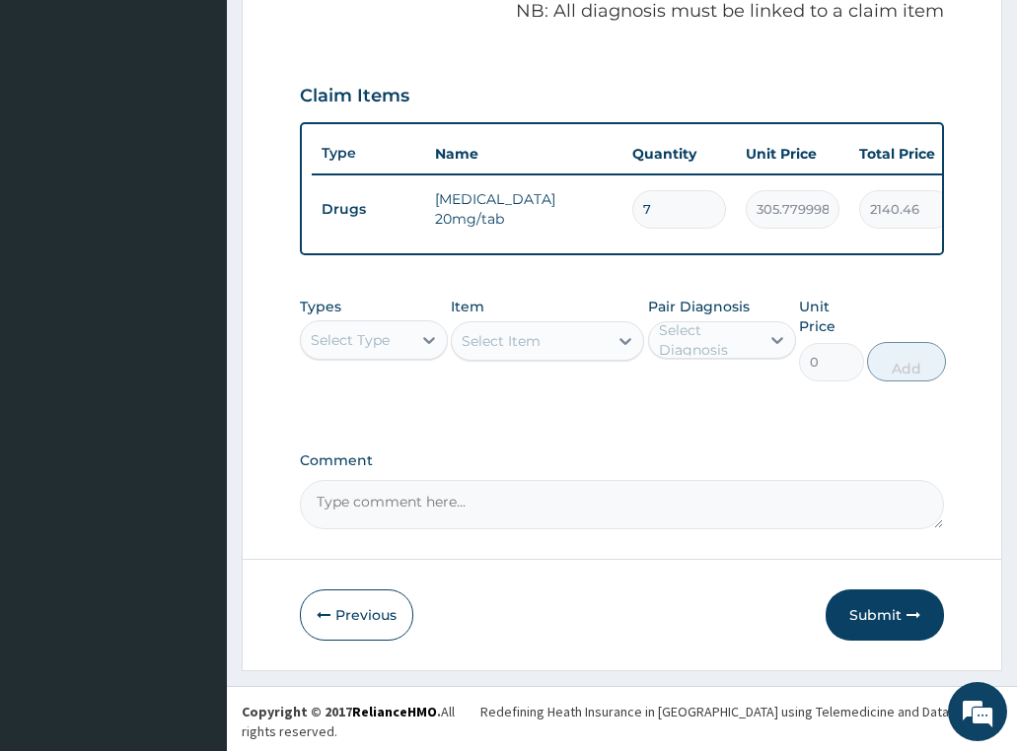
click at [378, 350] on div "Select Type" at bounding box center [350, 340] width 79 height 20
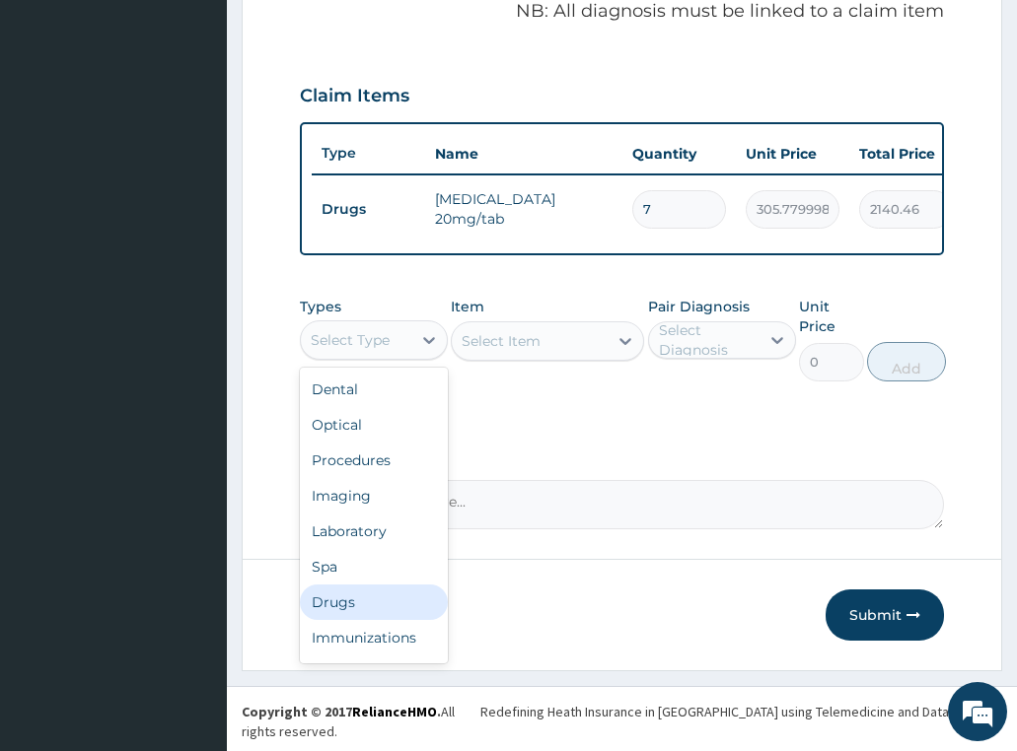
click at [362, 619] on div "Drugs" at bounding box center [374, 602] width 148 height 35
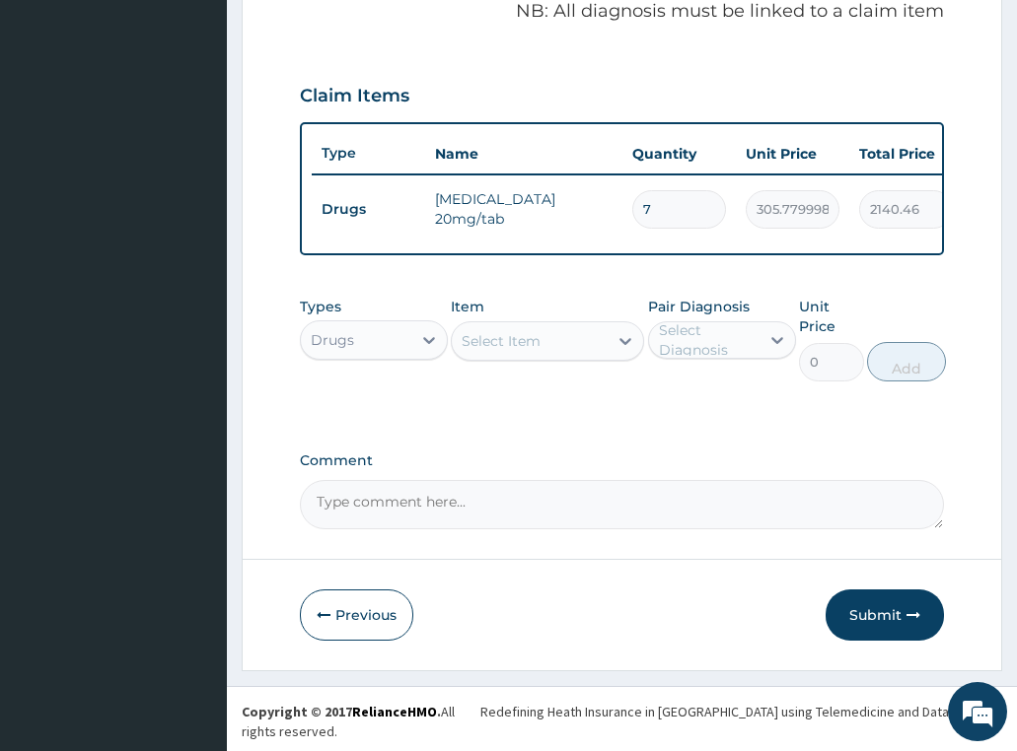
click at [586, 353] on div "Select Item" at bounding box center [530, 341] width 156 height 32
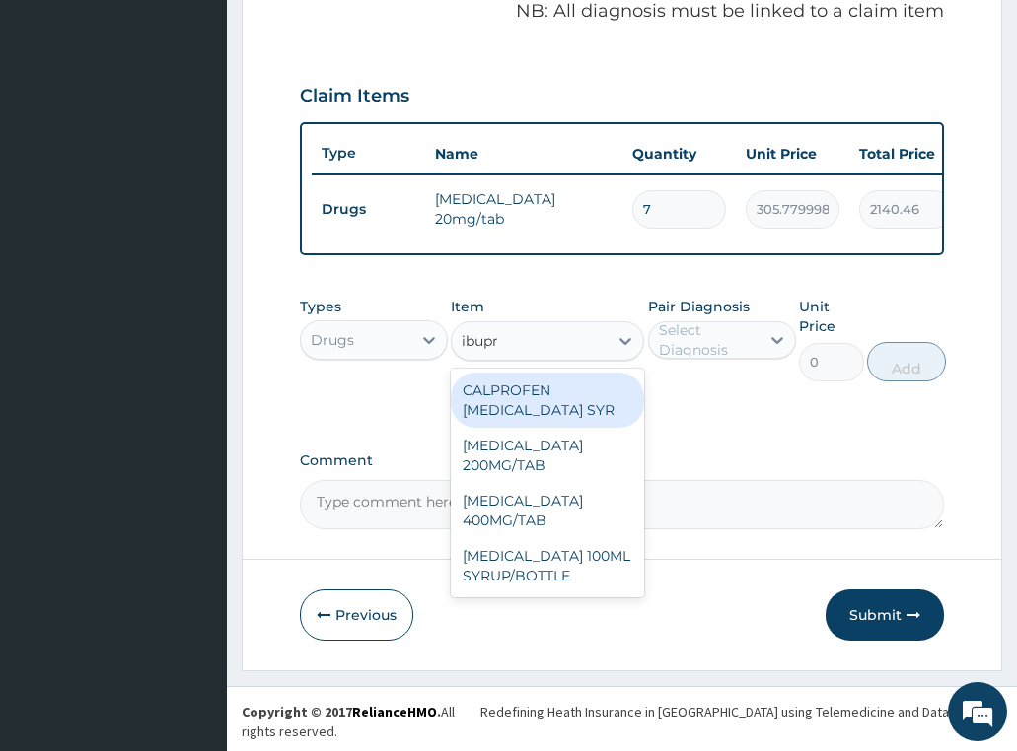
type input "ibupro"
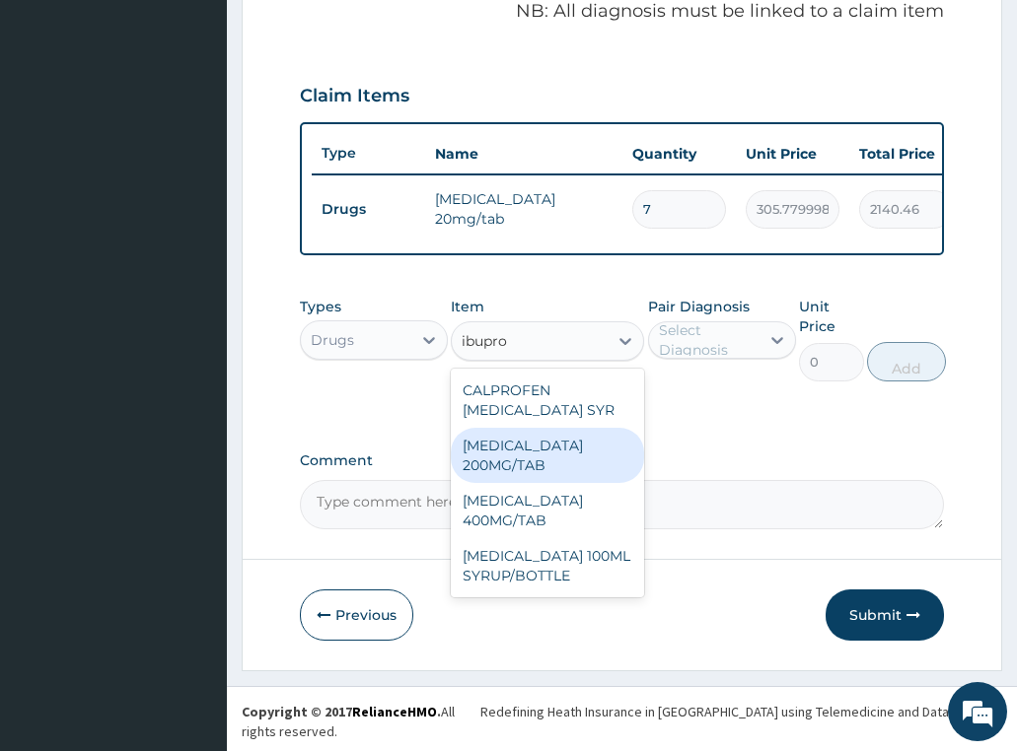
click at [512, 477] on div "[MEDICAL_DATA] 200MG/TAB" at bounding box center [547, 455] width 193 height 55
type input "80.22000122070312"
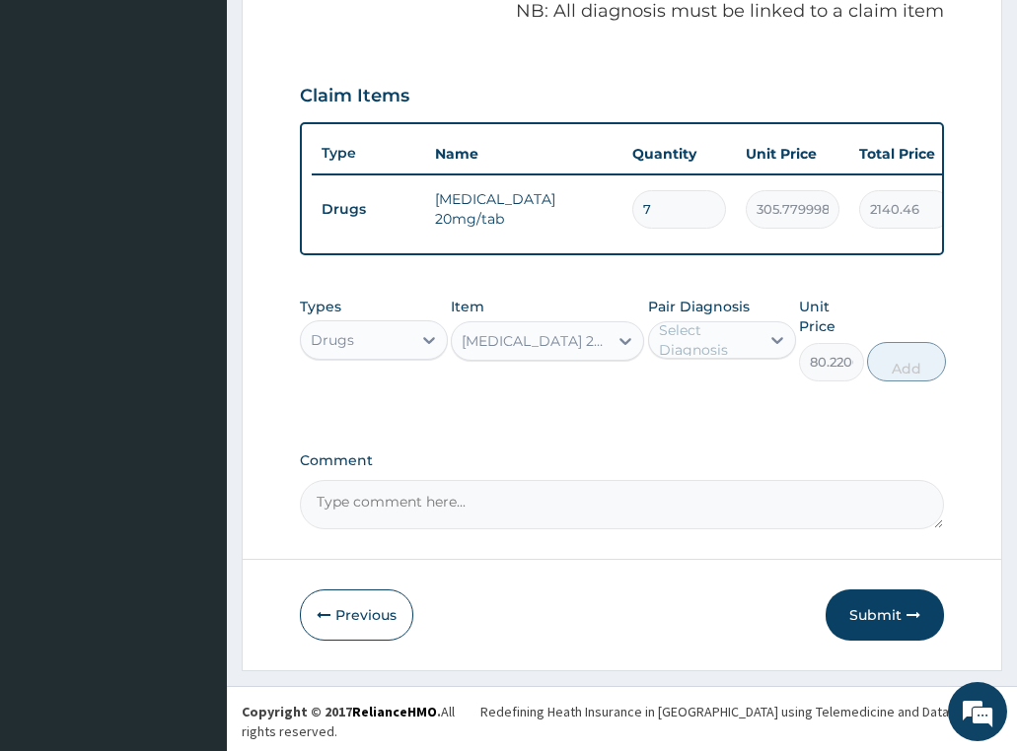
click at [690, 344] on div "Select Diagnosis" at bounding box center [708, 339] width 99 height 39
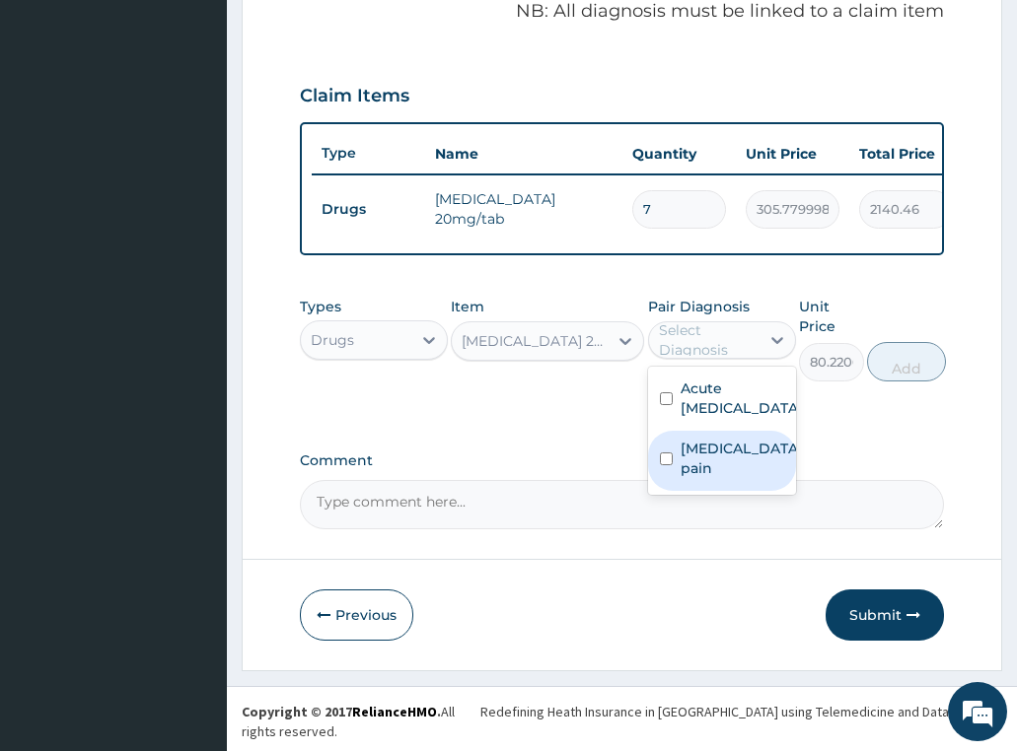
click at [724, 478] on label "Musculoskeletal pain" at bounding box center [741, 458] width 122 height 39
checkbox input "true"
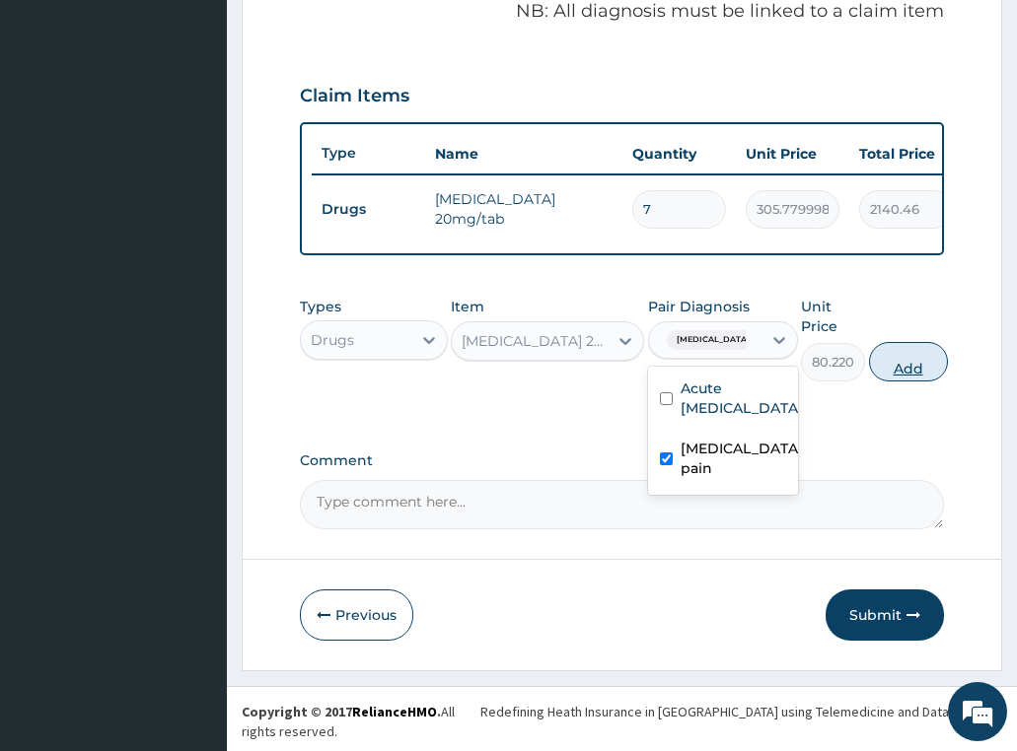
click at [896, 368] on button "Add" at bounding box center [908, 361] width 79 height 39
type input "0"
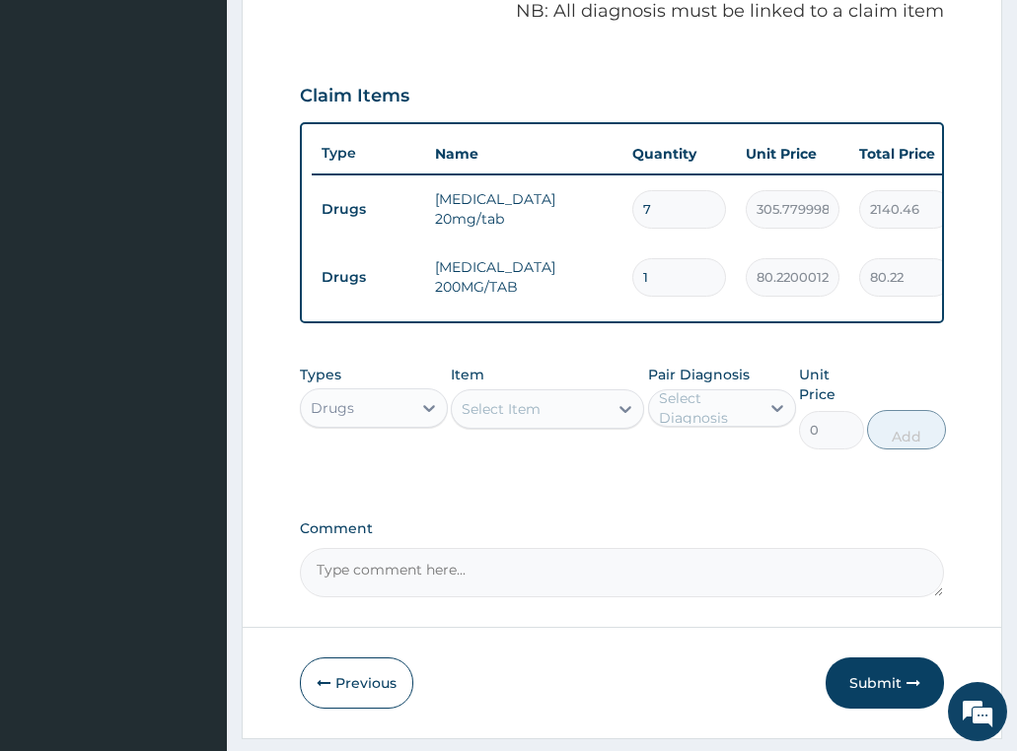
click at [362, 424] on div "Drugs" at bounding box center [356, 408] width 110 height 32
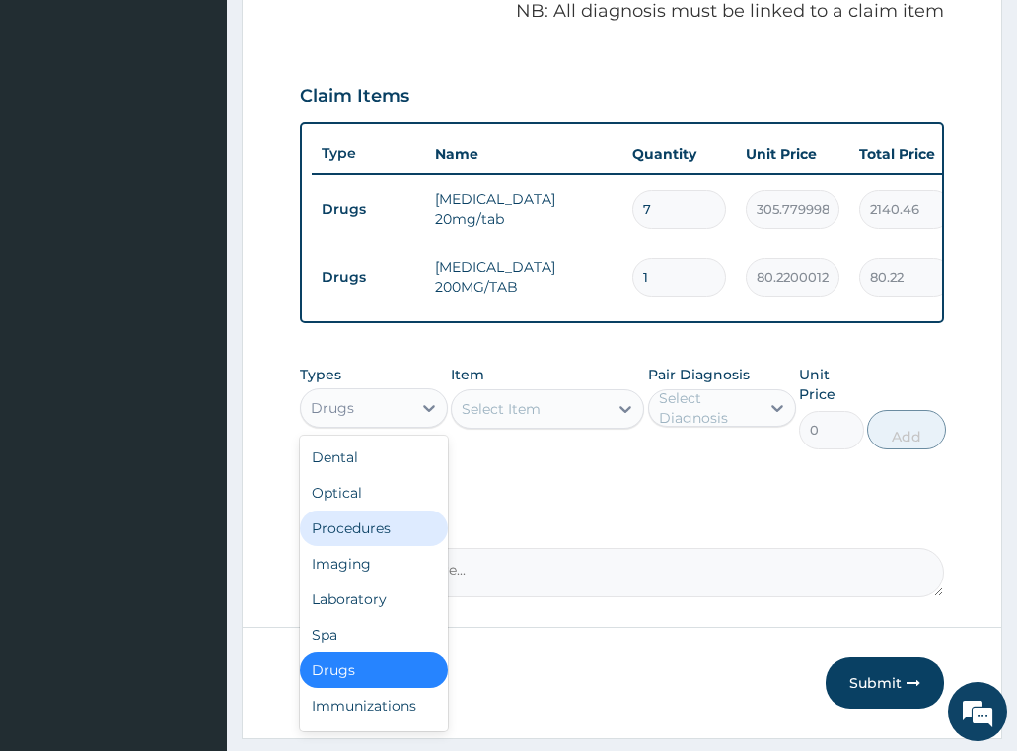
click at [361, 546] on div "Procedures" at bounding box center [374, 528] width 148 height 35
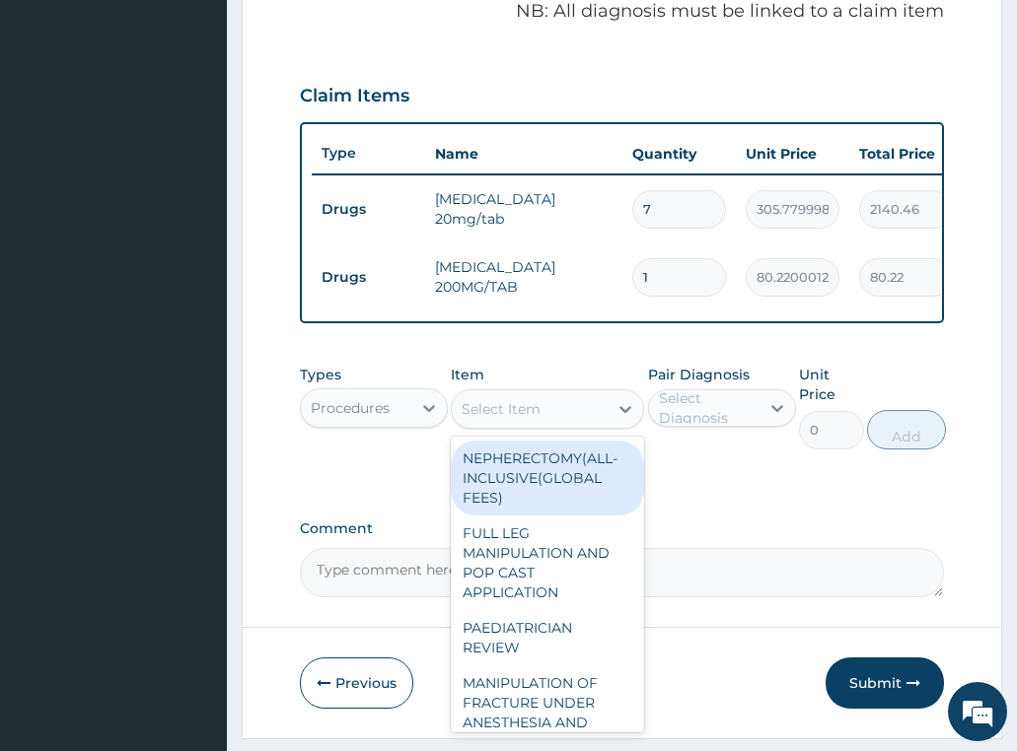
click at [523, 419] on div "Select Item" at bounding box center [500, 409] width 79 height 20
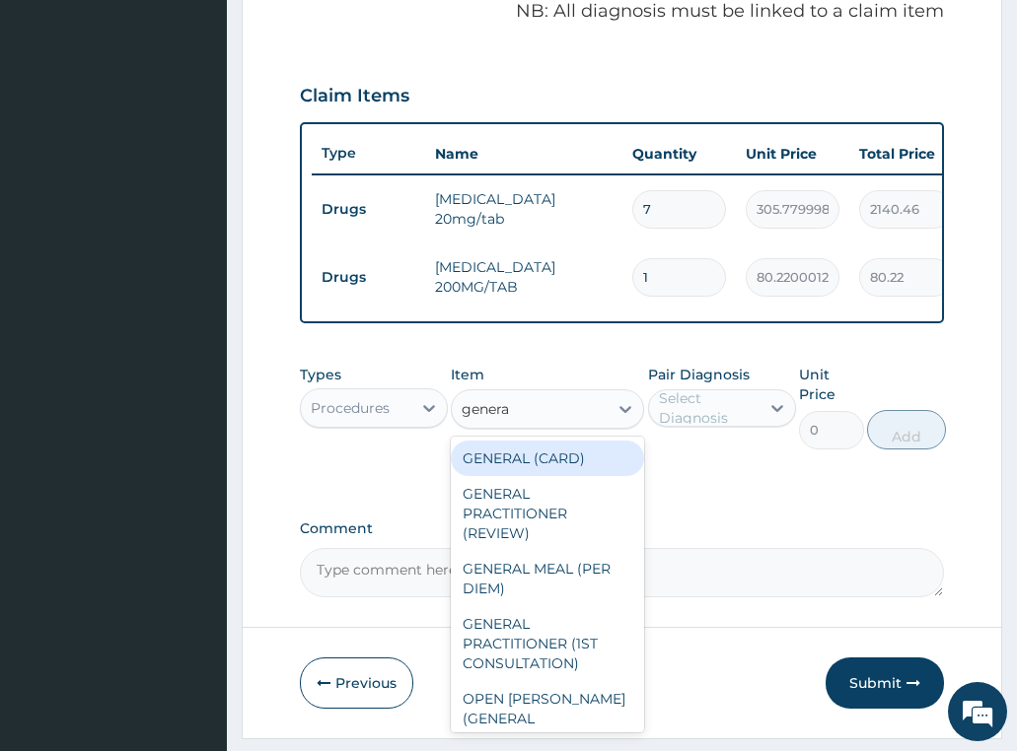
type input "general"
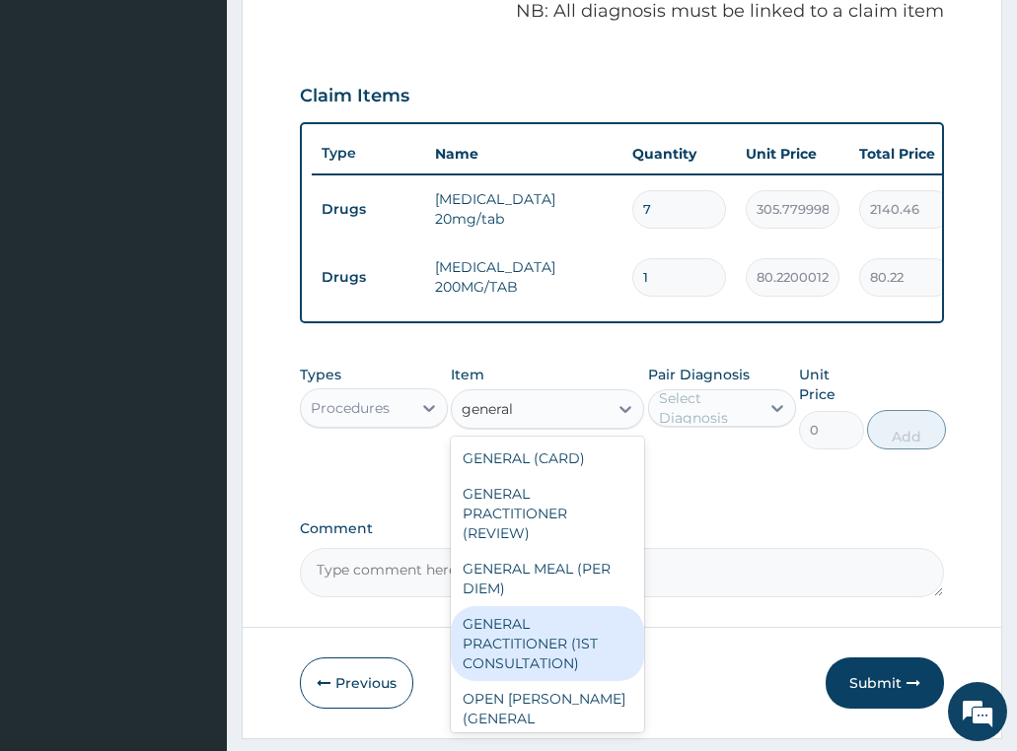
click at [510, 678] on div "GENERAL PRACTITIONER (1ST CONSULTATION)" at bounding box center [547, 643] width 193 height 75
type input "3490"
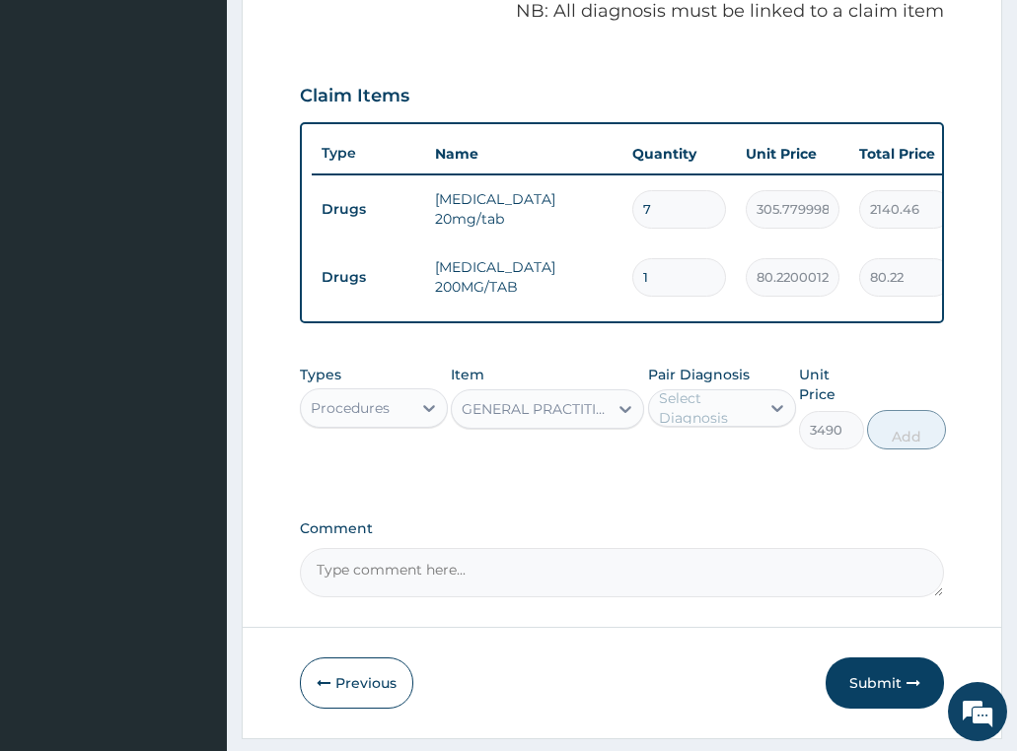
click at [746, 414] on div "Select Diagnosis" at bounding box center [708, 408] width 99 height 39
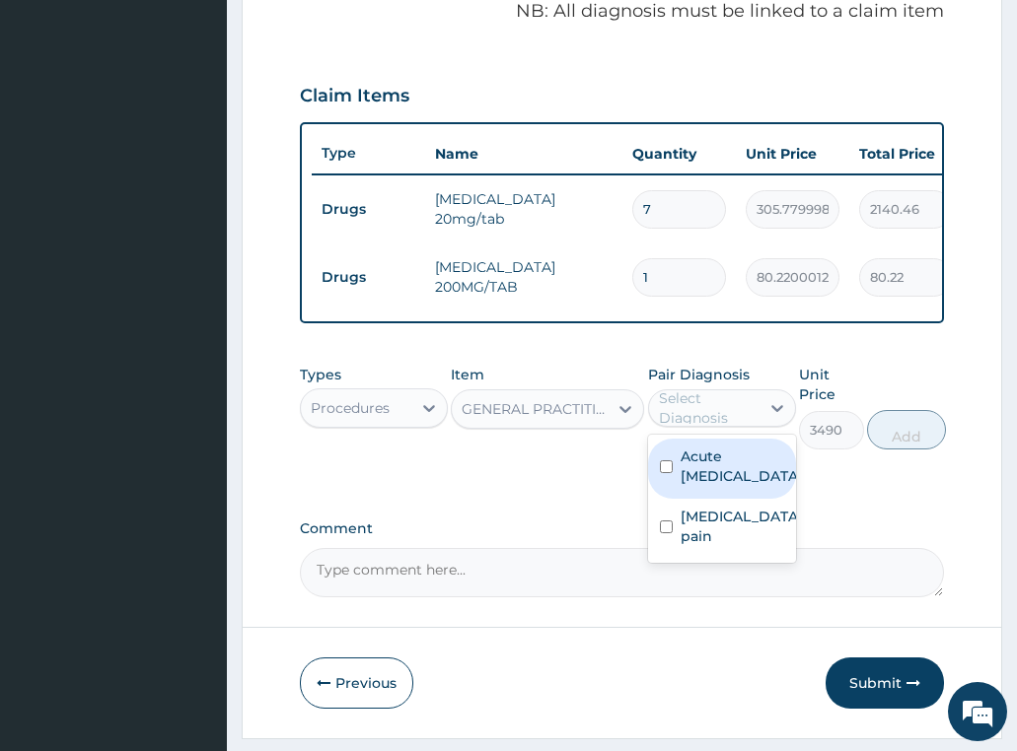
click at [735, 472] on label "Acute peptic ulcer" at bounding box center [741, 466] width 122 height 39
checkbox input "true"
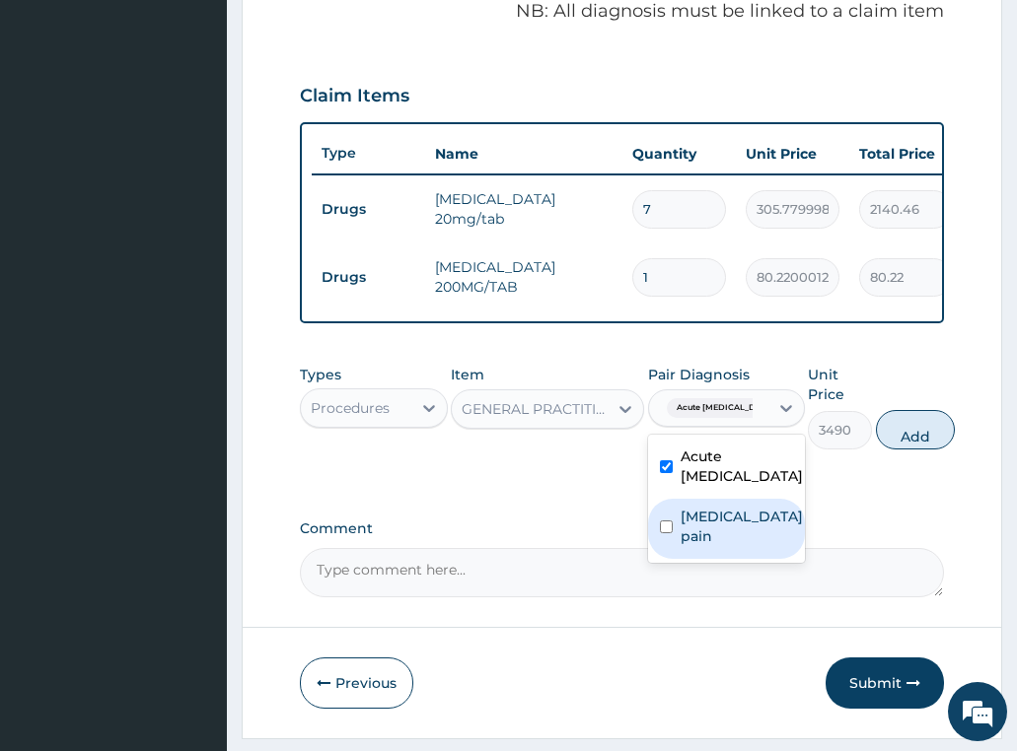
click at [717, 546] on label "Musculoskeletal pain" at bounding box center [741, 526] width 122 height 39
checkbox input "true"
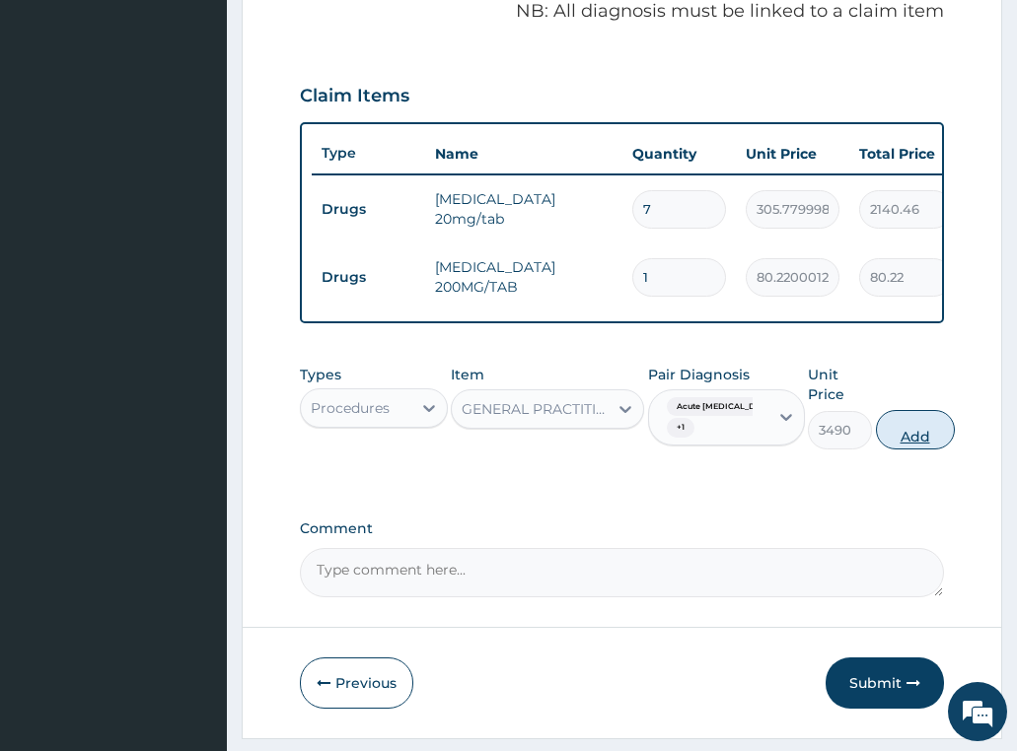
click at [898, 440] on button "Add" at bounding box center [915, 429] width 79 height 39
type input "0"
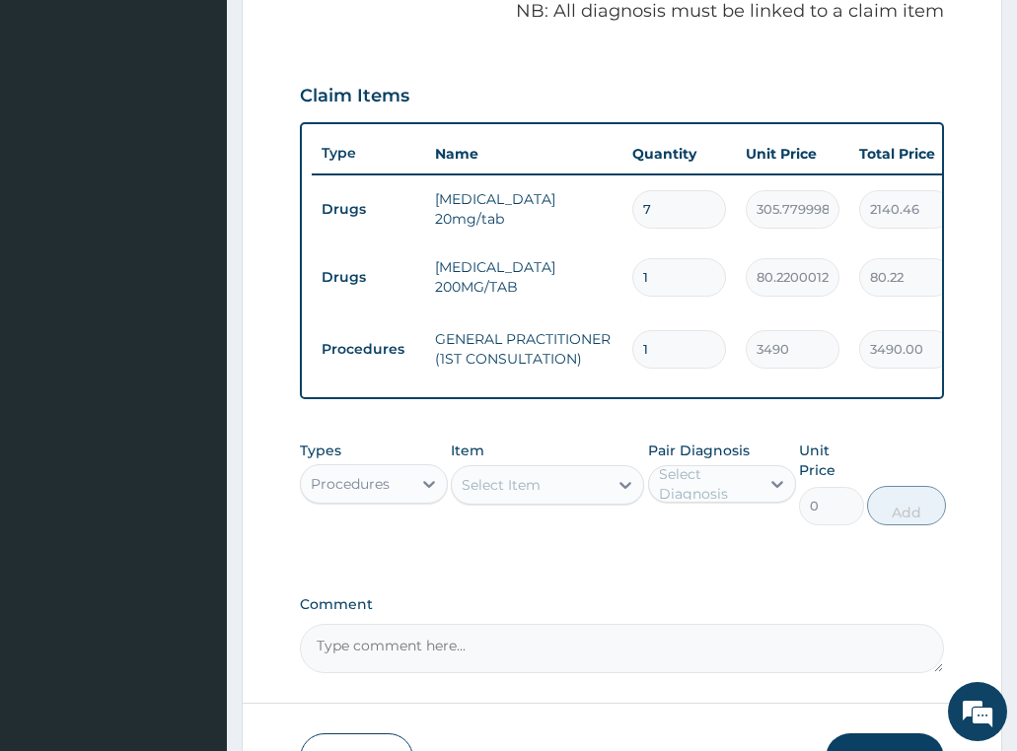
click at [660, 264] on input "1" at bounding box center [679, 277] width 94 height 38
type input "10"
type input "802.20"
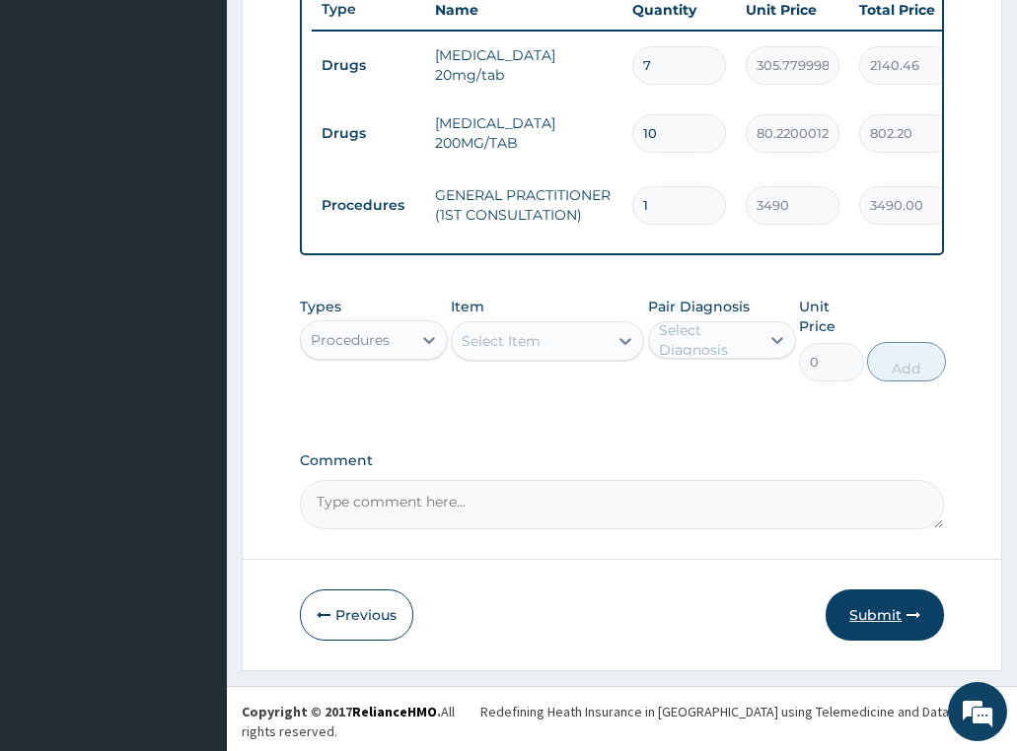
type input "10"
click at [866, 641] on button "Submit" at bounding box center [884, 615] width 118 height 51
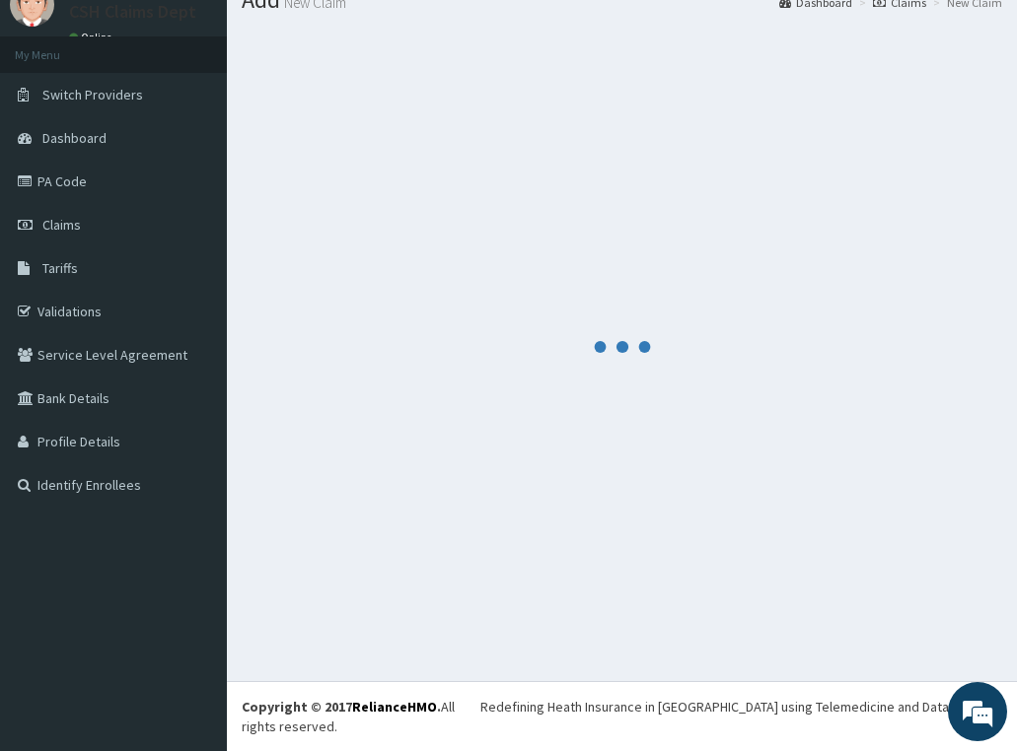
scroll to position [57, 0]
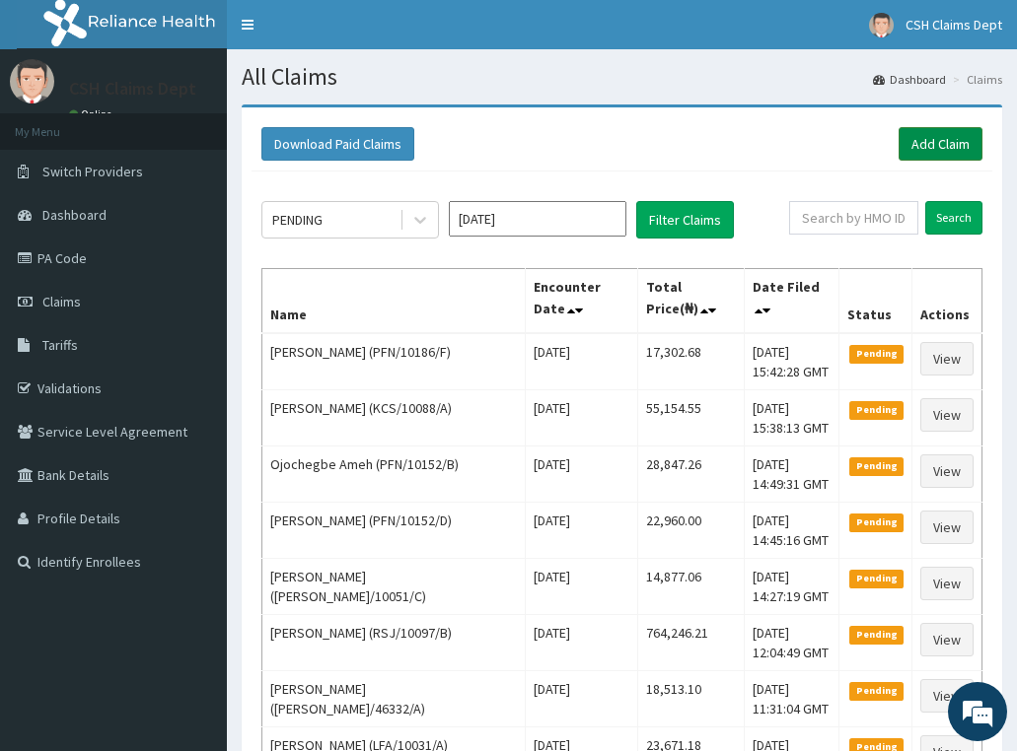
click at [952, 152] on link "Add Claim" at bounding box center [940, 144] width 84 height 34
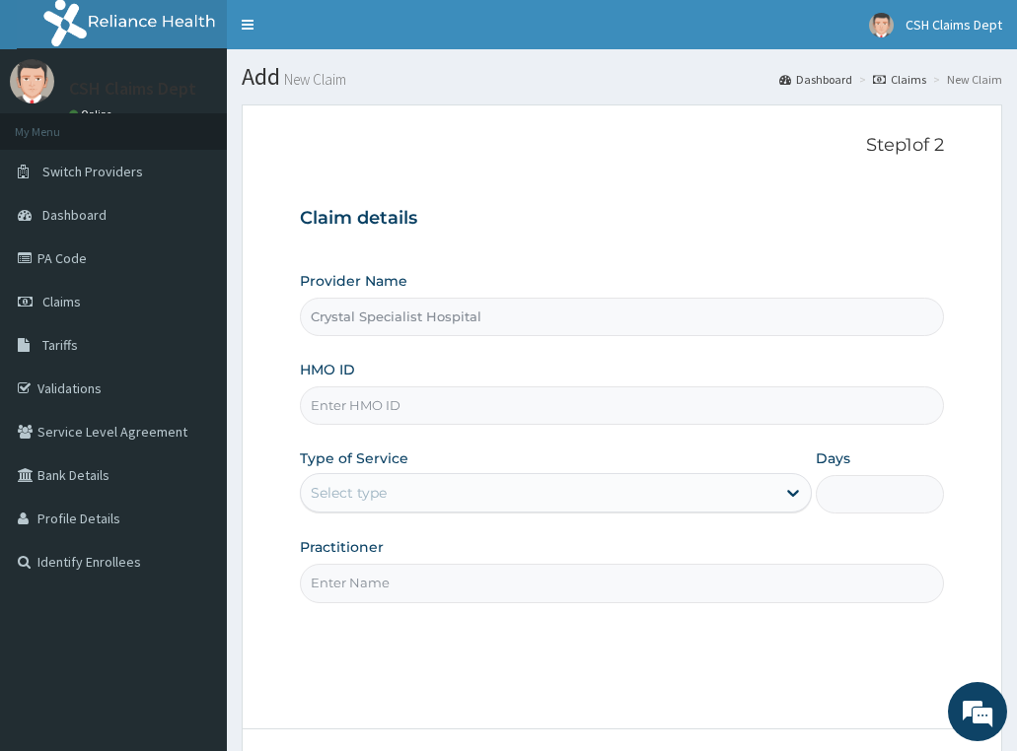
click at [394, 401] on input "HMO ID" at bounding box center [622, 406] width 645 height 38
paste input "CYA/11164/A"
type input "CYA/11164/A"
click at [376, 504] on div "Select type" at bounding box center [538, 493] width 475 height 32
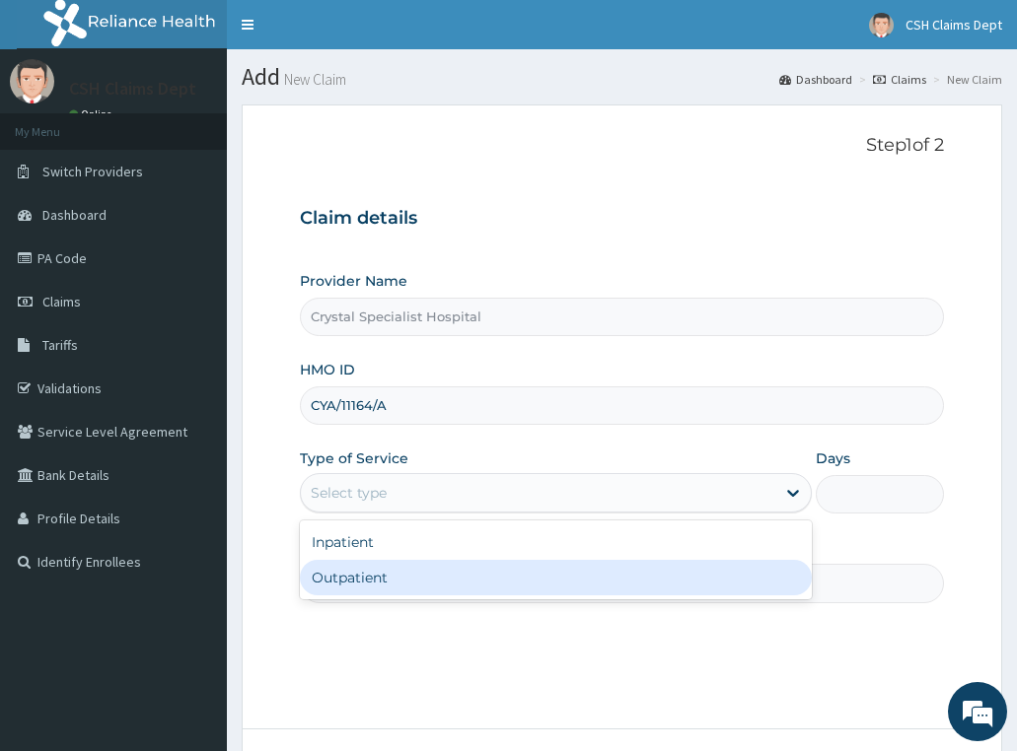
click at [381, 583] on div "Outpatient" at bounding box center [556, 577] width 513 height 35
type input "1"
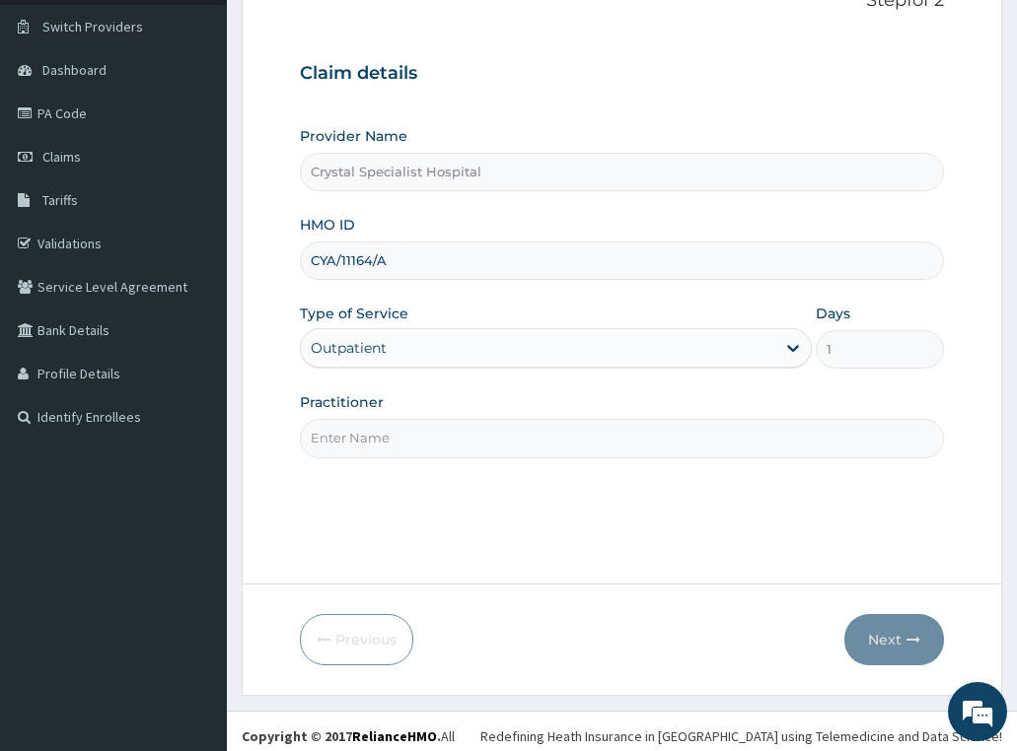
scroll to position [155, 0]
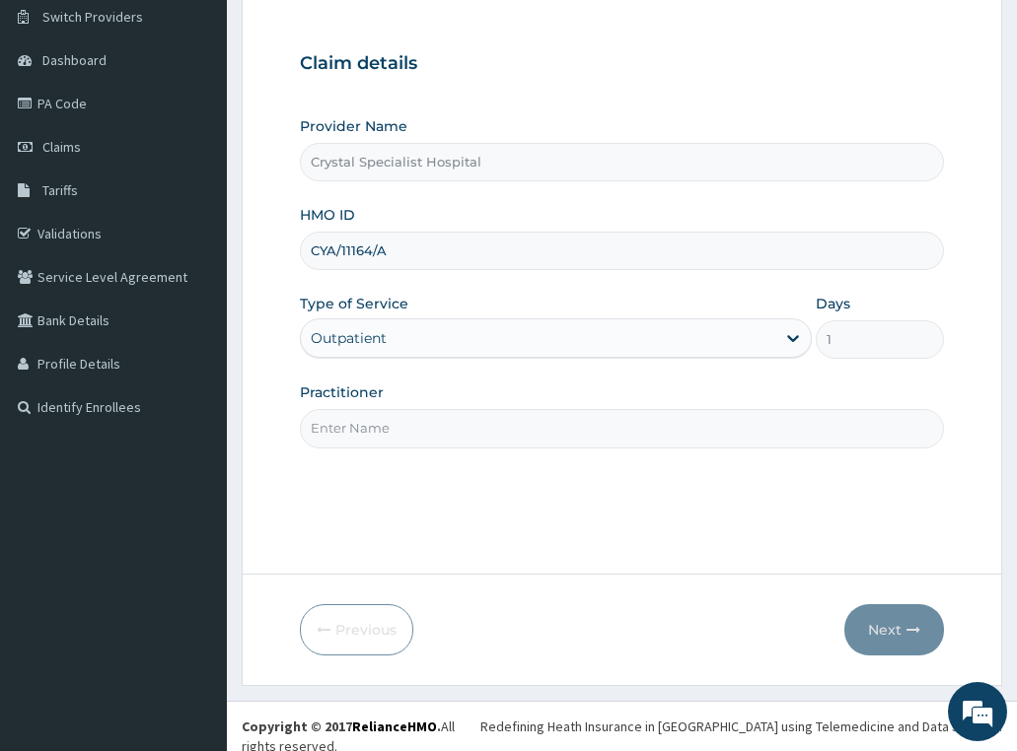
click at [375, 426] on input "Practitioner" at bounding box center [622, 428] width 645 height 38
type input "[PERSON_NAME]"
click at [873, 628] on button "Next" at bounding box center [894, 629] width 100 height 51
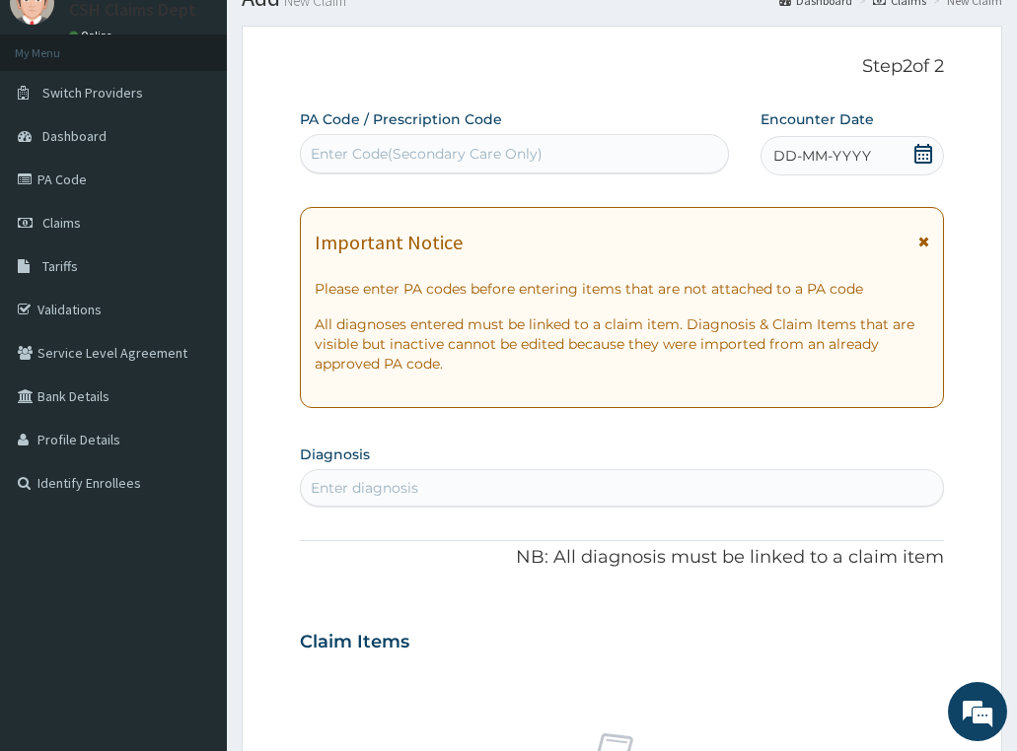
scroll to position [0, 0]
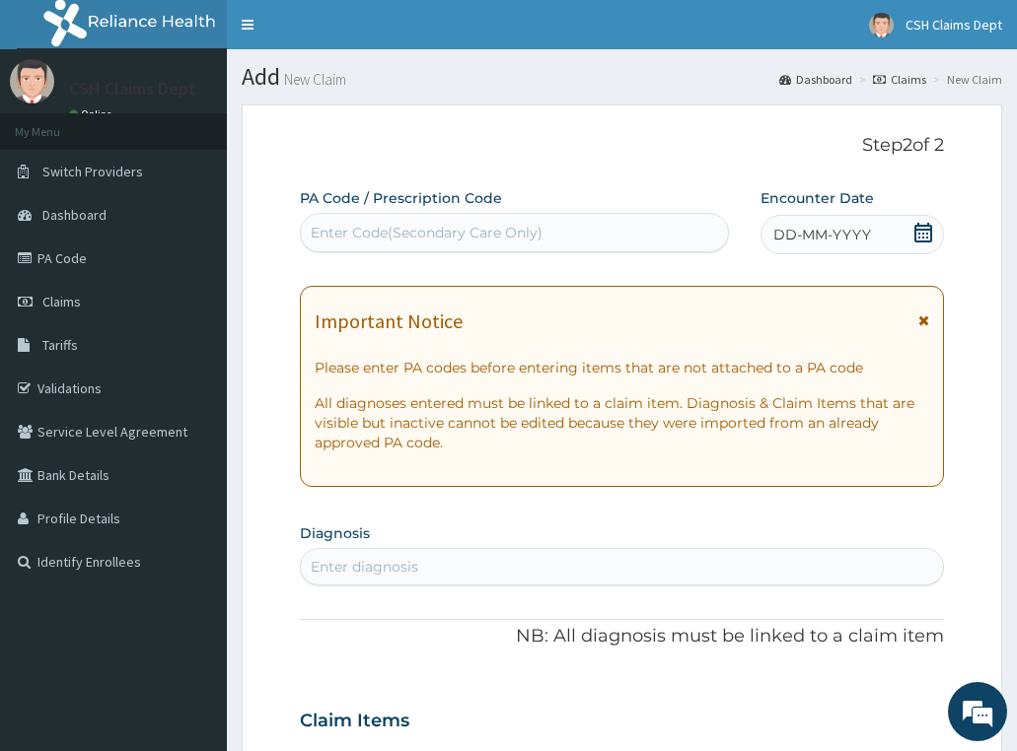
click at [920, 235] on icon at bounding box center [923, 233] width 20 height 20
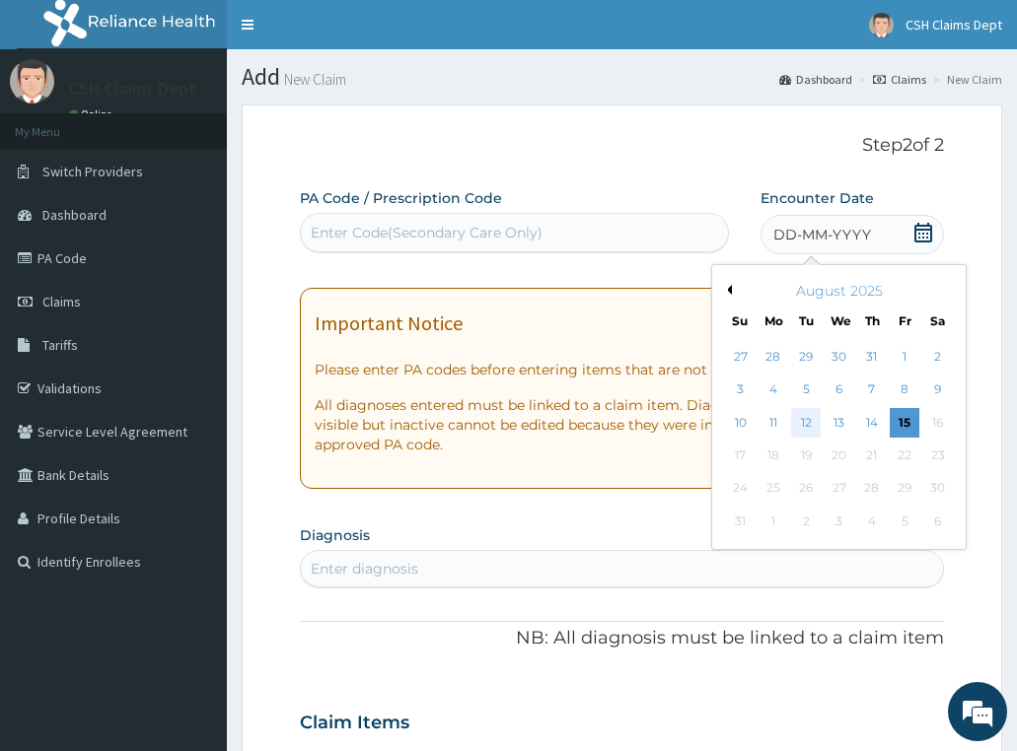
click at [802, 424] on div "12" at bounding box center [806, 423] width 30 height 30
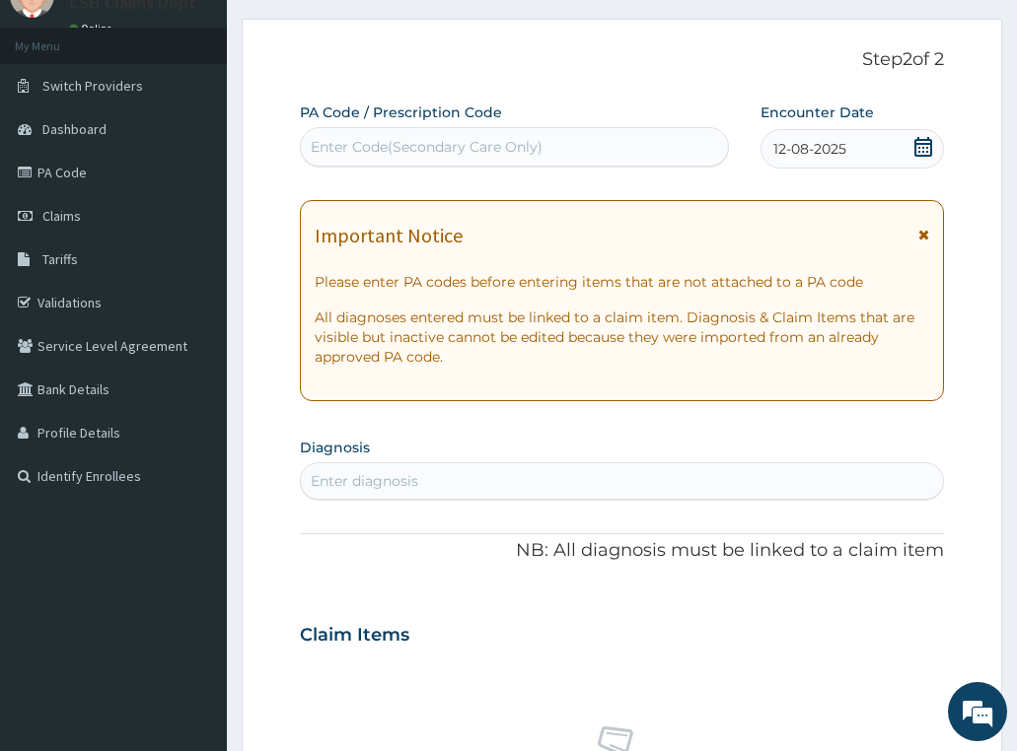
scroll to position [197, 0]
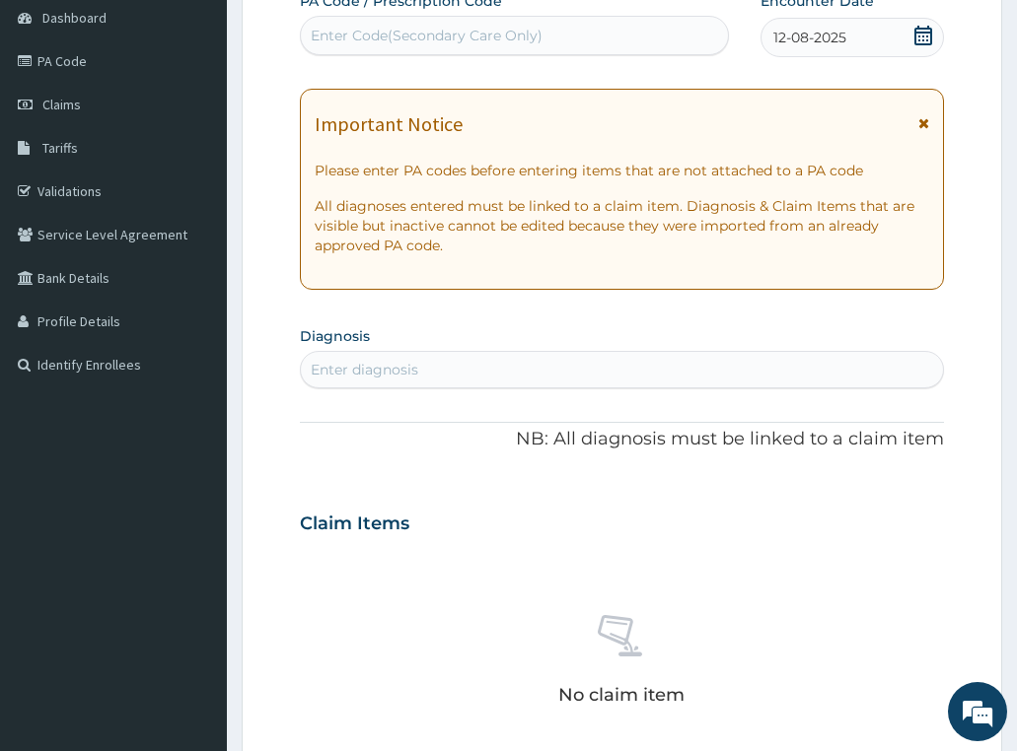
click at [413, 370] on div "Enter diagnosis" at bounding box center [364, 370] width 107 height 20
type input "rhinitis"
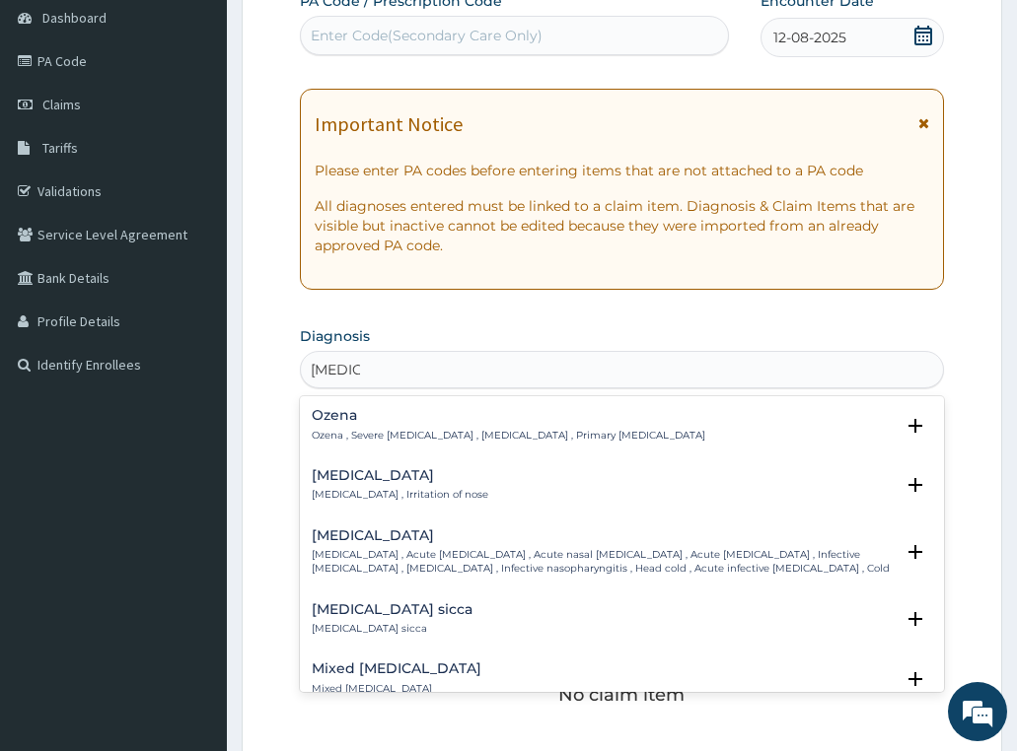
click at [368, 492] on p "Rhinitis , Irritation of nose" at bounding box center [400, 495] width 177 height 14
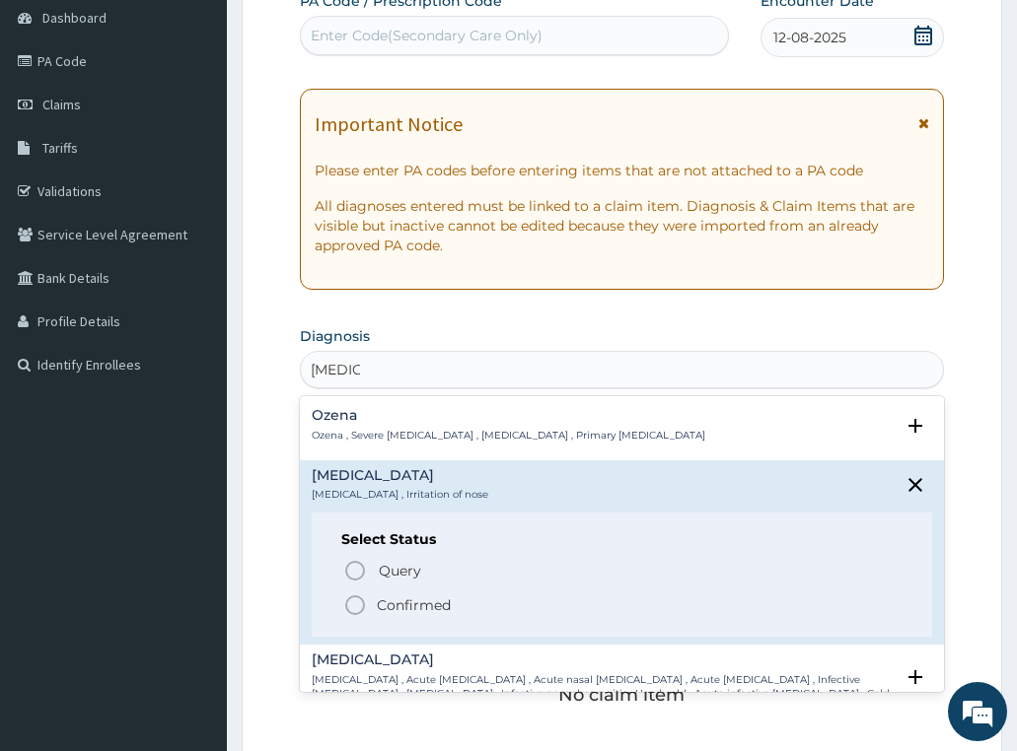
click at [385, 601] on p "Confirmed" at bounding box center [414, 606] width 74 height 20
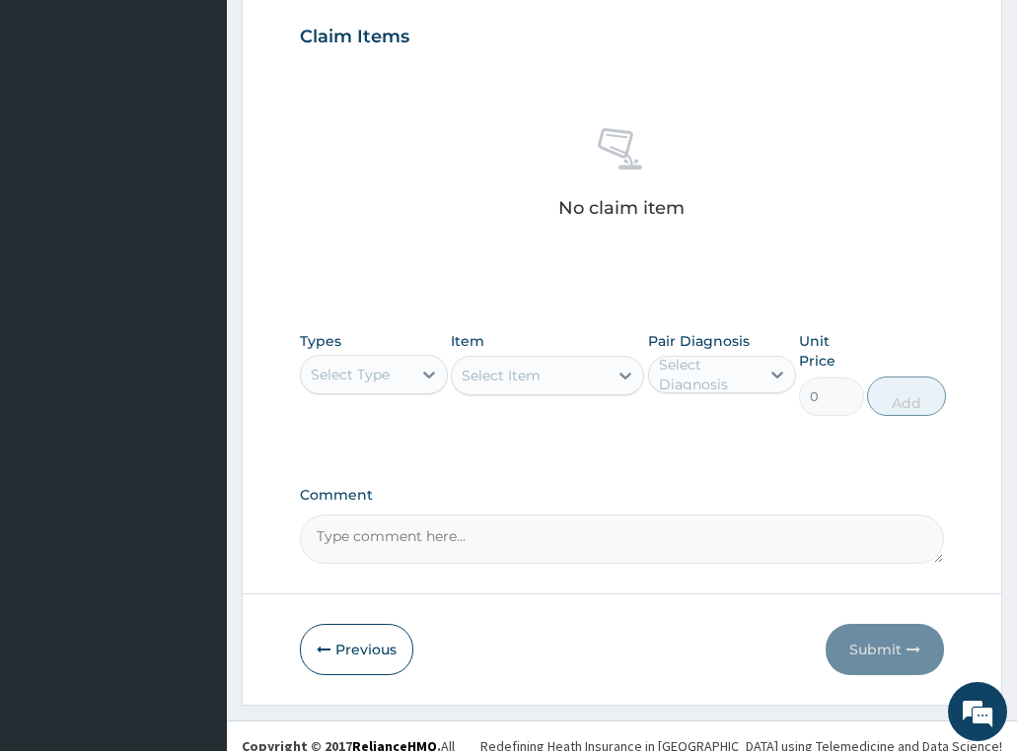
scroll to position [710, 0]
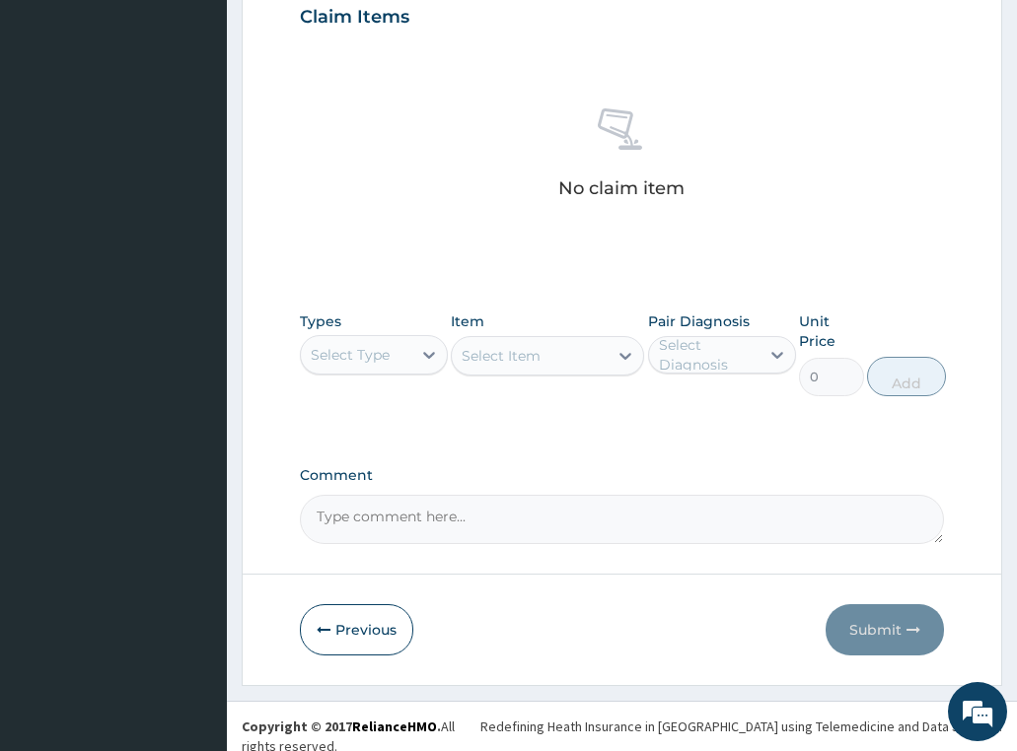
click at [369, 354] on div "Select Type" at bounding box center [350, 355] width 79 height 20
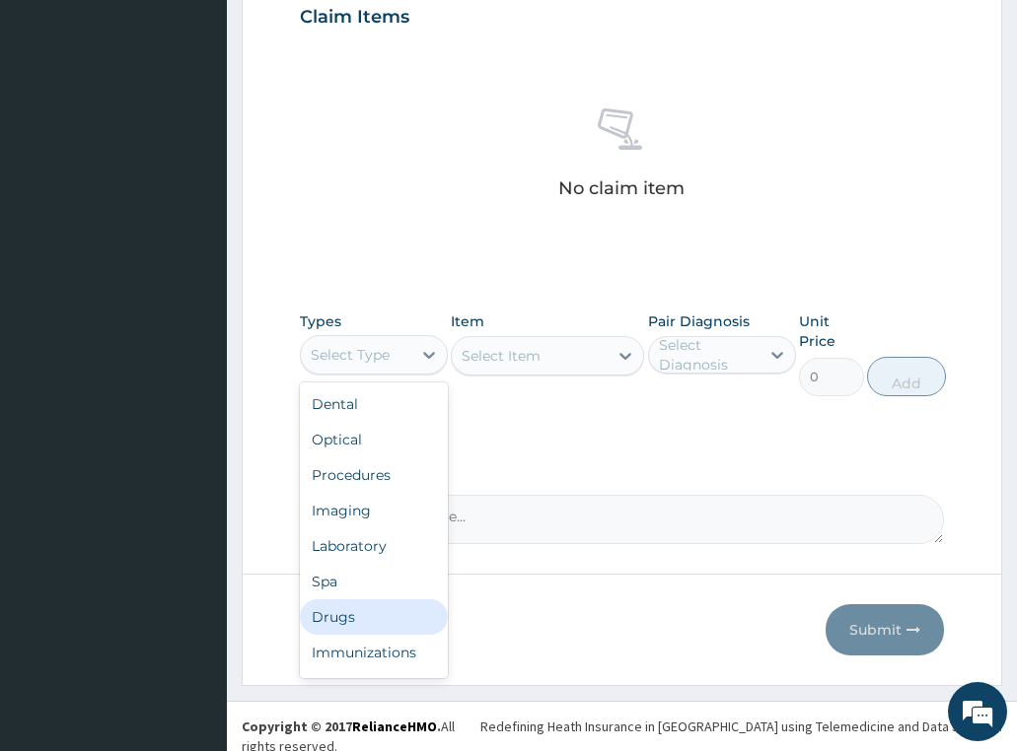
click at [344, 614] on div "Drugs" at bounding box center [374, 617] width 148 height 35
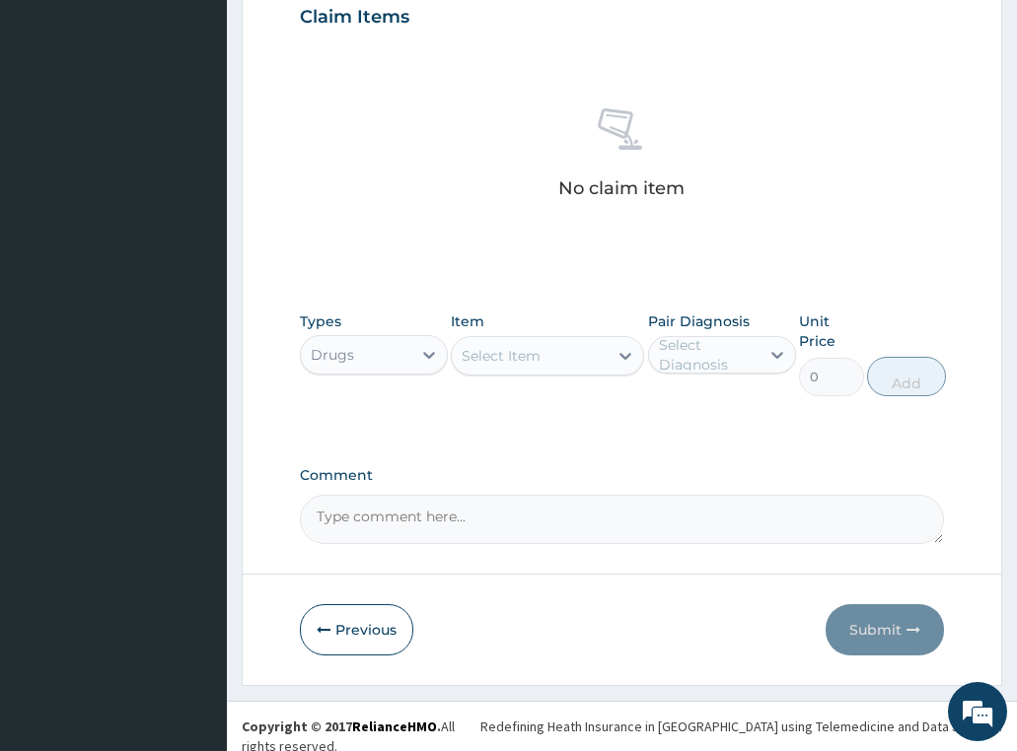
click at [492, 361] on div "Select Item" at bounding box center [500, 356] width 79 height 20
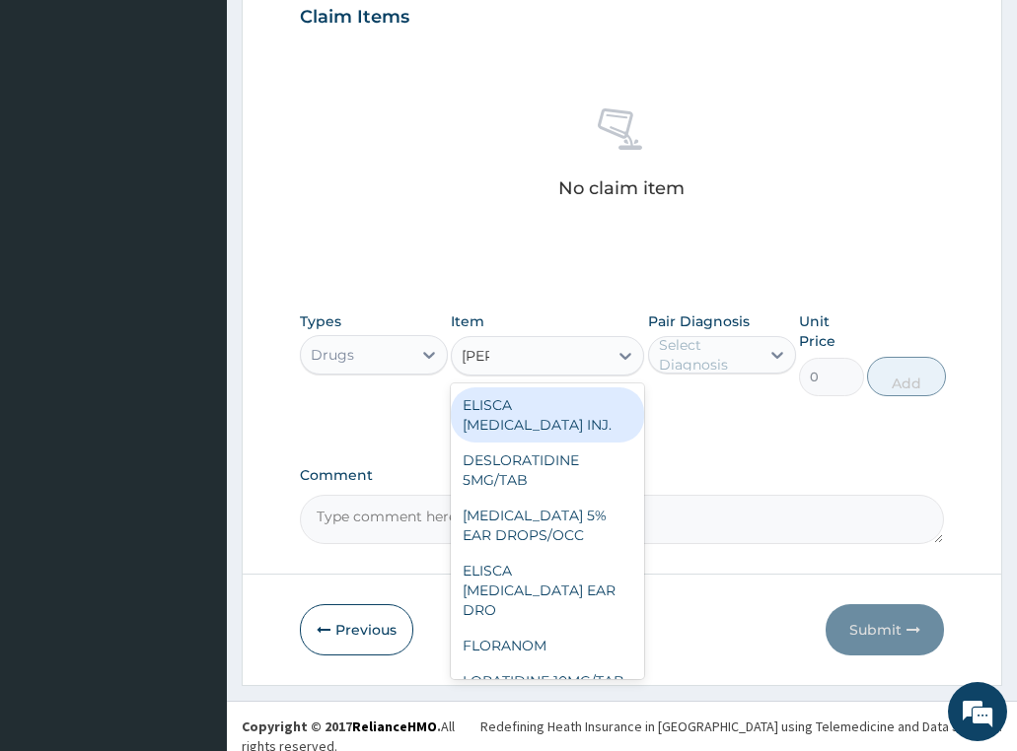
type input "lorat"
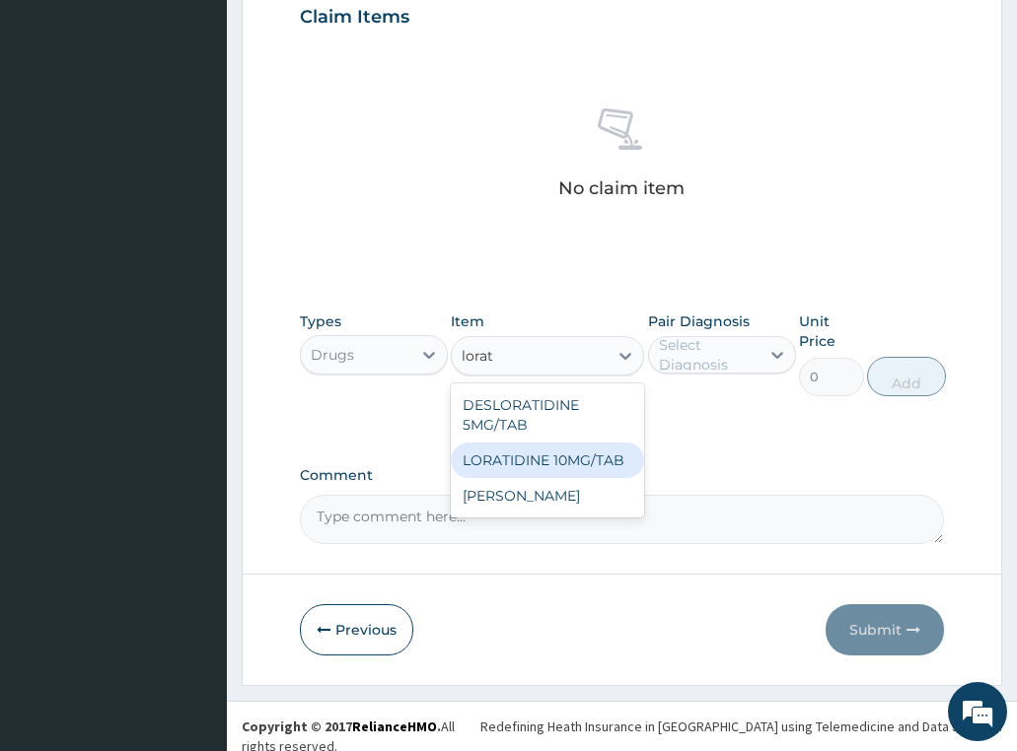
click at [527, 457] on div "LORATIDINE 10MG/TAB" at bounding box center [547, 460] width 193 height 35
type input "66"
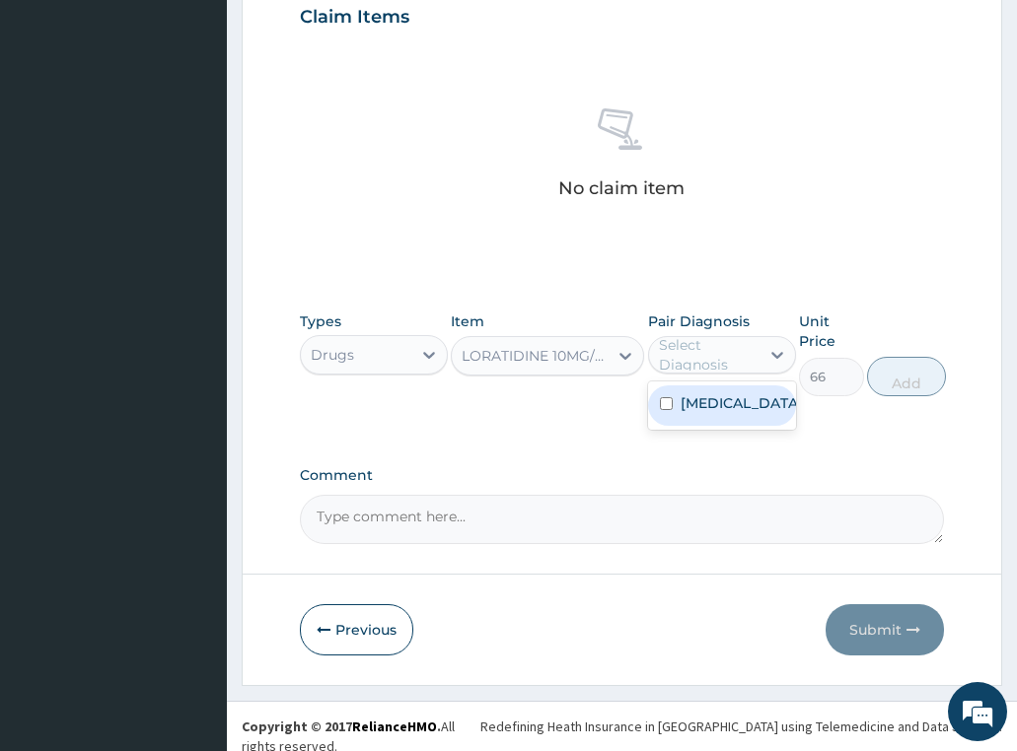
click at [688, 361] on div "Select Diagnosis" at bounding box center [708, 354] width 99 height 39
click at [698, 393] on label "Rhinitis" at bounding box center [741, 403] width 122 height 20
checkbox input "true"
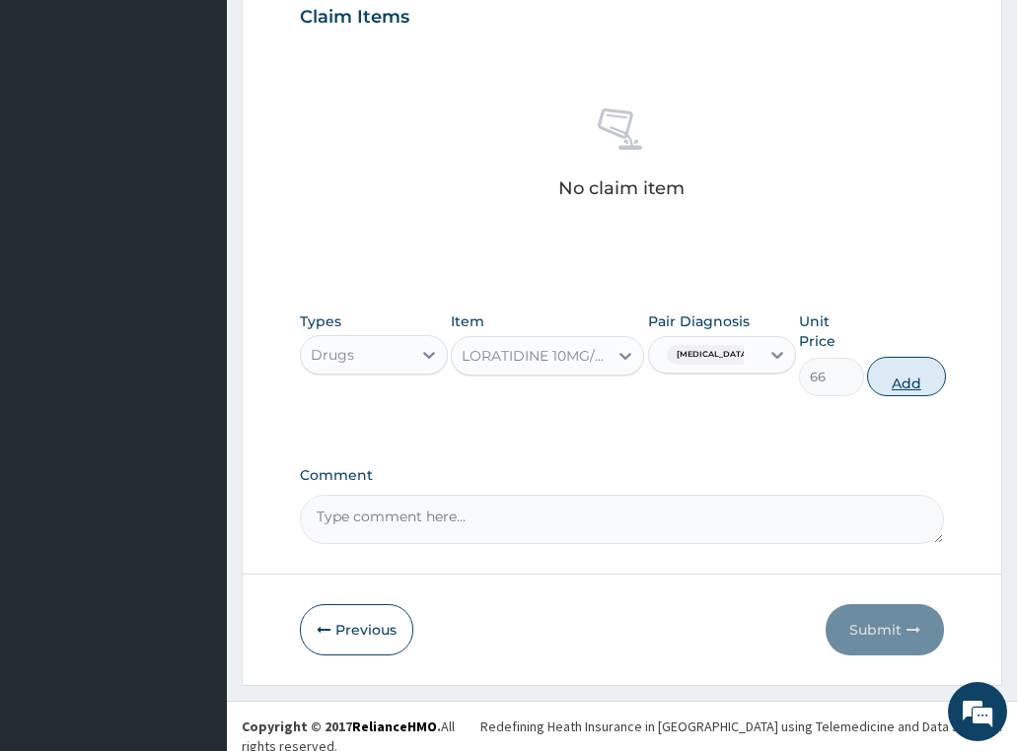
click at [903, 386] on button "Add" at bounding box center [906, 376] width 79 height 39
type input "0"
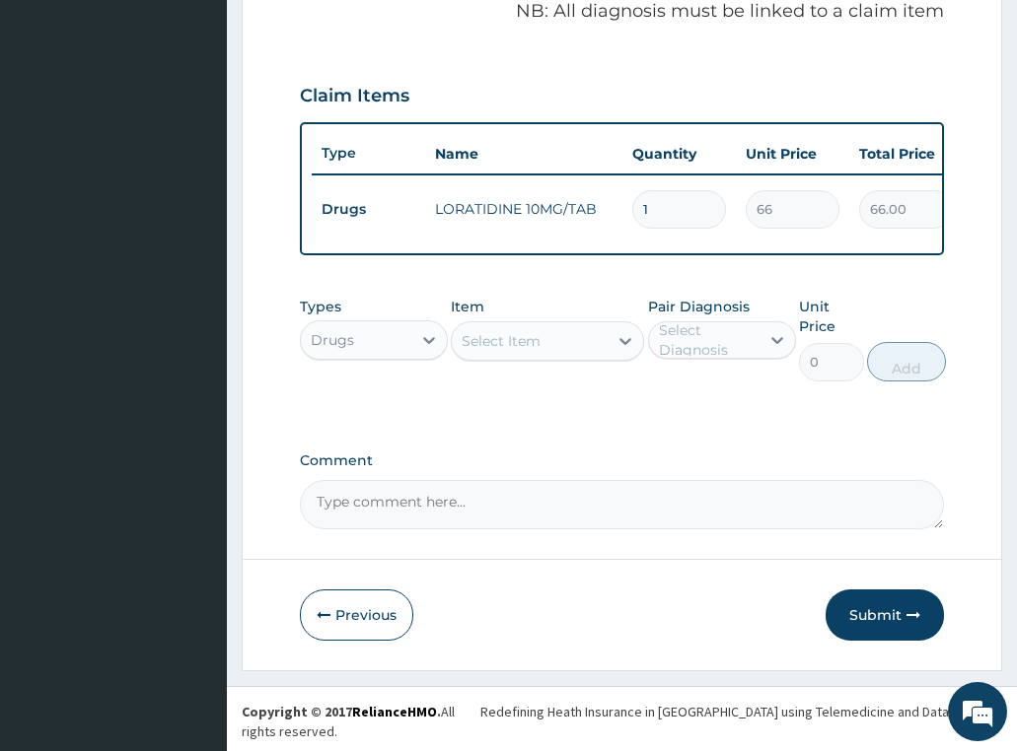
click at [477, 351] on div "Select Item" at bounding box center [500, 341] width 79 height 20
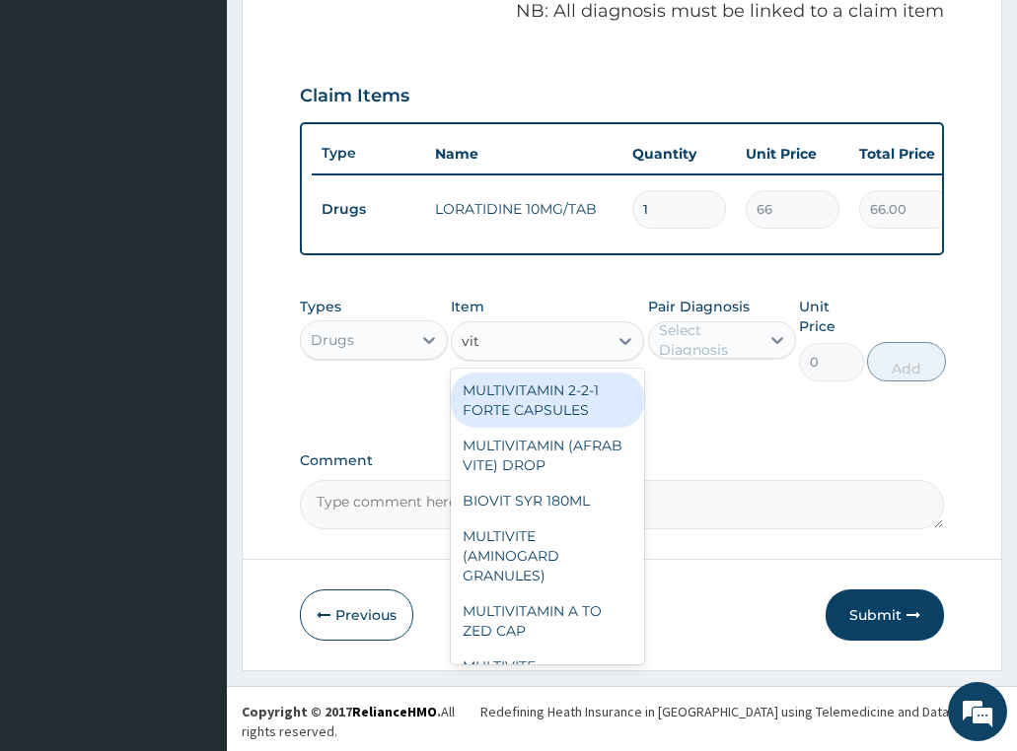
type input "vit c"
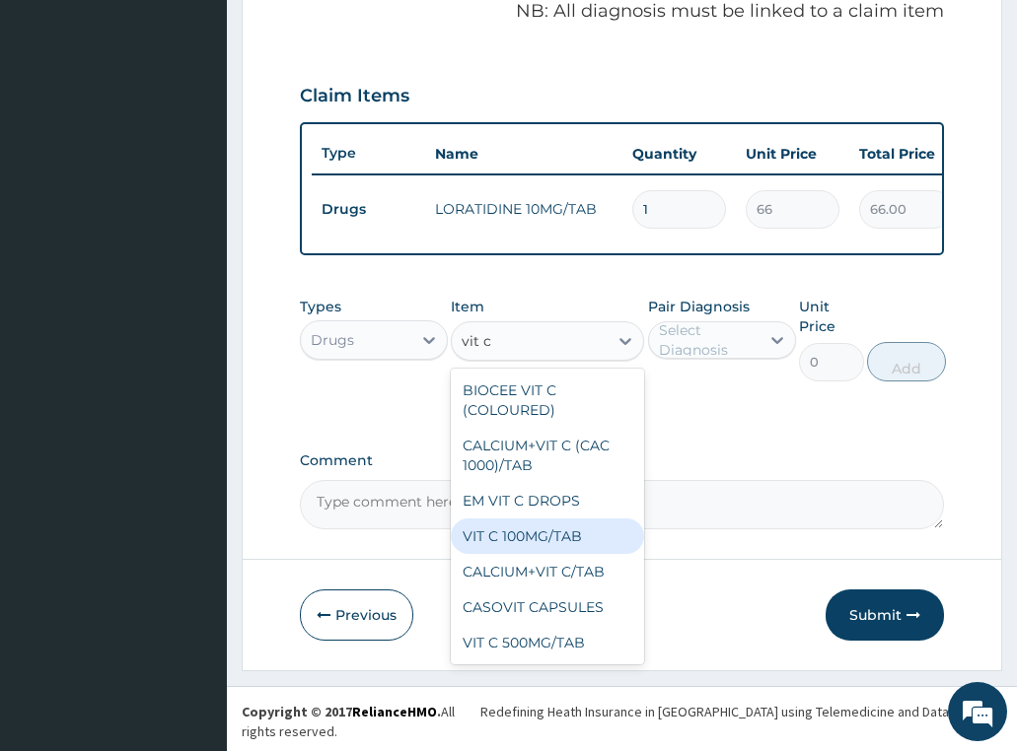
click at [497, 546] on div "VIT C 100MG/TAB" at bounding box center [547, 536] width 193 height 35
type input "19.57999992370605"
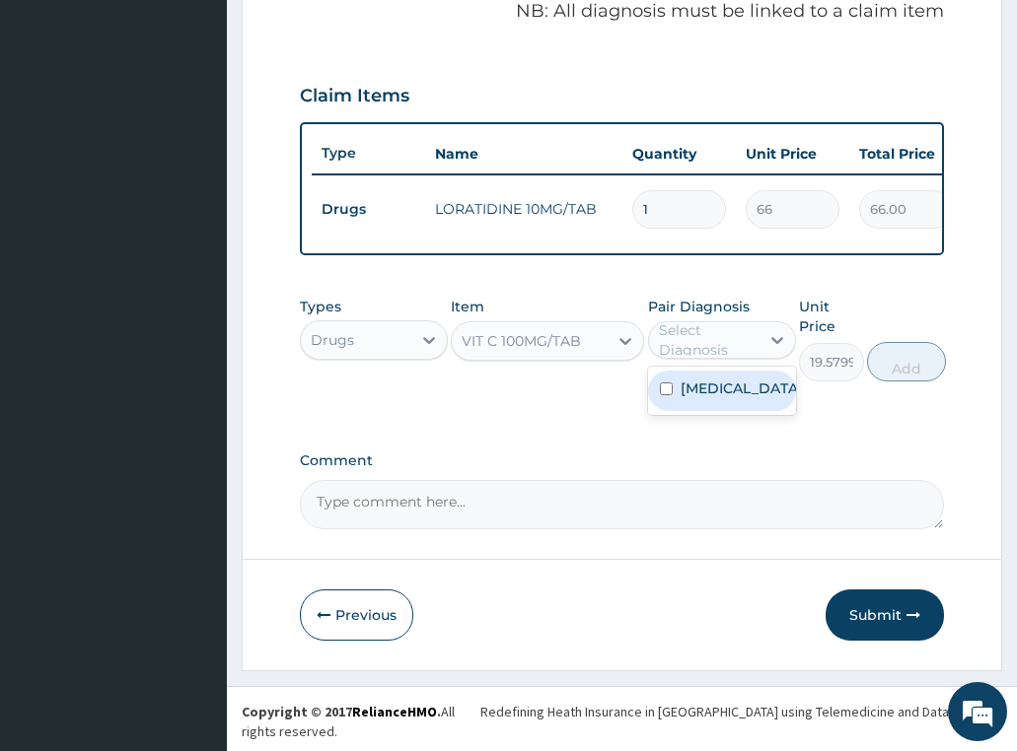
click at [733, 346] on div "Select Diagnosis" at bounding box center [708, 339] width 99 height 39
click at [736, 411] on div "Rhinitis" at bounding box center [722, 391] width 148 height 40
checkbox input "true"
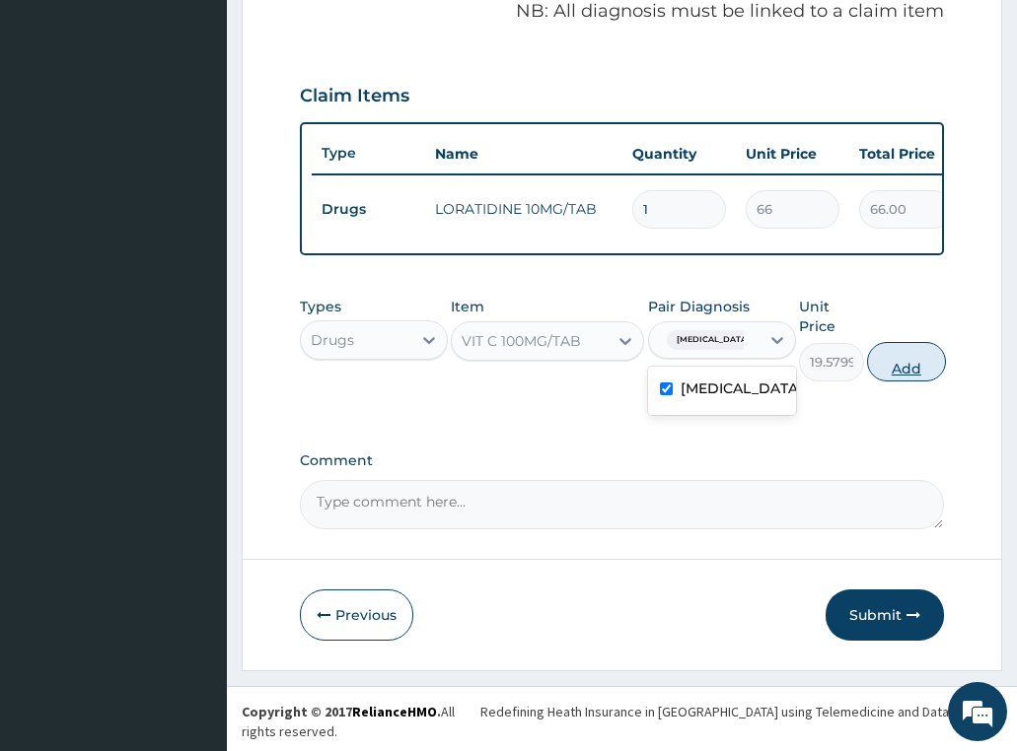
click at [924, 369] on button "Add" at bounding box center [906, 361] width 79 height 39
type input "0"
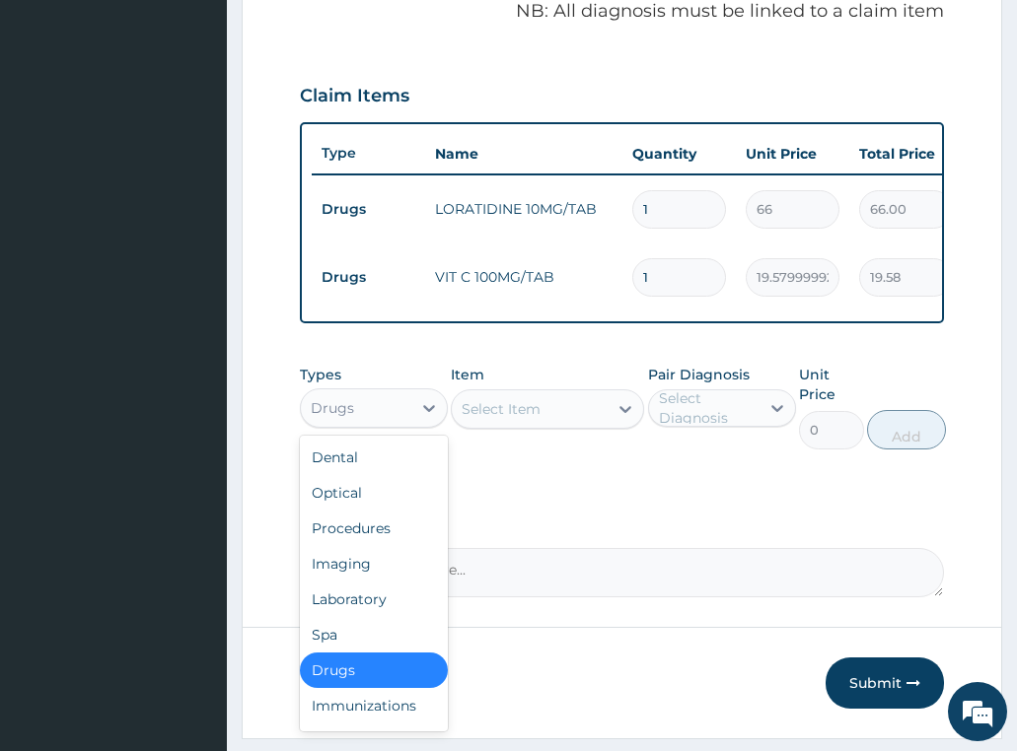
click at [356, 424] on div "Drugs" at bounding box center [356, 408] width 110 height 32
click at [365, 546] on div "Procedures" at bounding box center [374, 528] width 148 height 35
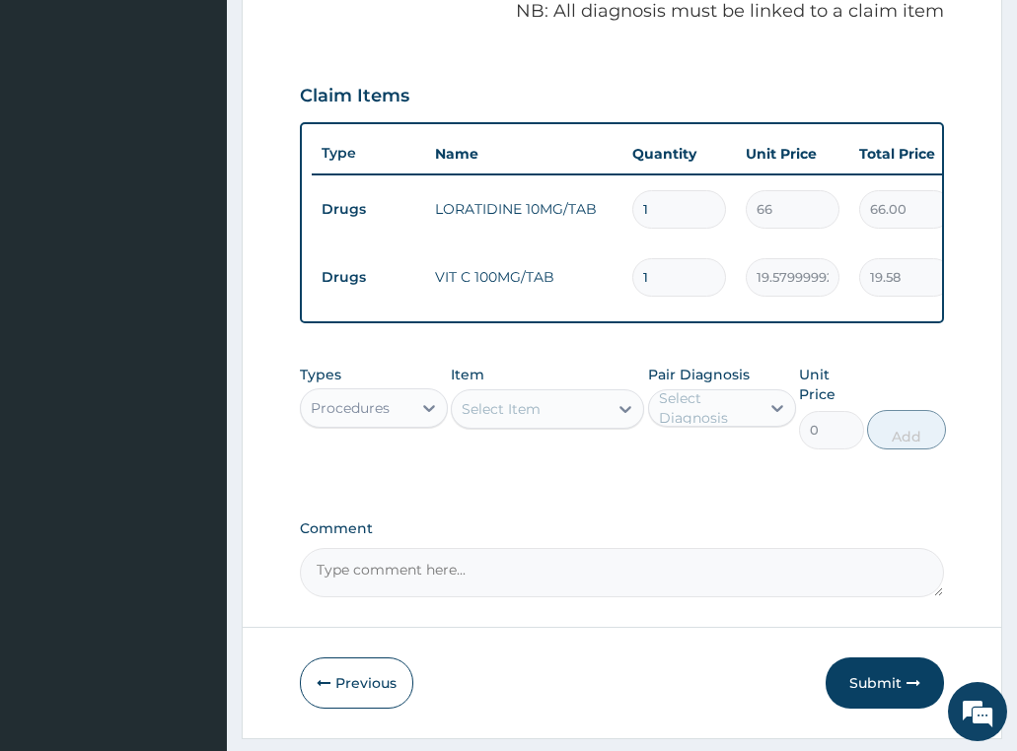
click at [528, 418] on div "Select Item" at bounding box center [500, 409] width 79 height 20
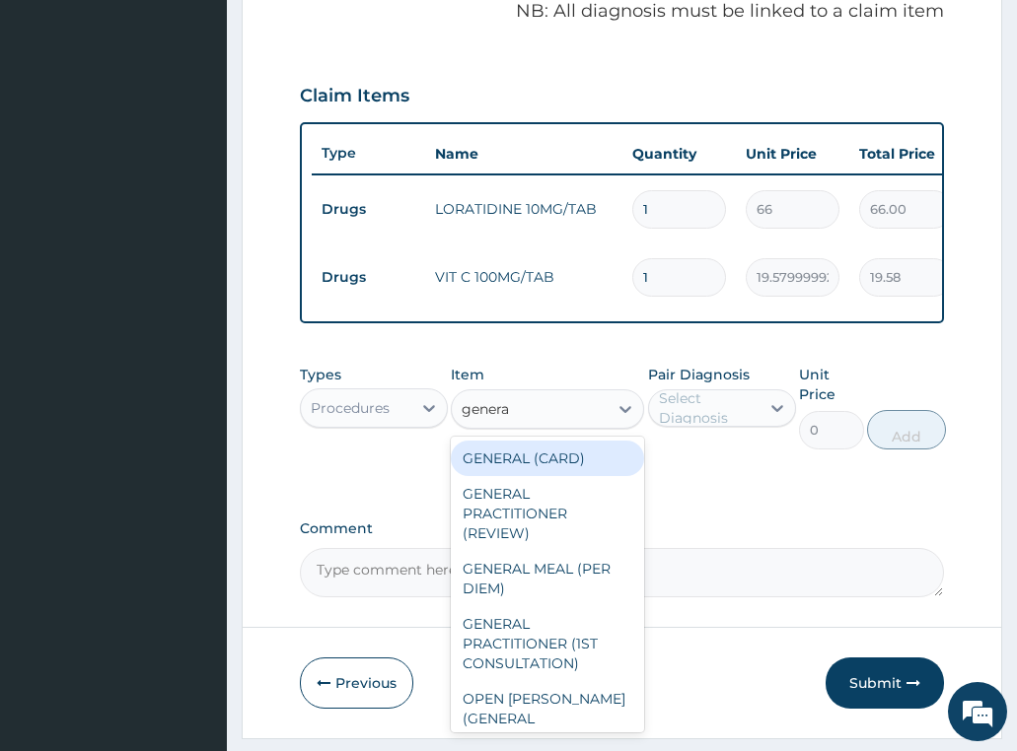
type input "general"
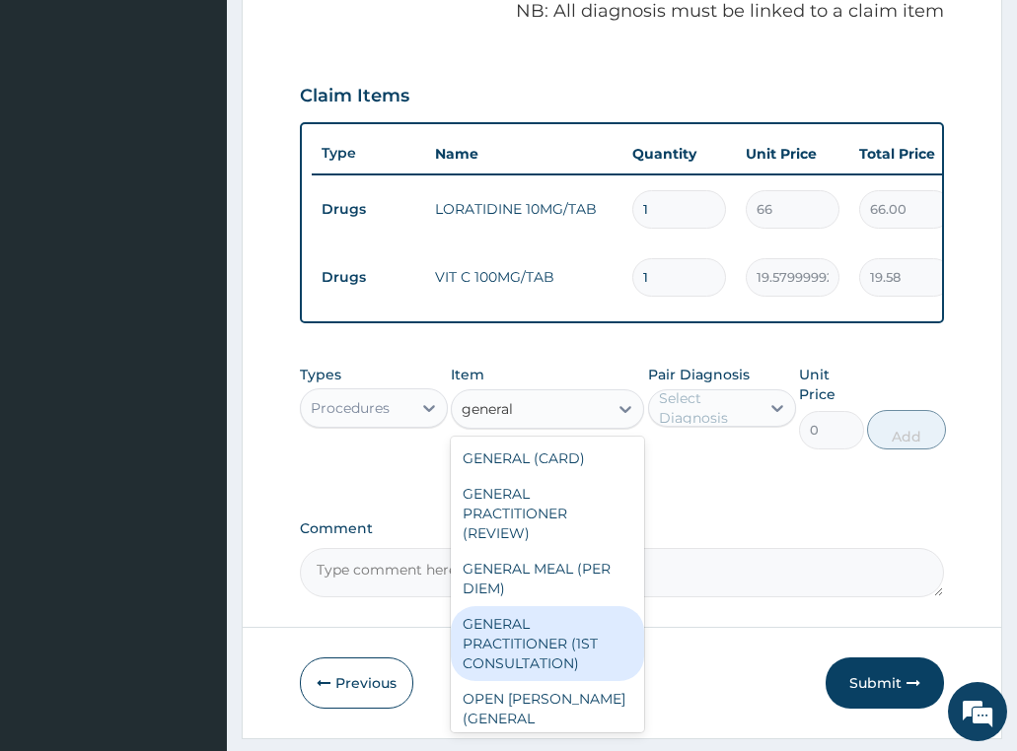
click at [577, 660] on div "GENERAL PRACTITIONER (1ST CONSULTATION)" at bounding box center [547, 643] width 193 height 75
type input "3490"
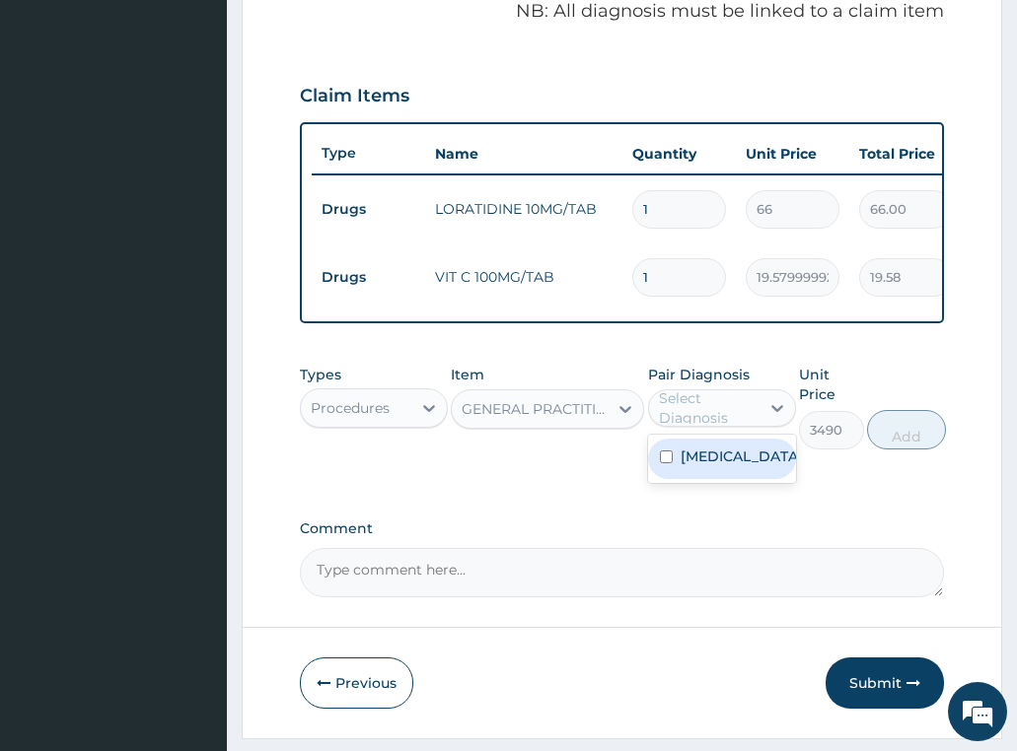
click at [736, 420] on div "Select Diagnosis" at bounding box center [708, 408] width 99 height 39
click at [731, 466] on label "Rhinitis" at bounding box center [741, 457] width 122 height 20
checkbox input "true"
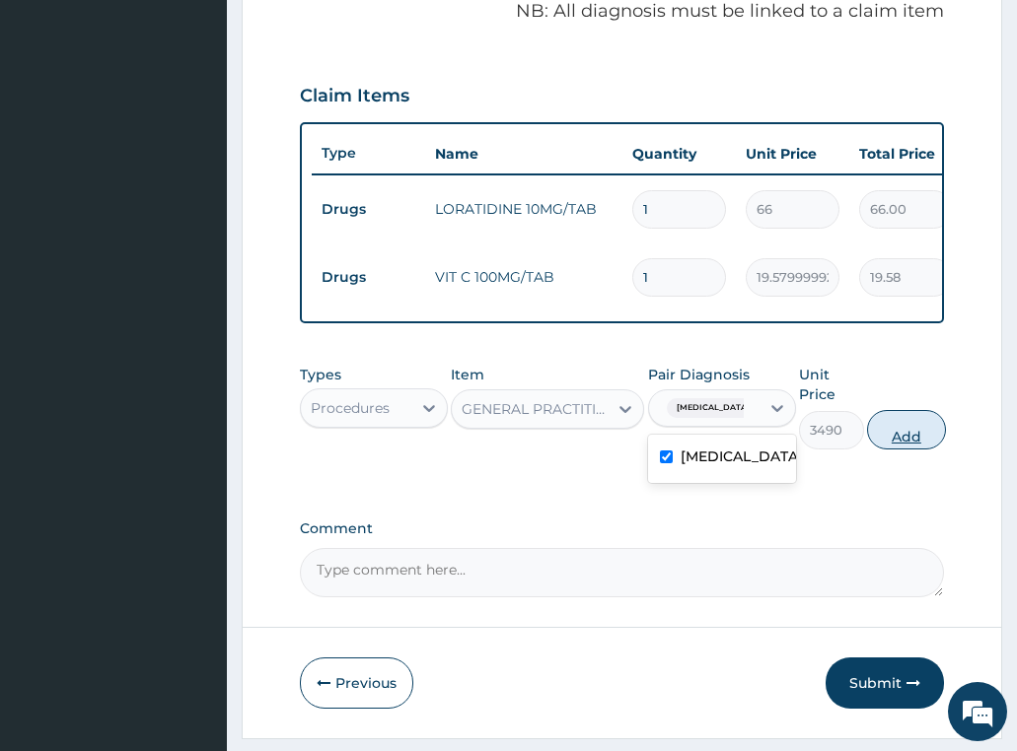
click at [909, 442] on button "Add" at bounding box center [906, 429] width 79 height 39
type input "0"
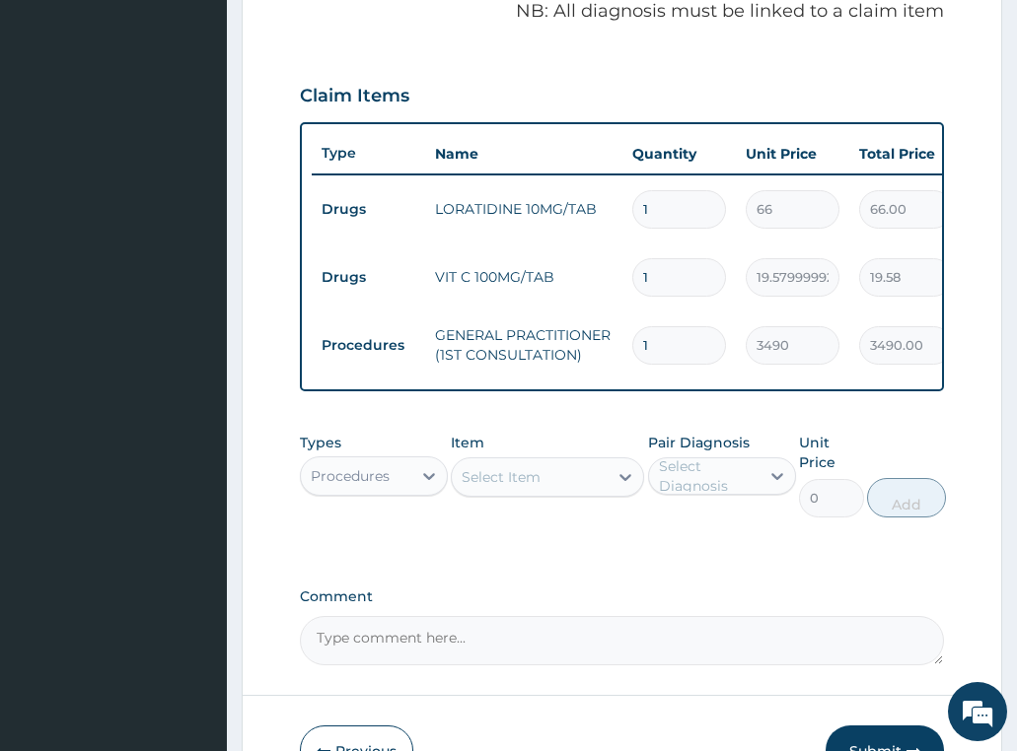
click at [639, 275] on input "1" at bounding box center [679, 277] width 94 height 38
type input "21"
type input "411.18"
type input "21"
click at [656, 213] on input "1" at bounding box center [679, 209] width 94 height 38
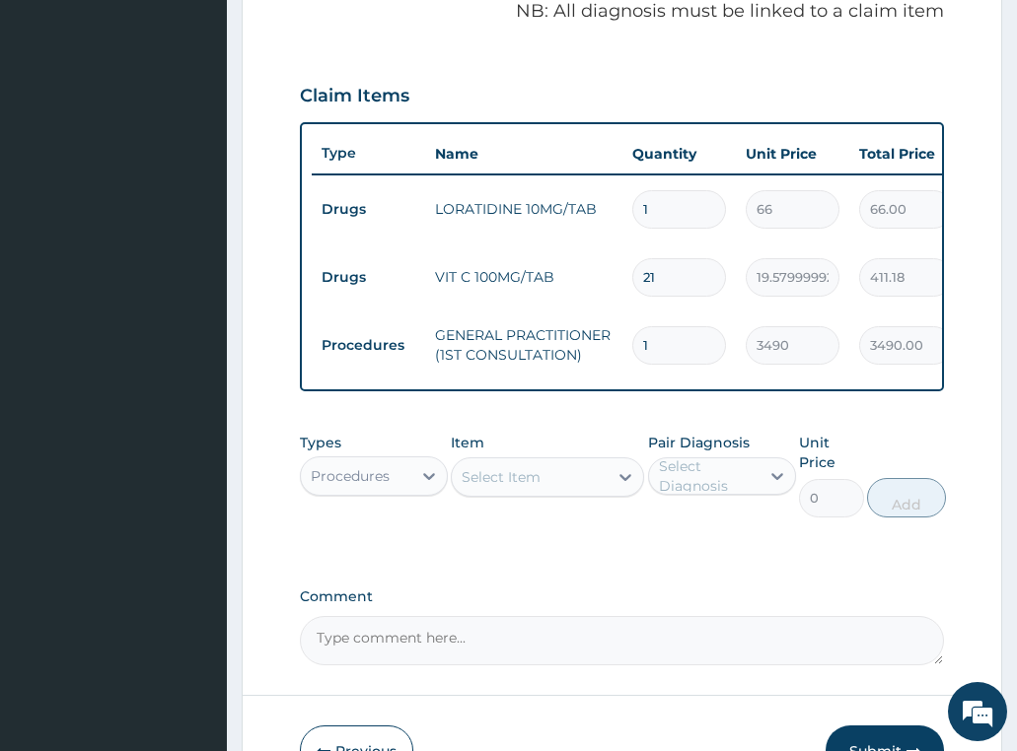
type input "10"
type input "660.00"
type input "10"
click at [695, 528] on div "Types Procedures Item Select Item Pair Diagnosis Select Diagnosis Unit Price 0 …" at bounding box center [622, 475] width 645 height 105
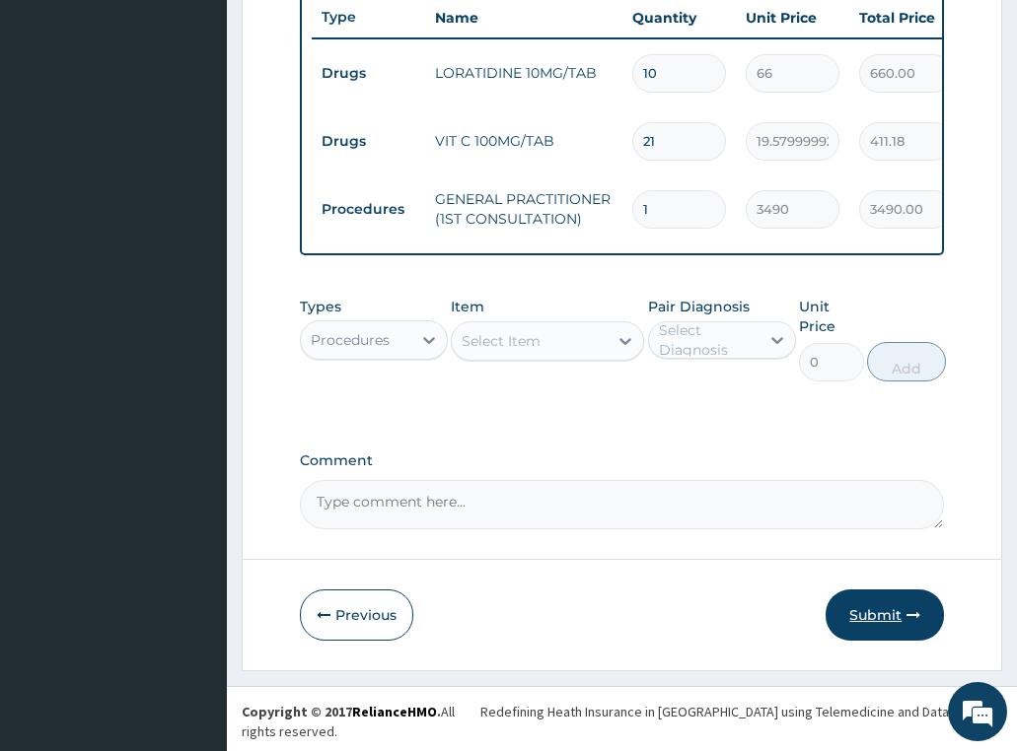
click at [892, 641] on button "Submit" at bounding box center [884, 615] width 118 height 51
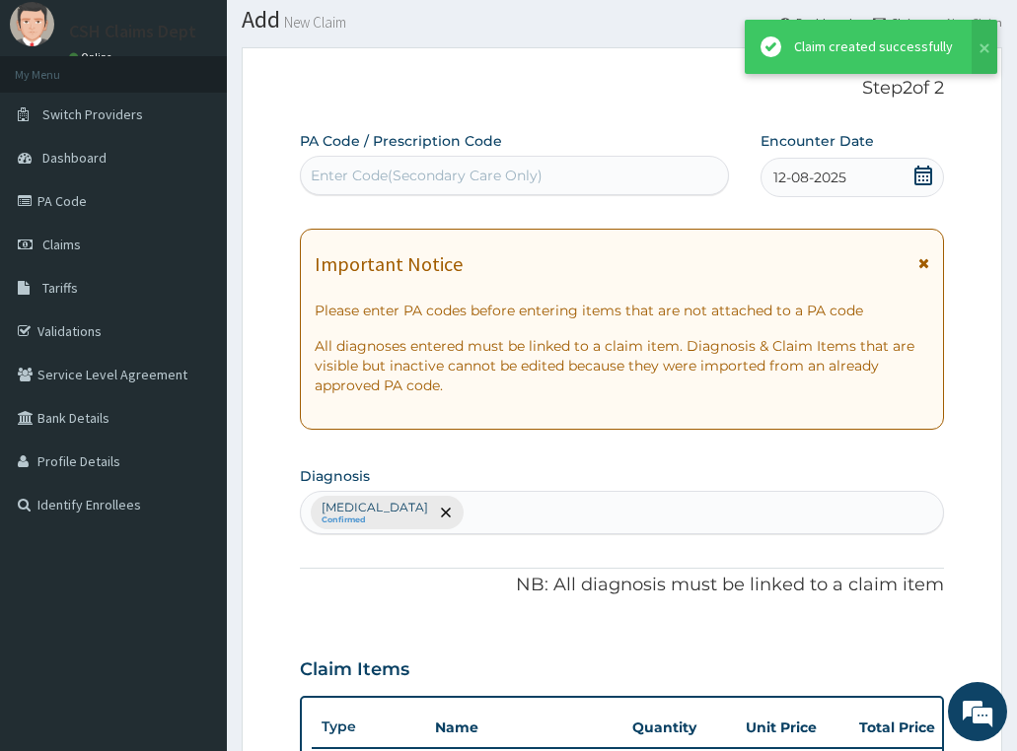
scroll to position [767, 0]
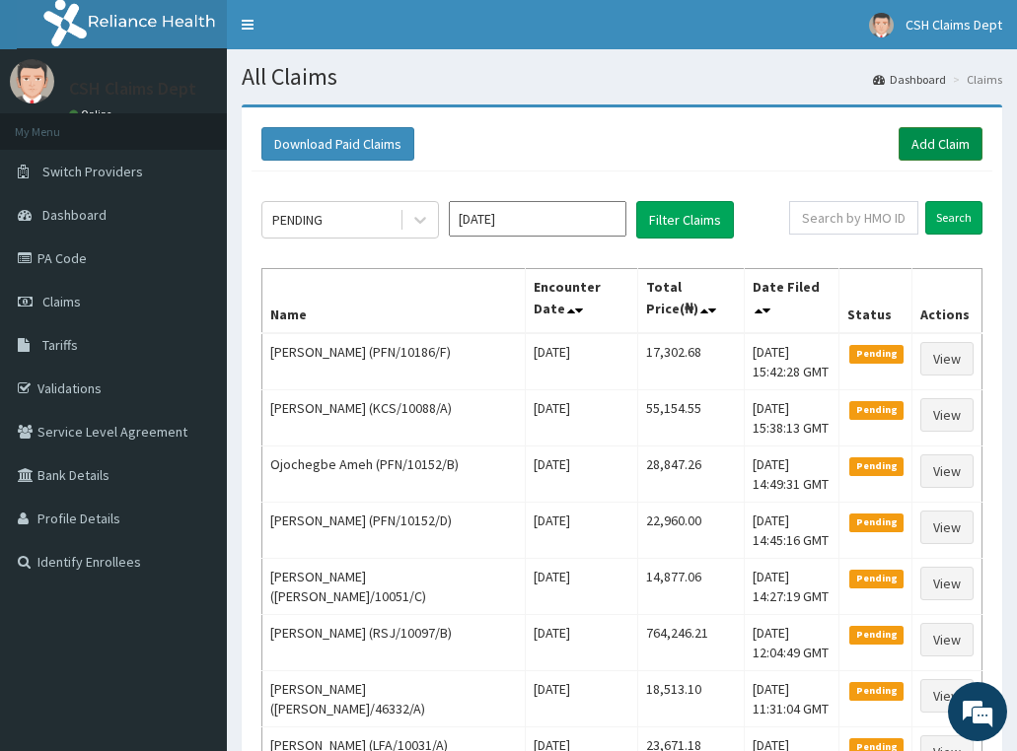
click at [945, 138] on link "Add Claim" at bounding box center [940, 144] width 84 height 34
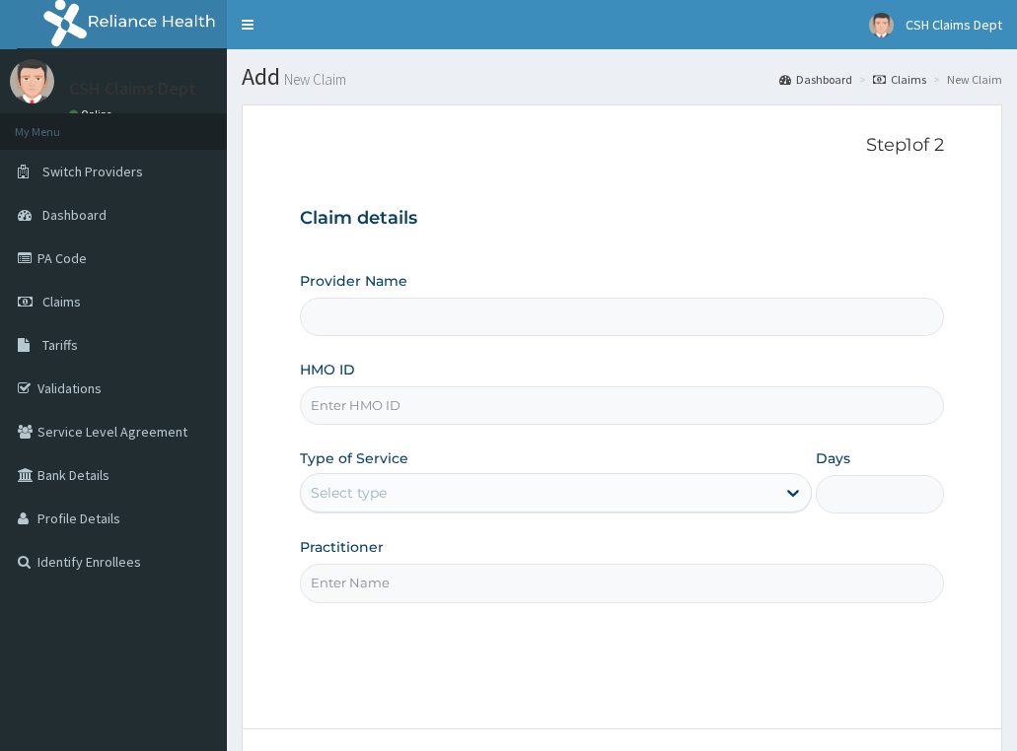
type input "Crystal Specialist Hospital"
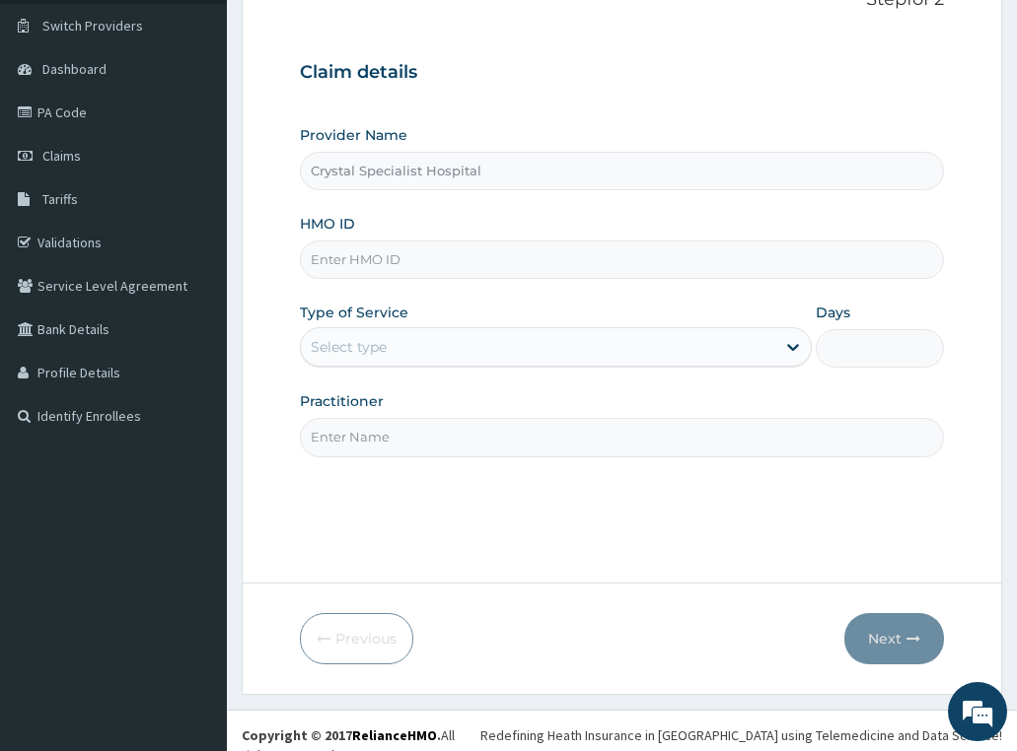
scroll to position [155, 0]
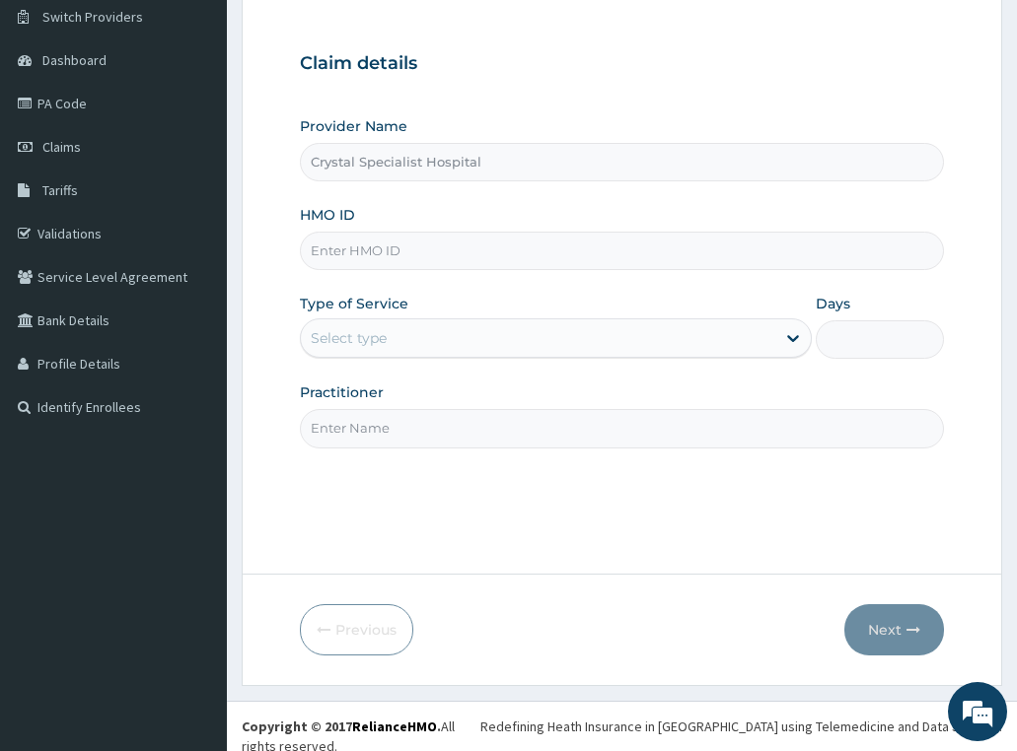
click at [349, 247] on input "HMO ID" at bounding box center [622, 251] width 645 height 38
paste input "ABP/10541/A"
type input "ABP/10541/A"
click at [377, 331] on div "Select type" at bounding box center [349, 338] width 76 height 20
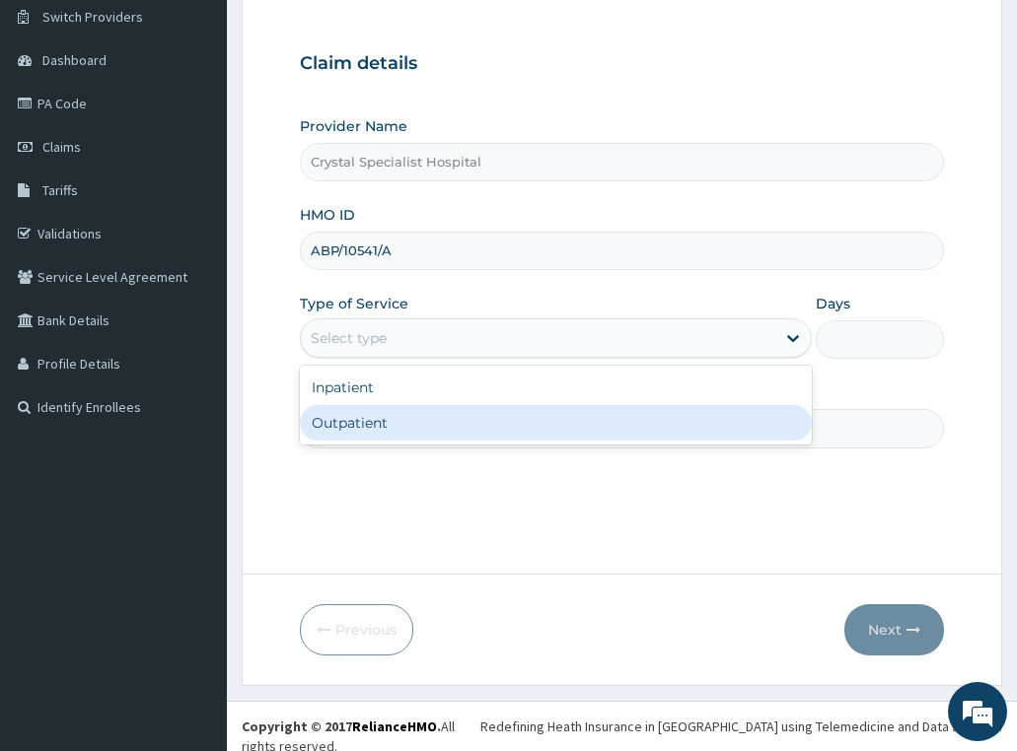
click at [390, 421] on div "Outpatient" at bounding box center [556, 422] width 513 height 35
type input "1"
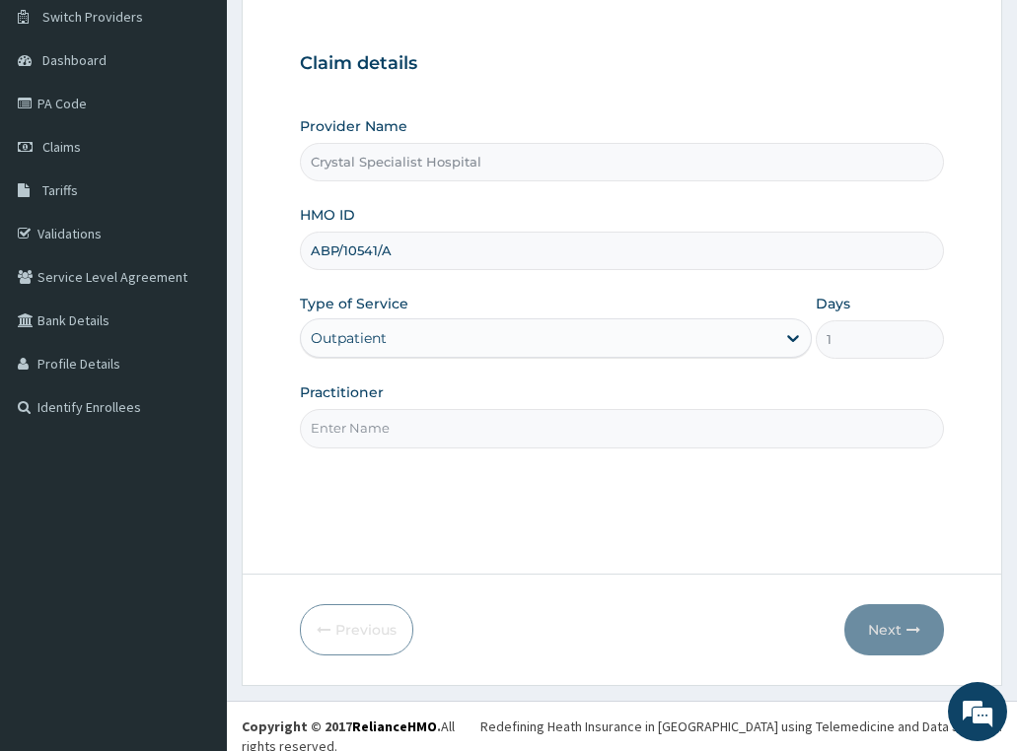
click at [390, 421] on input "Practitioner" at bounding box center [622, 428] width 645 height 38
type input "olusoji"
click at [887, 634] on button "Next" at bounding box center [894, 629] width 100 height 51
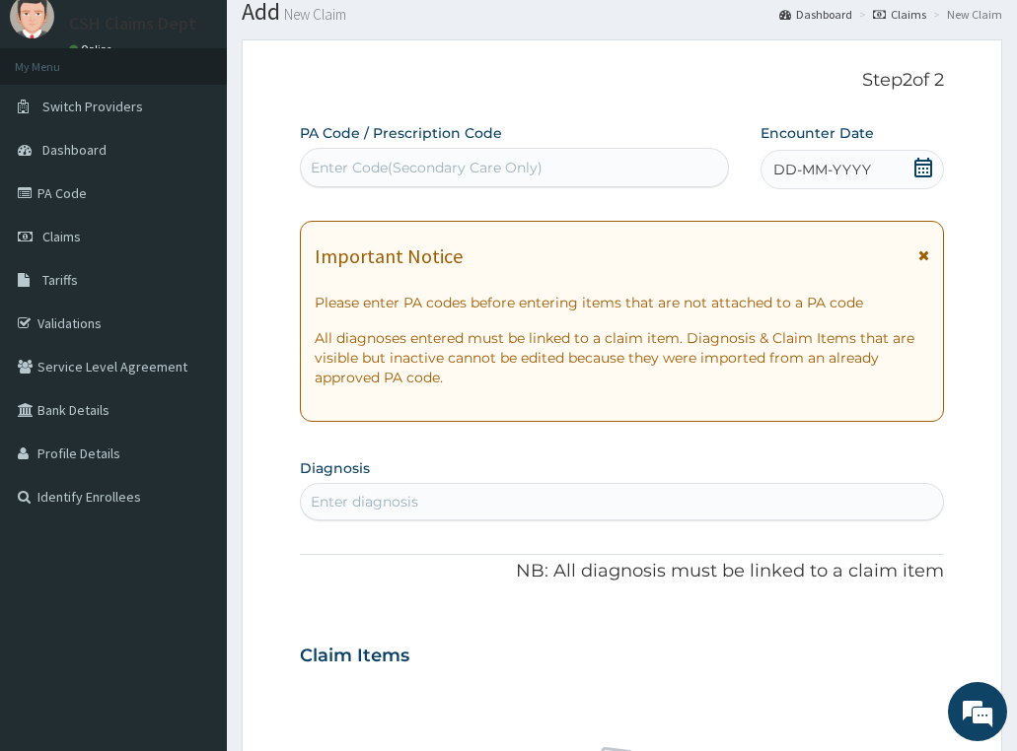
scroll to position [0, 0]
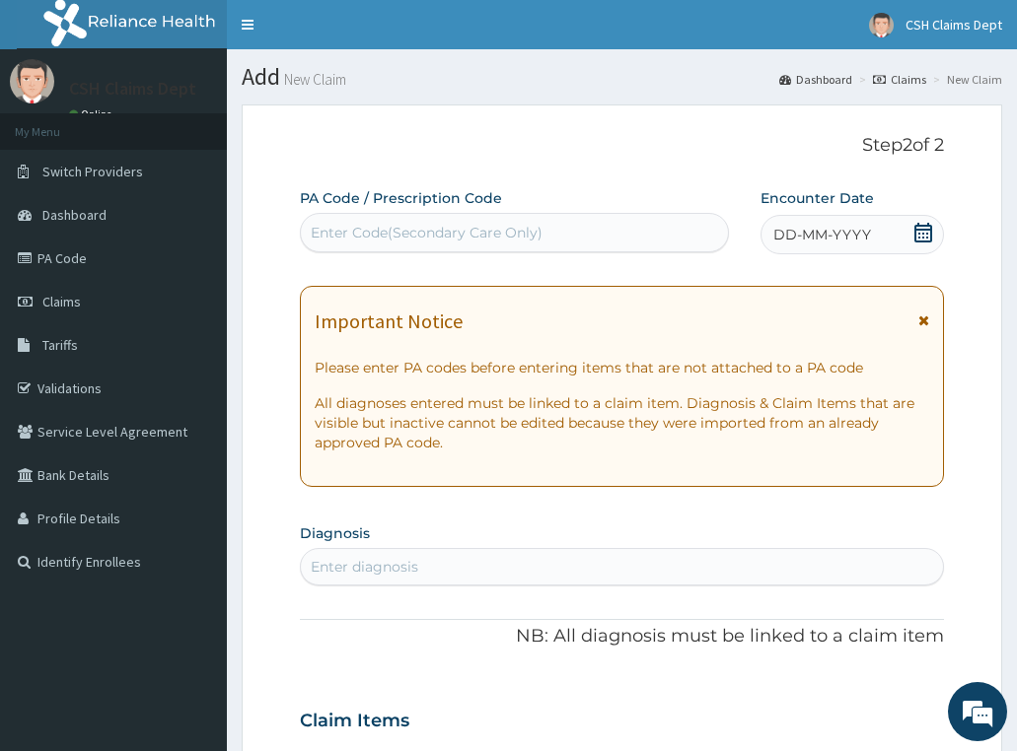
click at [529, 224] on div "Enter Code(Secondary Care Only)" at bounding box center [427, 233] width 232 height 20
paste input "PA/9369A0"
type input "PA/9369A0"
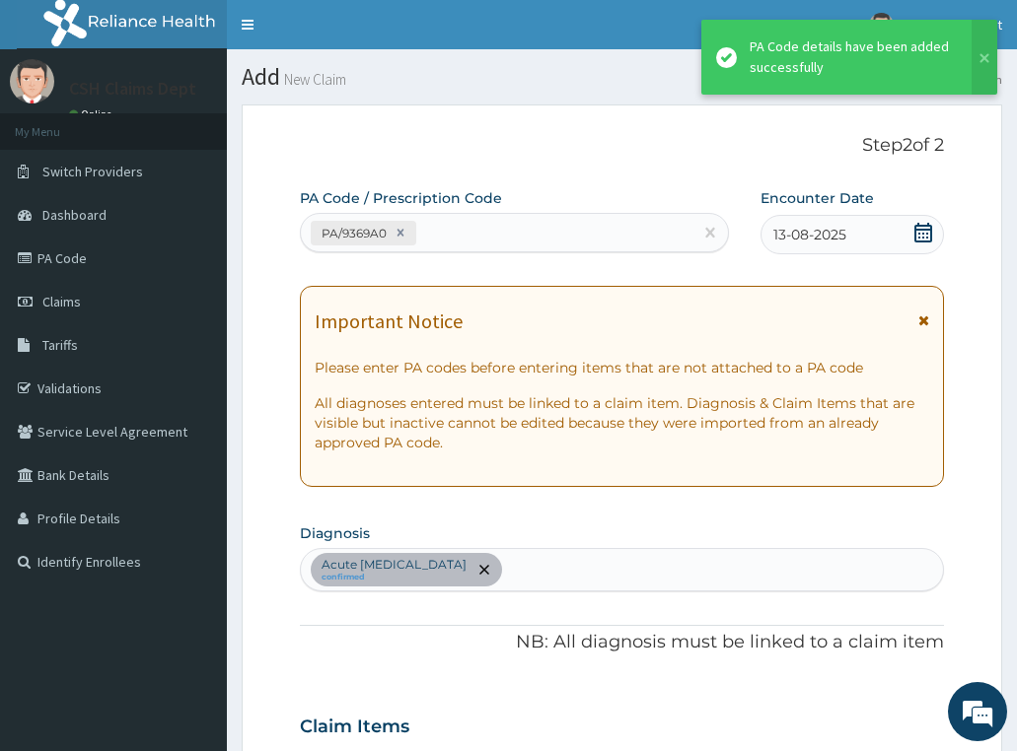
click at [488, 235] on div "PA/9369A0" at bounding box center [496, 233] width 391 height 33
paste input "PA/C9A11C"
type input "PA/C9A11C"
click at [562, 247] on div "PA/9369A0 PA/C9A11C" at bounding box center [496, 233] width 391 height 33
paste input "PA/B027D2"
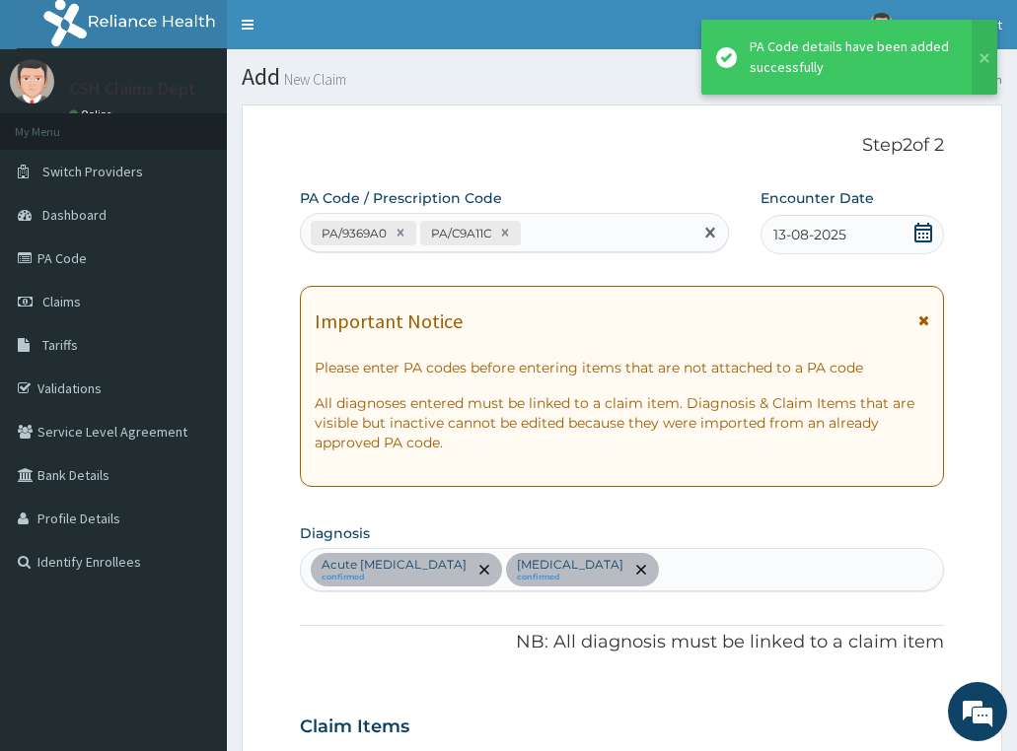
type input "PA/B027D2"
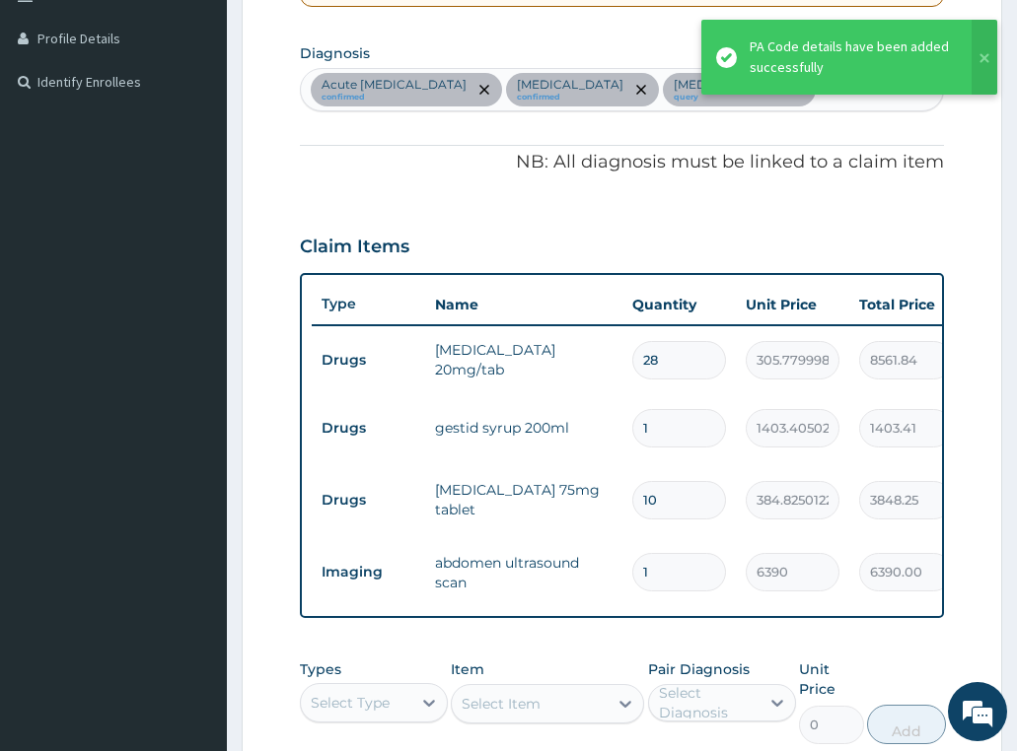
scroll to position [382, 0]
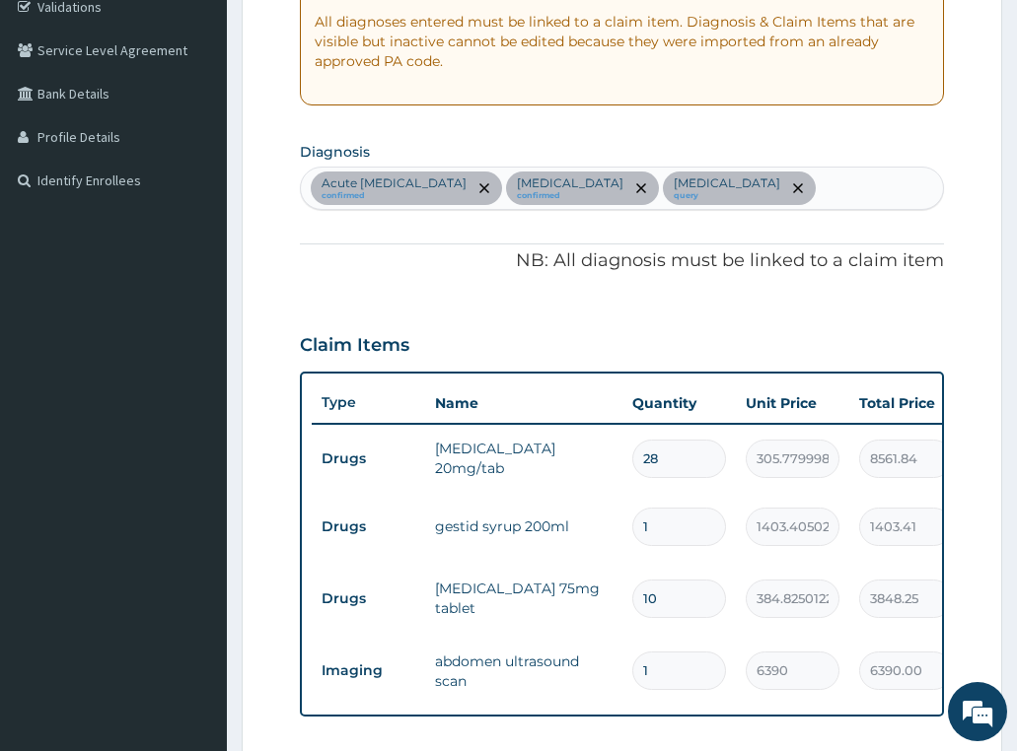
click at [746, 190] on div "Acute [MEDICAL_DATA] confirmed [MEDICAL_DATA] confirmed [MEDICAL_DATA] query" at bounding box center [622, 188] width 643 height 41
type input "[MEDICAL_DATA]"
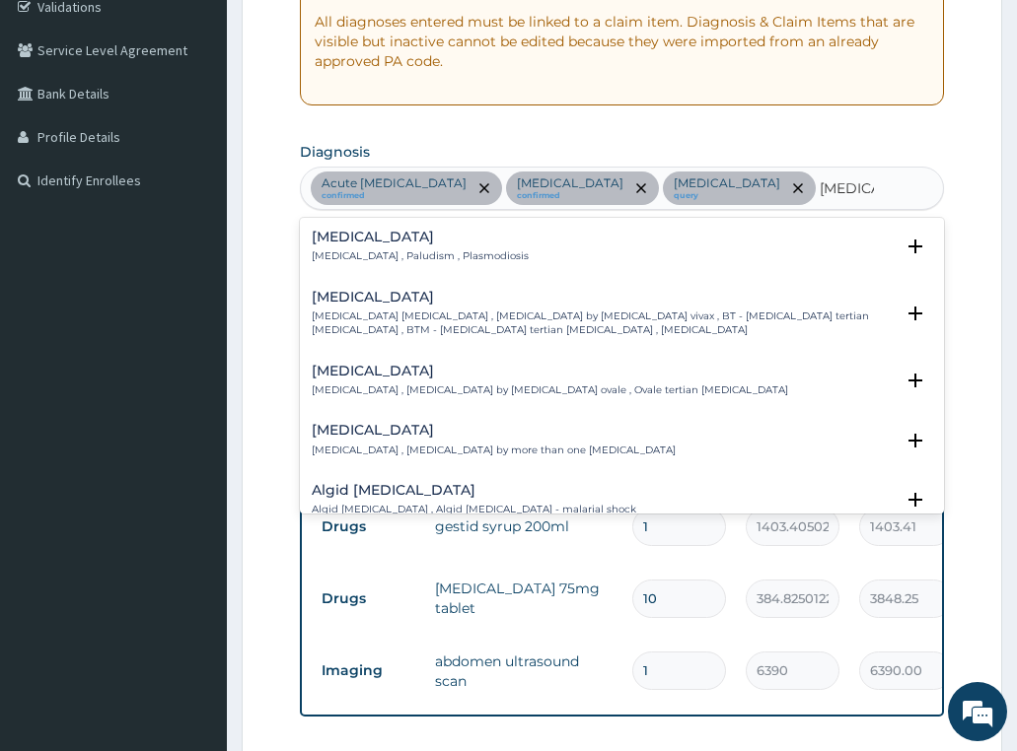
click at [411, 247] on div "[MEDICAL_DATA] [MEDICAL_DATA] , Paludism , Plasmodiosis" at bounding box center [420, 247] width 217 height 35
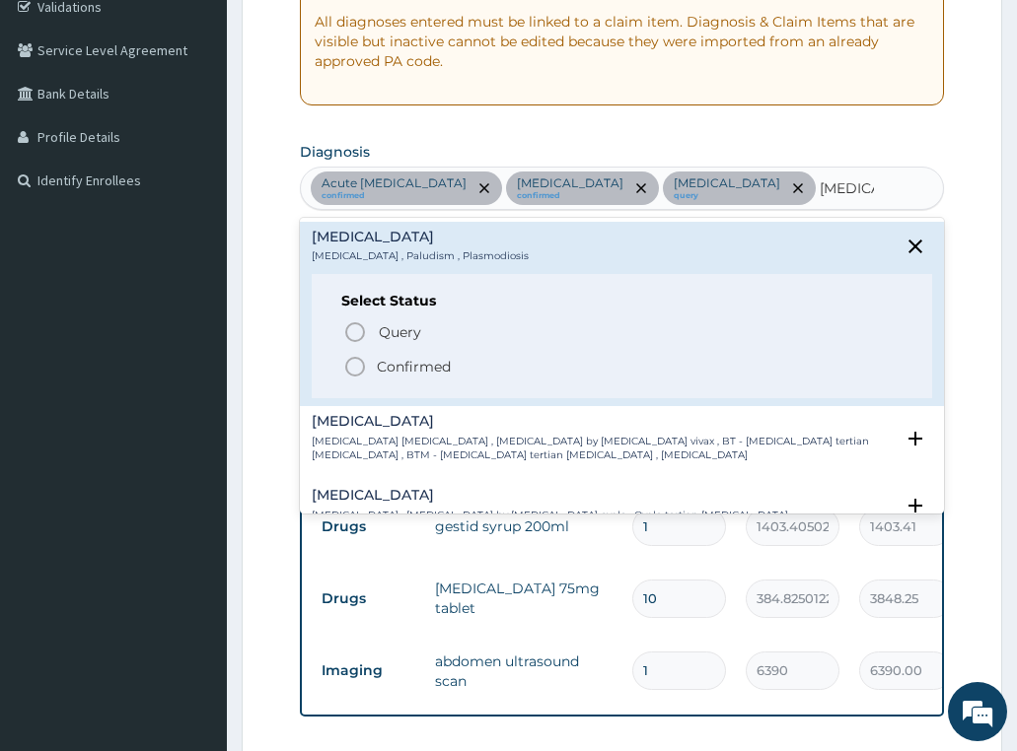
click at [380, 364] on p "Confirmed" at bounding box center [414, 367] width 74 height 20
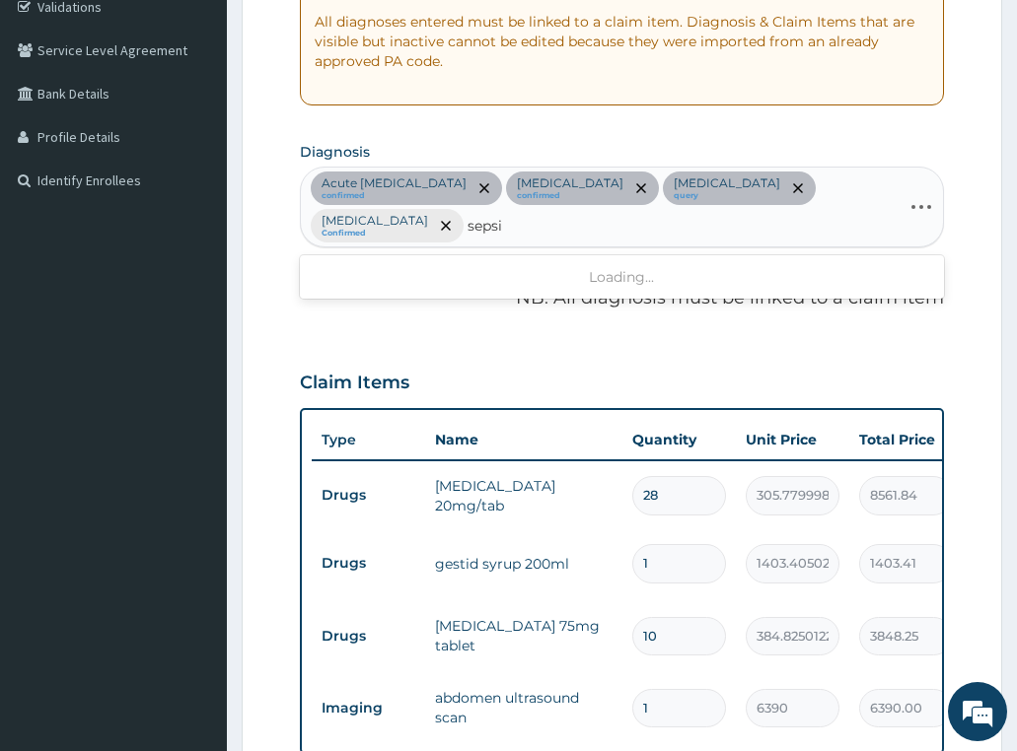
type input "[MEDICAL_DATA]"
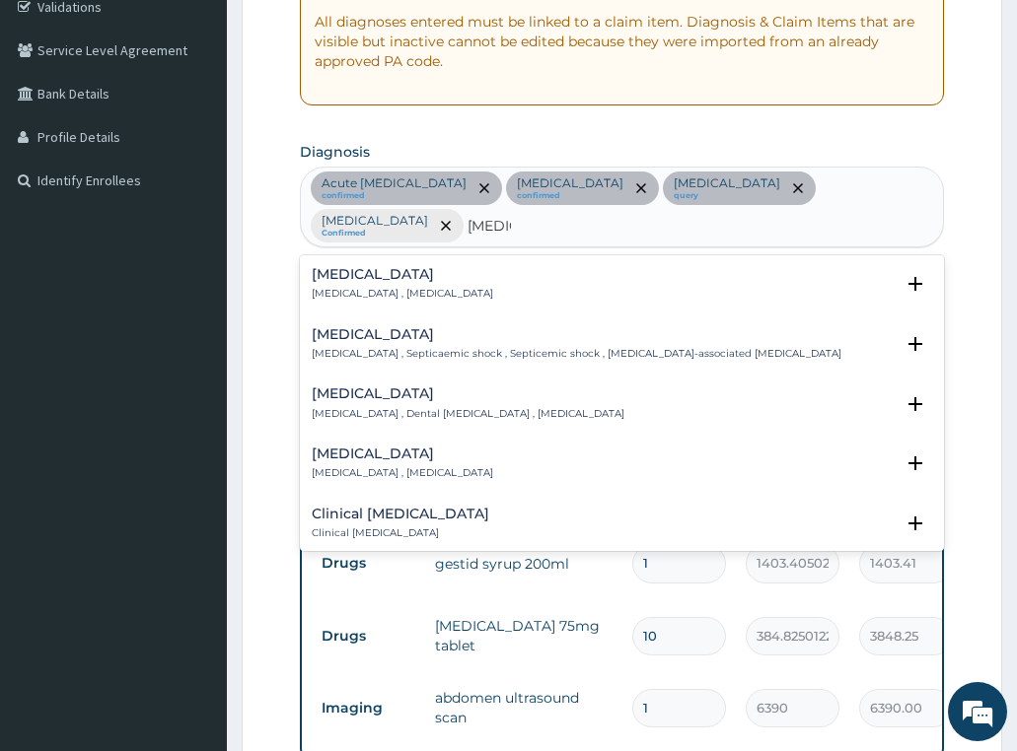
click at [335, 267] on h4 "[MEDICAL_DATA]" at bounding box center [402, 274] width 181 height 15
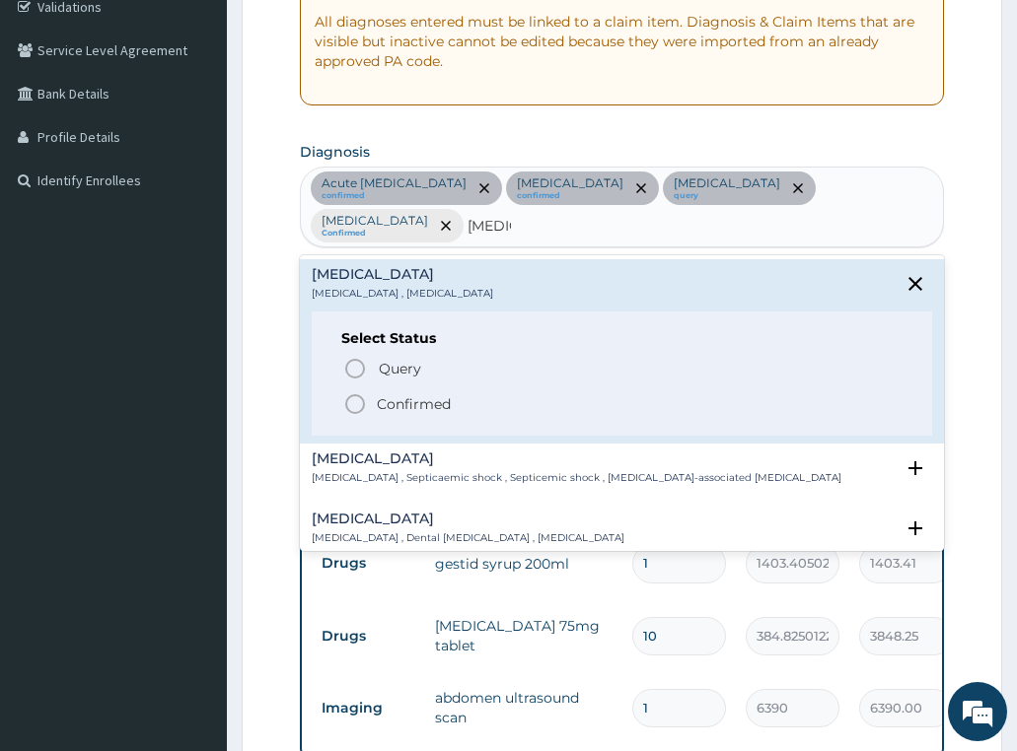
click at [399, 394] on p "Confirmed" at bounding box center [414, 404] width 74 height 20
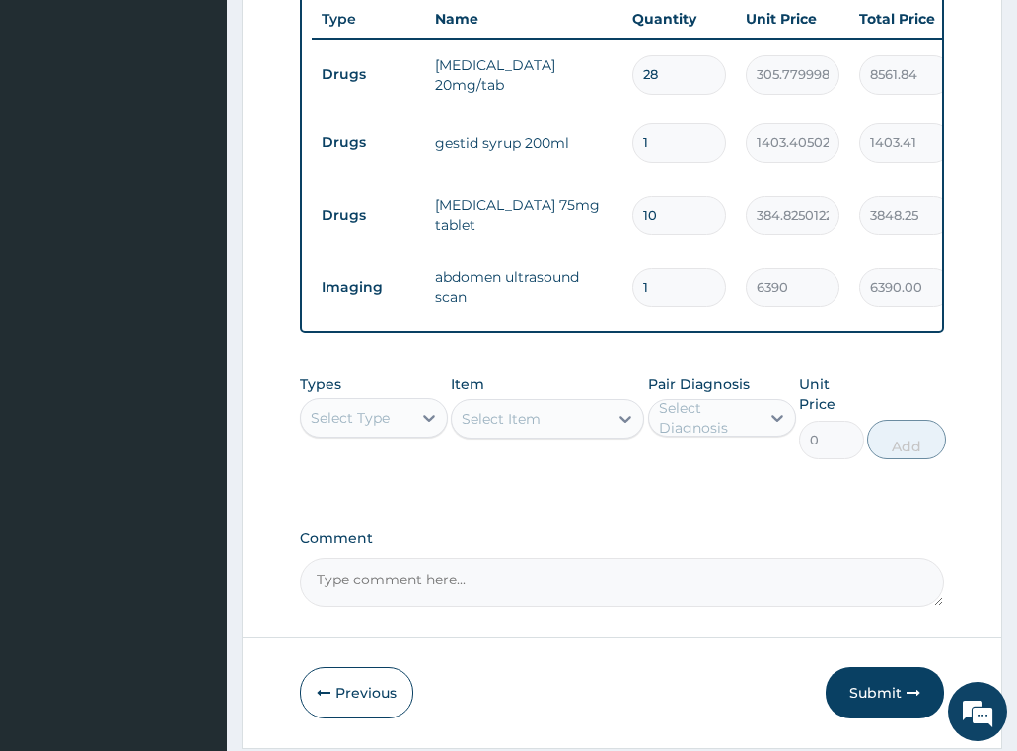
scroll to position [843, 0]
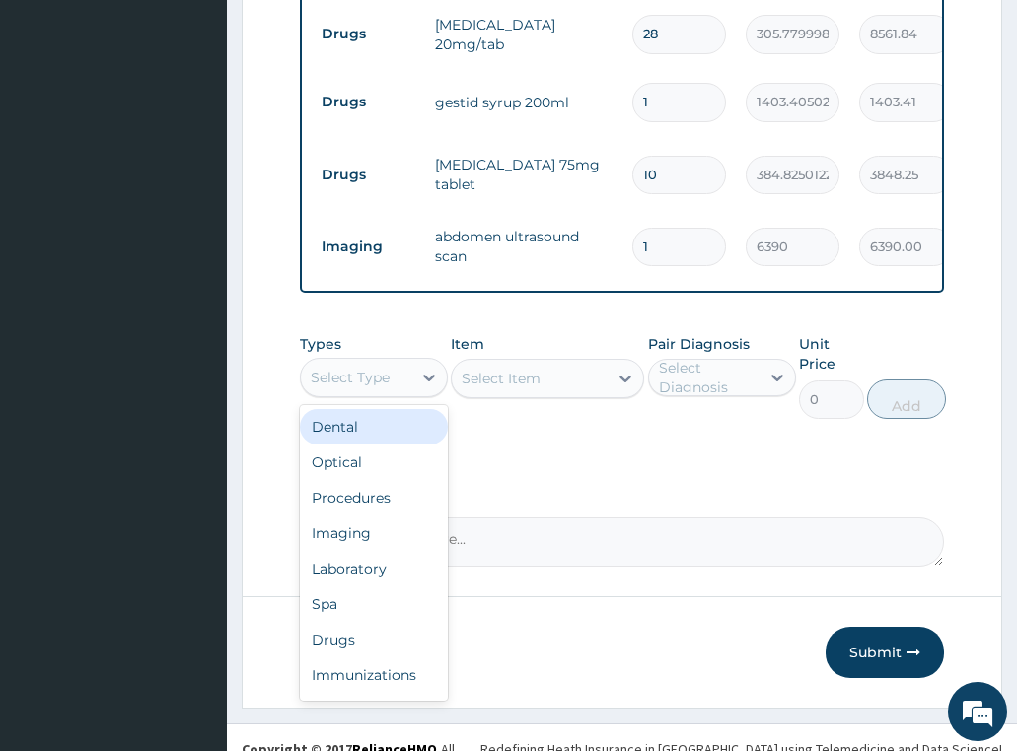
click at [376, 368] on div "Select Type" at bounding box center [350, 378] width 79 height 20
drag, startPoint x: 357, startPoint y: 609, endPoint x: 376, endPoint y: 144, distance: 465.8
click at [356, 622] on div "Drugs" at bounding box center [374, 639] width 148 height 35
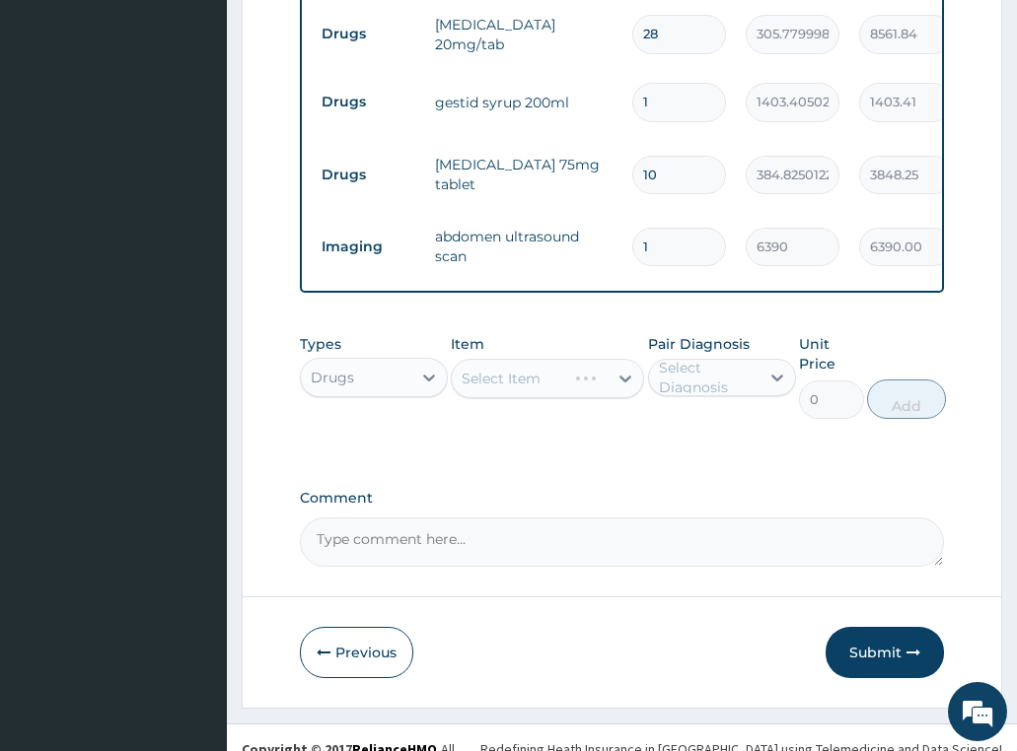
click at [516, 359] on div "Select Item" at bounding box center [547, 378] width 193 height 39
click at [536, 359] on div "Select Item" at bounding box center [547, 378] width 193 height 39
click at [565, 359] on div "Select Item" at bounding box center [547, 378] width 193 height 39
click at [368, 362] on div "Drugs" at bounding box center [356, 378] width 110 height 32
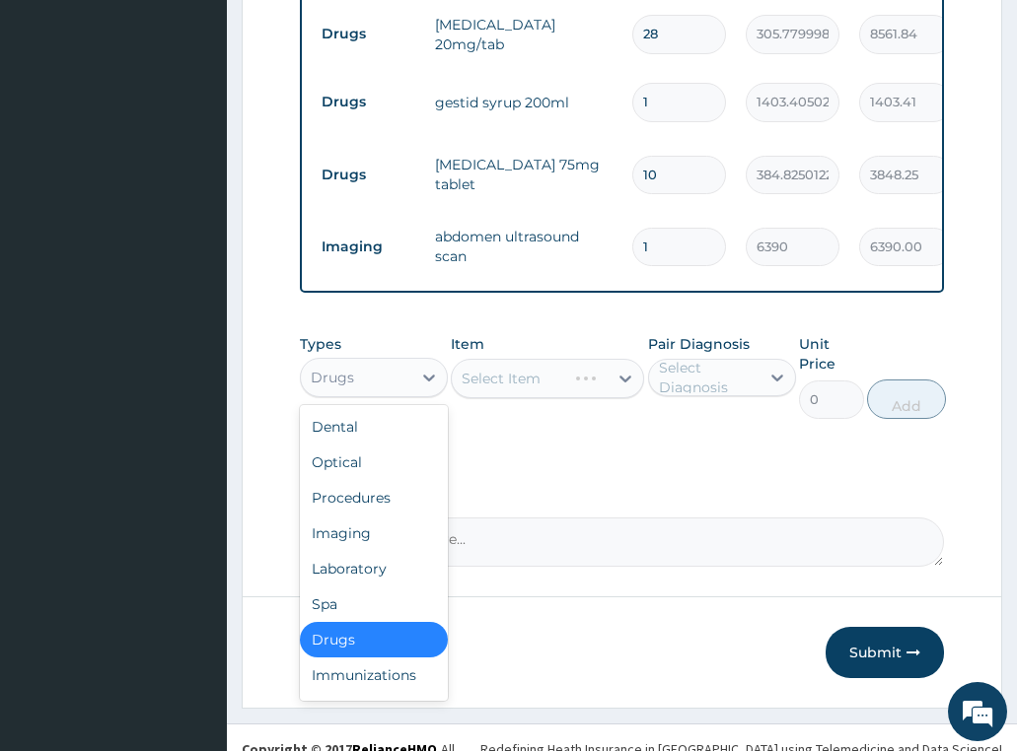
drag, startPoint x: 347, startPoint y: 612, endPoint x: 340, endPoint y: 521, distance: 92.0
click at [346, 622] on div "Drugs" at bounding box center [374, 639] width 148 height 35
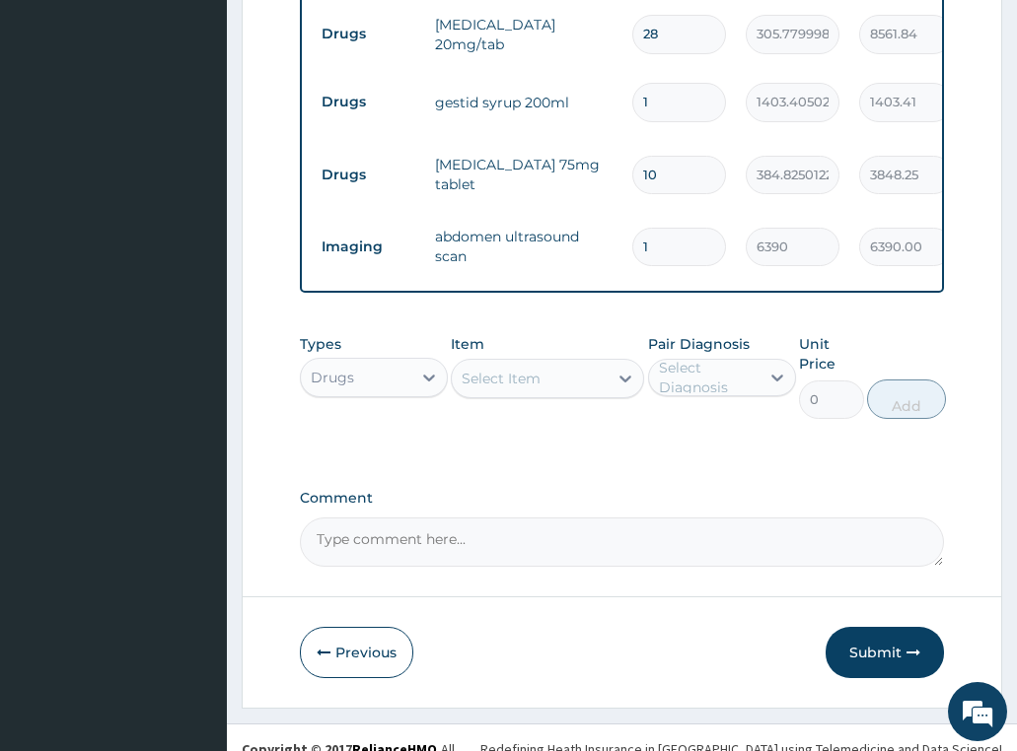
click at [570, 363] on div "Select Item" at bounding box center [530, 379] width 156 height 32
click at [494, 369] on div "Select Item" at bounding box center [500, 379] width 79 height 20
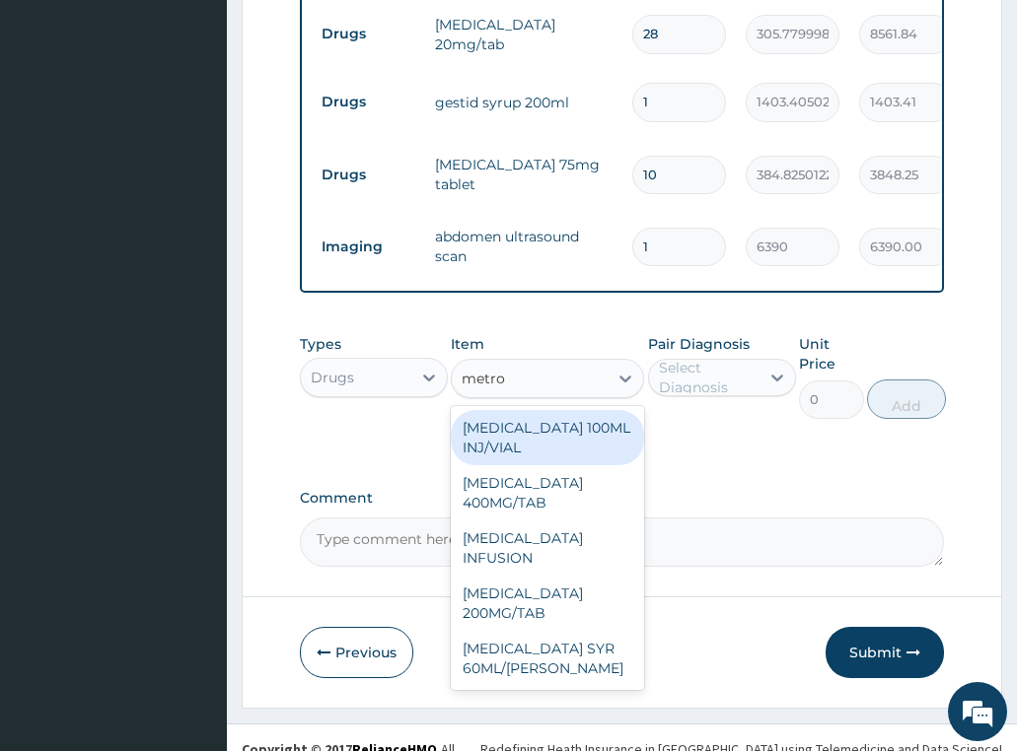
type input "metron"
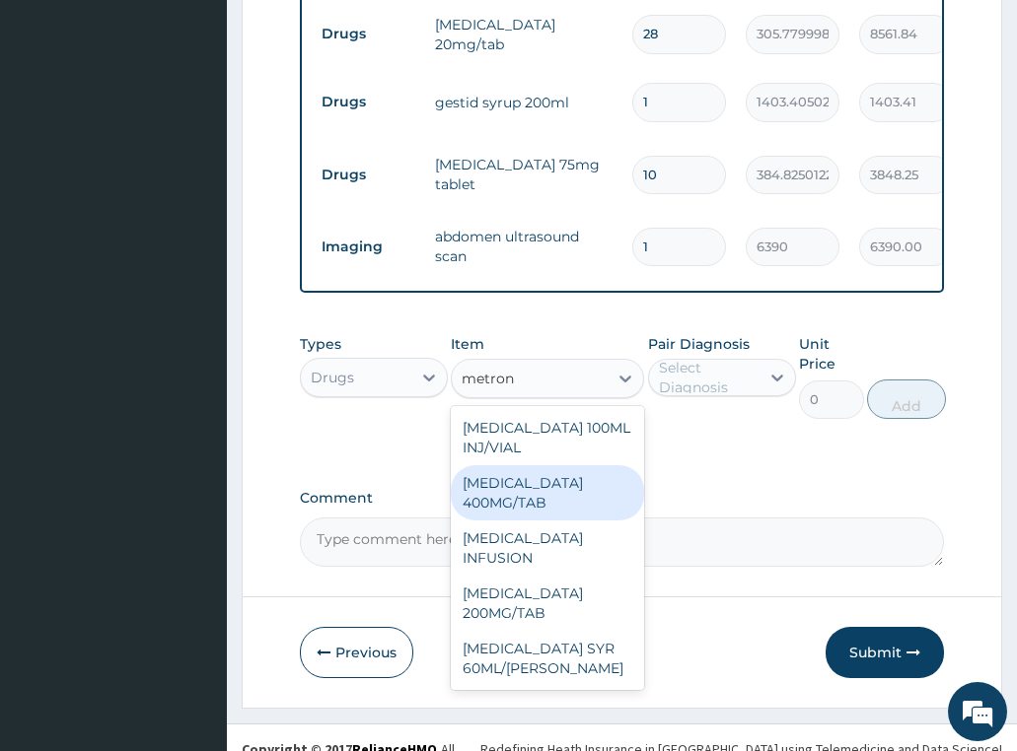
click at [539, 465] on div "[MEDICAL_DATA] 400MG/TAB" at bounding box center [547, 492] width 193 height 55
type input "49.11000061035156"
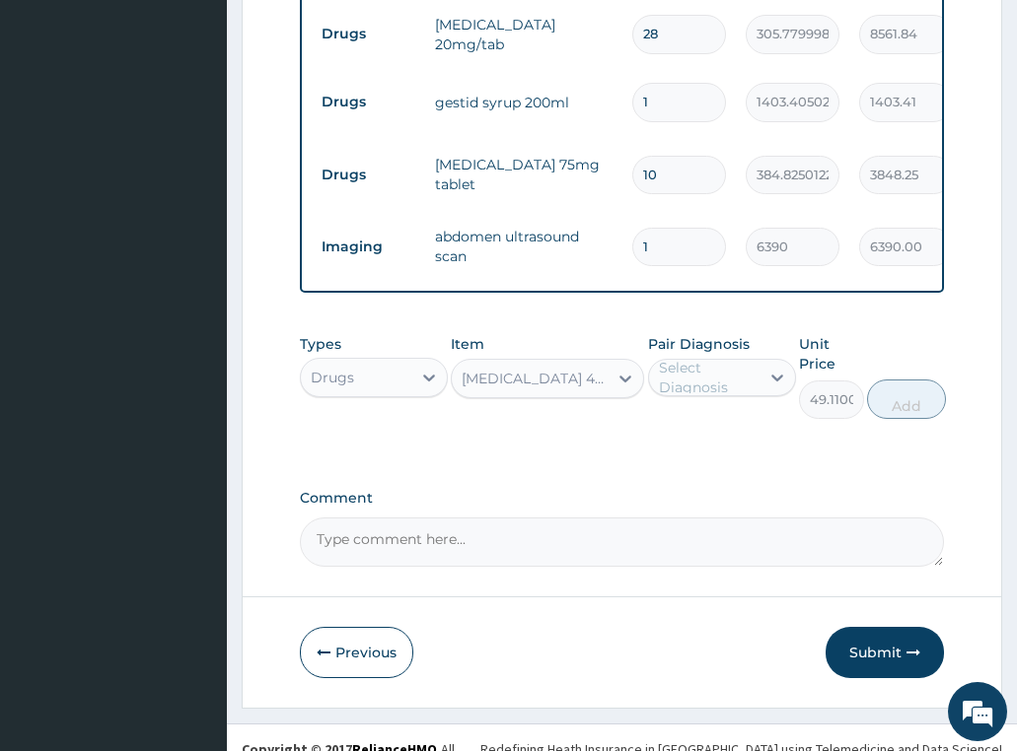
click at [717, 358] on div "Select Diagnosis" at bounding box center [708, 377] width 99 height 39
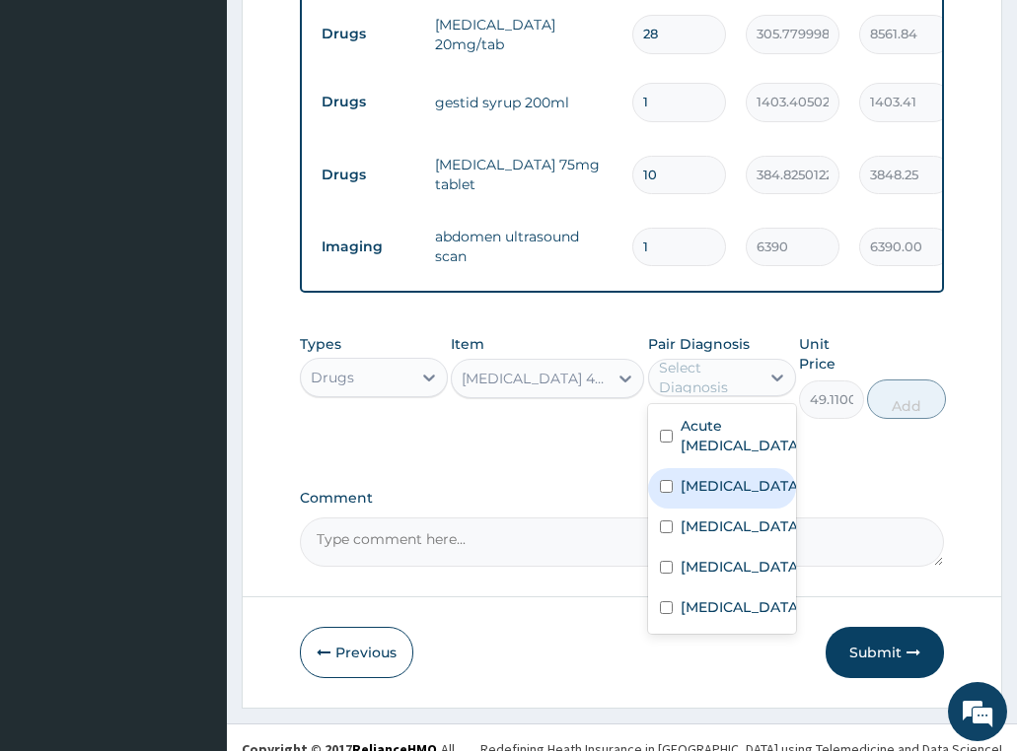
click at [723, 476] on label "[MEDICAL_DATA]" at bounding box center [741, 486] width 122 height 20
drag, startPoint x: 726, startPoint y: 455, endPoint x: 729, endPoint y: 489, distance: 34.6
click at [727, 476] on label "[MEDICAL_DATA]" at bounding box center [741, 486] width 122 height 20
checkbox input "false"
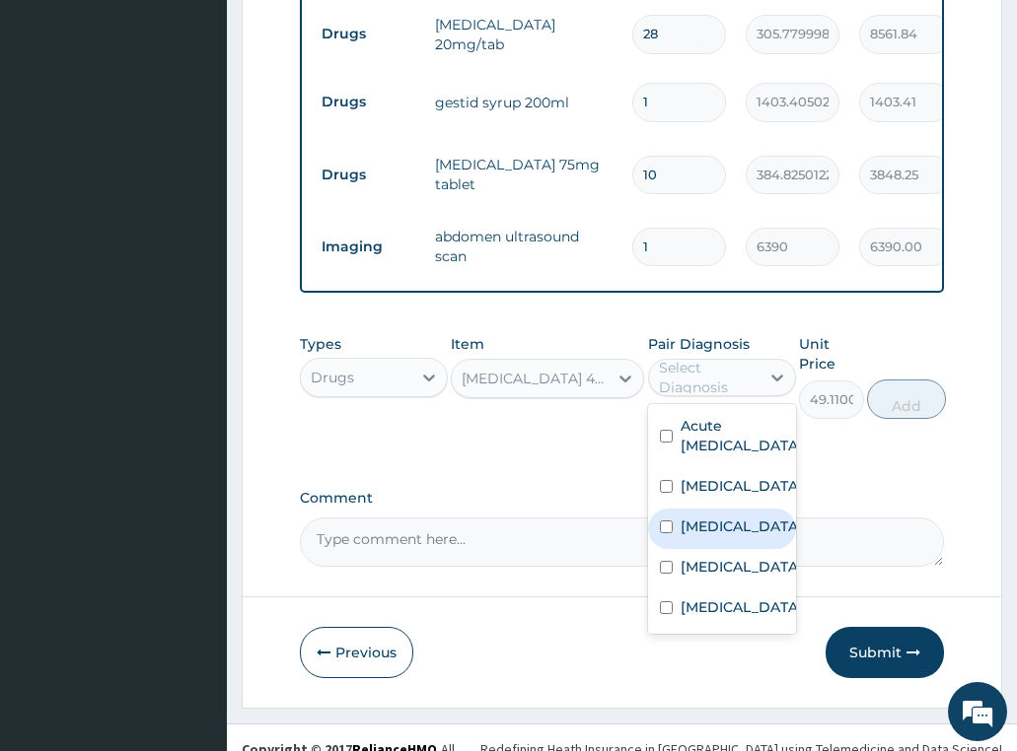
click at [729, 517] on label "[MEDICAL_DATA]" at bounding box center [741, 527] width 122 height 20
checkbox input "true"
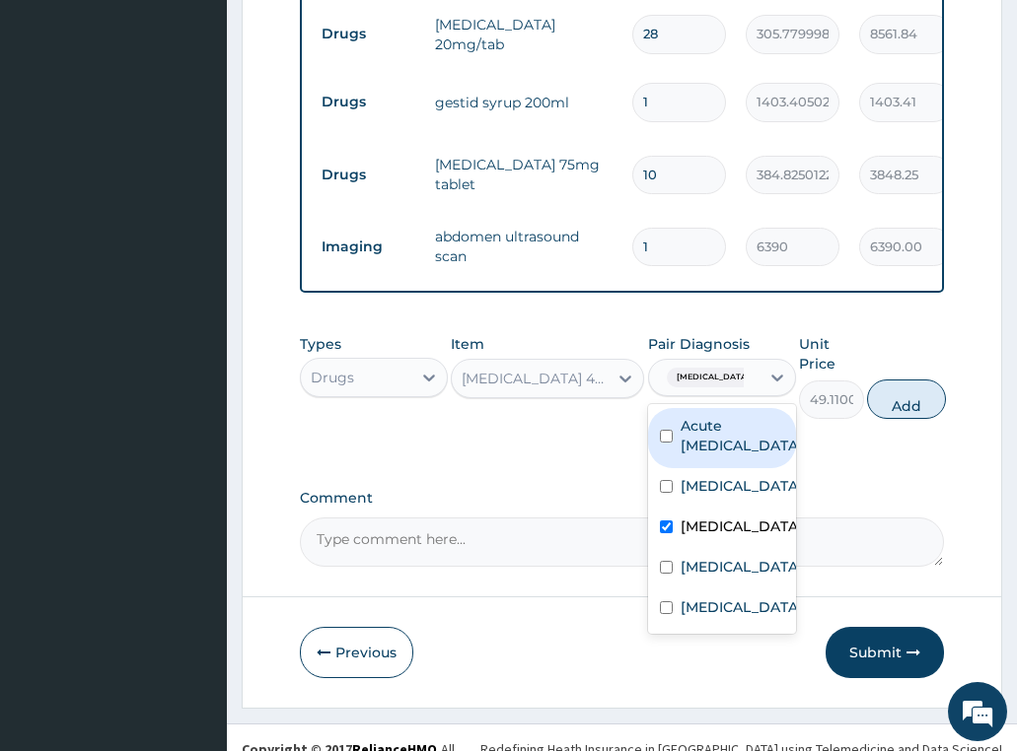
click at [706, 429] on label "Acute [MEDICAL_DATA]" at bounding box center [741, 435] width 122 height 39
checkbox input "true"
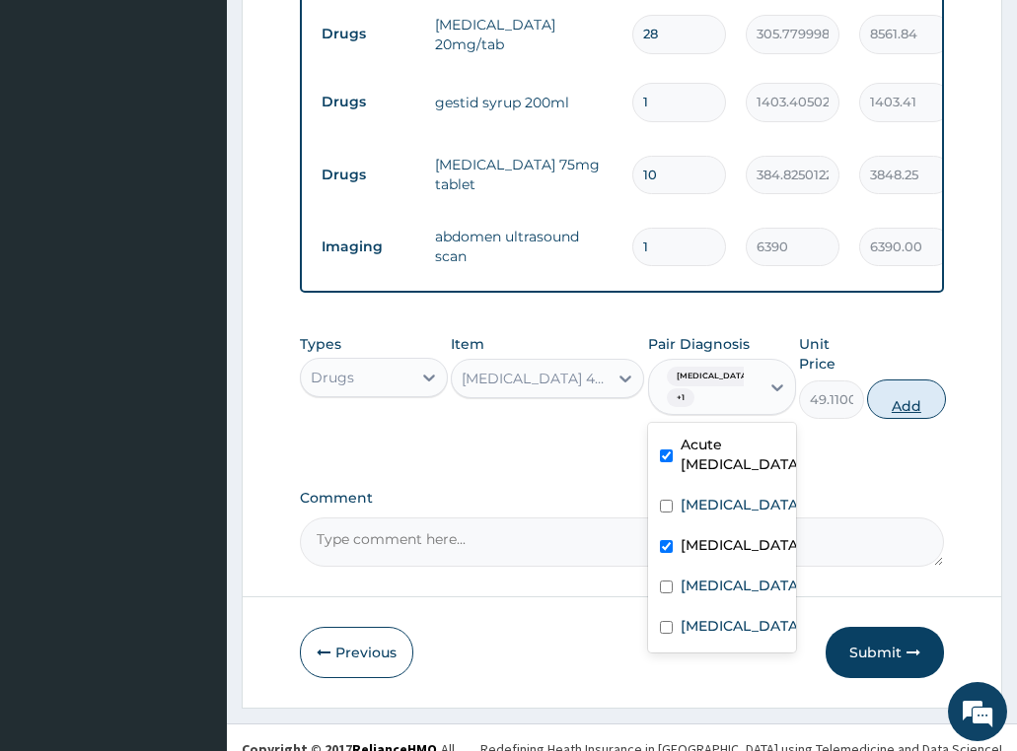
click at [888, 380] on button "Add" at bounding box center [906, 399] width 79 height 39
type input "0"
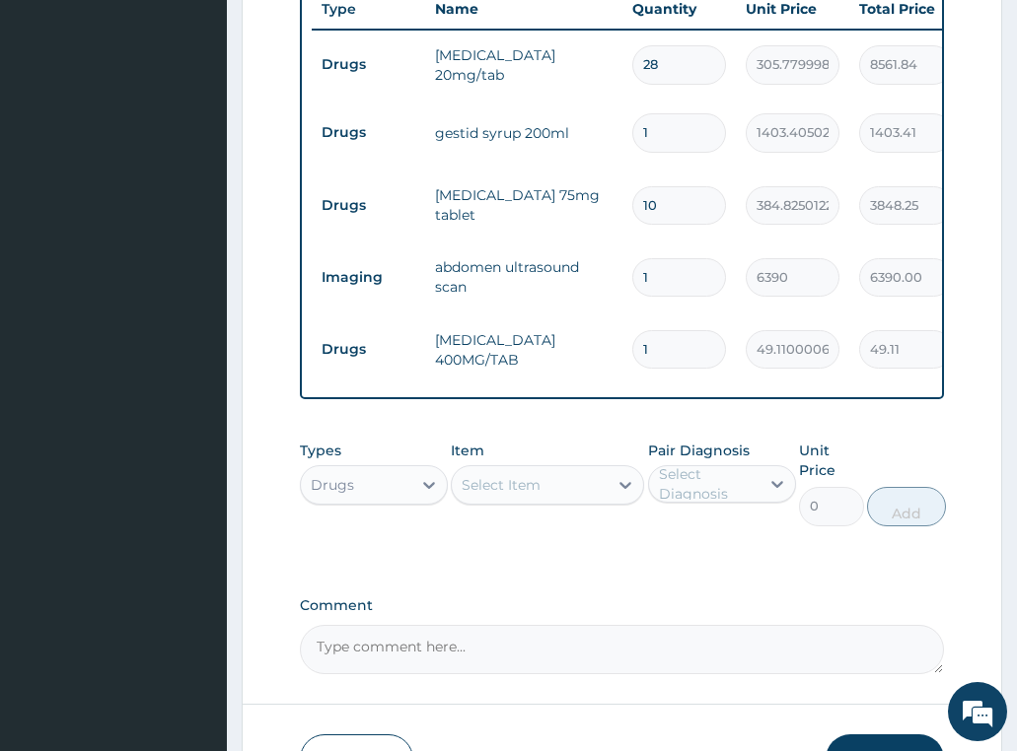
scroll to position [911, 0]
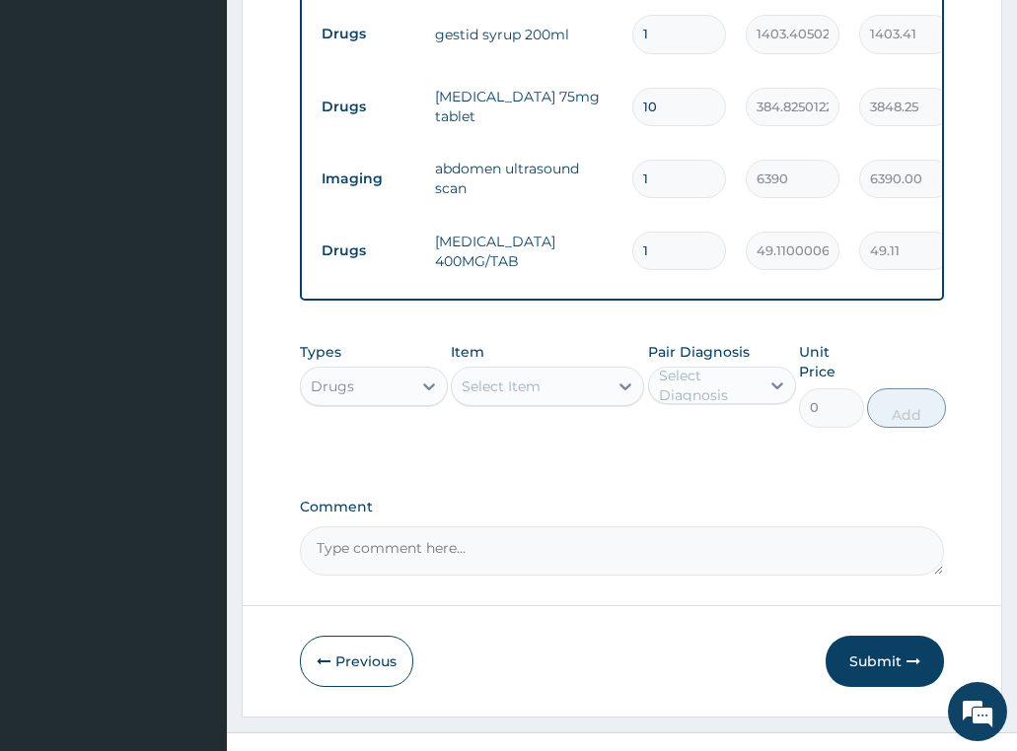
click at [497, 377] on div "Select Item" at bounding box center [500, 387] width 79 height 20
type input "arthe"
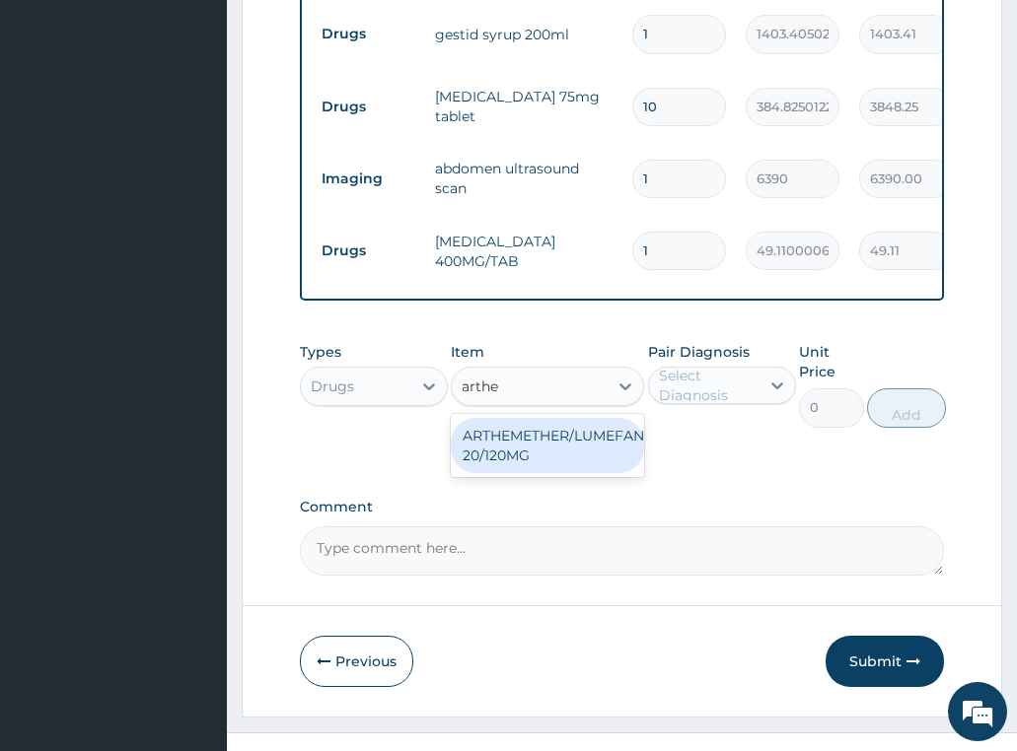
drag, startPoint x: 609, startPoint y: 420, endPoint x: 726, endPoint y: 343, distance: 139.5
click at [609, 419] on div "ARTHEMETHER/LUMEFANTRINE/TAB 20/120MG" at bounding box center [547, 445] width 193 height 55
type input "130"
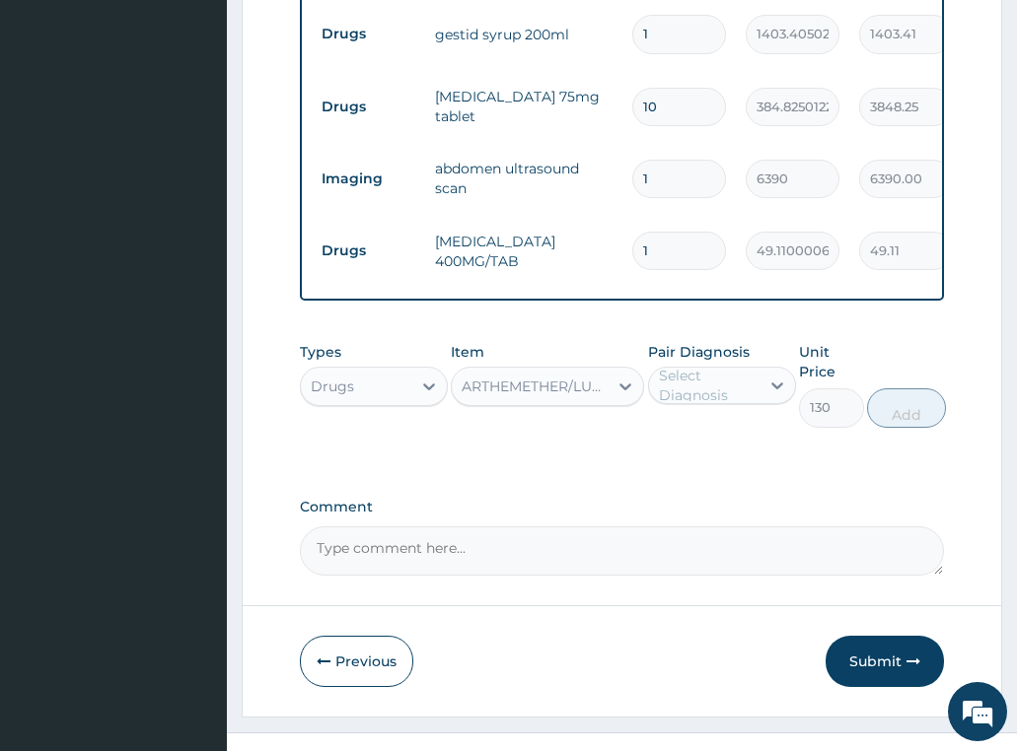
click at [726, 366] on div "Select Diagnosis" at bounding box center [708, 385] width 99 height 39
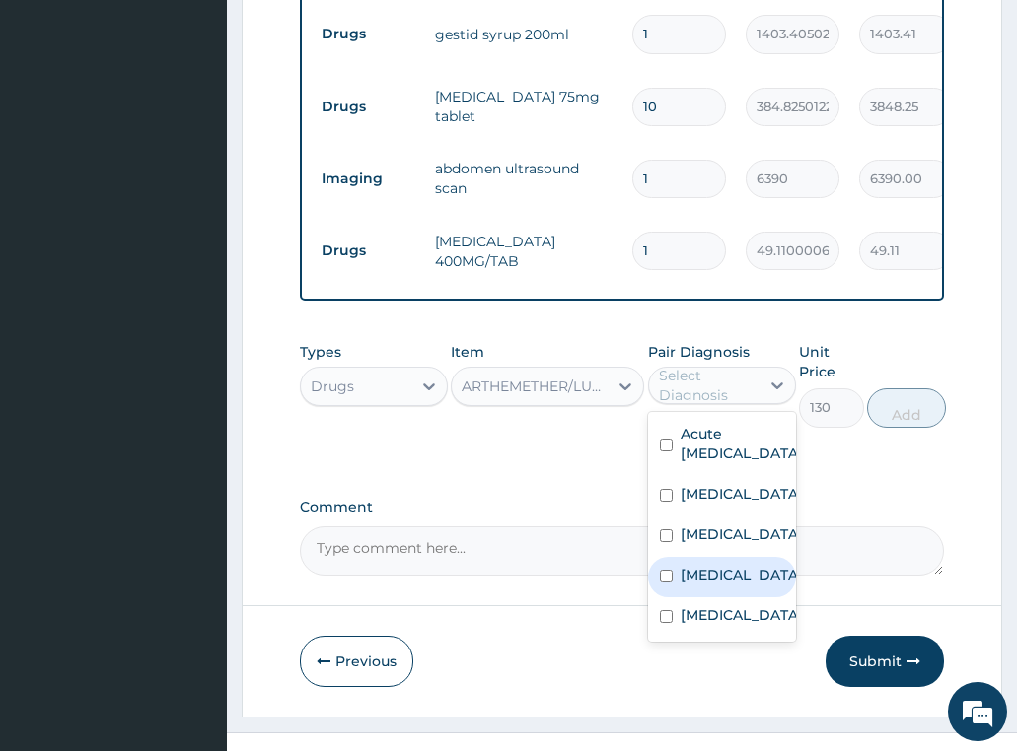
click at [720, 565] on label "Malaria" at bounding box center [741, 575] width 122 height 20
checkbox input "true"
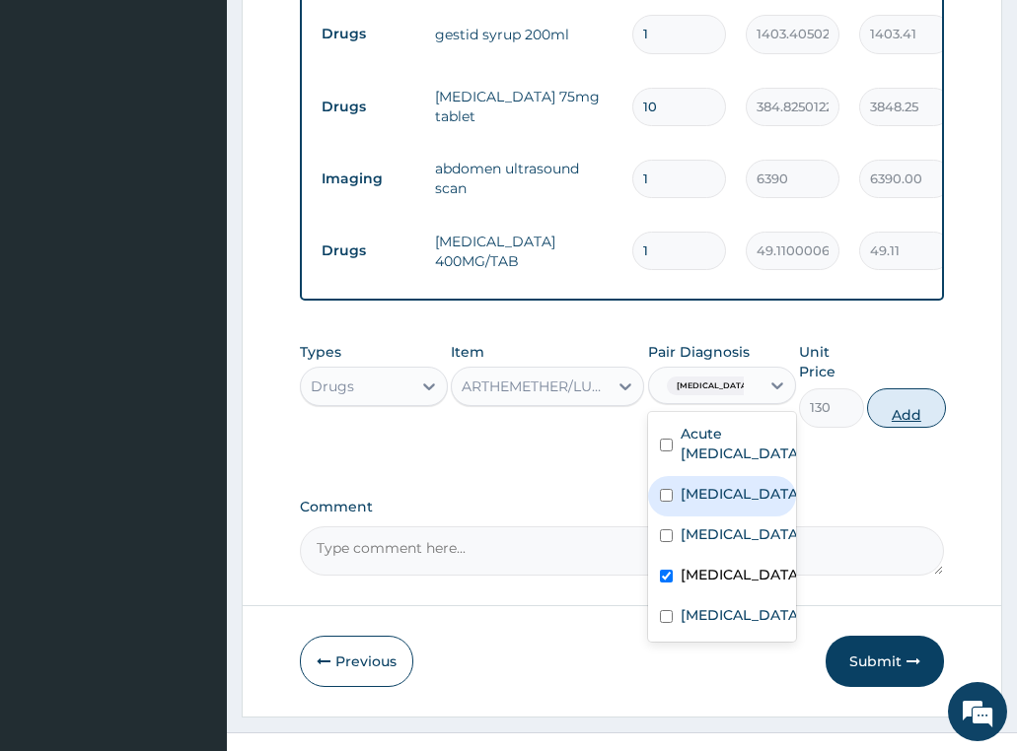
click at [899, 389] on button "Add" at bounding box center [906, 408] width 79 height 39
type input "0"
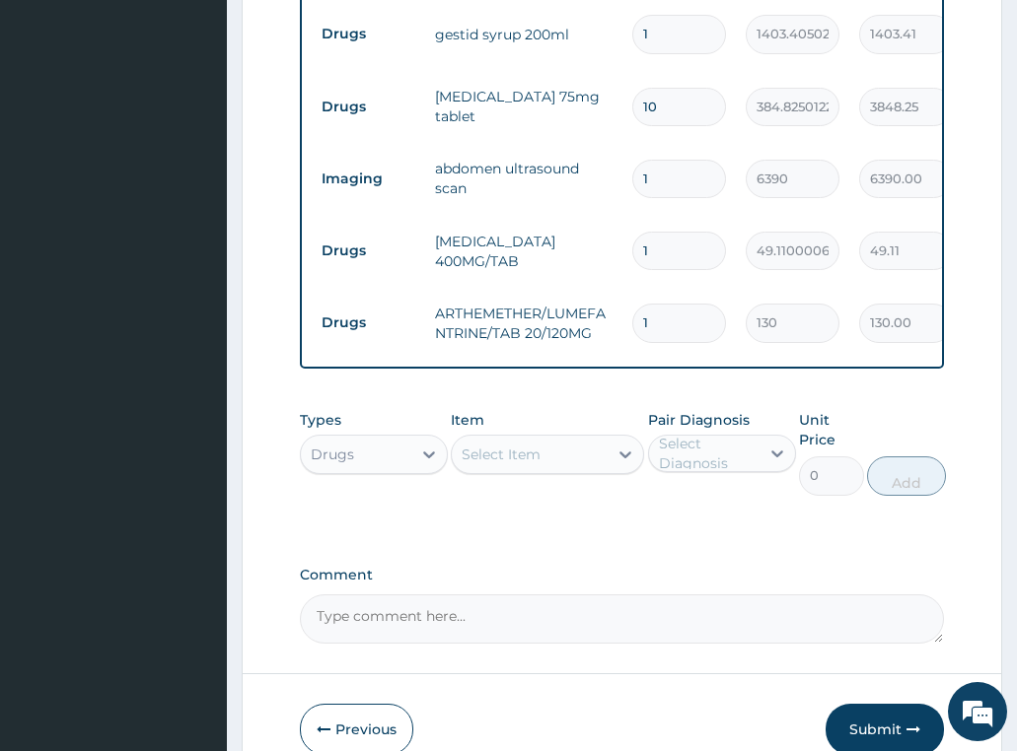
click at [518, 445] on div "Select Item" at bounding box center [500, 455] width 79 height 20
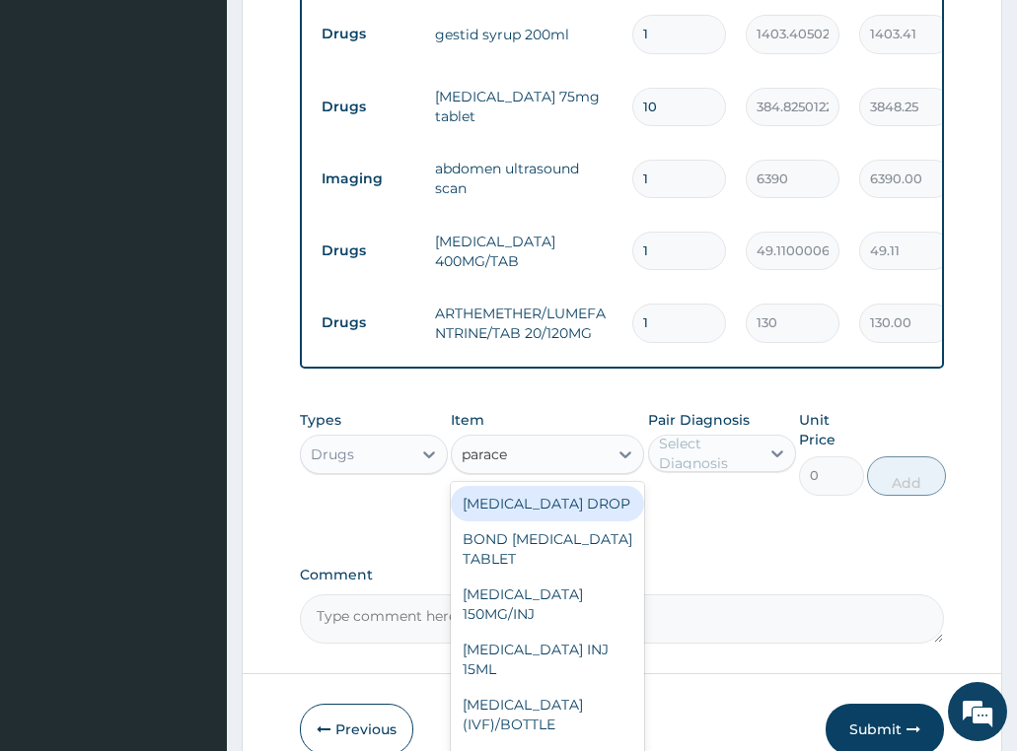
type input "paracet"
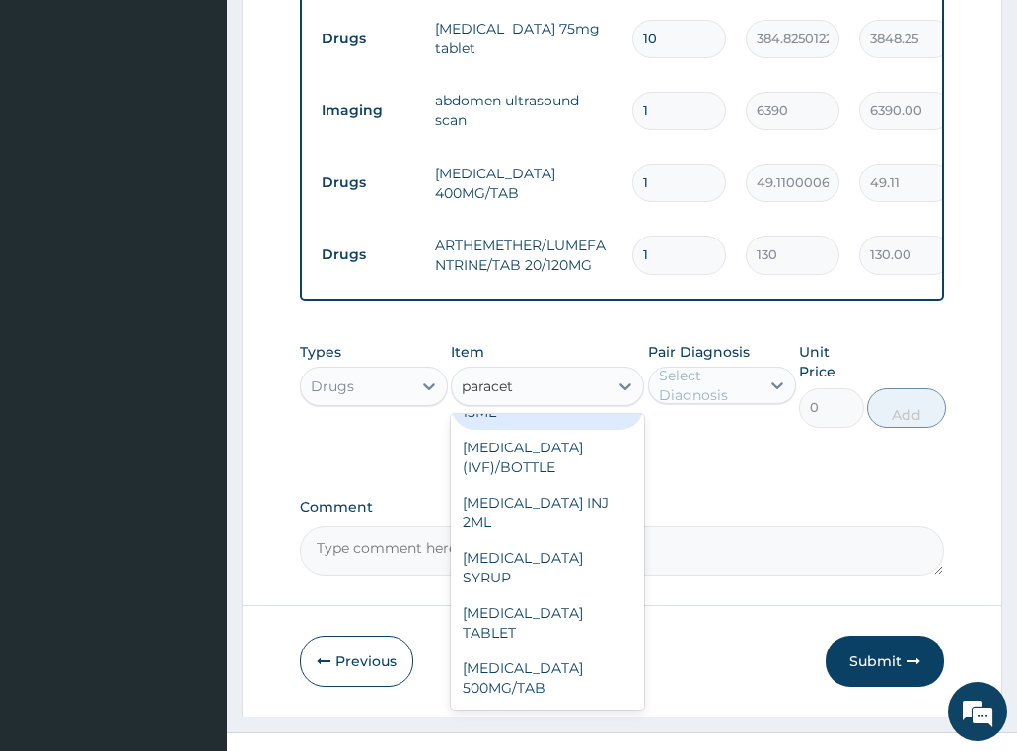
scroll to position [209, 0]
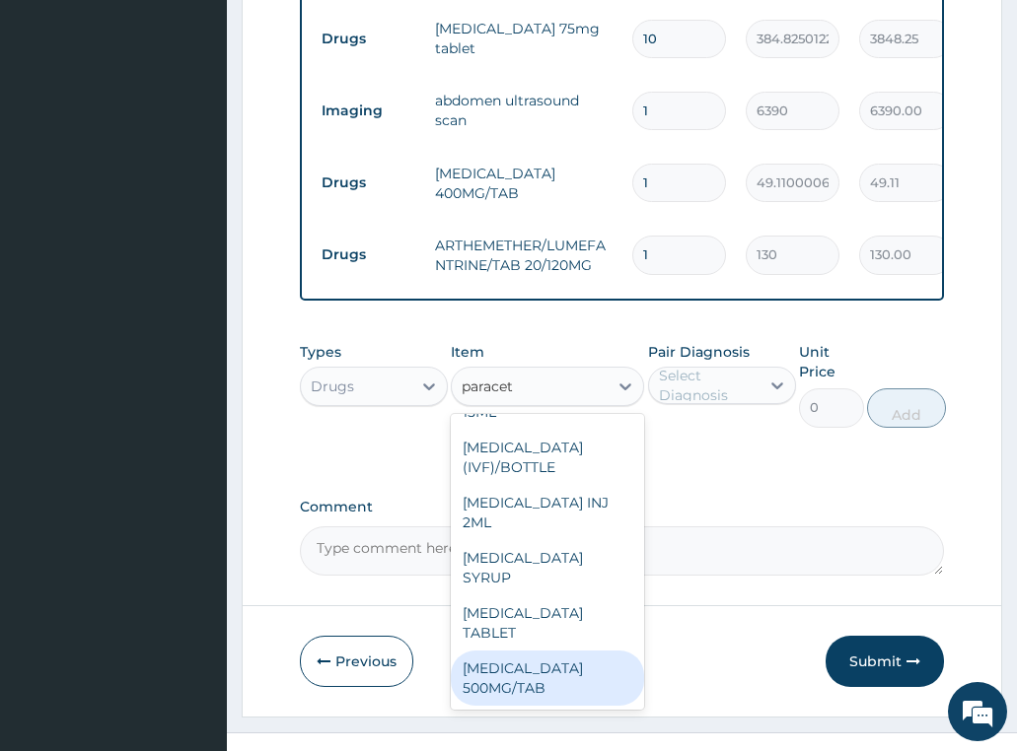
click at [527, 651] on div "[MEDICAL_DATA] 500MG/TAB" at bounding box center [547, 678] width 193 height 55
type input "22.625"
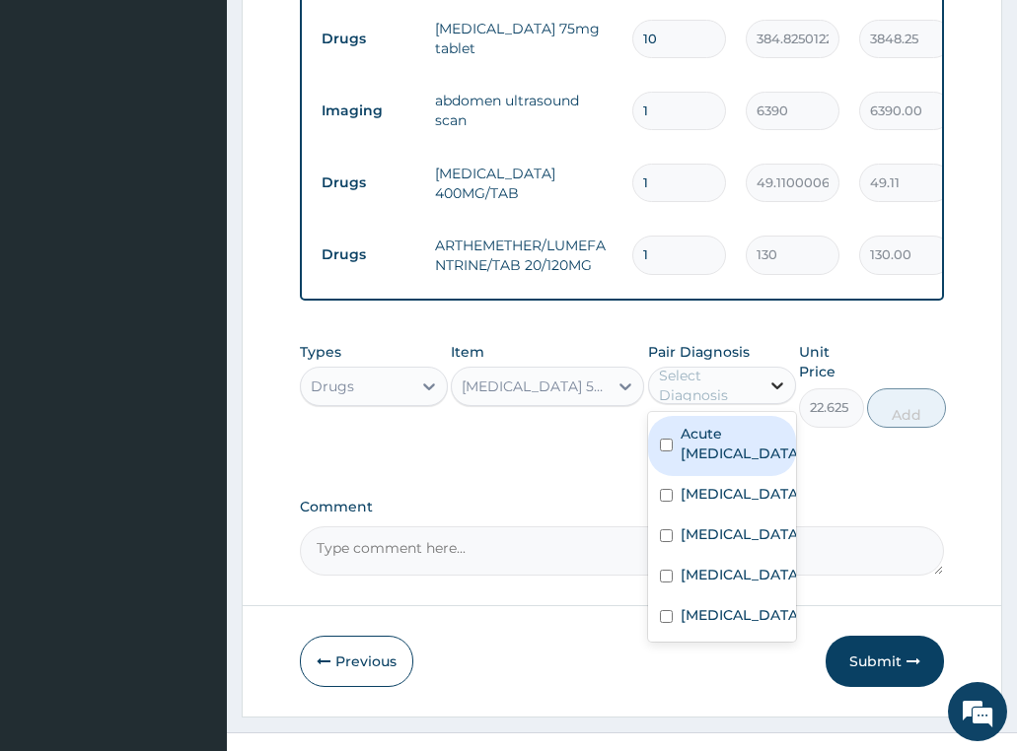
click at [769, 376] on icon at bounding box center [777, 386] width 20 height 20
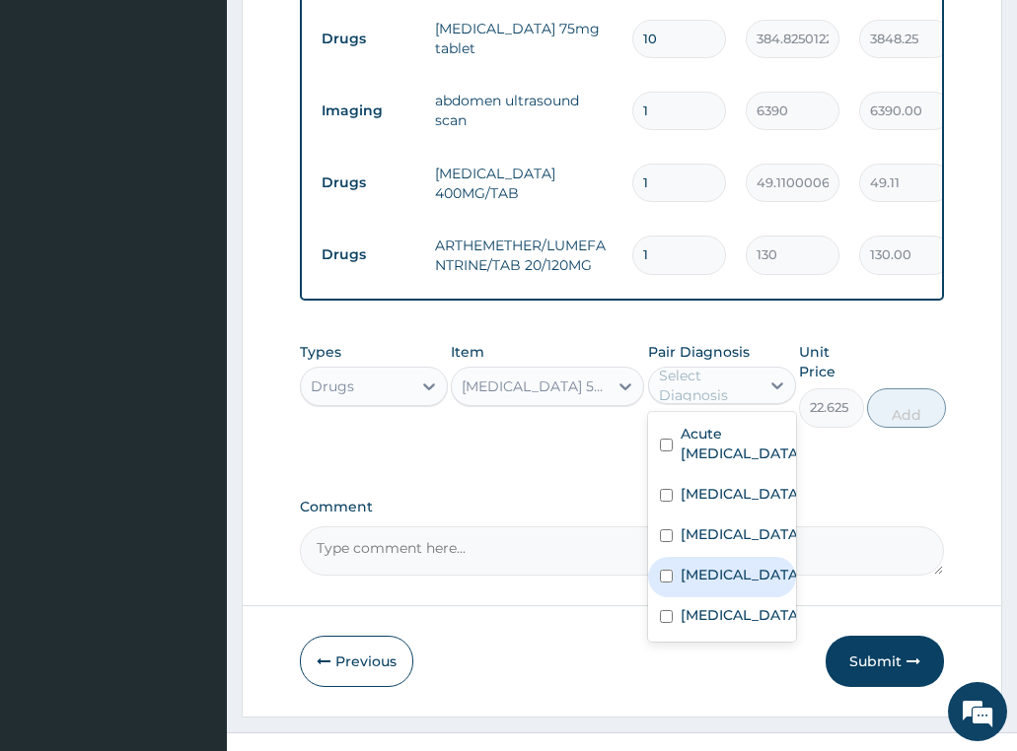
click at [727, 565] on label "Malaria" at bounding box center [741, 575] width 122 height 20
checkbox input "true"
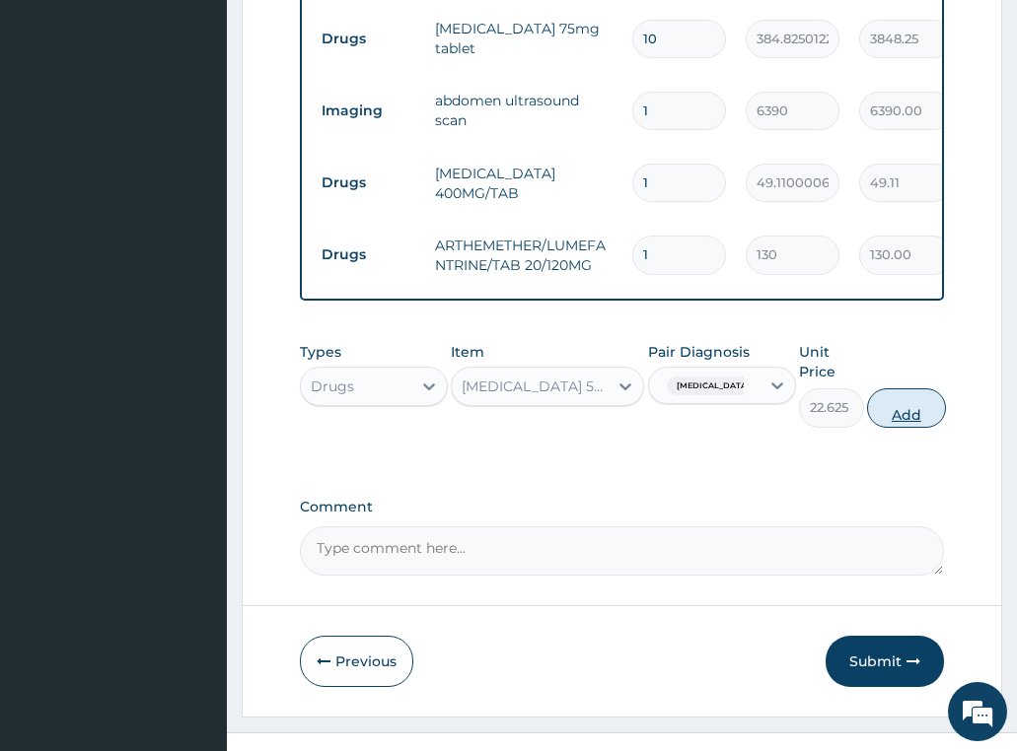
click at [904, 389] on button "Add" at bounding box center [906, 408] width 79 height 39
type input "0"
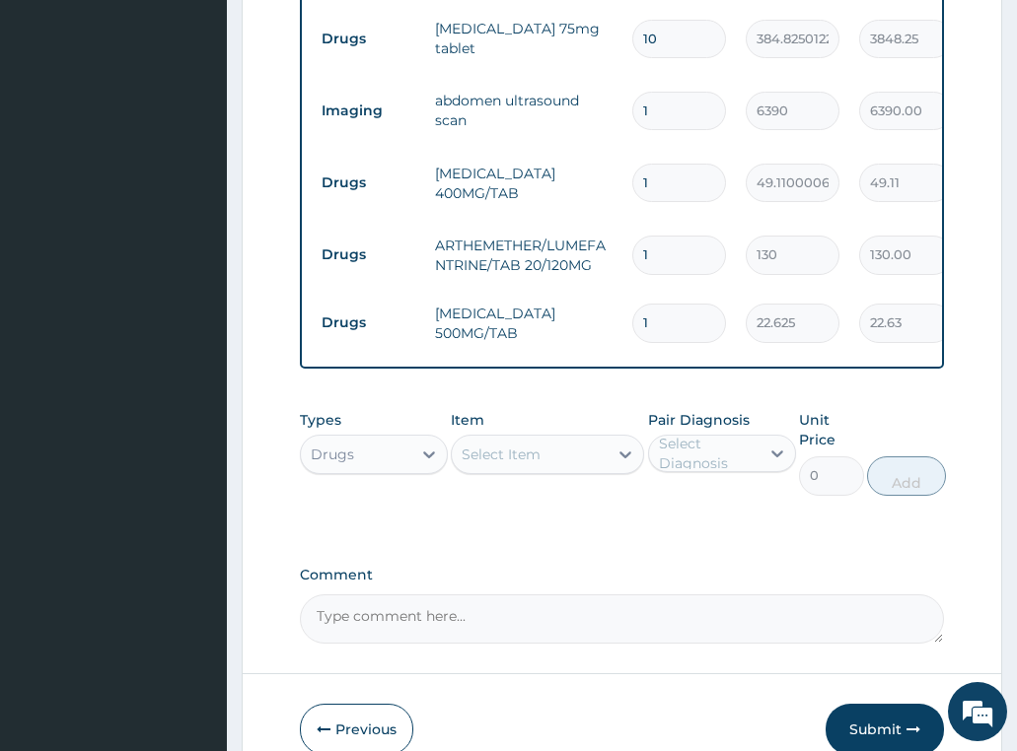
scroll to position [881, 0]
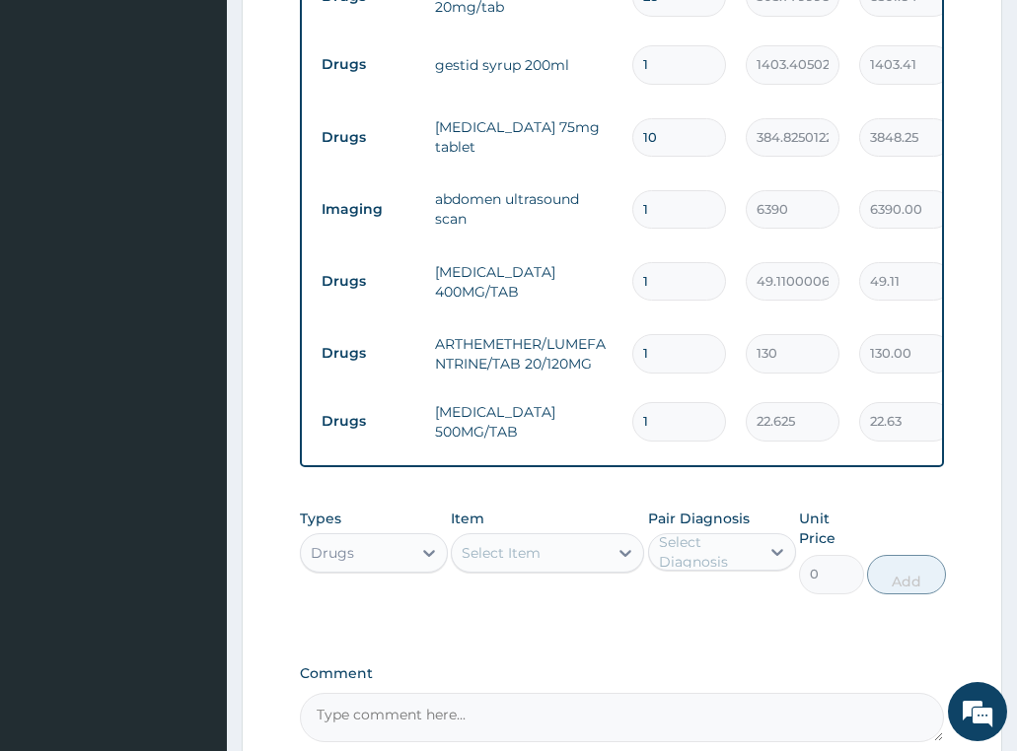
click at [330, 543] on div "Drugs" at bounding box center [332, 553] width 43 height 20
click at [363, 727] on div "Laboratory" at bounding box center [374, 744] width 148 height 35
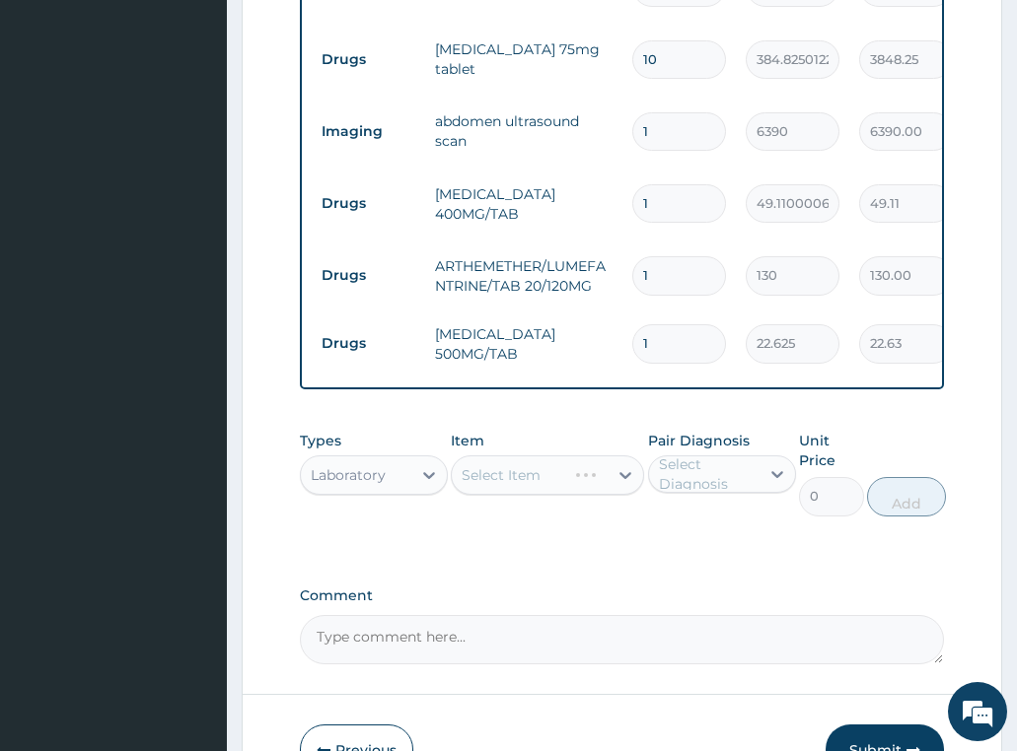
scroll to position [1047, 0]
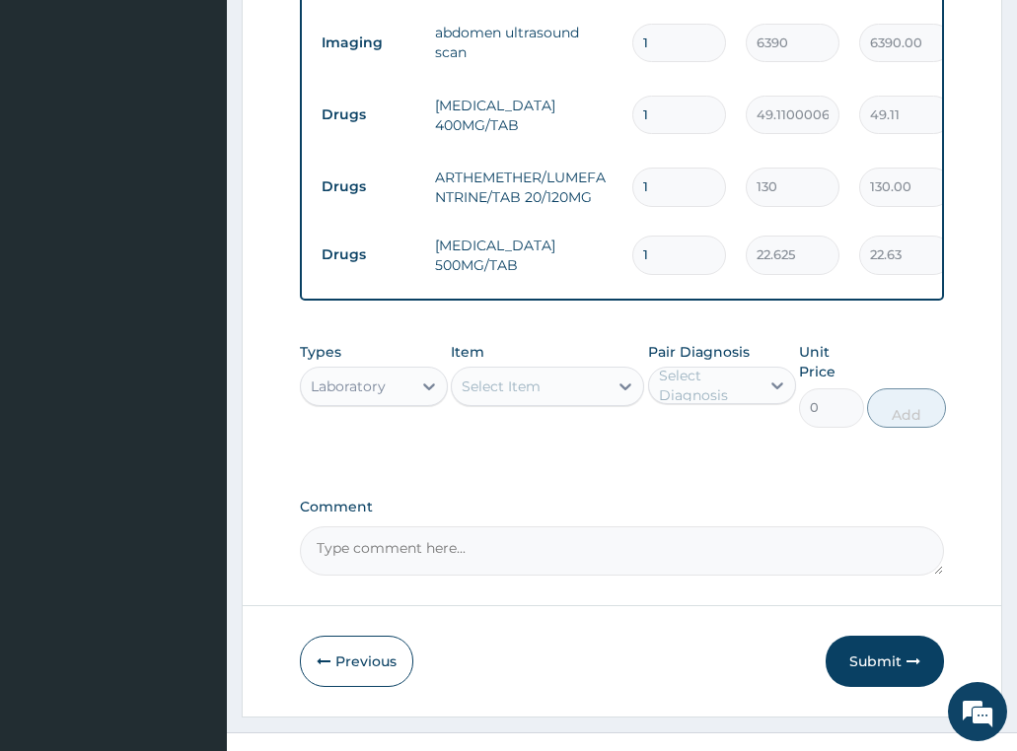
click at [564, 371] on div "Select Item" at bounding box center [530, 387] width 156 height 32
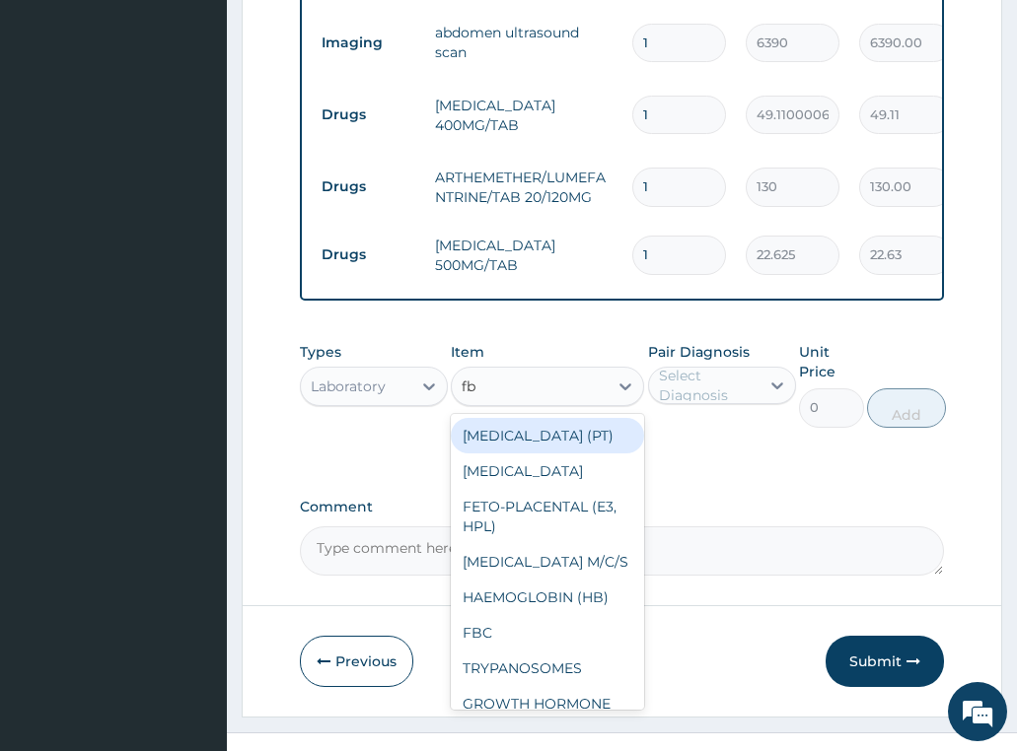
type input "fbc"
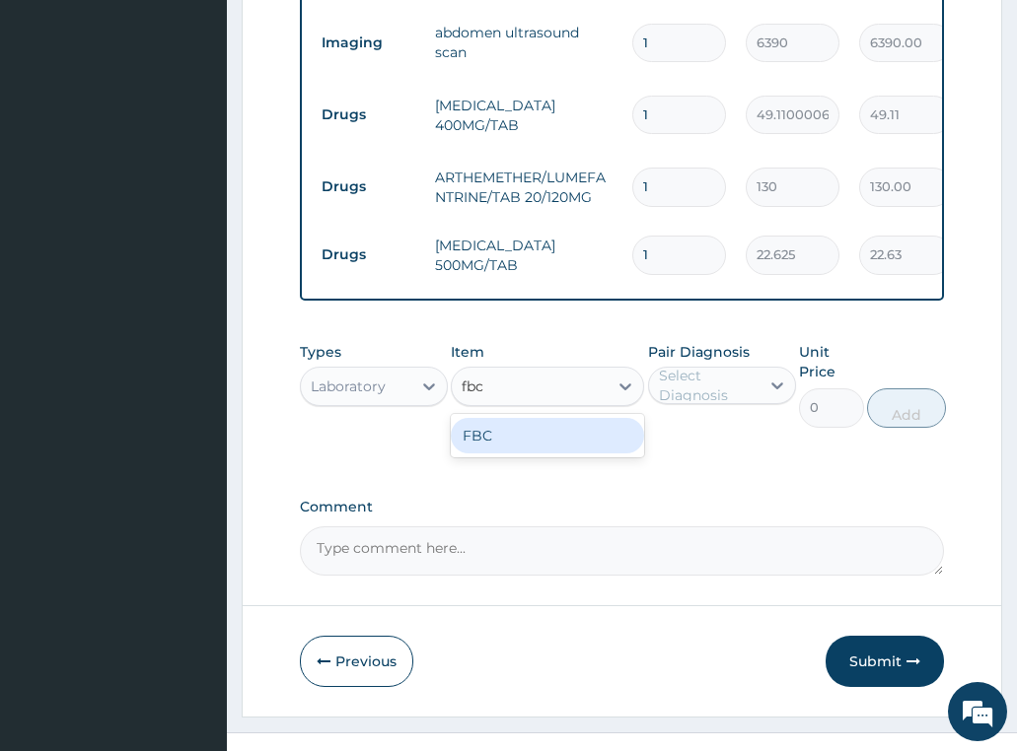
click at [549, 418] on div "FBC" at bounding box center [547, 435] width 193 height 35
type input "4700"
click at [660, 373] on div "Select Diagnosis" at bounding box center [722, 385] width 148 height 37
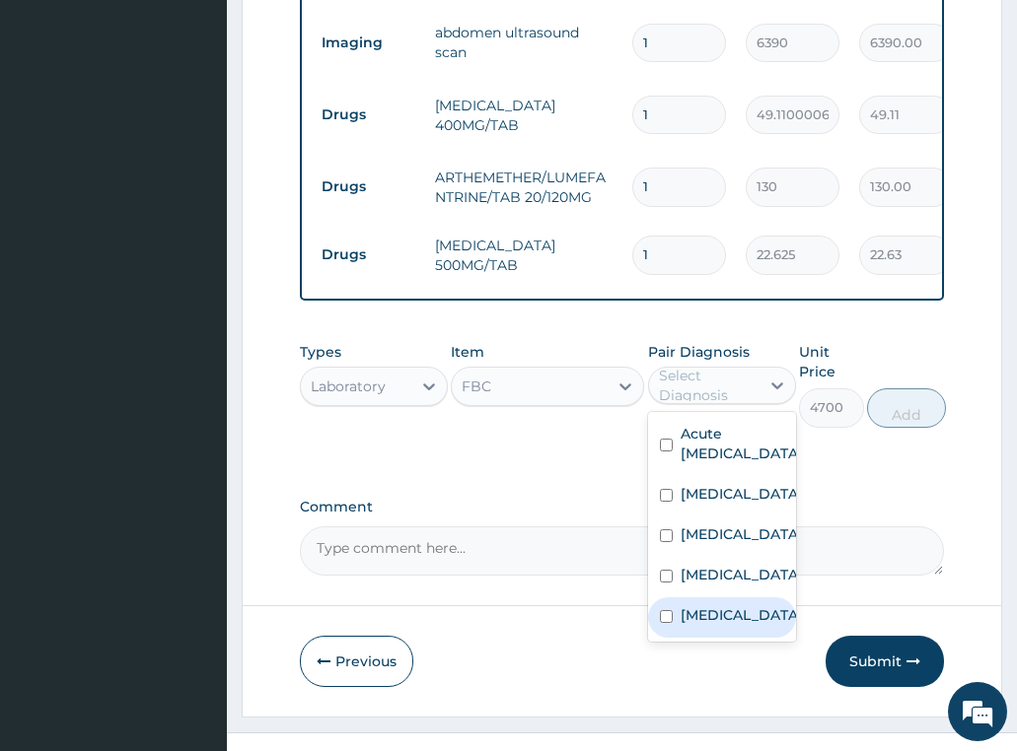
click at [730, 598] on div "Sepsis" at bounding box center [722, 618] width 148 height 40
checkbox input "true"
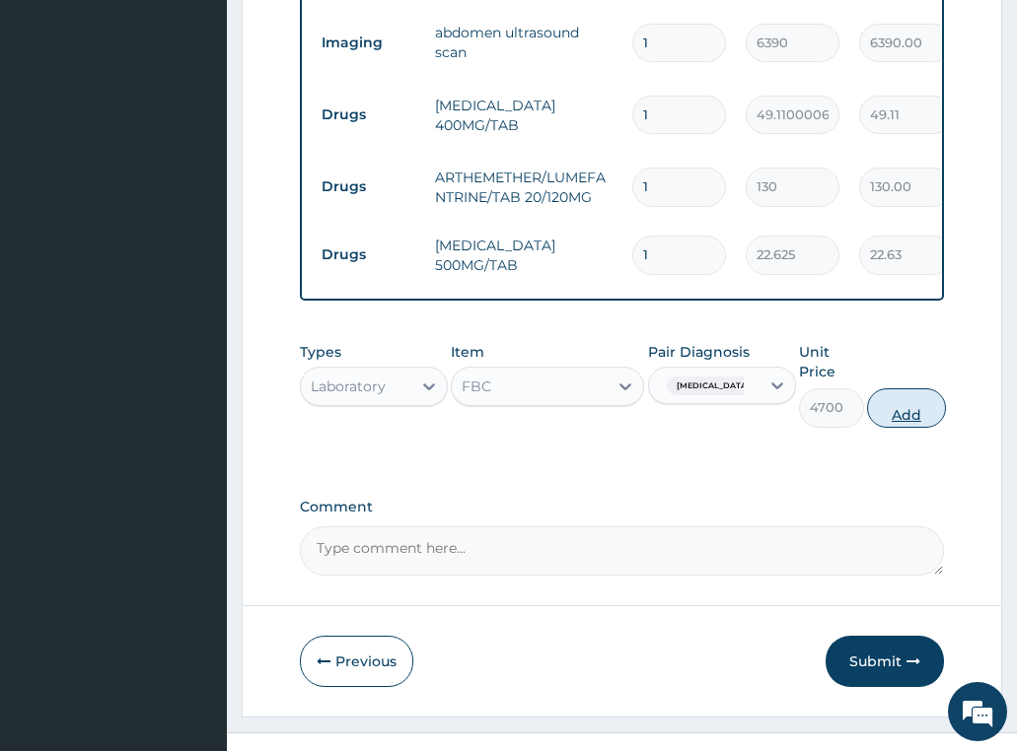
click at [911, 391] on button "Add" at bounding box center [906, 408] width 79 height 39
type input "0"
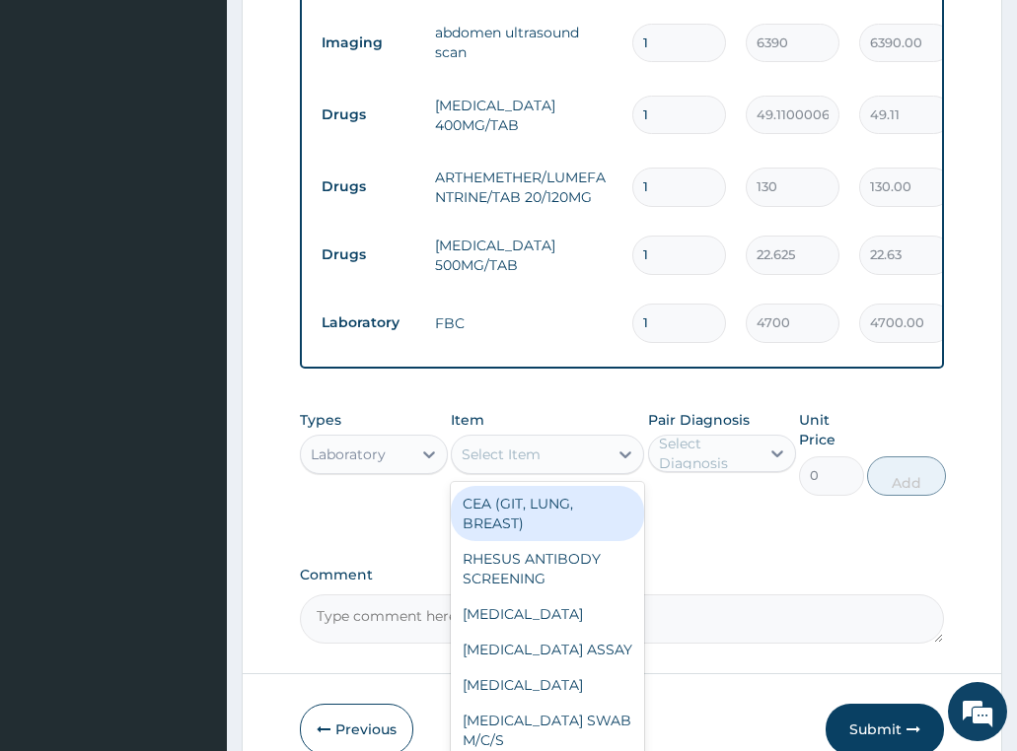
click at [538, 439] on div "Select Item" at bounding box center [530, 455] width 156 height 32
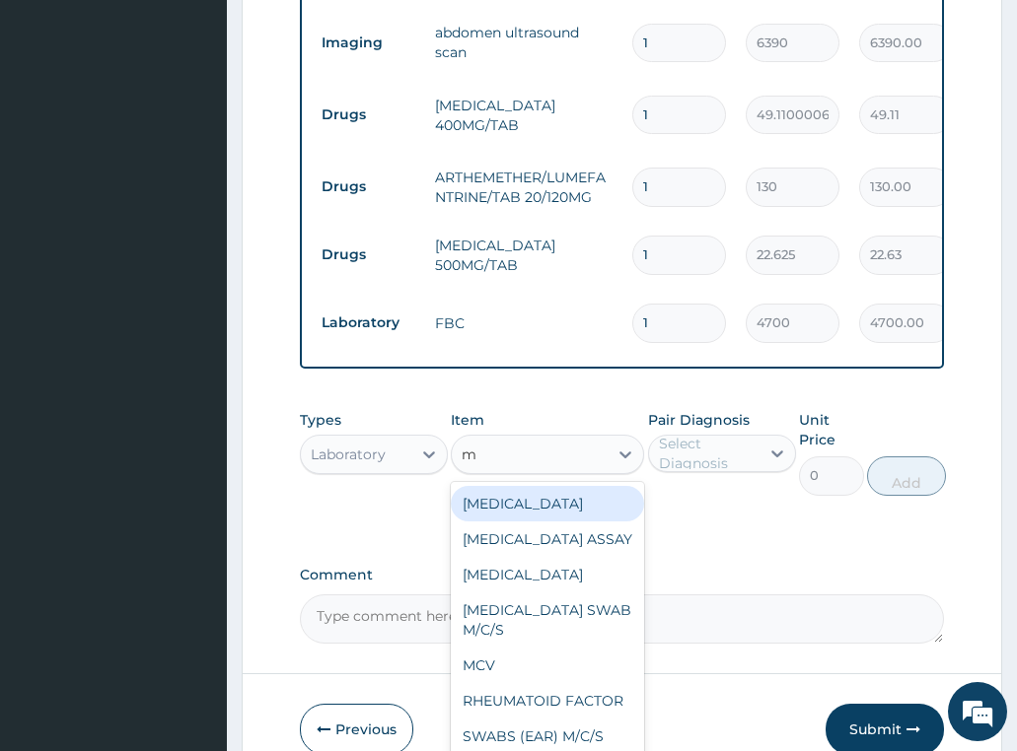
type input "mp"
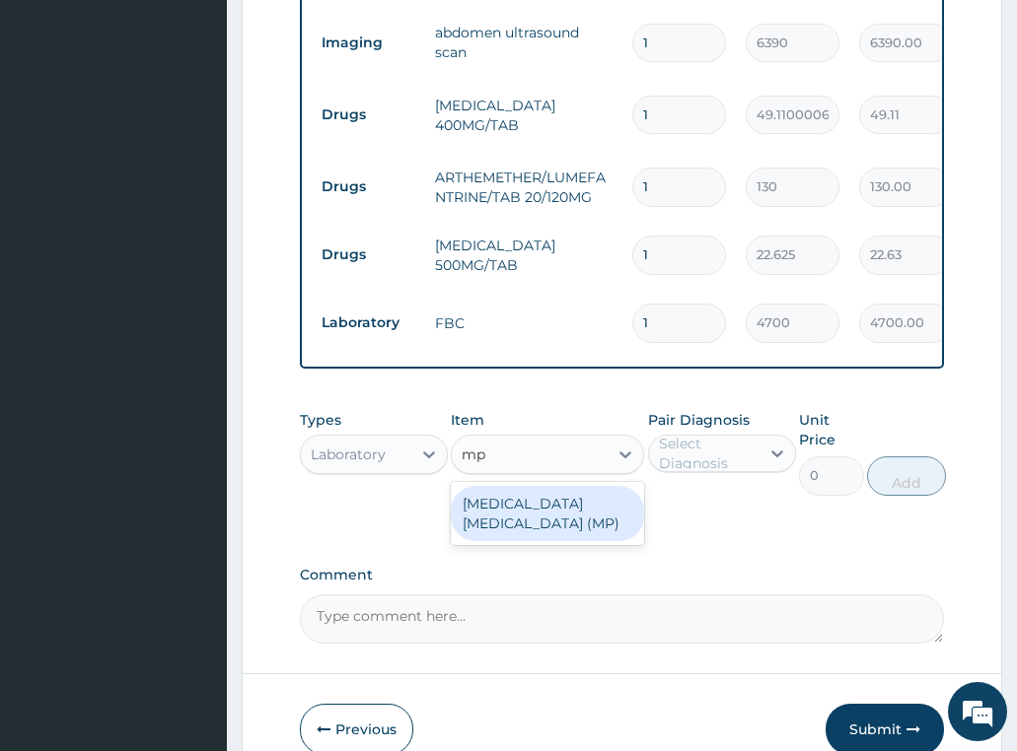
click at [541, 486] on div "MALARIA PARASITE (MP)" at bounding box center [547, 513] width 193 height 55
type input "2740"
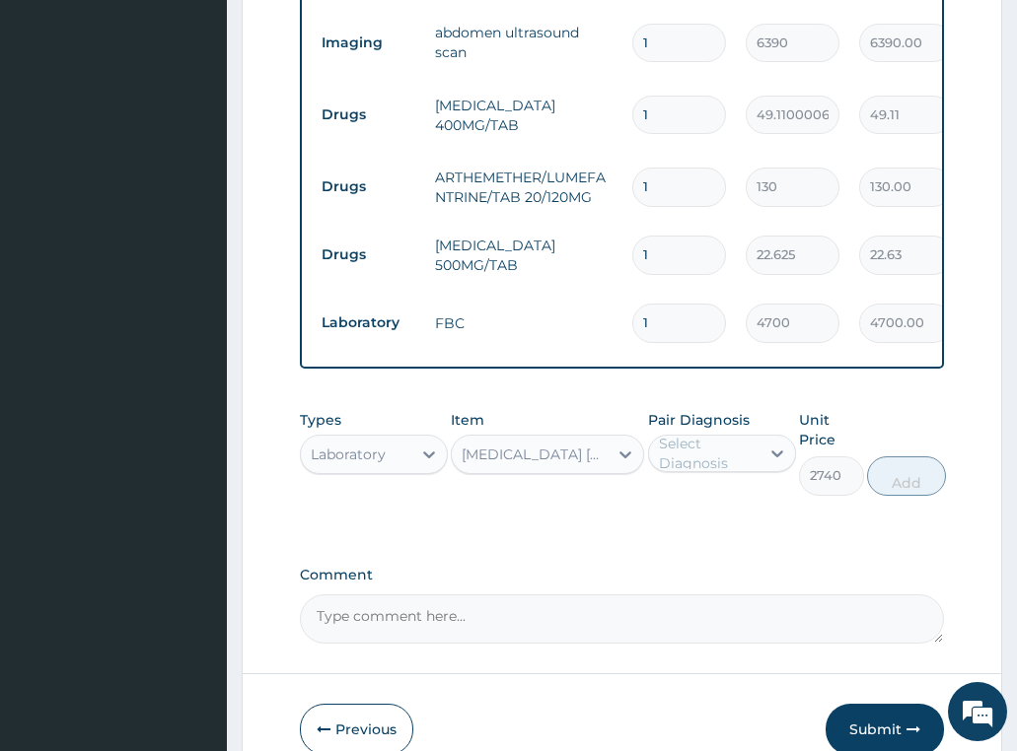
click at [688, 434] on div "Select Diagnosis" at bounding box center [708, 453] width 99 height 39
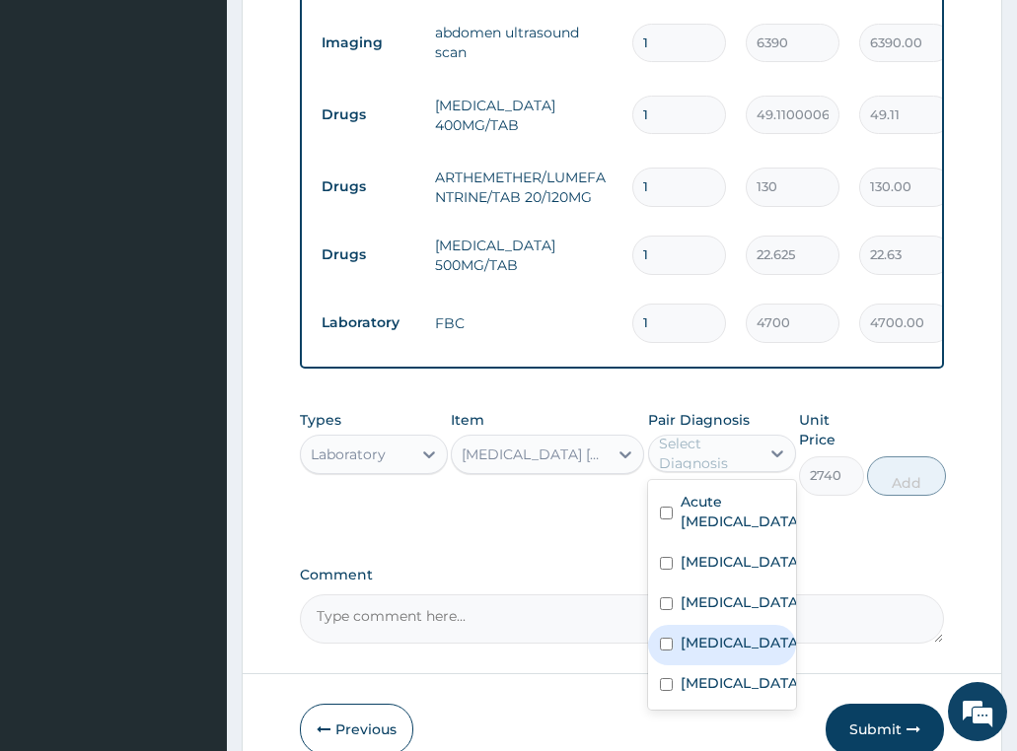
drag, startPoint x: 733, startPoint y: 620, endPoint x: 746, endPoint y: 603, distance: 21.7
click at [734, 625] on div "Malaria" at bounding box center [722, 645] width 148 height 40
checkbox input "true"
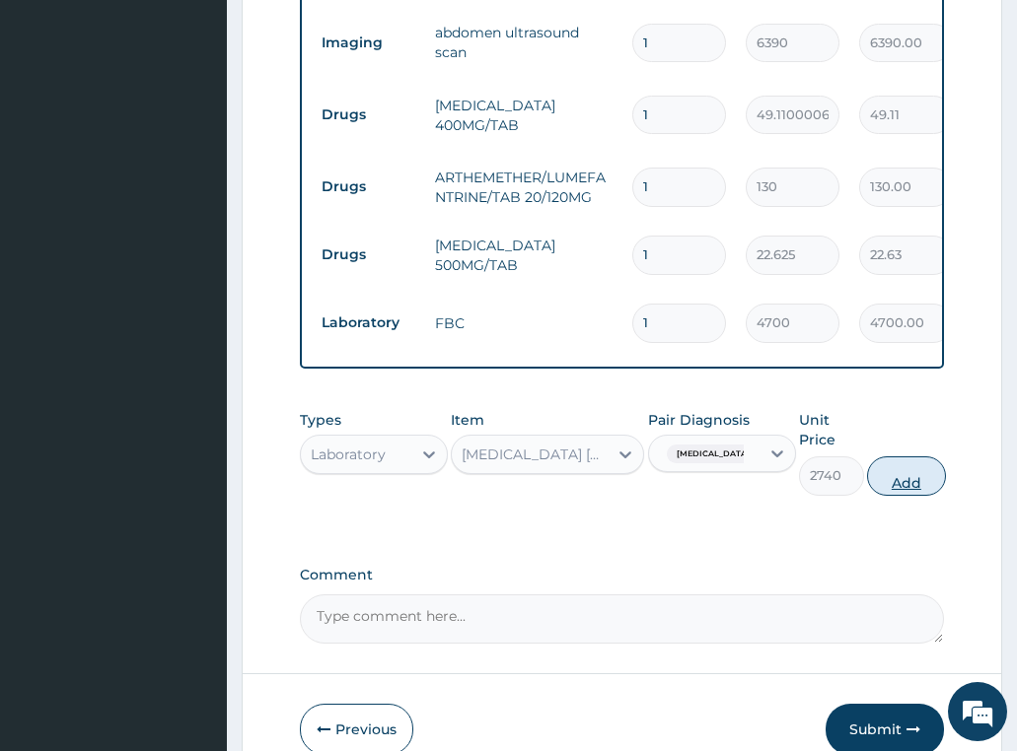
click at [916, 457] on button "Add" at bounding box center [906, 476] width 79 height 39
type input "0"
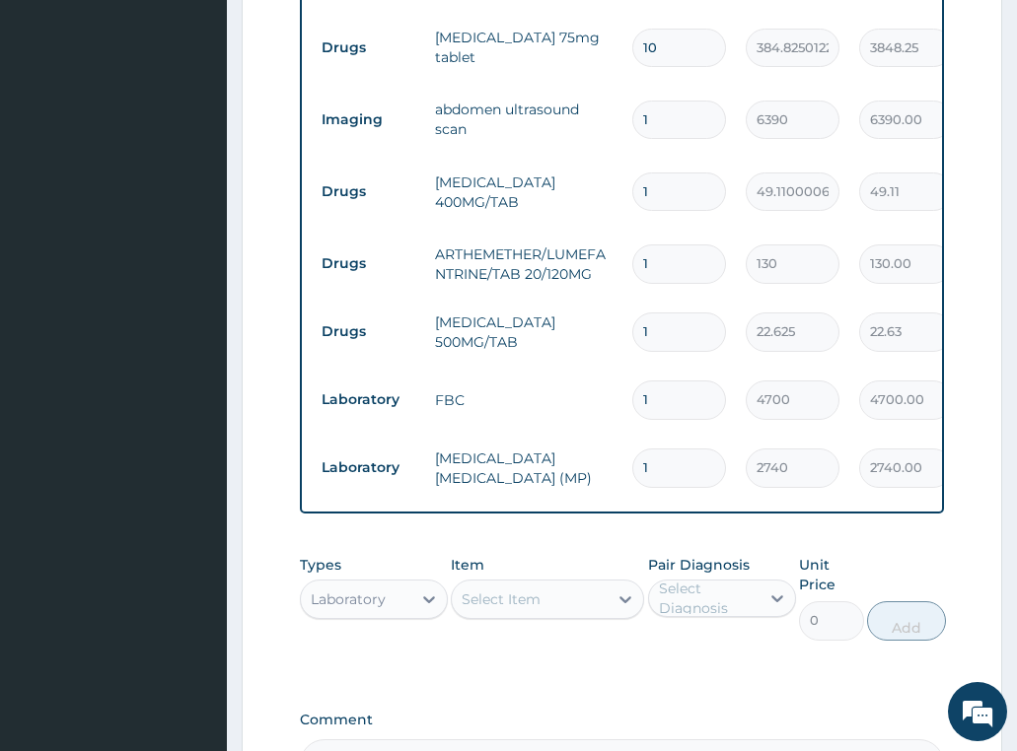
scroll to position [850, 0]
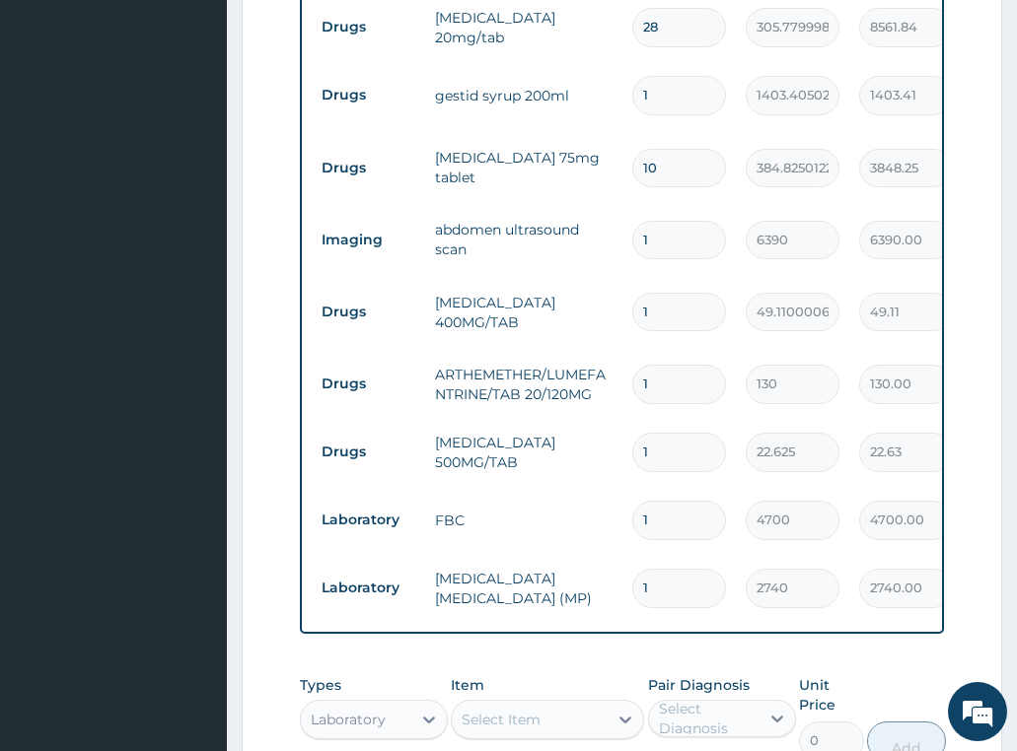
click at [688, 433] on input "1" at bounding box center [679, 452] width 94 height 38
type input "18"
type input "407.25"
type input "18"
drag, startPoint x: 661, startPoint y: 338, endPoint x: 519, endPoint y: 363, distance: 144.1
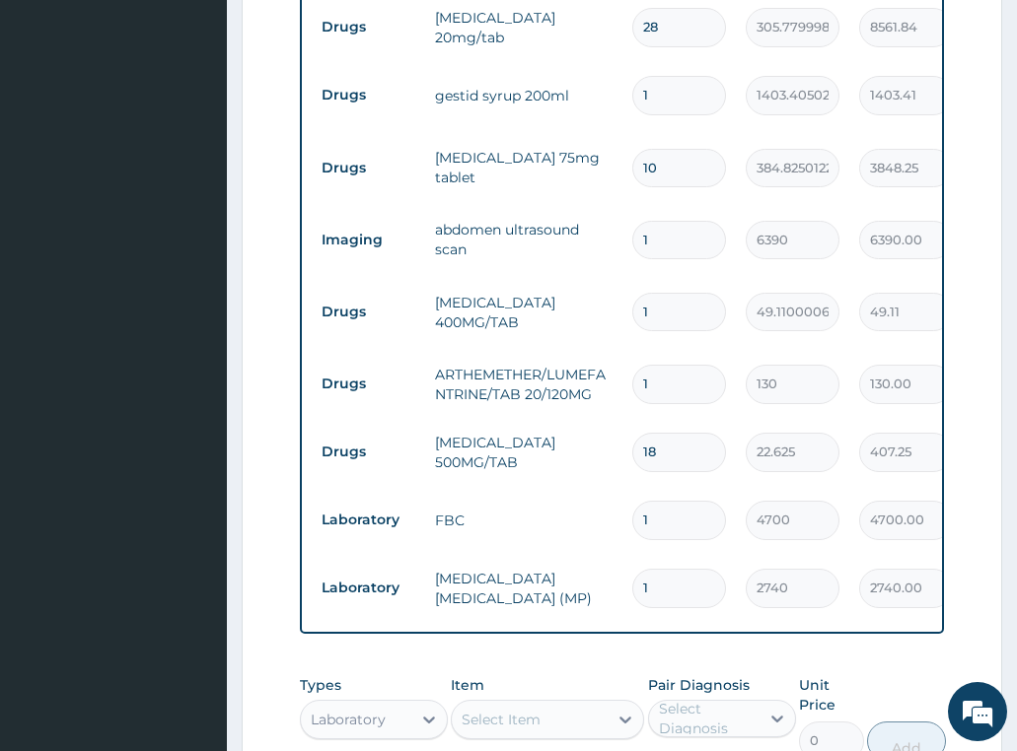
click at [522, 363] on tr "Drugs ARTHEMETHER/LUMEFANTRINE/TAB 20/120MG 1 130 130.00 Malaria Delete" at bounding box center [795, 384] width 966 height 68
type input "2"
type input "260.00"
type input "24"
type input "3120.00"
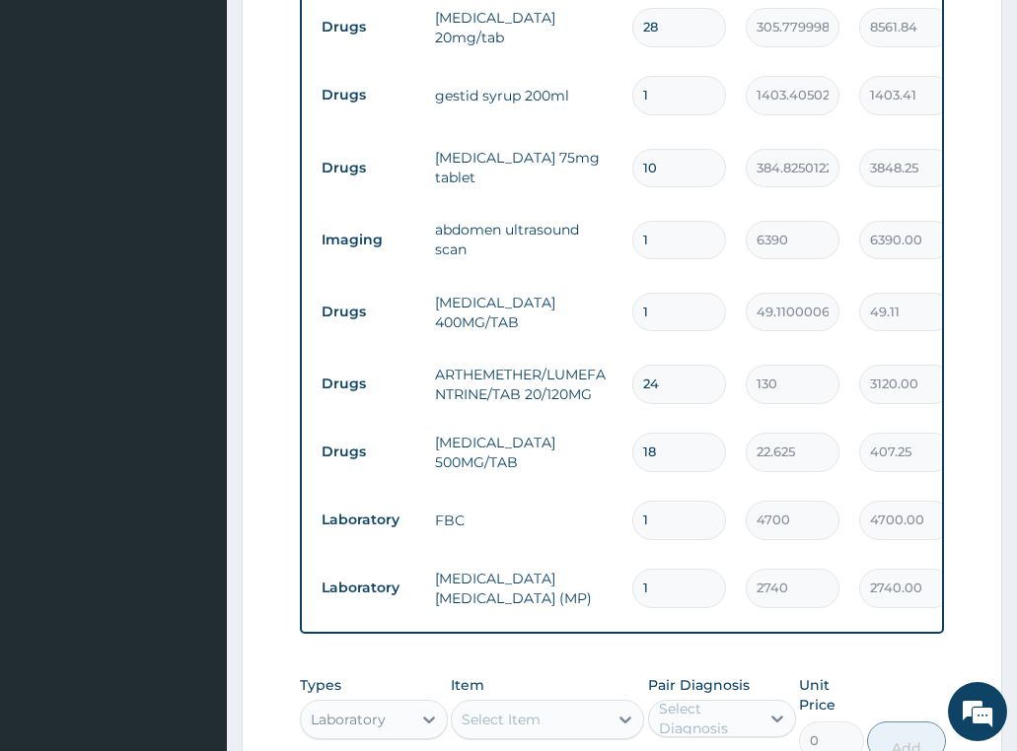
type input "24"
click at [643, 293] on input "1" at bounding box center [679, 312] width 94 height 38
type input "21"
type input "1031.31"
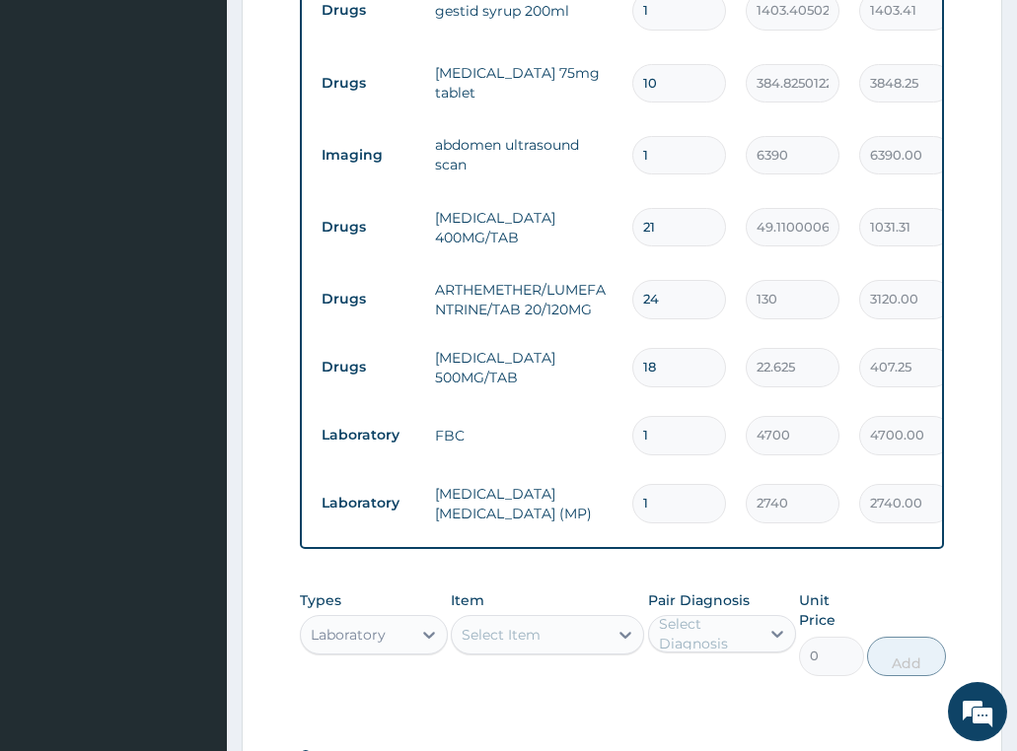
scroll to position [1047, 0]
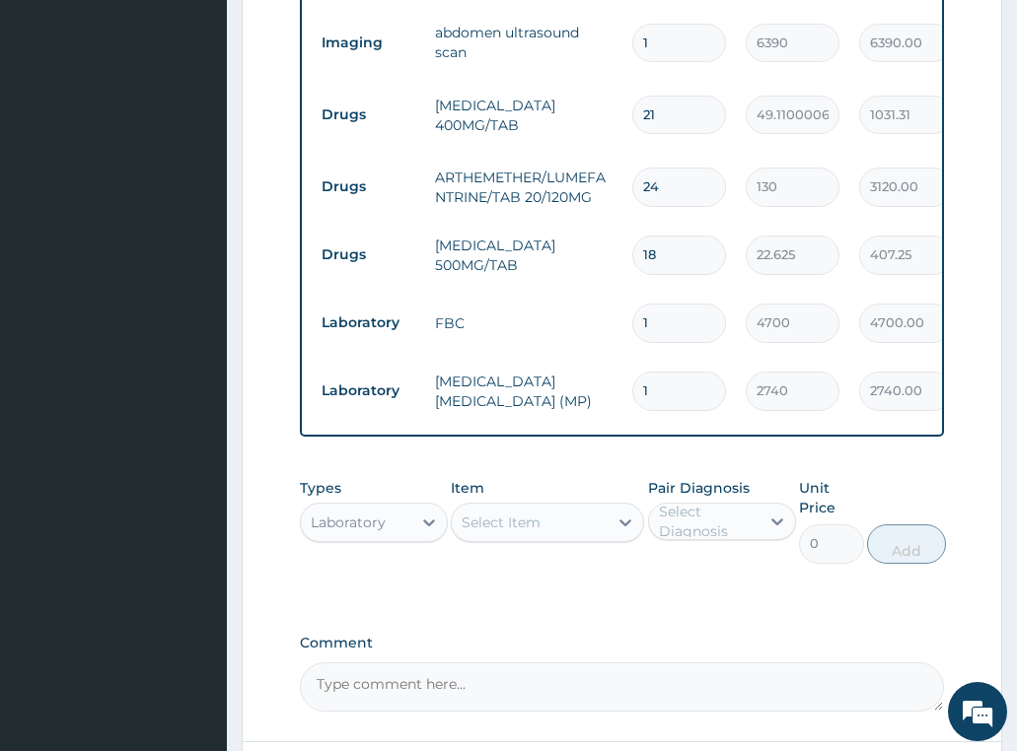
type input "21"
click at [342, 513] on div "Laboratory" at bounding box center [348, 523] width 75 height 20
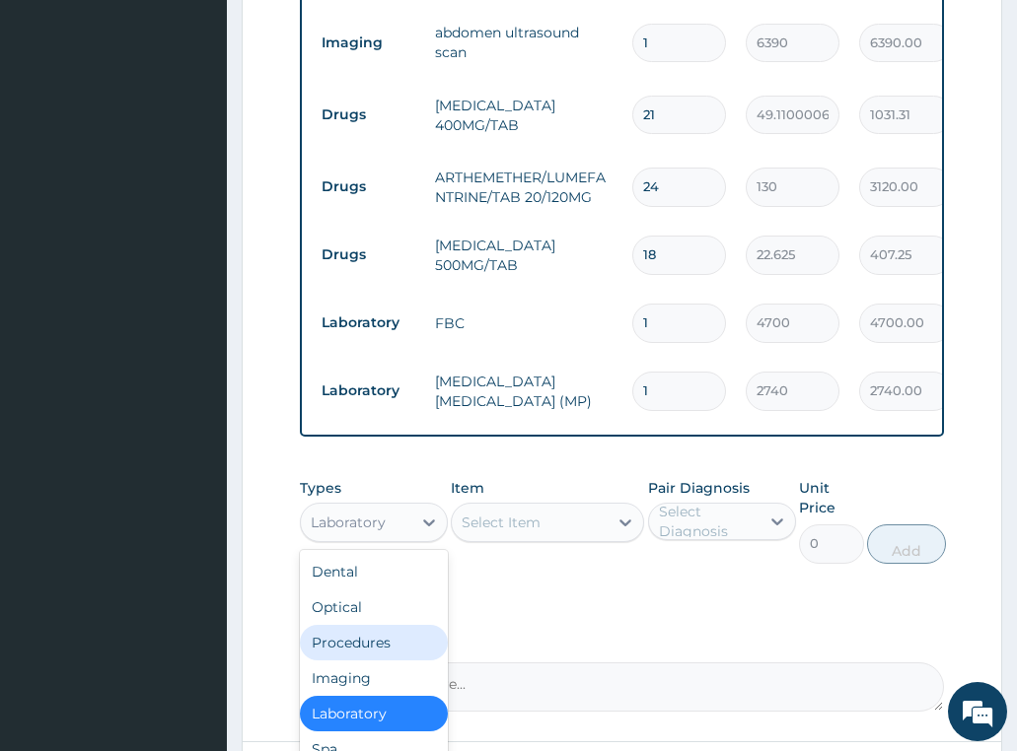
click at [377, 625] on div "Procedures" at bounding box center [374, 642] width 148 height 35
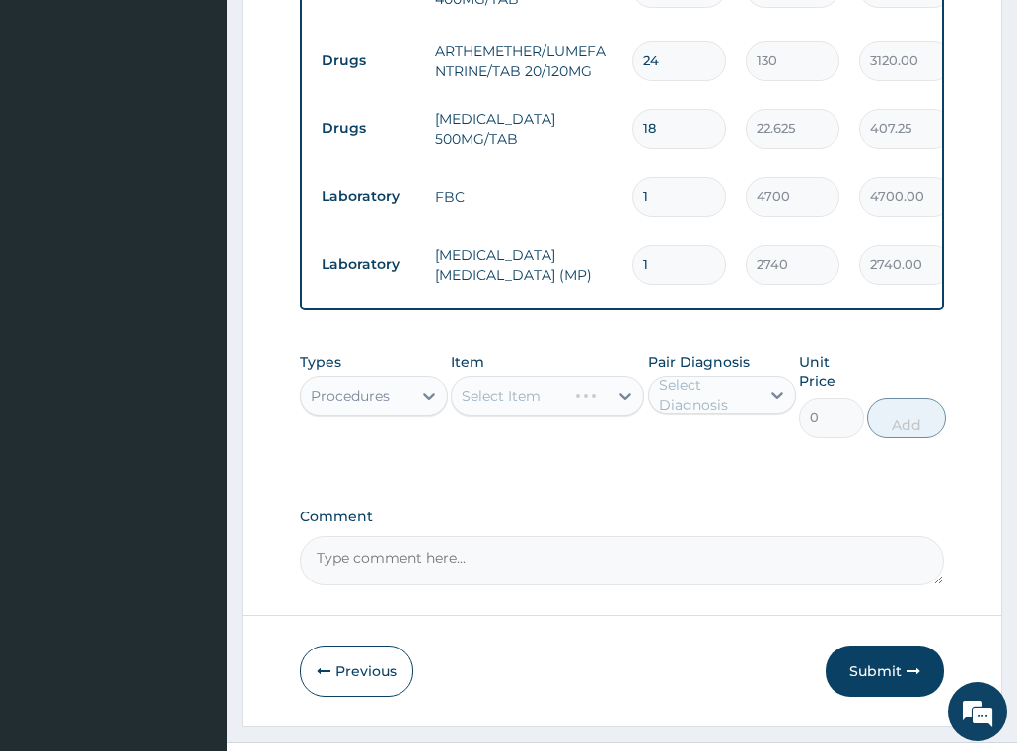
scroll to position [1183, 0]
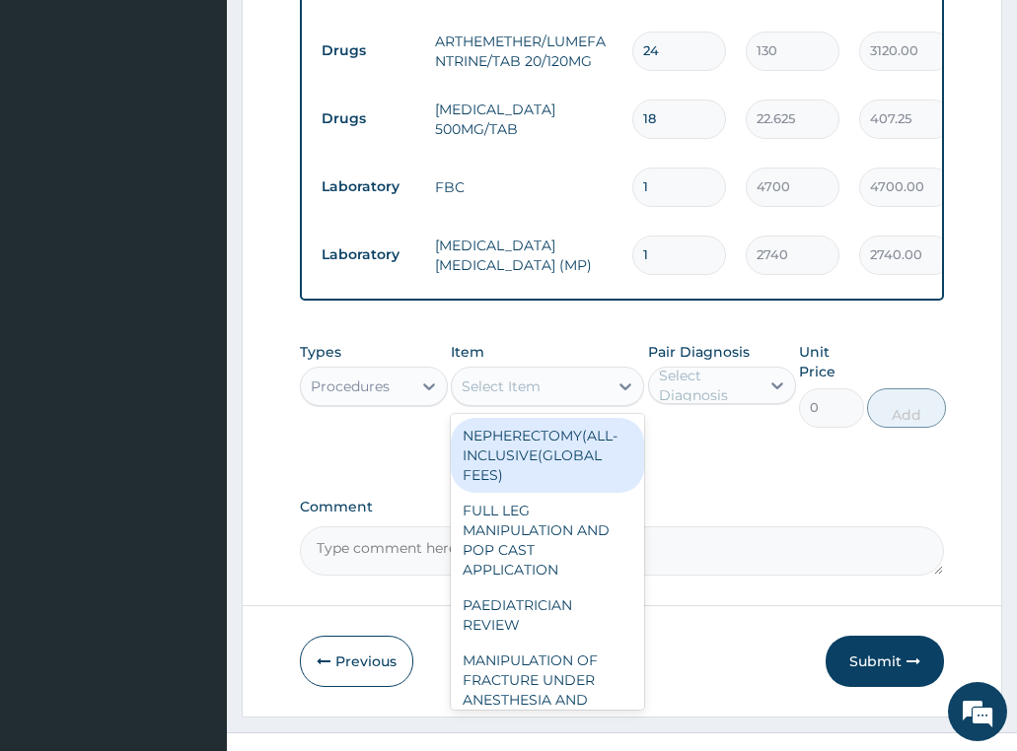
click at [529, 377] on div "Select Item" at bounding box center [500, 387] width 79 height 20
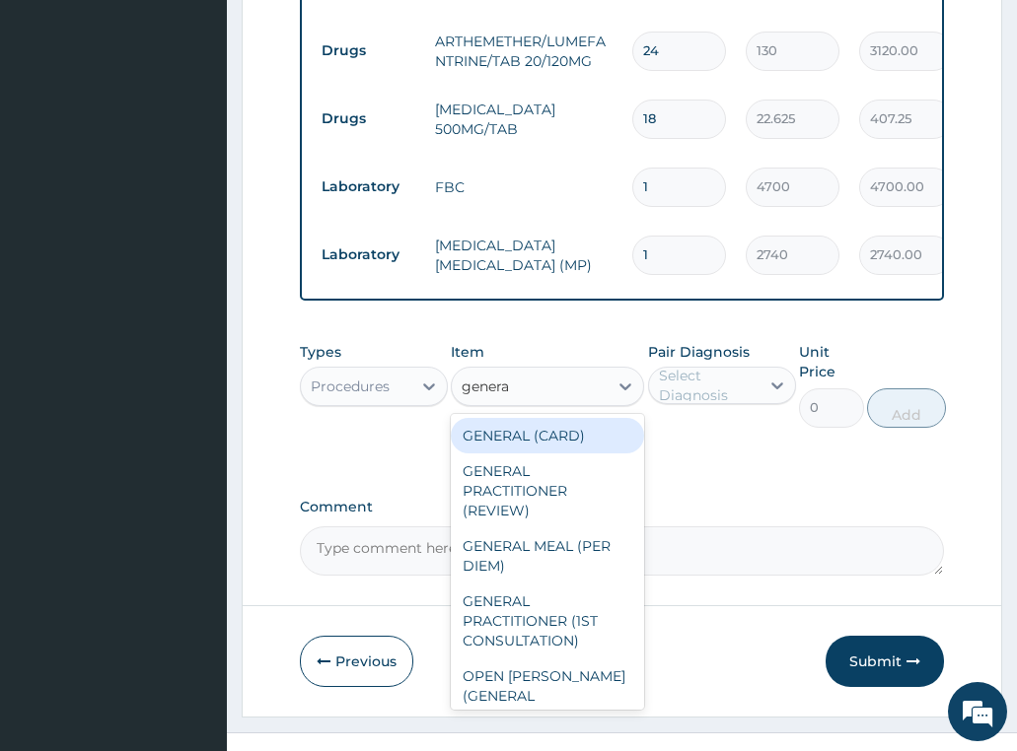
type input "general"
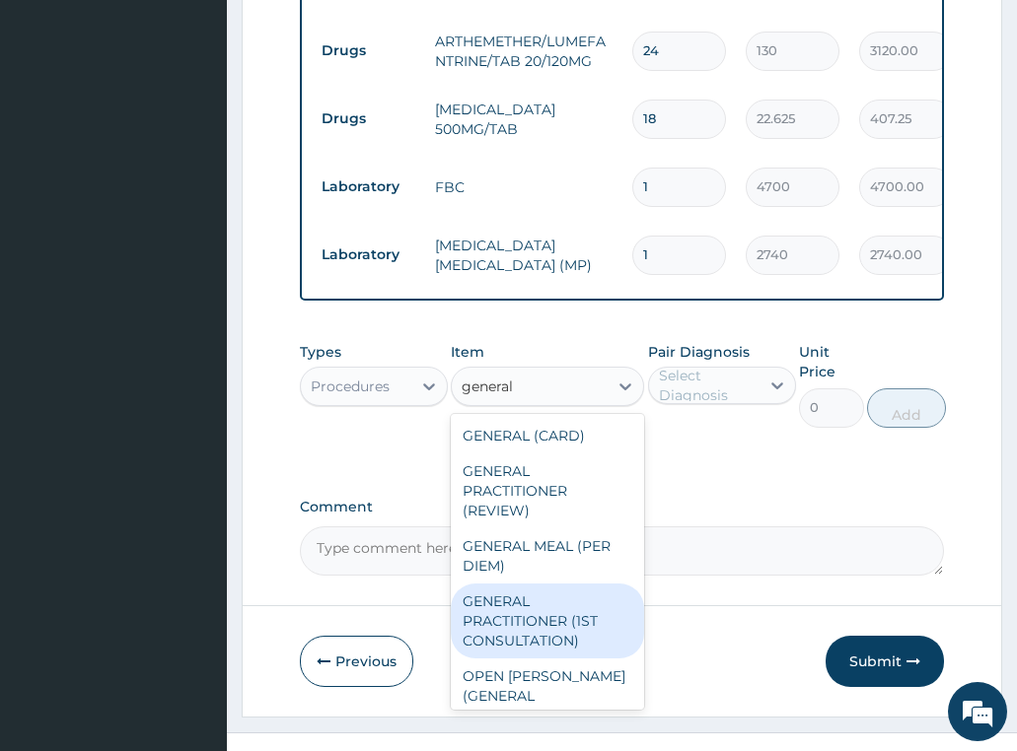
click at [551, 608] on div "GENERAL PRACTITIONER (1ST CONSULTATION)" at bounding box center [547, 621] width 193 height 75
type input "3490"
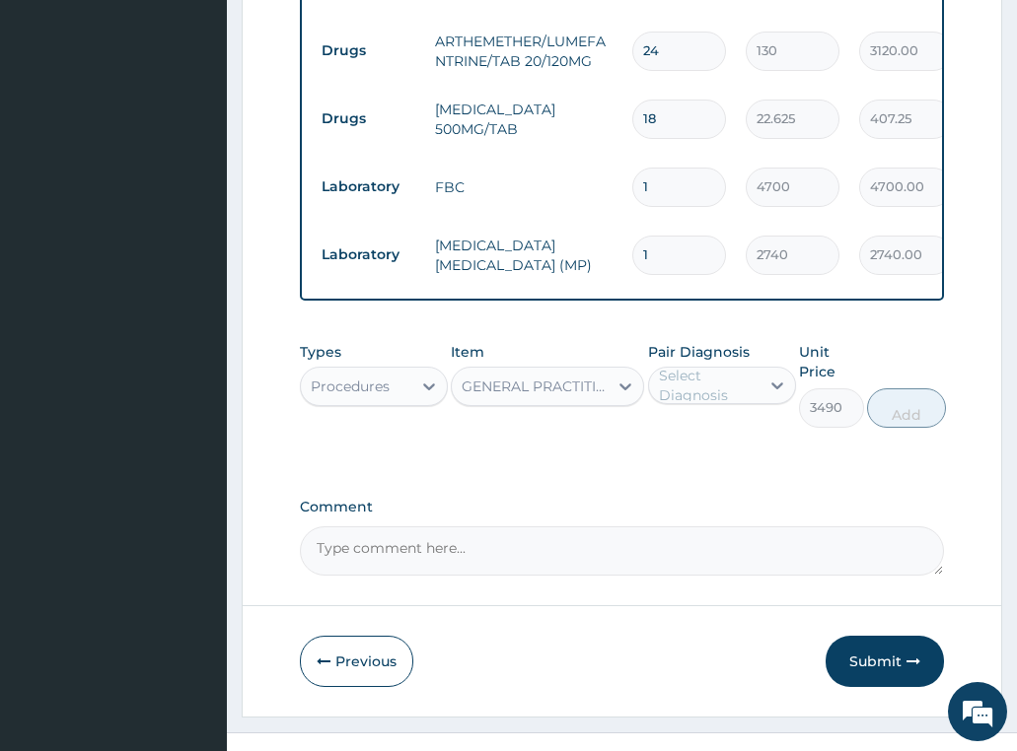
click at [700, 366] on div "Select Diagnosis" at bounding box center [708, 385] width 99 height 39
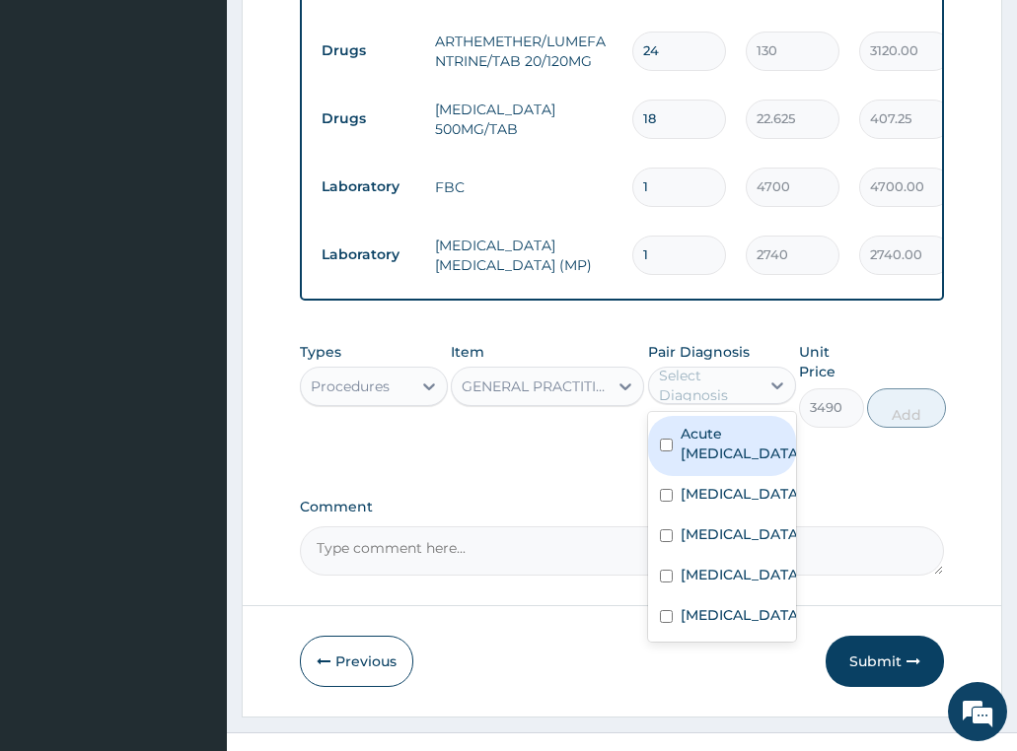
click at [707, 424] on label "Acute peptic ulcer" at bounding box center [741, 443] width 122 height 39
checkbox input "true"
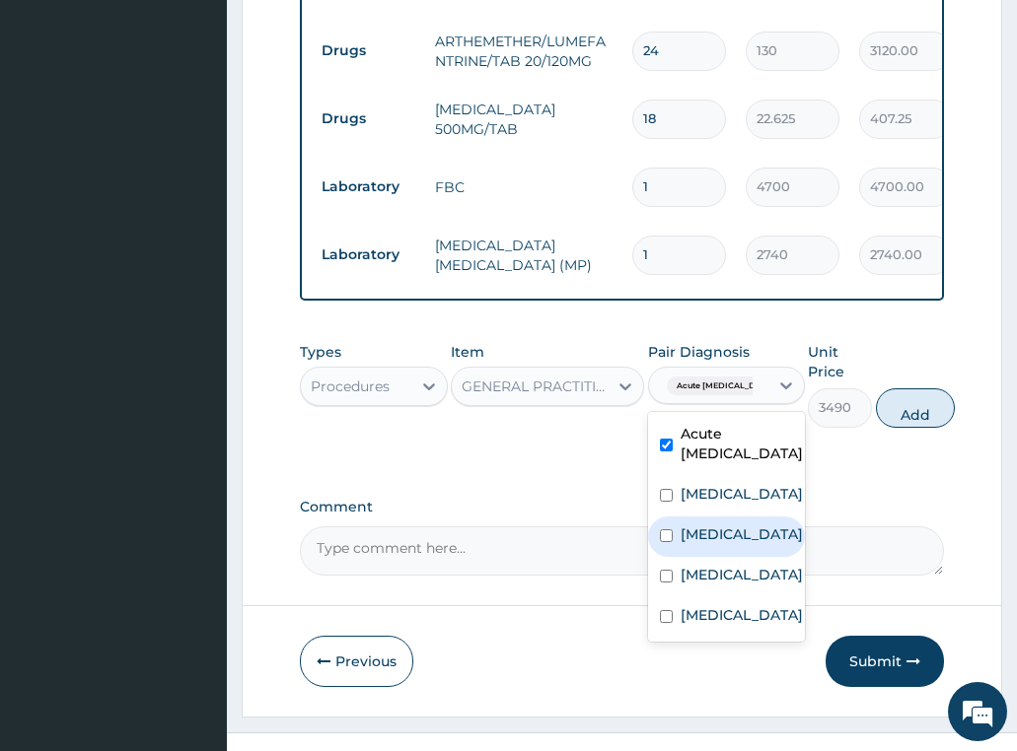
click at [742, 525] on label "Cholecystitis" at bounding box center [741, 535] width 122 height 20
checkbox input "true"
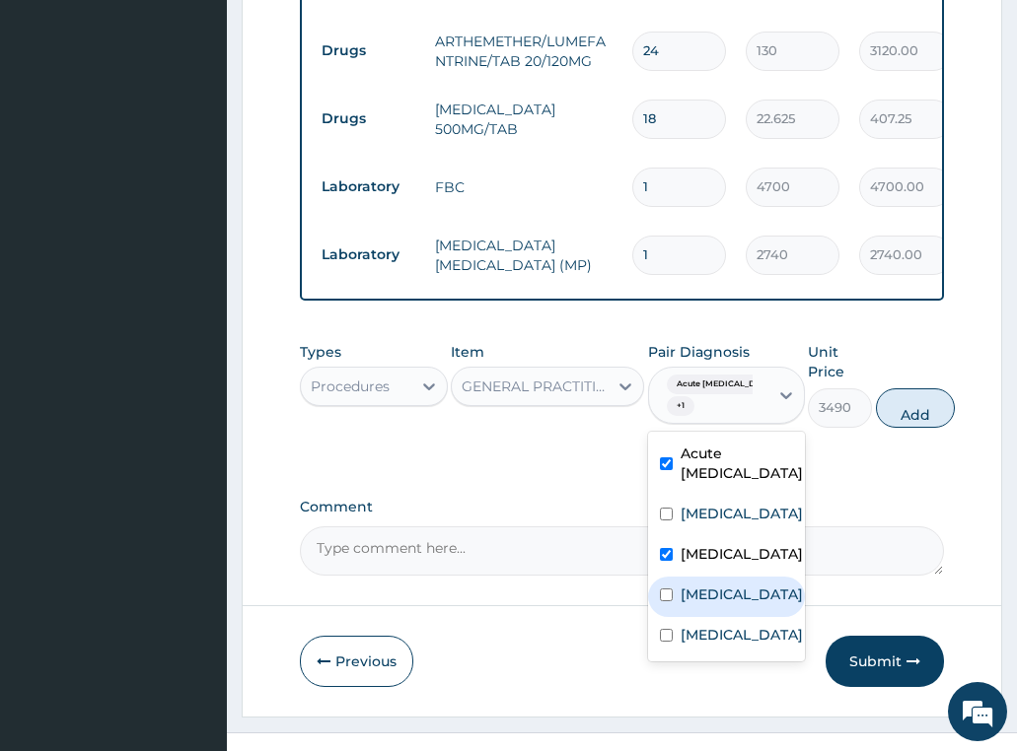
click at [727, 585] on label "Malaria" at bounding box center [741, 595] width 122 height 20
checkbox input "true"
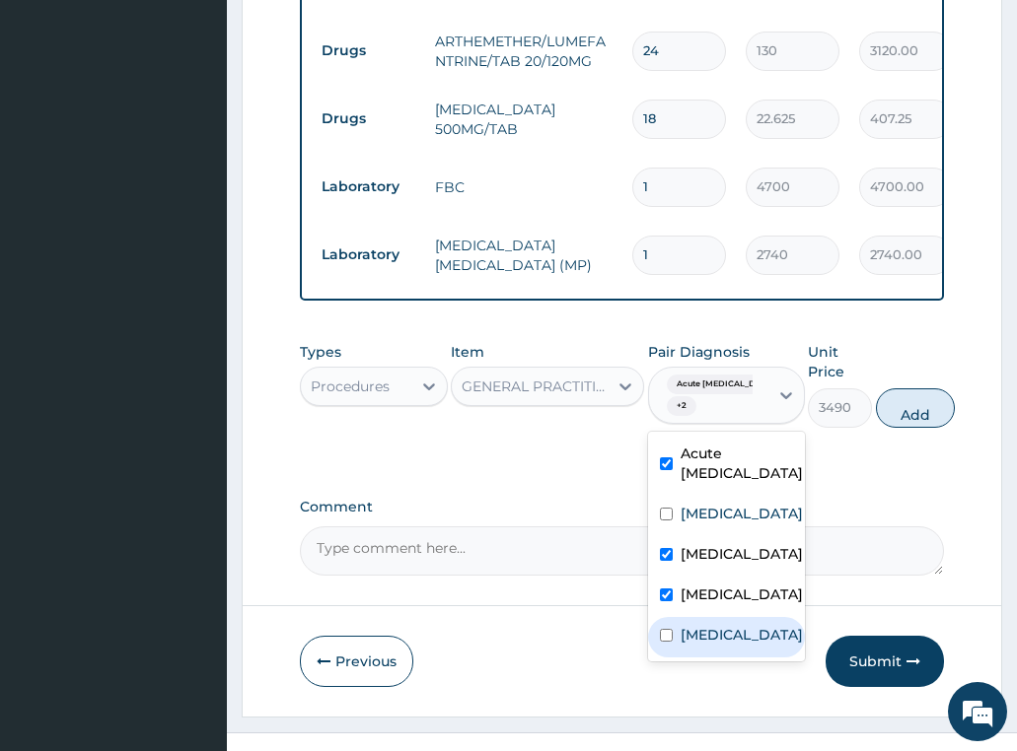
drag, startPoint x: 713, startPoint y: 611, endPoint x: 852, endPoint y: 497, distance: 180.0
click at [711, 625] on label "Sepsis" at bounding box center [741, 635] width 122 height 20
checkbox input "true"
click at [913, 390] on button "Add" at bounding box center [915, 408] width 79 height 39
type input "0"
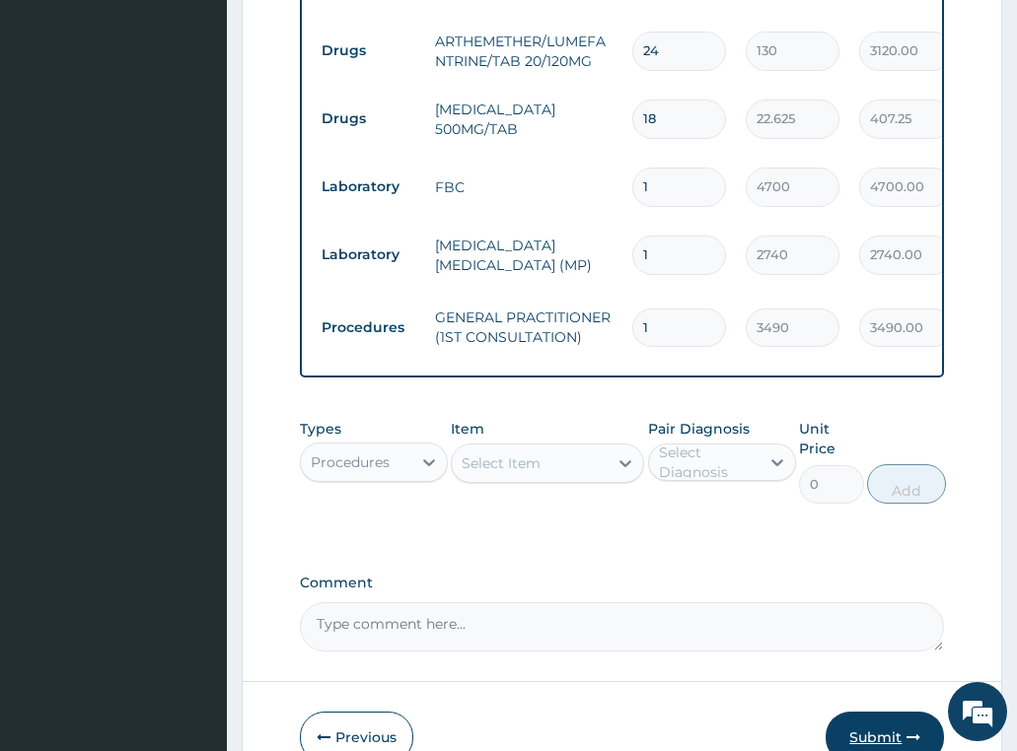
click at [899, 712] on button "Submit" at bounding box center [884, 737] width 118 height 51
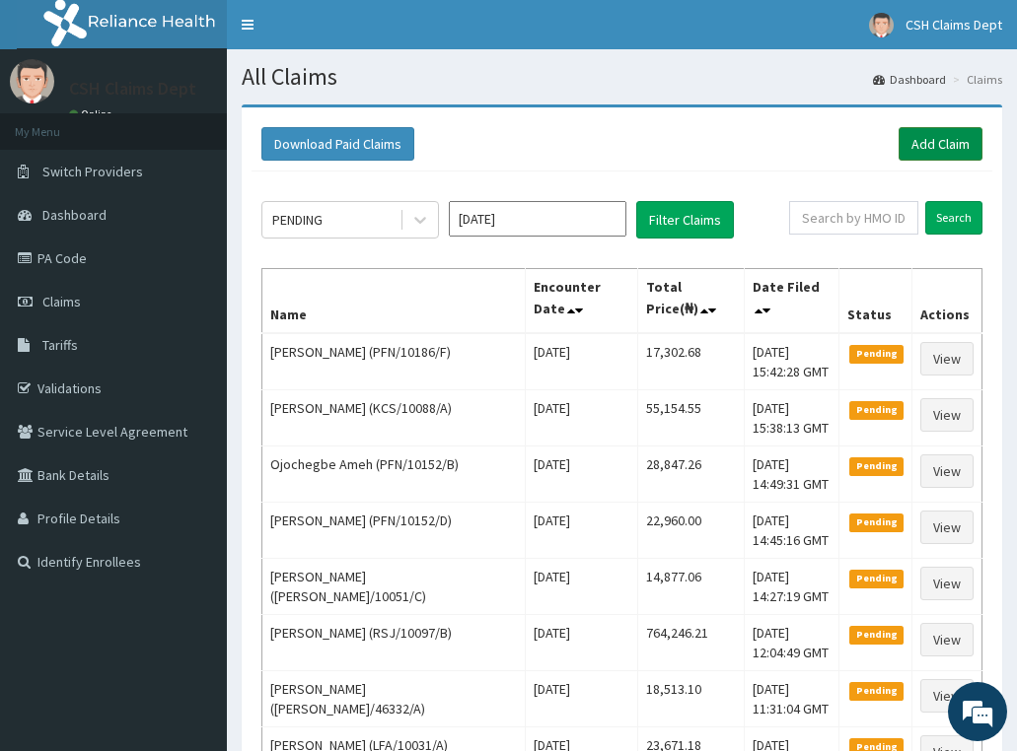
click at [923, 139] on link "Add Claim" at bounding box center [940, 144] width 84 height 34
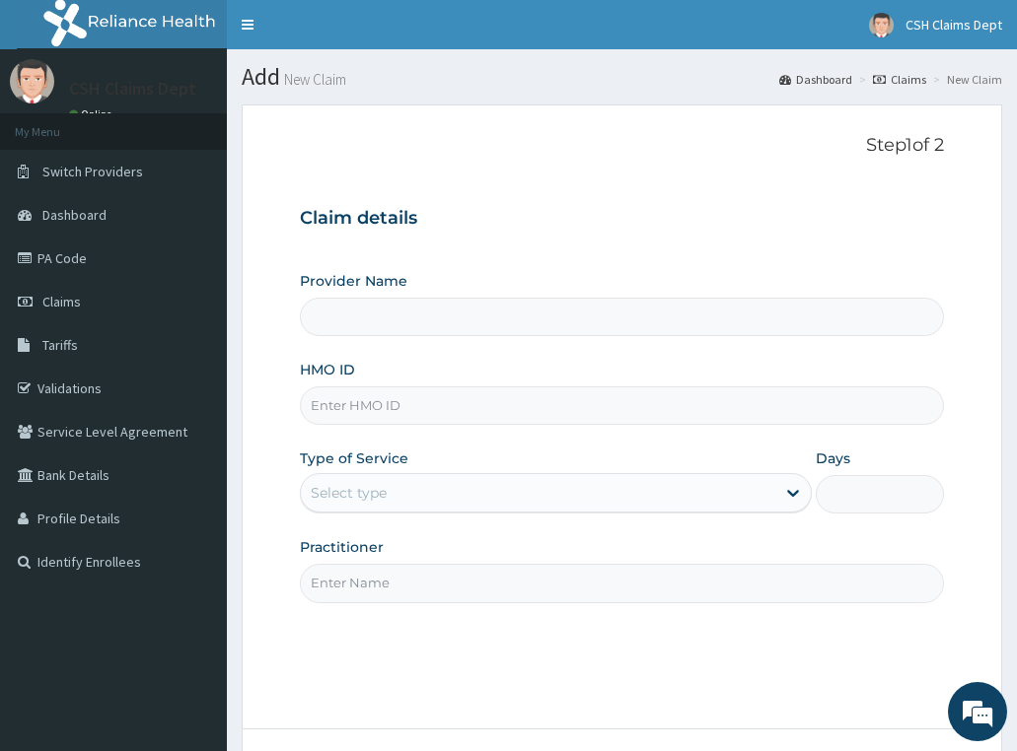
type input "Crystal Specialist Hospital"
click at [390, 404] on input "HMO ID" at bounding box center [622, 406] width 645 height 38
paste input "RET/46344/A"
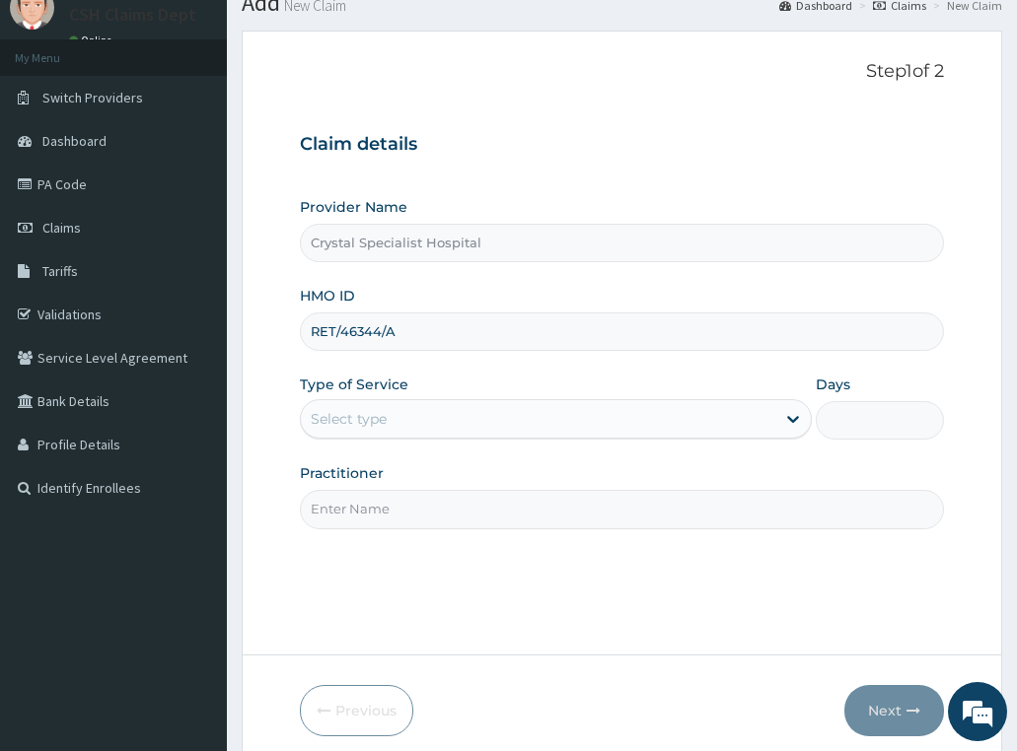
scroll to position [155, 0]
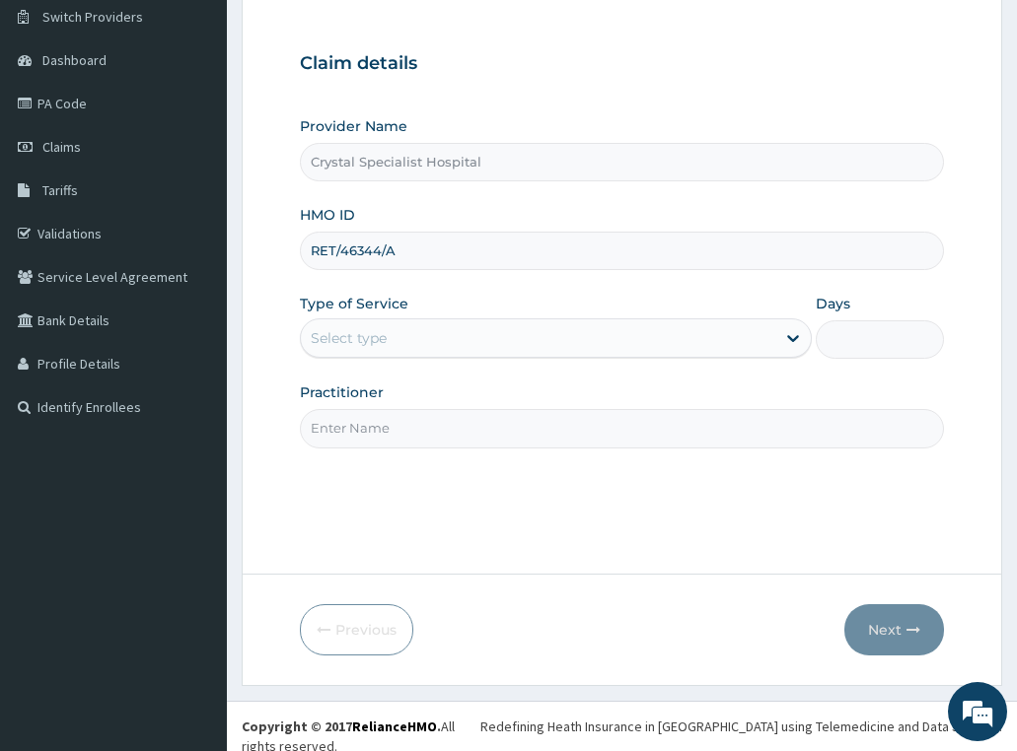
type input "RET/46344/A"
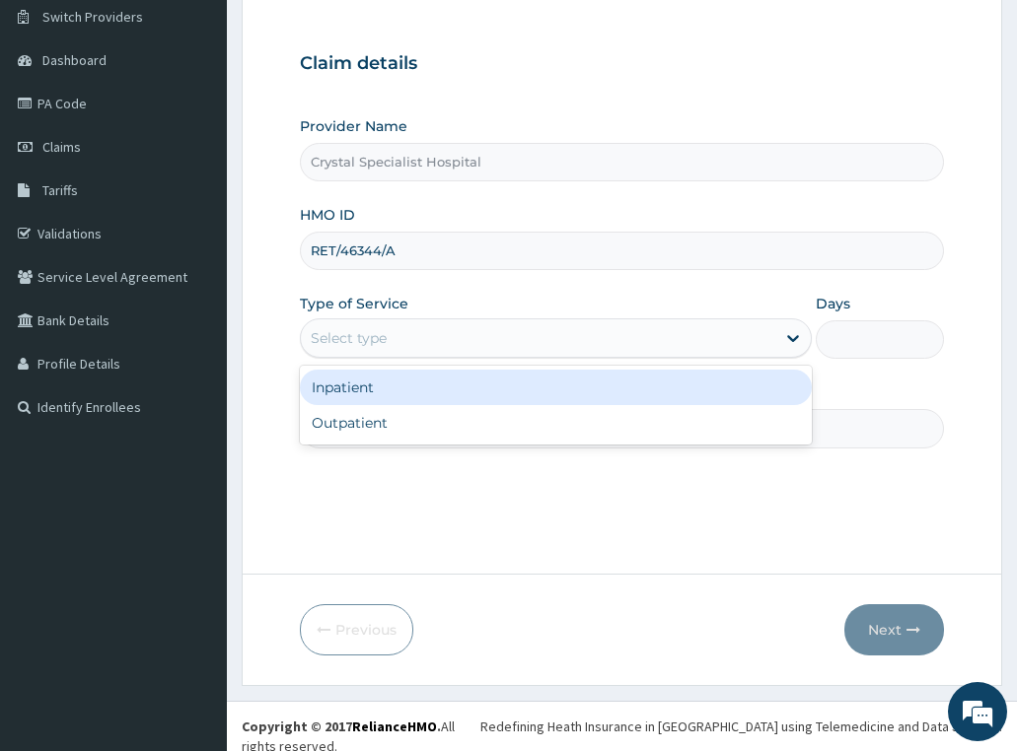
click at [396, 338] on div "Select type" at bounding box center [538, 338] width 475 height 32
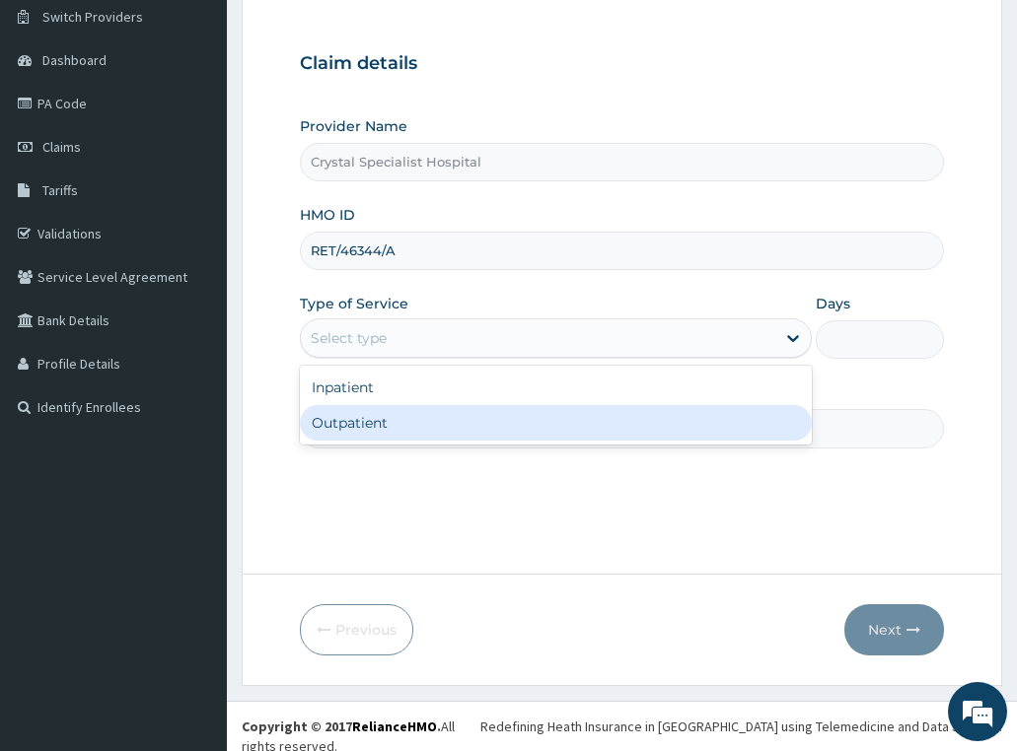
click at [401, 421] on div "Outpatient" at bounding box center [556, 422] width 513 height 35
type input "1"
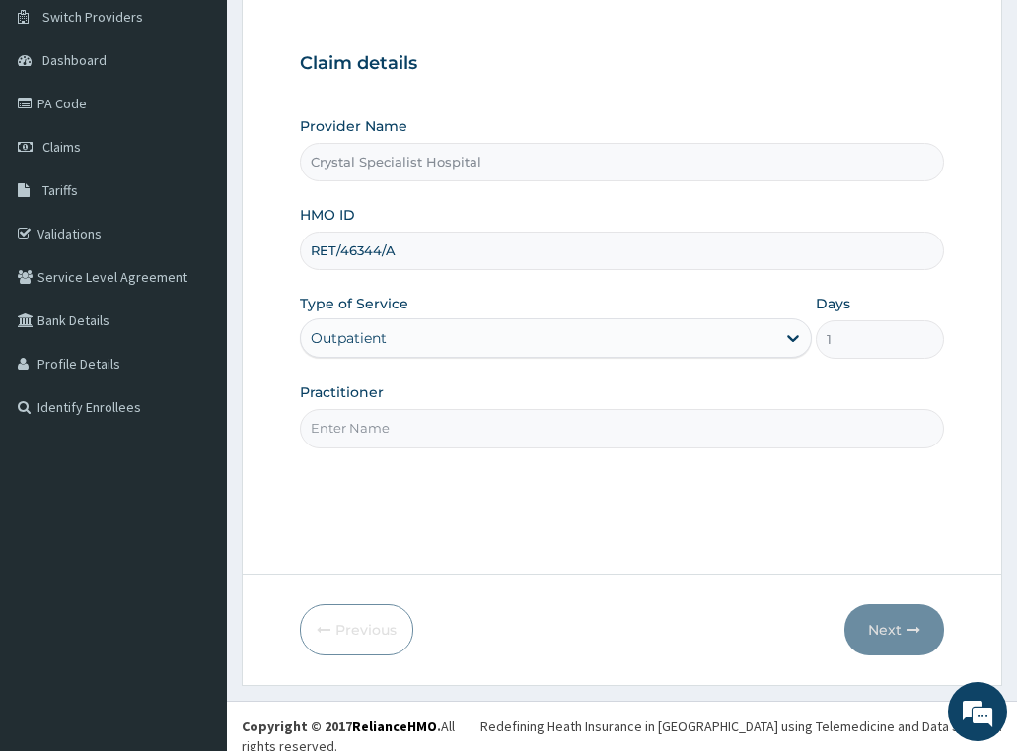
click at [383, 434] on input "Practitioner" at bounding box center [622, 428] width 645 height 38
type input "oyinloye"
click at [883, 630] on button "Next" at bounding box center [894, 629] width 100 height 51
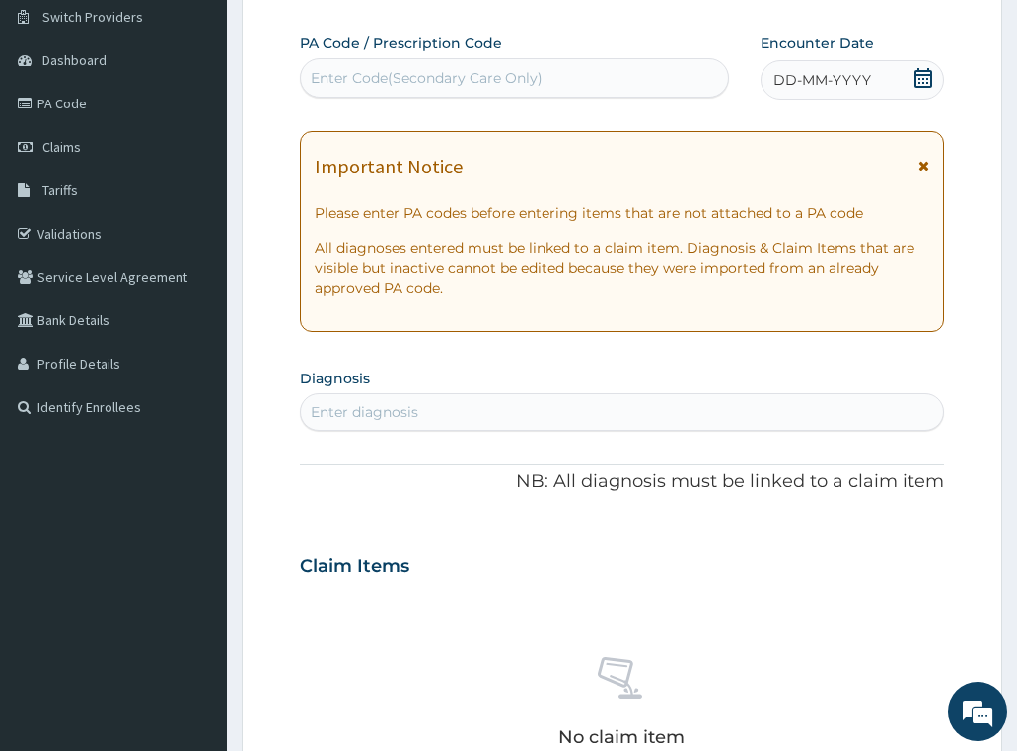
click at [533, 68] on div "Enter Code(Secondary Care Only)" at bounding box center [427, 78] width 232 height 20
paste input "PA/FBEEAC"
type input "PA/FBEEAC"
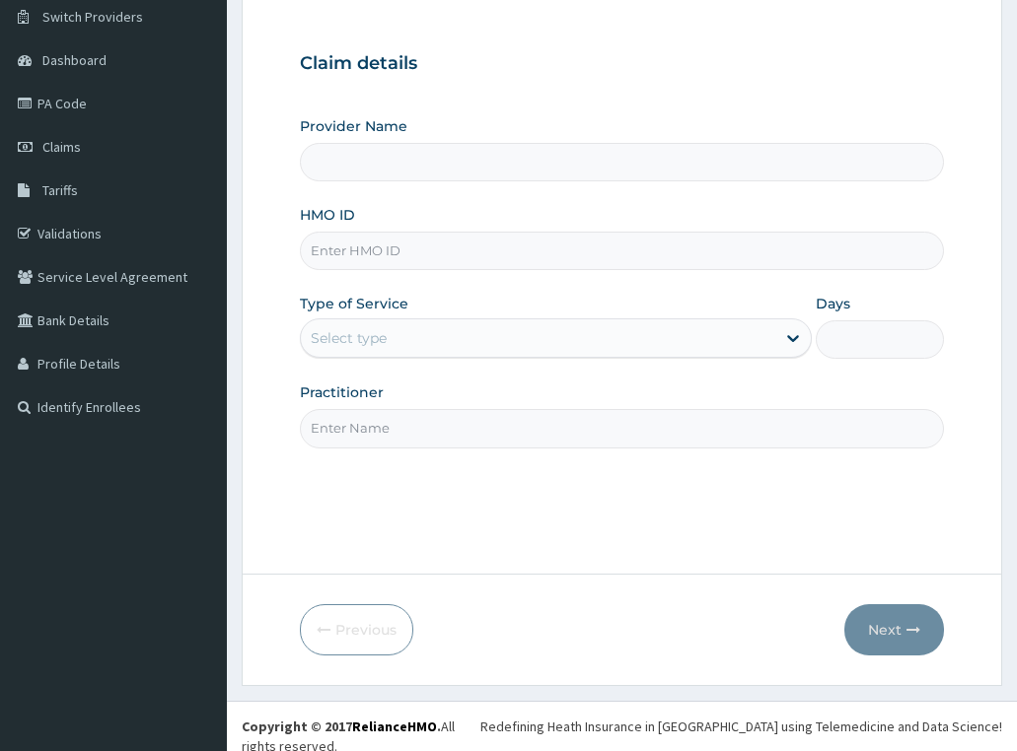
type input "Crystal Specialist Hospital"
click at [429, 238] on input "HMO ID" at bounding box center [622, 251] width 645 height 38
type input "ret/46344/a"
click at [445, 342] on div "Select type" at bounding box center [538, 338] width 475 height 32
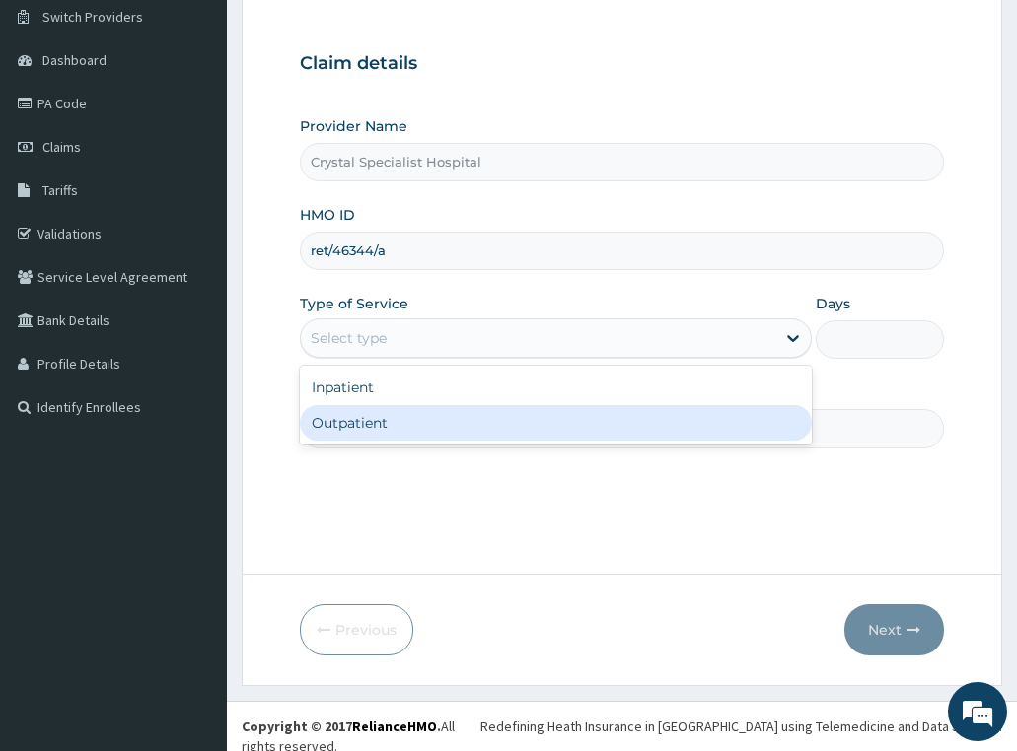
click at [419, 427] on div "Outpatient" at bounding box center [556, 422] width 513 height 35
type input "1"
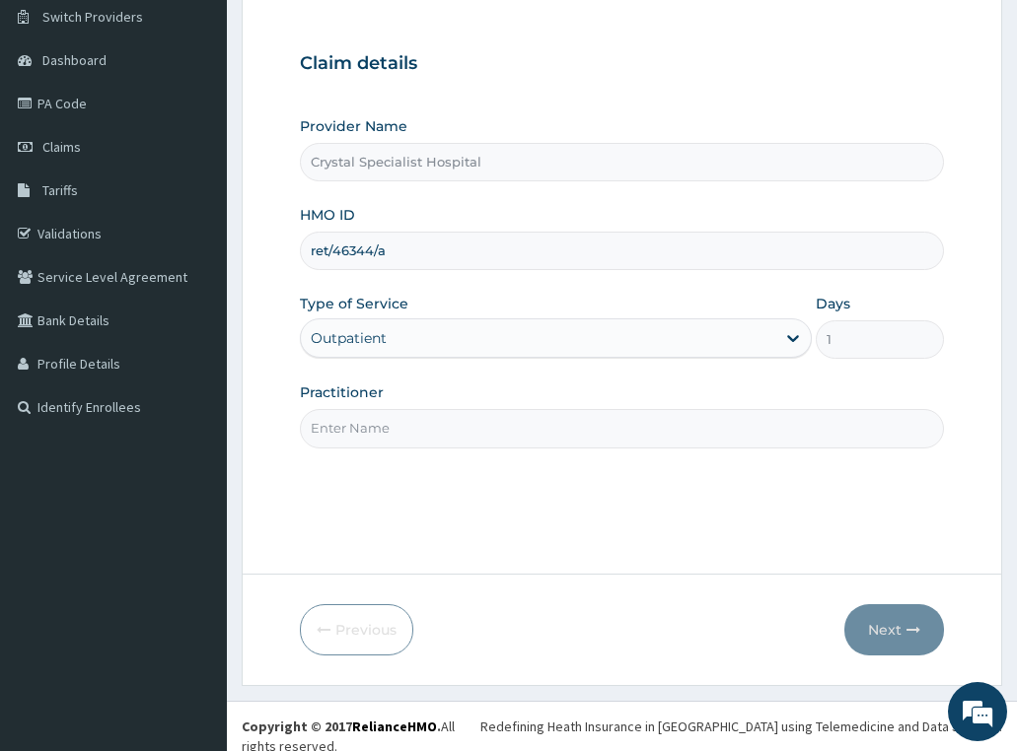
click at [407, 426] on input "Practitioner" at bounding box center [622, 428] width 645 height 38
type input "olusoji"
click at [879, 621] on button "Next" at bounding box center [894, 629] width 100 height 51
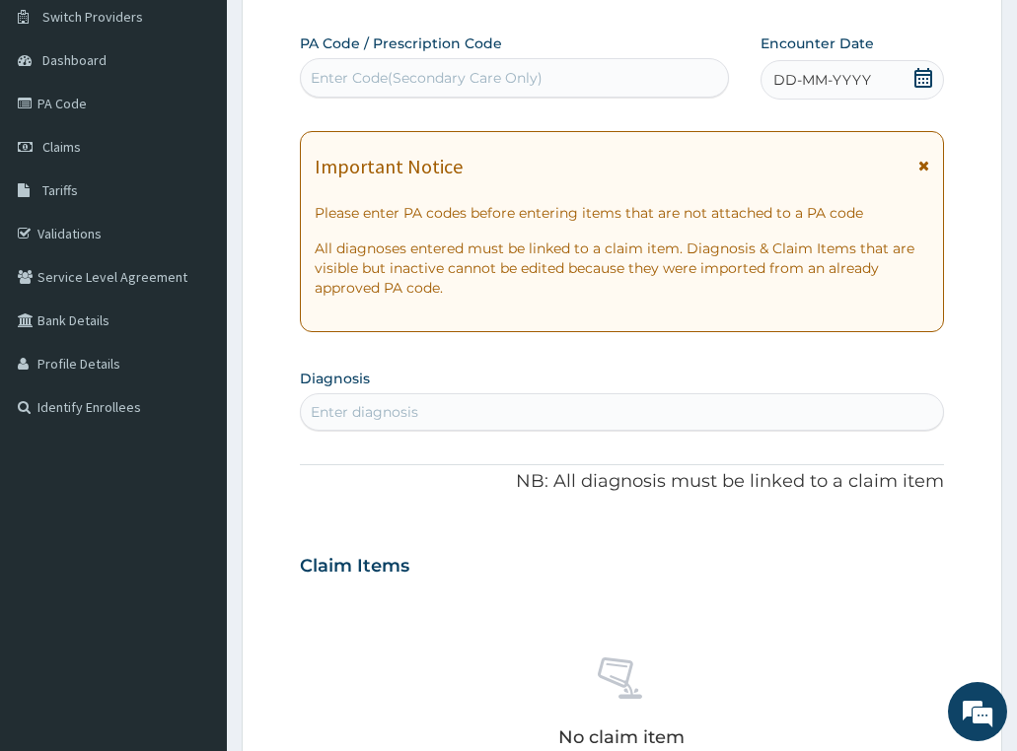
click at [542, 85] on div "Enter Code(Secondary Care Only)" at bounding box center [514, 78] width 427 height 32
paste input "PA/EEB5DC"
type input "PA/EEB5DC"
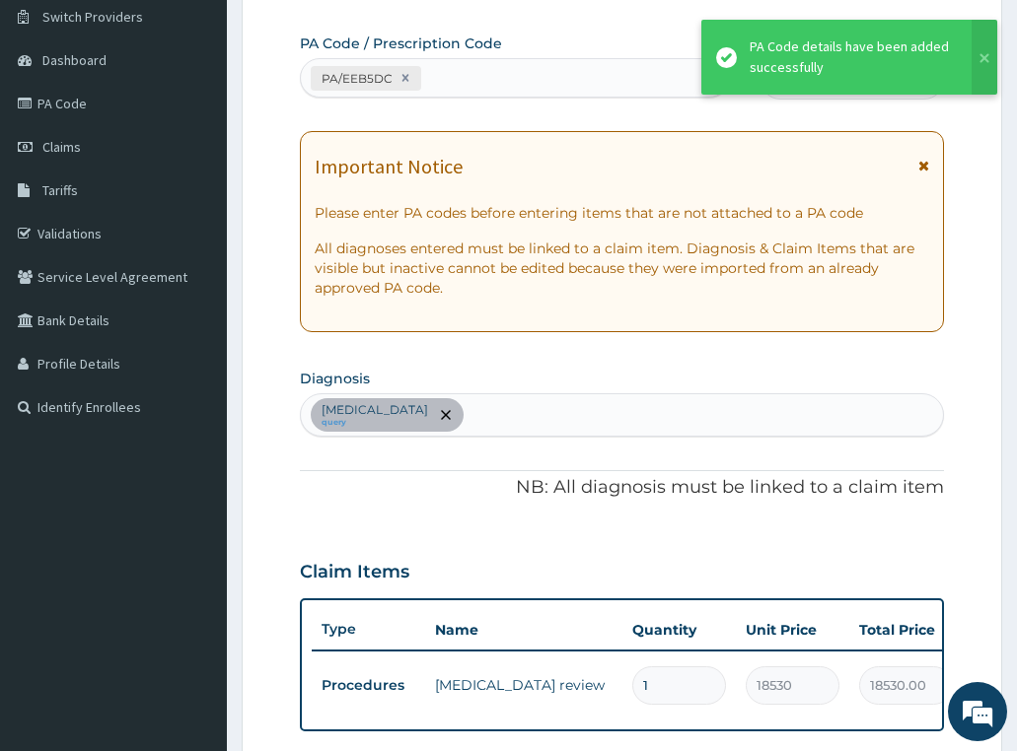
click at [460, 73] on div "PA/EEB5DC" at bounding box center [496, 78] width 391 height 33
paste input "PA/FBEEAC"
type input "PA/FBEEAC"
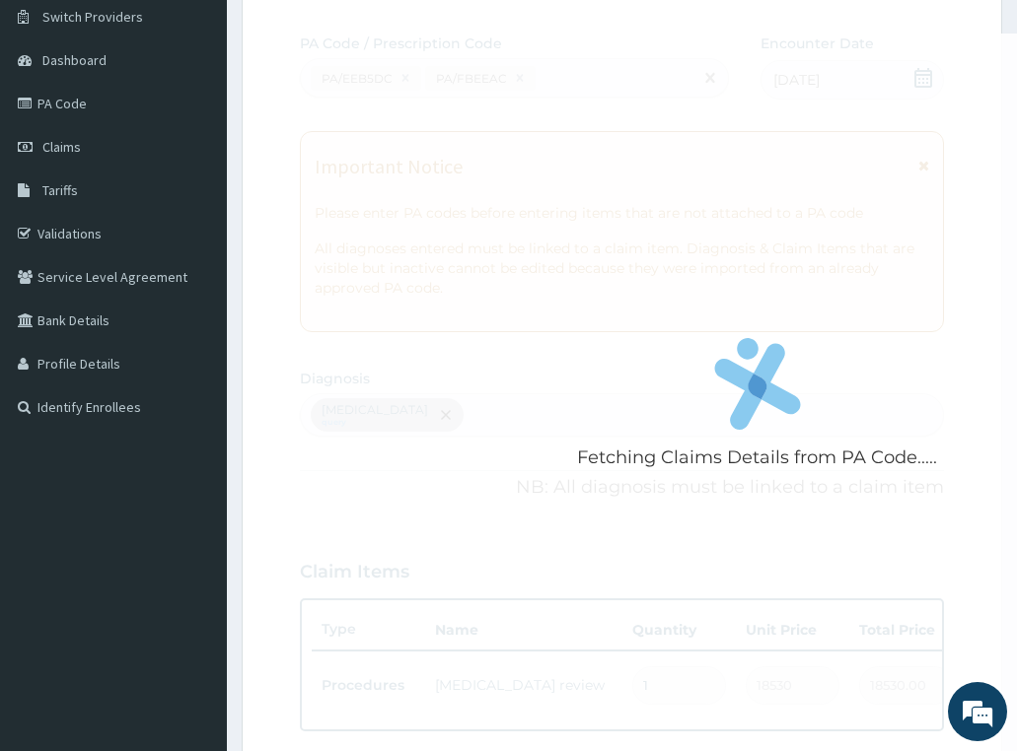
scroll to position [177, 0]
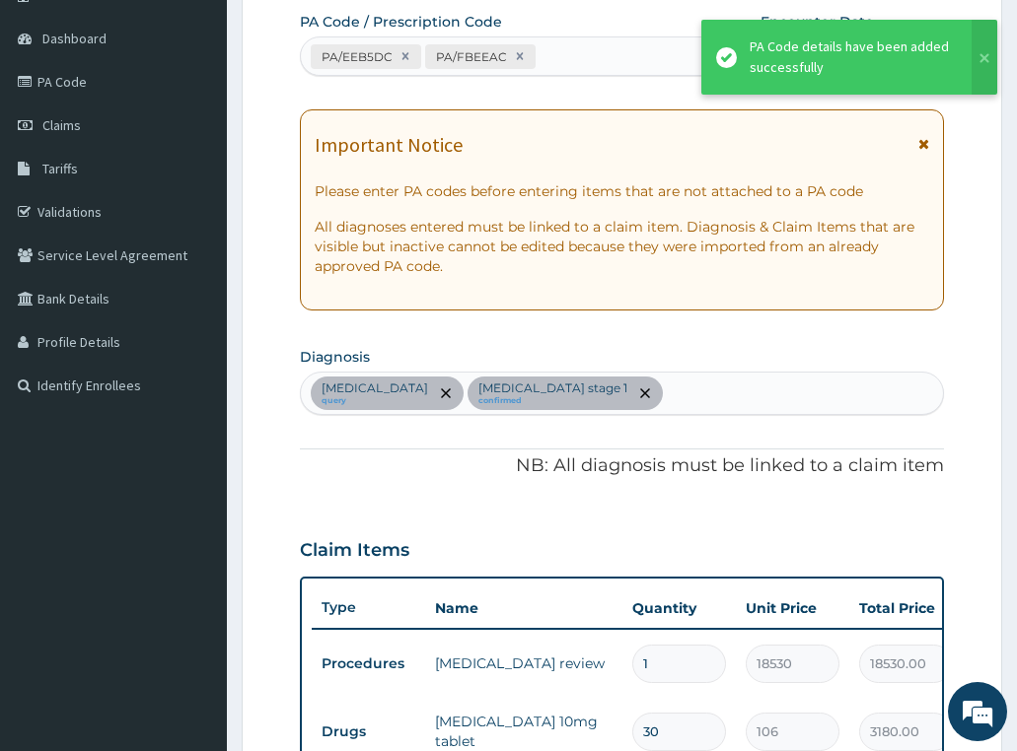
click at [551, 54] on div "PA/EEB5DC PA/FBEEAC" at bounding box center [496, 56] width 391 height 33
paste input "PA/C698A5"
type input "PA/C698A5"
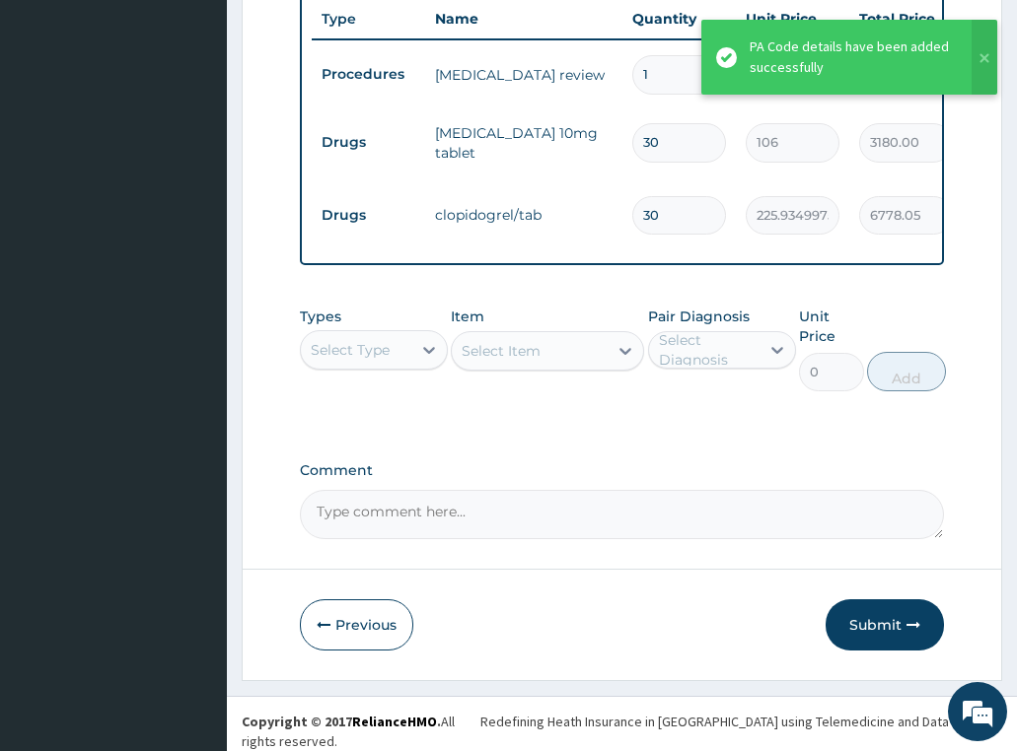
scroll to position [805, 0]
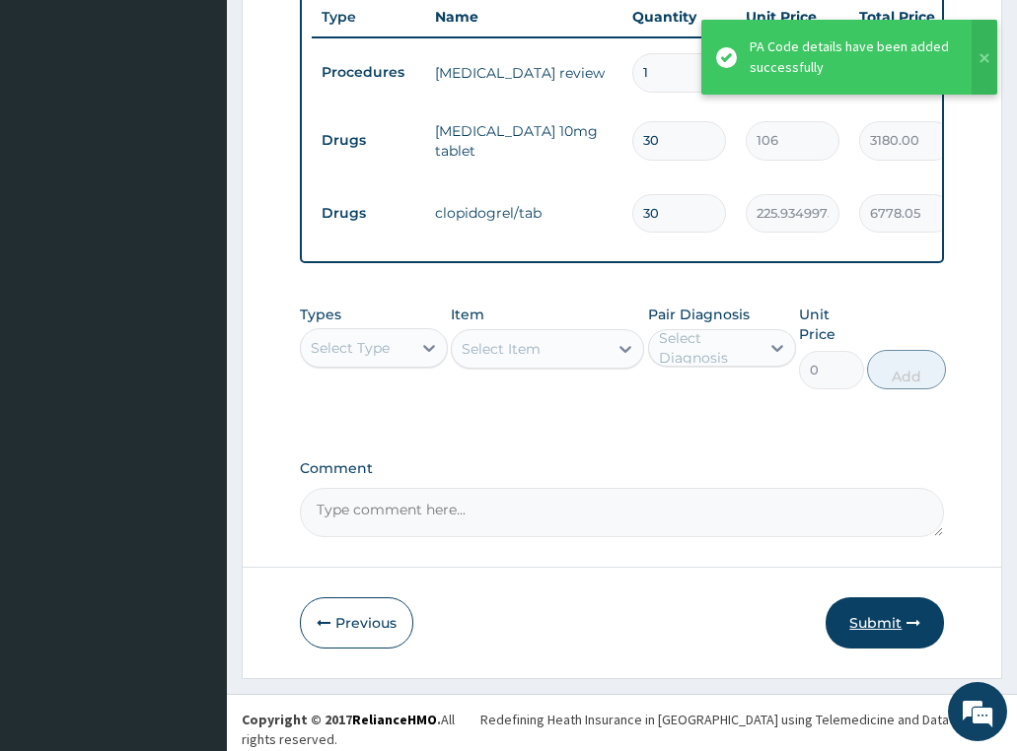
click at [902, 634] on button "Submit" at bounding box center [884, 623] width 118 height 51
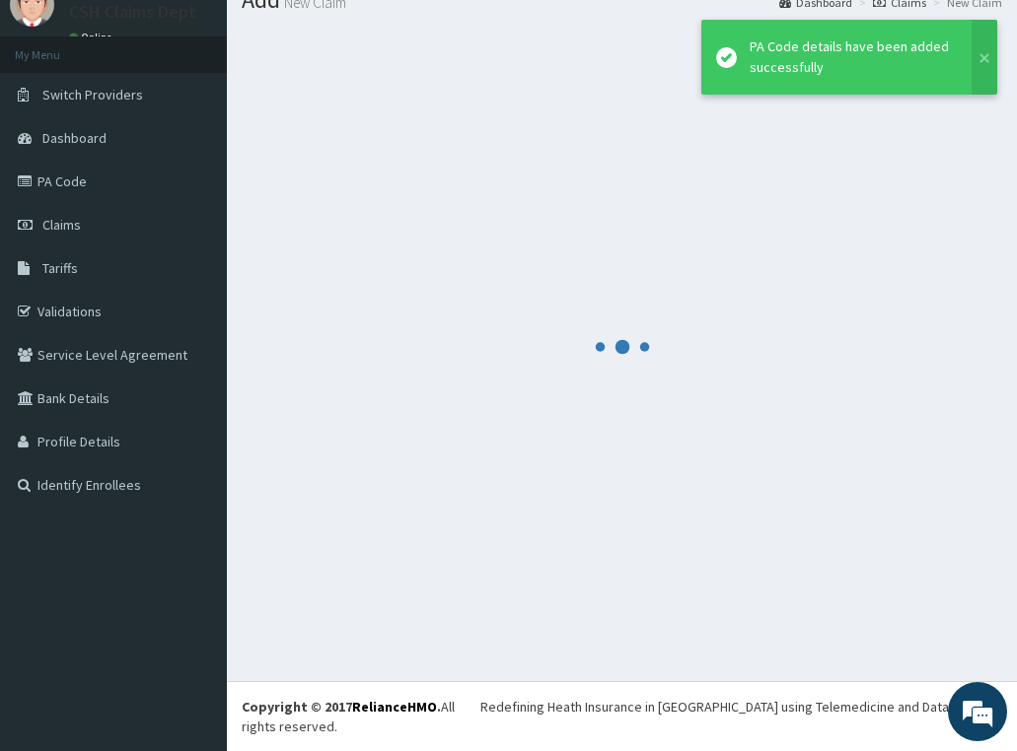
scroll to position [57, 0]
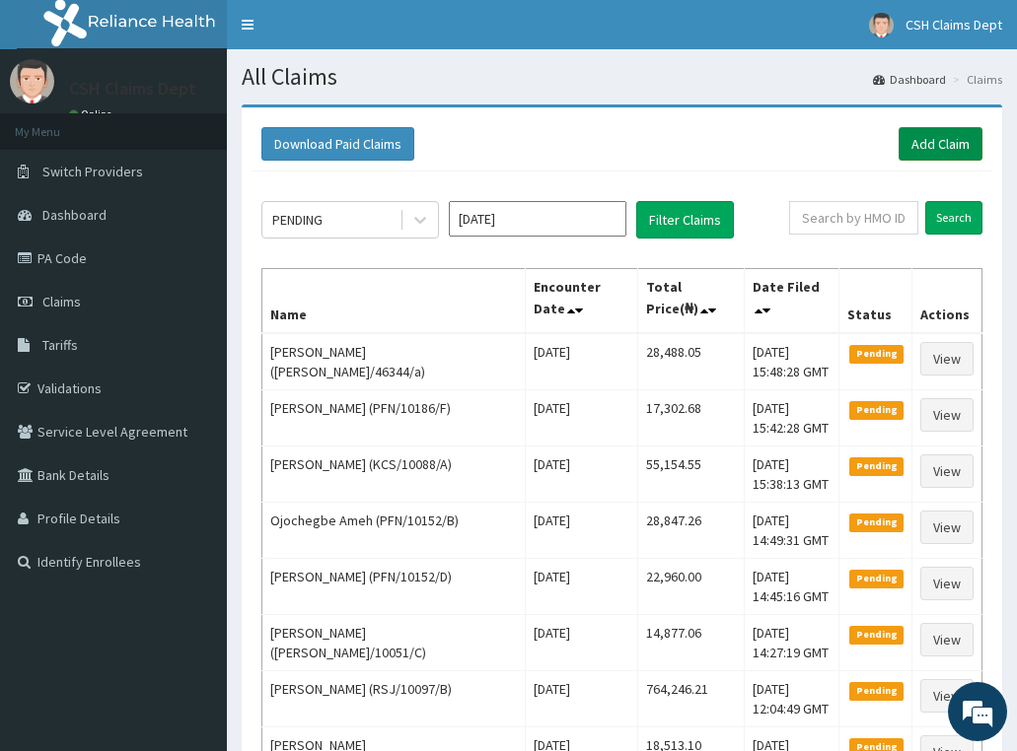
click at [941, 149] on link "Add Claim" at bounding box center [940, 144] width 84 height 34
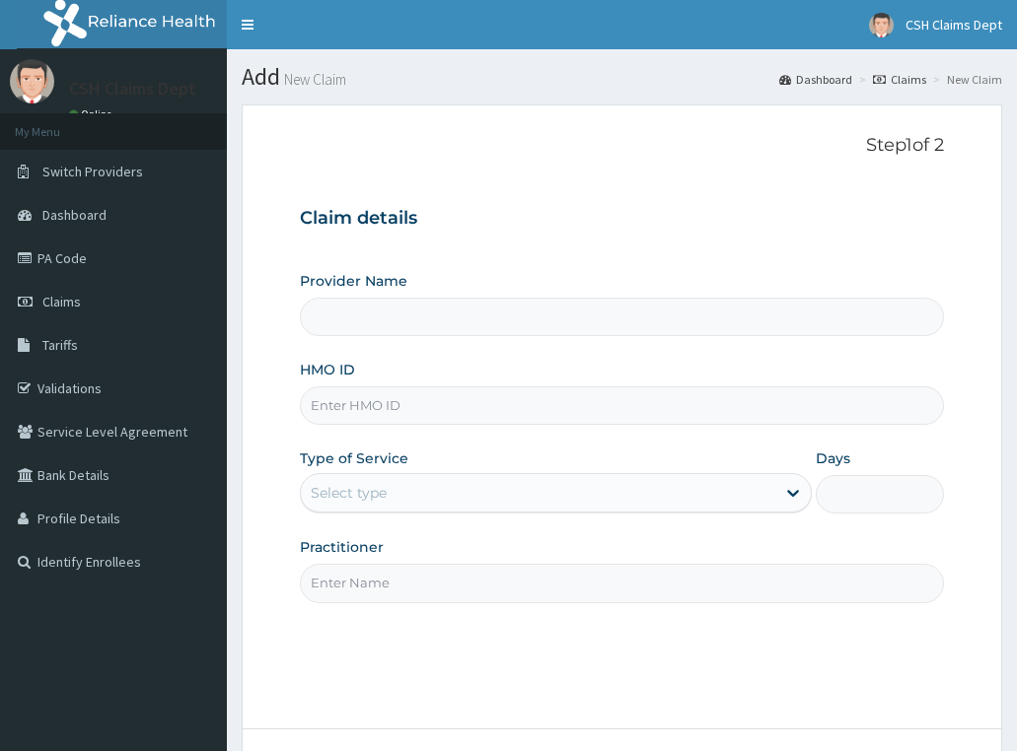
type input "Crystal Specialist Hospital"
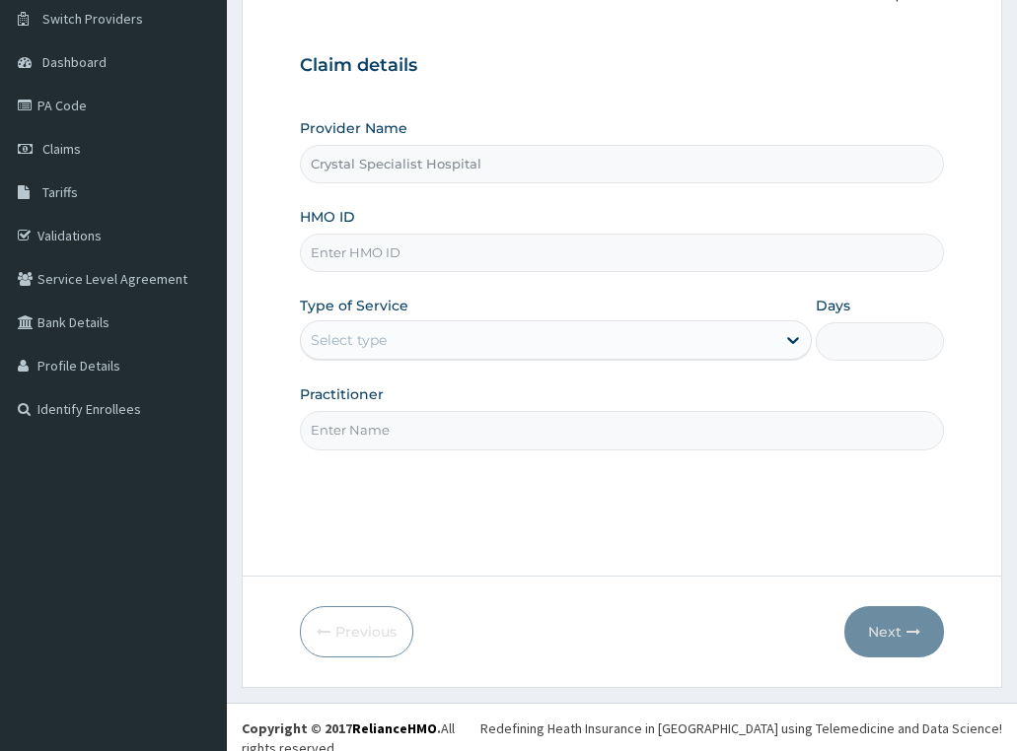
scroll to position [155, 0]
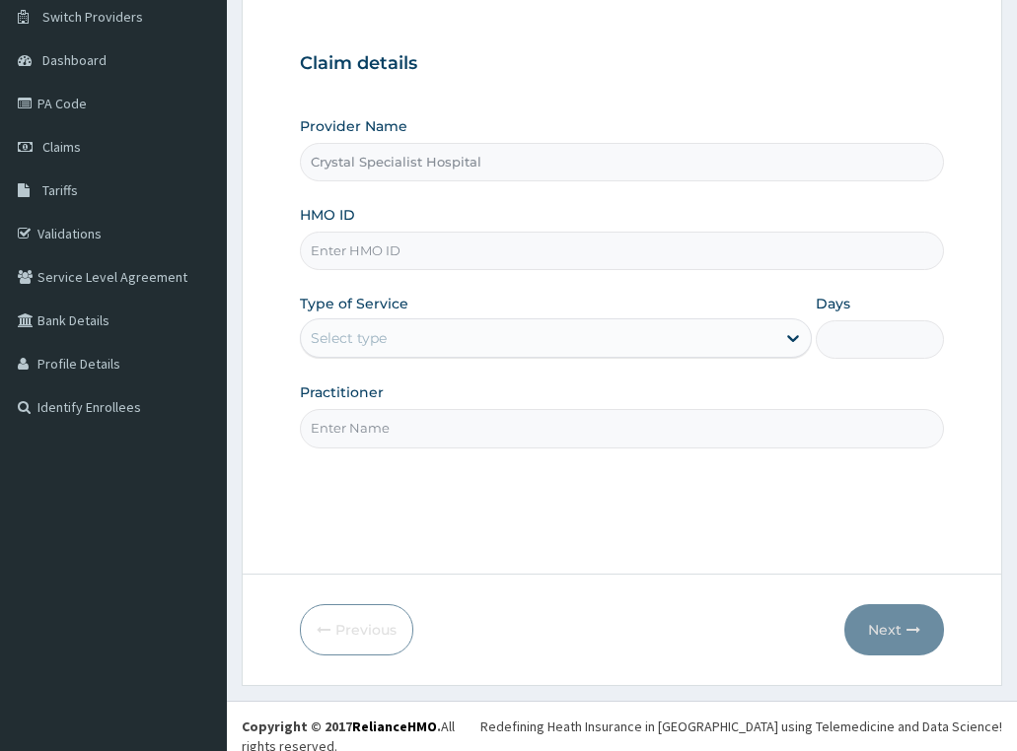
click at [321, 258] on input "HMO ID" at bounding box center [622, 251] width 645 height 38
paste input ": RET/46449/A"
click at [321, 256] on input ": RET/46449/A" at bounding box center [622, 251] width 645 height 38
type input "RET/46449/A"
click at [341, 334] on div "Select type" at bounding box center [349, 338] width 76 height 20
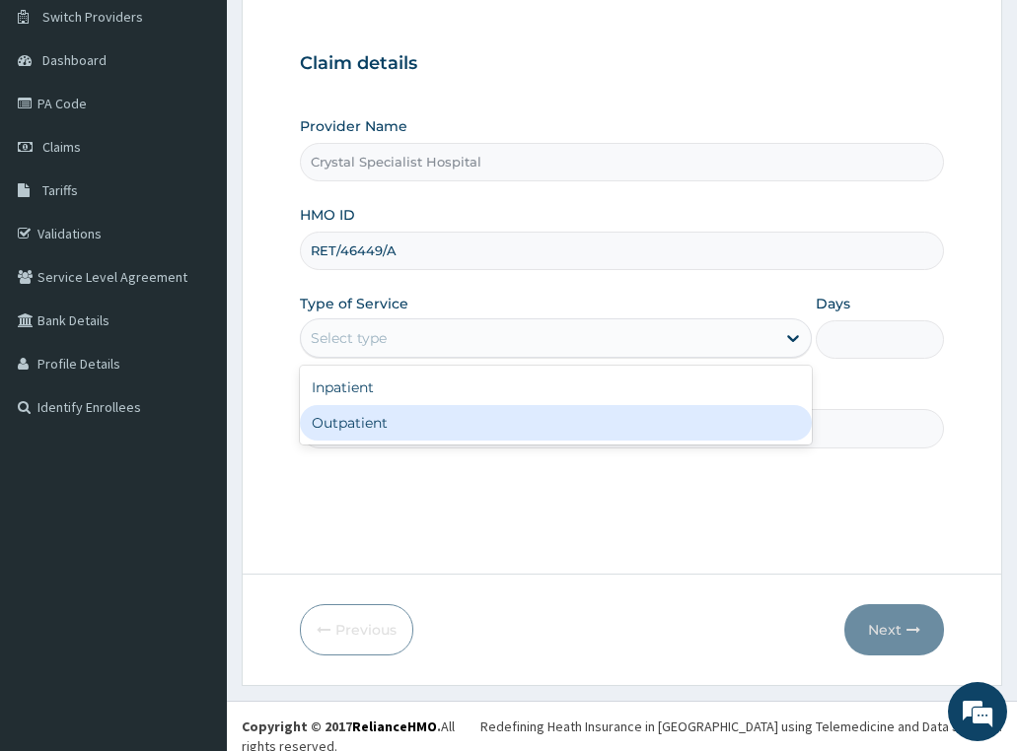
click at [366, 428] on div "Outpatient" at bounding box center [556, 422] width 513 height 35
type input "1"
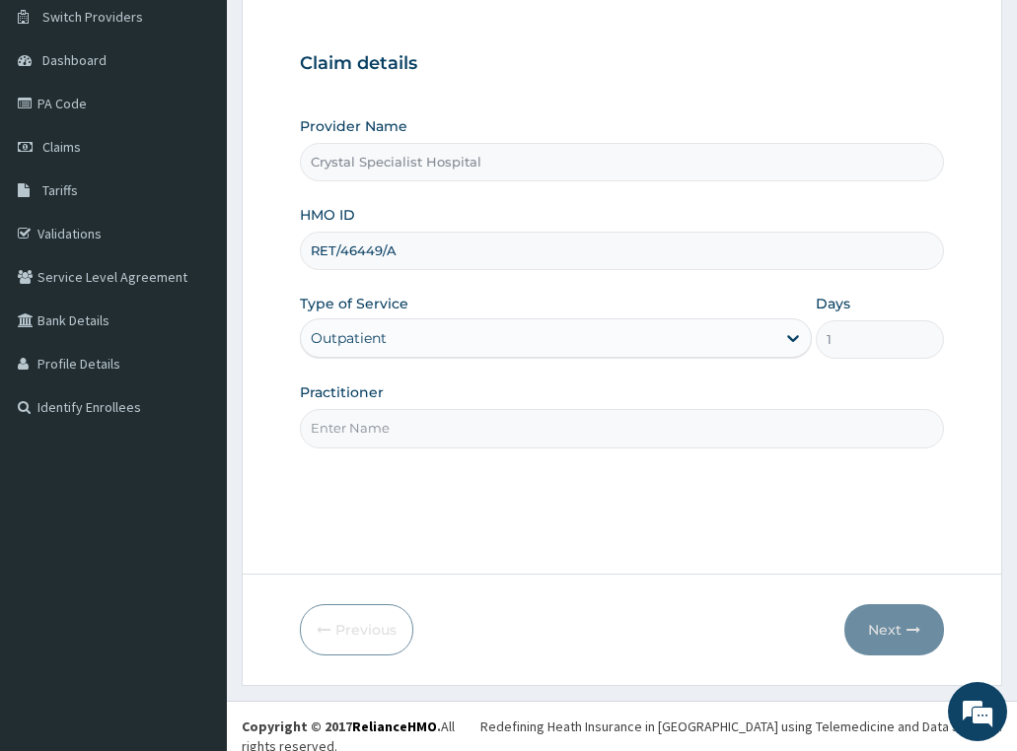
click at [366, 433] on input "Practitioner" at bounding box center [622, 428] width 645 height 38
type input "olusoji"
click at [900, 625] on button "Next" at bounding box center [894, 629] width 100 height 51
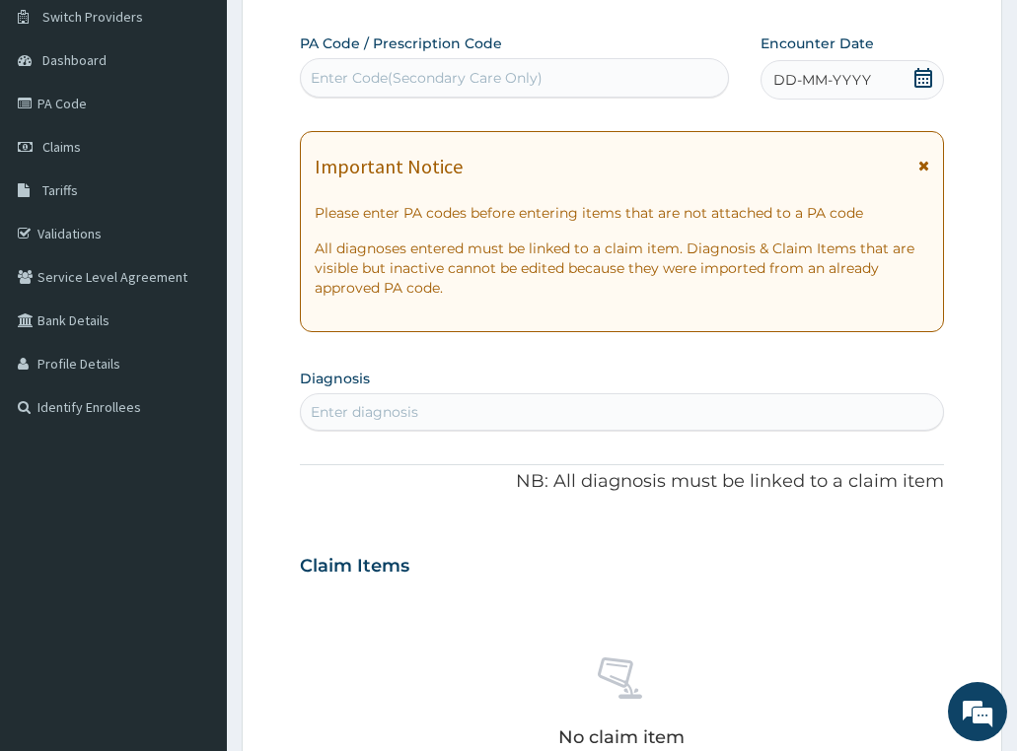
scroll to position [0, 0]
click at [615, 75] on div "Enter Code(Secondary Care Only)" at bounding box center [514, 78] width 427 height 32
paste input "PA/30485E"
type input "PA/30485E"
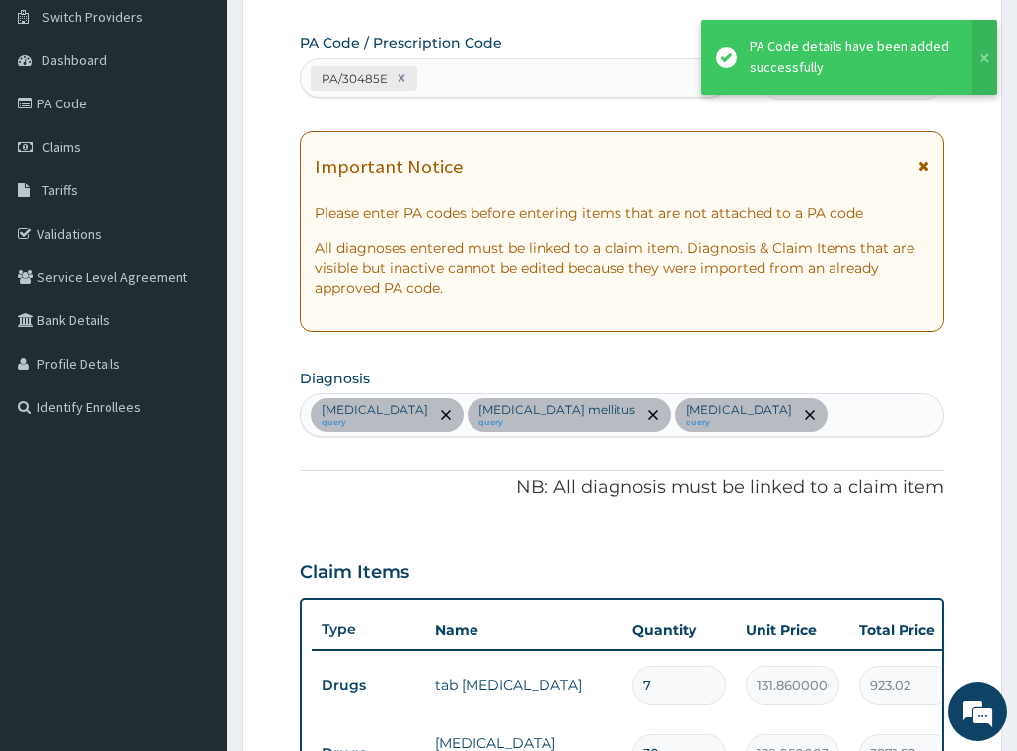
scroll to position [737, 0]
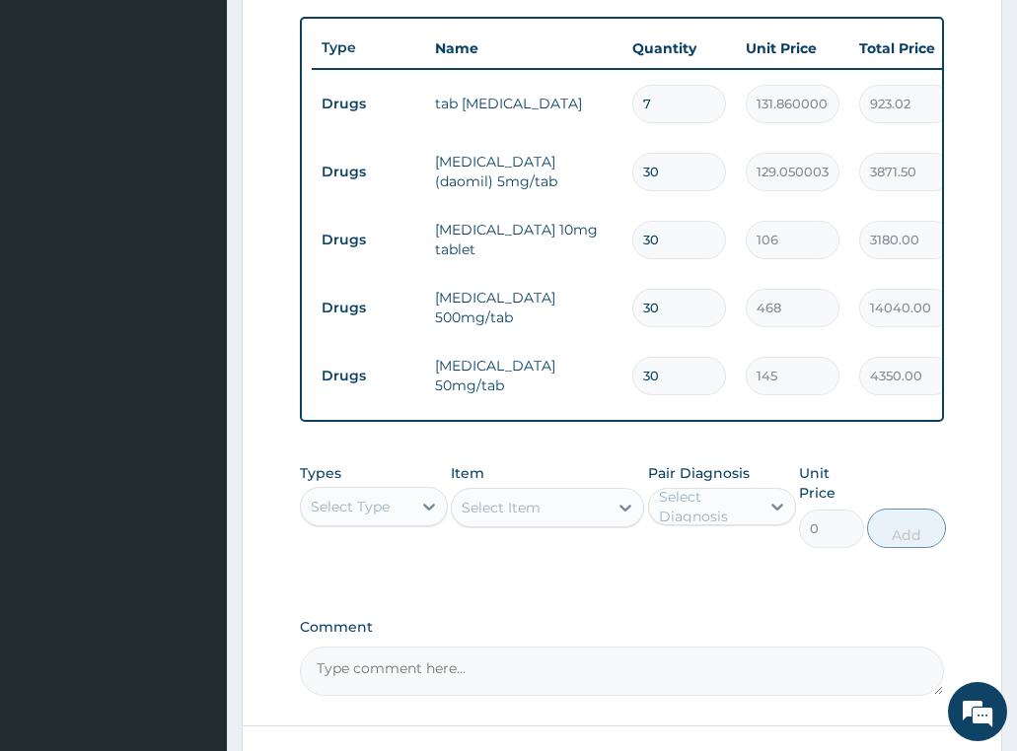
drag, startPoint x: 666, startPoint y: 173, endPoint x: 635, endPoint y: 178, distance: 31.1
click at [635, 178] on input "30" at bounding box center [679, 172] width 94 height 38
type input "1"
type input "129.05"
type input "14"
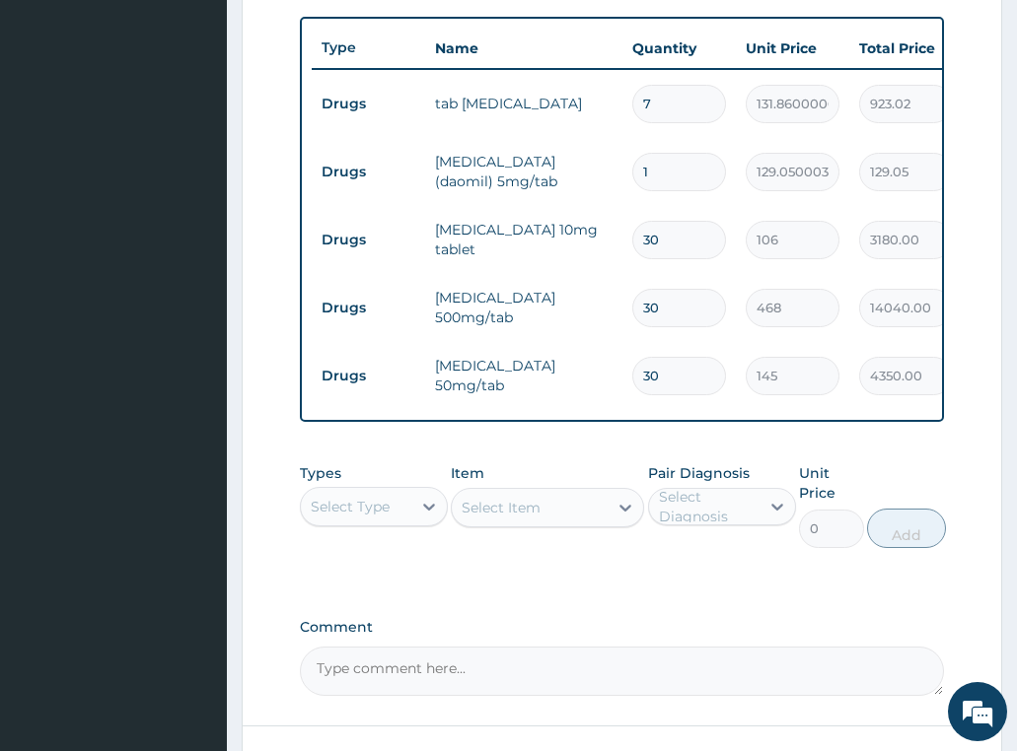
type input "1806.70"
type input "14"
drag, startPoint x: 657, startPoint y: 246, endPoint x: 615, endPoint y: 238, distance: 42.2
click at [615, 238] on tr "Drugs amlodipine 10mg tablet 30 106 3180.00 Essential hypertension Delete" at bounding box center [795, 240] width 966 height 68
type input "1"
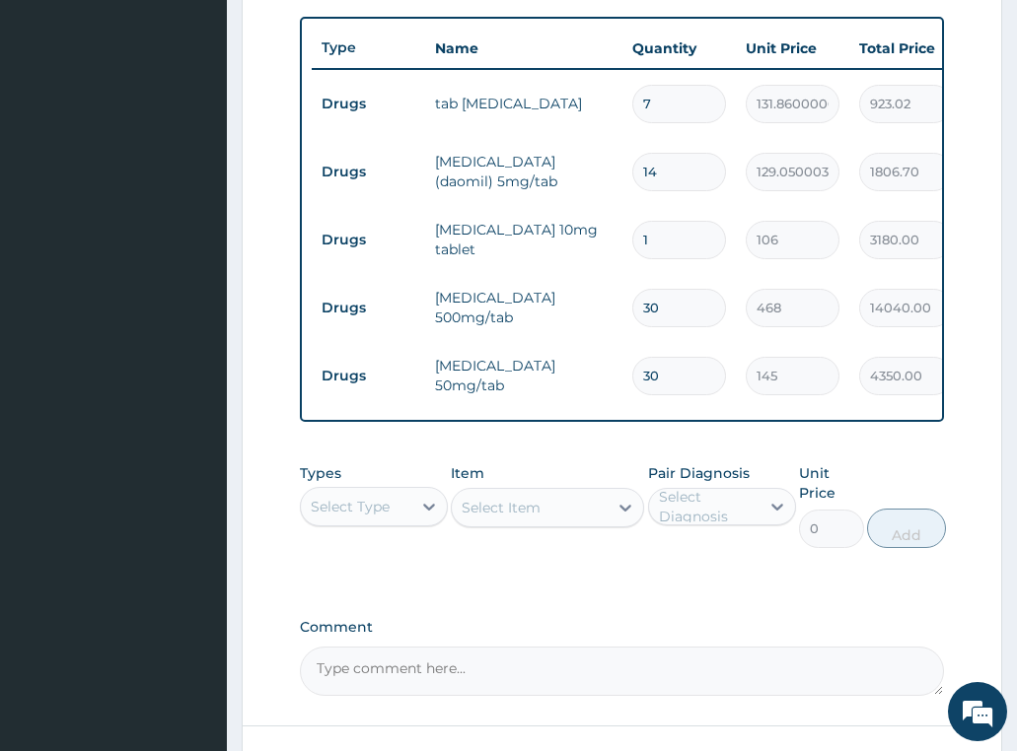
type input "106.00"
type input "14"
type input "1484.00"
type input "14"
drag, startPoint x: 683, startPoint y: 313, endPoint x: 581, endPoint y: 324, distance: 103.2
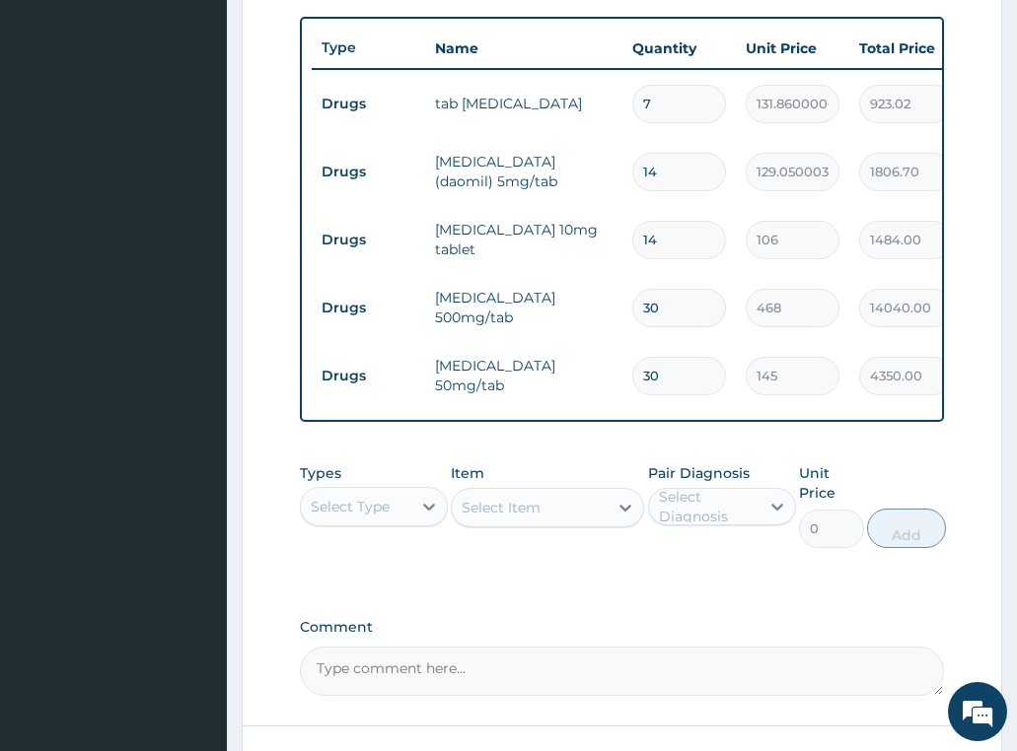
click at [581, 324] on tr "Drugs metformin 500mg/tab 30 468 14040.00 Diabetes mellitus Delete" at bounding box center [795, 308] width 966 height 68
type input "1"
type input "468.00"
type input "14"
type input "6552.00"
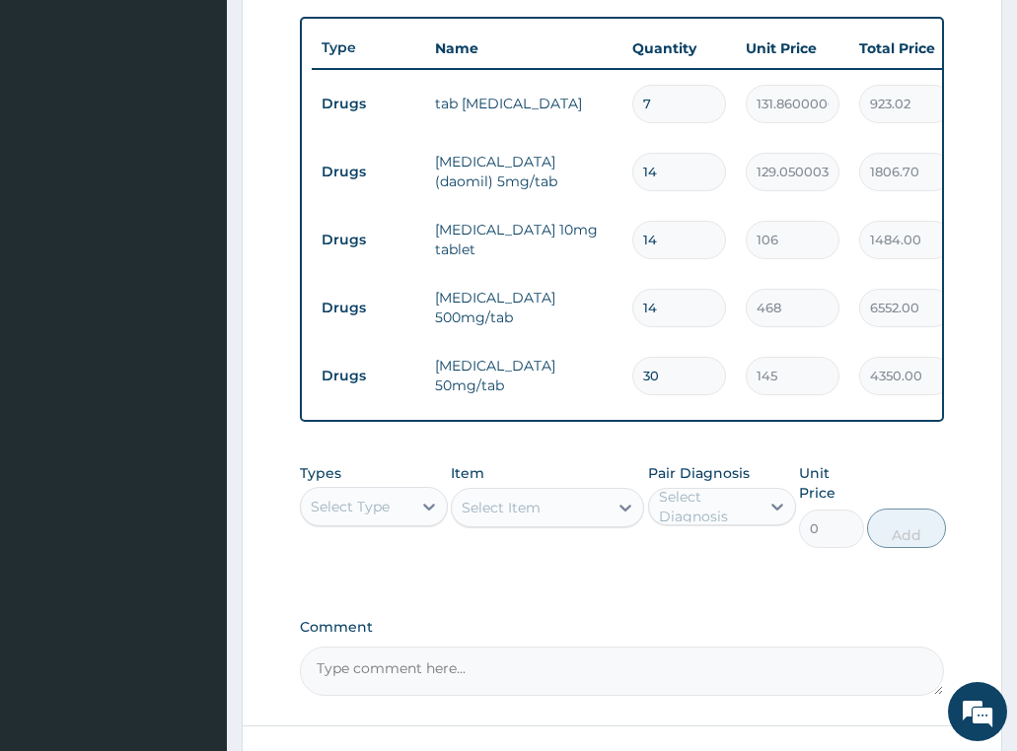
type input "14"
drag, startPoint x: 676, startPoint y: 380, endPoint x: 570, endPoint y: 403, distance: 109.1
click at [587, 403] on tr "Drugs losartan 50mg/tab 30 145 4350.00 Essential hypertension Delete" at bounding box center [795, 376] width 966 height 68
type input "1"
type input "145.00"
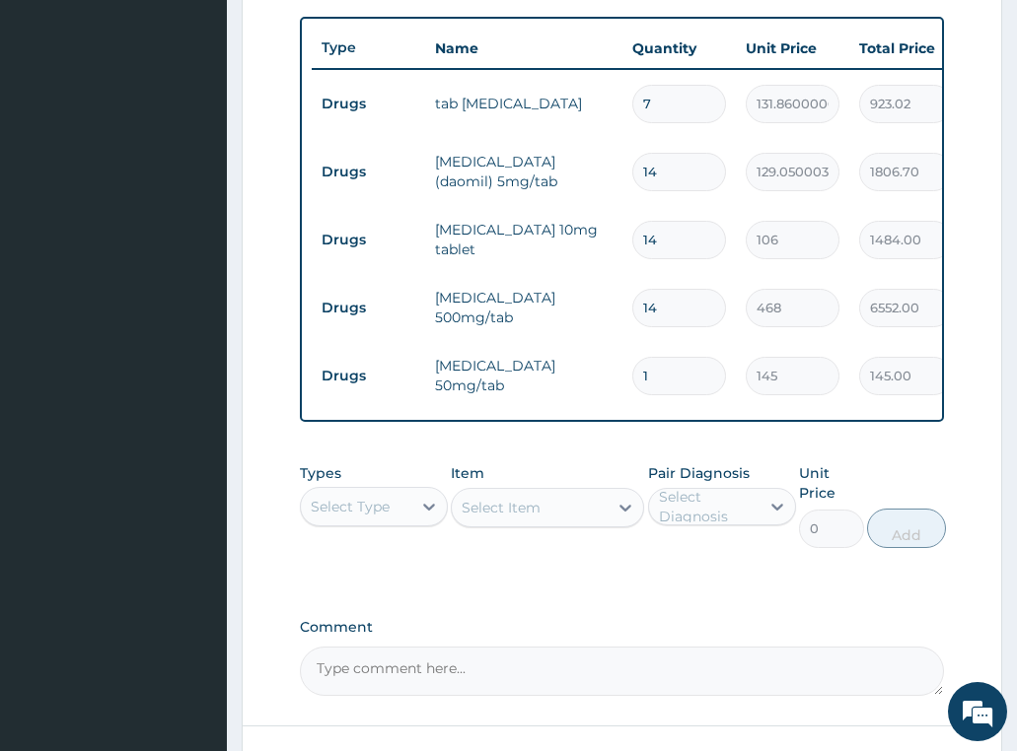
type input "14"
type input "2030.00"
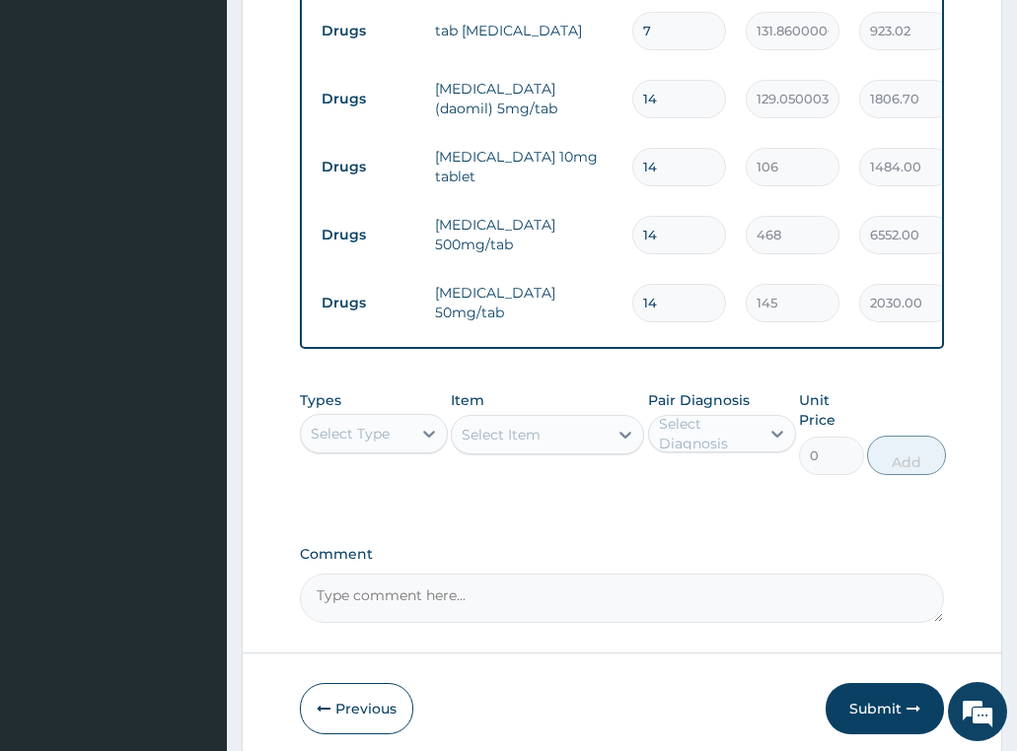
scroll to position [903, 0]
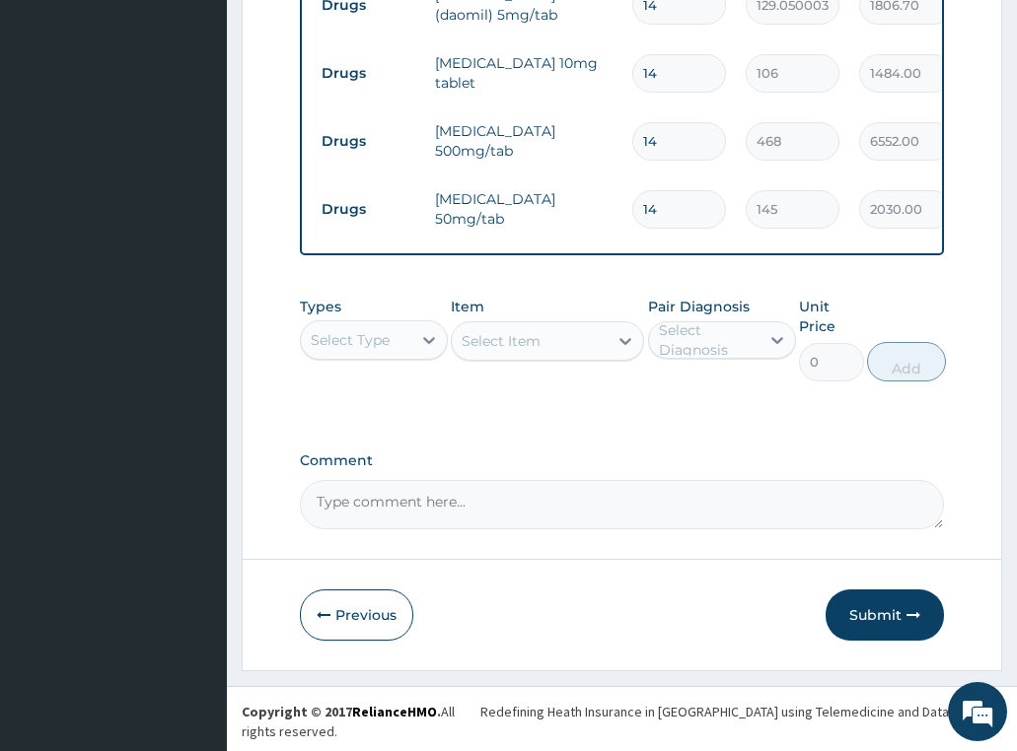
type input "14"
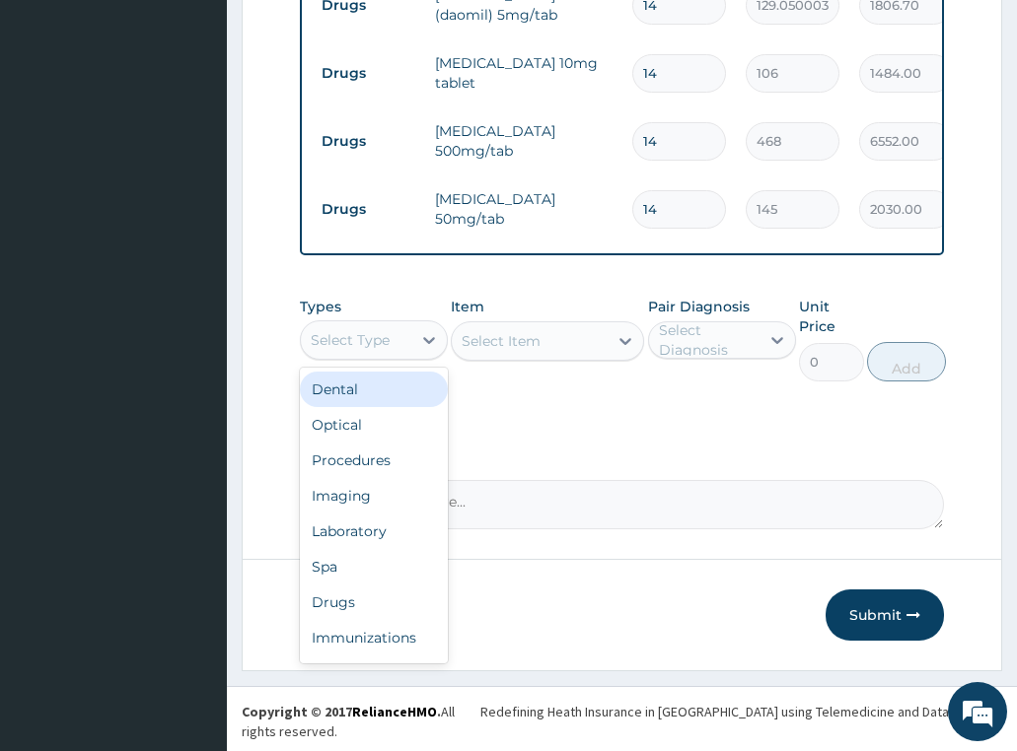
click at [368, 350] on div "Select Type" at bounding box center [350, 340] width 79 height 20
click at [380, 478] on div "Procedures" at bounding box center [374, 460] width 148 height 35
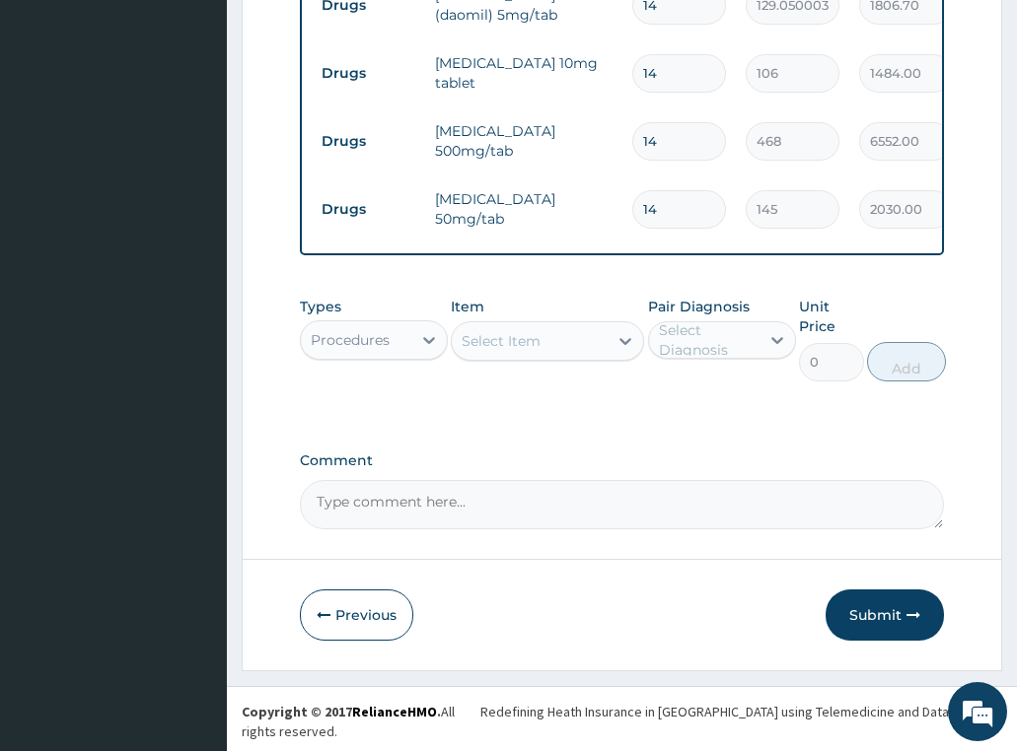
click at [542, 357] on div "Select Item" at bounding box center [530, 341] width 156 height 32
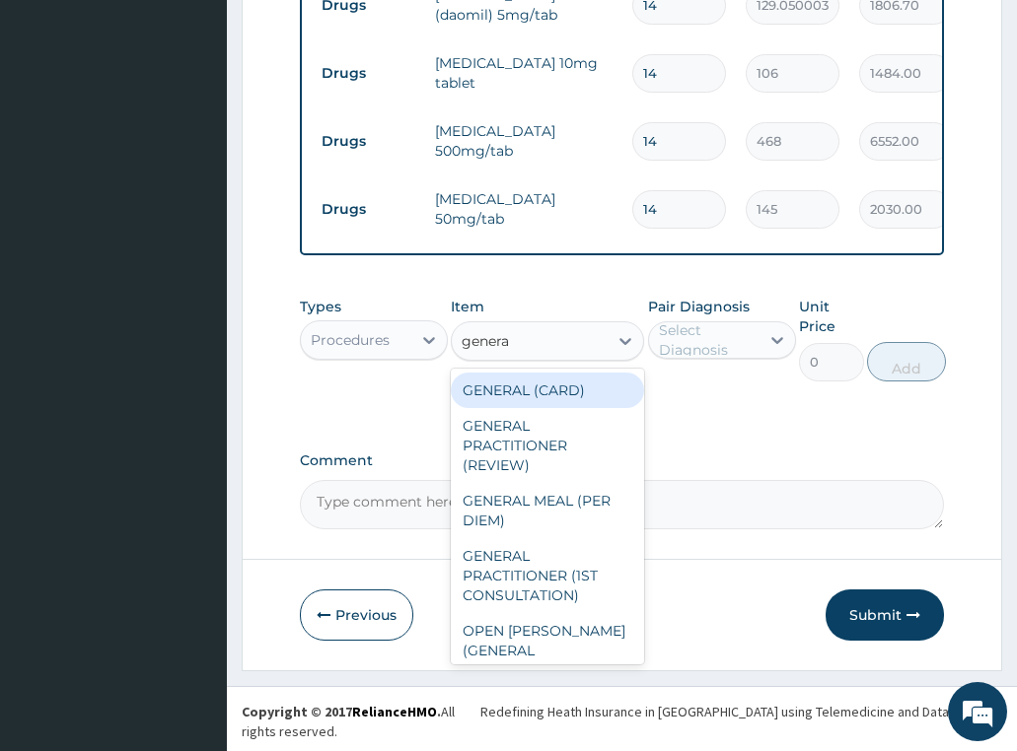
type input "general"
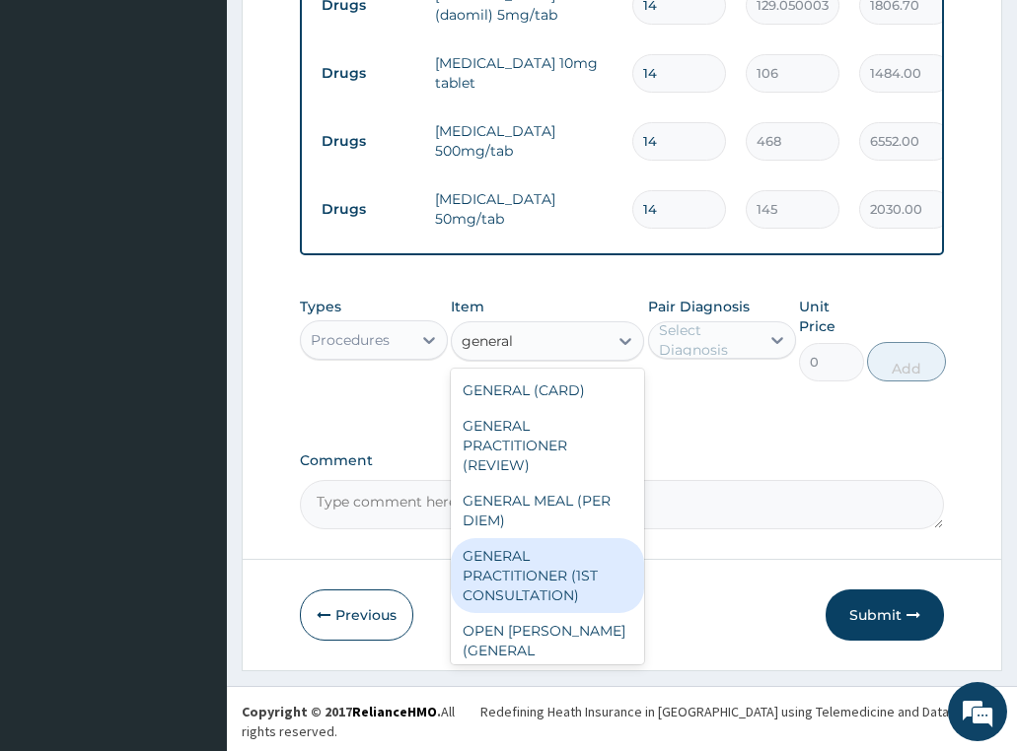
click at [563, 594] on div "GENERAL PRACTITIONER (1ST CONSULTATION)" at bounding box center [547, 575] width 193 height 75
type input "3490"
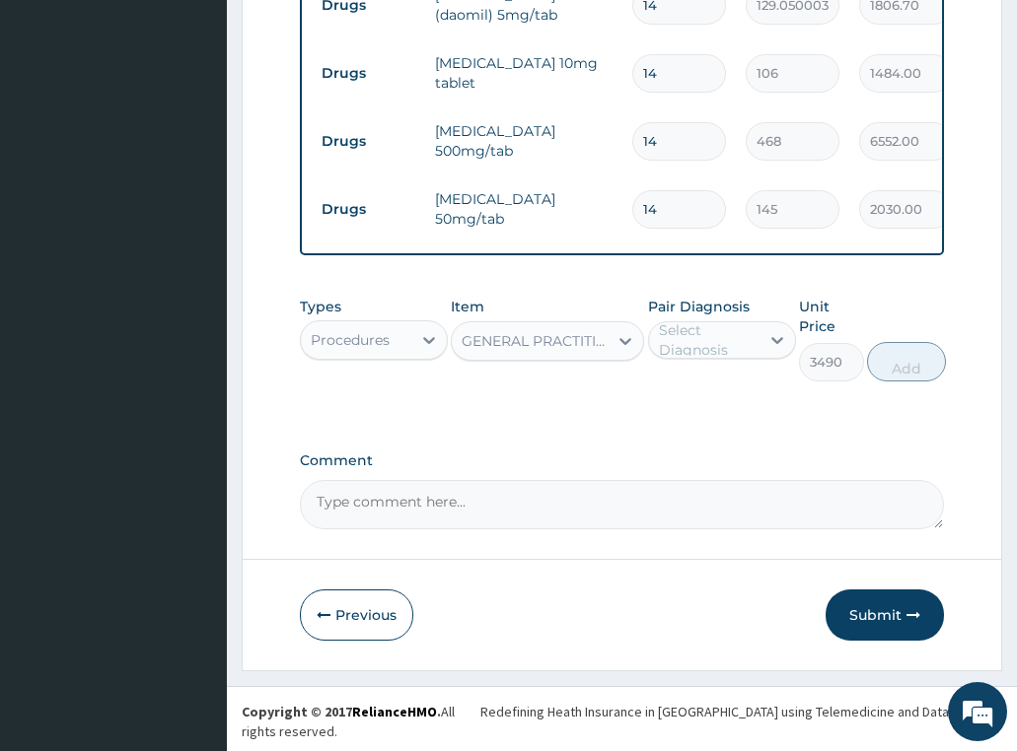
click at [732, 357] on div "Select Diagnosis" at bounding box center [708, 339] width 99 height 39
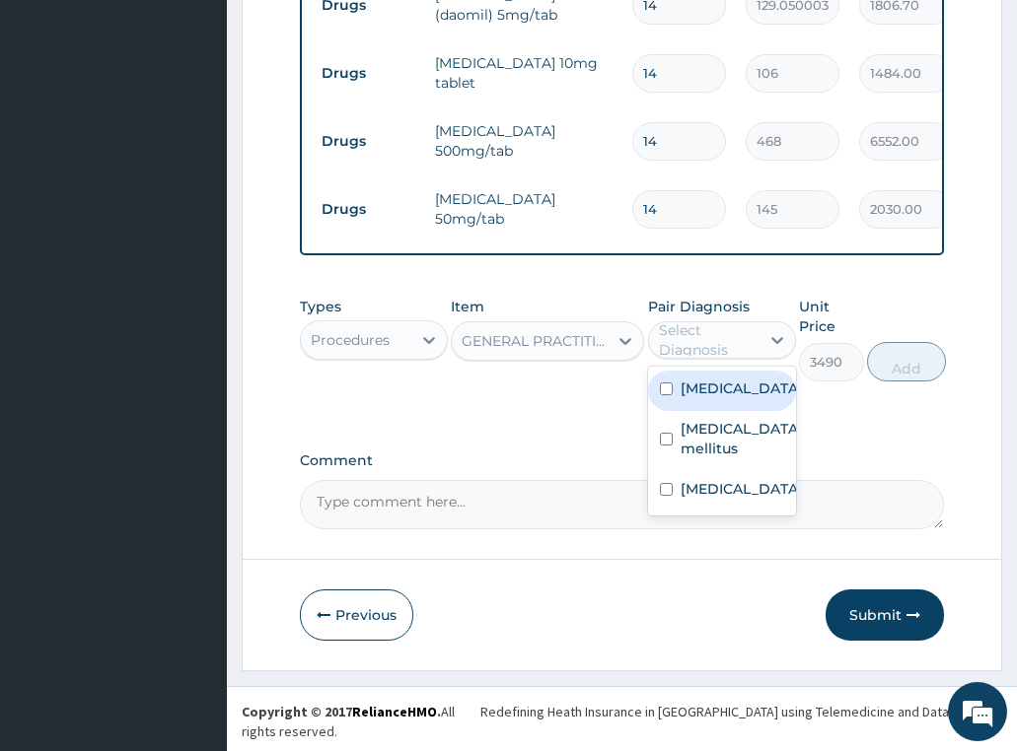
drag, startPoint x: 729, startPoint y: 412, endPoint x: 731, endPoint y: 499, distance: 86.8
click at [731, 398] on label "Benign paroxysmal positional vertigo" at bounding box center [741, 389] width 122 height 20
checkbox input "true"
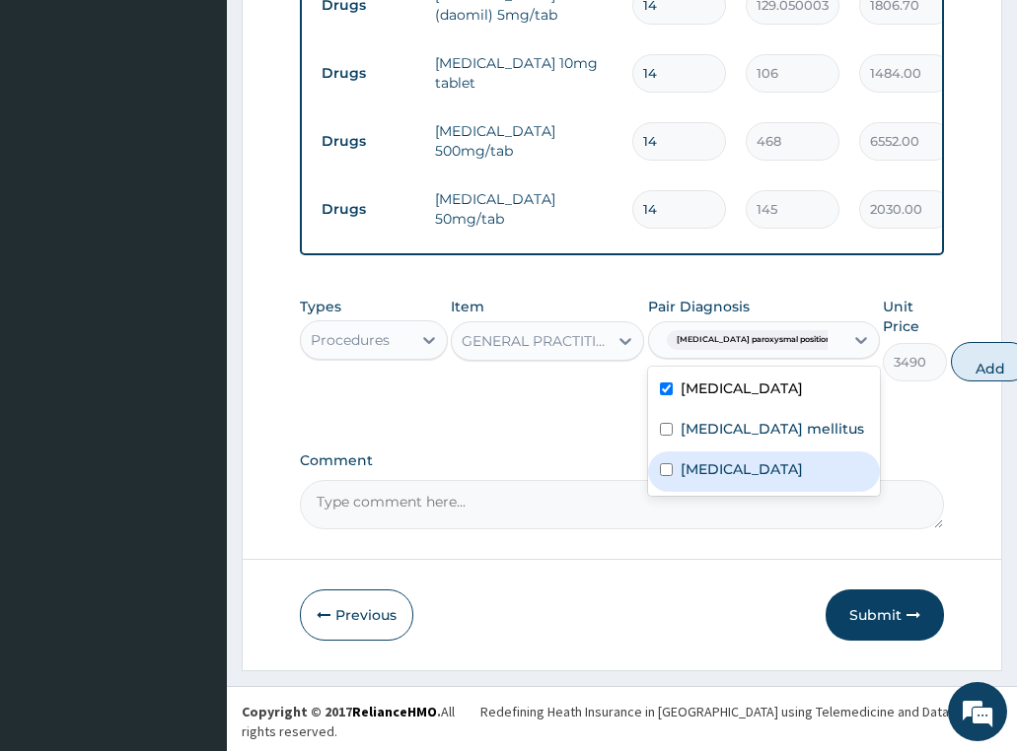
click at [731, 479] on label "Essential hypertension" at bounding box center [741, 470] width 122 height 20
checkbox input "true"
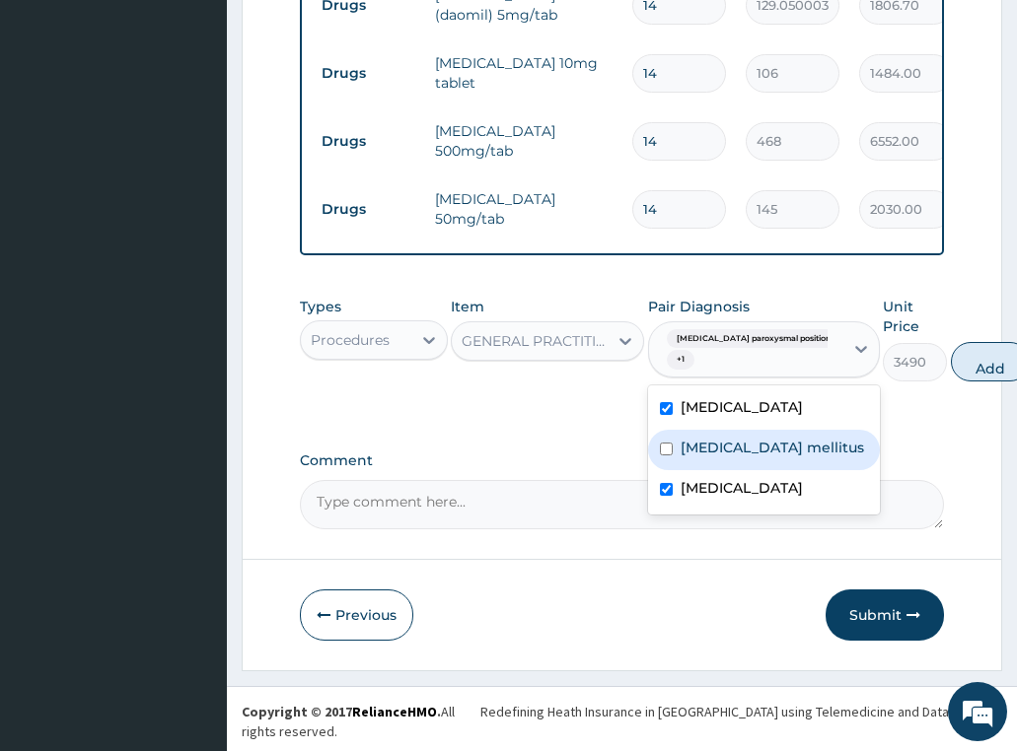
click at [732, 458] on label "Diabetes mellitus" at bounding box center [771, 448] width 183 height 20
checkbox input "true"
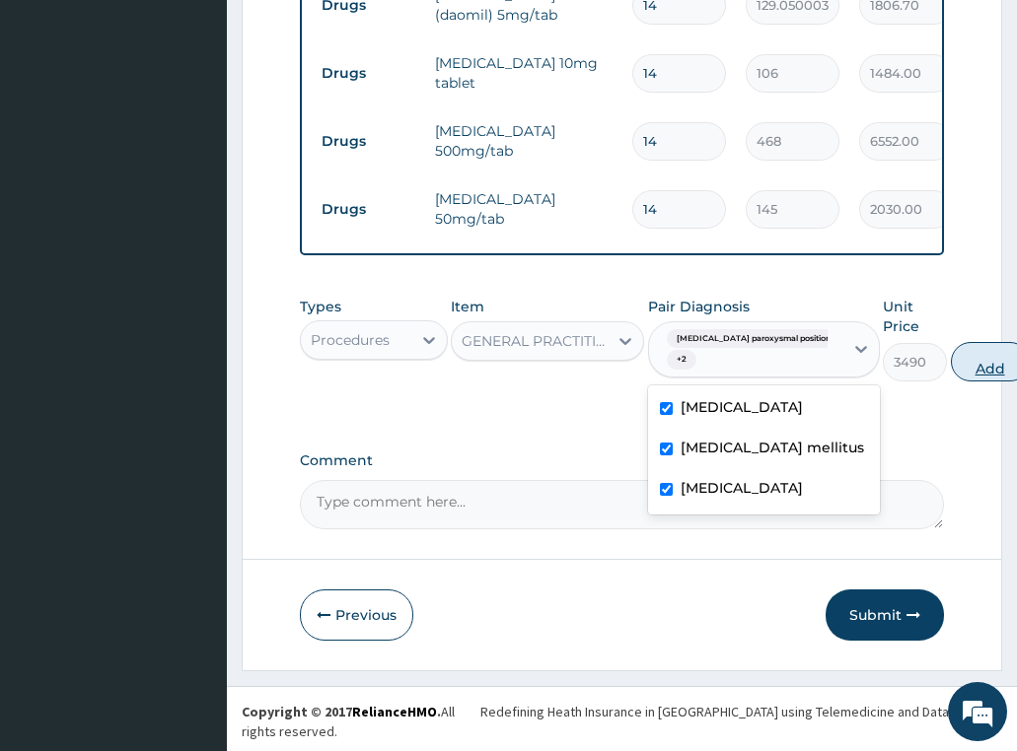
click at [951, 382] on button "Add" at bounding box center [990, 361] width 79 height 39
type input "0"
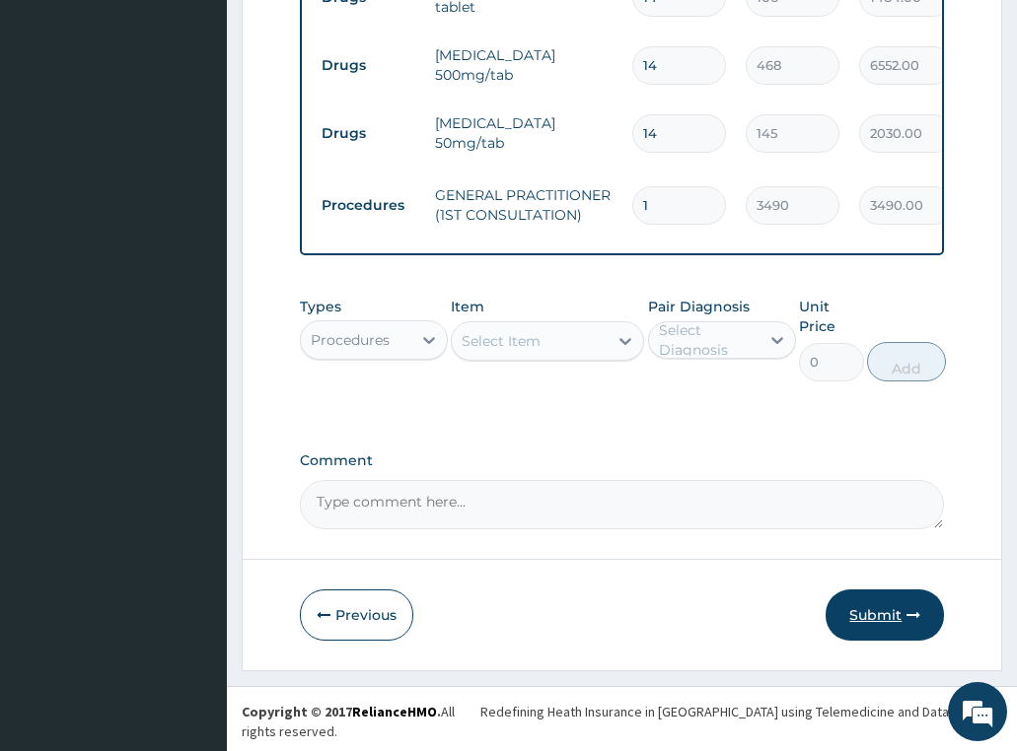
click at [875, 614] on button "Submit" at bounding box center [884, 615] width 118 height 51
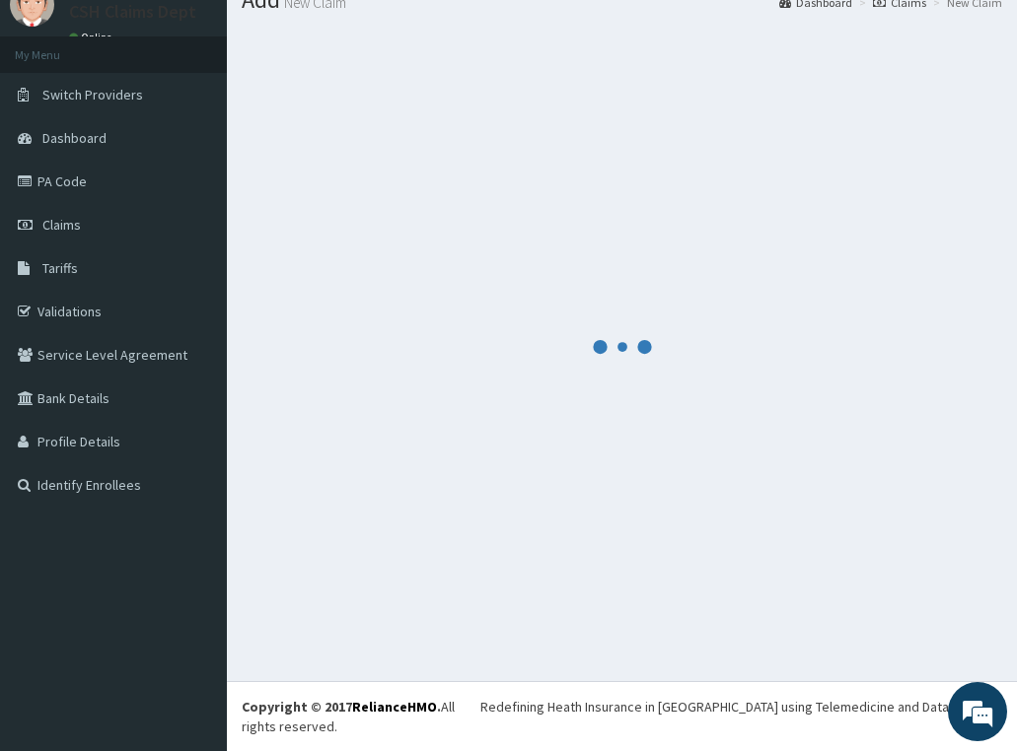
scroll to position [57, 0]
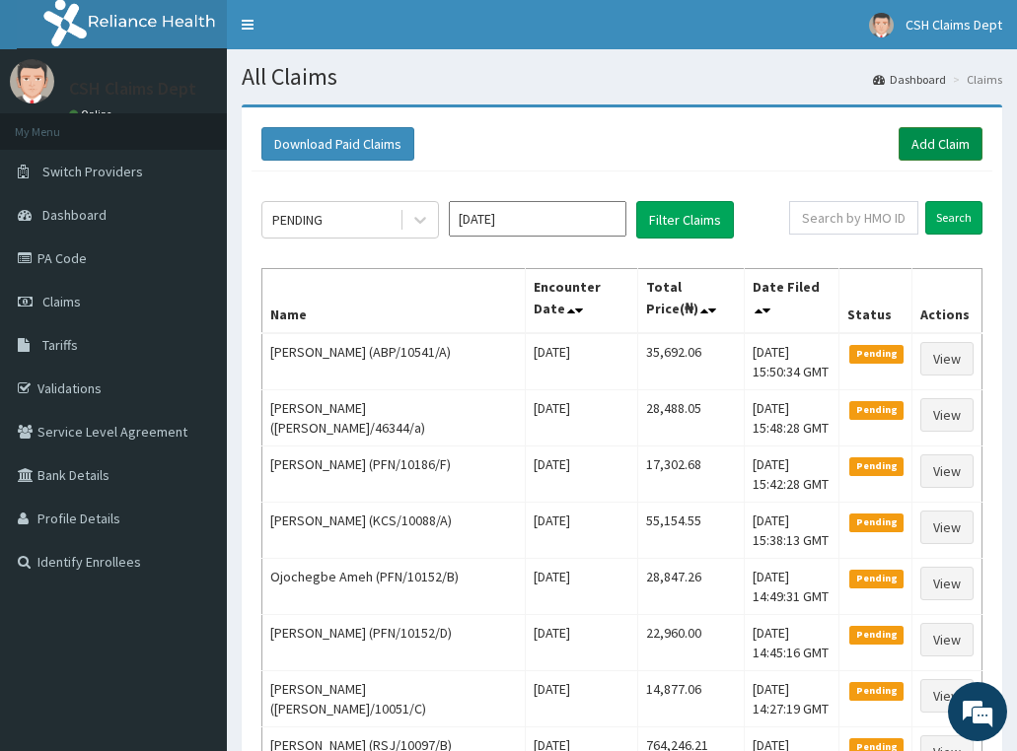
click at [942, 143] on link "Add Claim" at bounding box center [940, 144] width 84 height 34
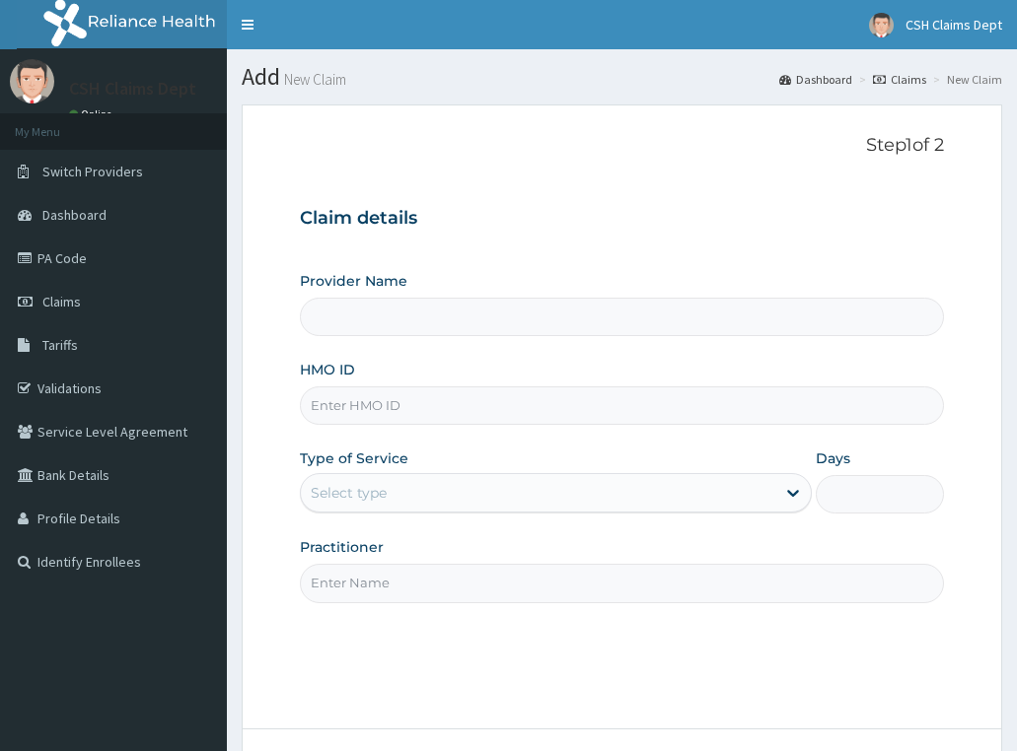
type input "Crystal Specialist Hospital"
click at [393, 401] on input "HMO ID" at bounding box center [622, 406] width 645 height 38
click at [478, 412] on input "HMO ID" at bounding box center [622, 406] width 645 height 38
paste input "BTR/10852/A"
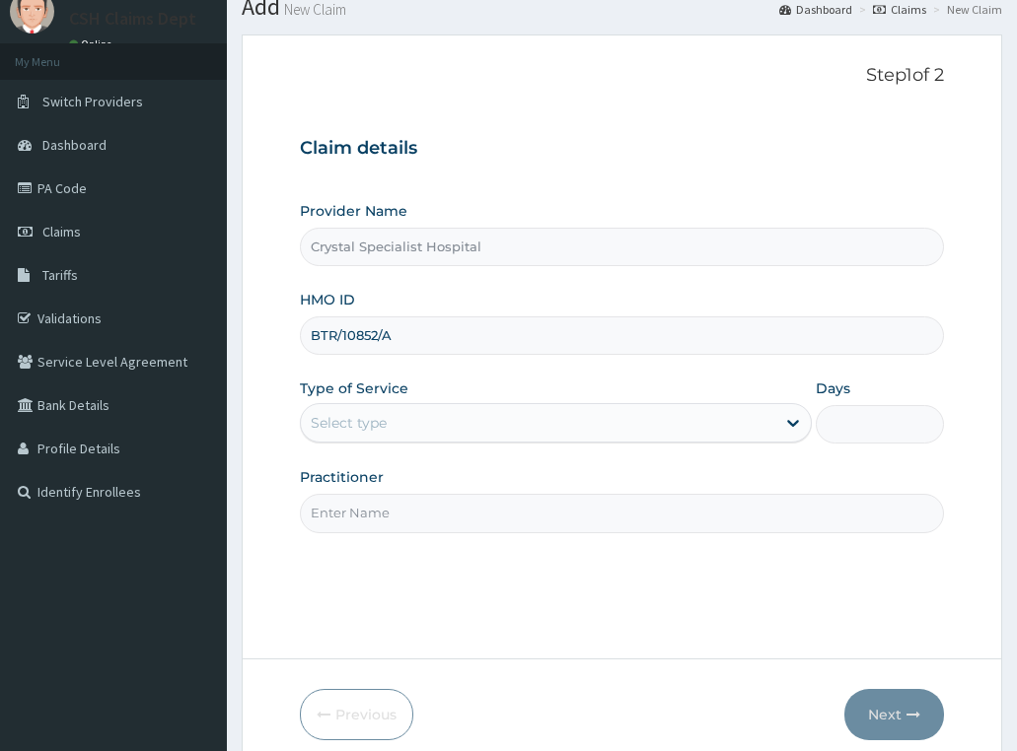
scroll to position [155, 0]
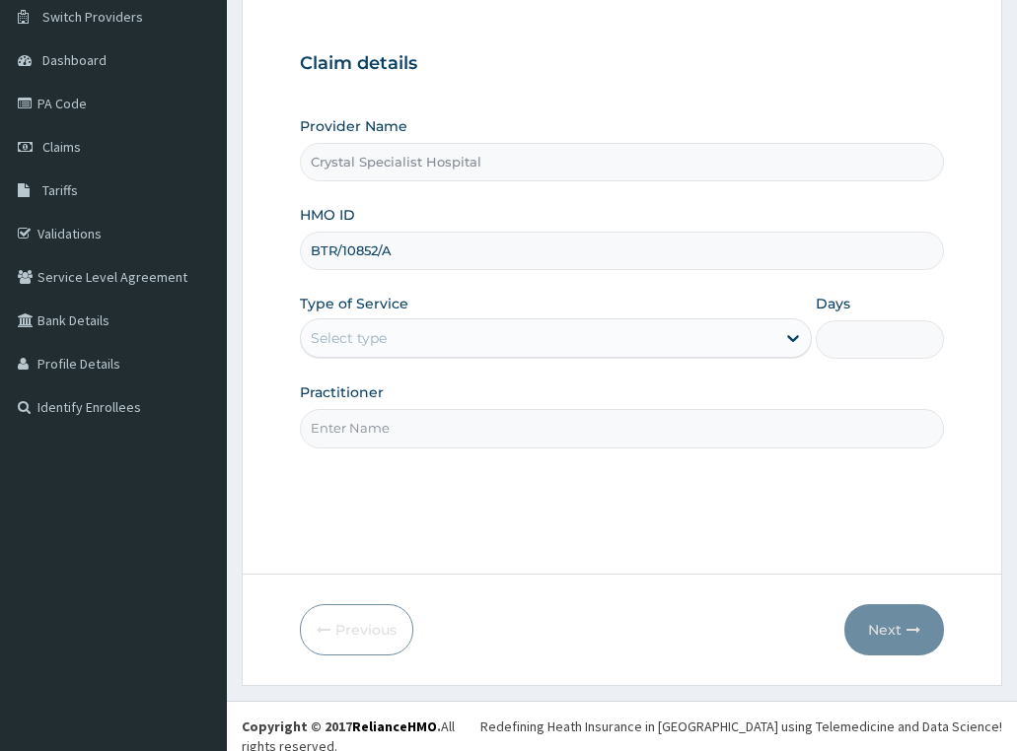
type input "BTR/10852/A"
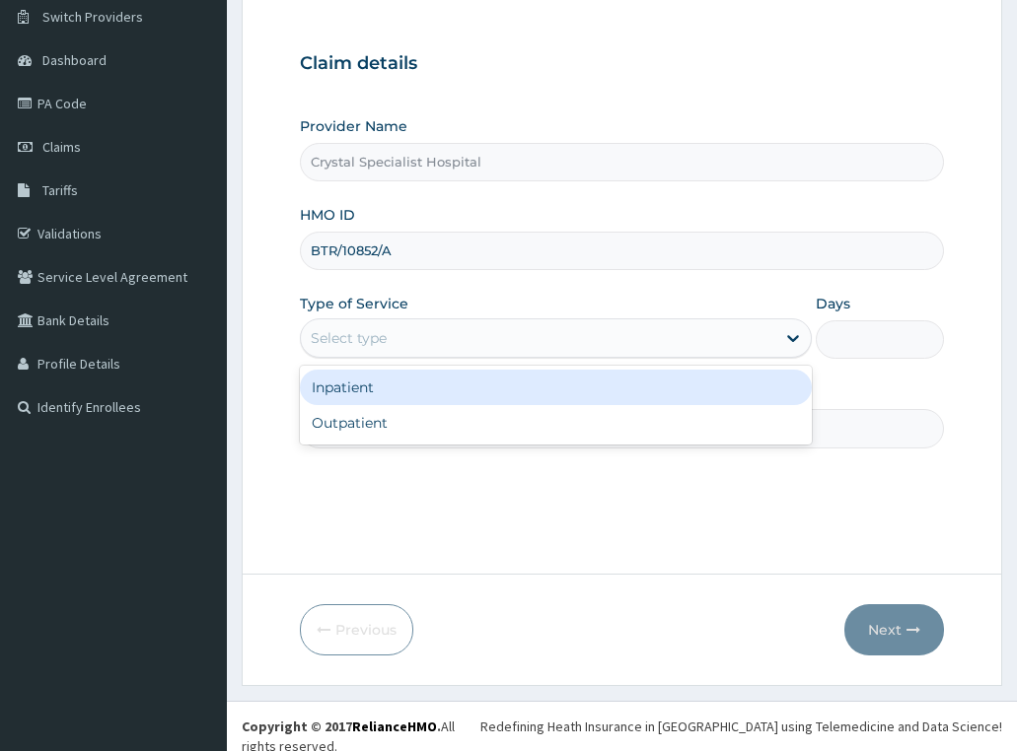
click at [417, 334] on div "Select type" at bounding box center [538, 338] width 475 height 32
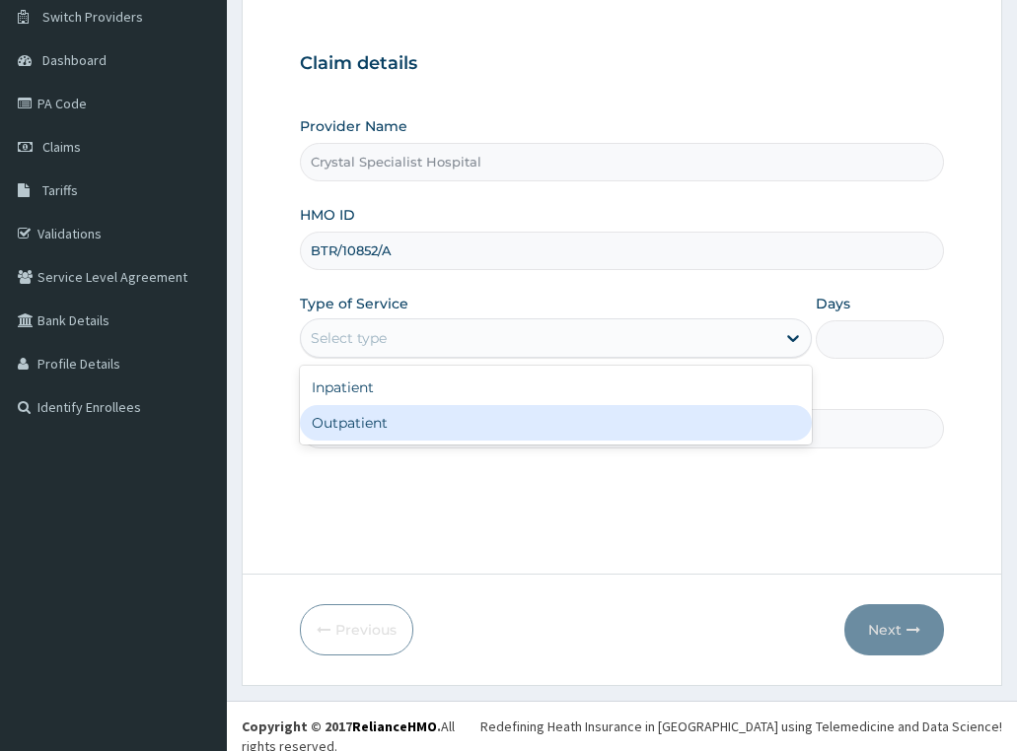
click at [397, 428] on div "Outpatient" at bounding box center [556, 422] width 513 height 35
type input "1"
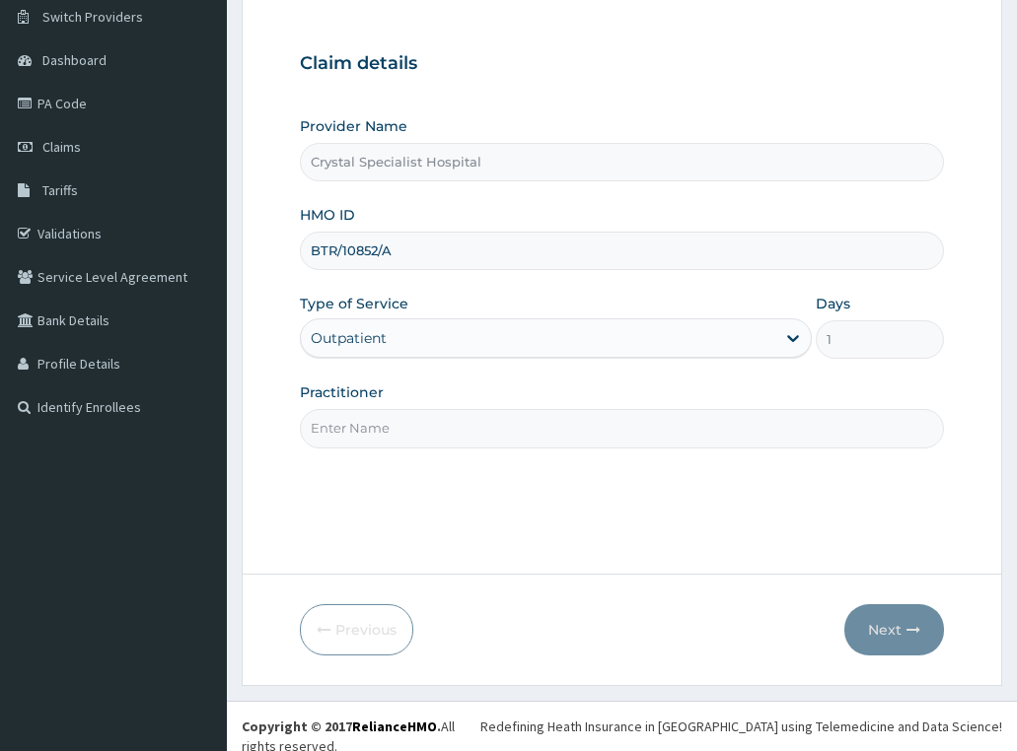
click at [408, 427] on input "Practitioner" at bounding box center [622, 428] width 645 height 38
type input "[PERSON_NAME]"
click at [903, 626] on button "Next" at bounding box center [894, 629] width 100 height 51
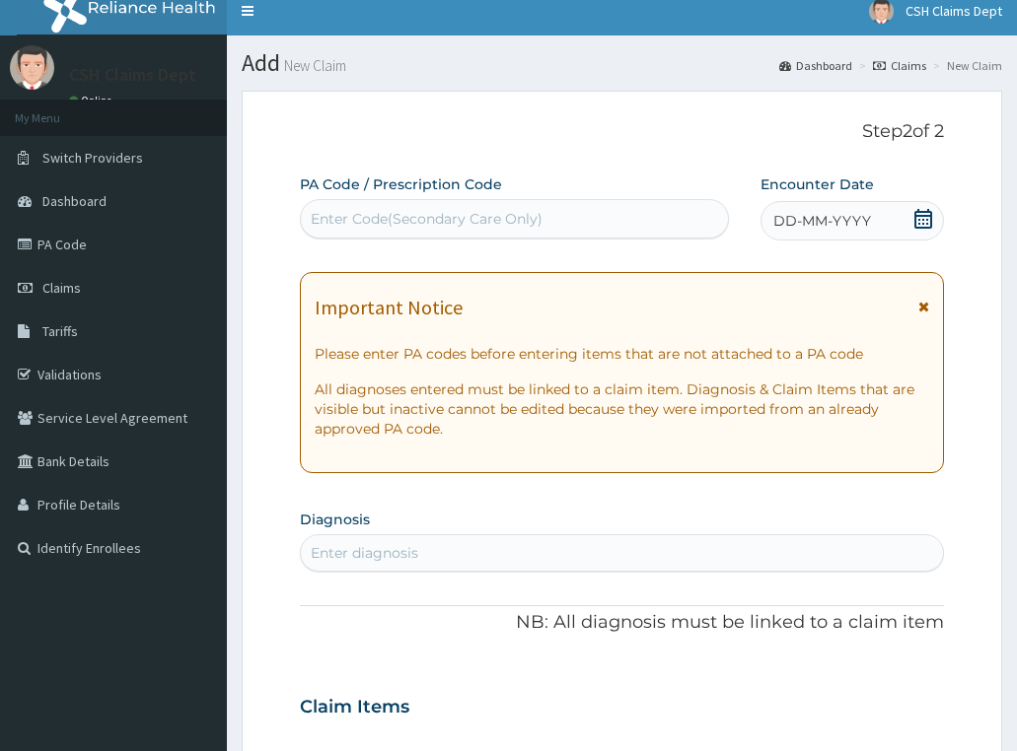
scroll to position [0, 0]
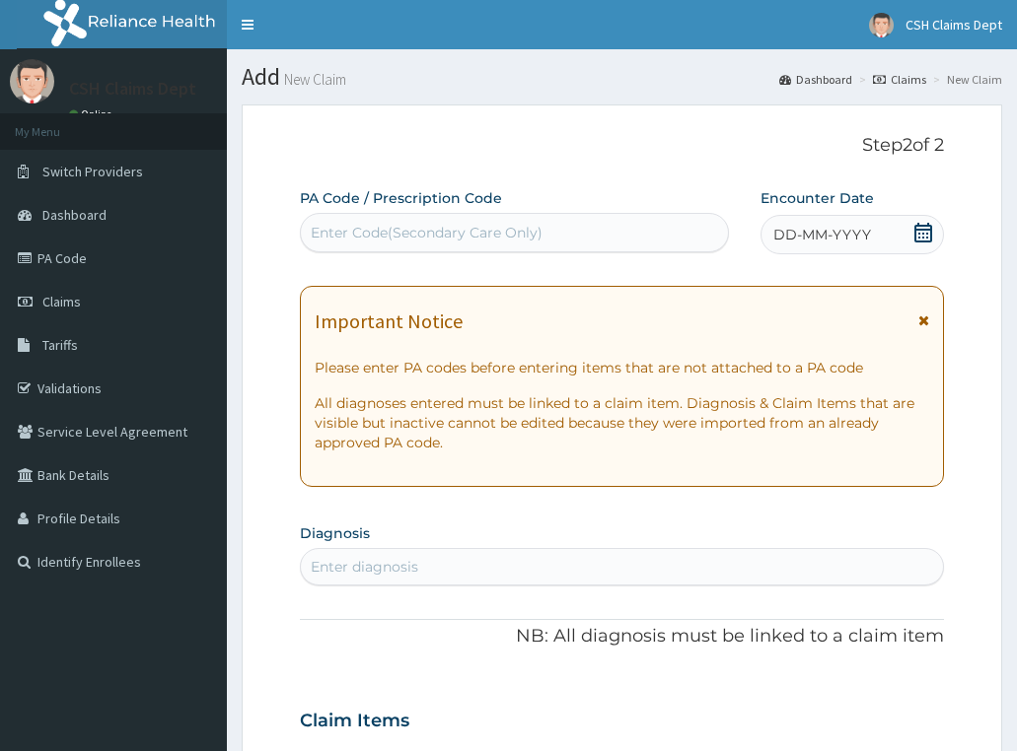
click at [928, 231] on icon at bounding box center [923, 233] width 20 height 20
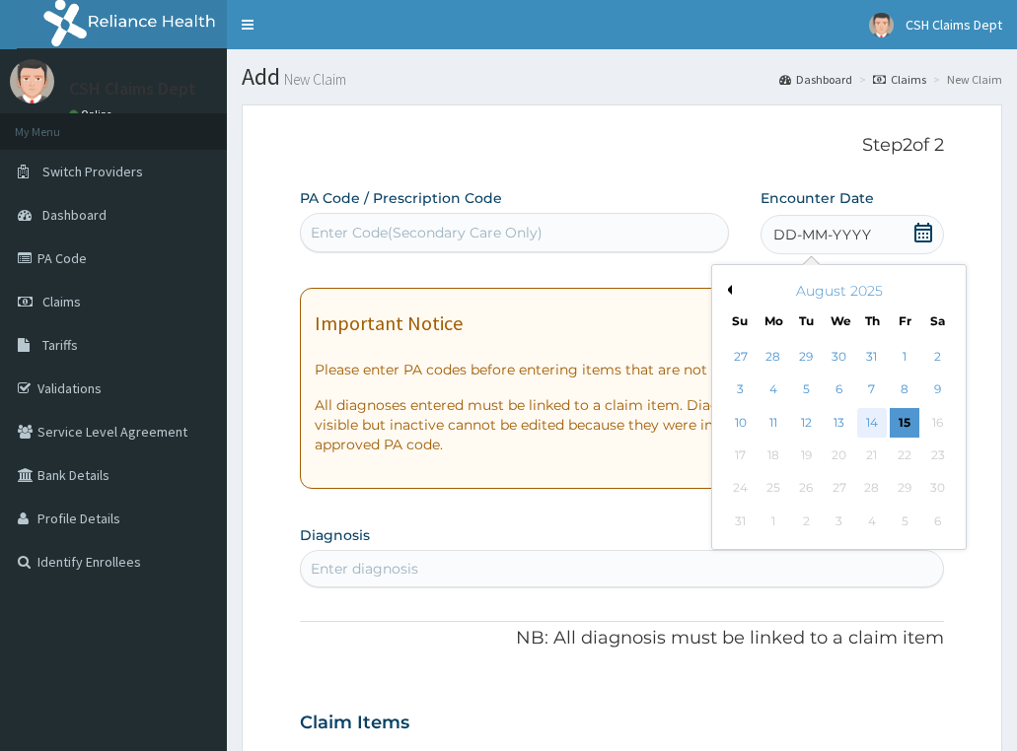
click at [877, 427] on div "14" at bounding box center [872, 423] width 30 height 30
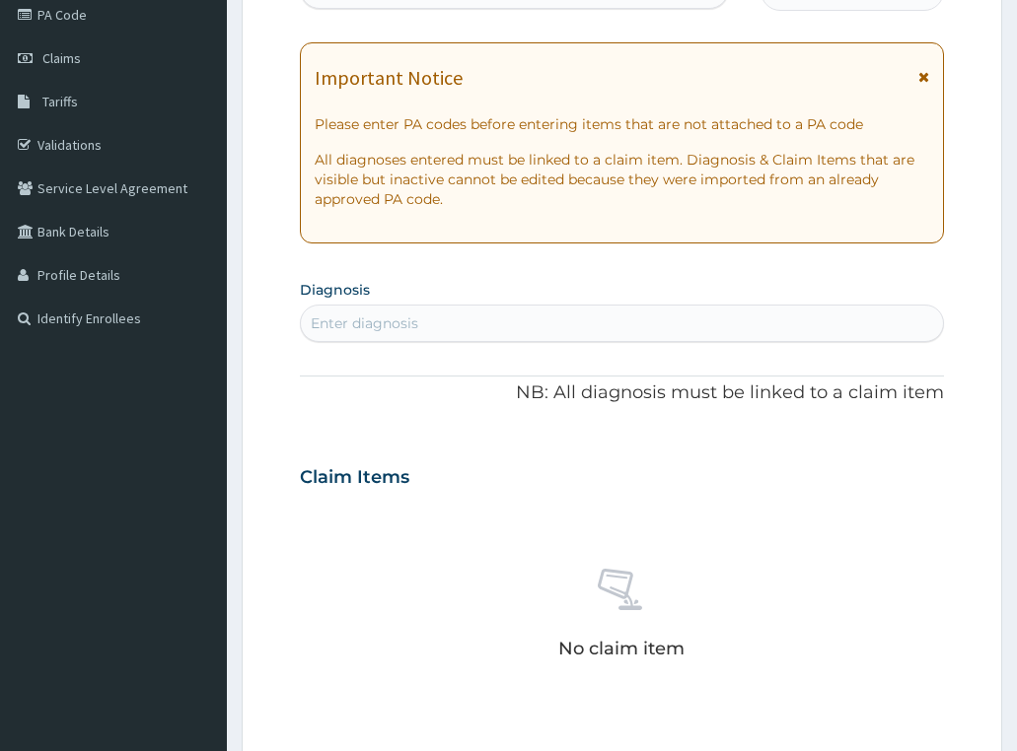
scroll to position [394, 0]
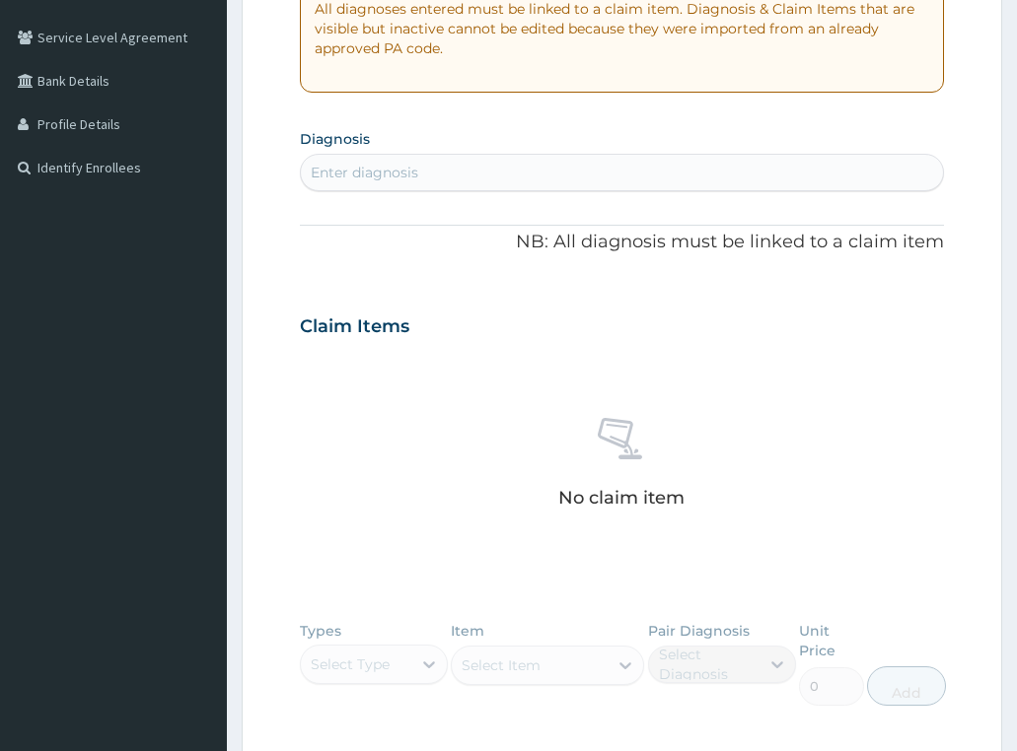
click at [408, 178] on div "Enter diagnosis" at bounding box center [364, 173] width 107 height 20
type input "[MEDICAL_DATA]"
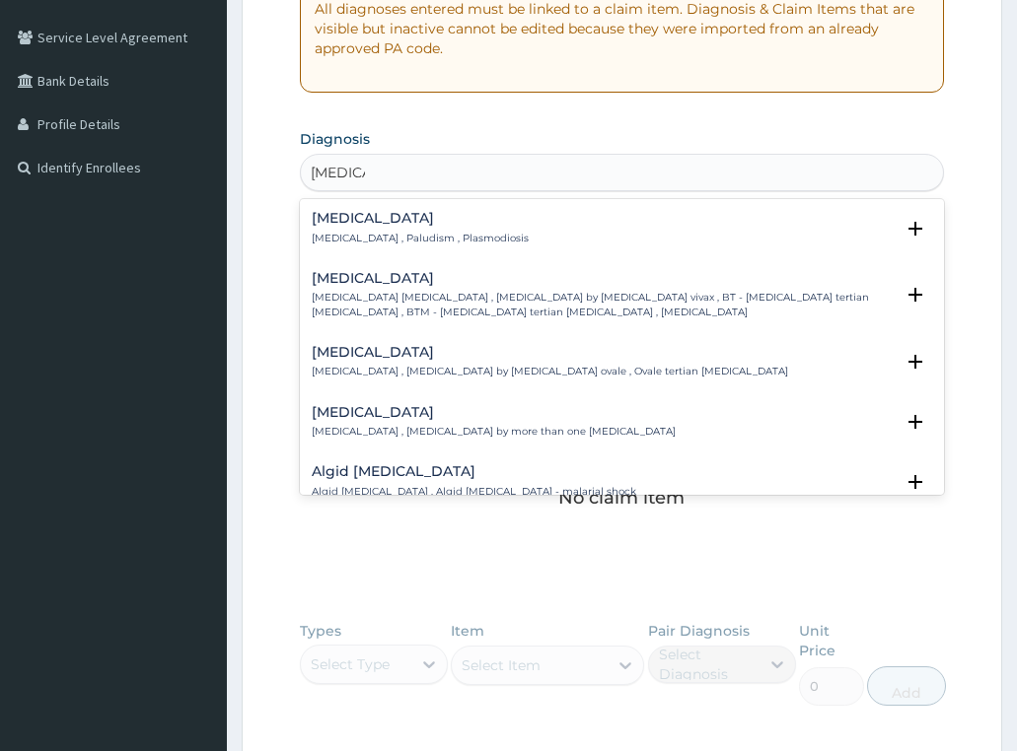
click at [379, 230] on div "[MEDICAL_DATA] [MEDICAL_DATA] , Paludism , Plasmodiosis" at bounding box center [420, 228] width 217 height 35
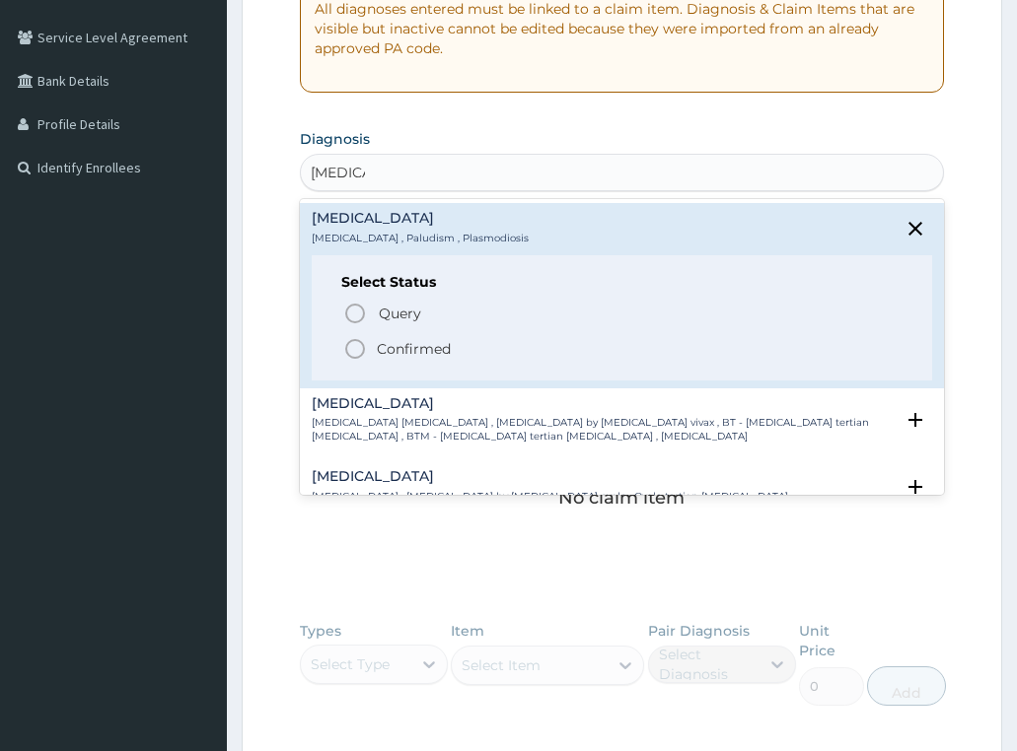
click at [416, 344] on p "Confirmed" at bounding box center [414, 349] width 74 height 20
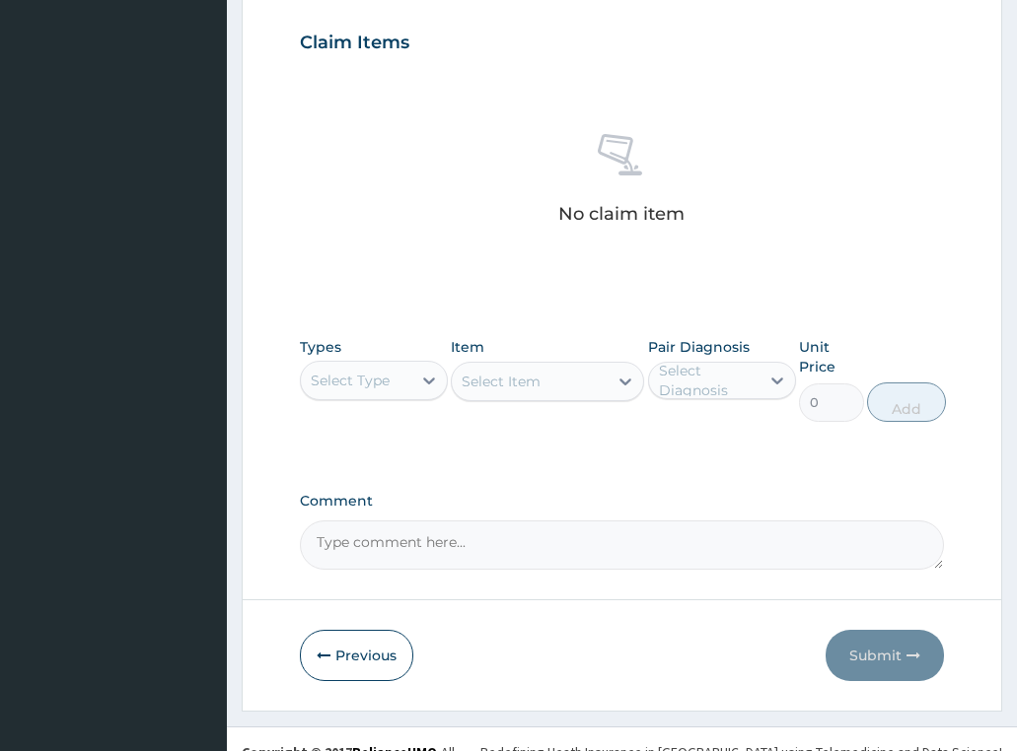
scroll to position [710, 0]
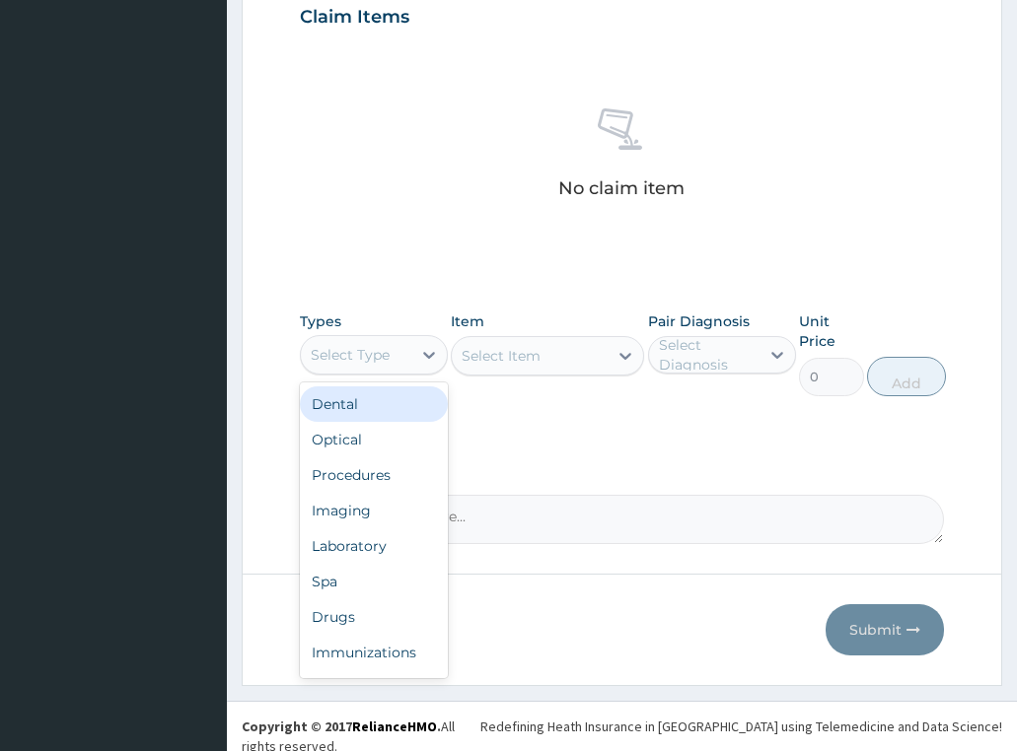
click at [379, 349] on div "Select Type" at bounding box center [350, 355] width 79 height 20
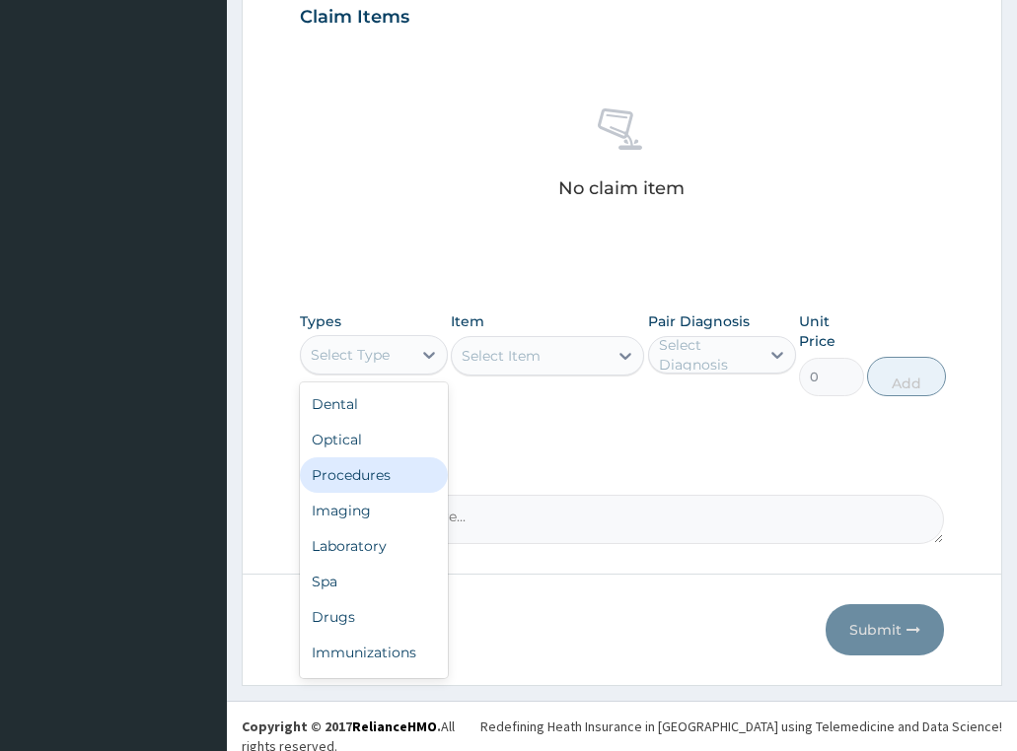
click at [363, 460] on div "Procedures" at bounding box center [374, 475] width 148 height 35
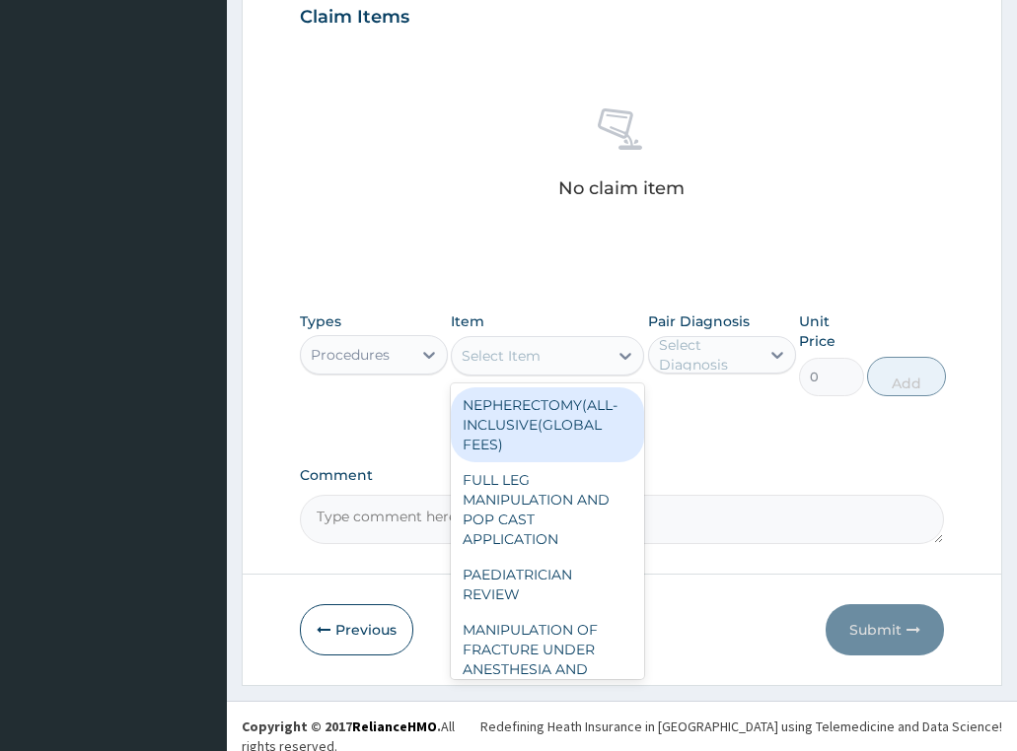
click at [542, 370] on div "Select Item" at bounding box center [530, 356] width 156 height 32
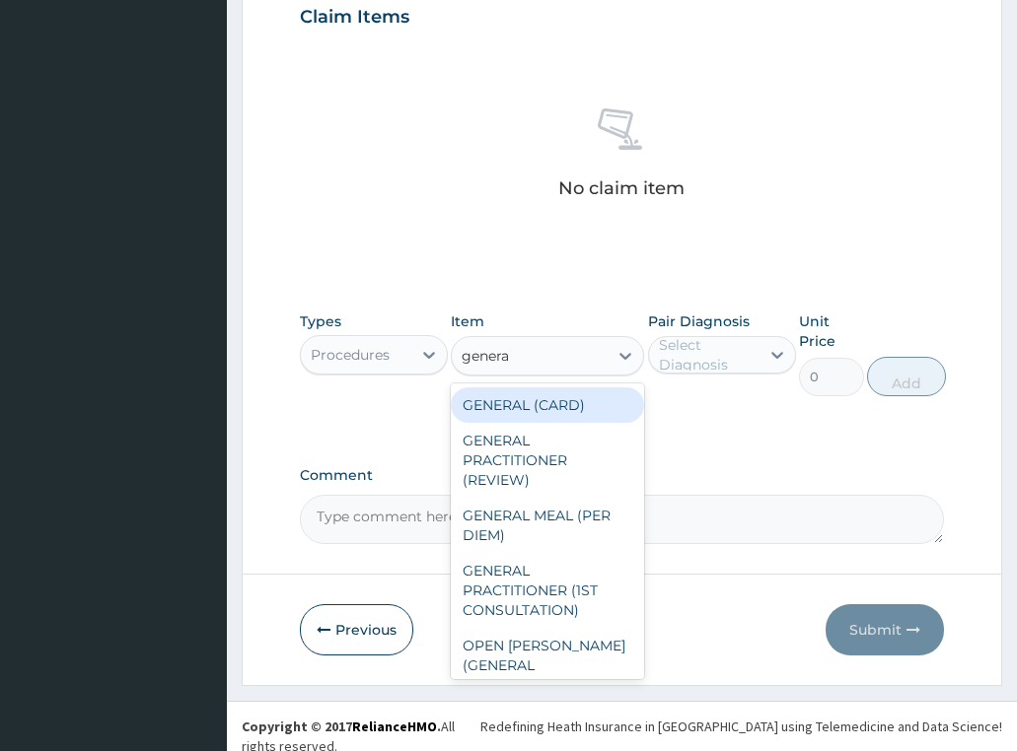
type input "general"
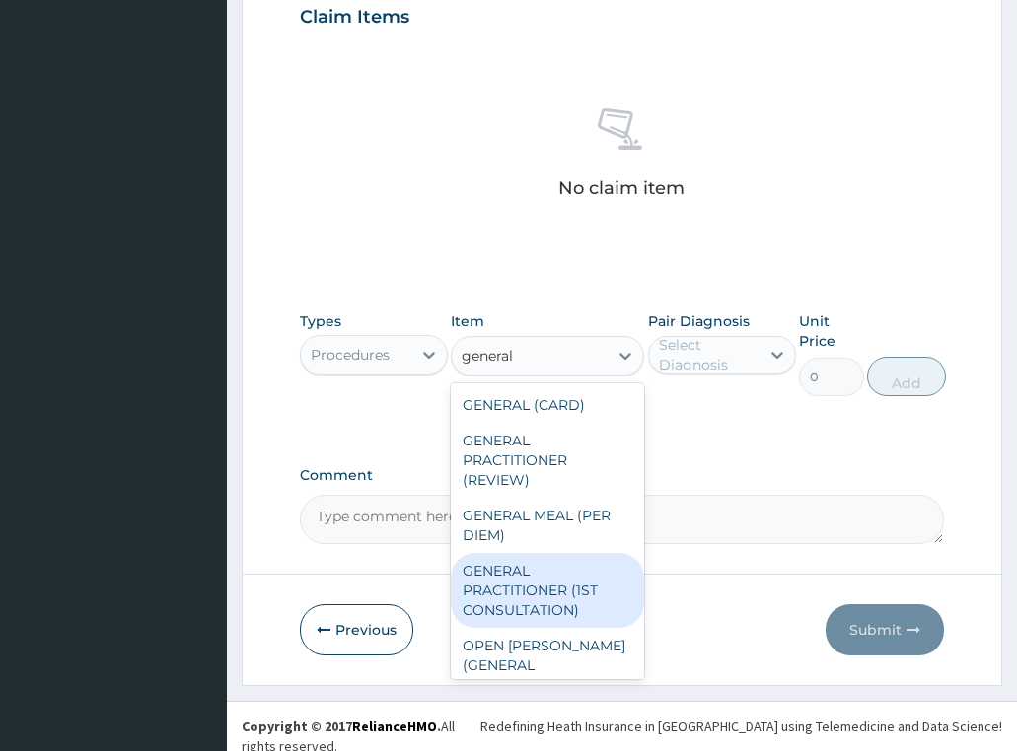
click at [559, 597] on div "GENERAL PRACTITIONER (1ST CONSULTATION)" at bounding box center [547, 590] width 193 height 75
type input "3490"
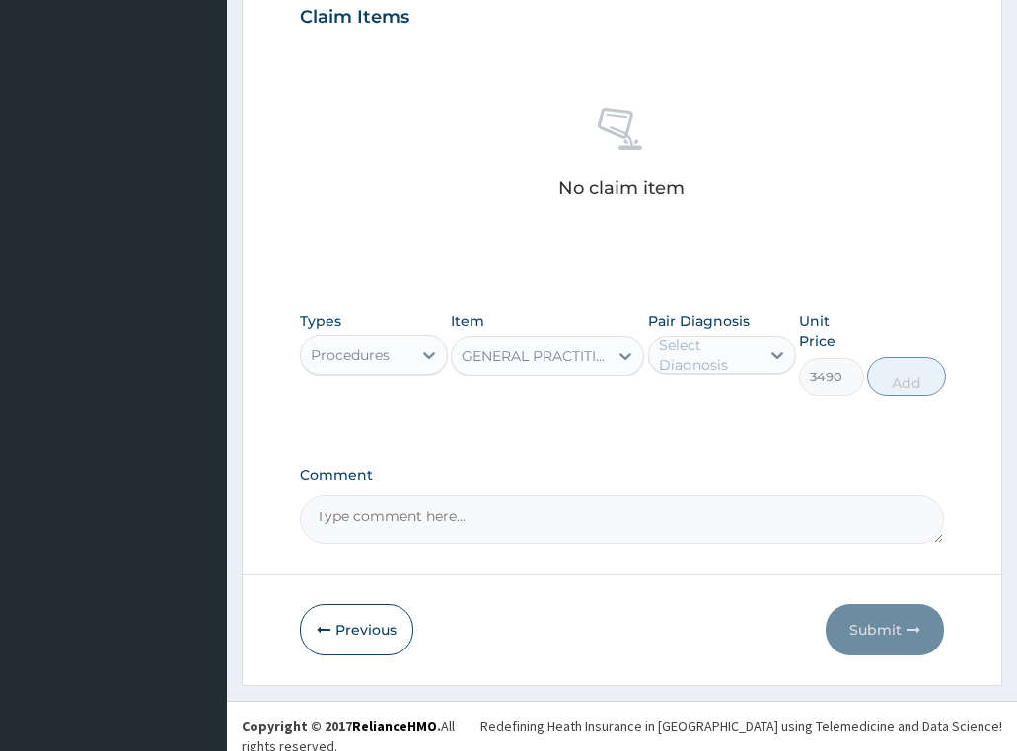
click at [720, 338] on div "Select Diagnosis" at bounding box center [708, 354] width 99 height 39
click at [734, 399] on div "Malaria" at bounding box center [722, 406] width 148 height 40
checkbox input "true"
click at [915, 374] on button "Add" at bounding box center [906, 376] width 79 height 39
type input "0"
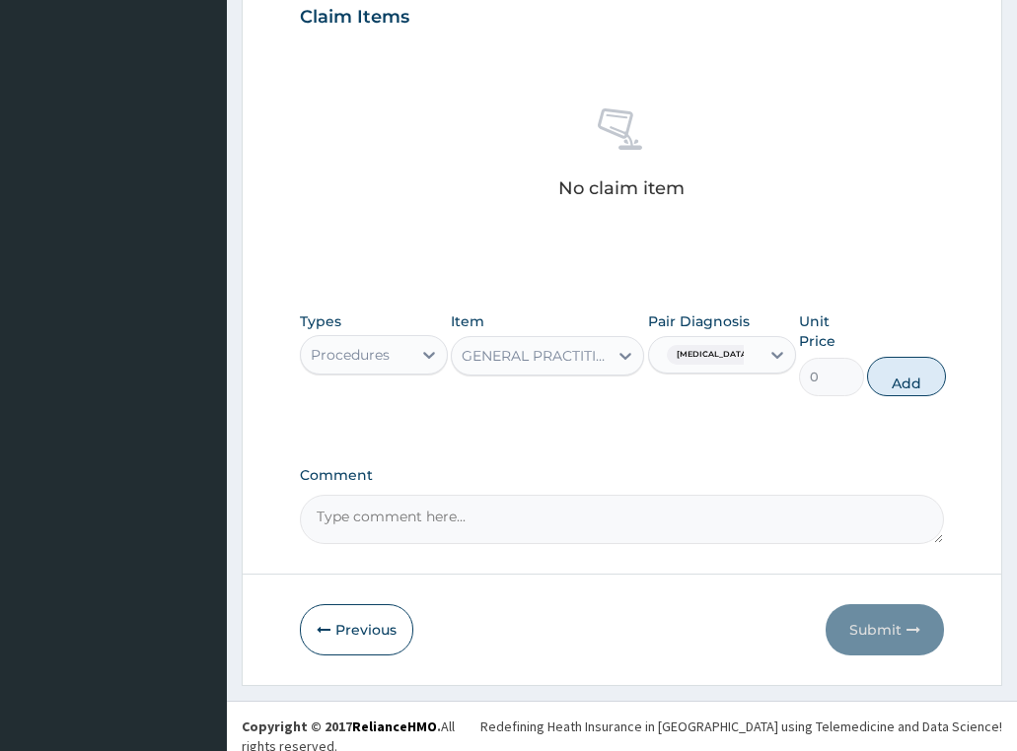
scroll to position [631, 0]
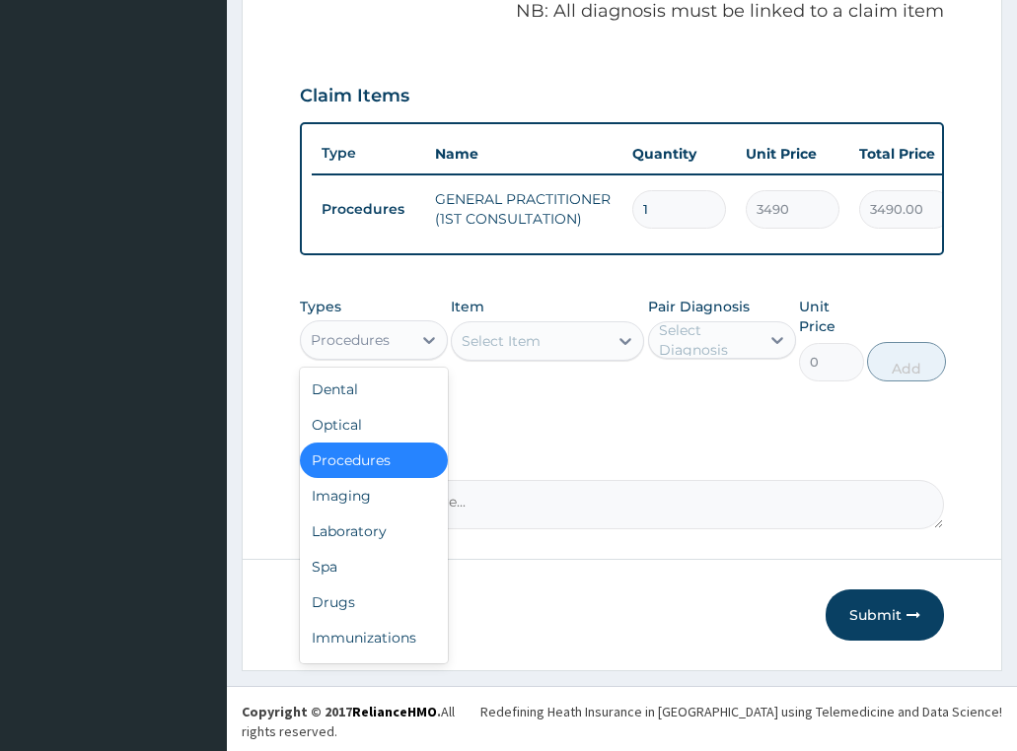
click at [322, 350] on div "Procedures" at bounding box center [350, 340] width 79 height 20
click at [355, 617] on div "Drugs" at bounding box center [374, 602] width 148 height 35
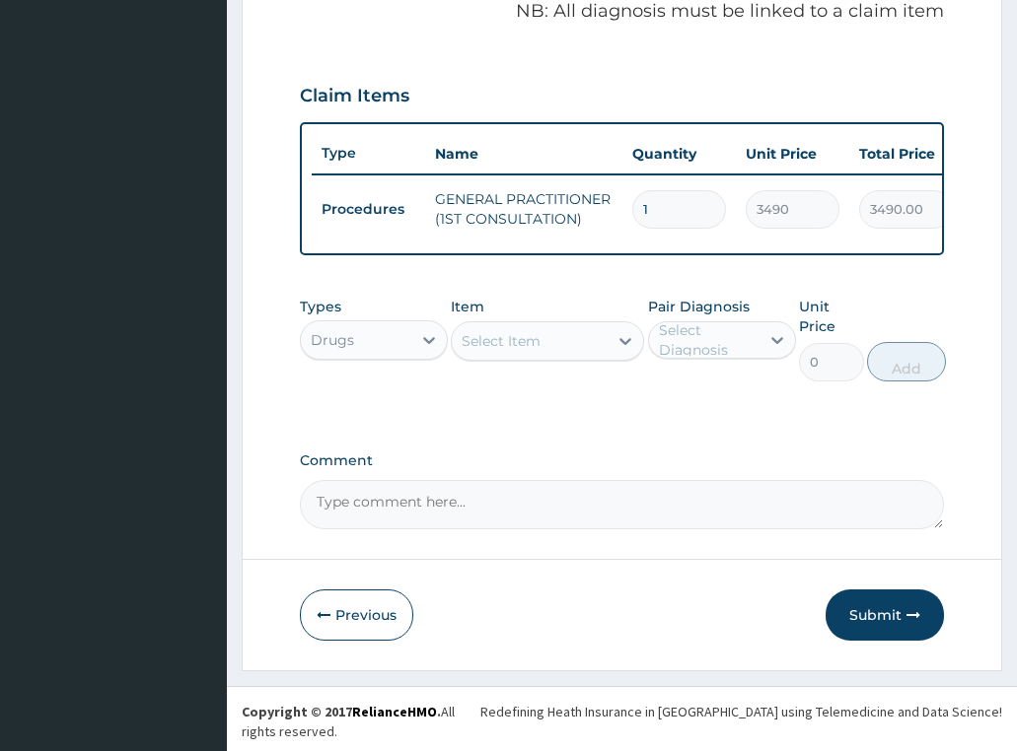
click at [491, 351] on div "Select Item" at bounding box center [500, 341] width 79 height 20
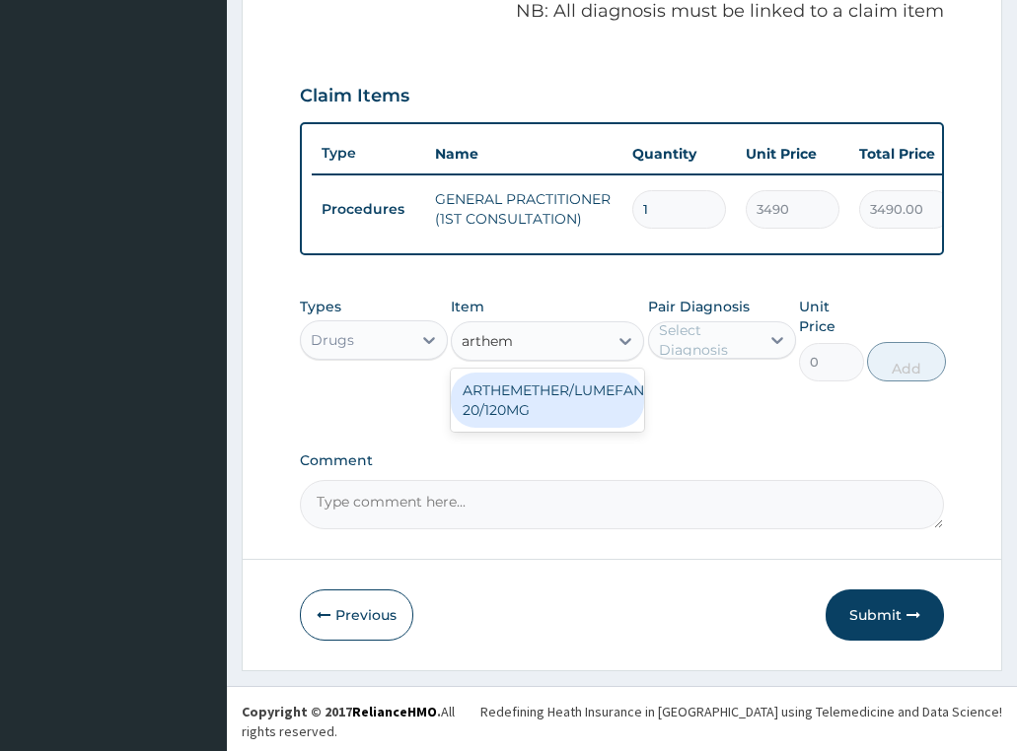
type input "artheme"
click at [551, 410] on div "ARTHEMETHER/LUMEFANTRINE/TAB 20/120MG" at bounding box center [547, 400] width 193 height 55
type input "130"
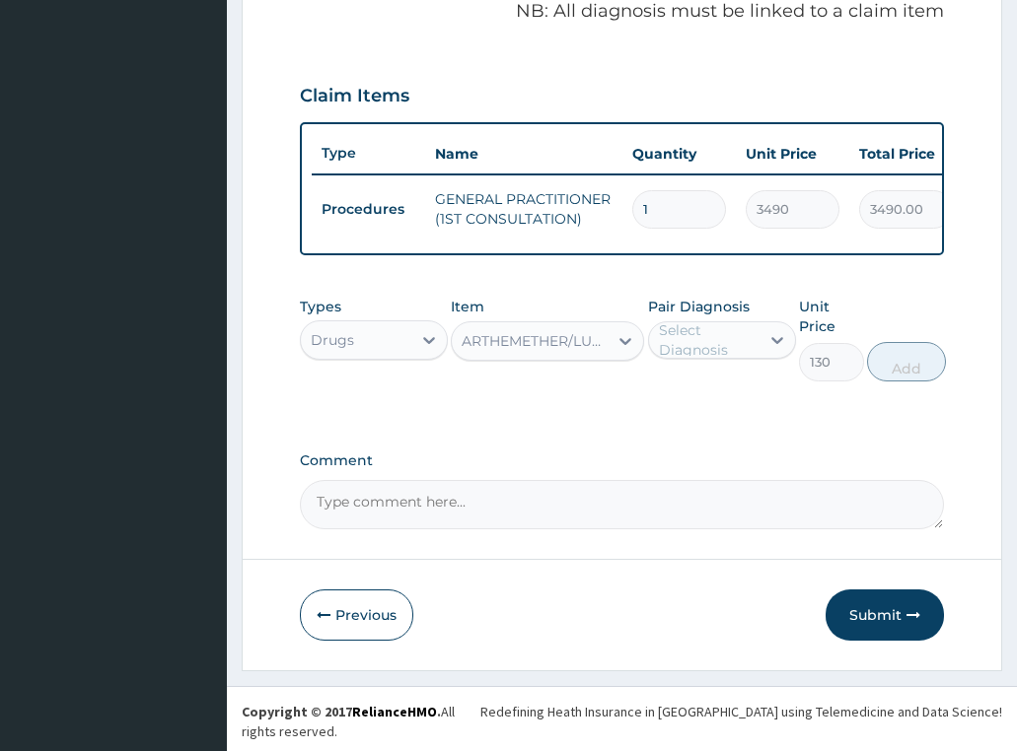
click at [684, 349] on div "Select Diagnosis" at bounding box center [708, 339] width 99 height 39
click at [759, 411] on div "Malaria" at bounding box center [722, 391] width 148 height 40
checkbox input "true"
click at [912, 382] on button "Add" at bounding box center [906, 361] width 79 height 39
type input "0"
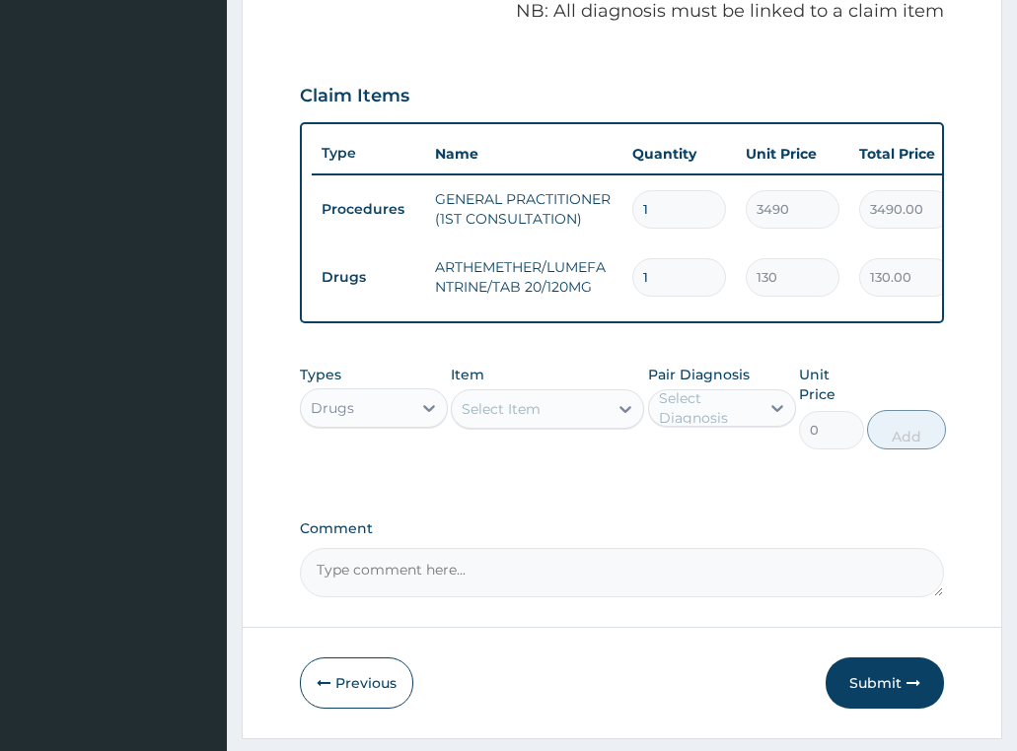
scroll to position [699, 0]
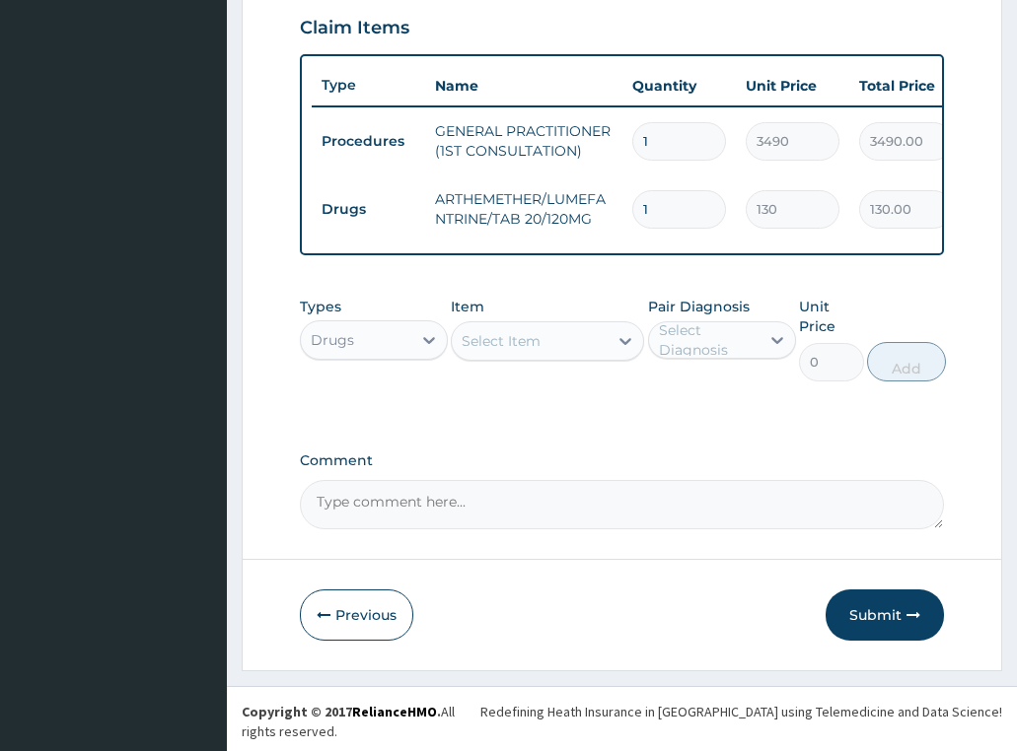
click at [491, 344] on div "Select Item" at bounding box center [530, 341] width 156 height 32
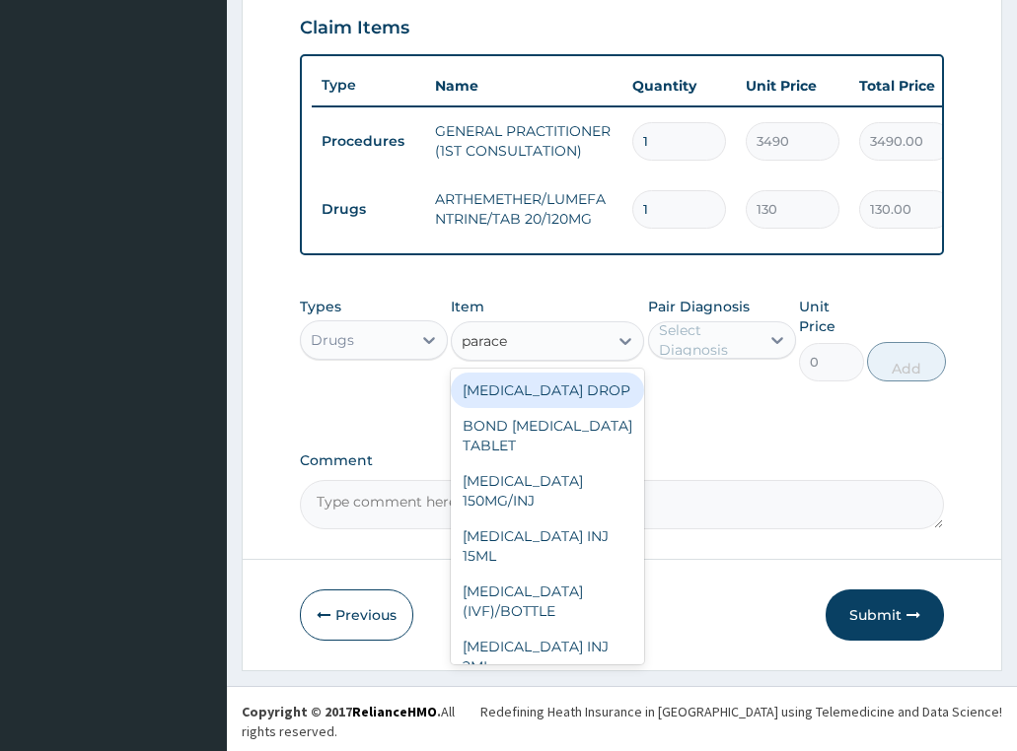
type input "paracet"
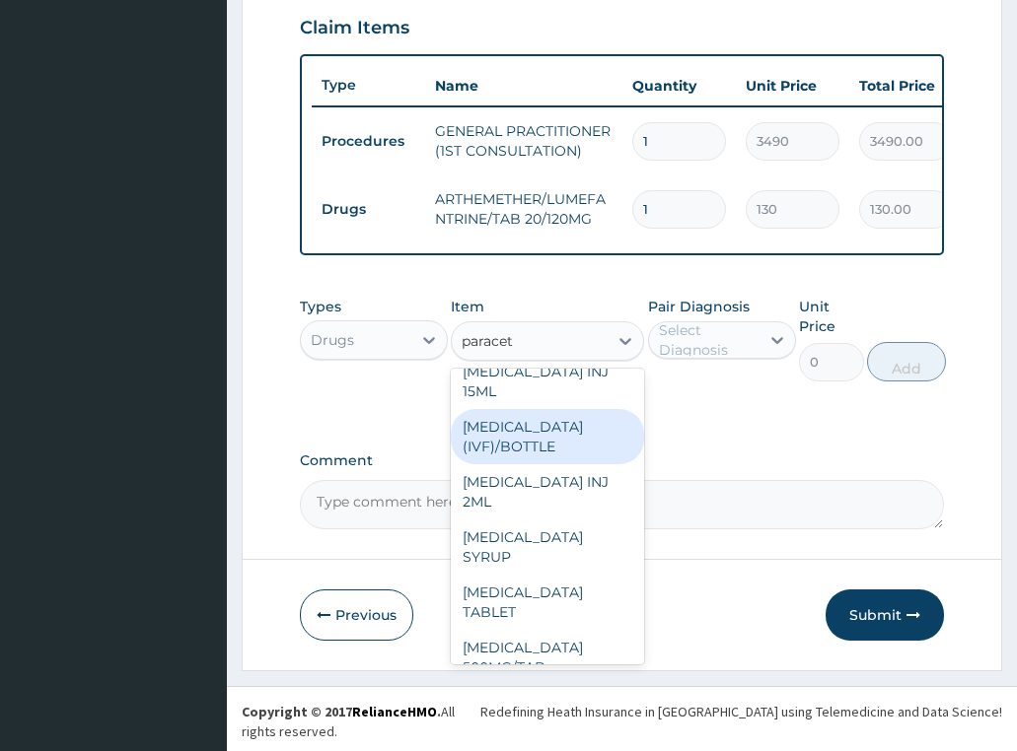
scroll to position [209, 0]
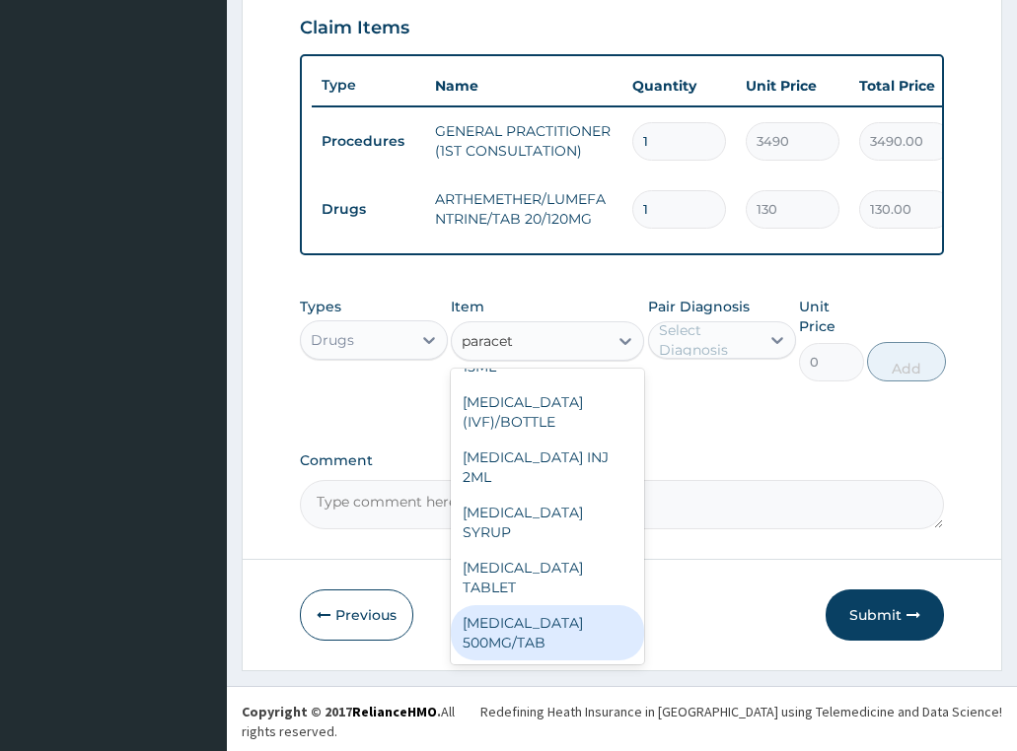
click at [533, 651] on div "[MEDICAL_DATA] 500MG/TAB" at bounding box center [547, 632] width 193 height 55
type input "22.625"
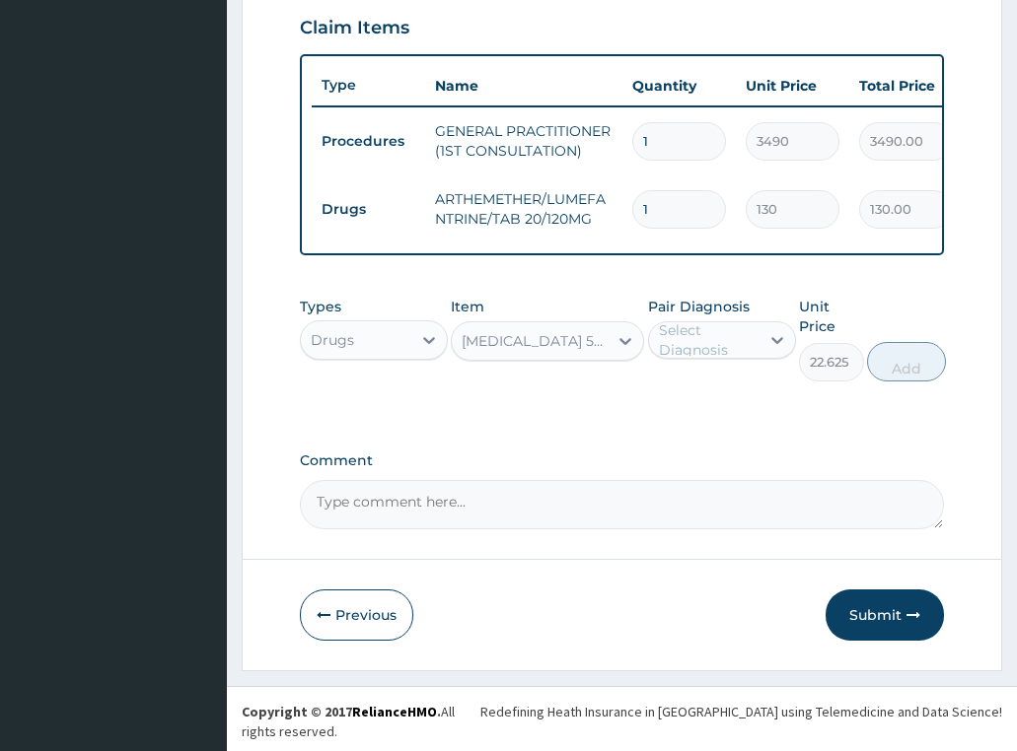
click at [716, 350] on div "Select Diagnosis" at bounding box center [708, 339] width 99 height 39
click at [716, 398] on label "Malaria" at bounding box center [741, 389] width 122 height 20
checkbox input "true"
click at [906, 378] on button "Add" at bounding box center [906, 361] width 79 height 39
type input "0"
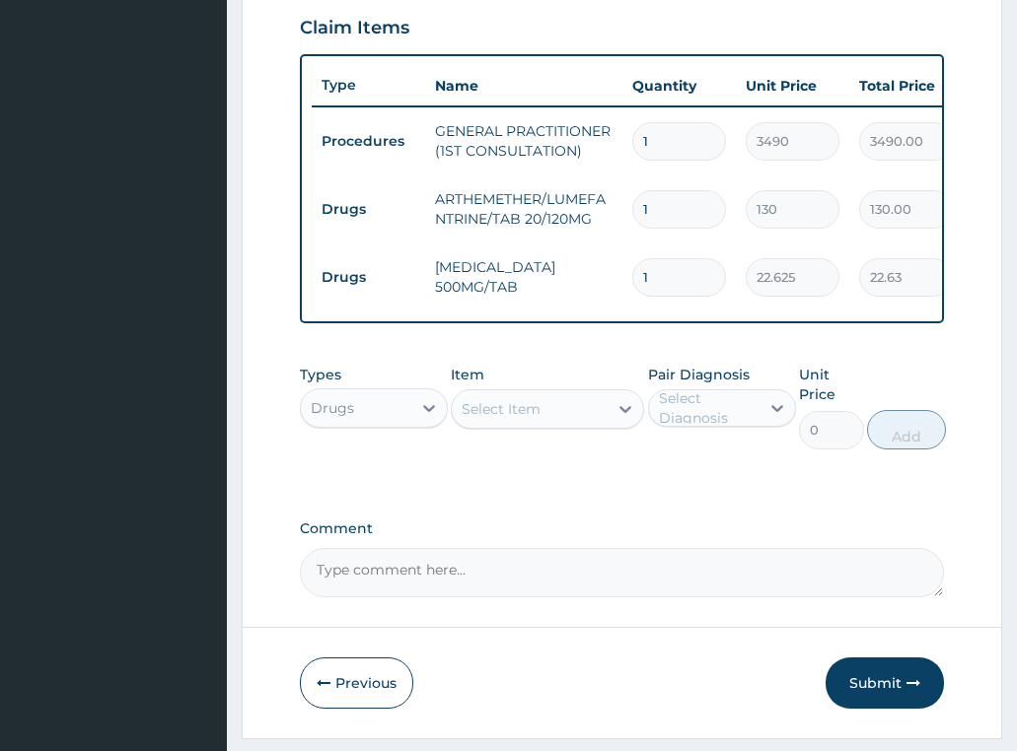
type input "18"
type input "407.25"
type input "18"
drag, startPoint x: 700, startPoint y: 209, endPoint x: 595, endPoint y: 236, distance: 108.8
click at [595, 236] on tr "Drugs ARTHEMETHER/LUMEFANTRINE/TAB 20/120MG 1 130 130.00 Malaria Delete" at bounding box center [795, 210] width 966 height 68
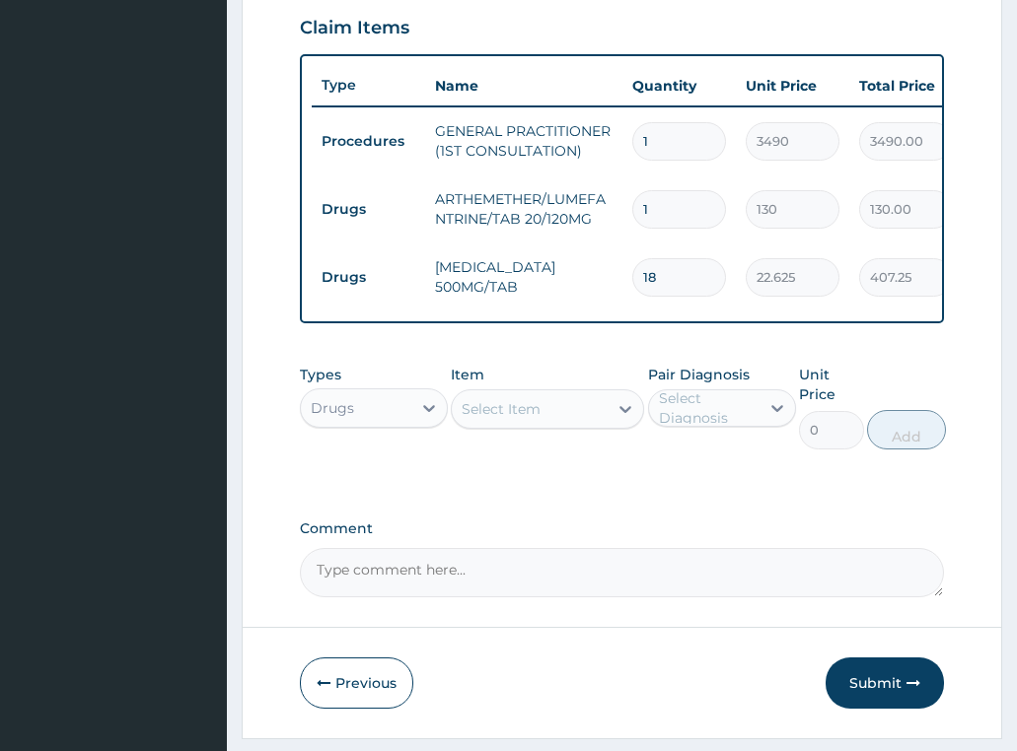
type input "2"
type input "260.00"
type input "24"
type input "3120.00"
type input "24"
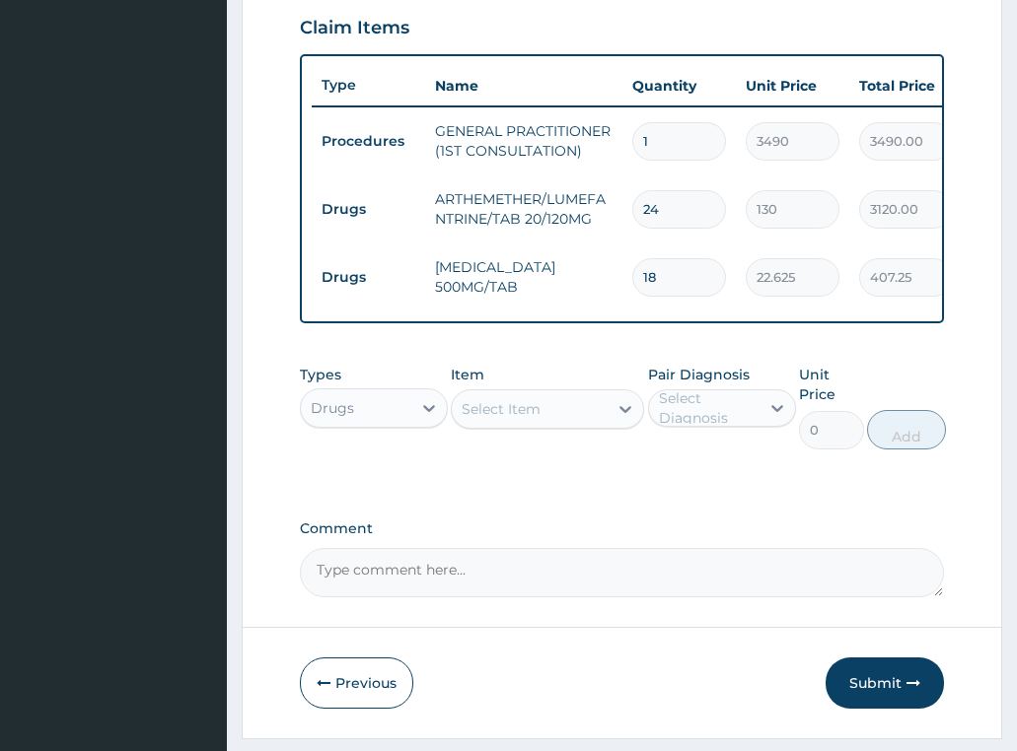
click at [716, 505] on div "PA Code / Prescription Code Enter Code(Secondary Care Only) Encounter Date 14-0…" at bounding box center [622, 43] width 645 height 1108
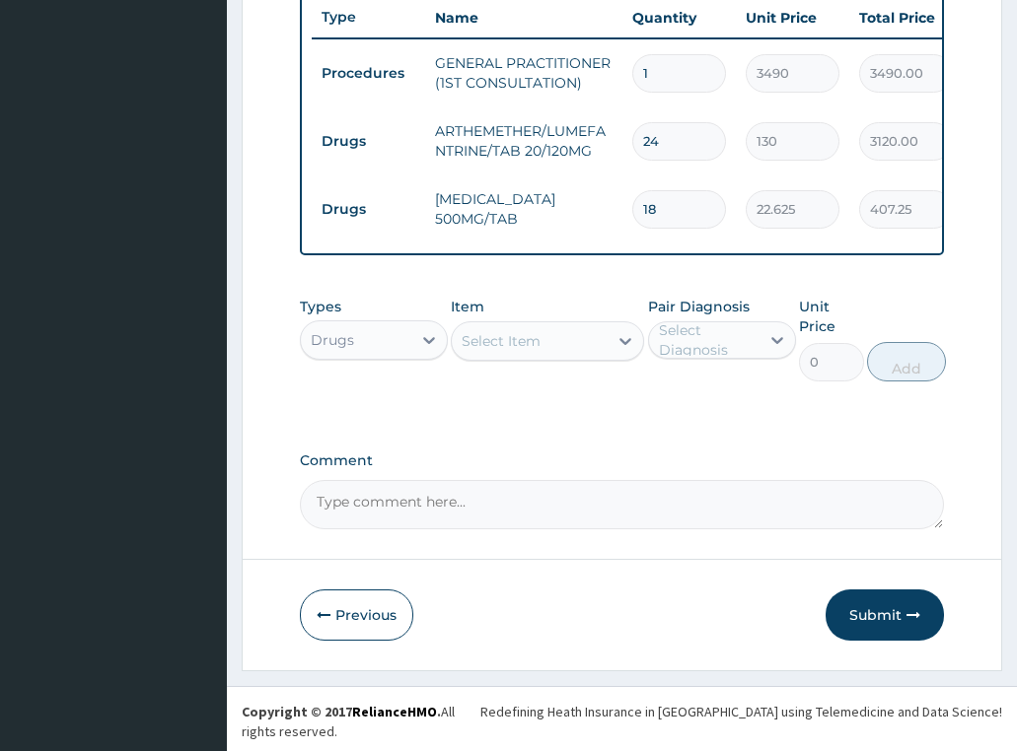
drag, startPoint x: 865, startPoint y: 627, endPoint x: 1026, endPoint y: 310, distance: 355.9
click at [866, 626] on button "Submit" at bounding box center [884, 615] width 118 height 51
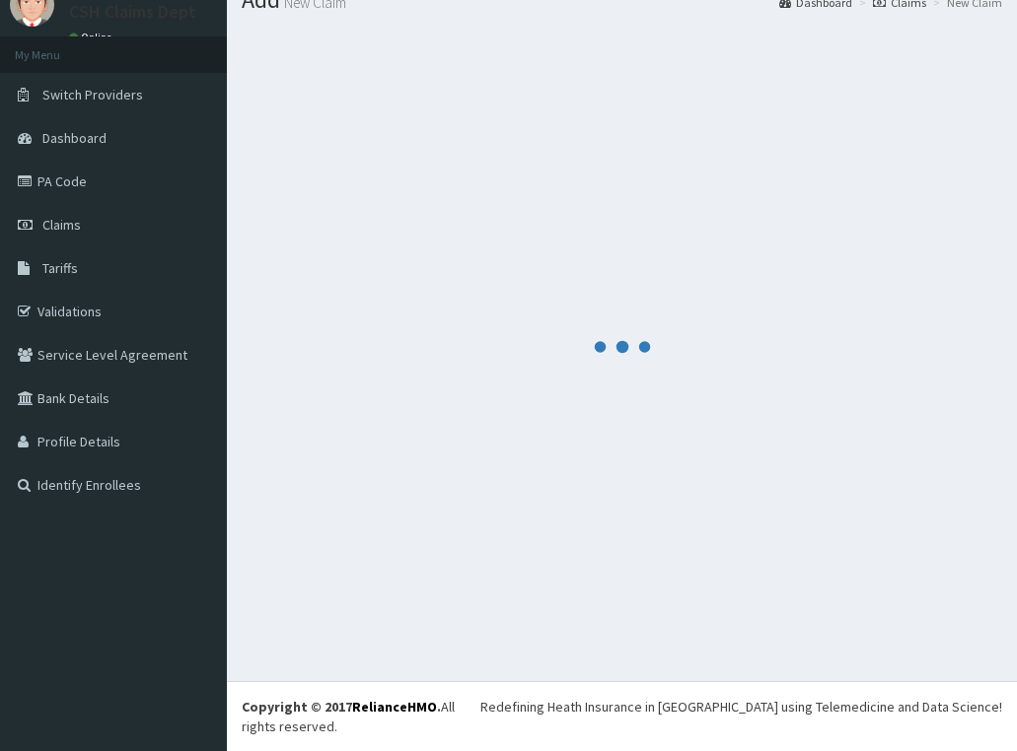
scroll to position [57, 0]
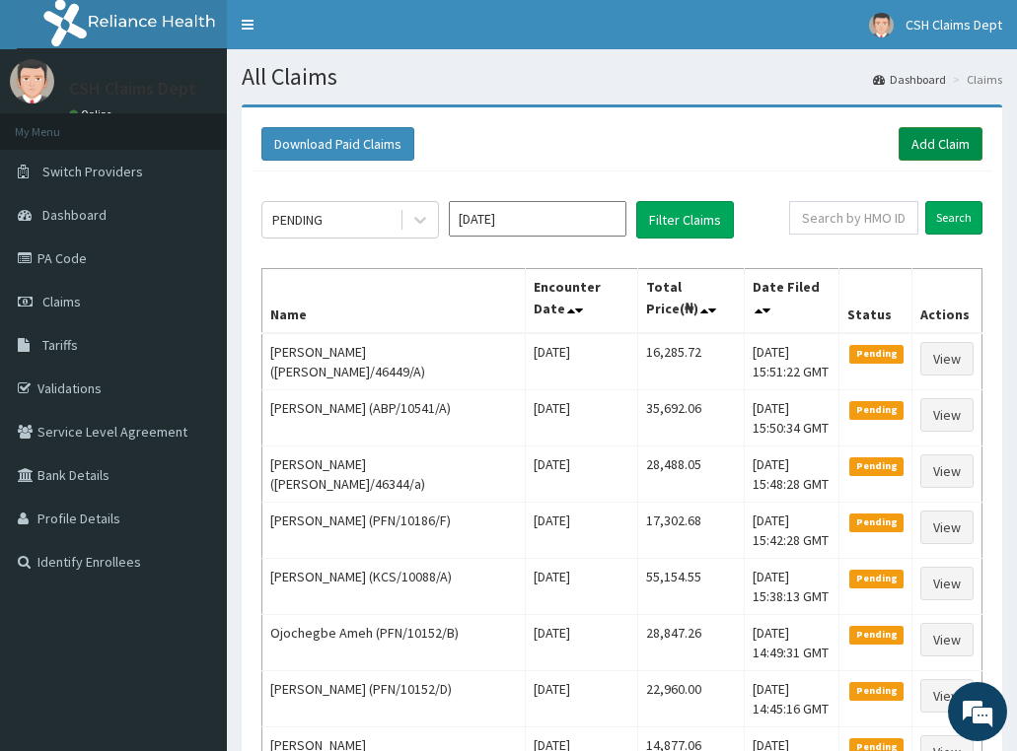
click at [953, 146] on link "Add Claim" at bounding box center [940, 144] width 84 height 34
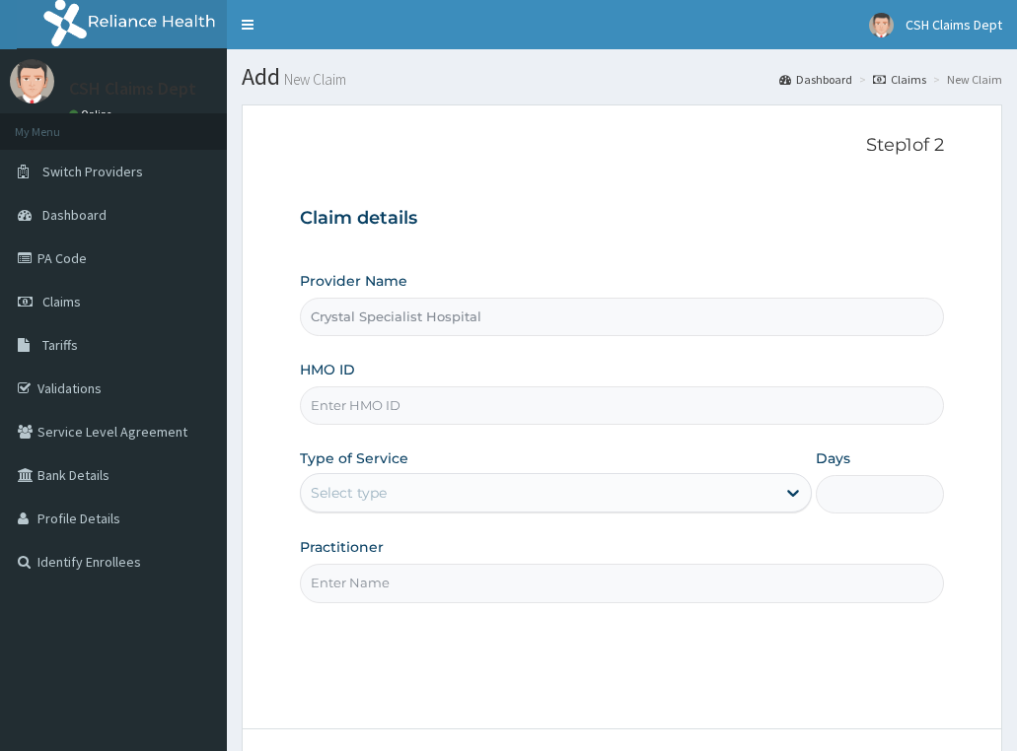
click at [449, 410] on input "HMO ID" at bounding box center [622, 406] width 645 height 38
paste input "AIL/10031/A"
type input "AIL/10031/A"
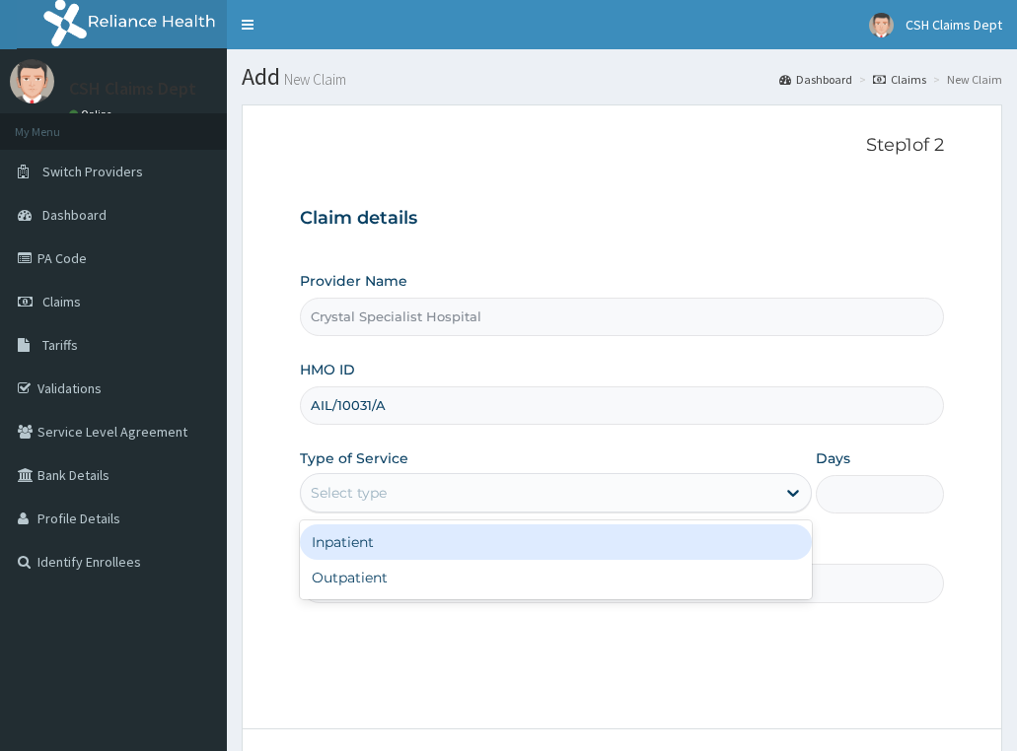
click at [377, 490] on div "Select type" at bounding box center [349, 493] width 76 height 20
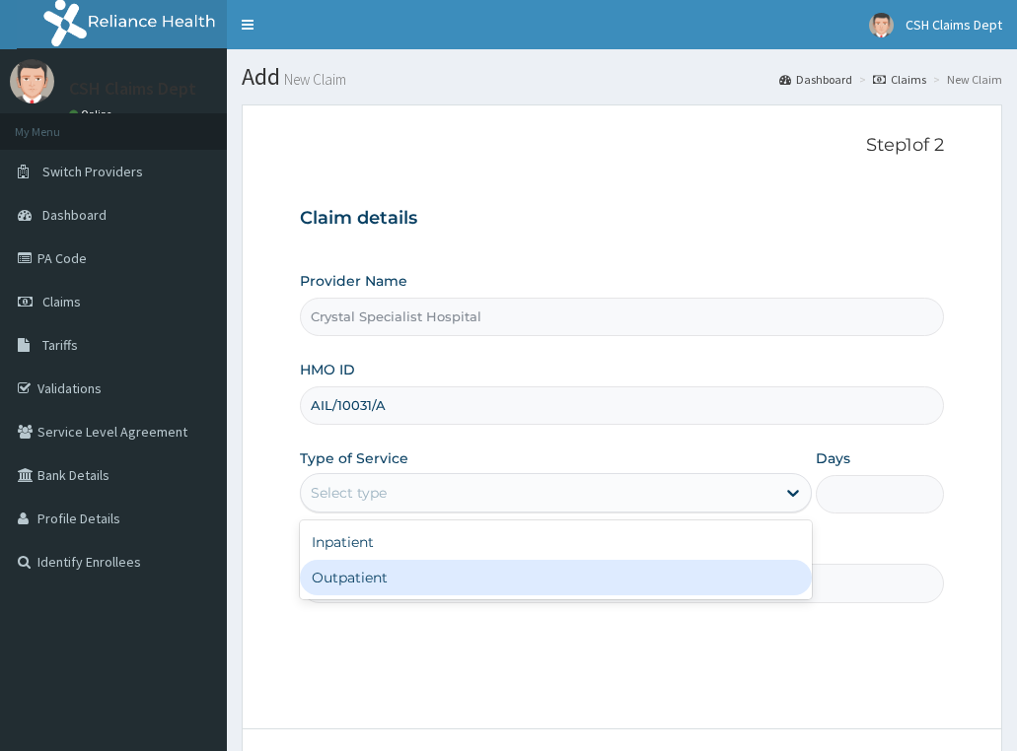
click at [384, 576] on div "Outpatient" at bounding box center [556, 577] width 513 height 35
type input "1"
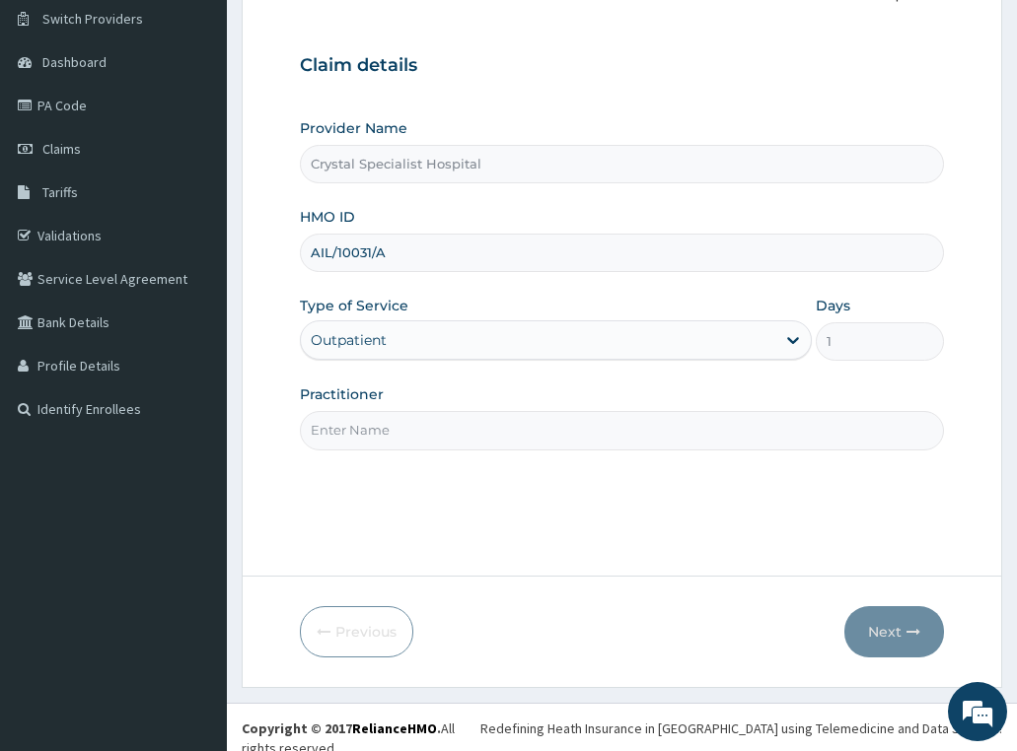
scroll to position [155, 0]
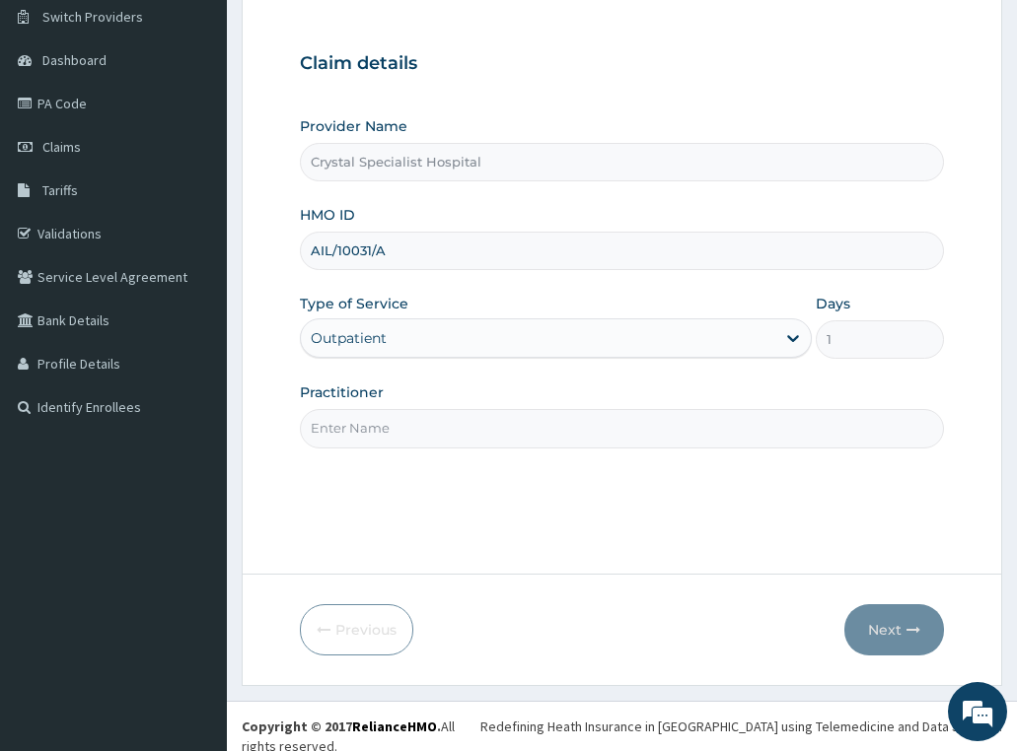
click at [380, 427] on input "Practitioner" at bounding box center [622, 428] width 645 height 38
type input "oyinloye"
click at [908, 635] on icon "button" at bounding box center [913, 630] width 14 height 14
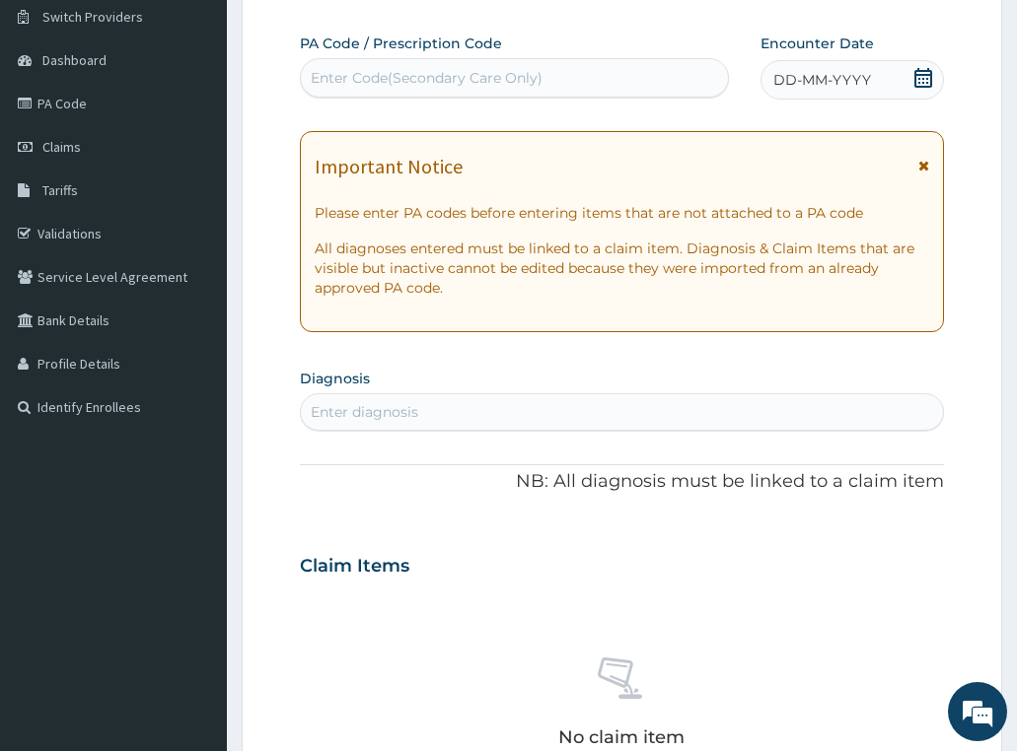
click at [920, 74] on icon at bounding box center [923, 78] width 18 height 20
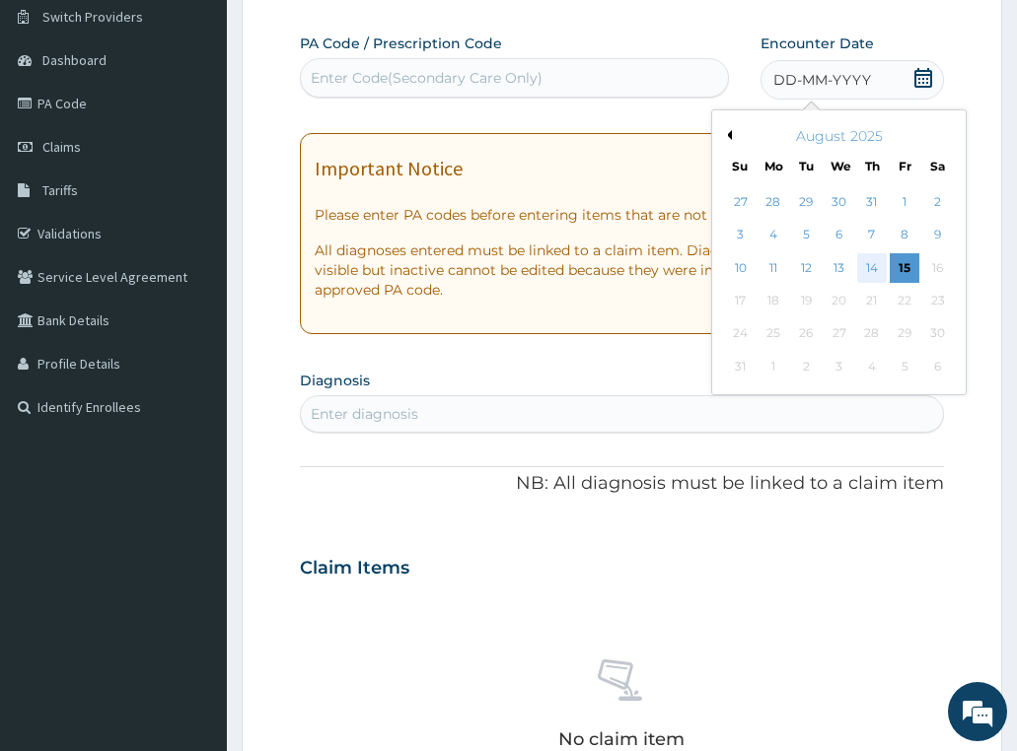
click at [864, 271] on div "14" at bounding box center [872, 268] width 30 height 30
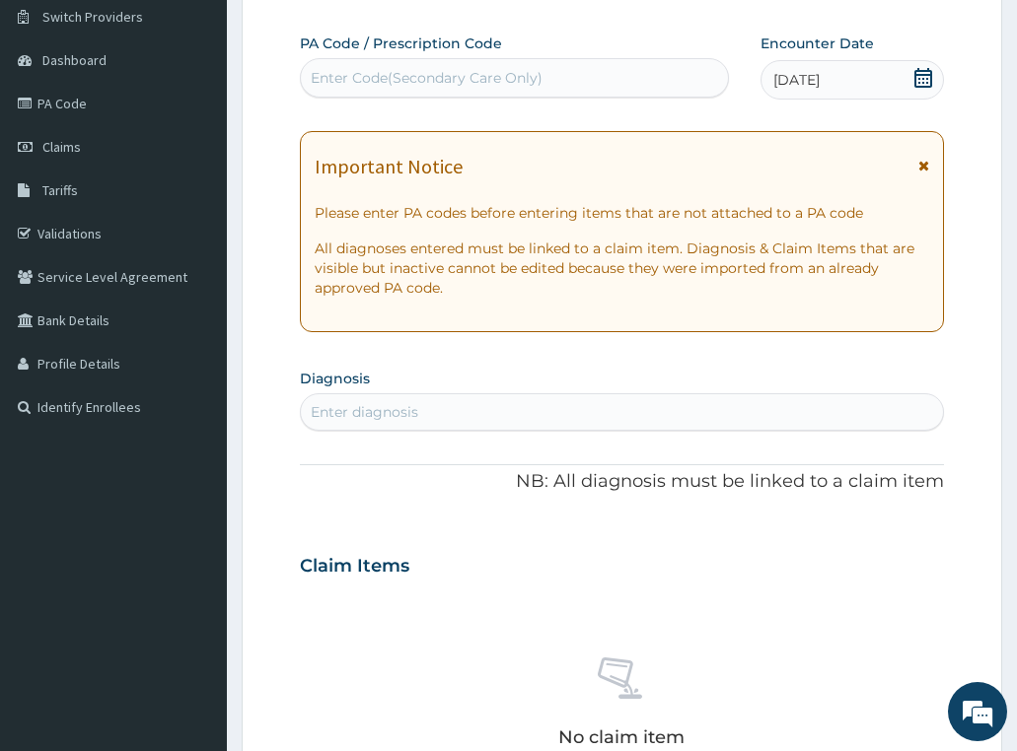
click at [422, 415] on div "Enter diagnosis" at bounding box center [622, 412] width 643 height 32
type input "urethrit"
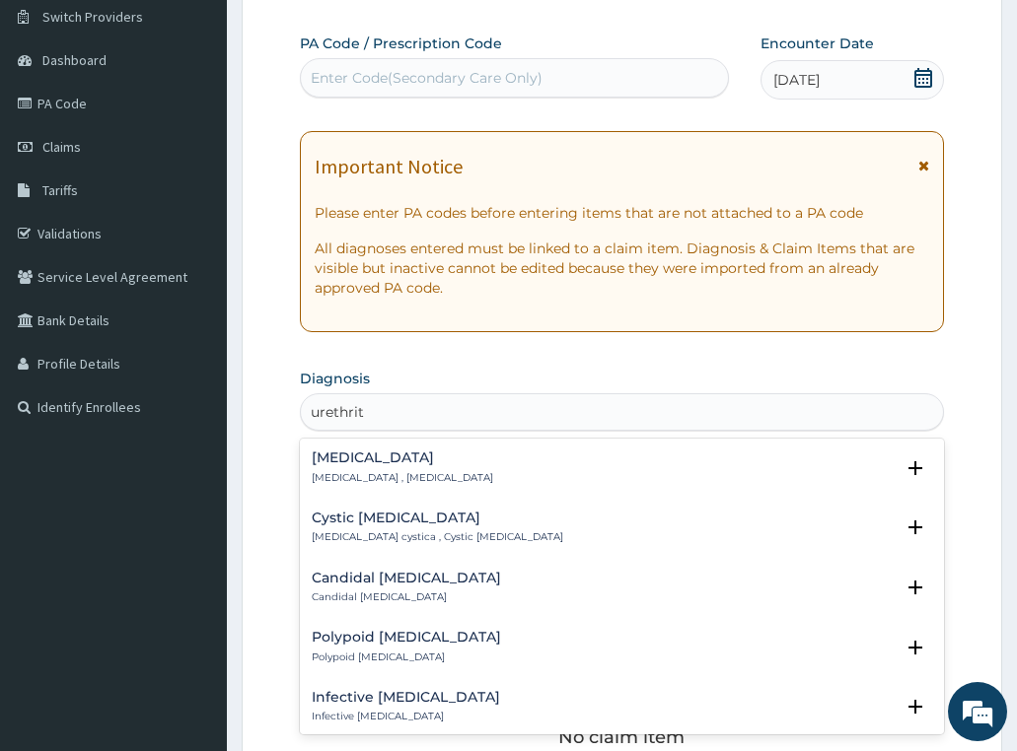
click at [390, 474] on p "Urethritis , Inflammation of urethra" at bounding box center [402, 478] width 181 height 14
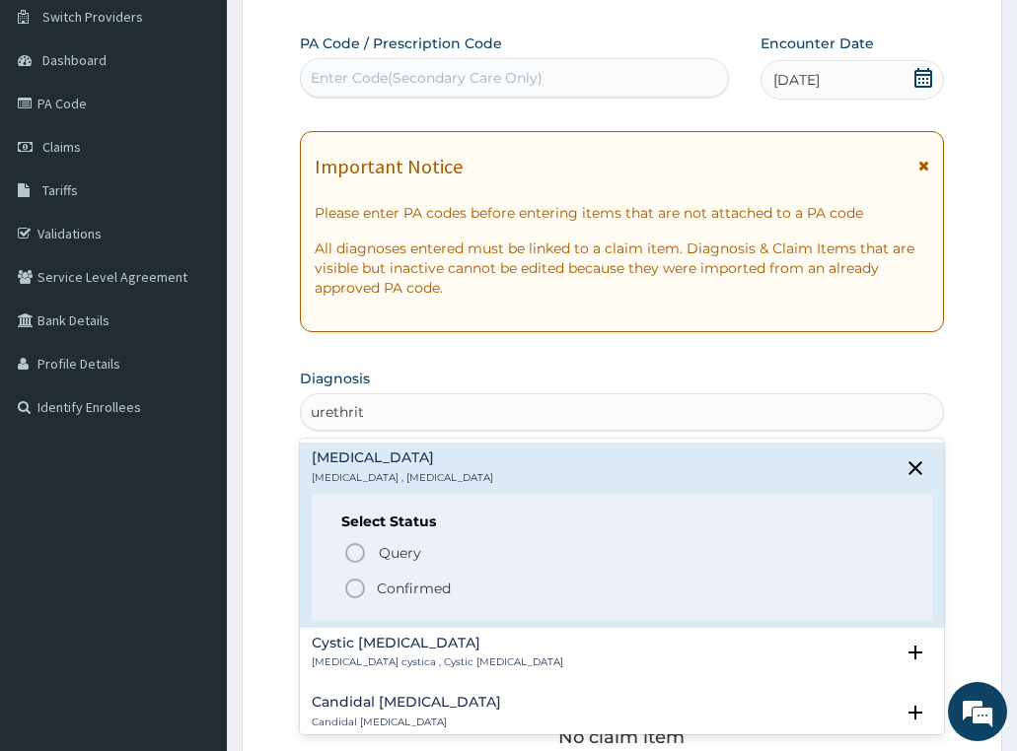
click at [405, 591] on p "Confirmed" at bounding box center [414, 589] width 74 height 20
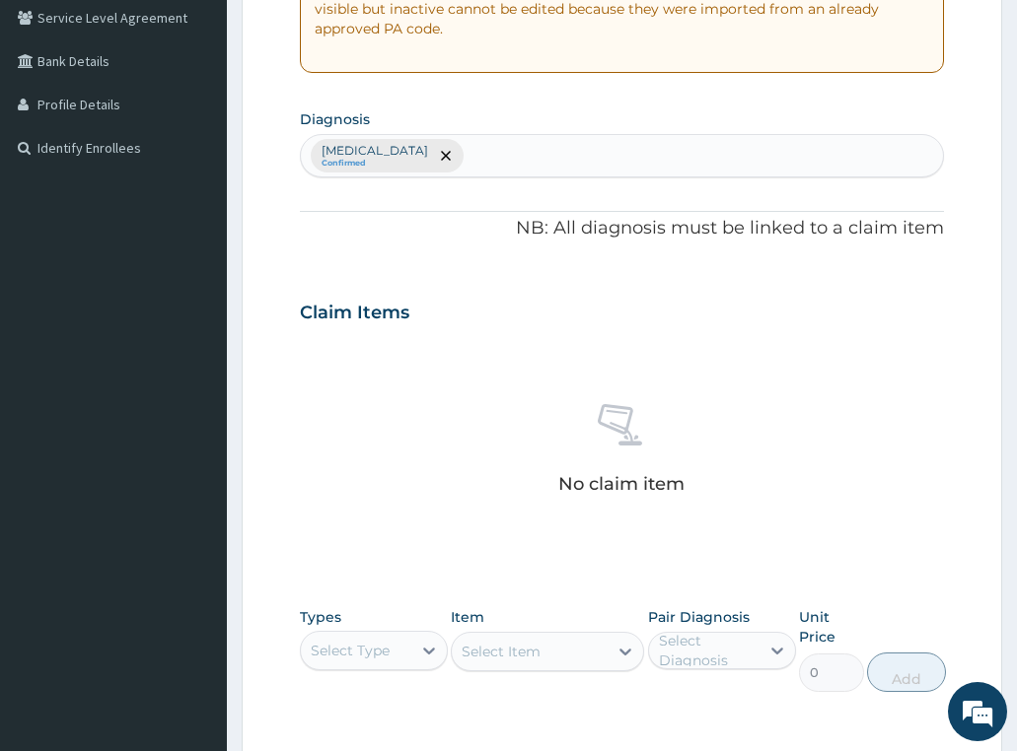
scroll to position [549, 0]
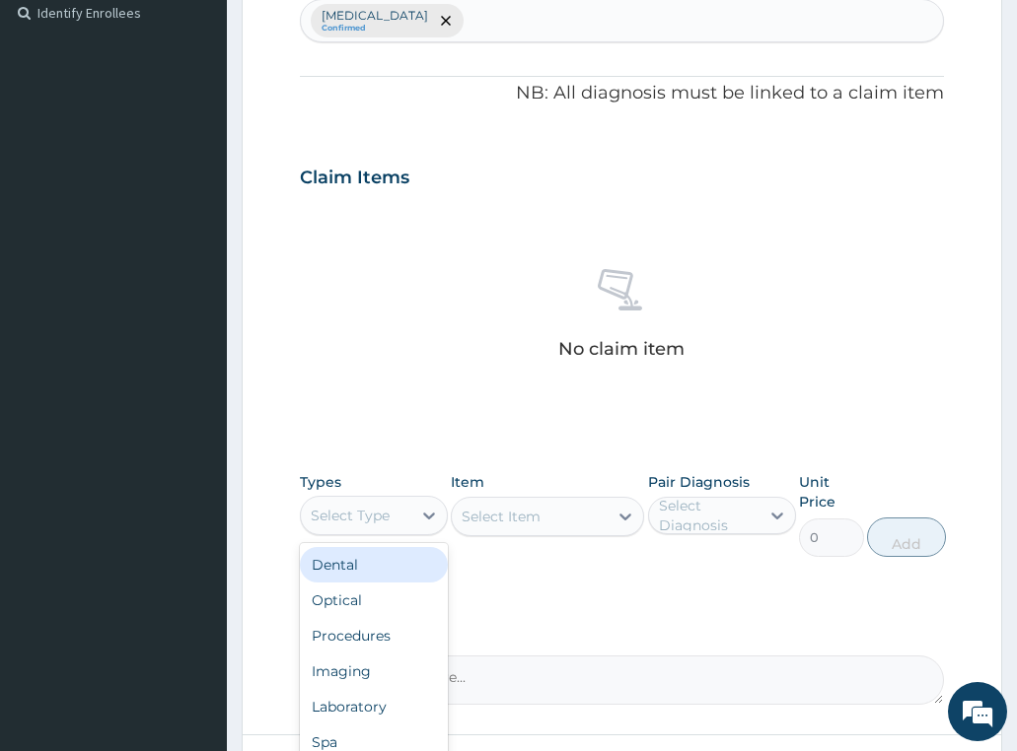
click at [389, 519] on div "Select Type" at bounding box center [350, 516] width 79 height 20
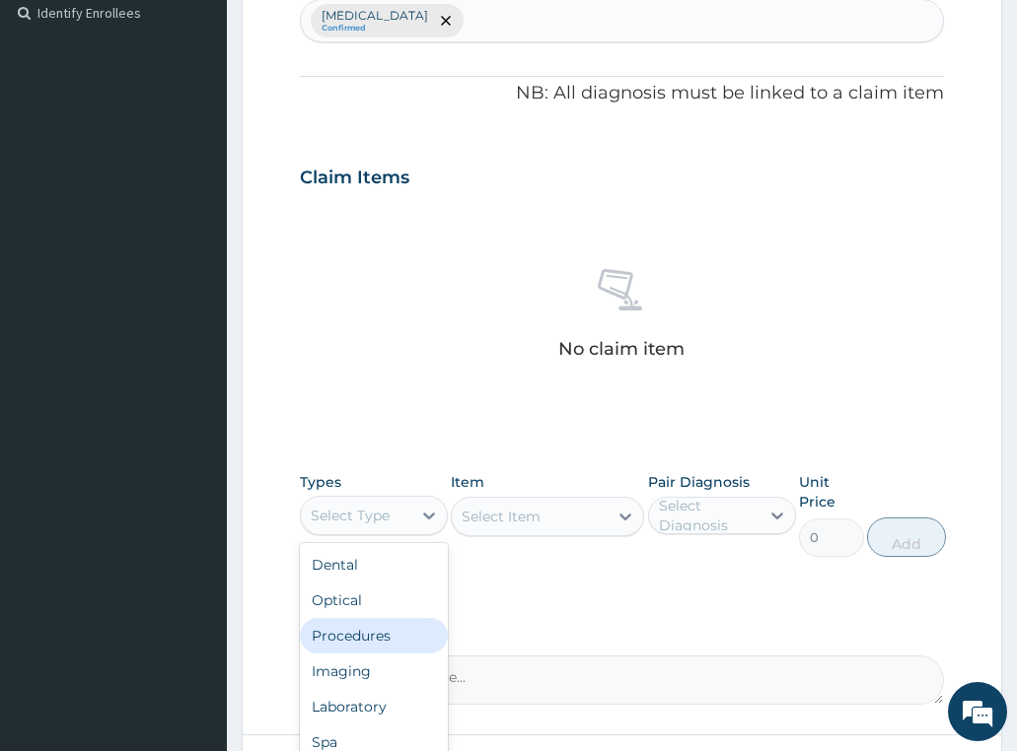
click at [377, 640] on div "Procedures" at bounding box center [374, 635] width 148 height 35
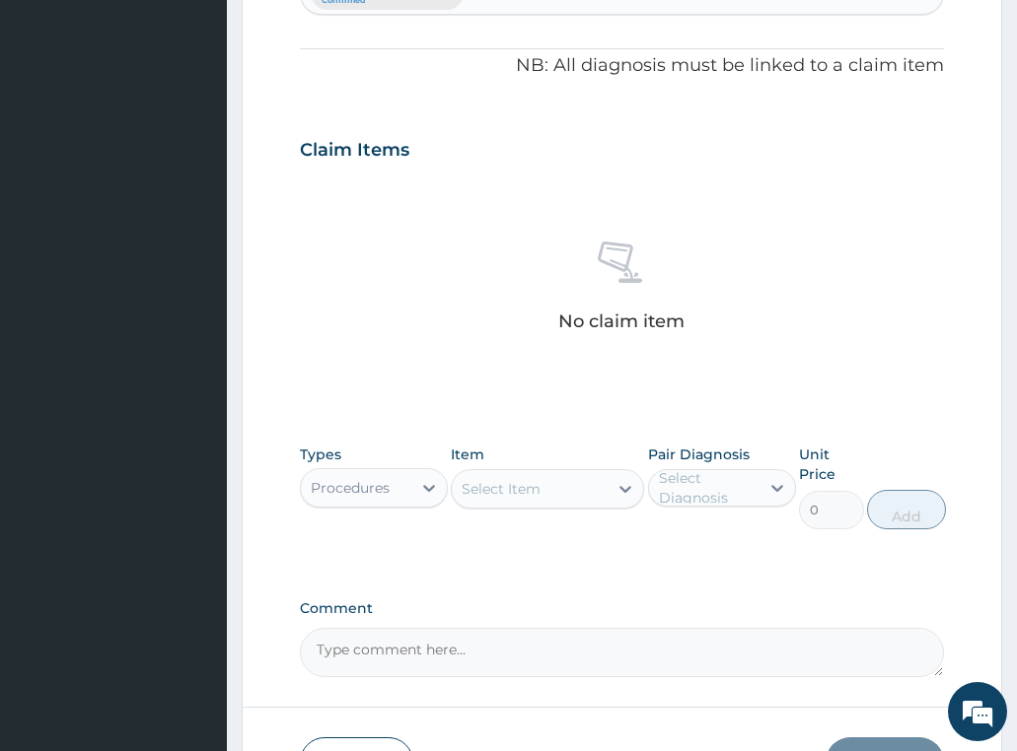
scroll to position [611, 0]
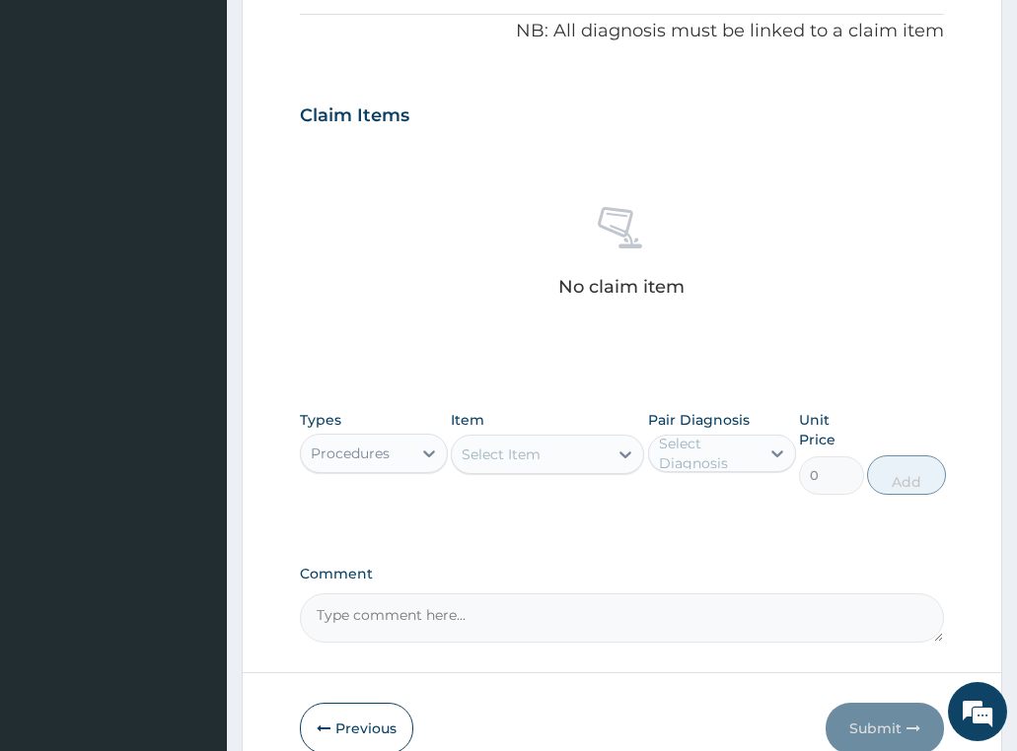
click at [507, 447] on div "Select Item" at bounding box center [500, 455] width 79 height 20
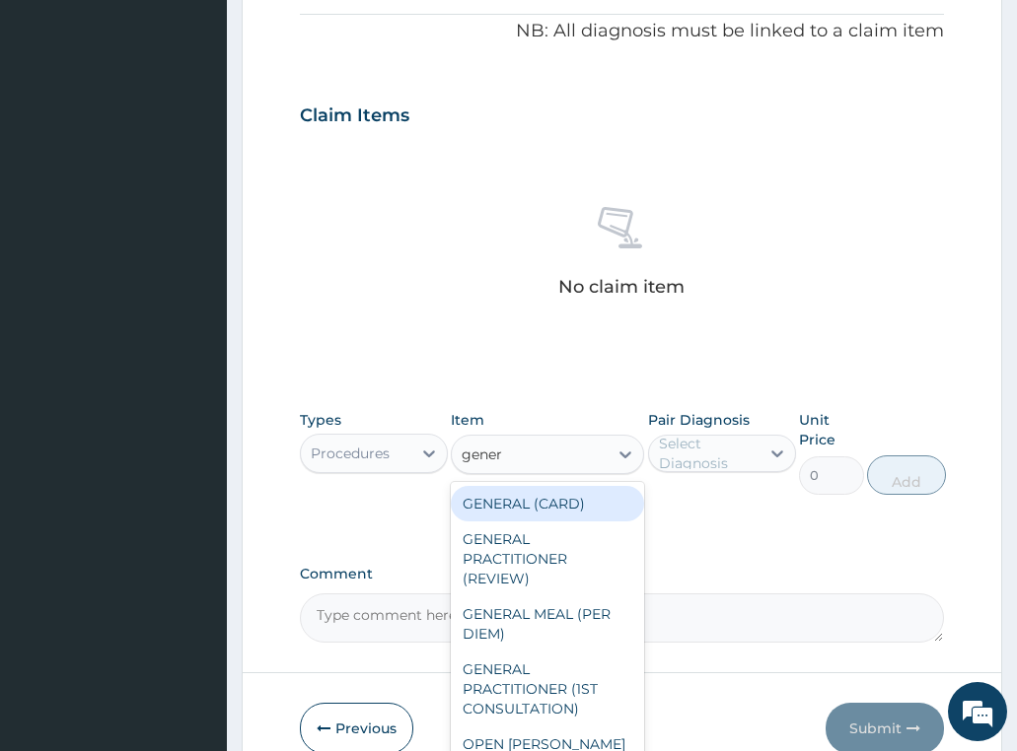
type input "genera"
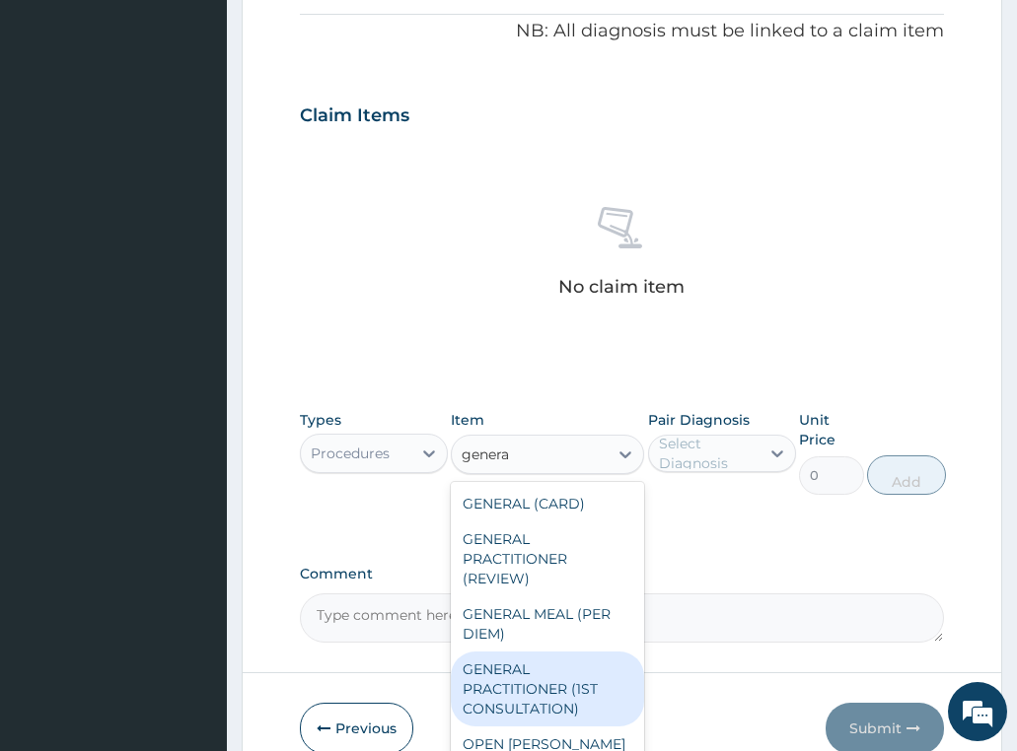
click at [482, 685] on div "GENERAL PRACTITIONER (1ST CONSULTATION)" at bounding box center [547, 689] width 193 height 75
type input "3490"
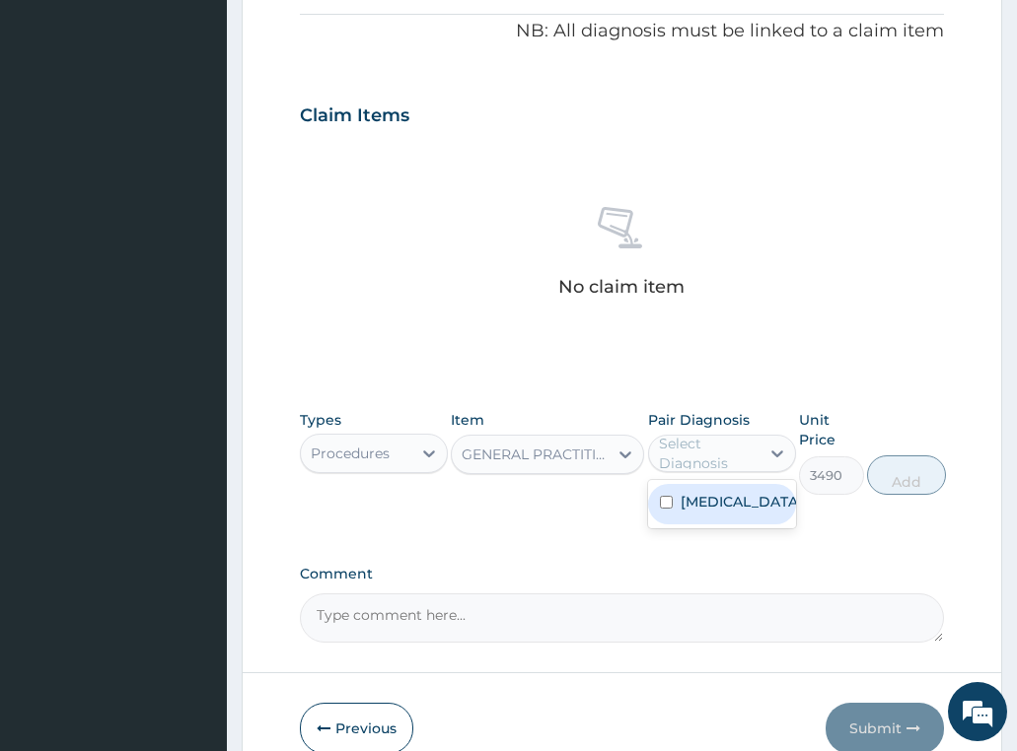
click at [679, 446] on div "Select Diagnosis" at bounding box center [708, 453] width 99 height 39
click at [717, 505] on label "Urethritis" at bounding box center [741, 502] width 122 height 20
checkbox input "true"
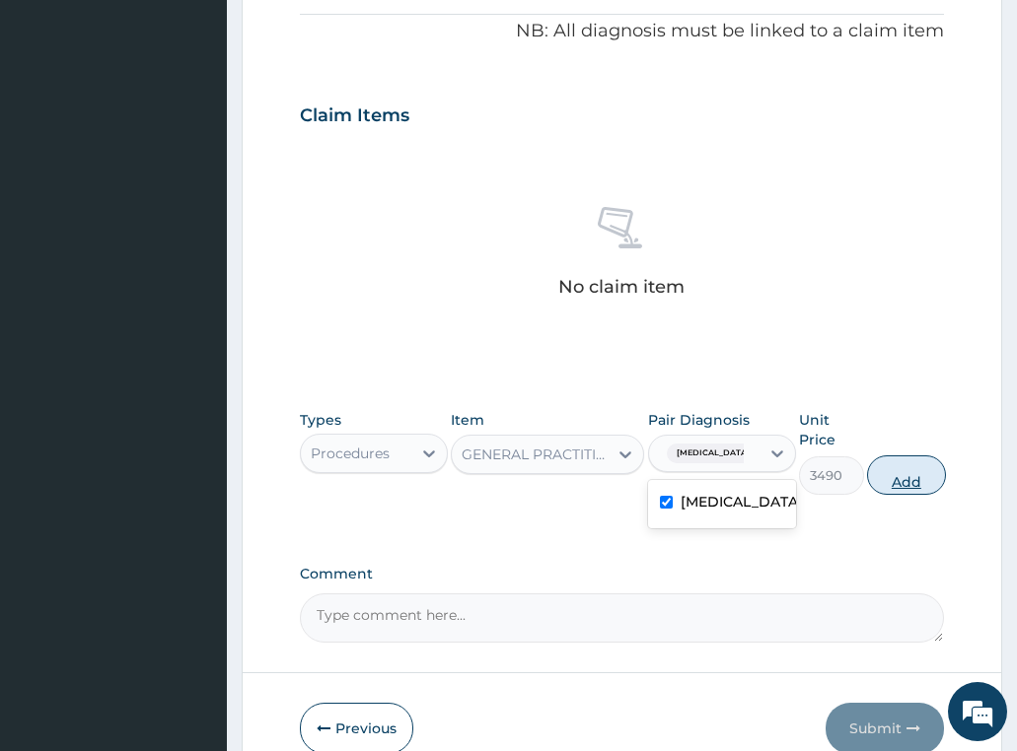
click at [890, 485] on button "Add" at bounding box center [906, 475] width 79 height 39
type input "0"
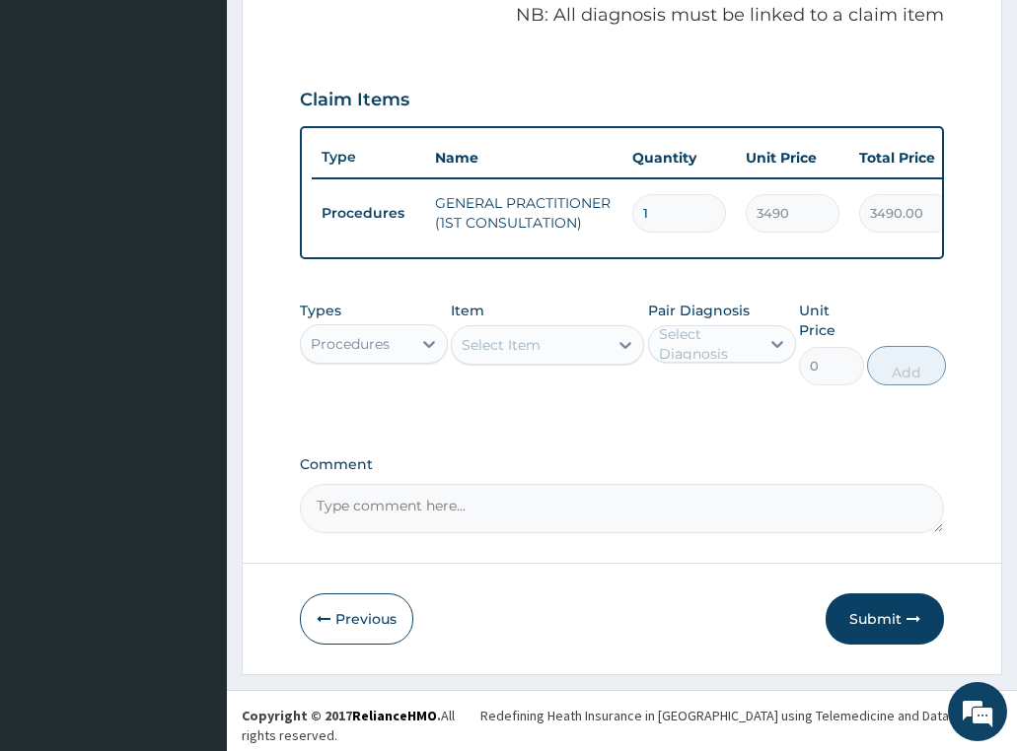
scroll to position [631, 0]
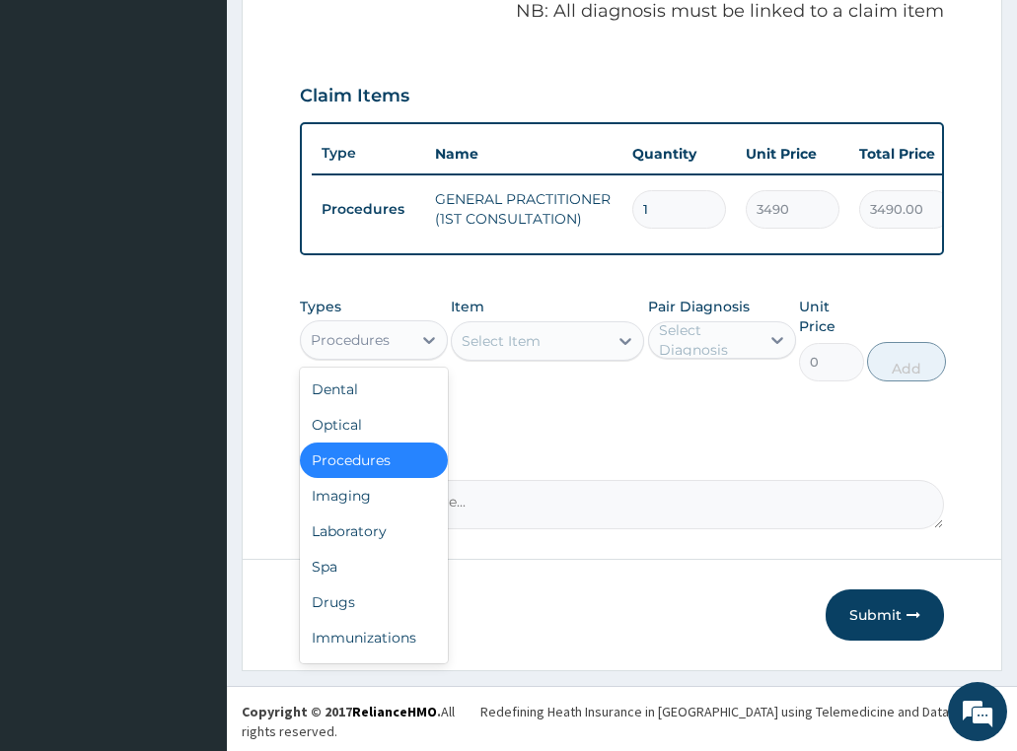
click at [365, 337] on div "Procedures" at bounding box center [374, 339] width 148 height 39
click at [347, 612] on div "Drugs" at bounding box center [374, 602] width 148 height 35
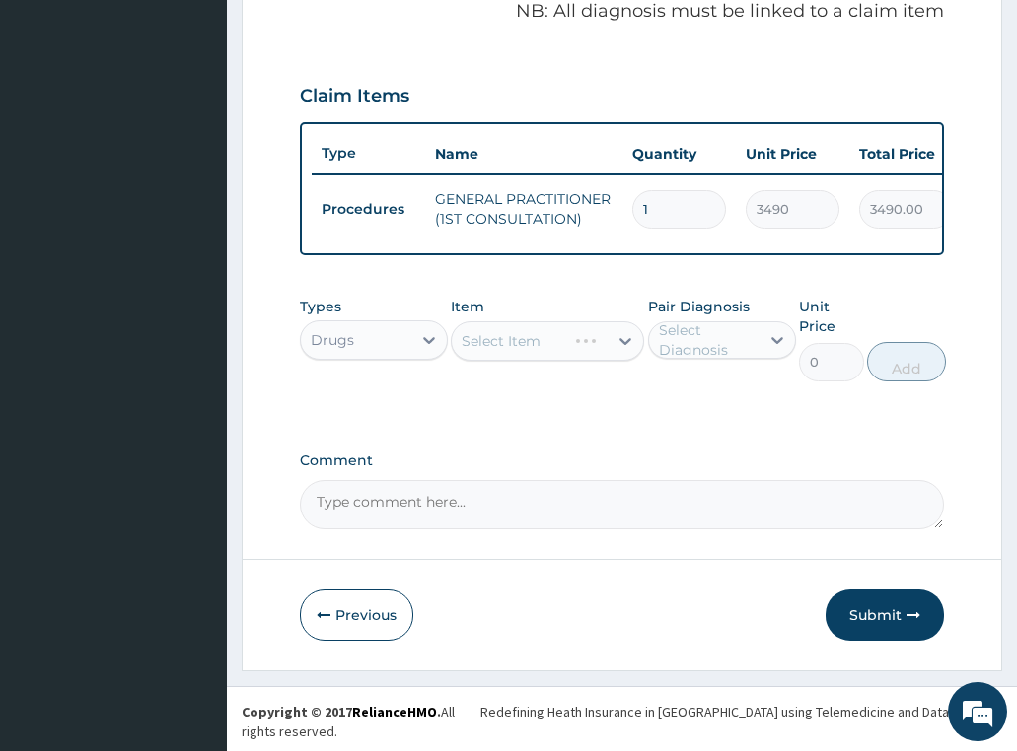
click at [502, 354] on div "Select Item" at bounding box center [547, 340] width 193 height 39
click at [503, 361] on div "Select Item" at bounding box center [547, 340] width 193 height 39
click at [577, 351] on div "Select Item" at bounding box center [530, 341] width 156 height 32
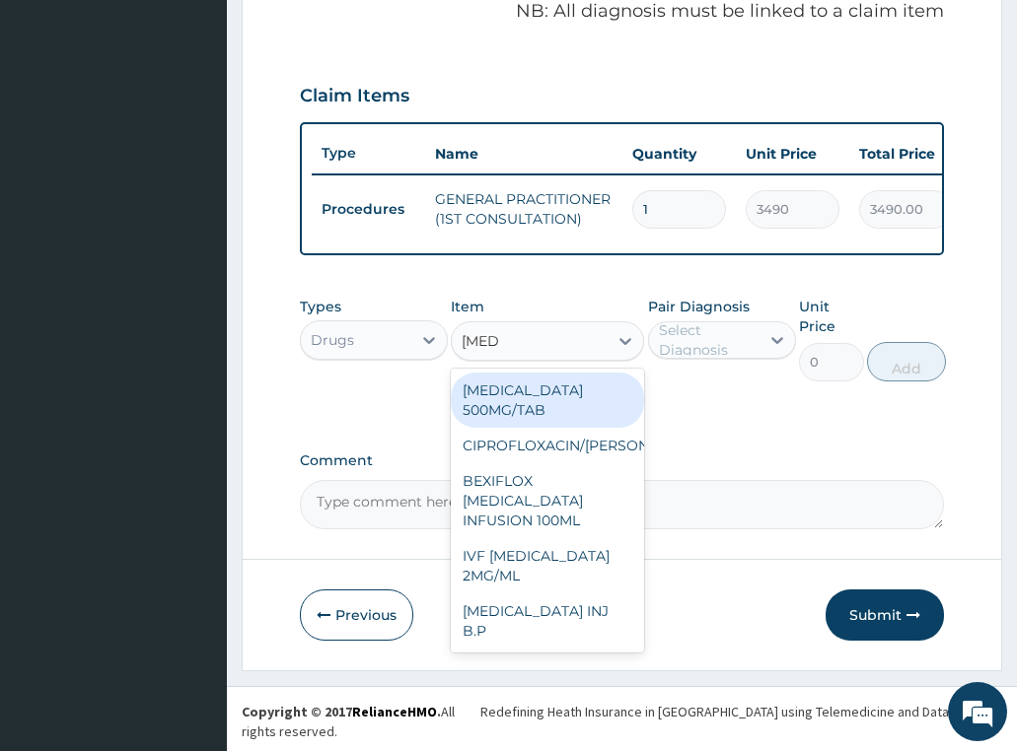
type input "ciprof"
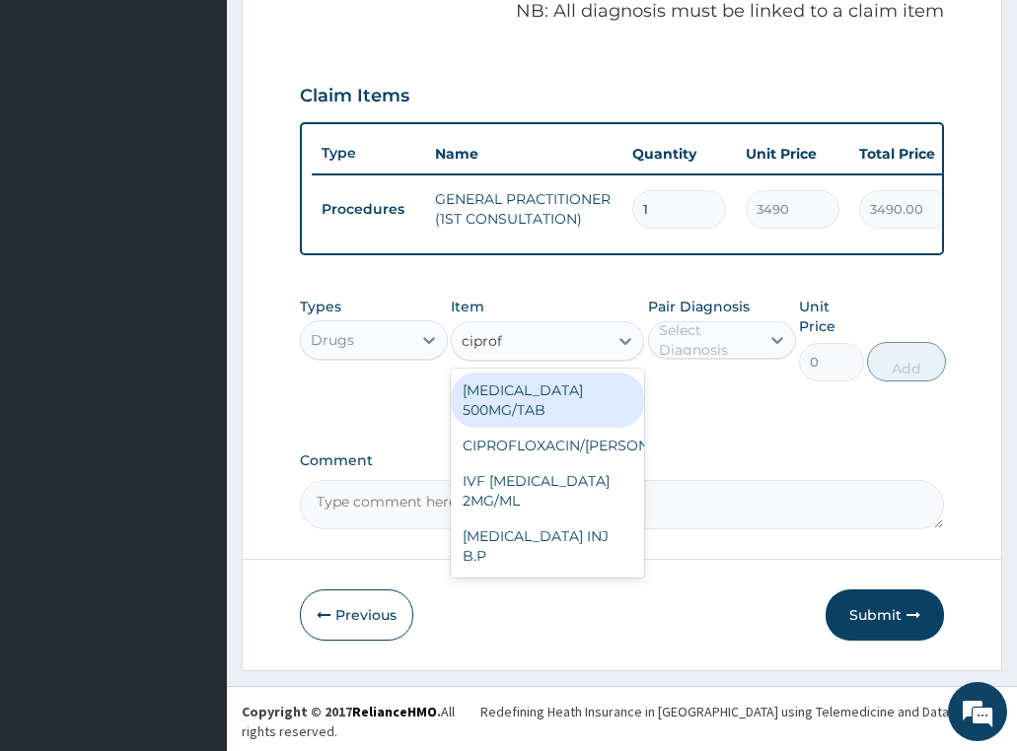
click at [515, 410] on div "CIPROFLOXACIN 500MG/TAB" at bounding box center [547, 400] width 193 height 55
type input "192.0399932861328"
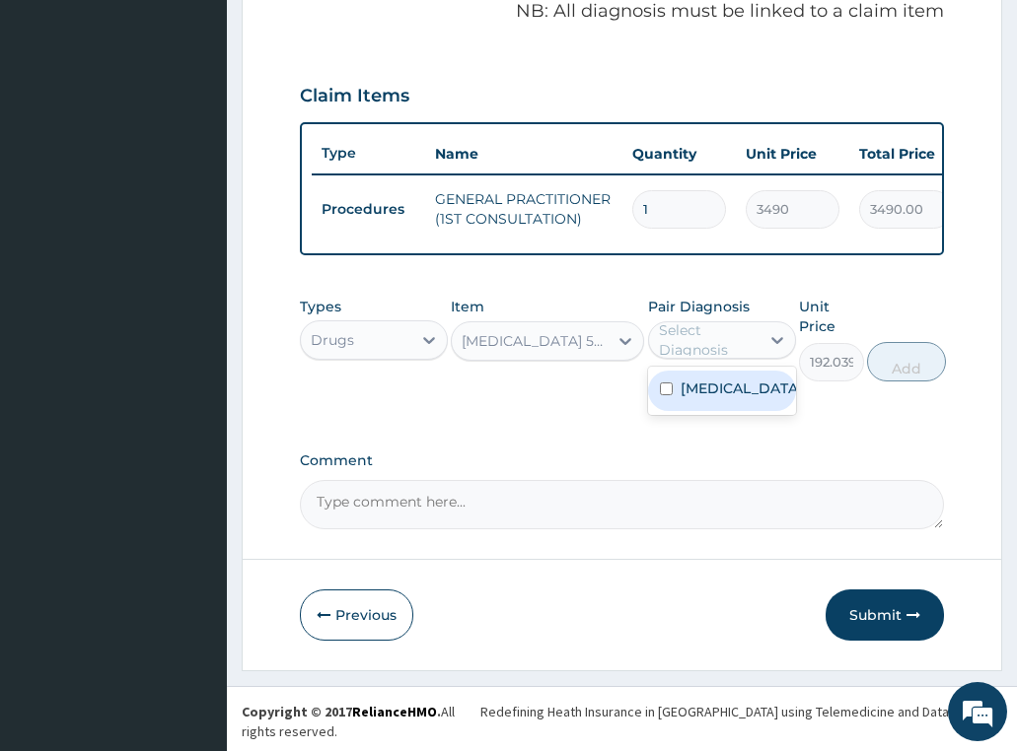
click at [690, 360] on div "Select Diagnosis" at bounding box center [708, 339] width 99 height 39
click at [710, 398] on label "Urethritis" at bounding box center [741, 389] width 122 height 20
checkbox input "true"
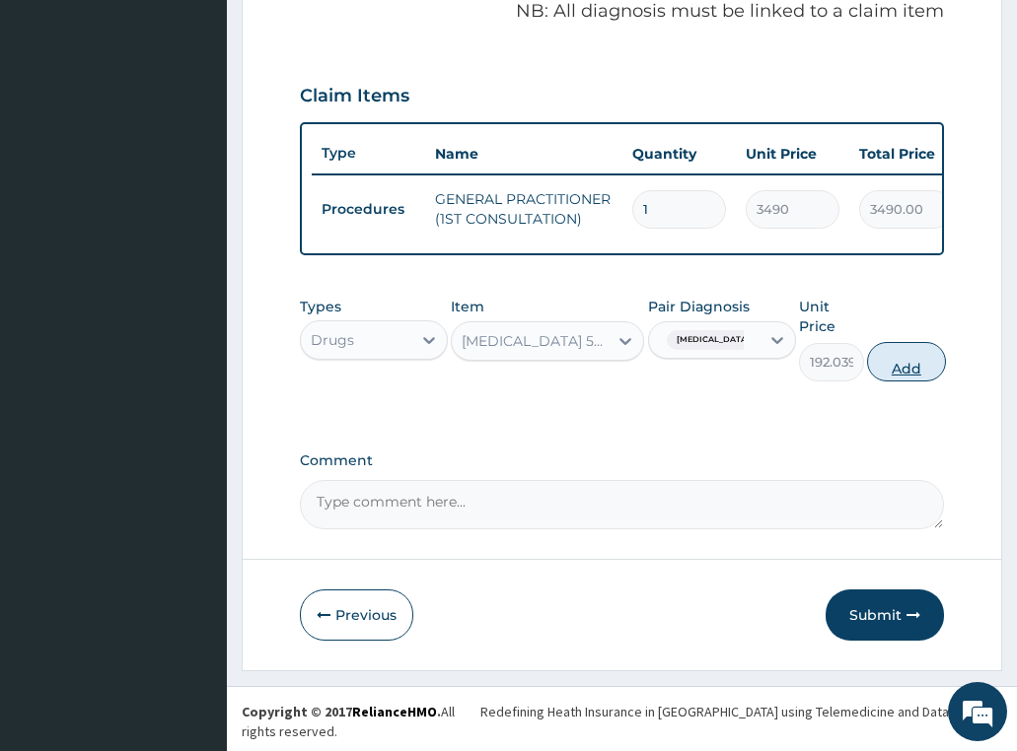
click at [925, 382] on button "Add" at bounding box center [906, 361] width 79 height 39
type input "0"
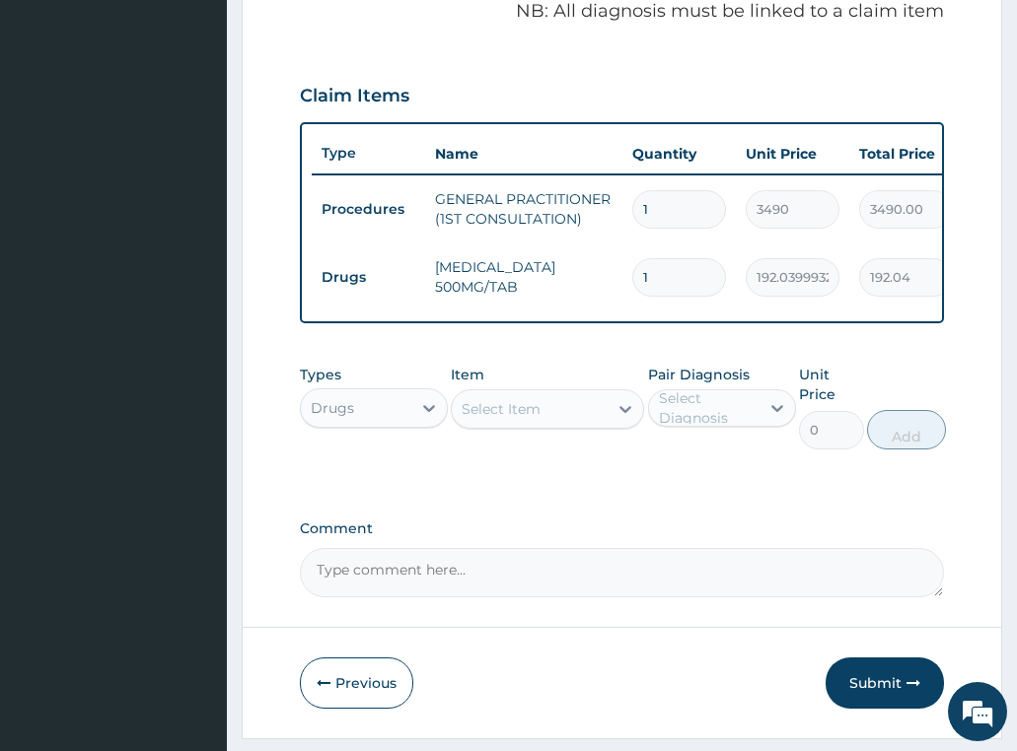
type input "10"
type input "1920.40"
type input "10"
click at [895, 709] on button "Submit" at bounding box center [884, 683] width 118 height 51
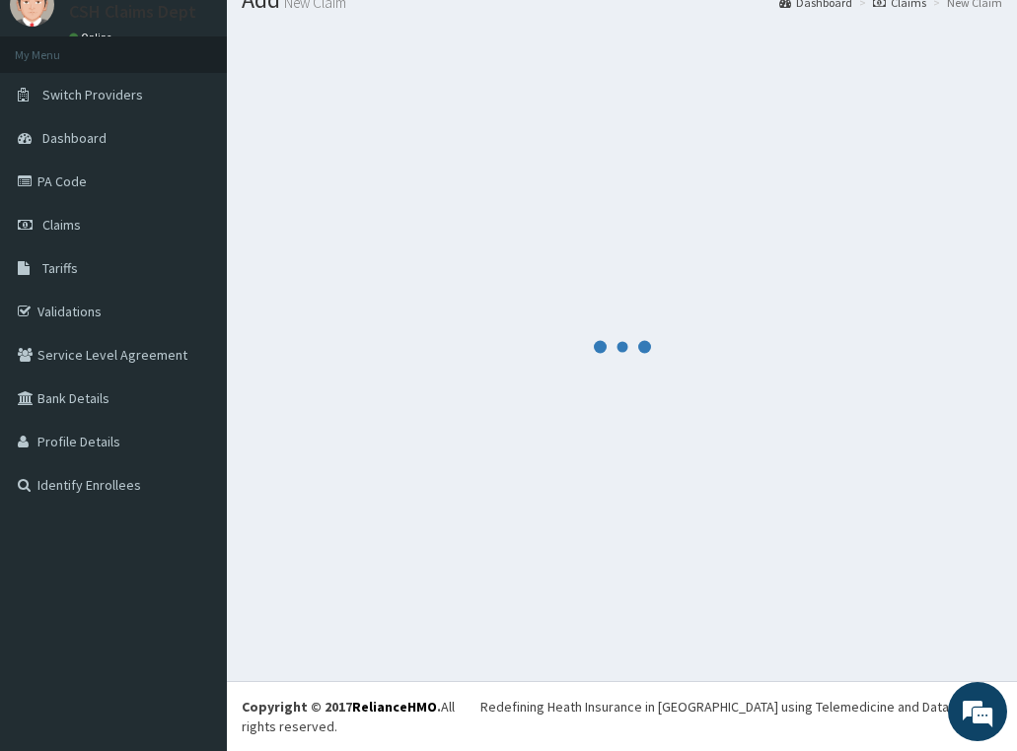
scroll to position [57, 0]
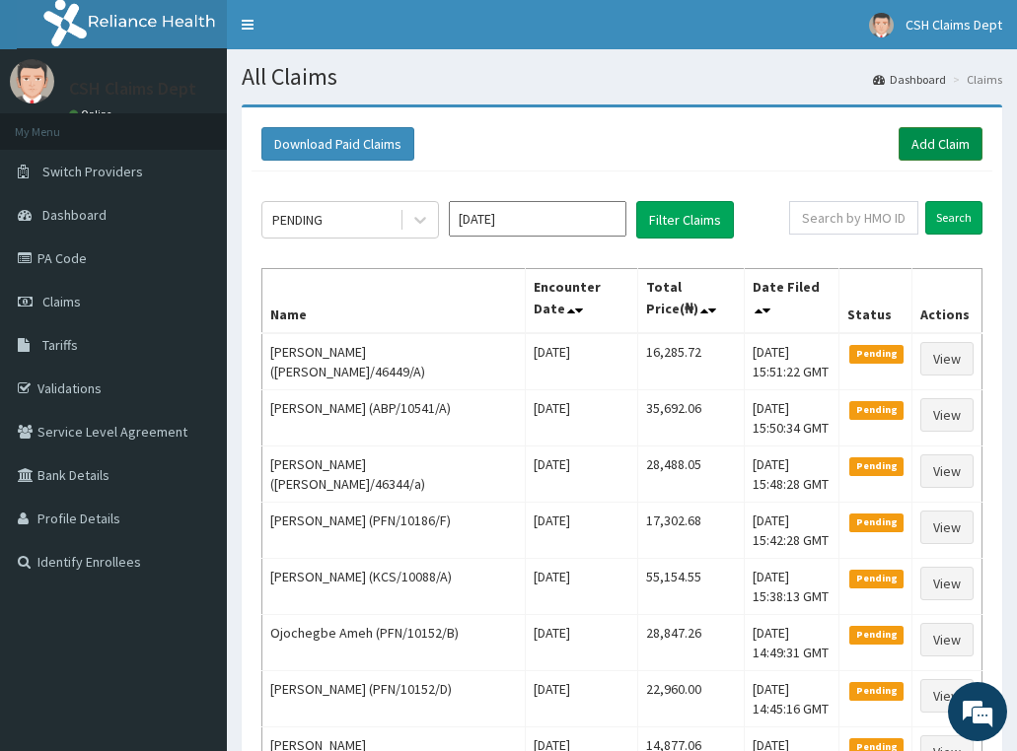
click at [973, 151] on link "Add Claim" at bounding box center [940, 144] width 84 height 34
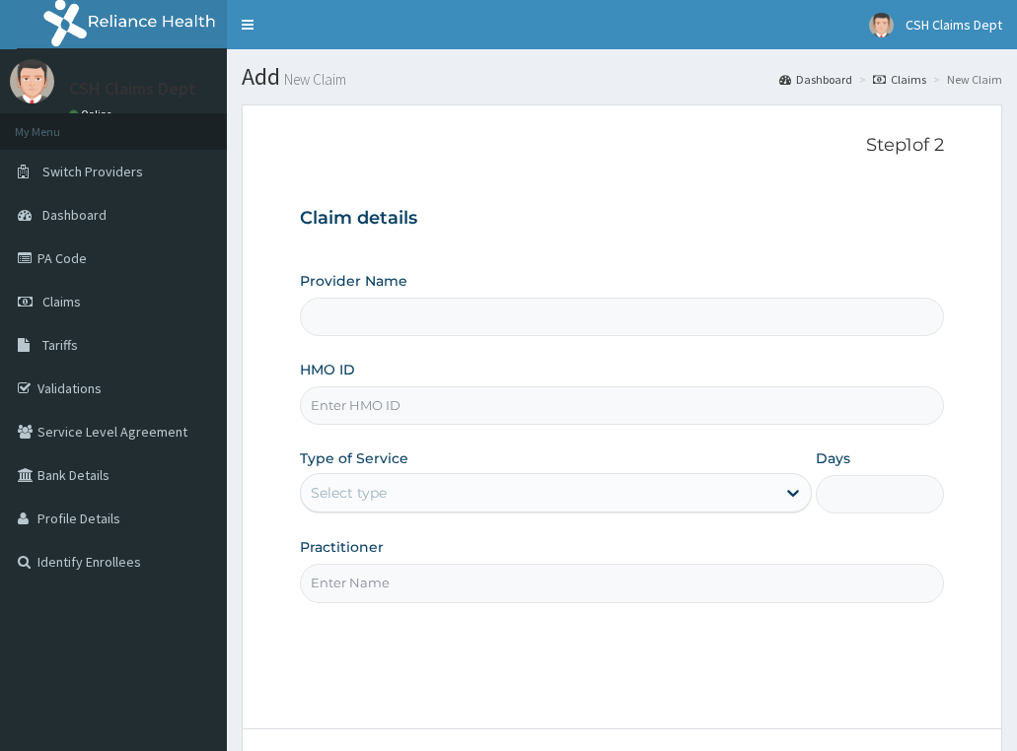
type input "Crystal Specialist Hospital"
